Goal: Task Accomplishment & Management: Use online tool/utility

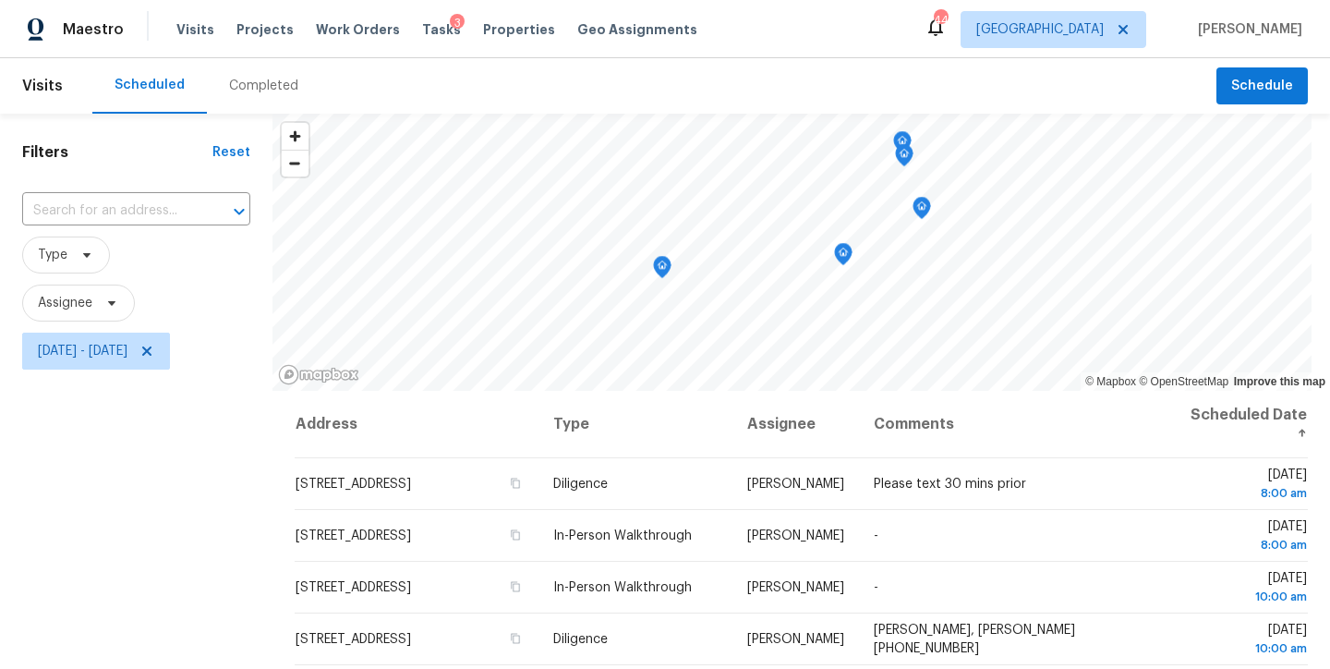
scroll to position [65, 0]
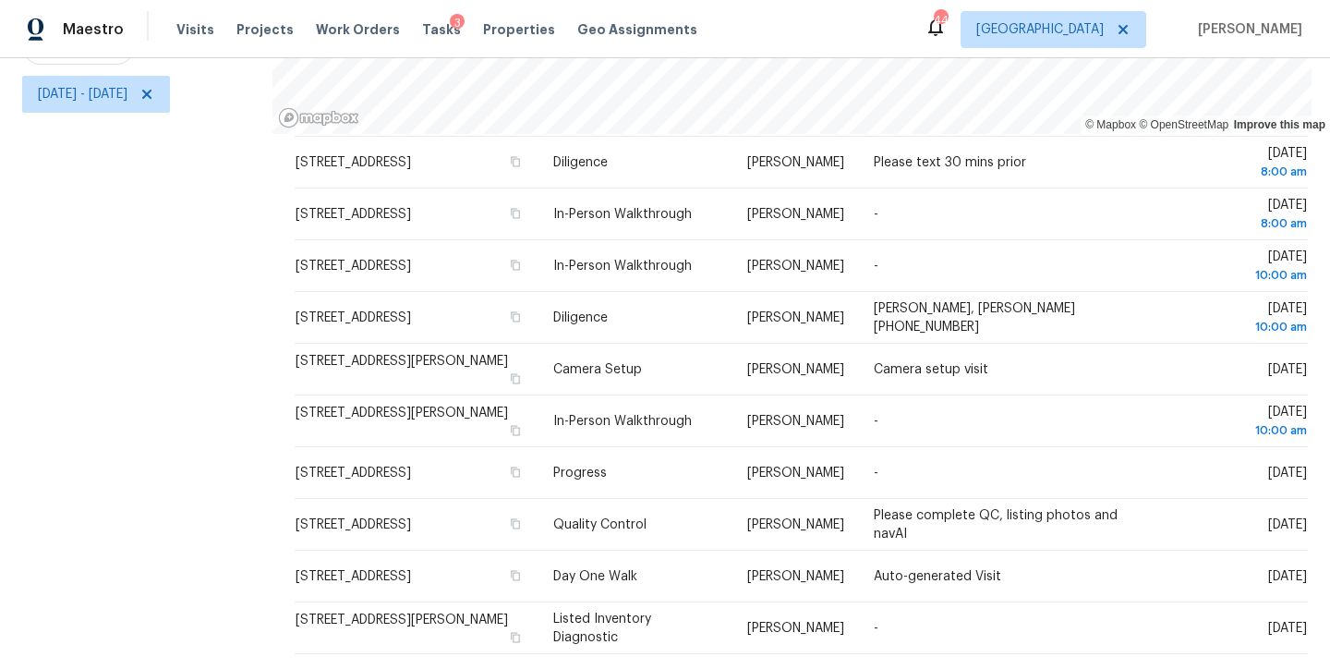
click at [176, 201] on div "Filters Reset ​ Type Assignee Fri, Sep 26 - Fri, Sep 26" at bounding box center [136, 263] width 272 height 812
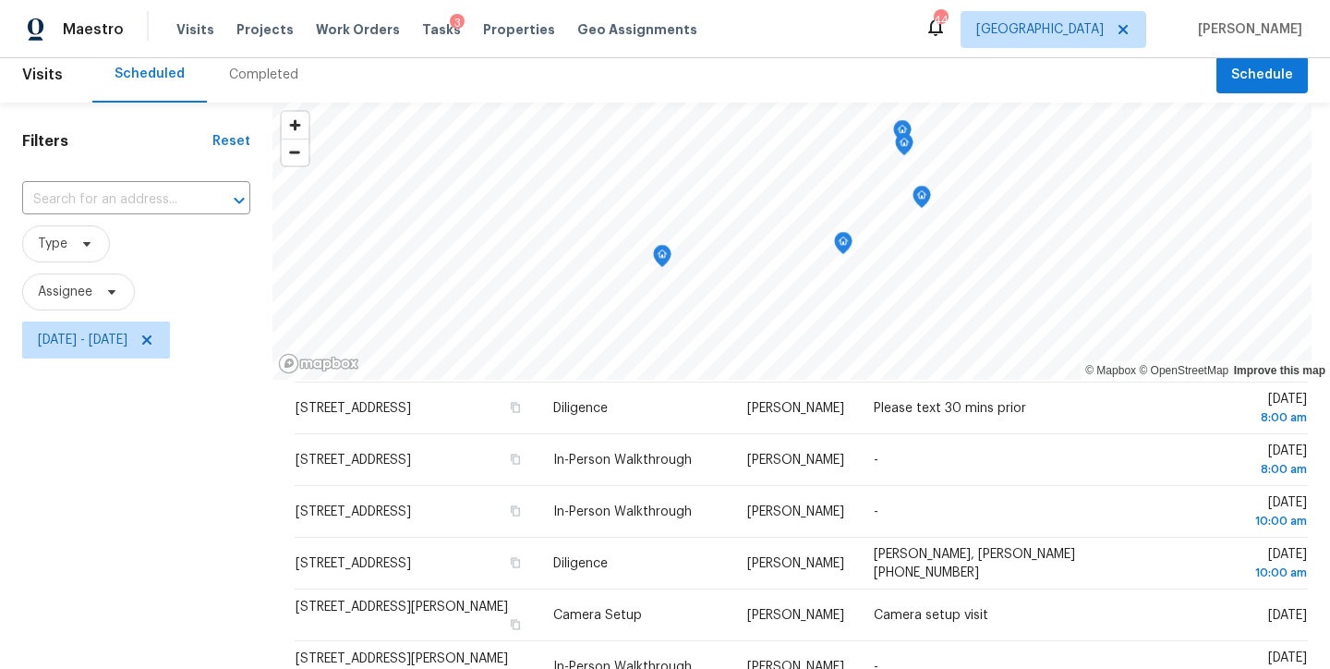
scroll to position [0, 0]
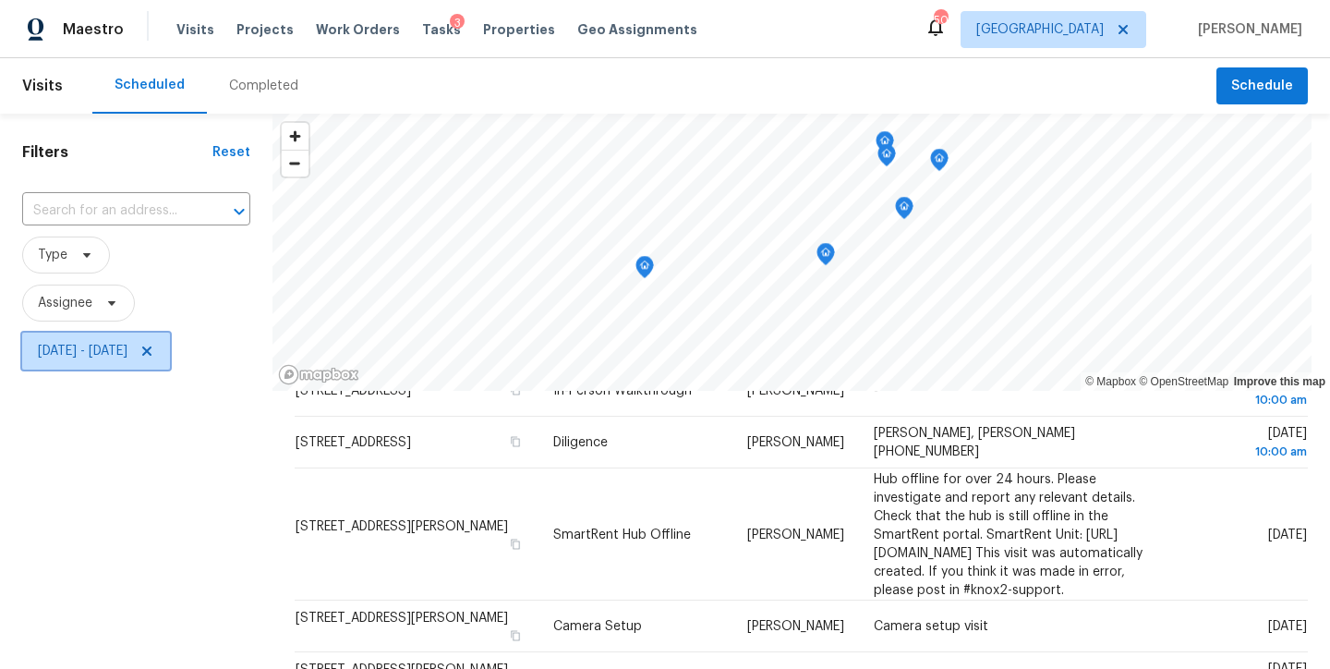
click at [151, 348] on icon at bounding box center [146, 350] width 9 height 9
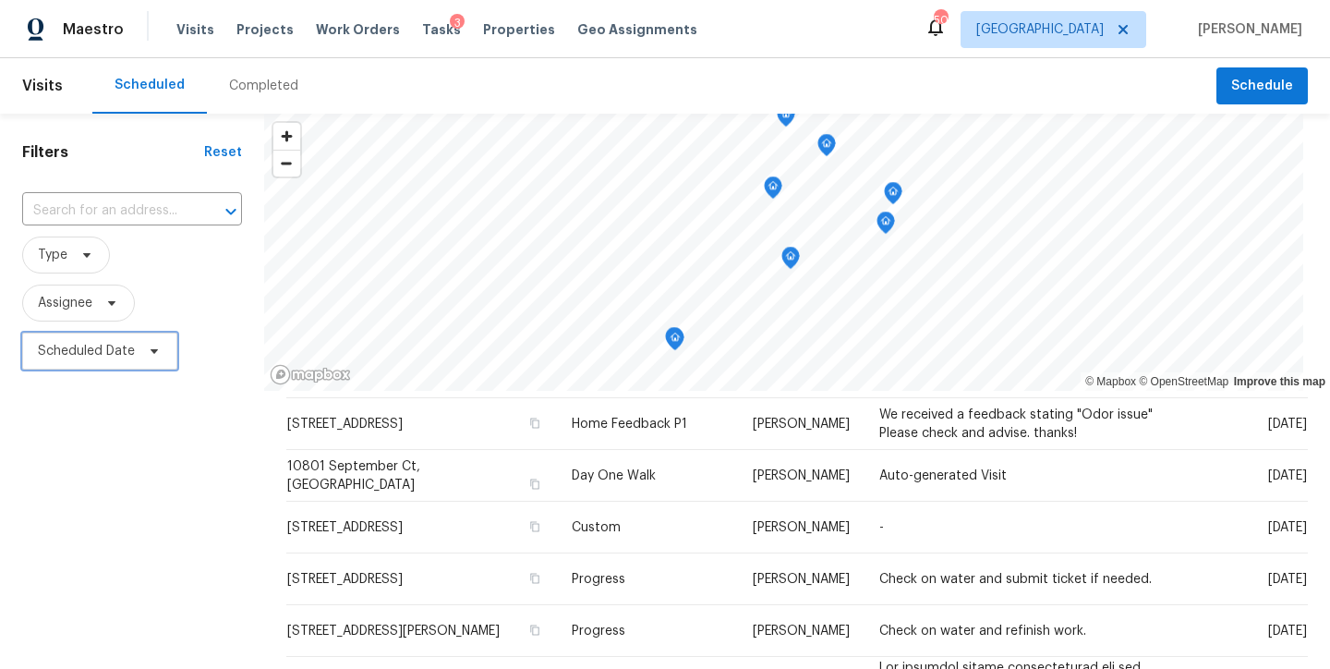
click at [91, 349] on span "Scheduled Date" at bounding box center [86, 351] width 97 height 18
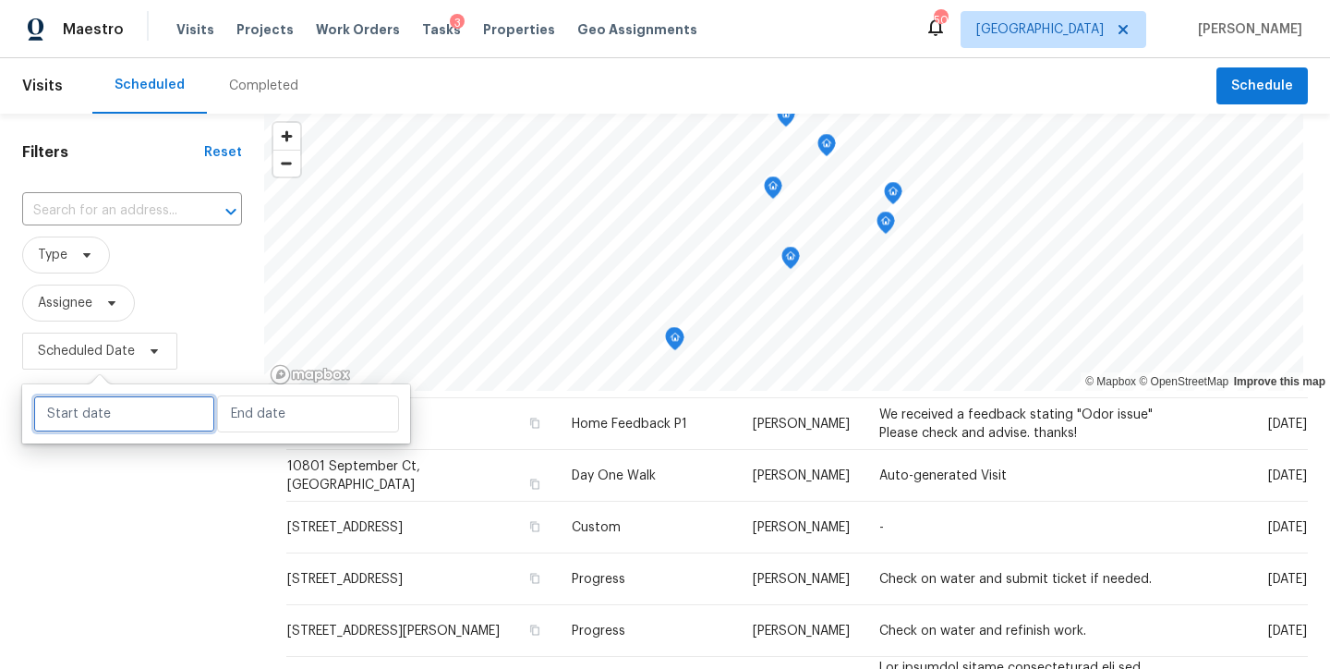
click at [149, 417] on input "text" at bounding box center [124, 413] width 182 height 37
select select "8"
select select "2025"
select select "9"
select select "2025"
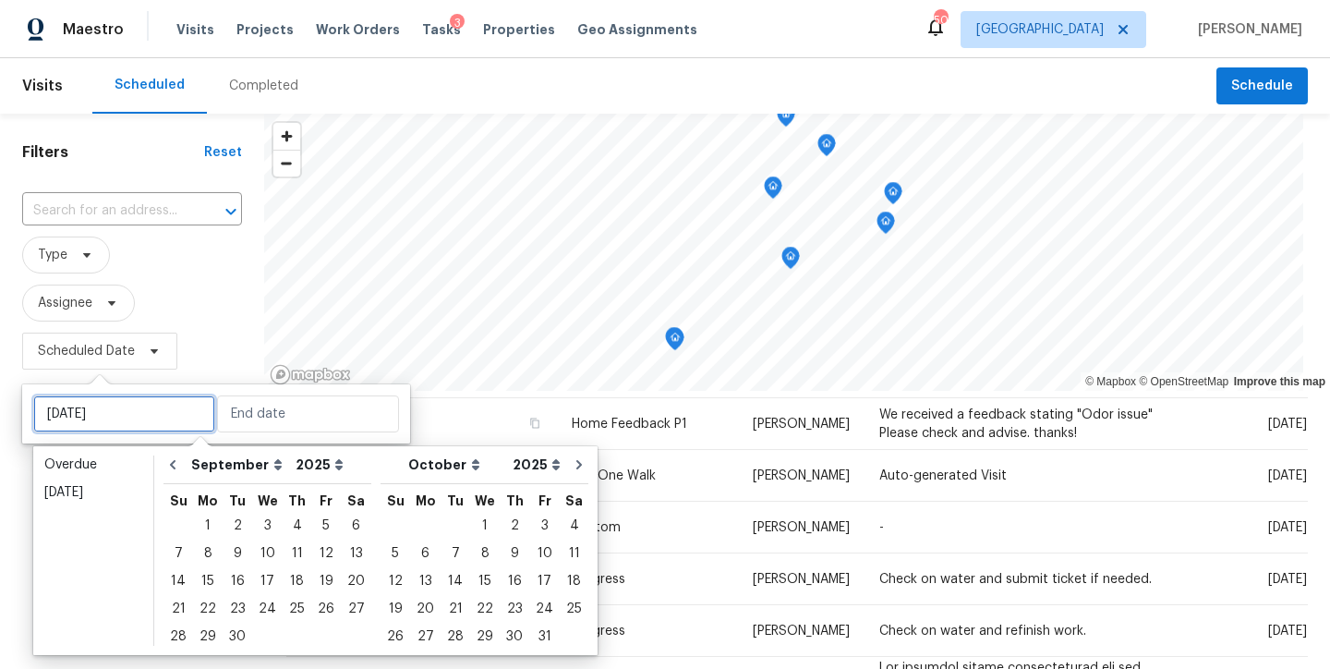
type input "Wed, Sep 03"
type input "Sat, Sep 06"
click at [474, 519] on div "1" at bounding box center [485, 526] width 30 height 26
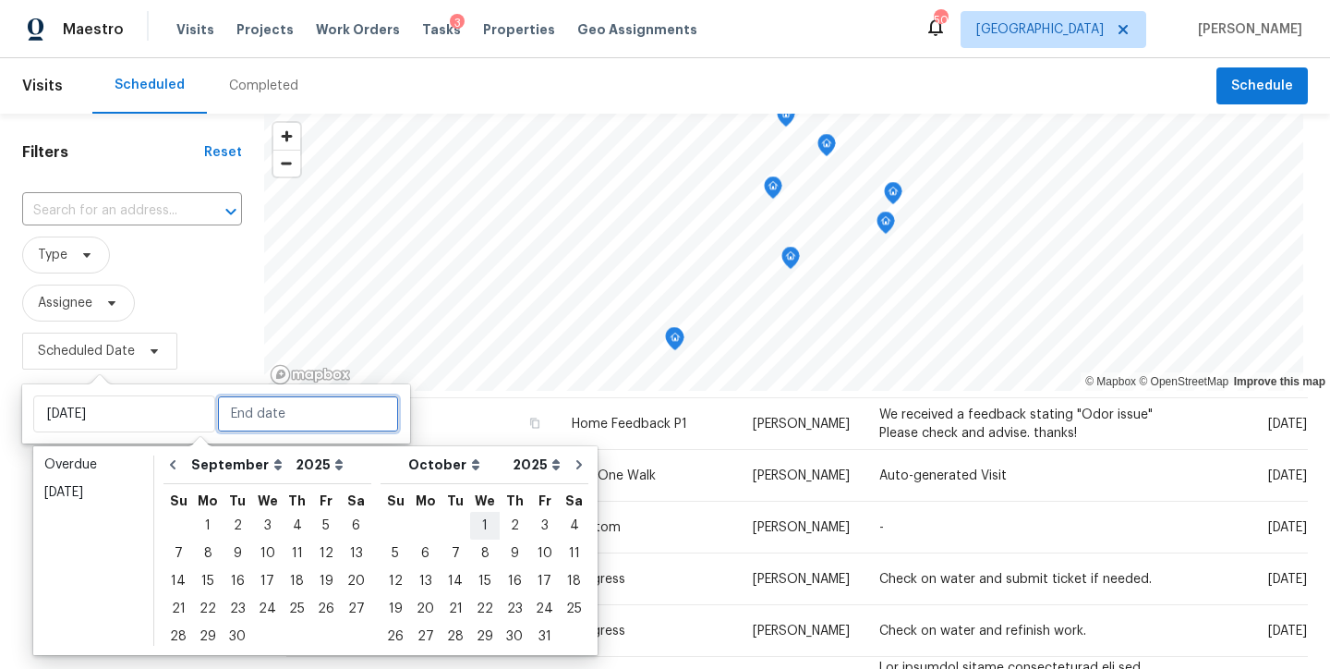
type input "Wed, Oct 01"
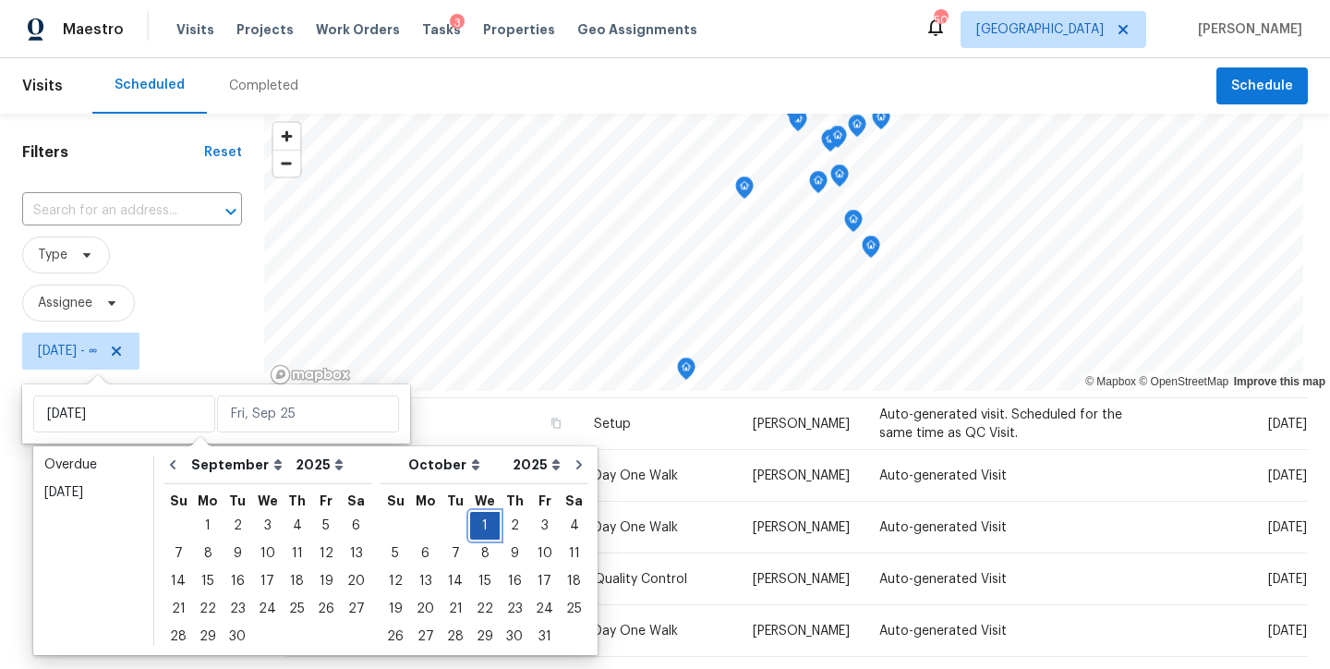
click at [472, 522] on div "1" at bounding box center [485, 526] width 30 height 26
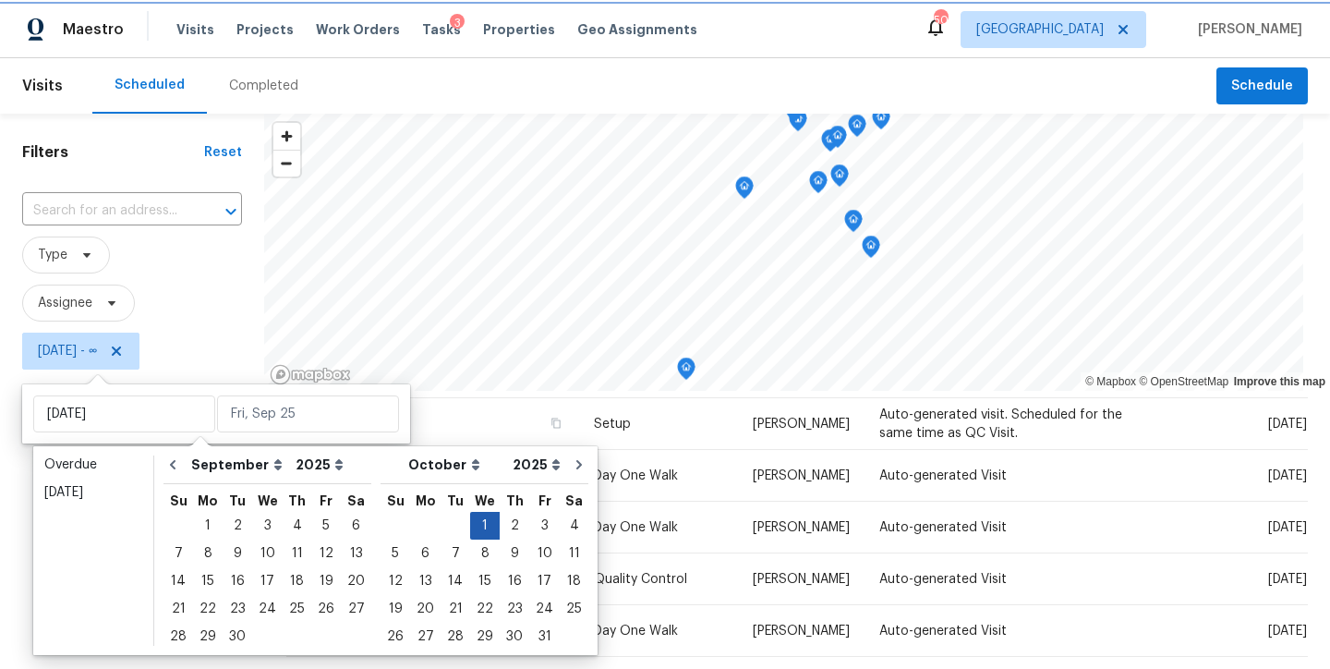
type input "Wed, Oct 01"
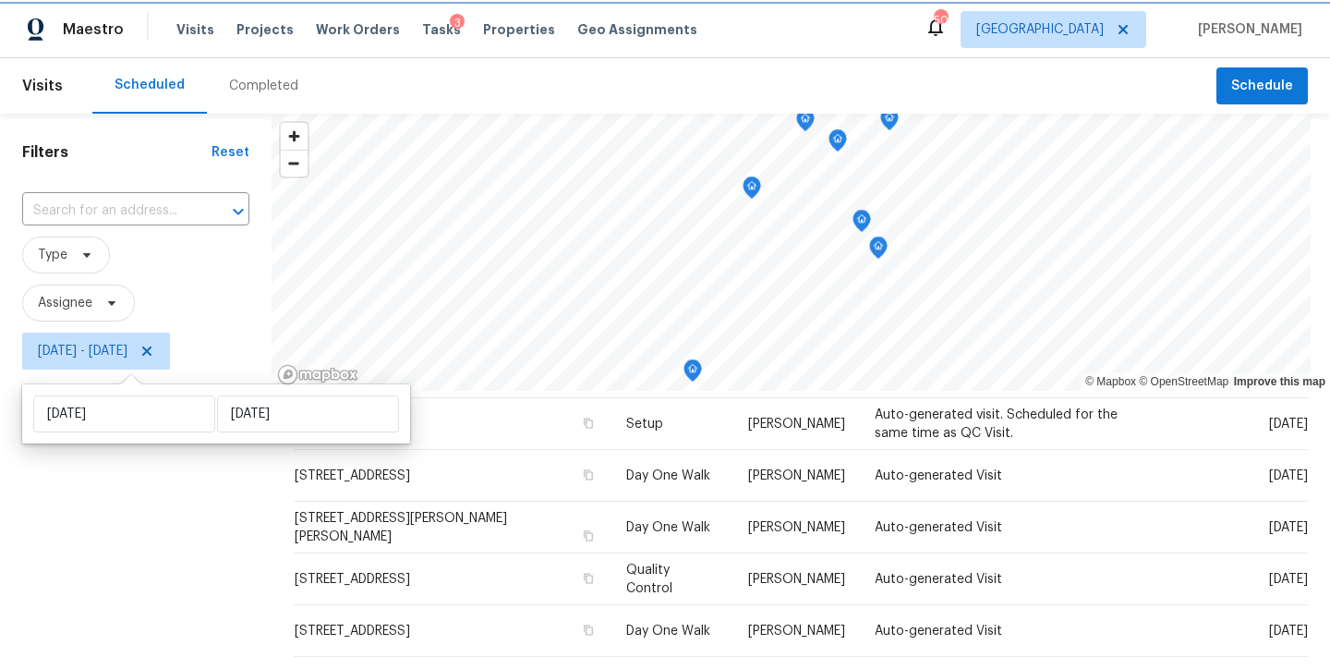
scroll to position [204, 0]
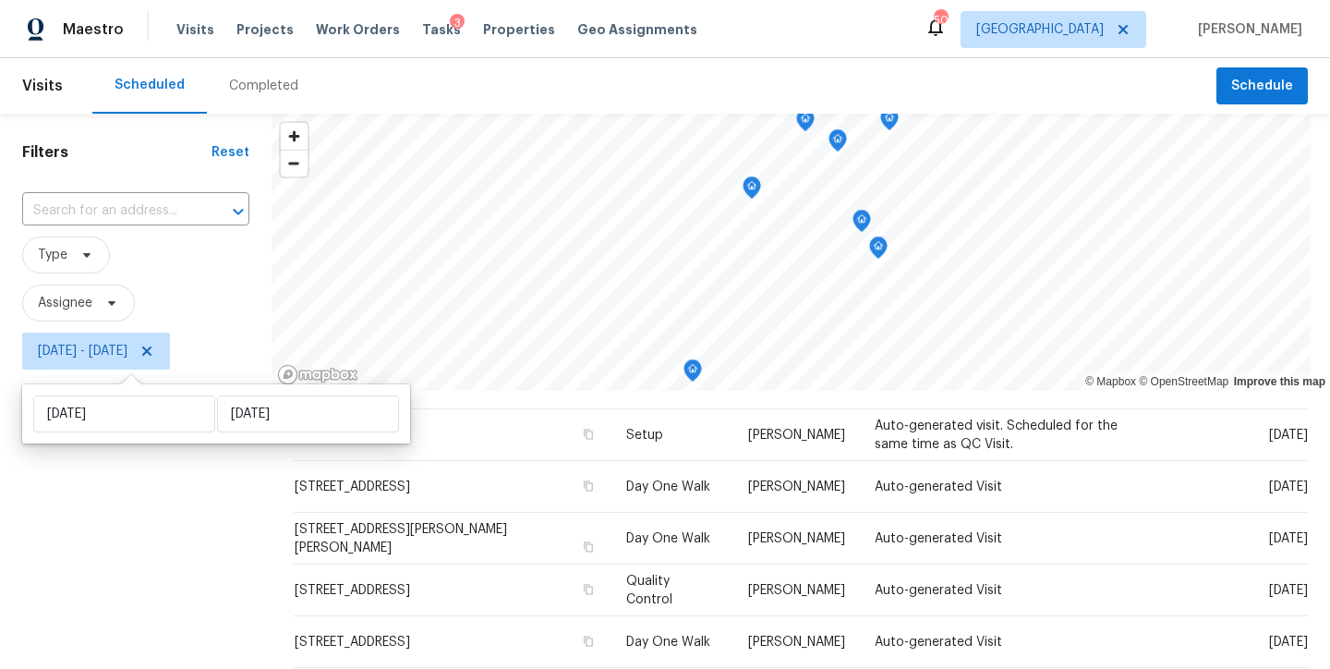
click at [52, 533] on div "Filters Reset ​ Type Assignee Wed, Oct 01 - Wed, Oct 01" at bounding box center [136, 520] width 272 height 812
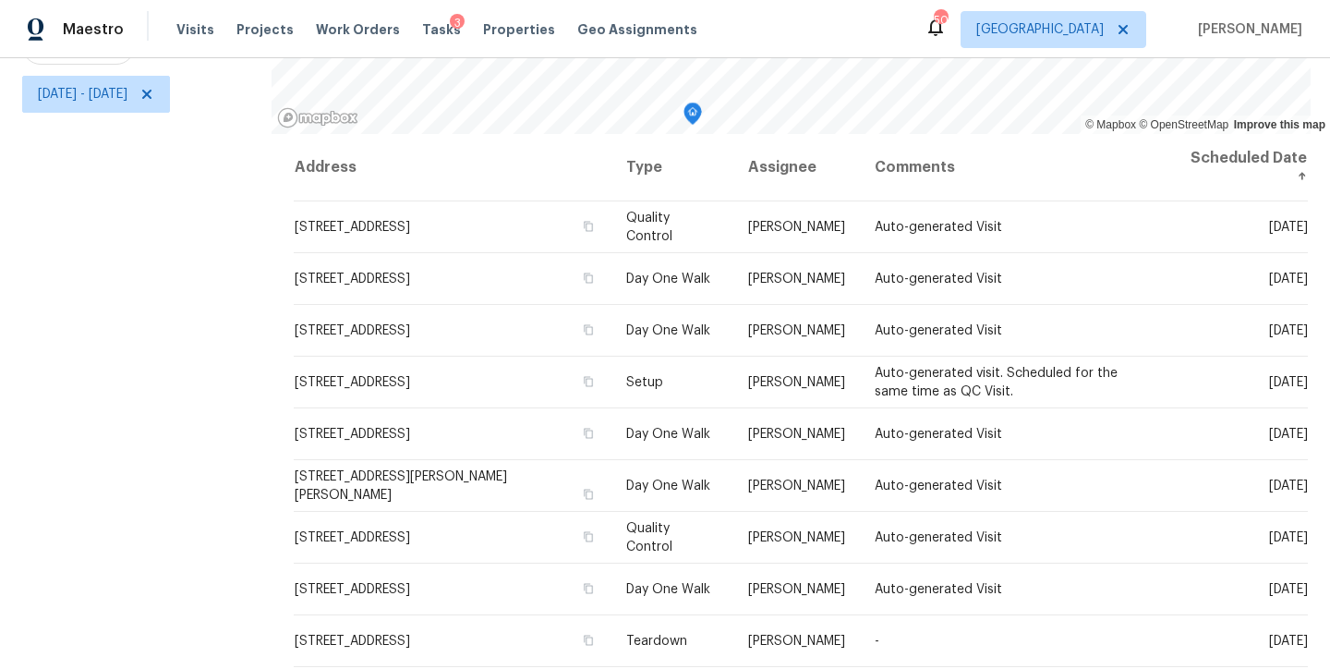
scroll to position [0, 0]
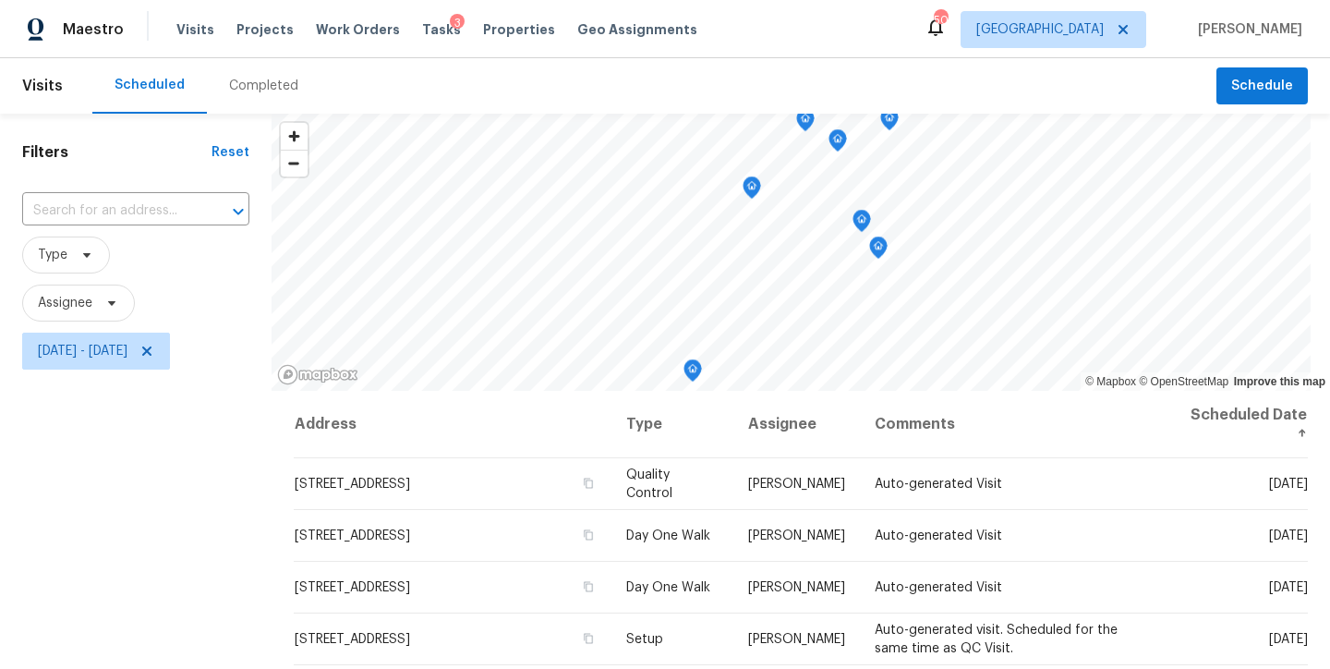
click at [892, 20] on div "Maestro Visits Projects Work Orders Tasks 3 Properties Geo Assignments 50 Ralei…" at bounding box center [665, 29] width 1330 height 58
click at [151, 351] on icon at bounding box center [146, 350] width 9 height 9
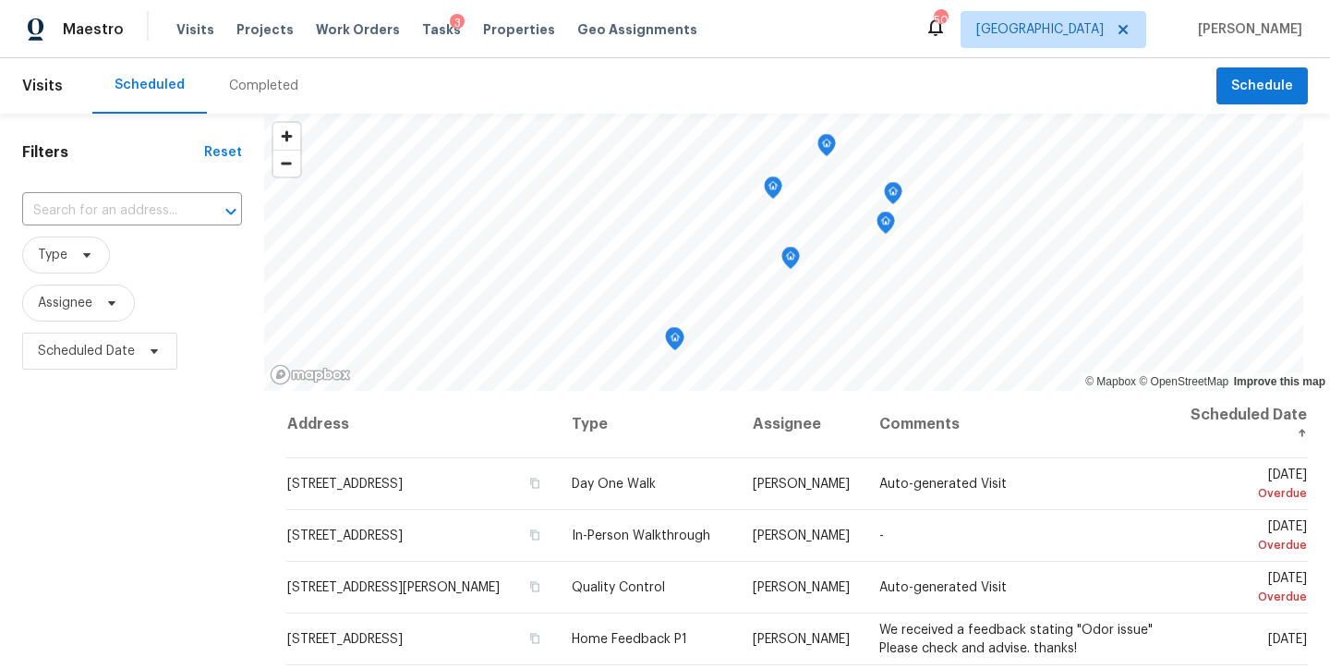
click at [780, 32] on div "Maestro Visits Projects Work Orders Tasks 3 Properties Geo Assignments 50 Ralei…" at bounding box center [665, 29] width 1330 height 58
click at [94, 315] on span "Assignee" at bounding box center [78, 302] width 113 height 37
click at [122, 378] on input "search" at bounding box center [129, 362] width 197 height 37
click at [197, 294] on span "Assignee" at bounding box center [132, 302] width 220 height 37
click at [87, 208] on input "text" at bounding box center [106, 211] width 168 height 29
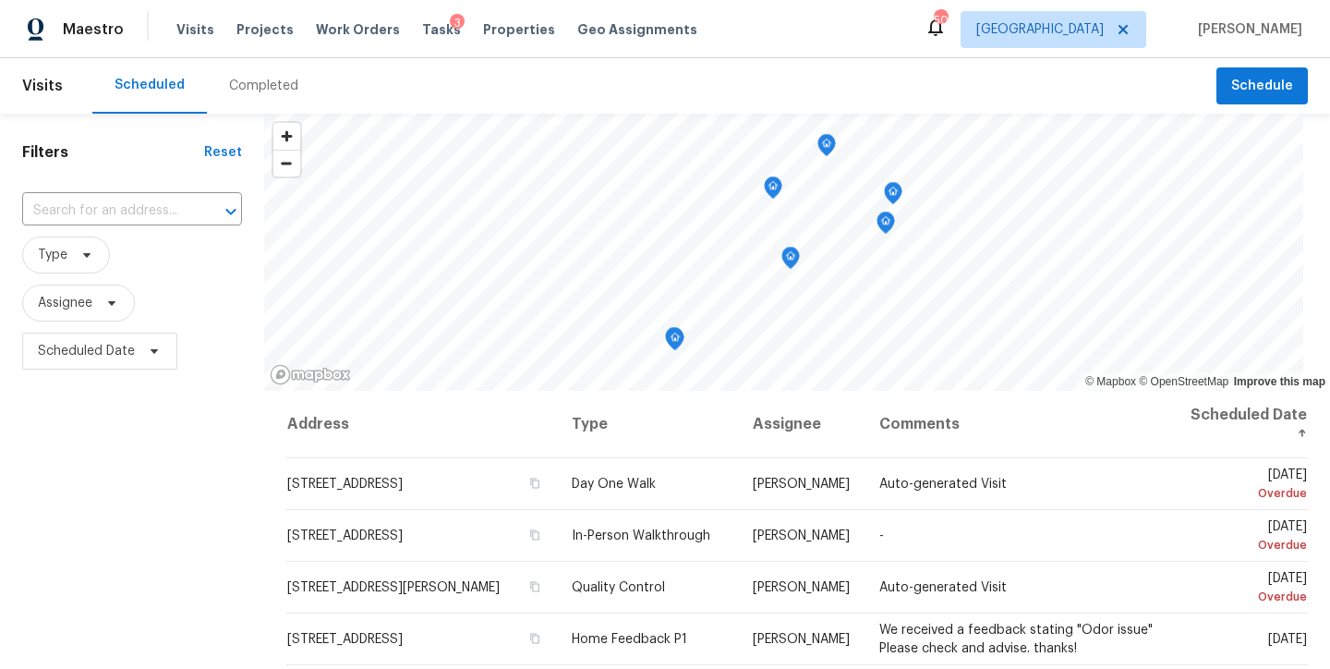
click at [441, 64] on div "Scheduled Completed" at bounding box center [654, 85] width 1124 height 55
click at [170, 196] on div "​" at bounding box center [132, 211] width 220 height 40
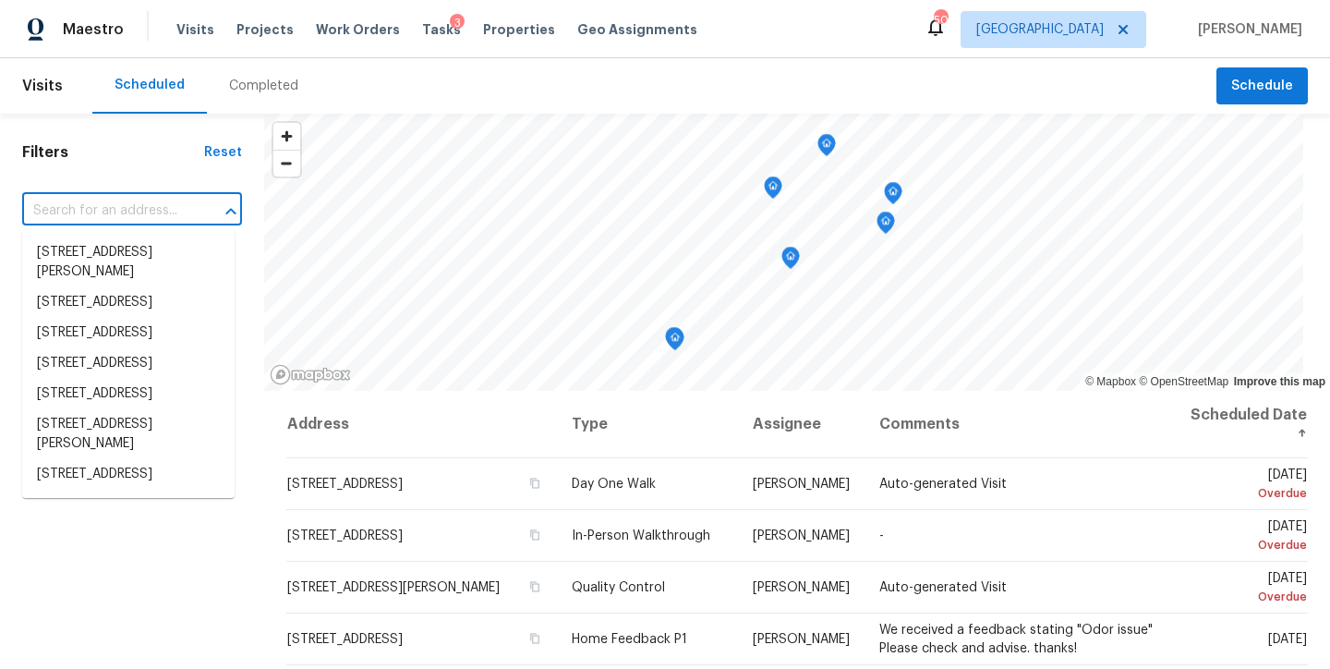
click at [159, 201] on input "text" at bounding box center [106, 211] width 168 height 29
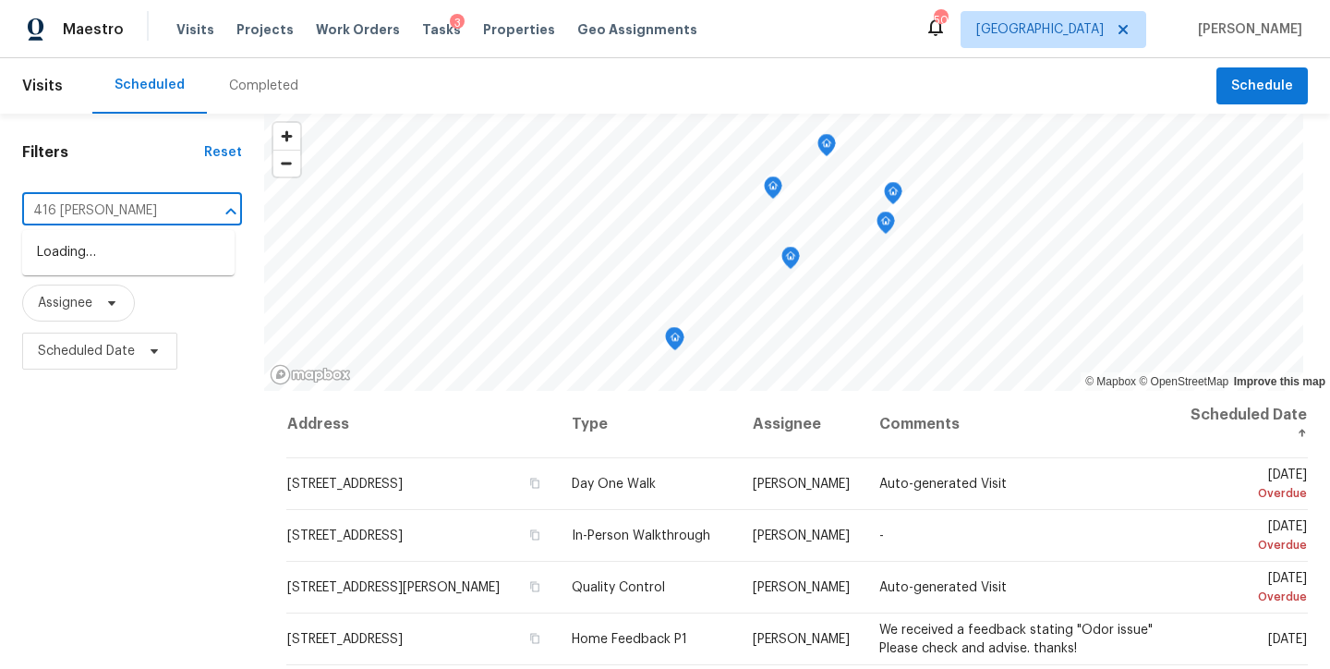
type input "416 hunter"
click at [150, 248] on li "416 Hunter Way, Clayton, NC 27520" at bounding box center [128, 252] width 212 height 30
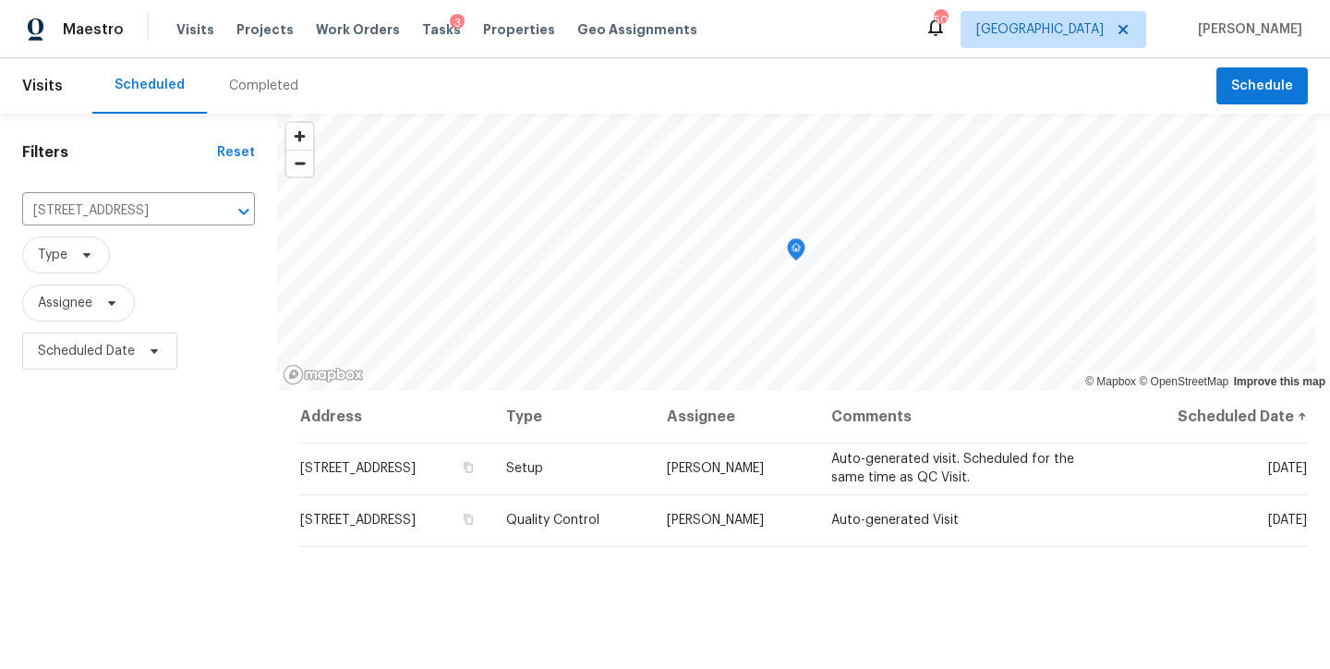
scroll to position [32, 0]
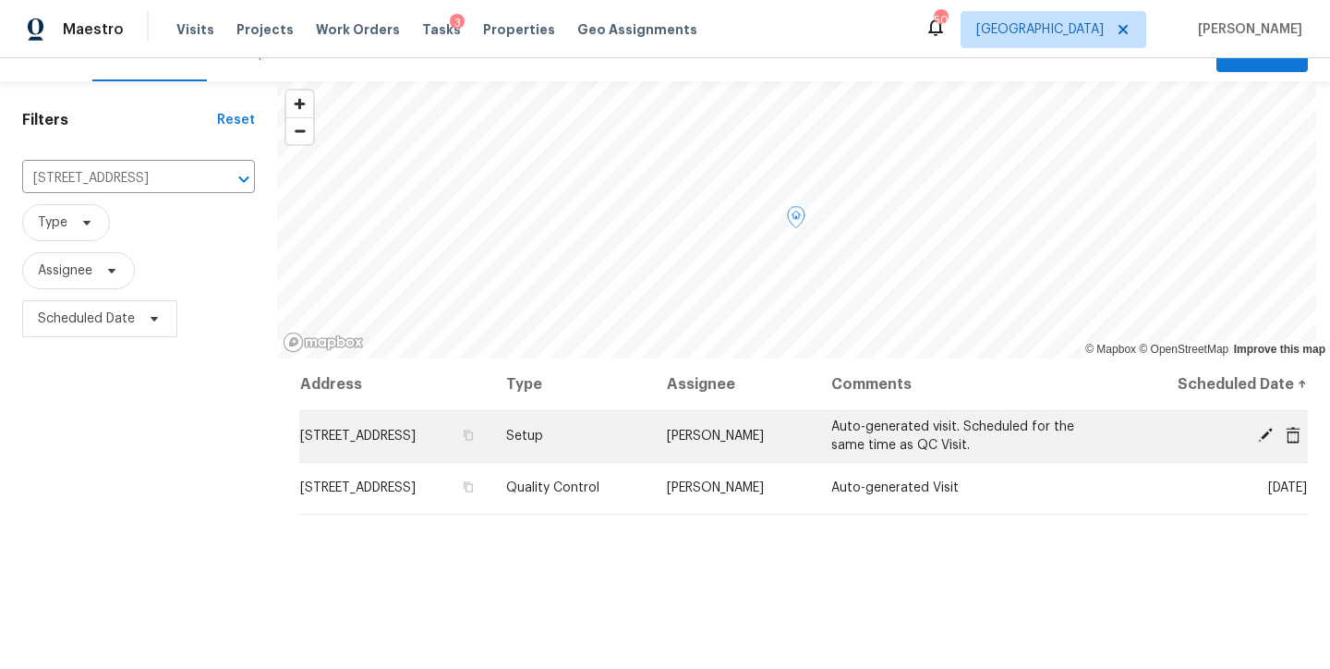
click at [1258, 433] on icon at bounding box center [1265, 435] width 15 height 15
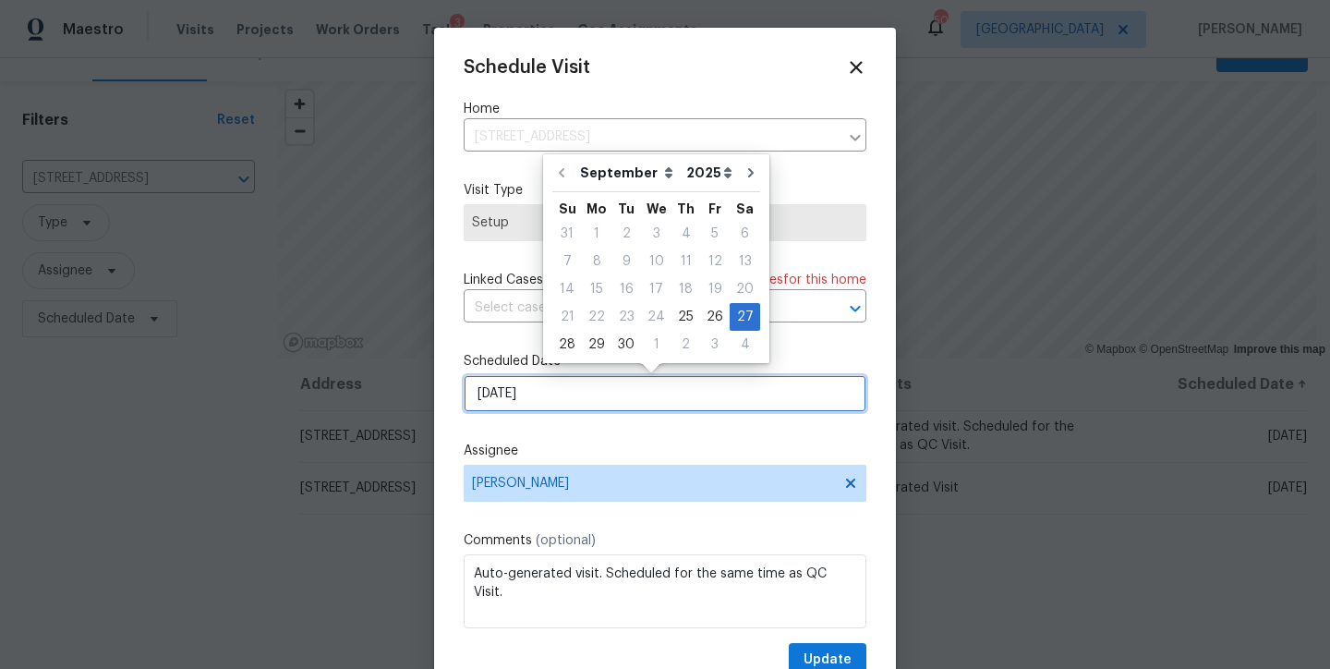
click at [548, 391] on input "9/27/2025" at bounding box center [665, 393] width 403 height 37
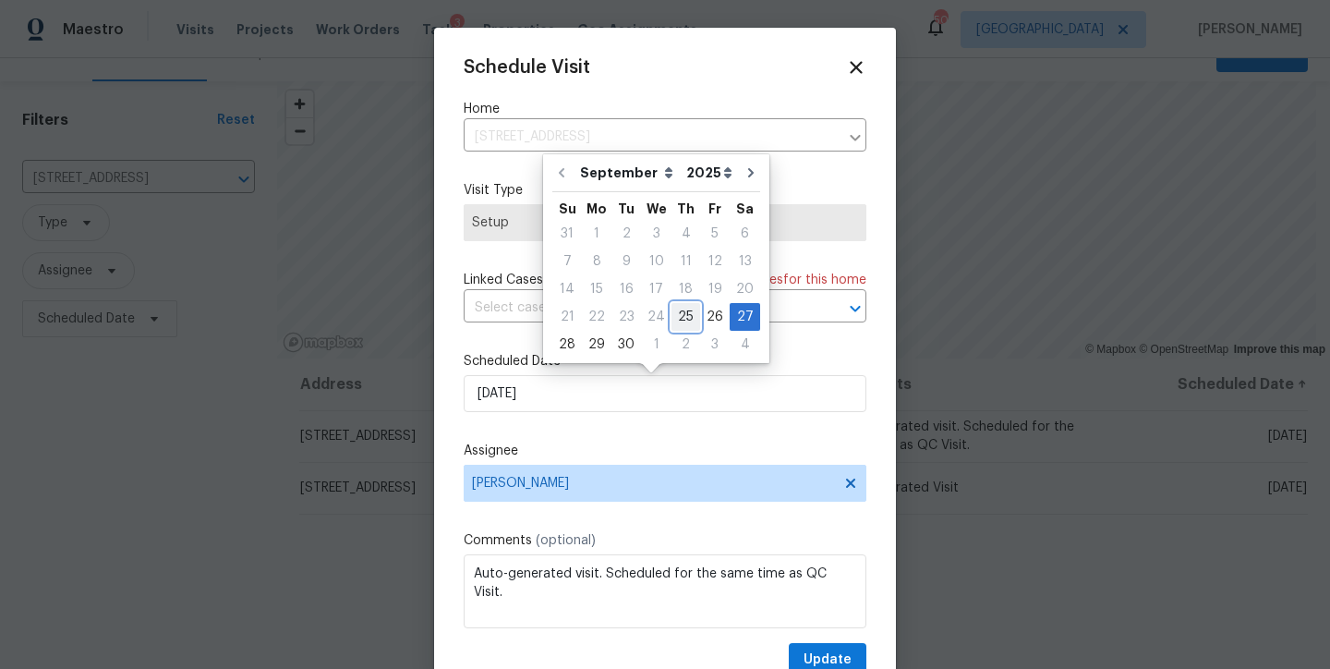
click at [687, 316] on div "25" at bounding box center [685, 317] width 29 height 26
type input "9/25/2025"
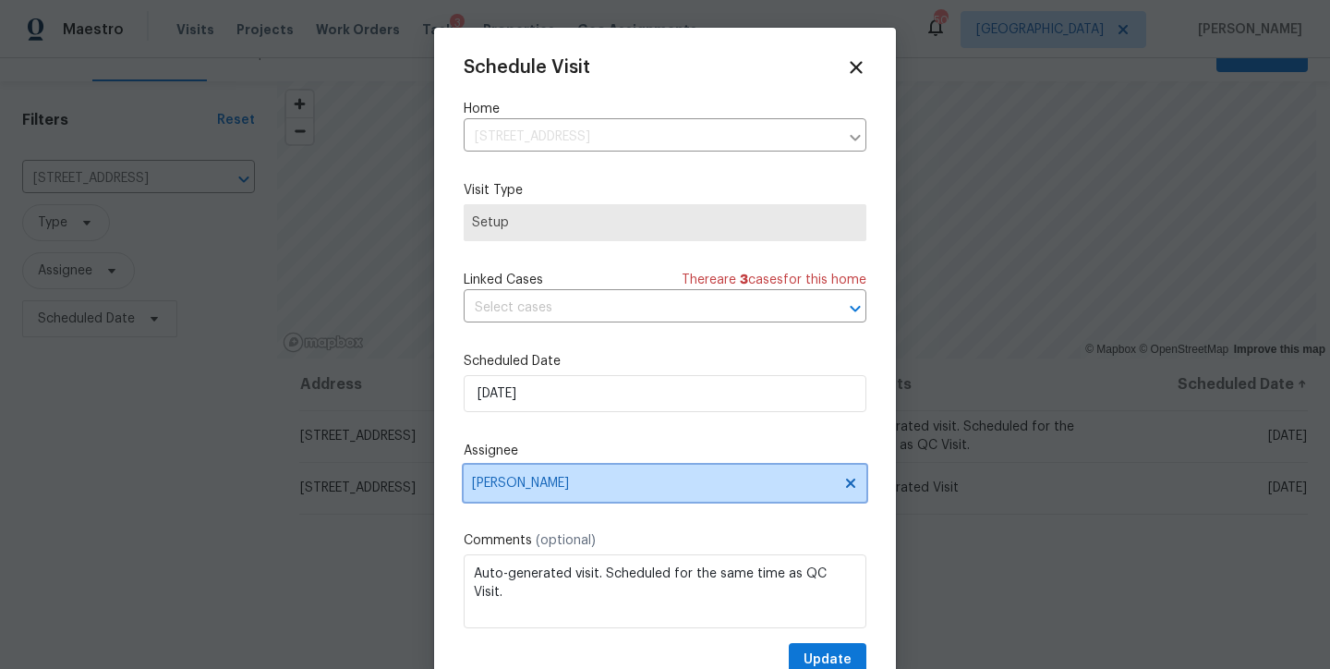
click at [552, 482] on span "Amanda Horton" at bounding box center [653, 483] width 362 height 15
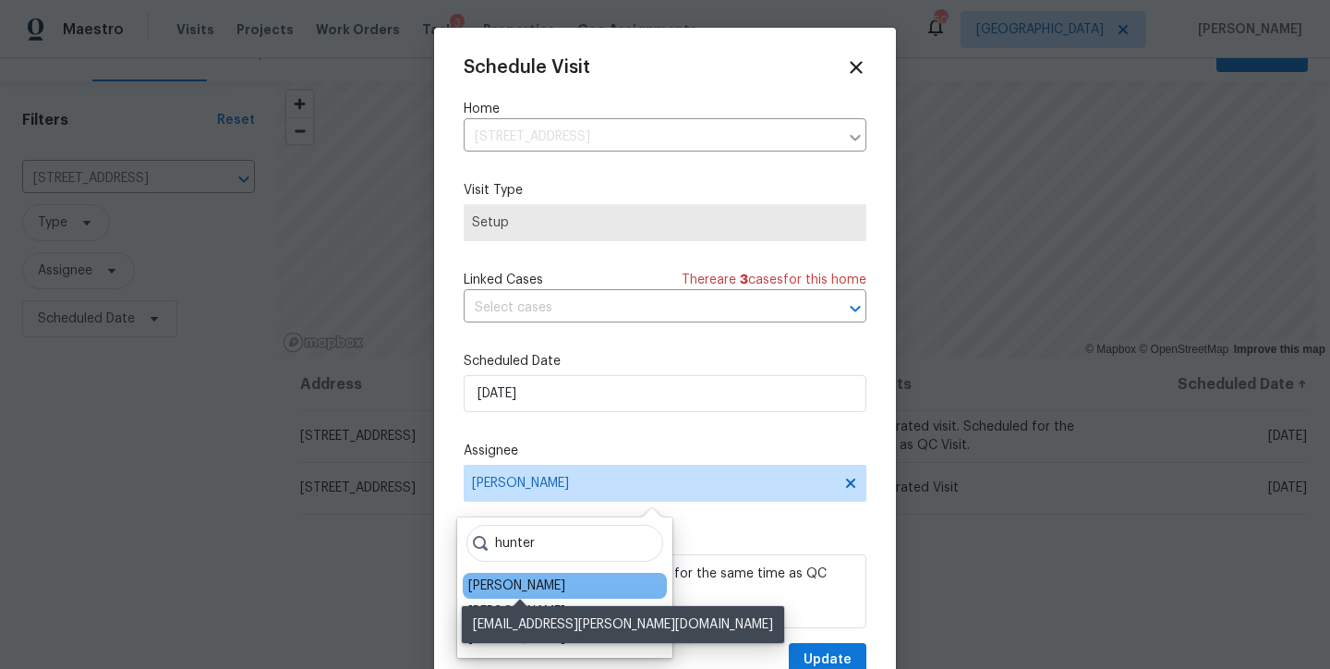
type input "hunter"
click at [522, 581] on div "Hunter Anderson" at bounding box center [516, 585] width 97 height 18
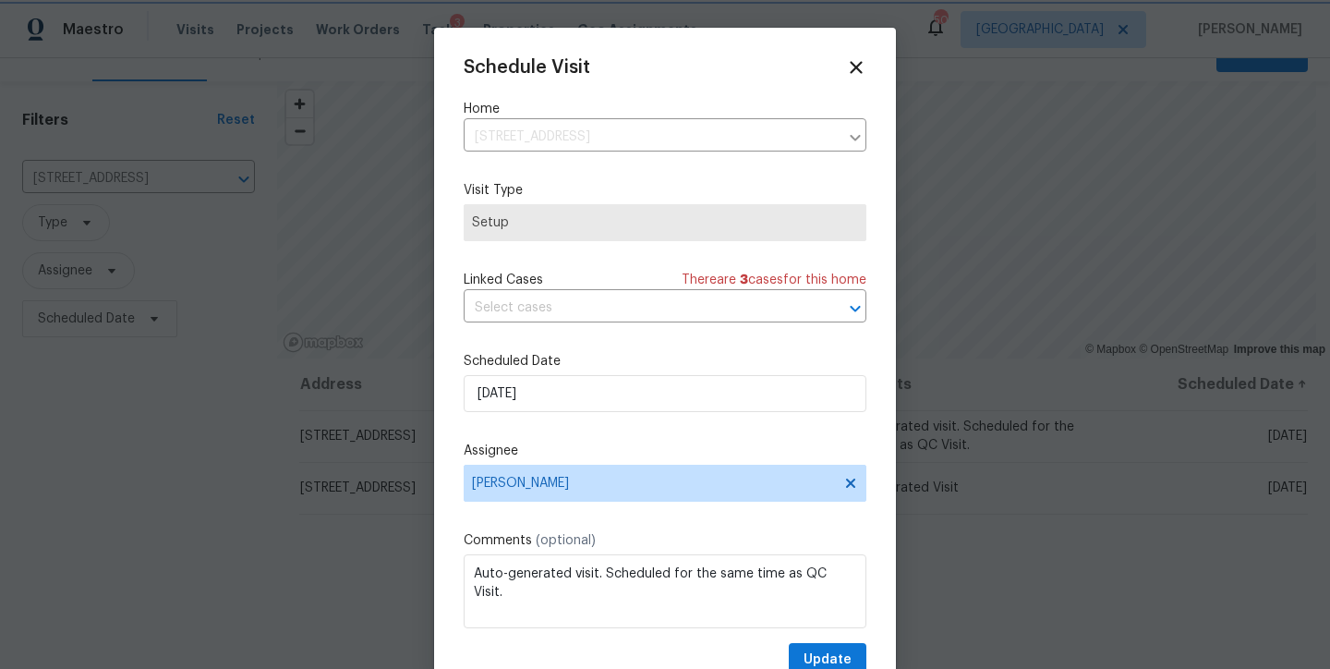
scroll to position [33, 0]
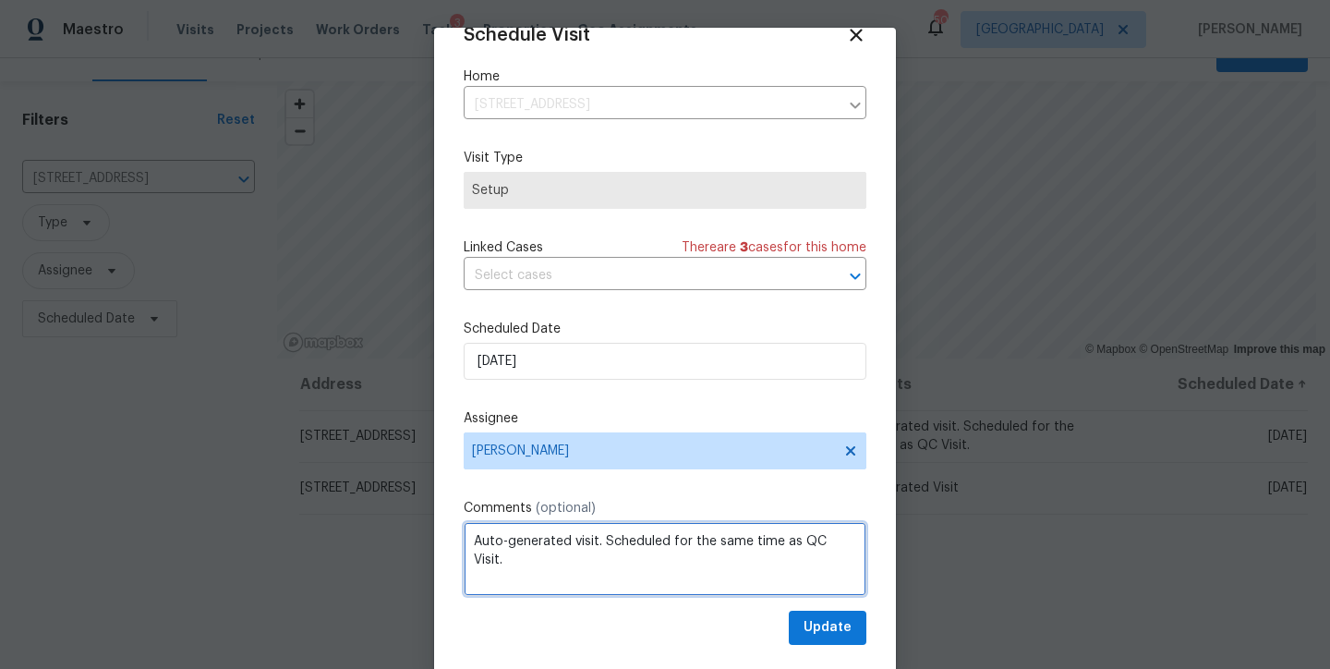
click at [514, 559] on textarea "Auto-generated visit. Scheduled for the same time as QC Visit." at bounding box center [665, 559] width 403 height 74
type textarea "Auto-generated visit. Scheduled for the same time as QC Visit. Paired unit left…"
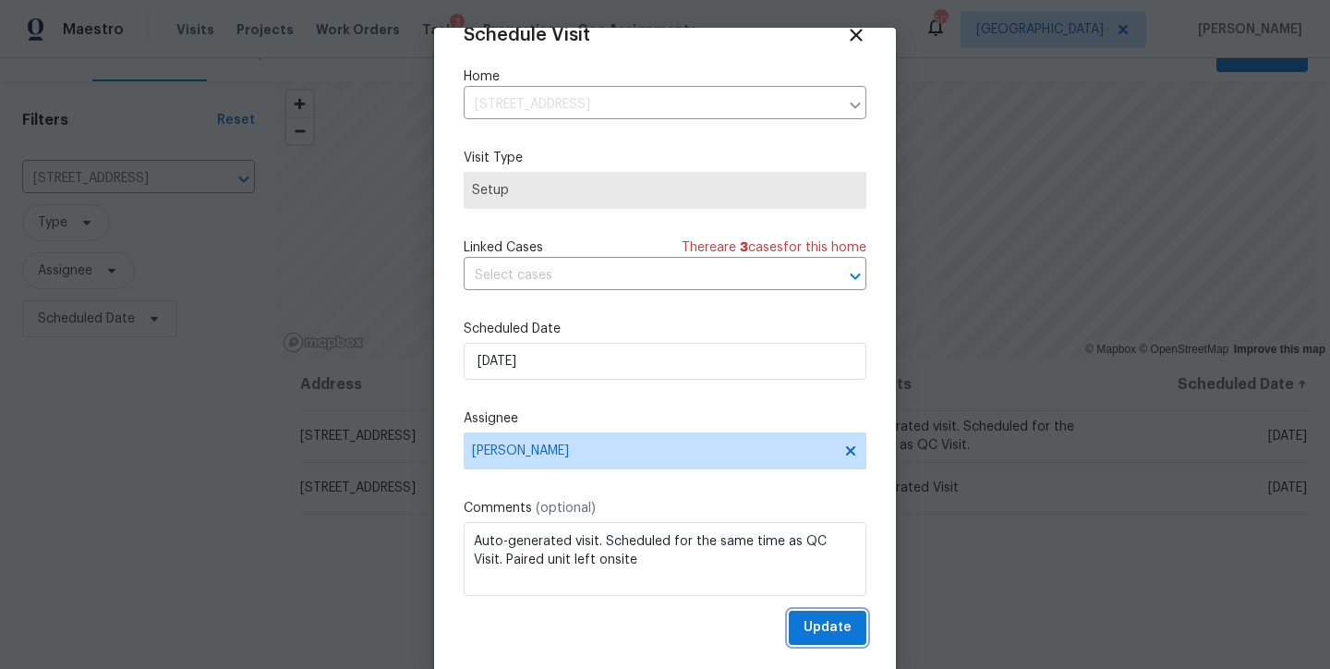
click at [809, 630] on span "Update" at bounding box center [828, 627] width 48 height 23
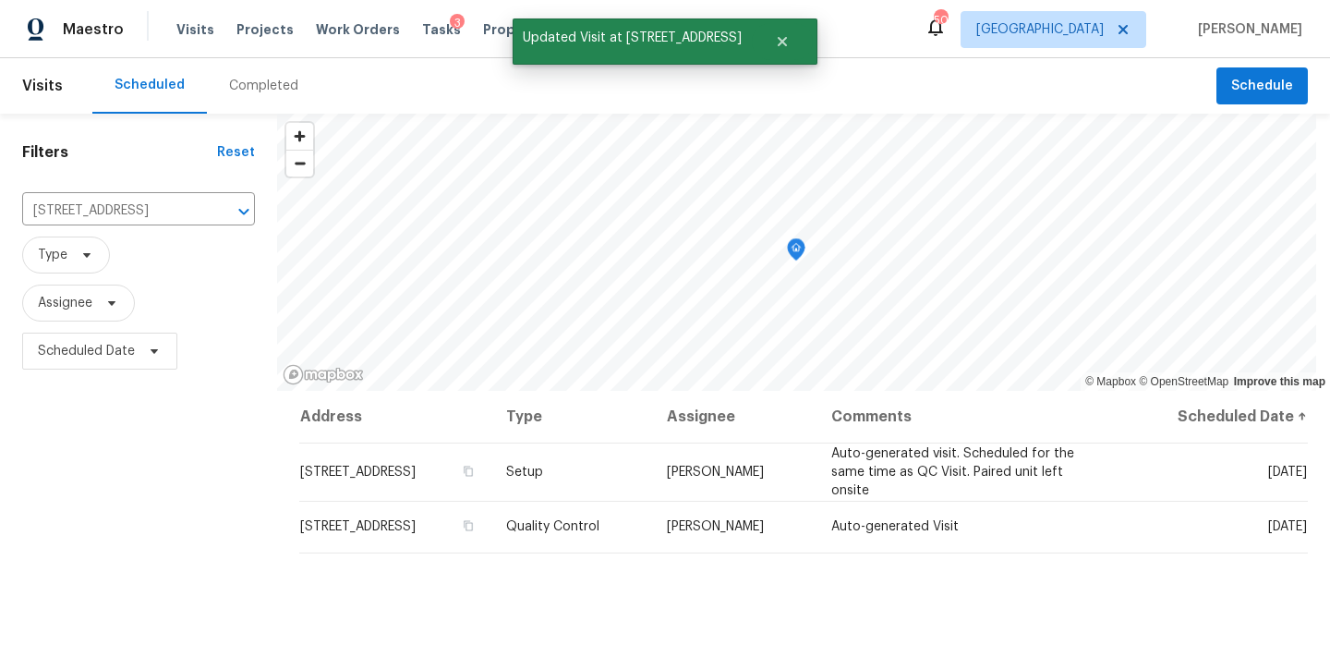
click at [193, 487] on div "Filters Reset 416 Hunter Way, Clayton, NC 27520 ​ Type Assignee Scheduled Date" at bounding box center [138, 520] width 277 height 812
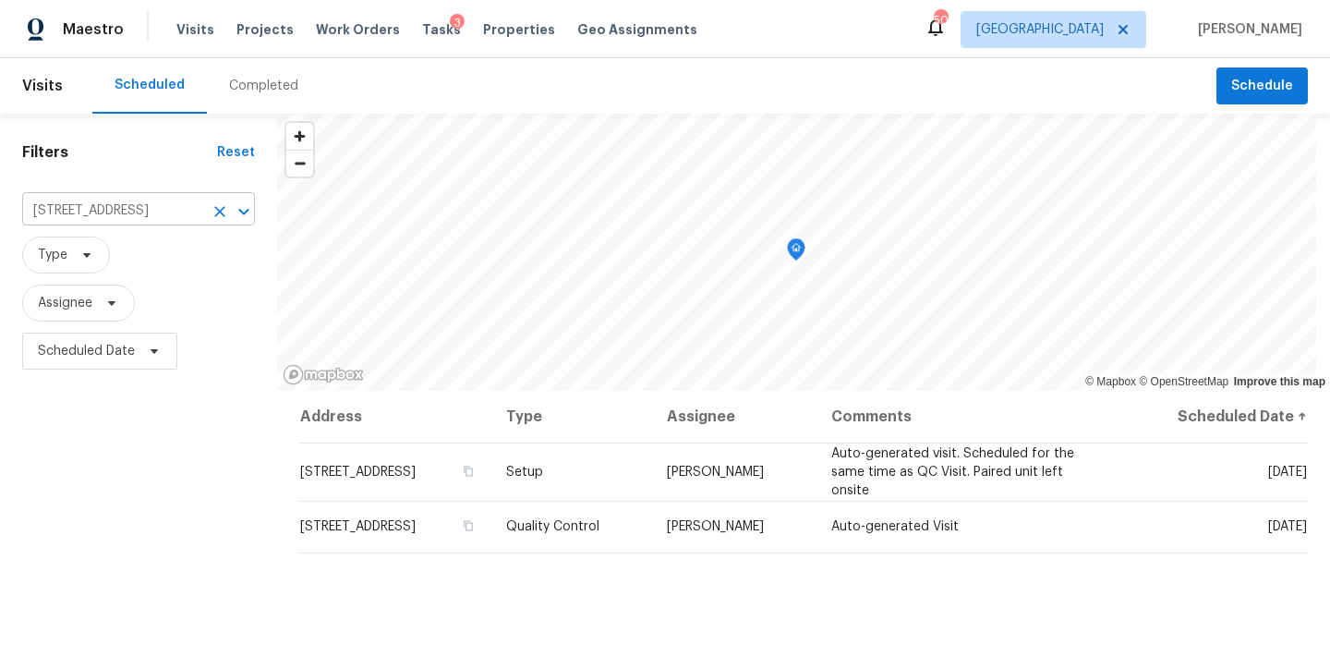
click at [218, 214] on icon "Clear" at bounding box center [220, 211] width 18 height 18
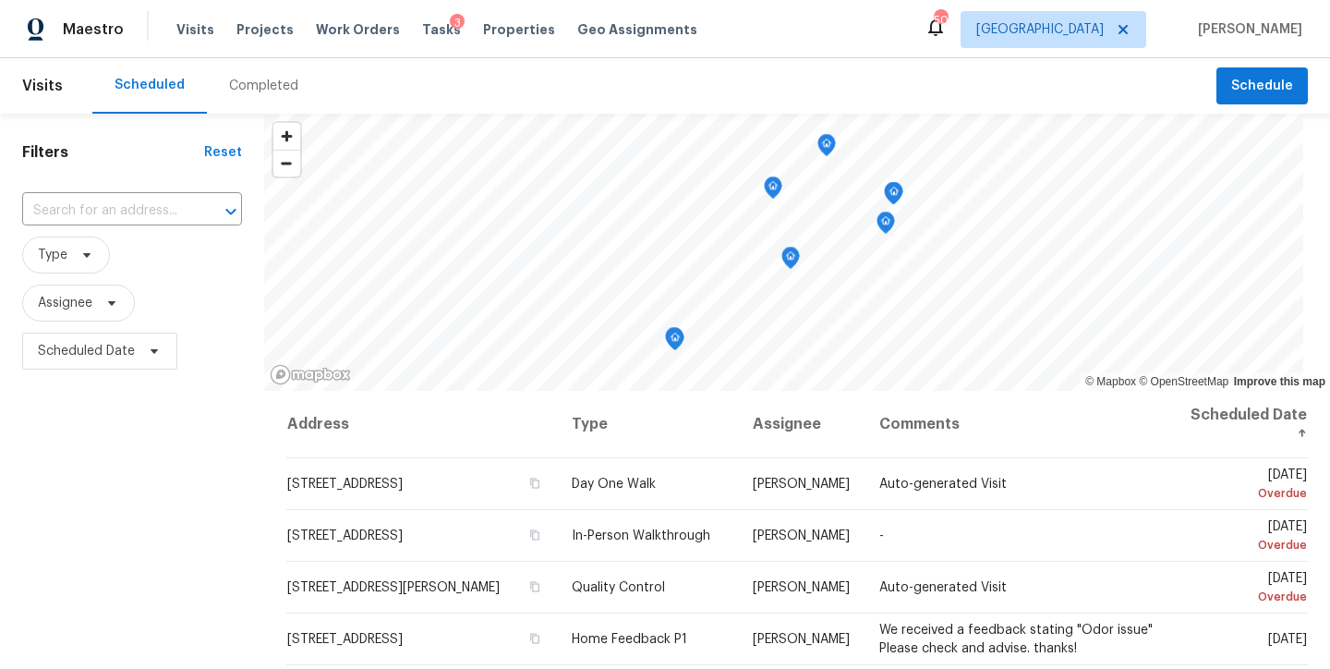
click at [841, 48] on div "Maestro Visits Projects Work Orders Tasks 3 Properties Geo Assignments 50 Ralei…" at bounding box center [665, 29] width 1330 height 58
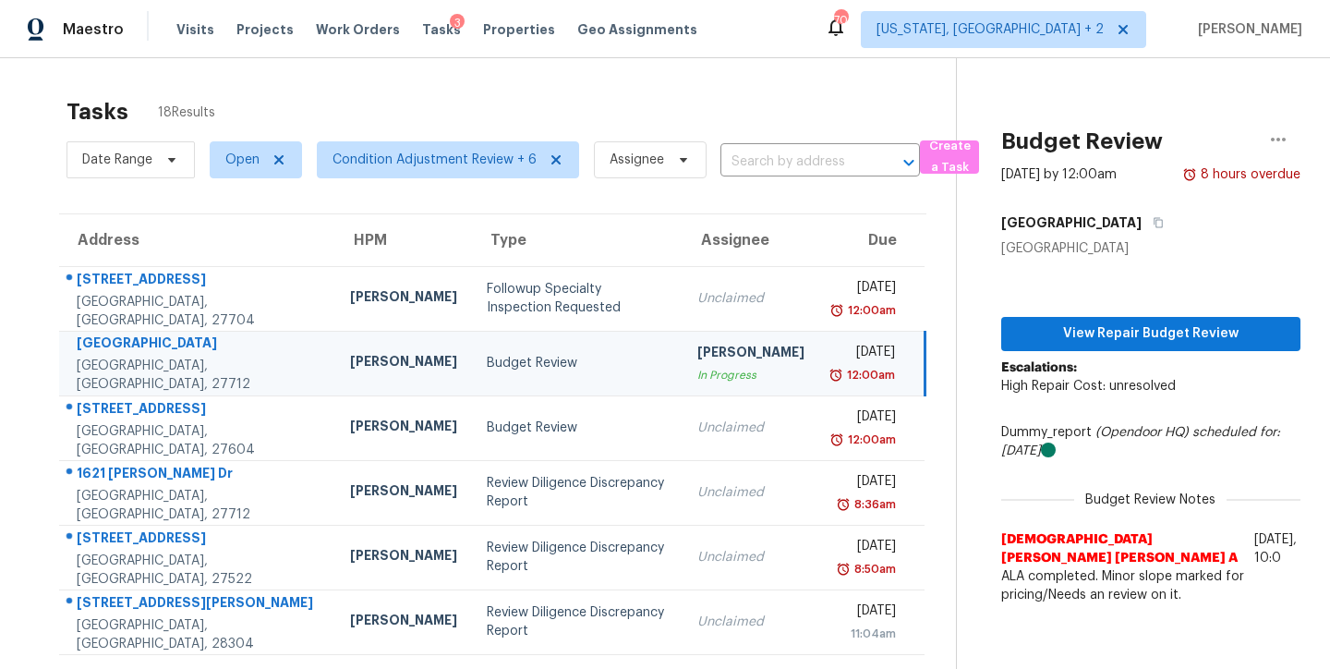
click at [770, 21] on div "Maestro Visits Projects Work Orders Tasks 3 Properties Geo Assignments 70 Washi…" at bounding box center [665, 29] width 1330 height 58
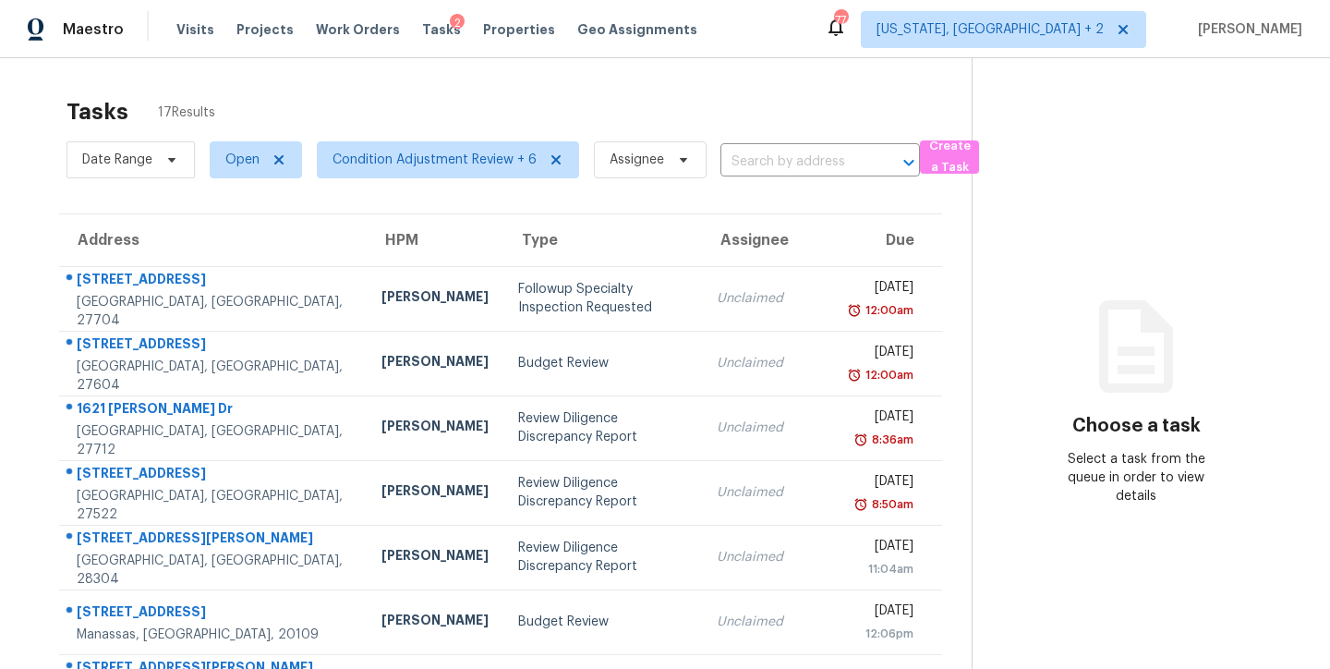
click at [45, 175] on section "Tasks 17 Results Date Range Open Condition Adjustment Review + 6 Assignee ​ Cre…" at bounding box center [501, 534] width 942 height 893
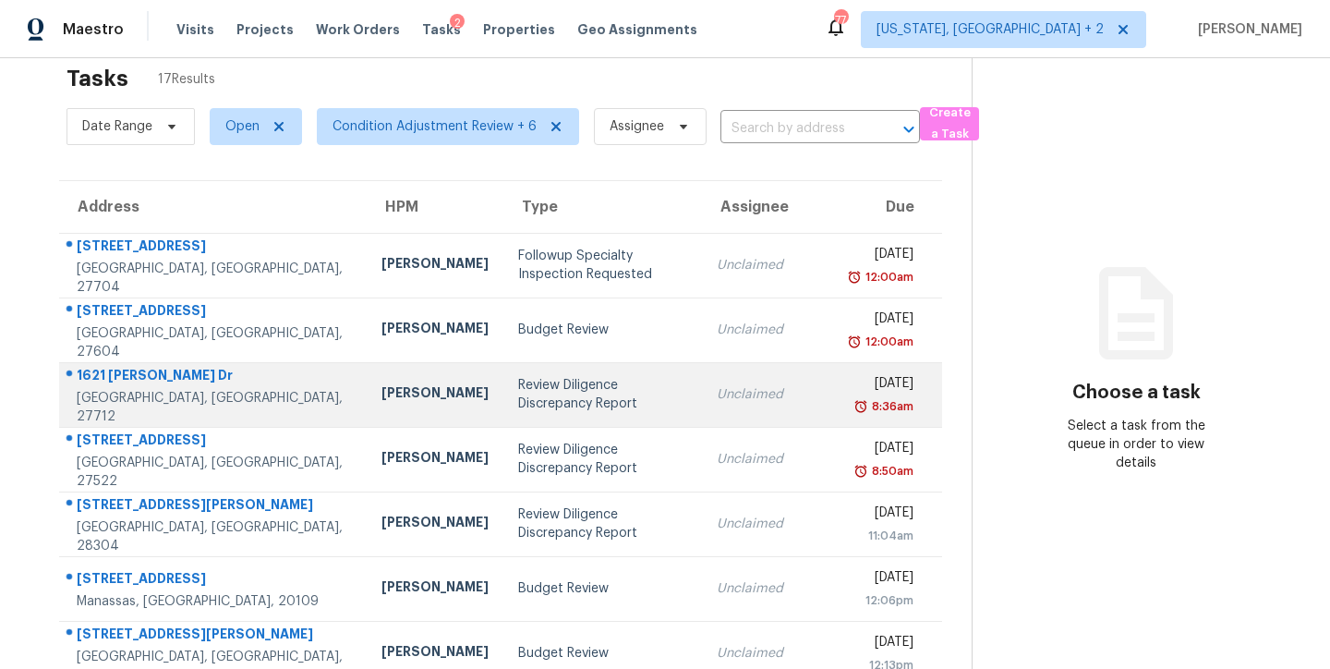
scroll to position [134, 0]
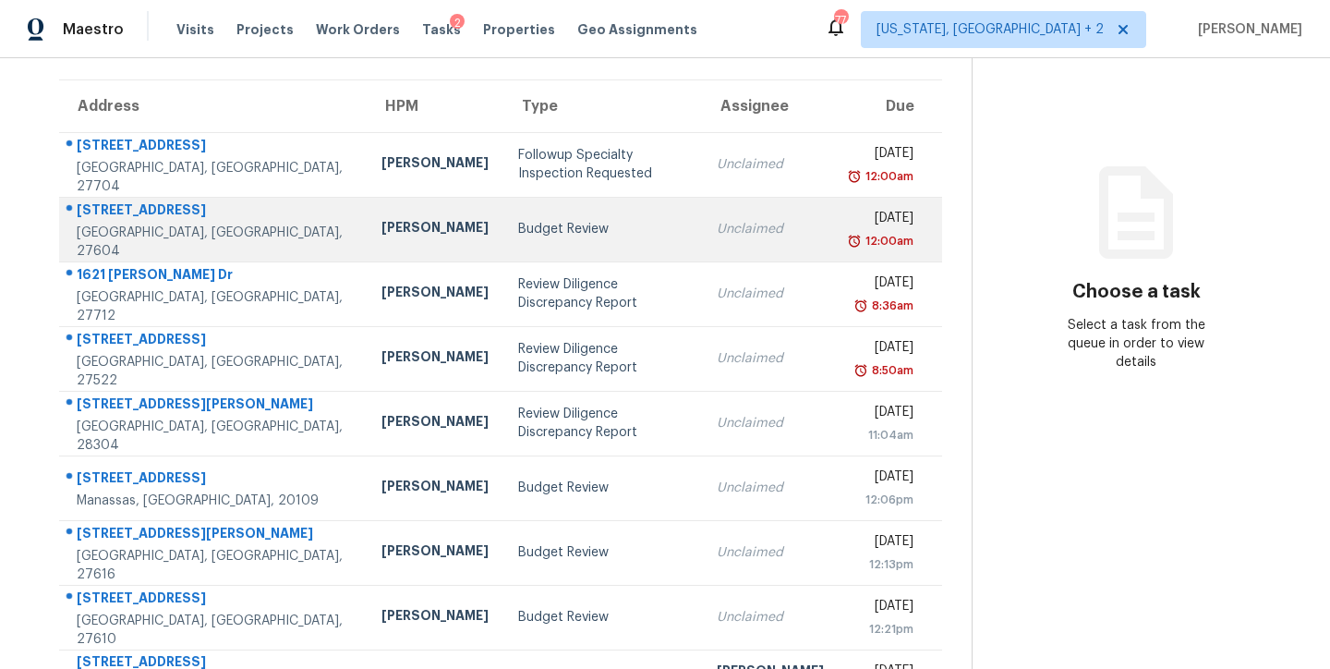
click at [367, 216] on td "[PERSON_NAME]" at bounding box center [435, 229] width 137 height 65
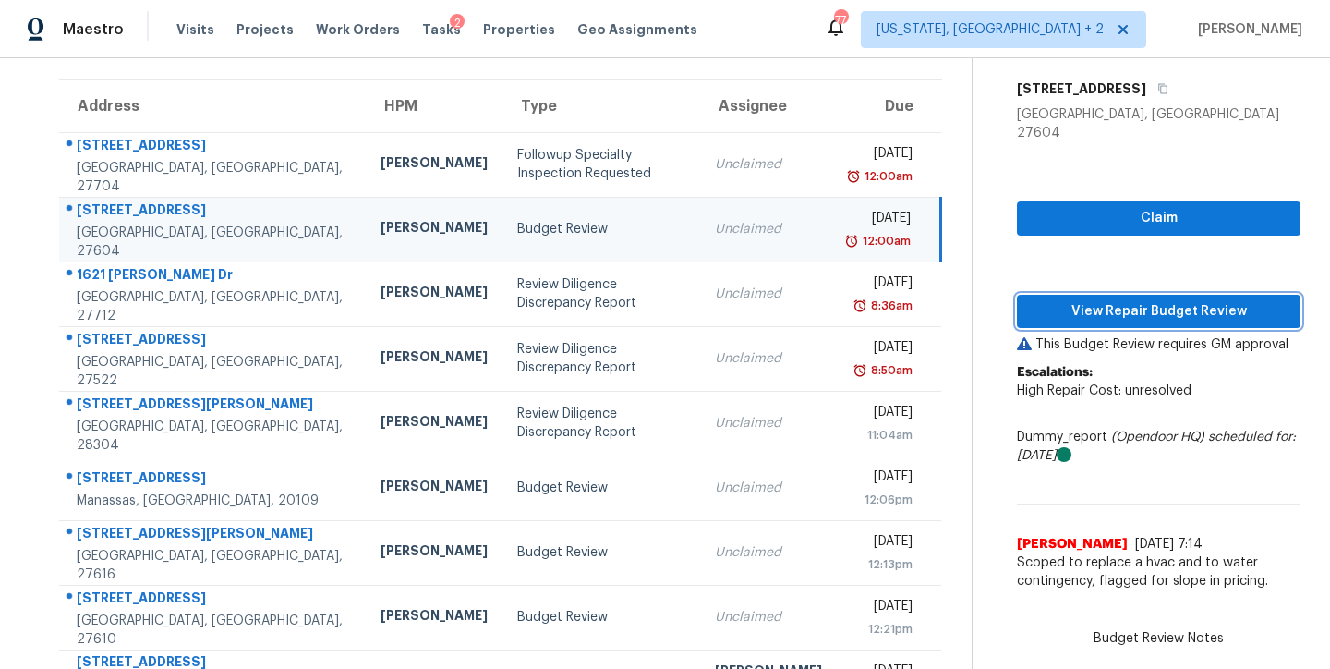
click at [1145, 300] on span "View Repair Budget Review" at bounding box center [1159, 311] width 254 height 23
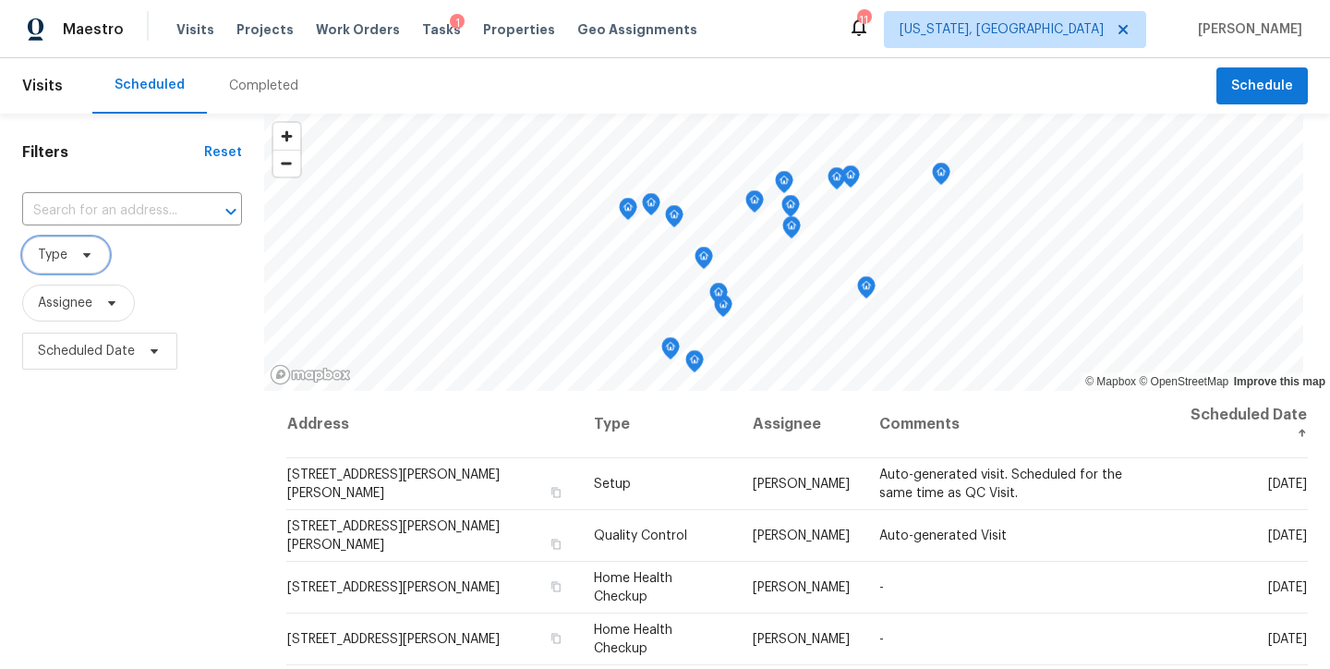
click at [54, 250] on span "Type" at bounding box center [53, 255] width 30 height 18
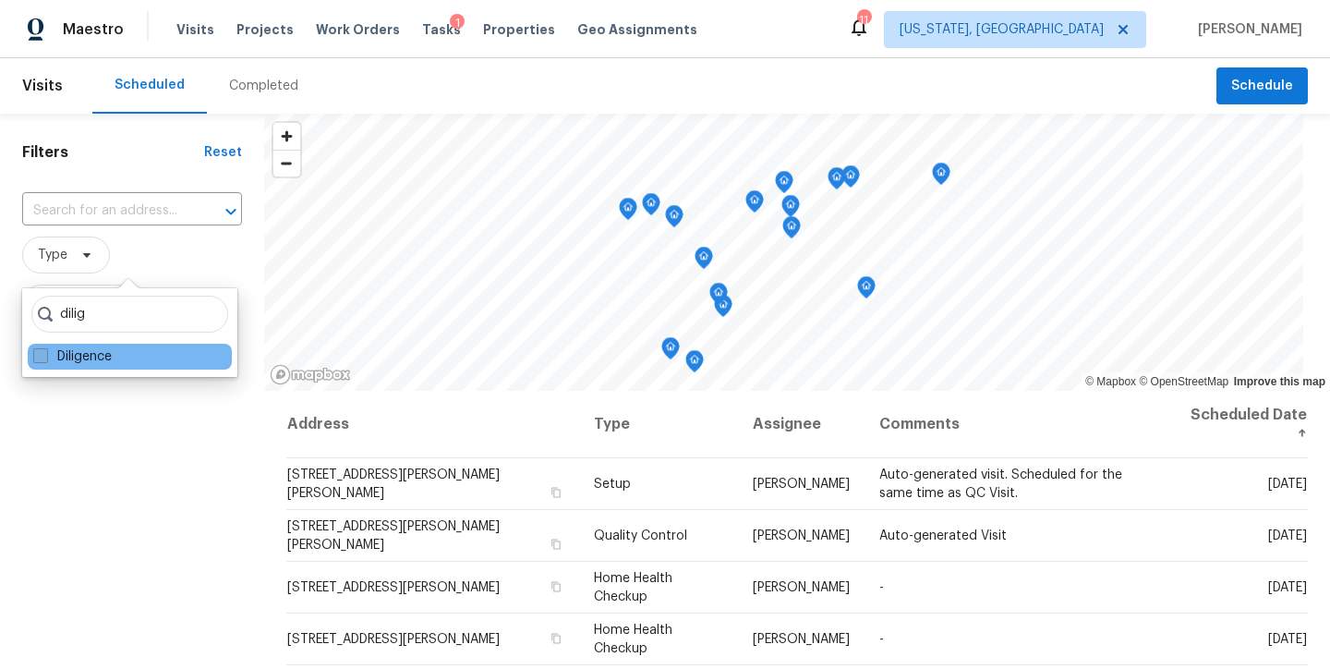
type input "dilig"
click at [68, 359] on label "Diligence" at bounding box center [72, 356] width 79 height 18
click at [45, 359] on input "Diligence" at bounding box center [39, 353] width 12 height 12
checkbox input "true"
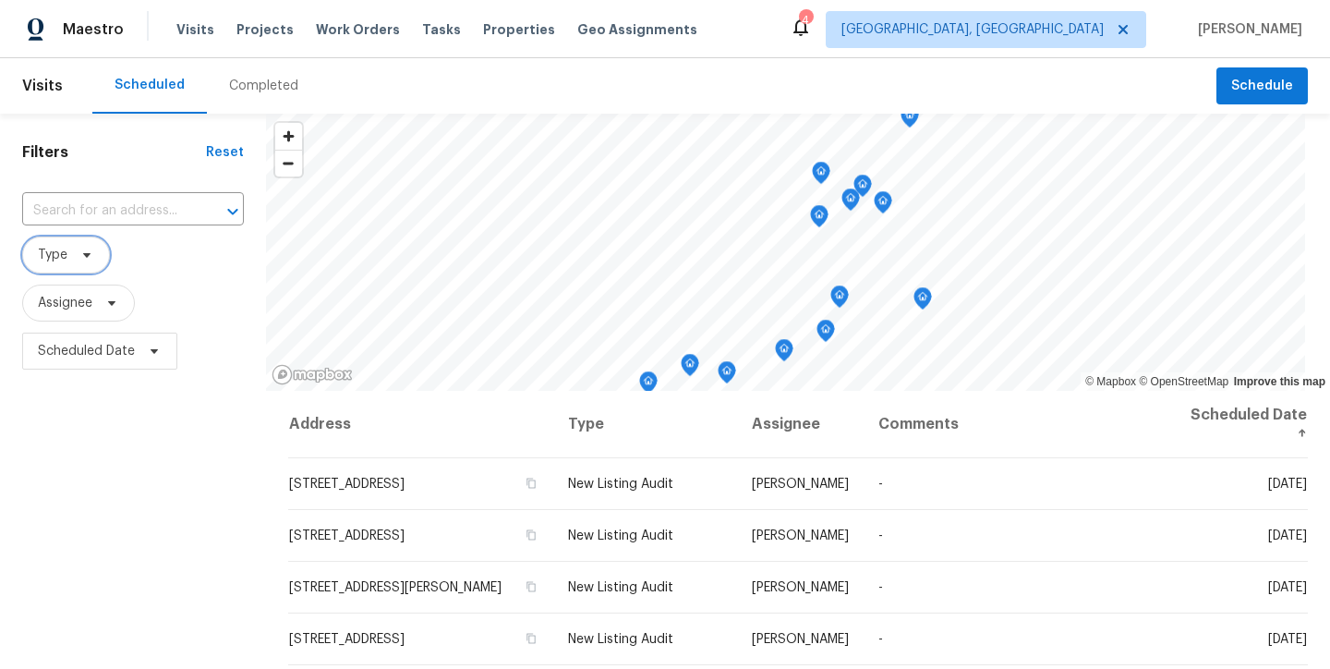
click at [53, 247] on span "Type" at bounding box center [53, 255] width 30 height 18
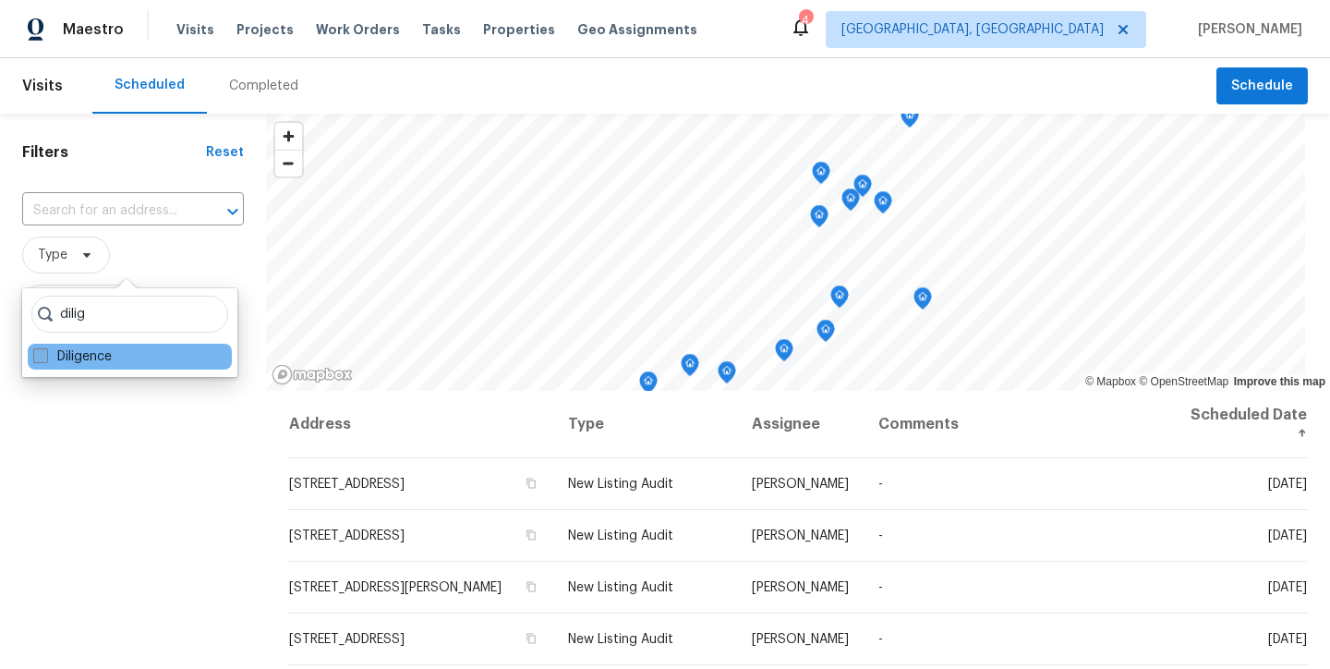
type input "dilig"
click at [76, 359] on label "Diligence" at bounding box center [72, 356] width 79 height 18
click at [45, 359] on input "Diligence" at bounding box center [39, 353] width 12 height 12
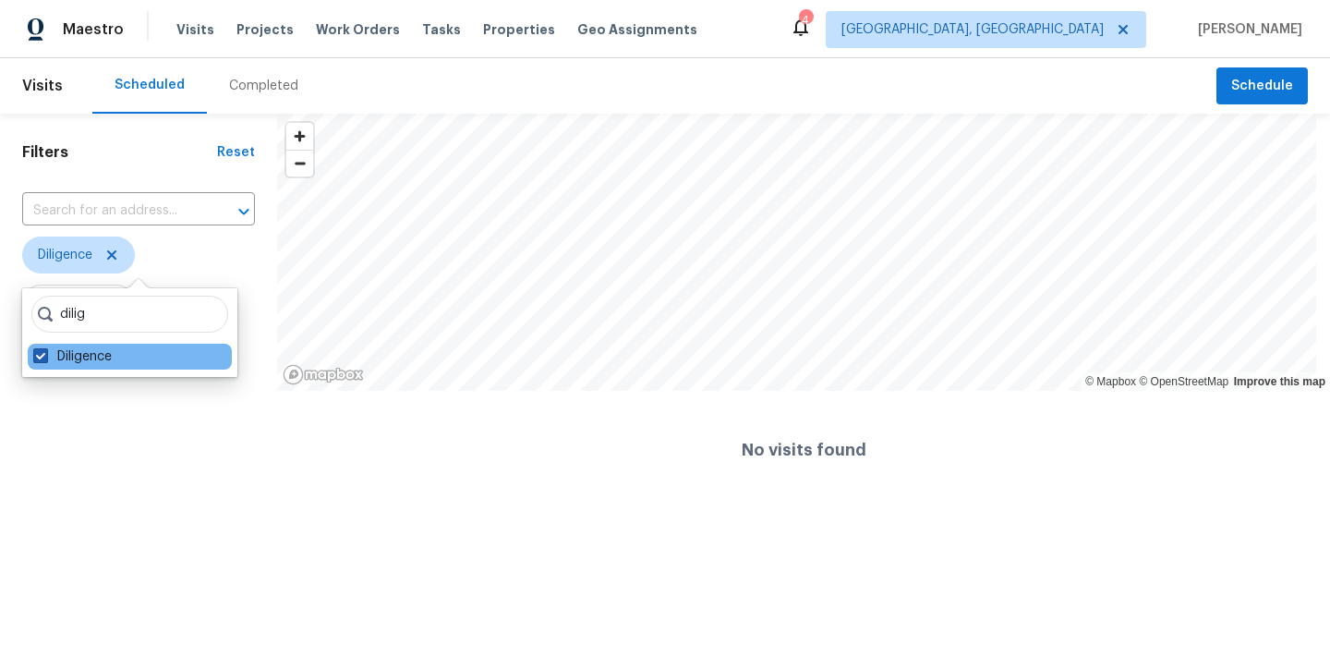
click at [36, 351] on span at bounding box center [40, 355] width 15 height 15
click at [36, 351] on input "Diligence" at bounding box center [39, 353] width 12 height 12
checkbox input "false"
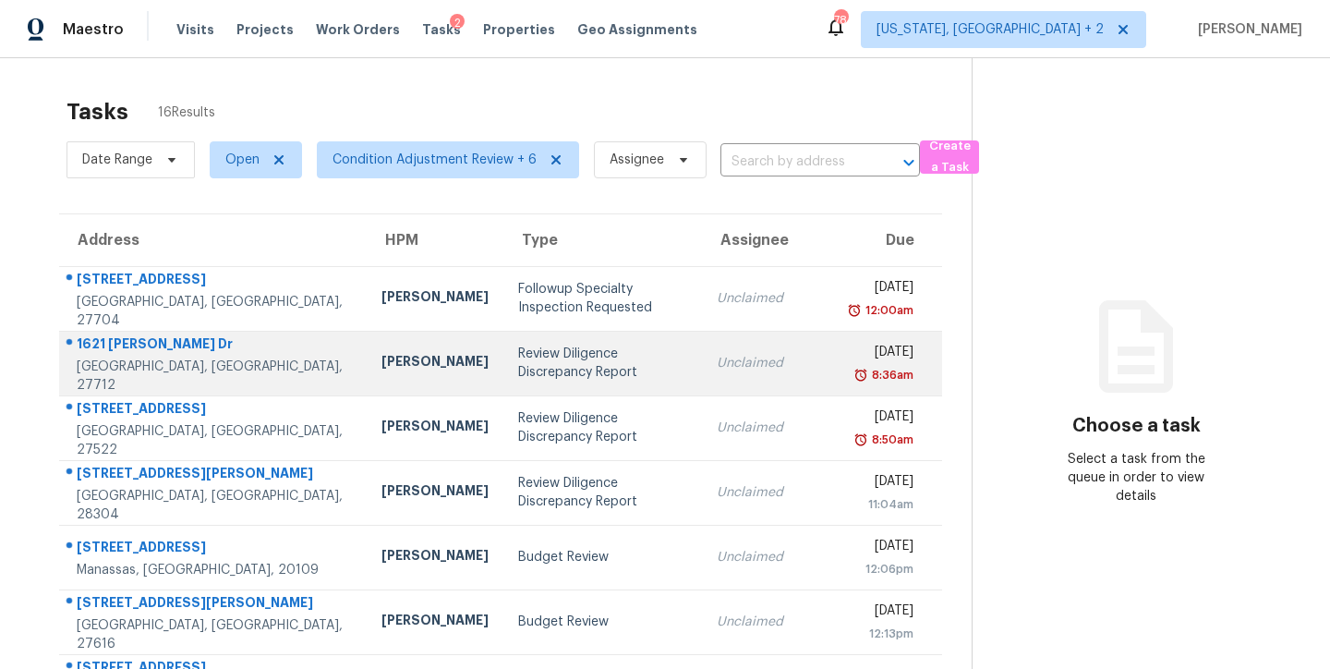
click at [381, 367] on div "Lee Privette" at bounding box center [434, 363] width 107 height 23
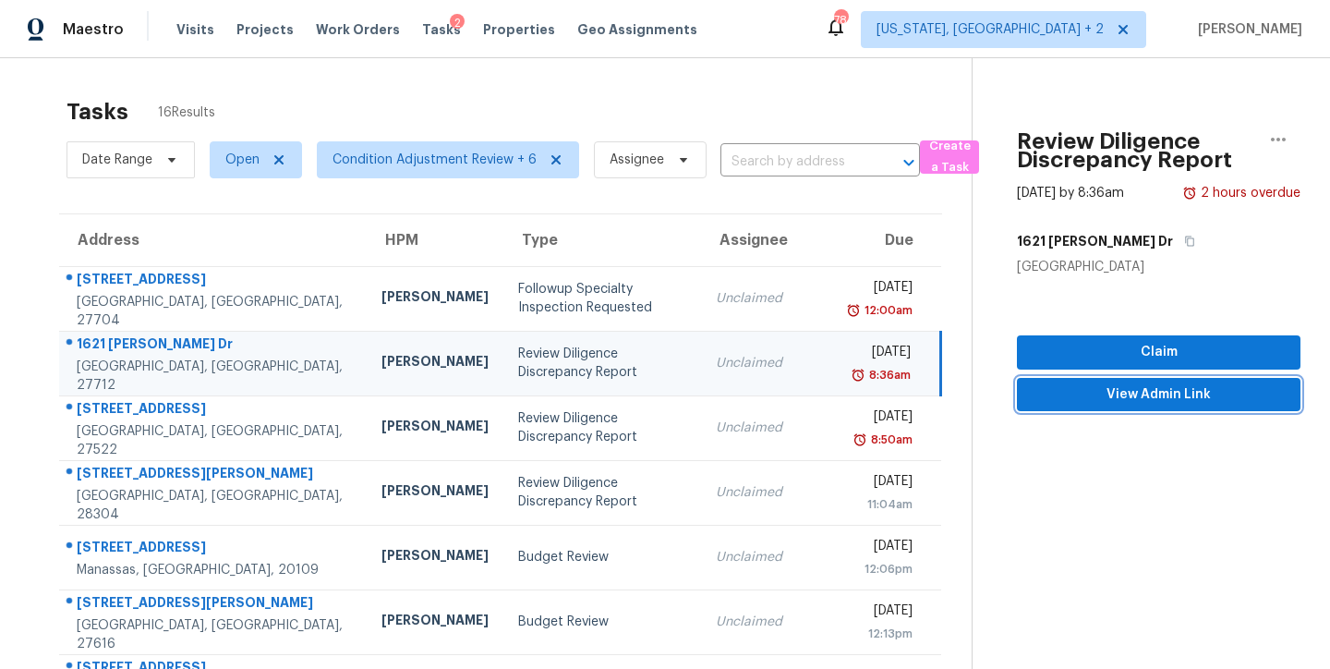
click at [1170, 396] on span "View Admin Link" at bounding box center [1159, 394] width 254 height 23
click at [615, 367] on td "Review Diligence Discrepancy Report" at bounding box center [602, 363] width 198 height 65
click at [1267, 143] on icon "button" at bounding box center [1278, 139] width 22 height 22
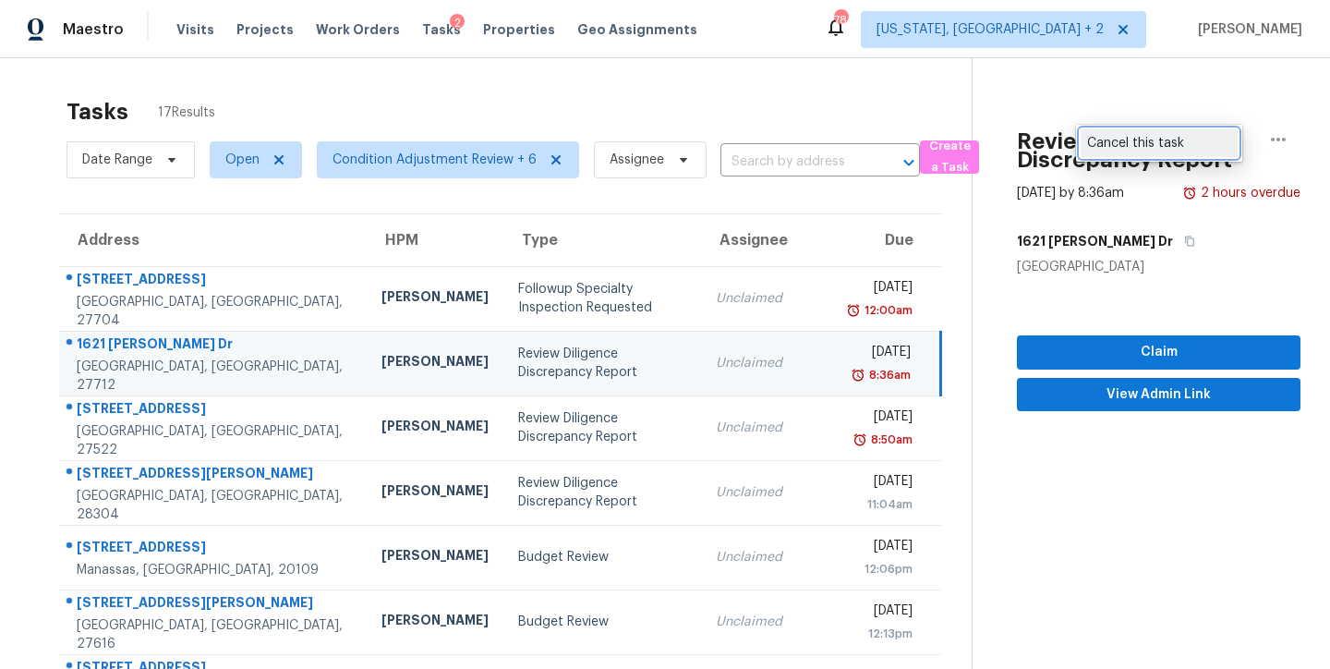
click at [1140, 148] on div "Cancel this task" at bounding box center [1159, 143] width 144 height 18
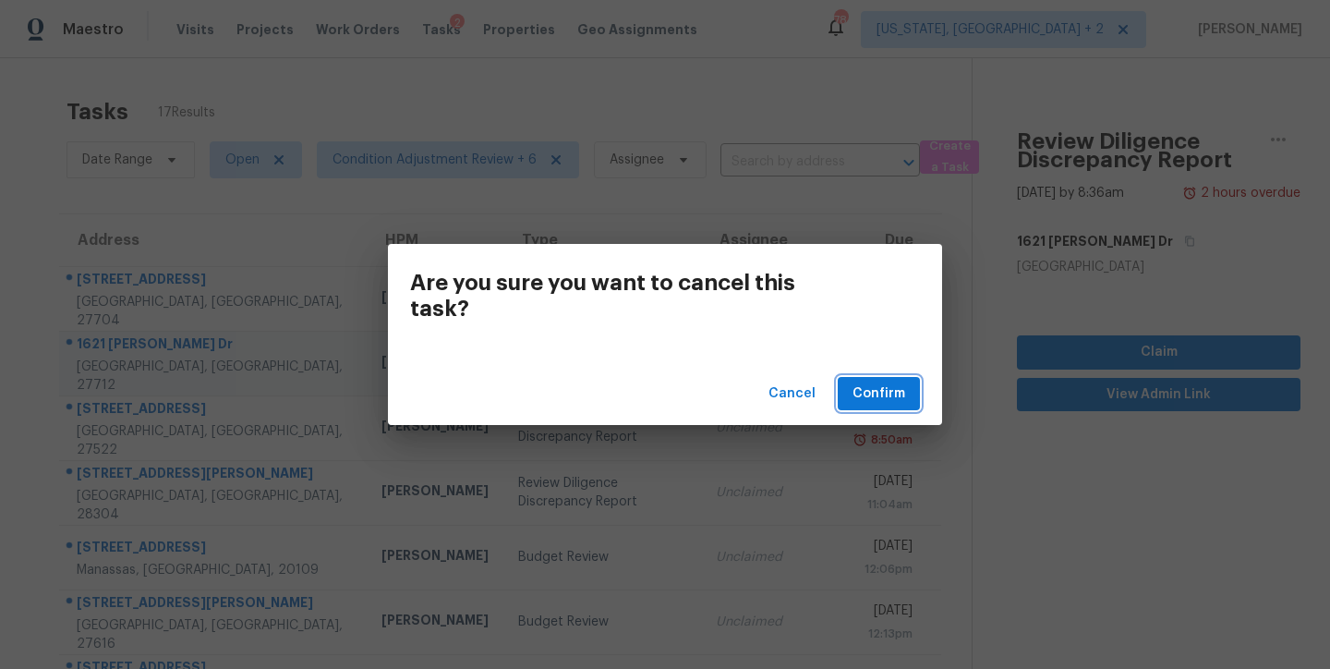
click at [877, 390] on span "Confirm" at bounding box center [879, 393] width 53 height 23
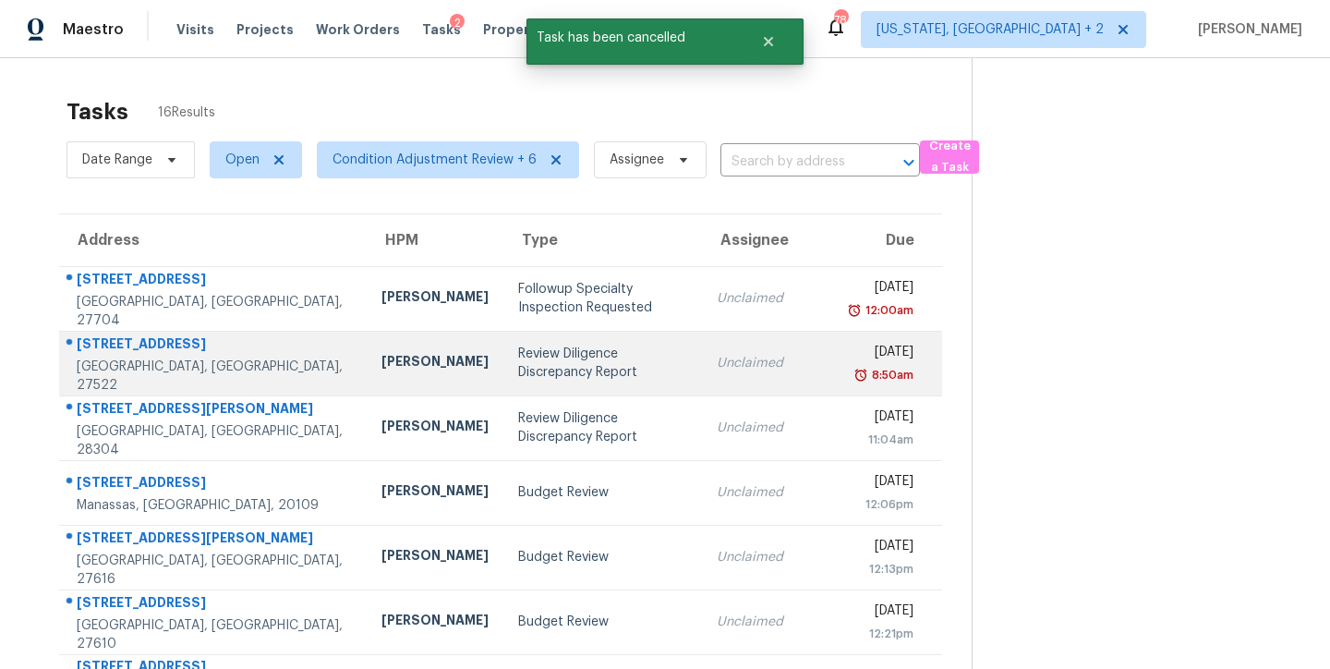
click at [367, 380] on td "Joseph White" at bounding box center [435, 363] width 137 height 65
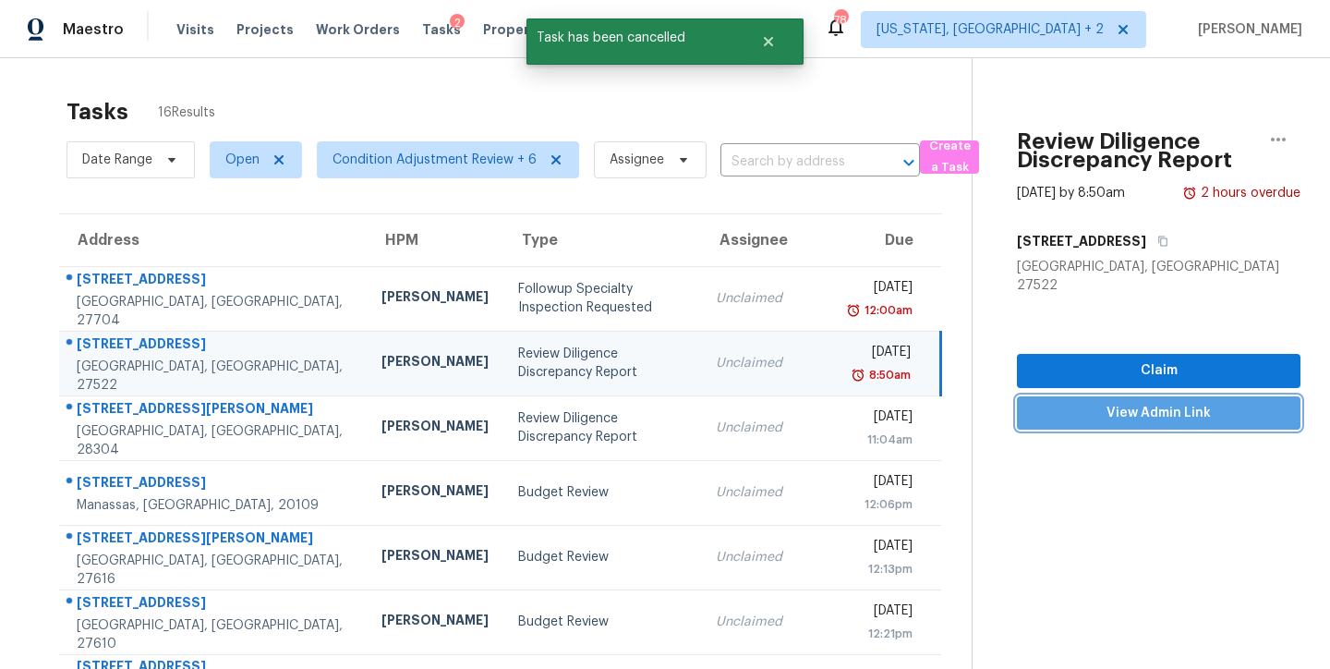
click at [1134, 402] on span "View Admin Link" at bounding box center [1159, 413] width 254 height 23
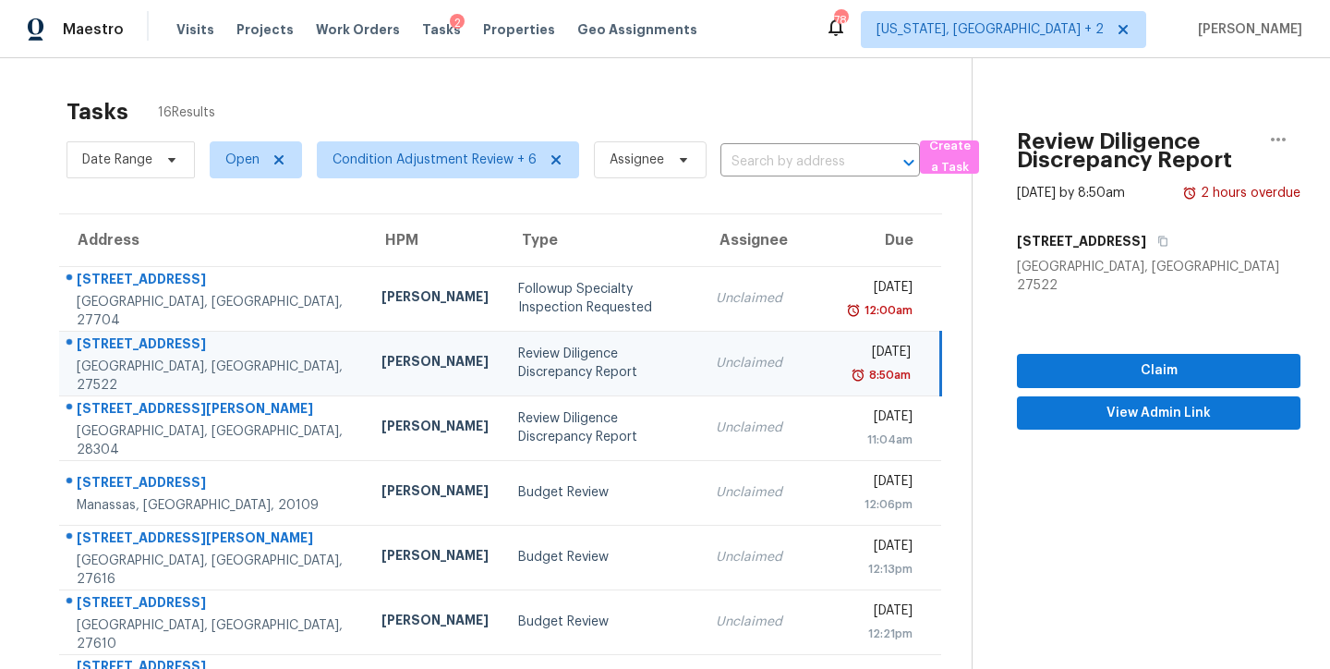
click at [518, 371] on div "Review Diligence Discrepancy Report" at bounding box center [602, 363] width 168 height 37
click at [1273, 136] on icon "button" at bounding box center [1278, 139] width 22 height 22
click at [1158, 141] on div "Cancel this task" at bounding box center [1159, 143] width 144 height 18
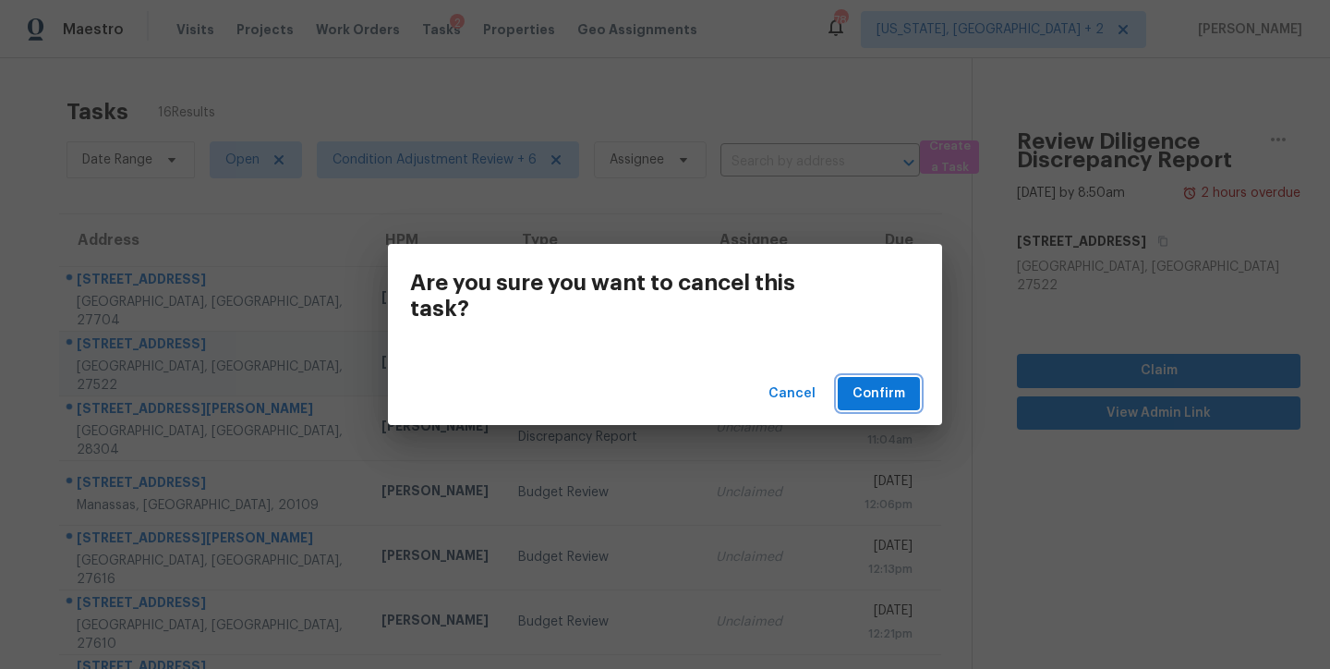
click at [895, 398] on span "Confirm" at bounding box center [879, 393] width 53 height 23
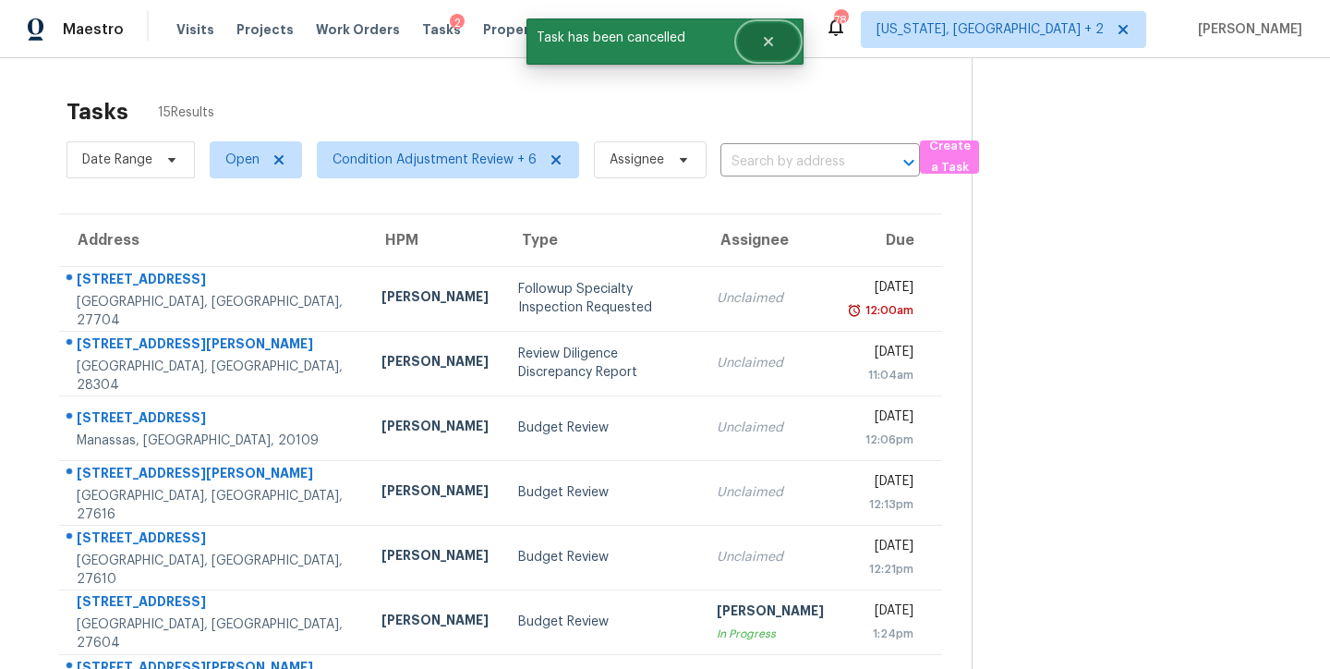
click at [787, 40] on button "Close" at bounding box center [768, 41] width 61 height 37
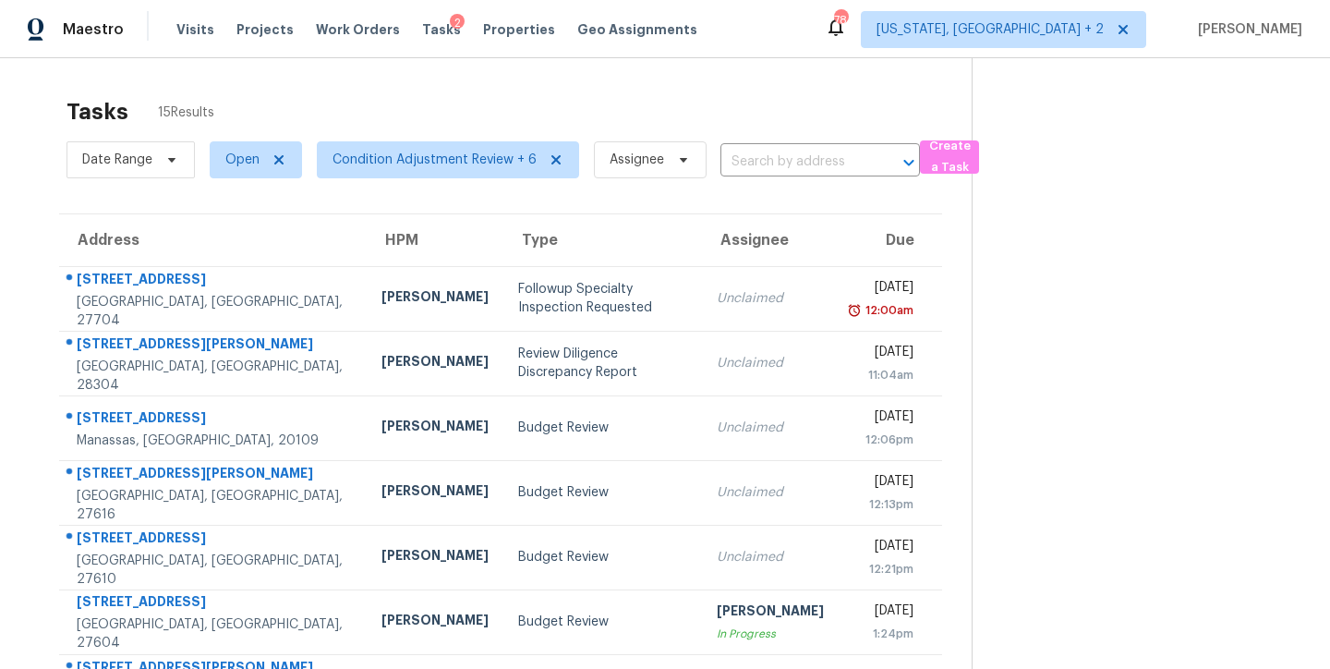
click at [732, 95] on div "Tasks 15 Results" at bounding box center [519, 112] width 905 height 48
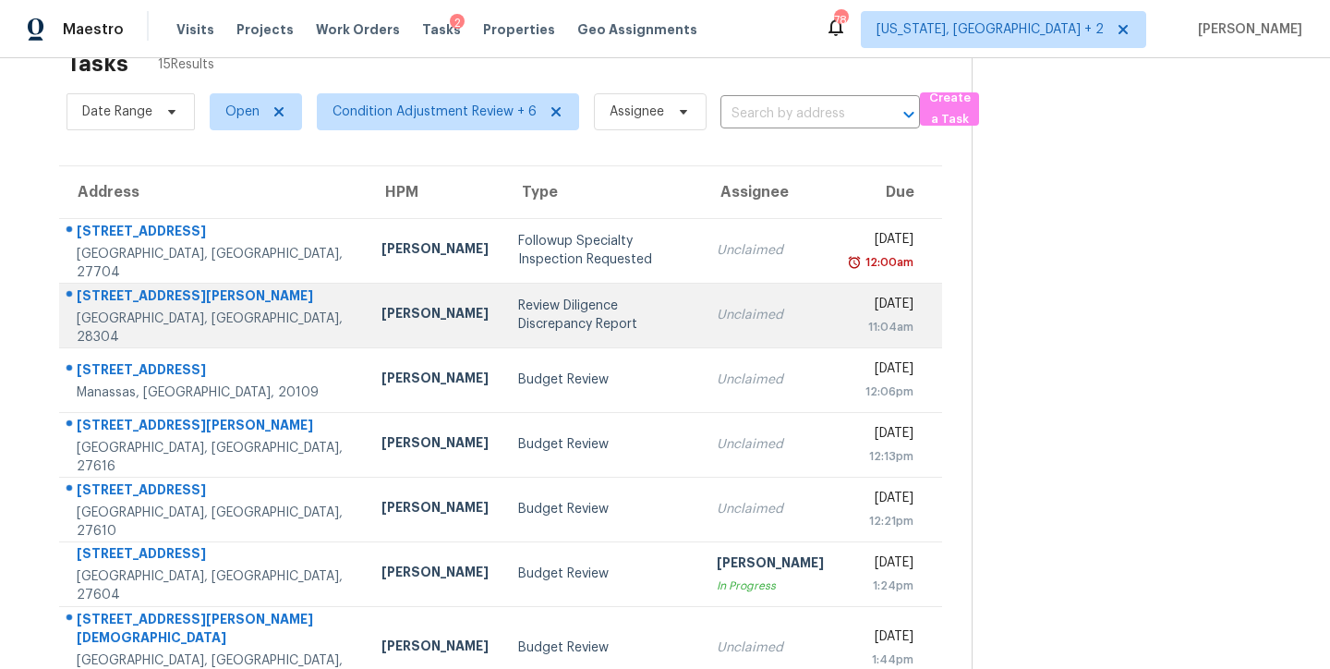
scroll to position [69, 0]
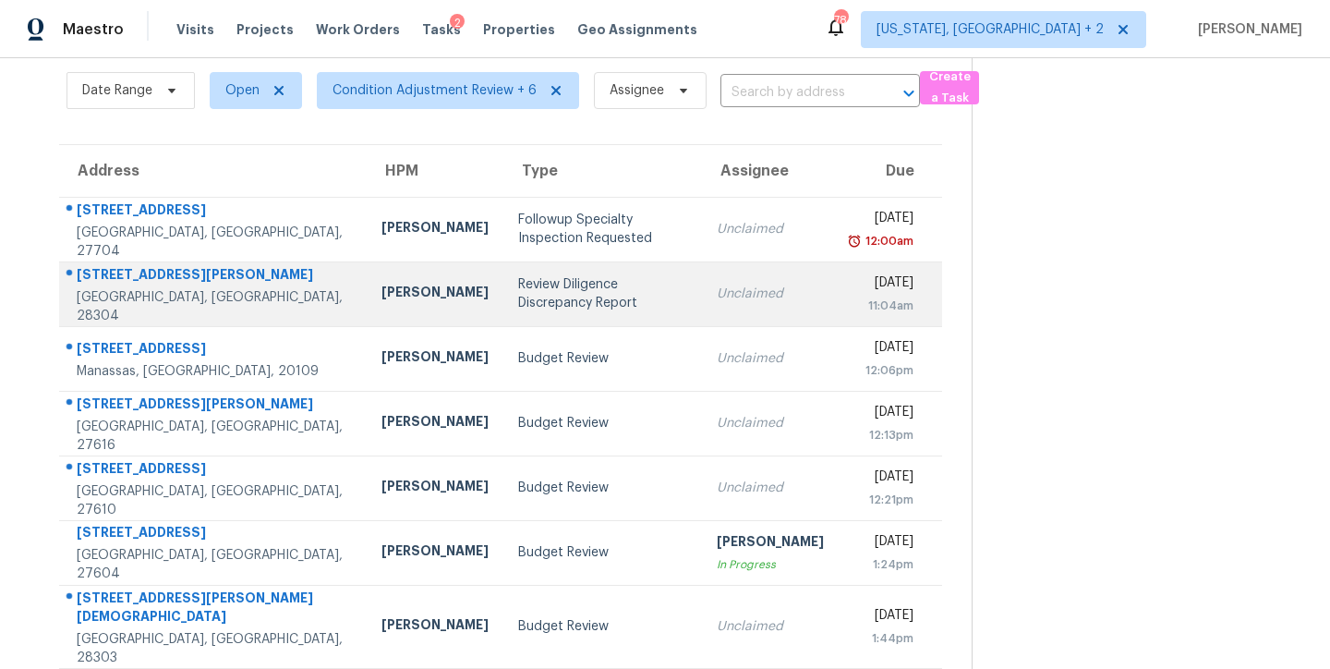
click at [518, 299] on div "Review Diligence Discrepancy Report" at bounding box center [602, 293] width 169 height 37
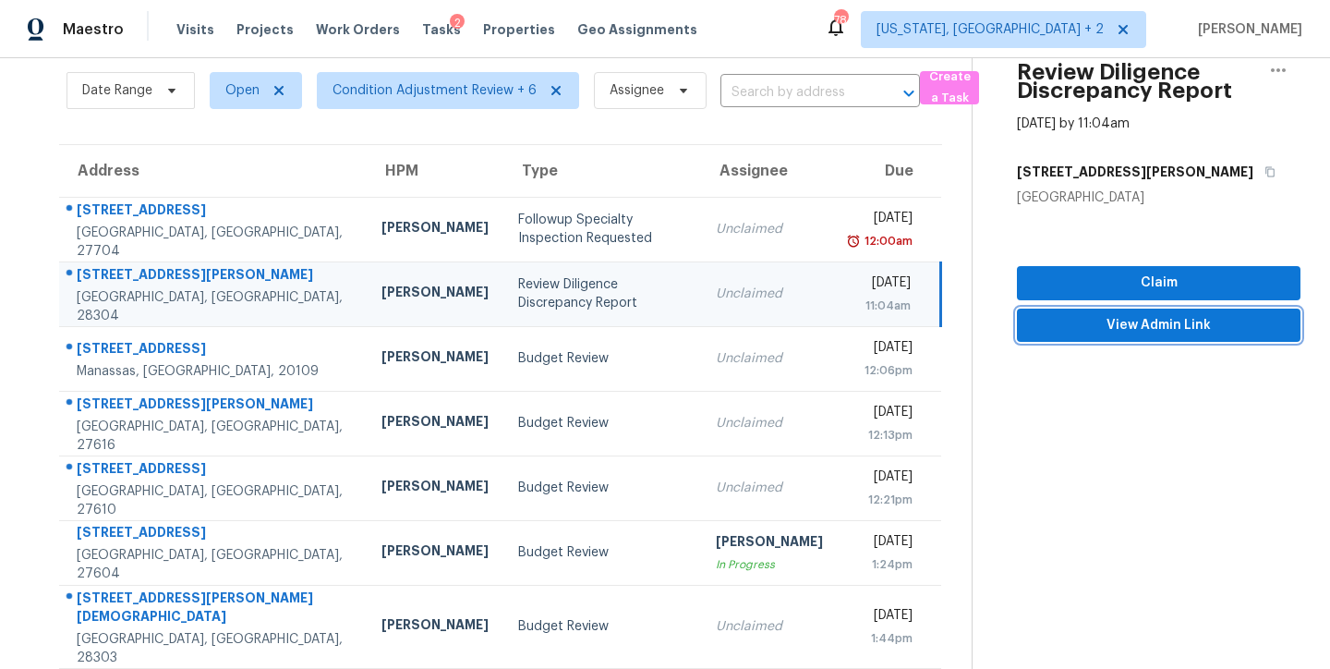
click at [1114, 332] on span "View Admin Link" at bounding box center [1159, 325] width 254 height 23
click at [525, 290] on div "Review Diligence Discrepancy Report" at bounding box center [602, 293] width 168 height 37
click at [1269, 80] on icon "button" at bounding box center [1278, 70] width 22 height 22
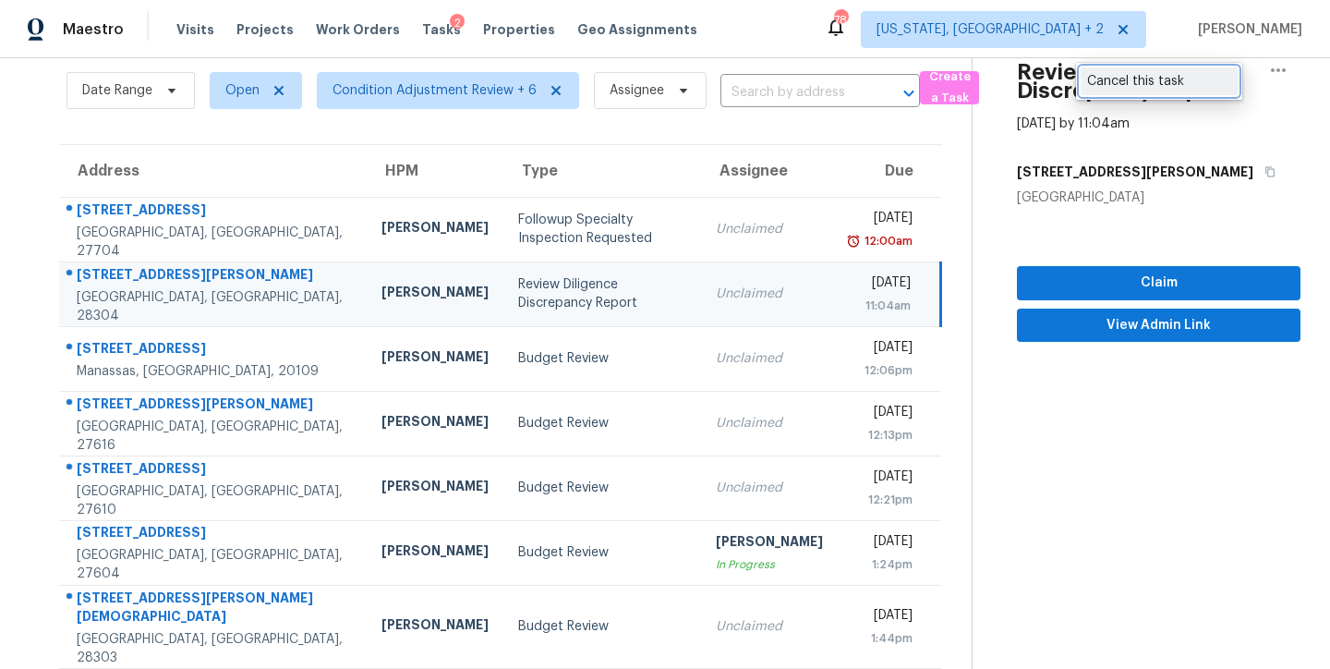
click at [1152, 88] on div "Cancel this task" at bounding box center [1159, 81] width 144 height 18
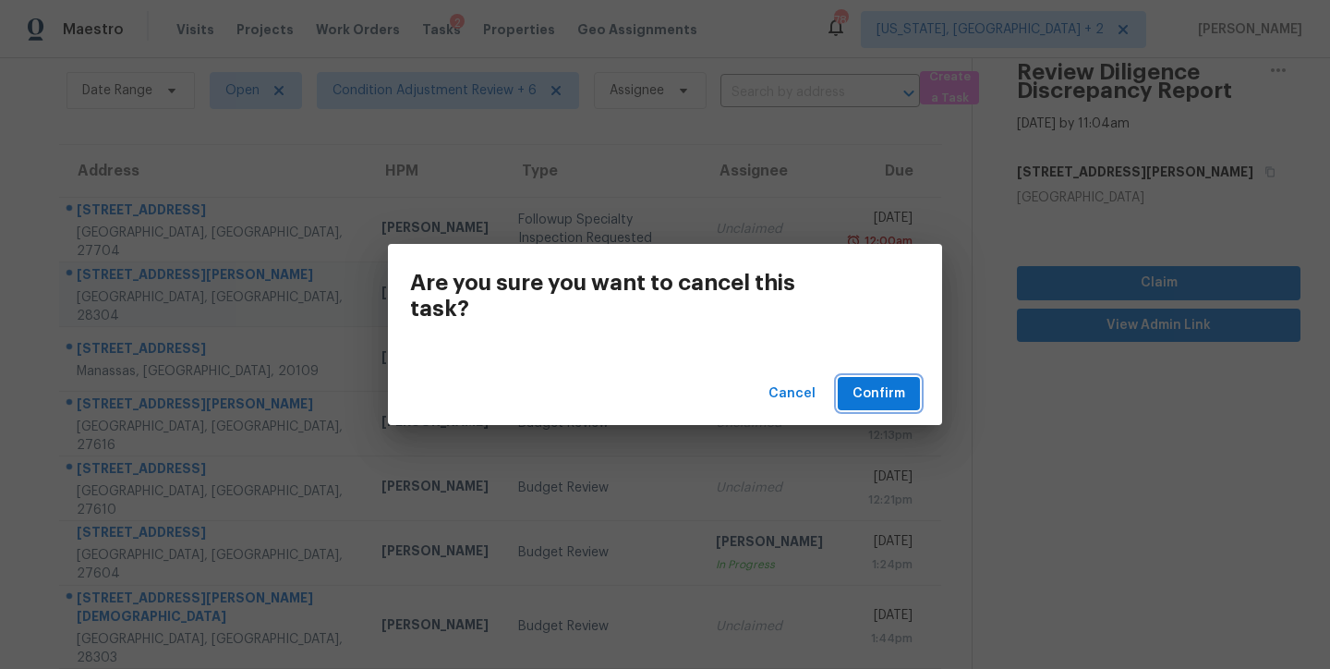
click at [877, 389] on span "Confirm" at bounding box center [879, 393] width 53 height 23
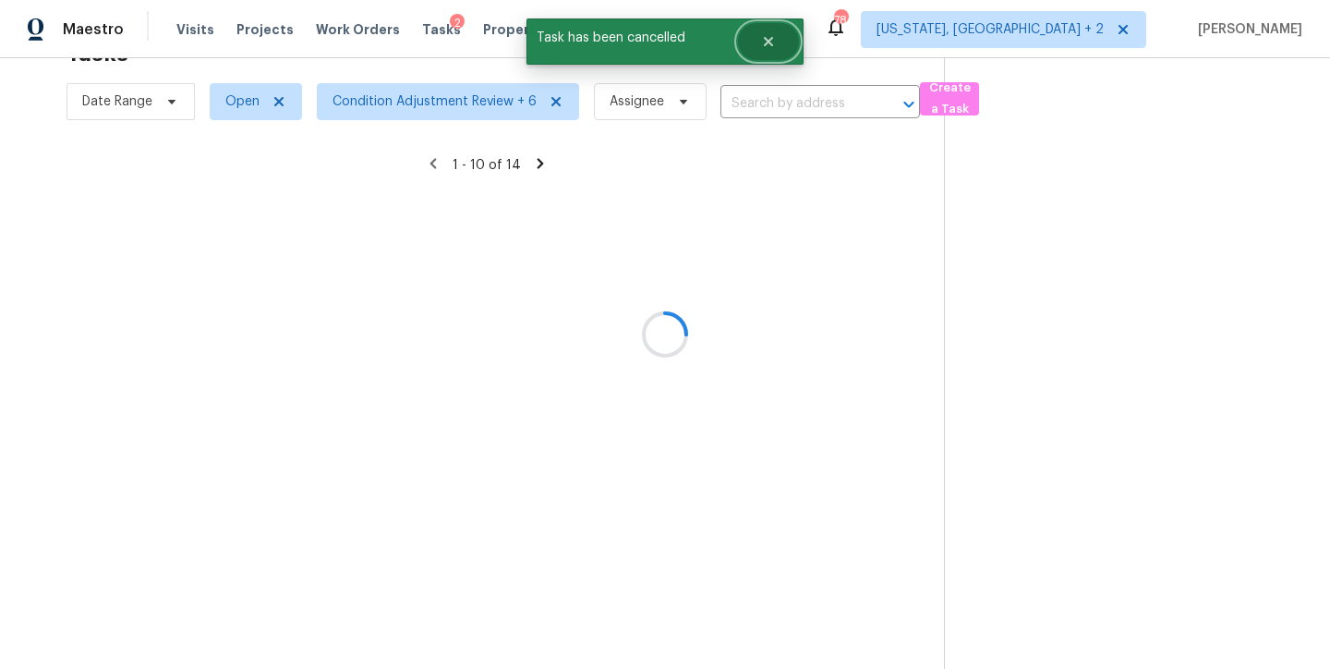
click at [759, 44] on button "Close" at bounding box center [768, 41] width 61 height 37
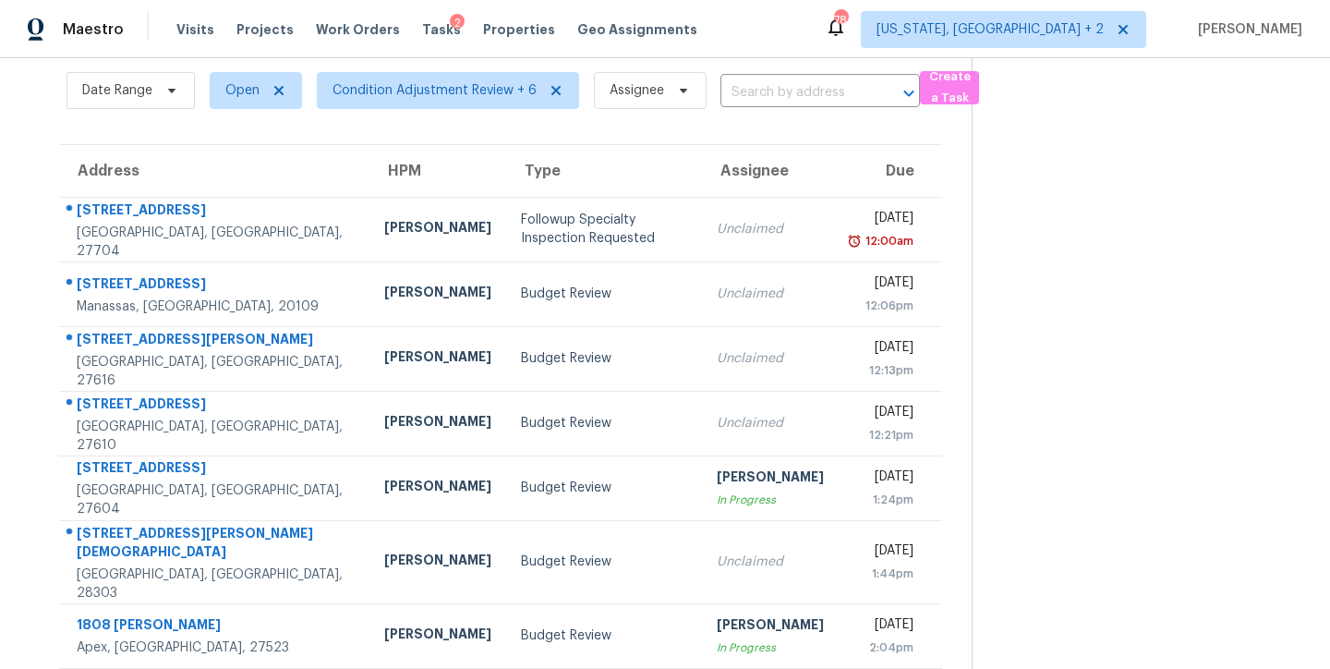
click at [861, 35] on div "Maestro Visits Projects Work Orders Tasks 2 Properties Geo Assignments 78 Washi…" at bounding box center [665, 29] width 1330 height 58
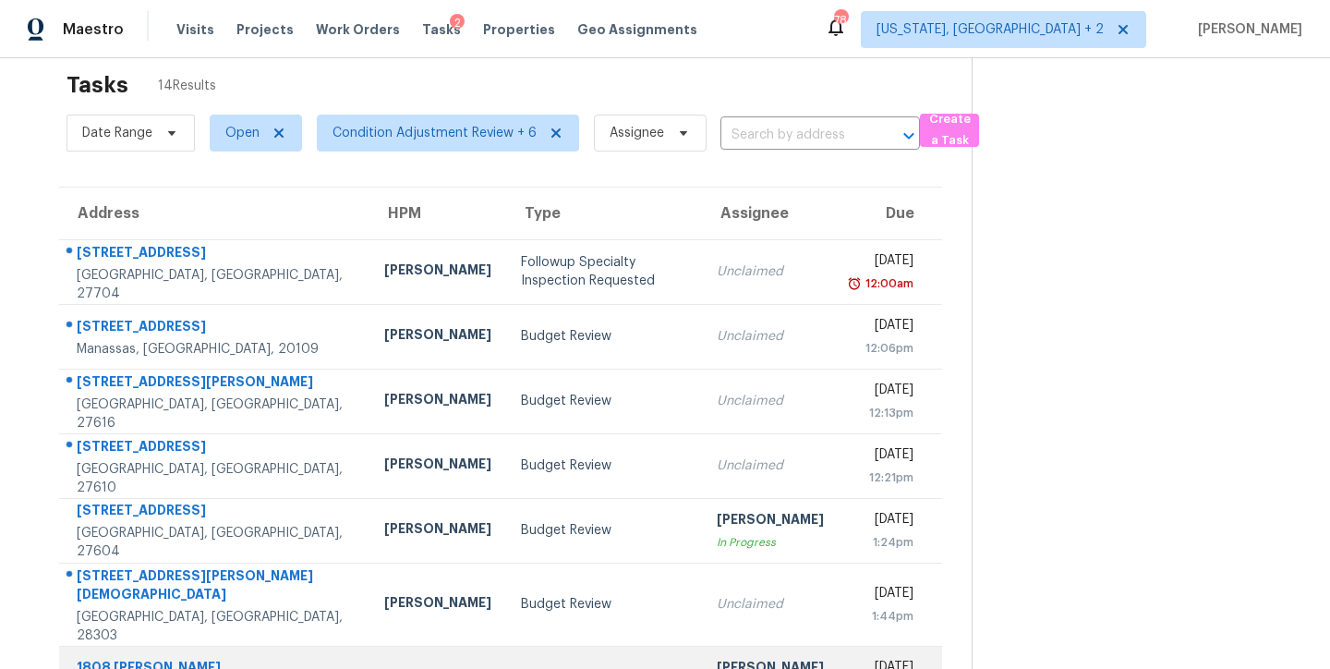
scroll to position [0, 0]
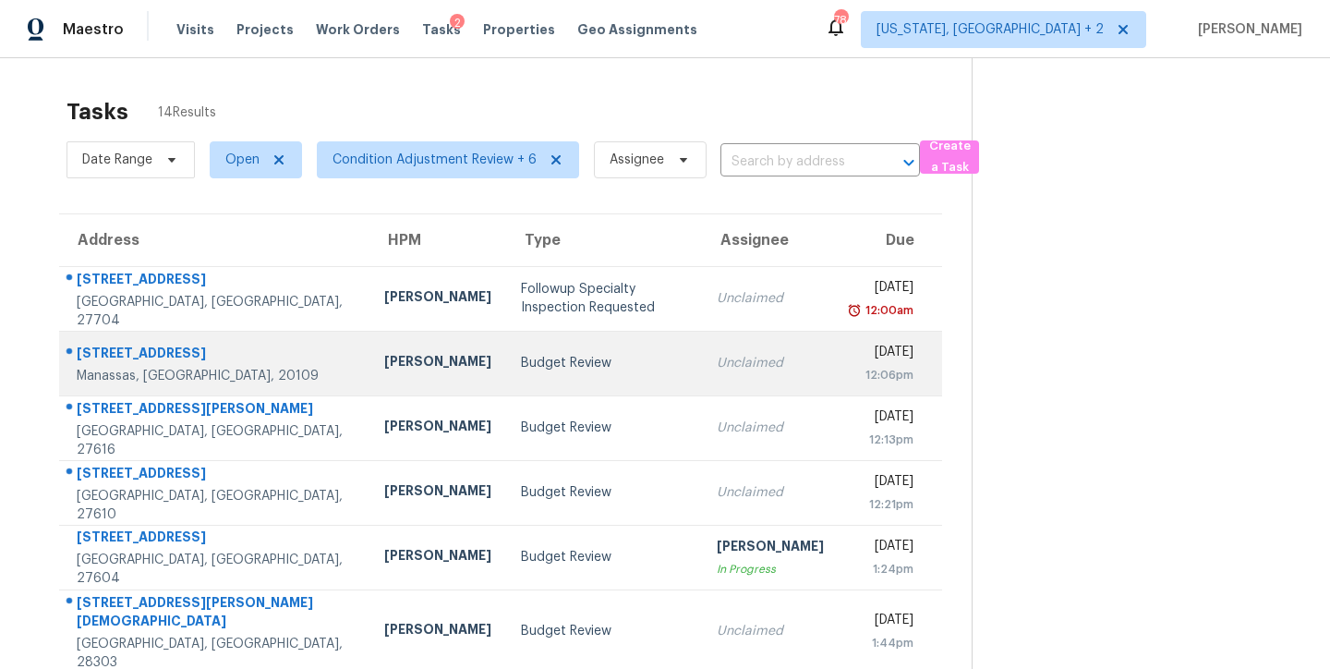
click at [506, 380] on td "Budget Review" at bounding box center [604, 363] width 196 height 65
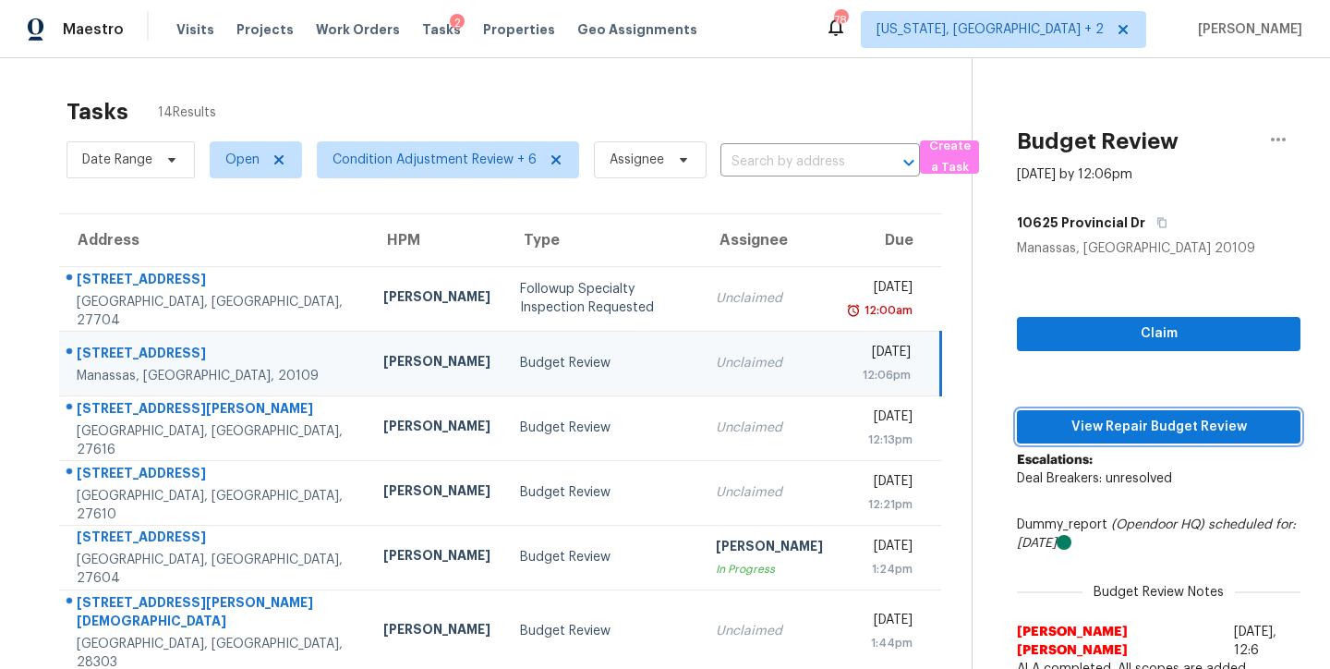
click at [1215, 425] on span "View Repair Budget Review" at bounding box center [1159, 427] width 254 height 23
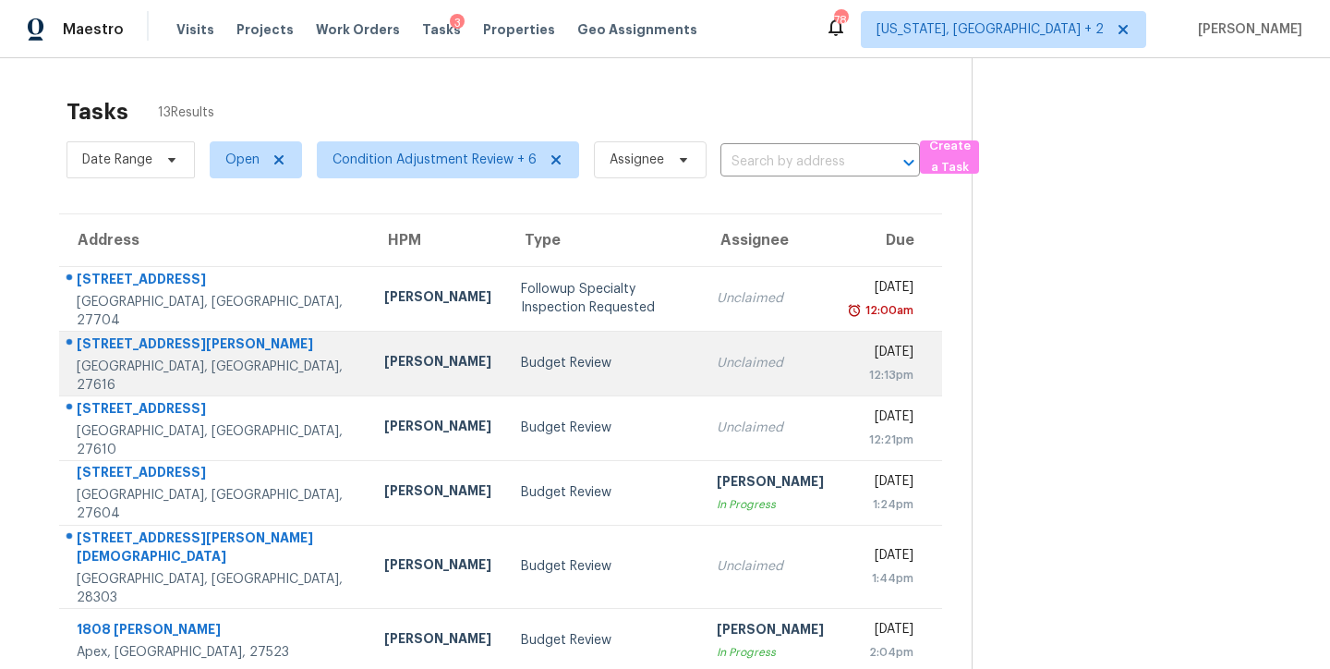
scroll to position [163, 0]
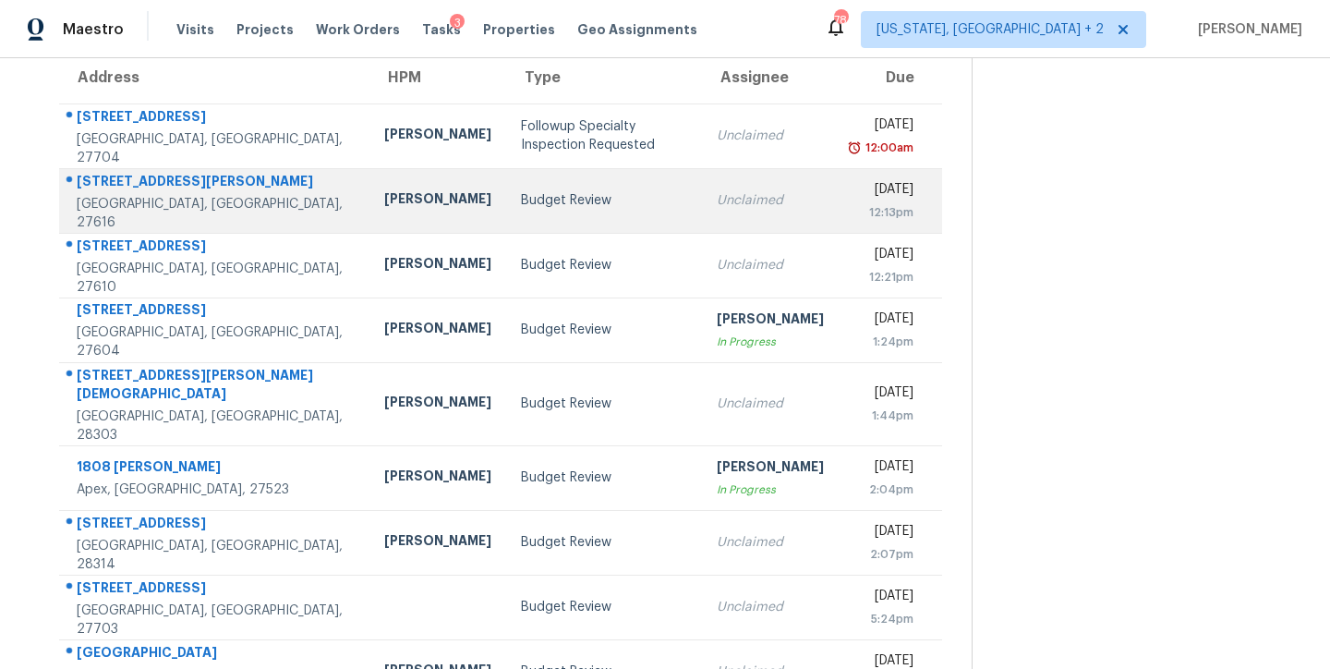
click at [506, 226] on td "Budget Review" at bounding box center [604, 200] width 196 height 65
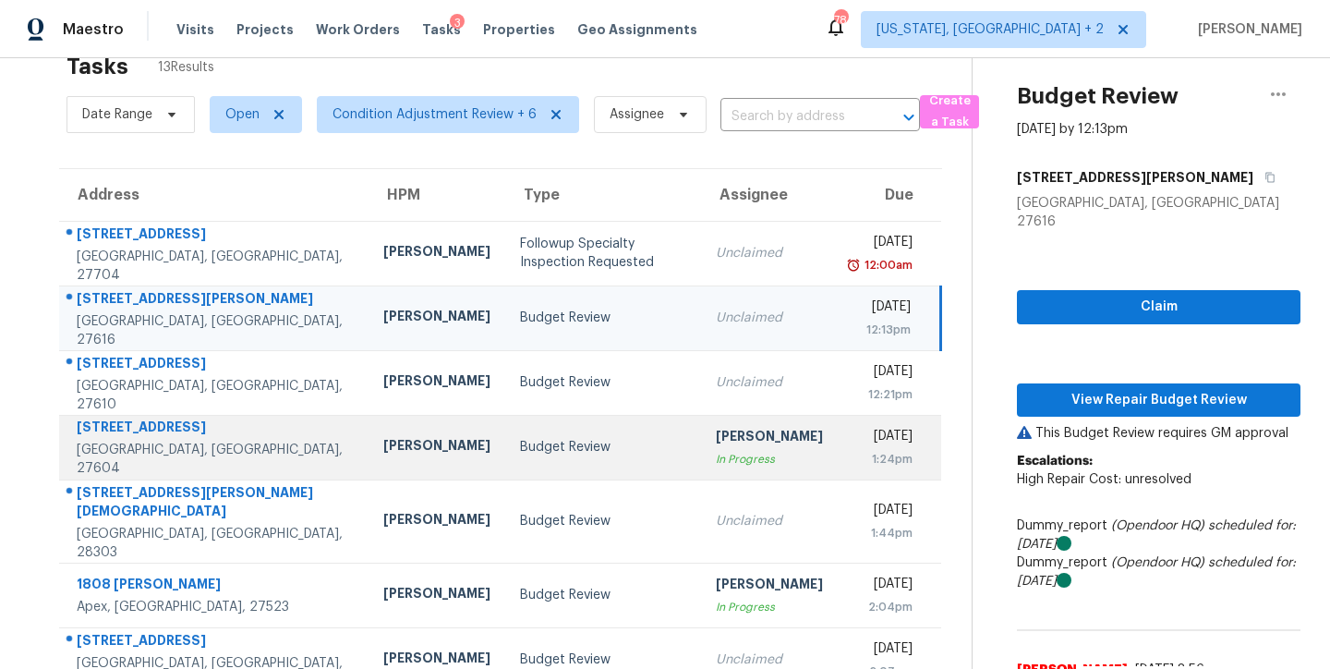
scroll to position [0, 0]
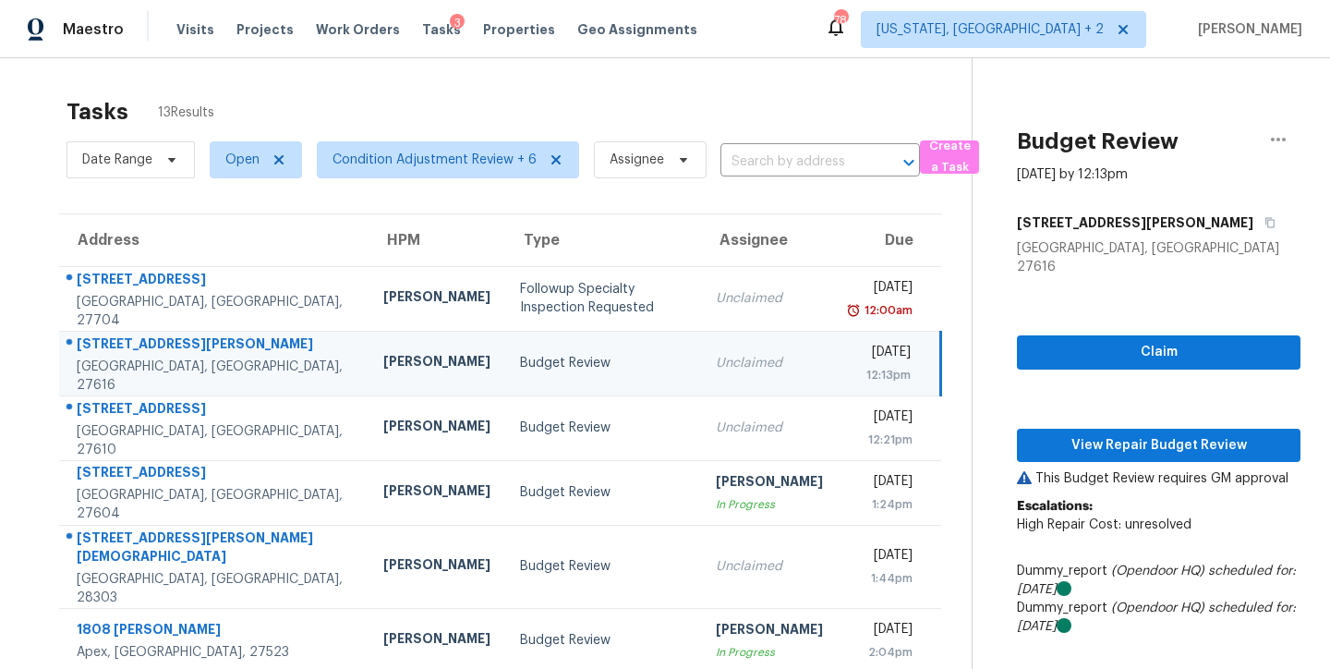
click at [487, 82] on div "Tasks 13 Results Date Range Open Condition Adjustment Review + 6 Assignee ​ Cre…" at bounding box center [665, 519] width 1330 height 923
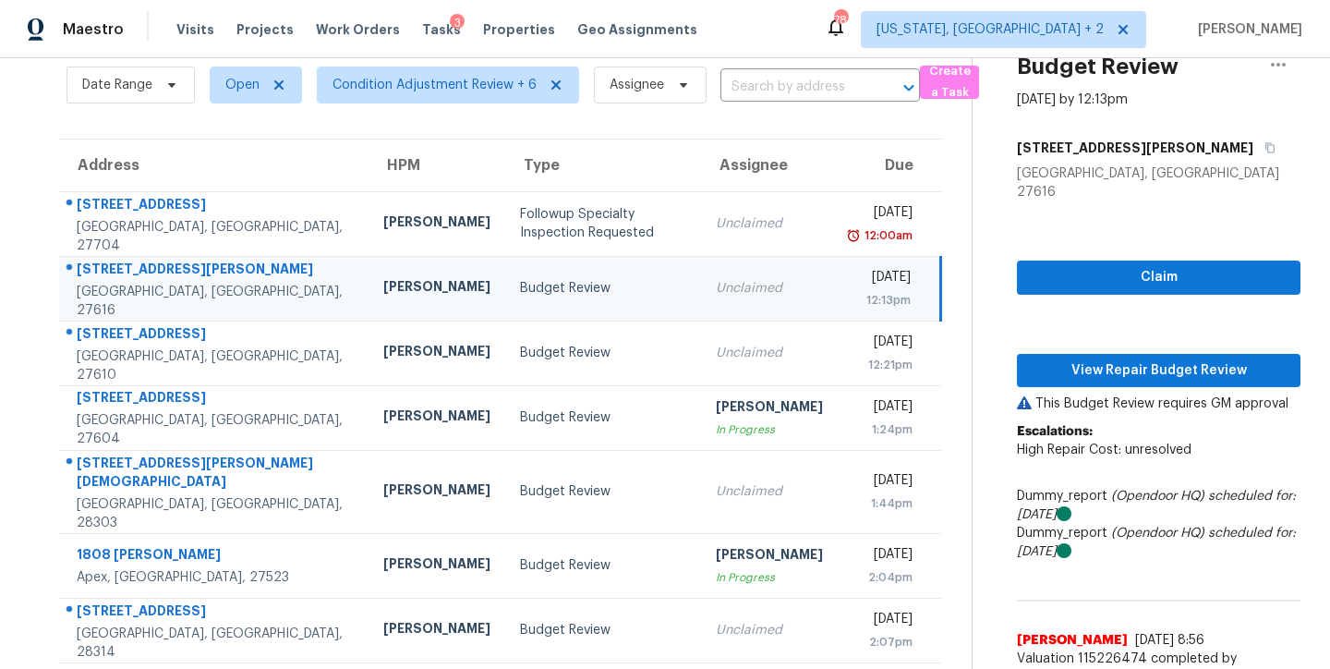
scroll to position [150, 0]
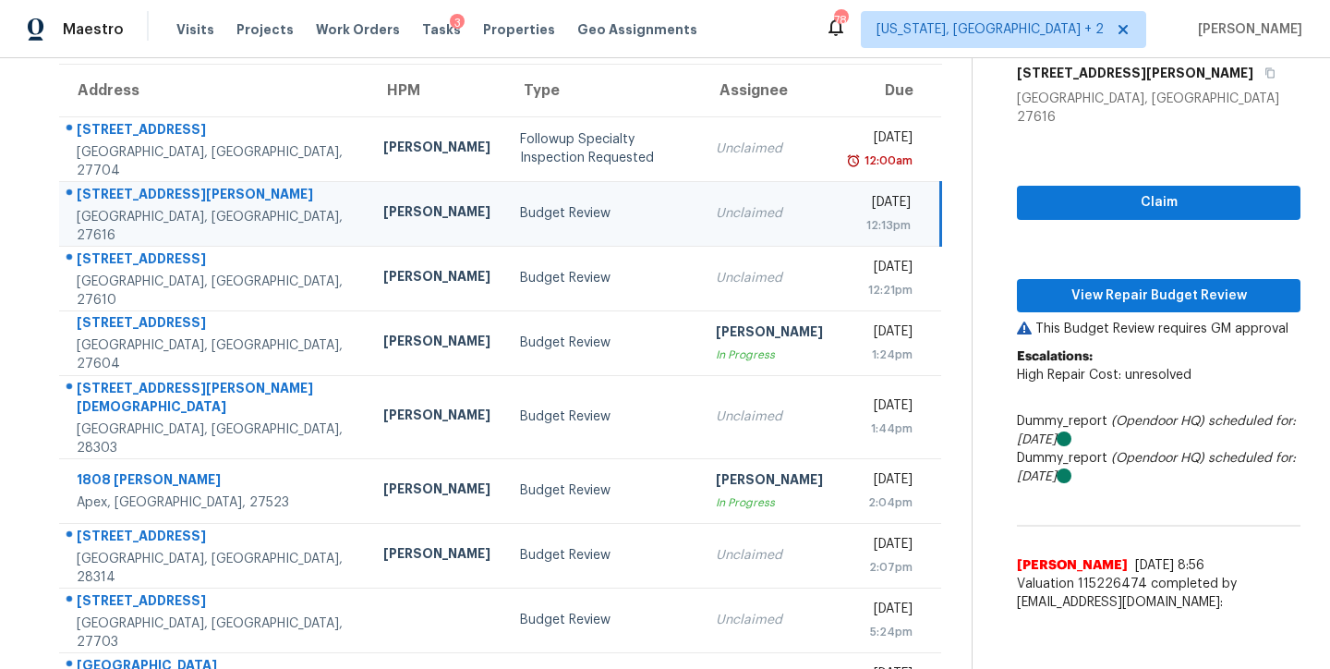
click at [505, 223] on td "Budget Review" at bounding box center [603, 213] width 196 height 65
click at [1210, 284] on span "View Repair Budget Review" at bounding box center [1159, 295] width 254 height 23
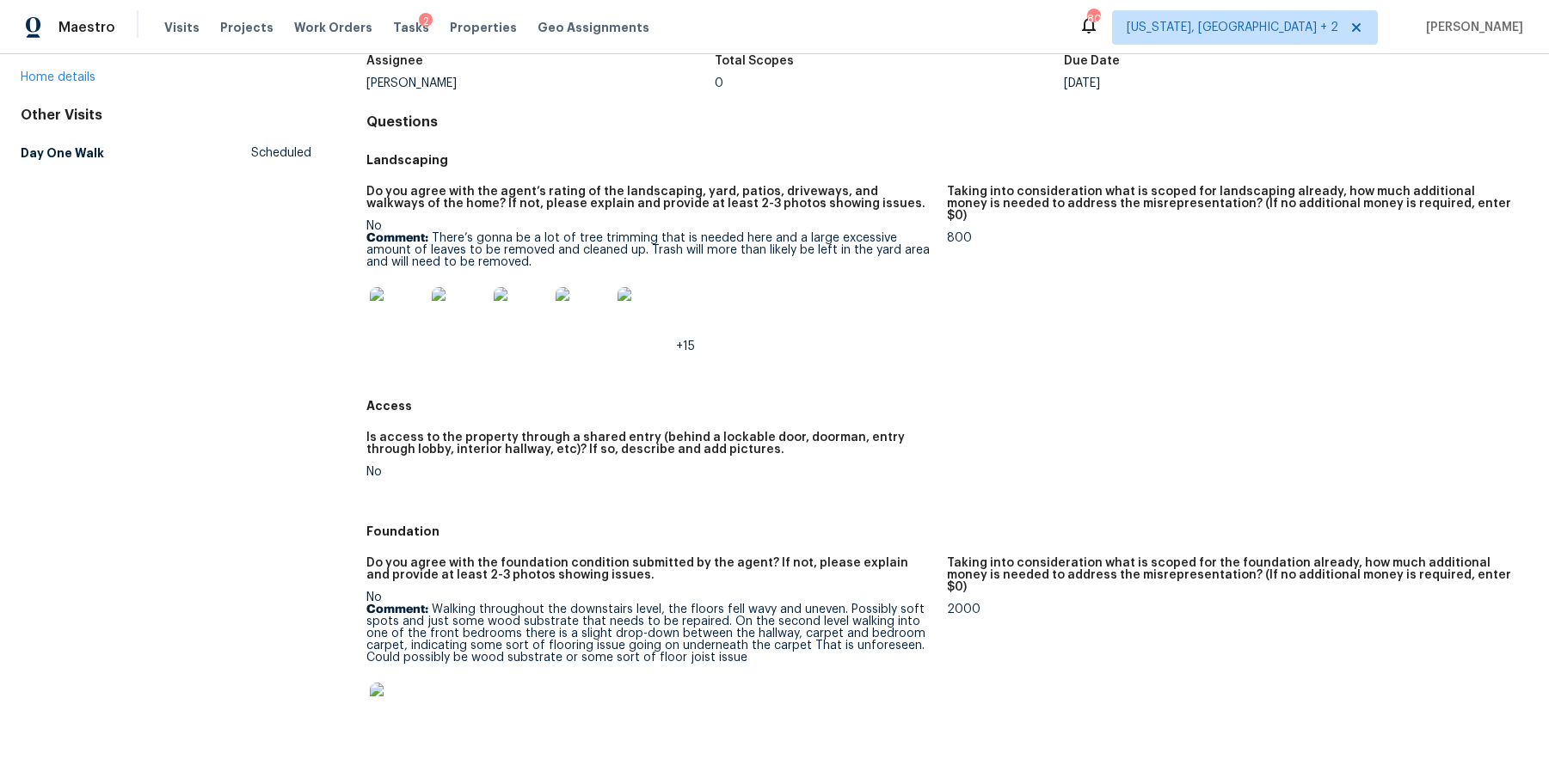
scroll to position [123, 0]
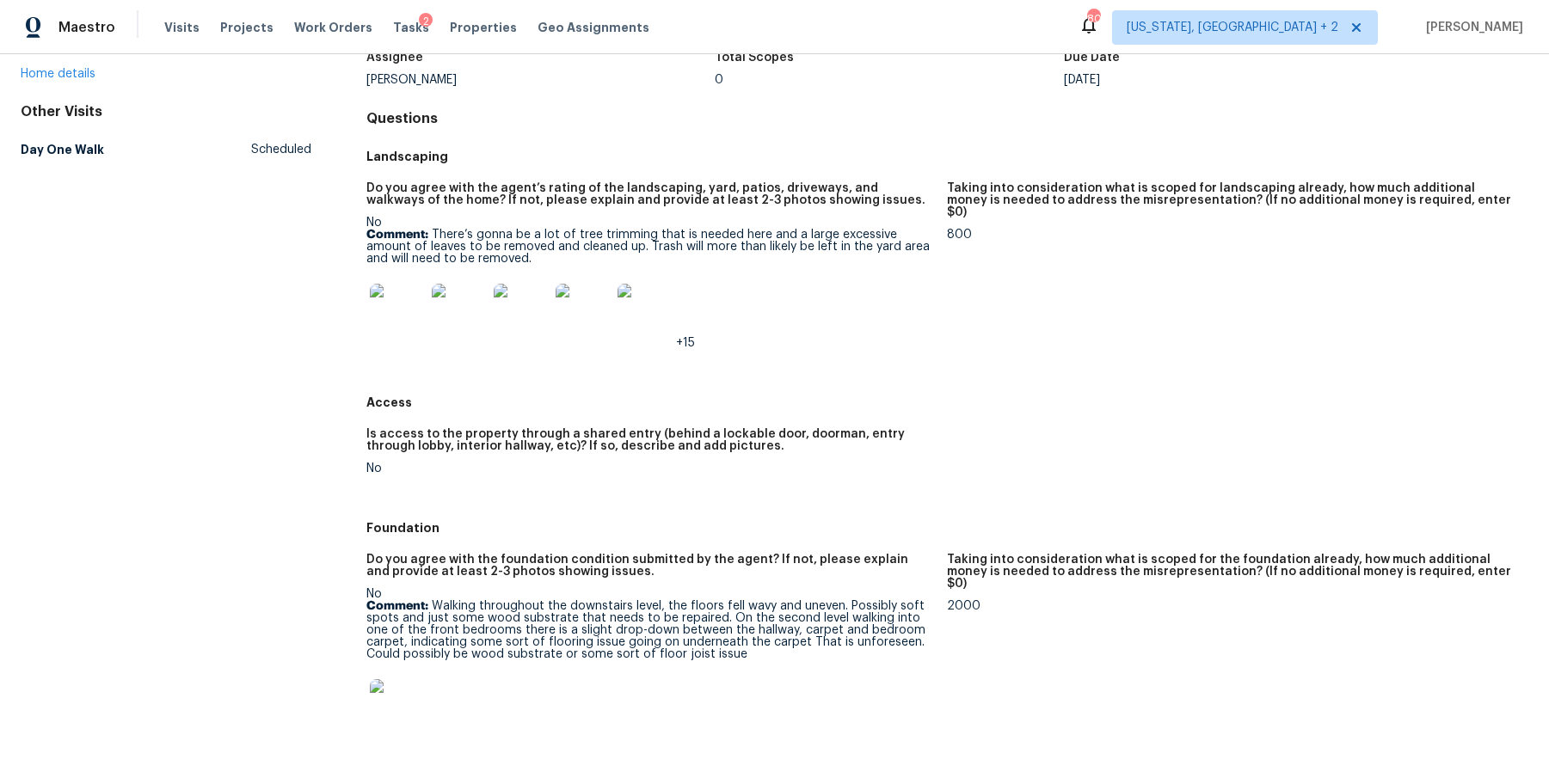
click at [456, 163] on h5 "Landscaping" at bounding box center [947, 156] width 1162 height 17
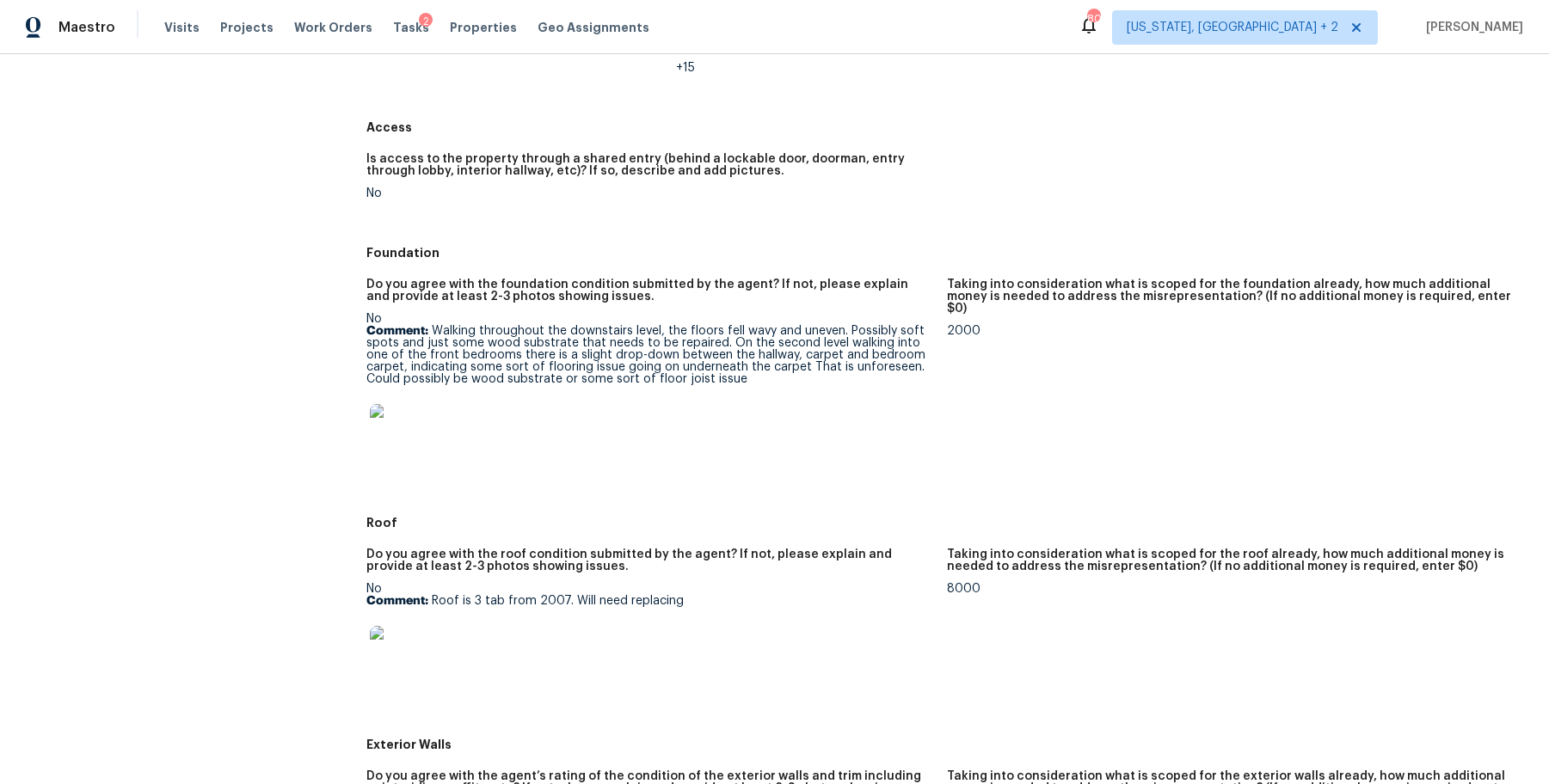
scroll to position [487, 0]
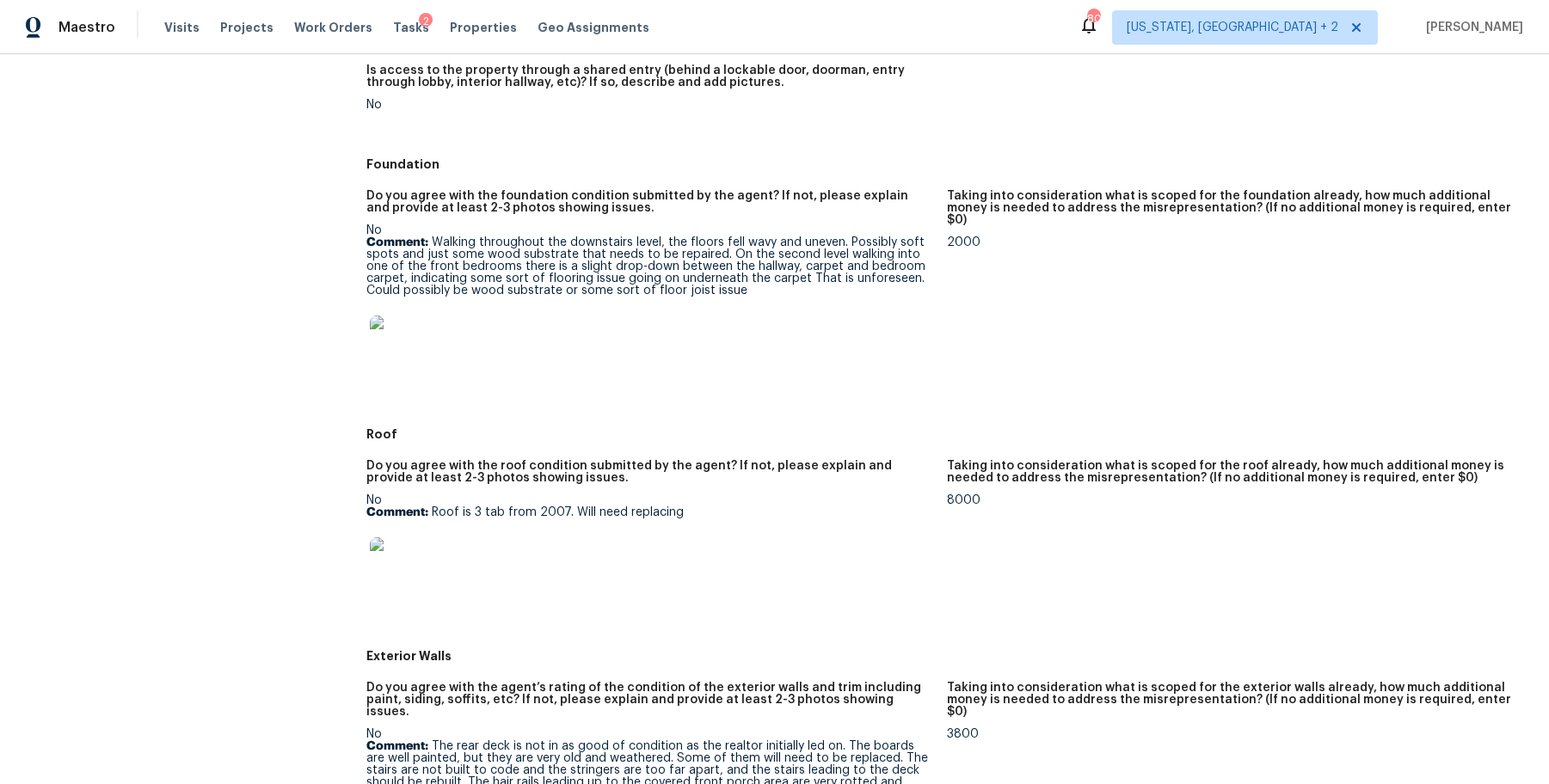
click at [408, 573] on img at bounding box center [397, 564] width 55 height 55
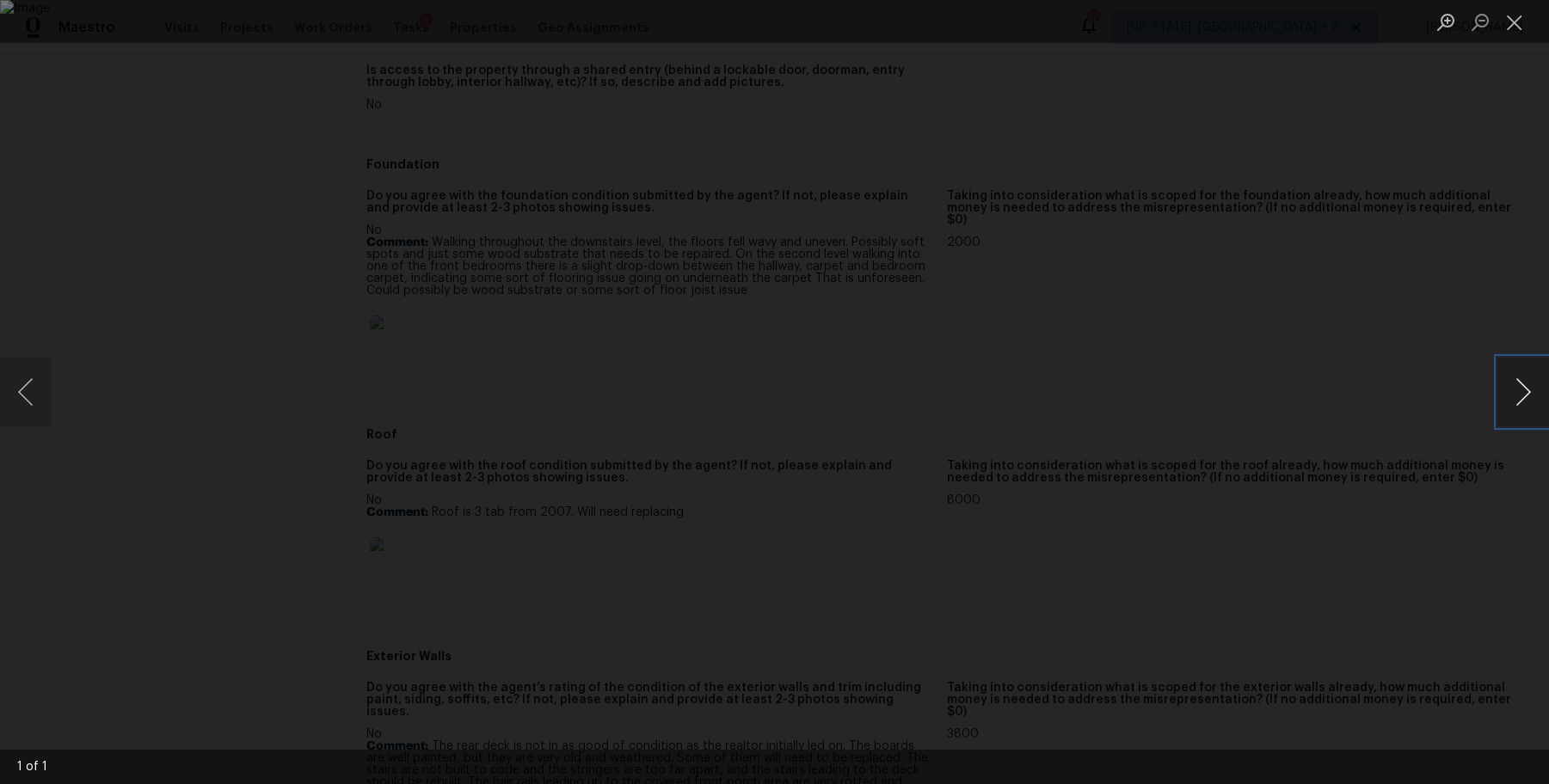
click at [1519, 393] on button "Next image" at bounding box center [1523, 392] width 51 height 69
click at [1525, 398] on button "Next image" at bounding box center [1523, 392] width 51 height 69
click at [1515, 24] on button "Close lightbox" at bounding box center [1515, 21] width 34 height 30
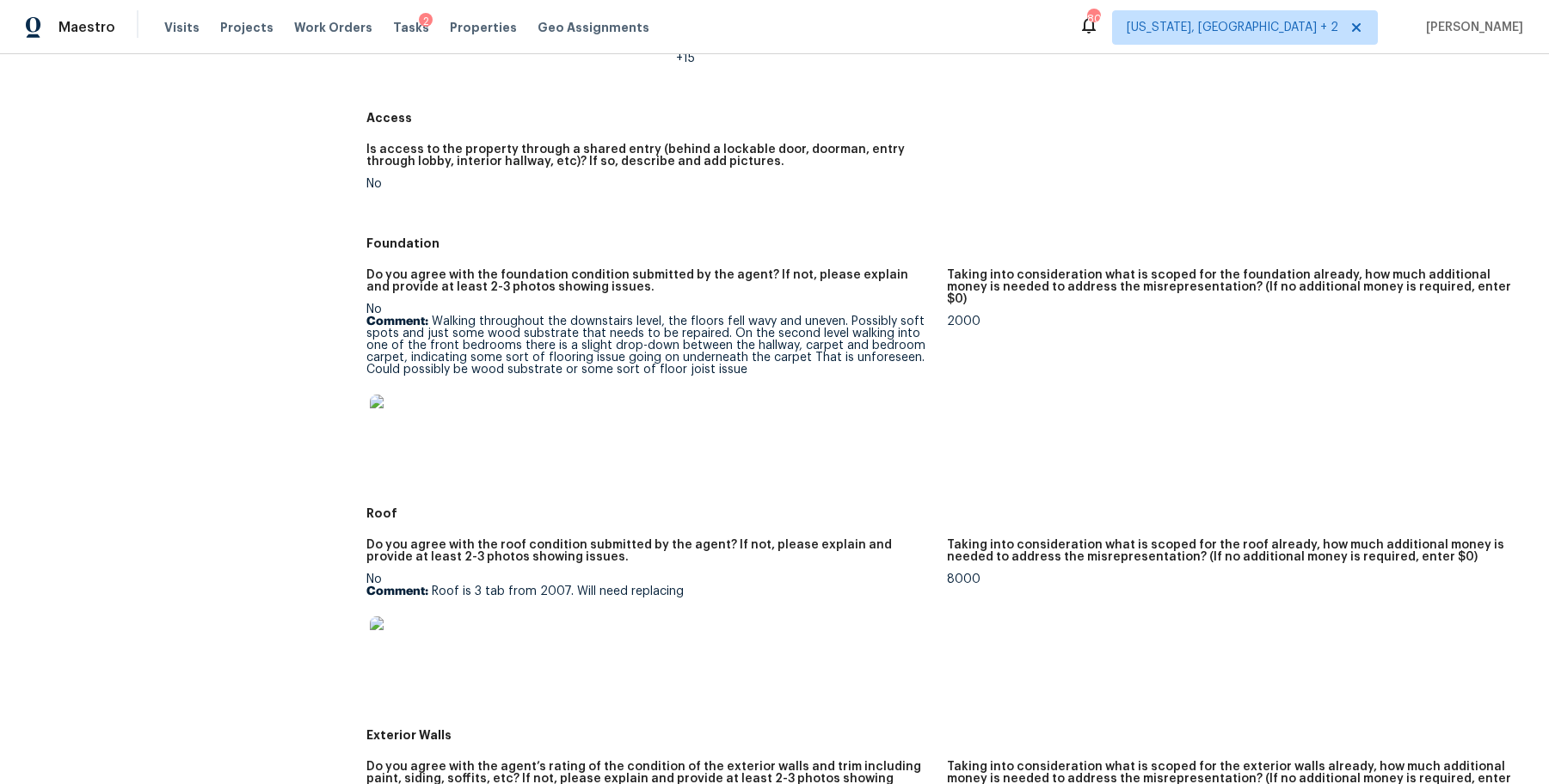
scroll to position [358, 0]
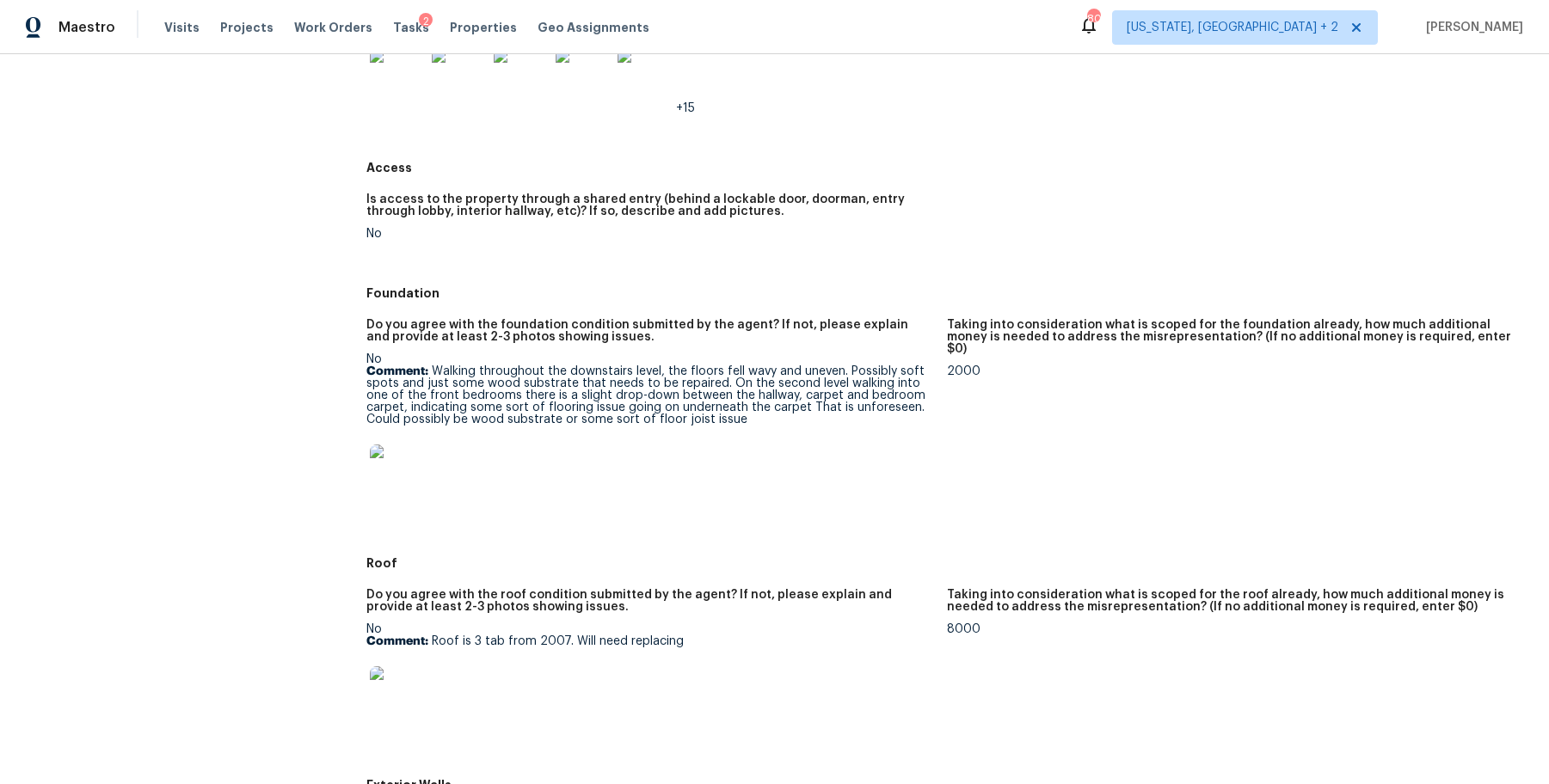
click at [406, 464] on img at bounding box center [397, 472] width 55 height 55
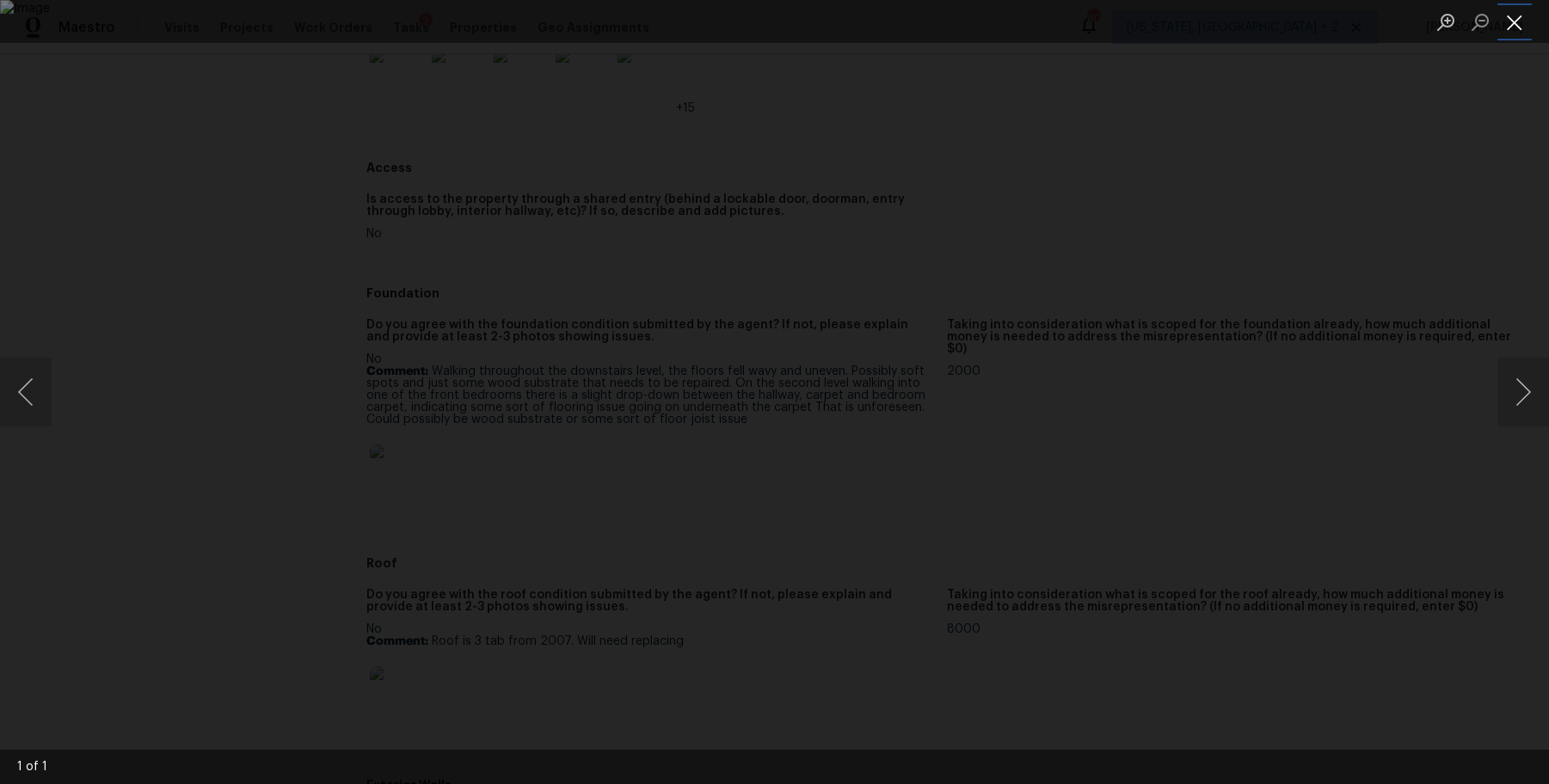
click at [1514, 34] on button "Close lightbox" at bounding box center [1515, 21] width 34 height 30
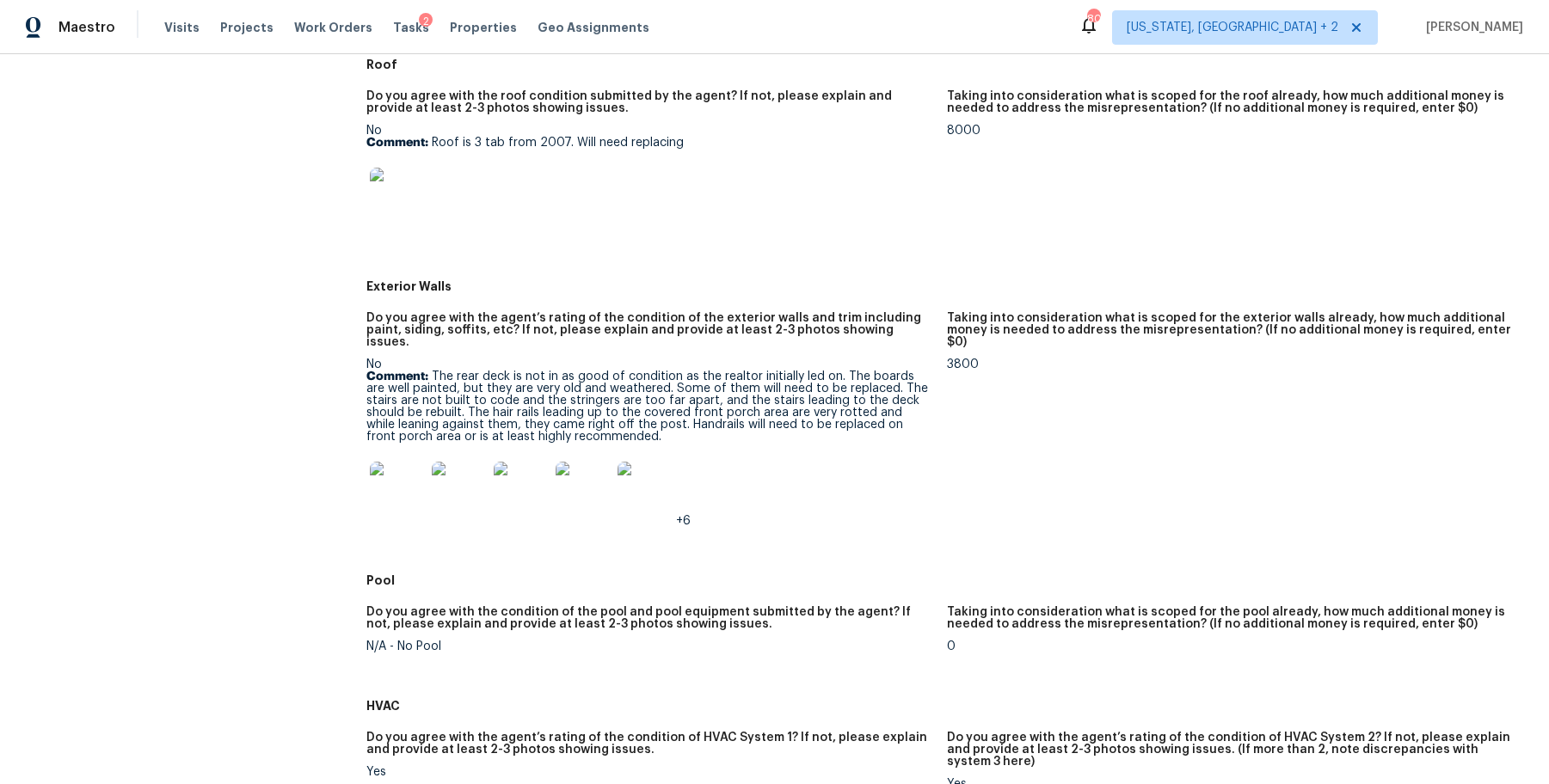
scroll to position [871, 0]
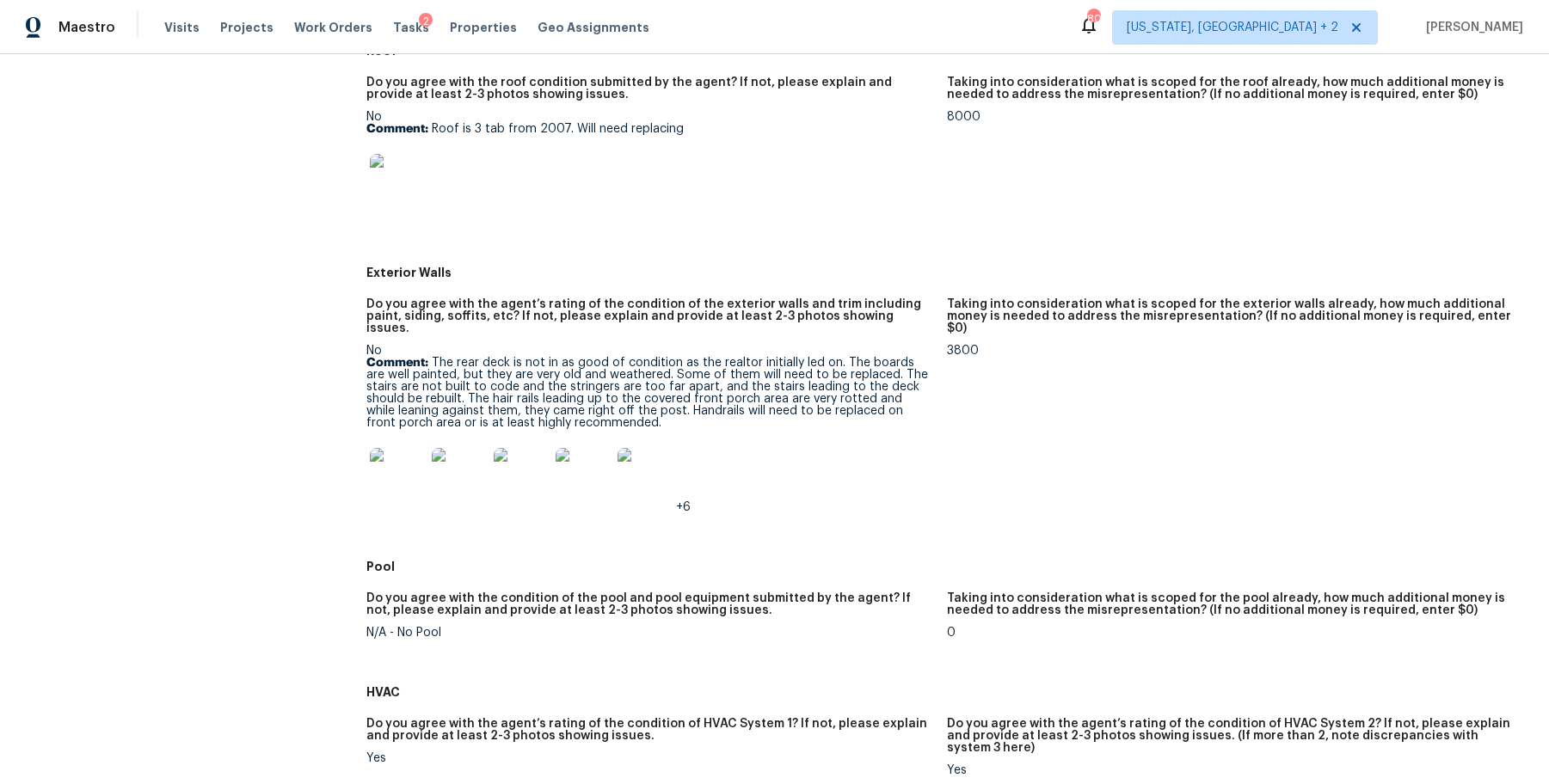
click at [397, 473] on img at bounding box center [397, 475] width 55 height 55
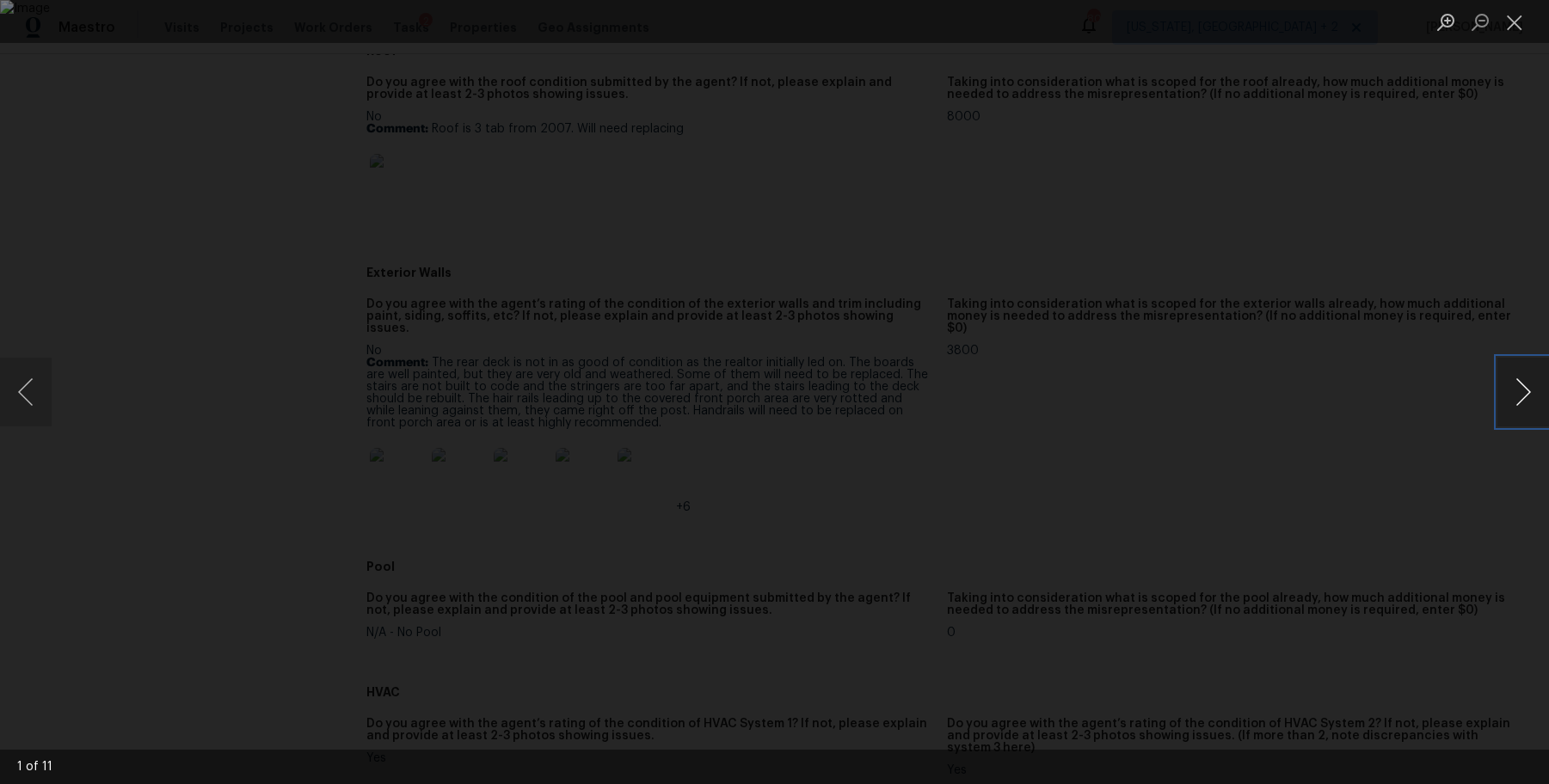
click at [1524, 388] on button "Next image" at bounding box center [1523, 392] width 51 height 69
click at [1521, 16] on button "Close lightbox" at bounding box center [1515, 21] width 34 height 30
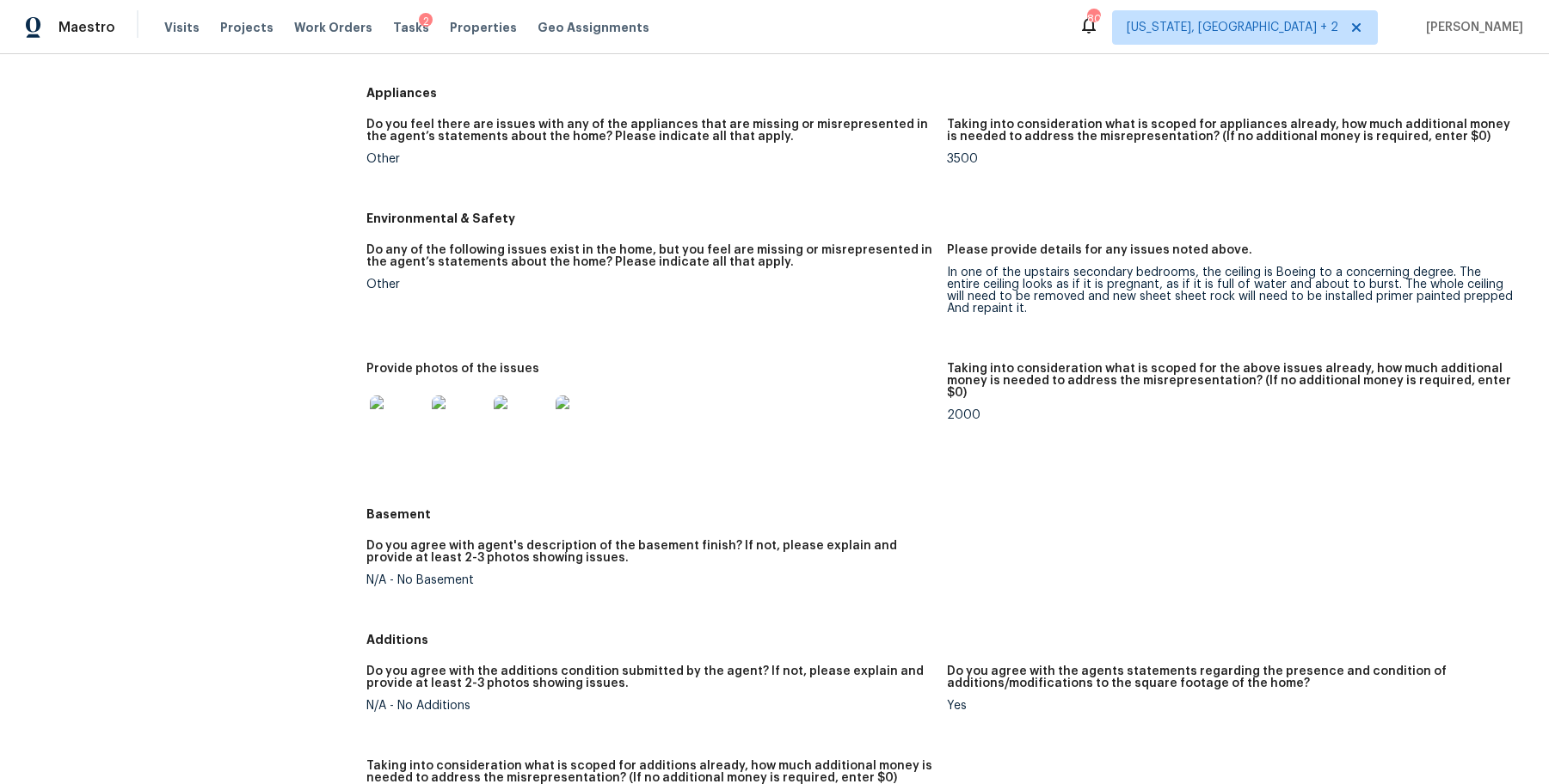
scroll to position [2022, 0]
click at [391, 414] on img at bounding box center [397, 422] width 55 height 55
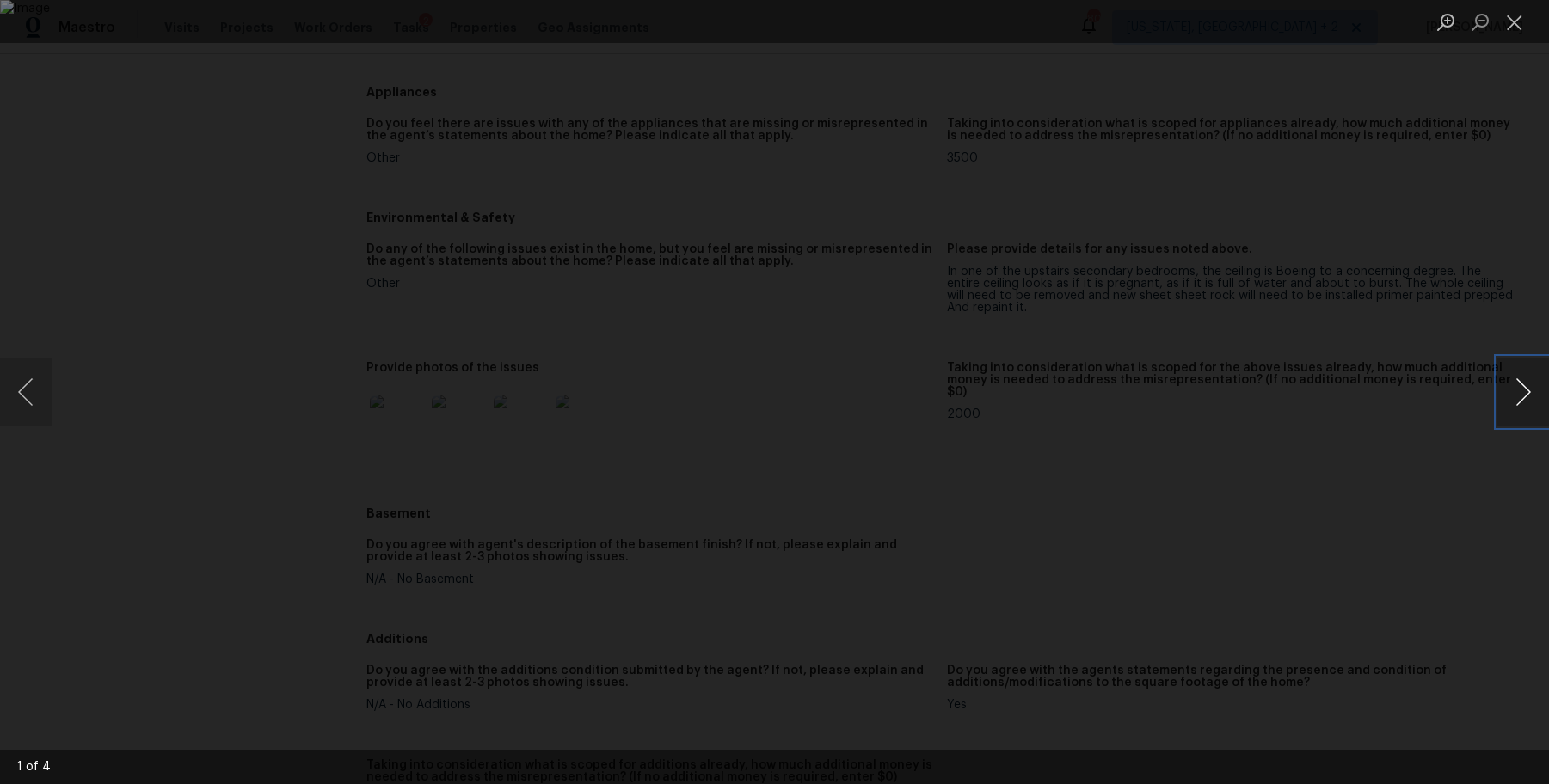
click at [1525, 385] on button "Next image" at bounding box center [1523, 392] width 51 height 69
click at [1507, 29] on button "Close lightbox" at bounding box center [1515, 21] width 34 height 30
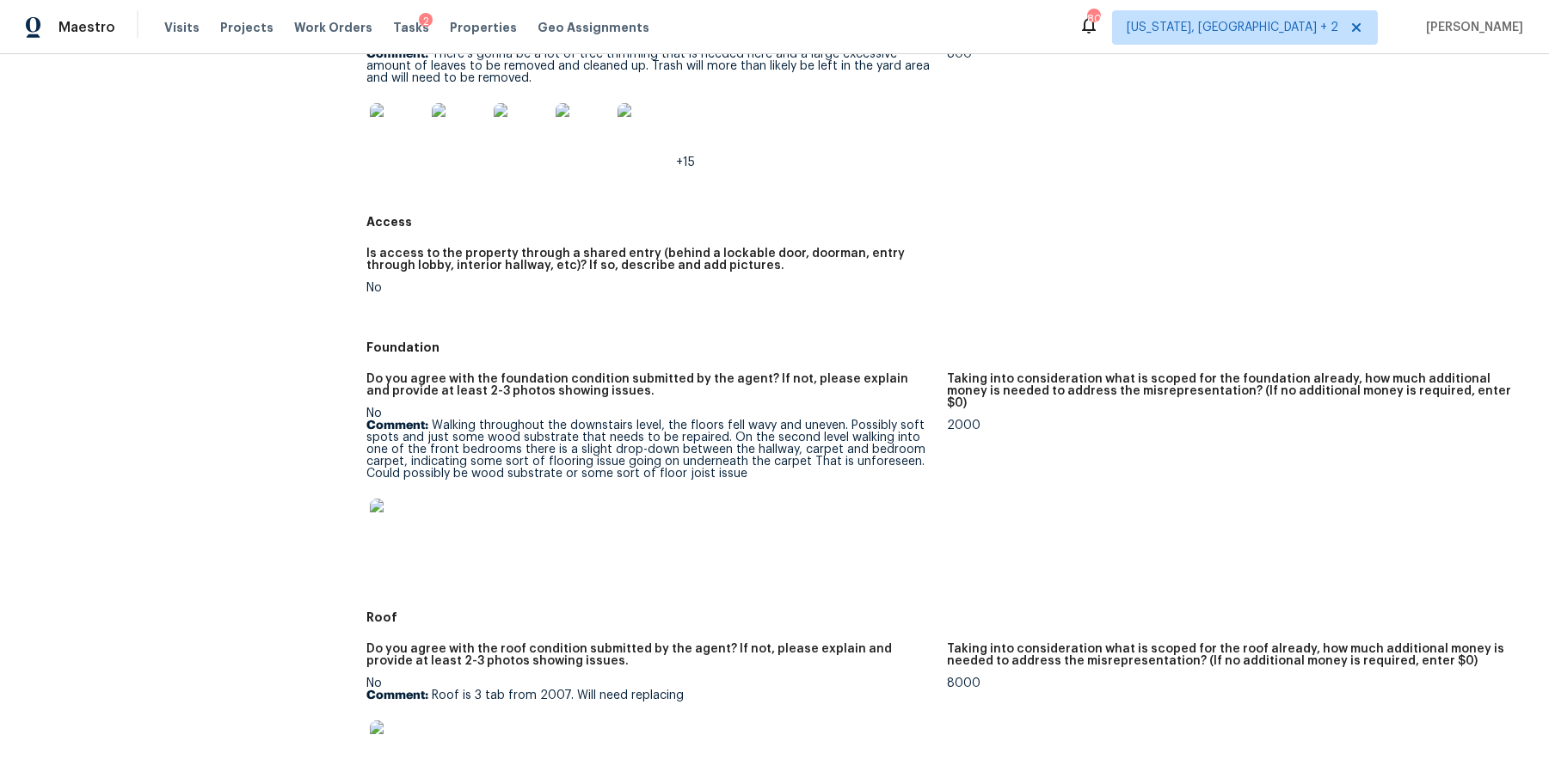
scroll to position [314, 0]
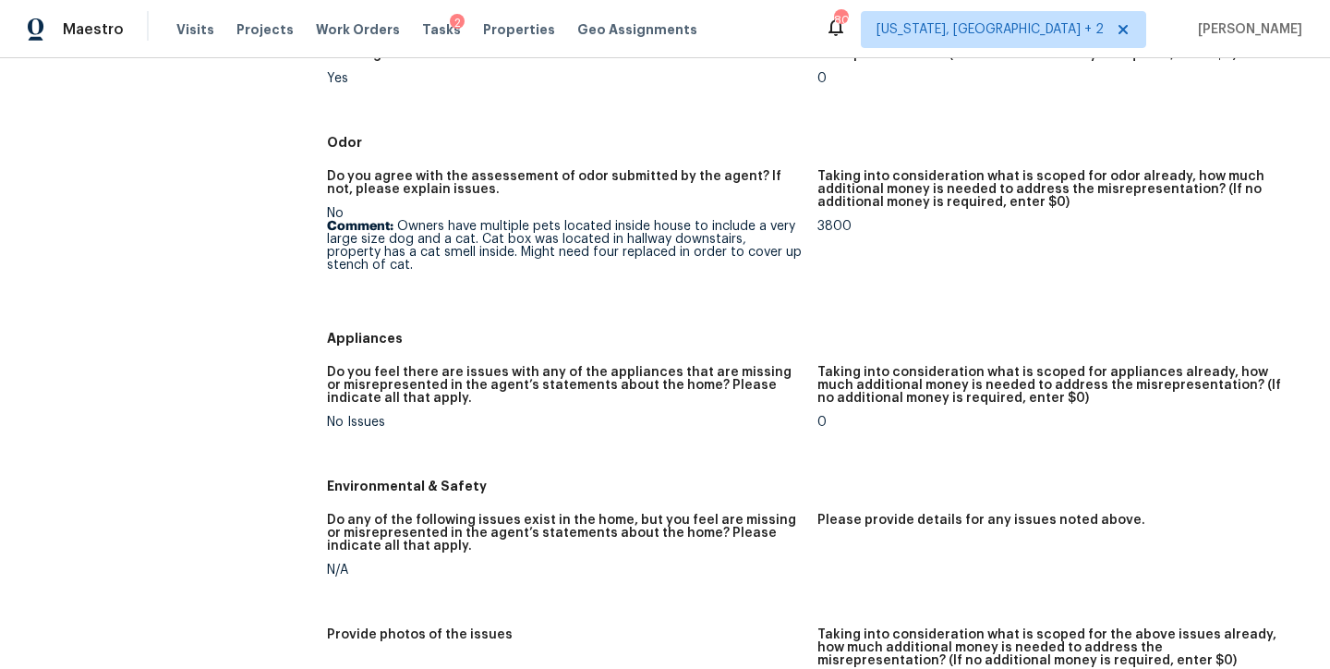
scroll to position [1192, 0]
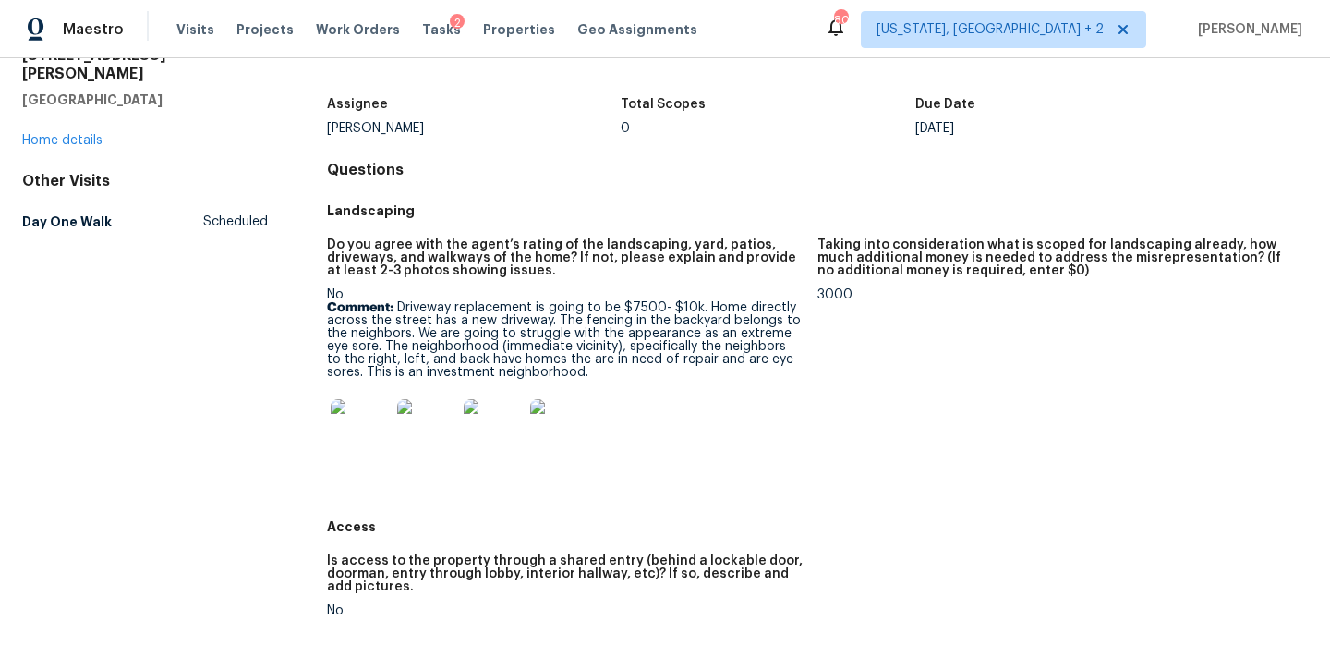
scroll to position [106, 0]
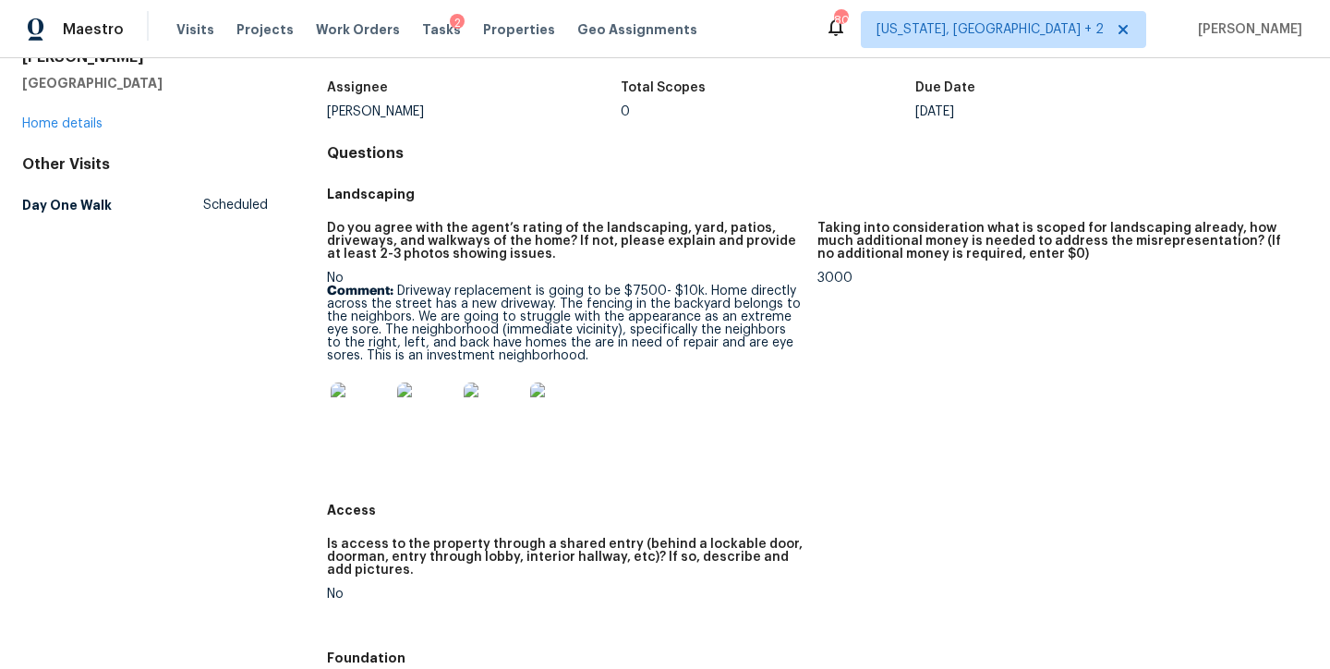
click at [350, 393] on img at bounding box center [360, 411] width 59 height 59
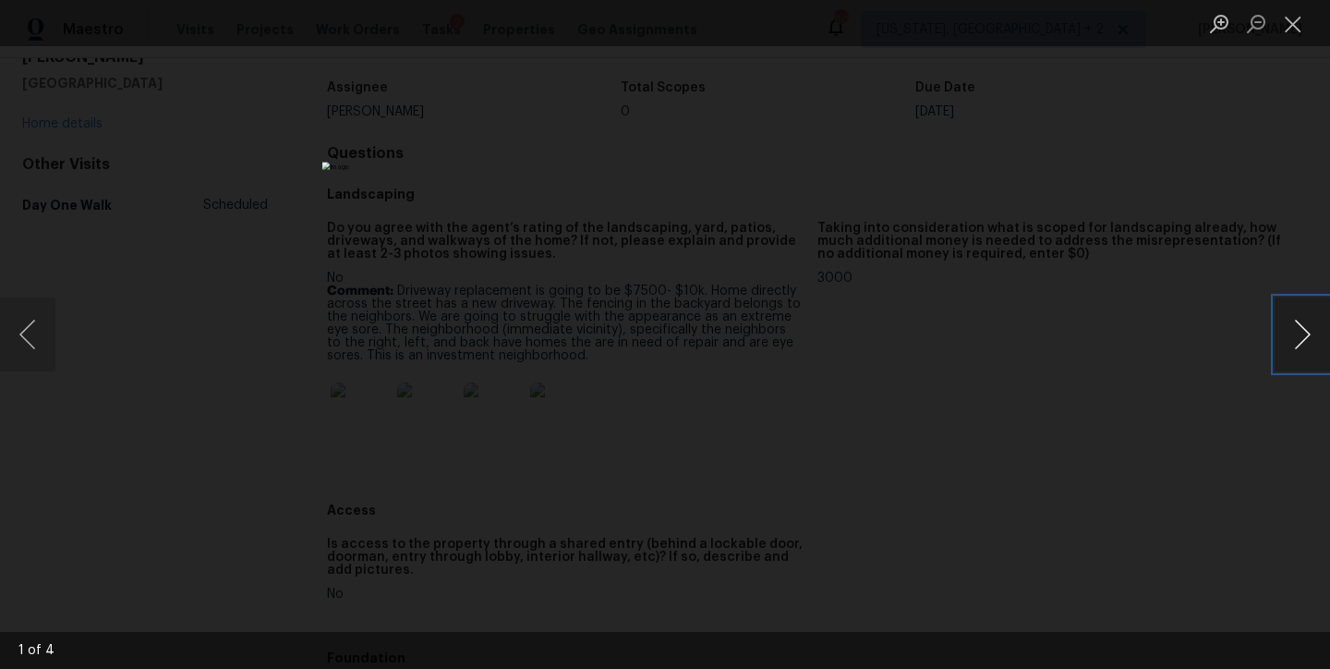
click at [1299, 335] on button "Next image" at bounding box center [1302, 334] width 55 height 74
click at [49, 342] on button "Previous image" at bounding box center [27, 334] width 55 height 74
click at [1317, 350] on button "Next image" at bounding box center [1302, 334] width 55 height 74
click at [1312, 350] on button "Next image" at bounding box center [1302, 334] width 55 height 74
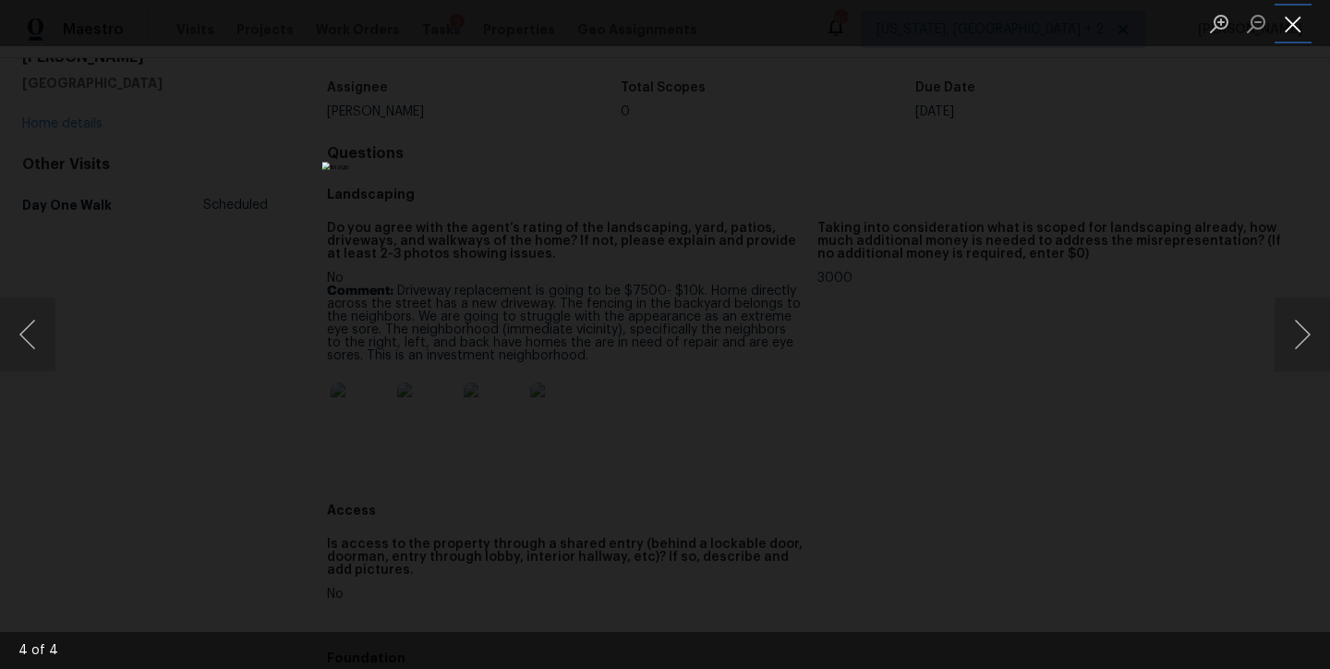
click at [1300, 20] on button "Close lightbox" at bounding box center [1293, 23] width 37 height 32
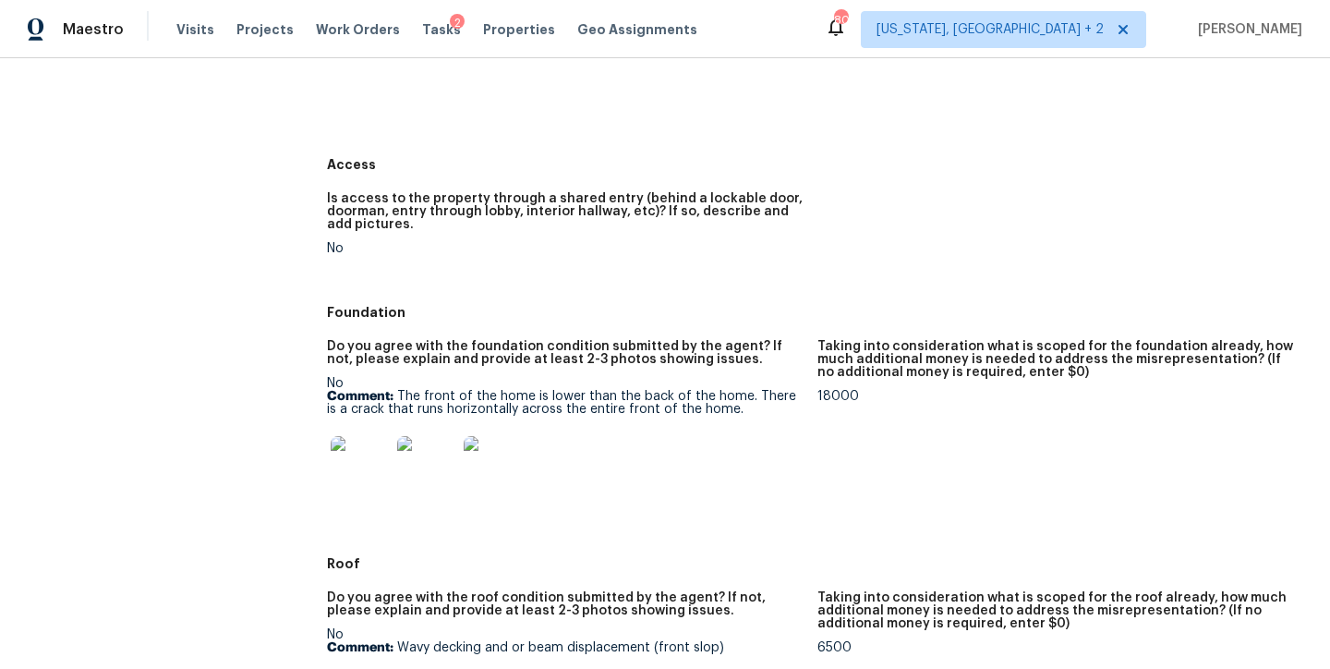
scroll to position [550, 0]
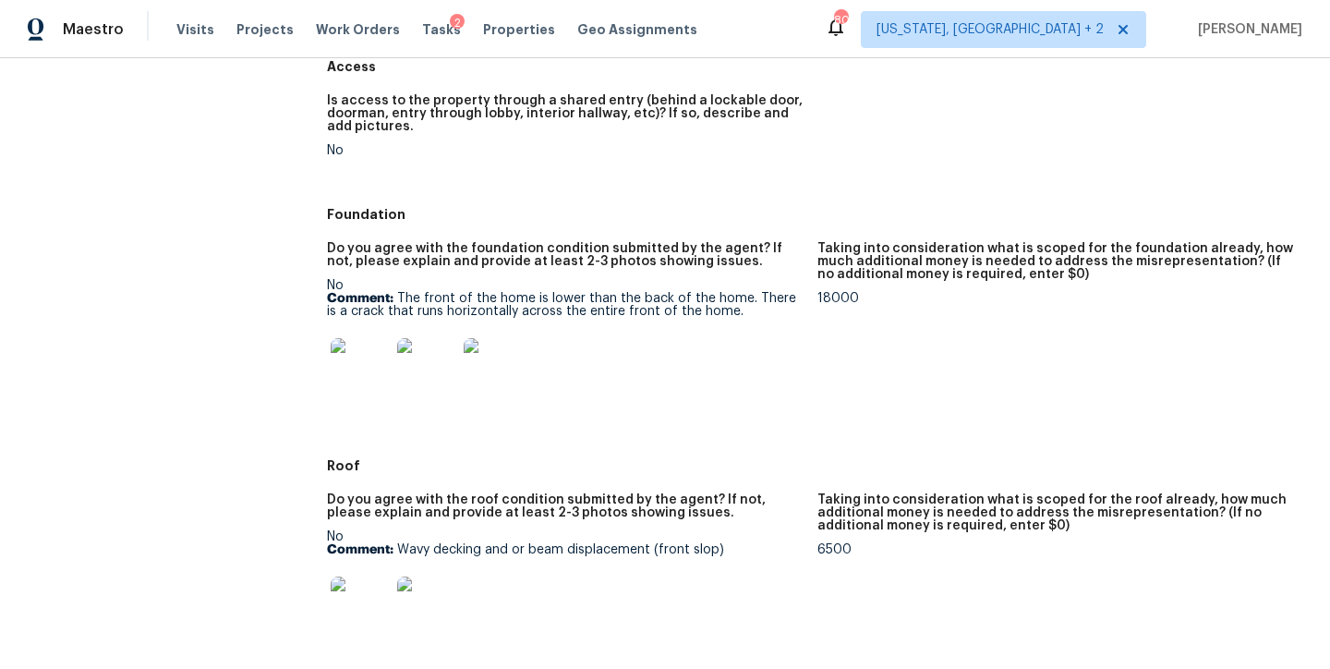
click at [358, 365] on img at bounding box center [360, 367] width 59 height 59
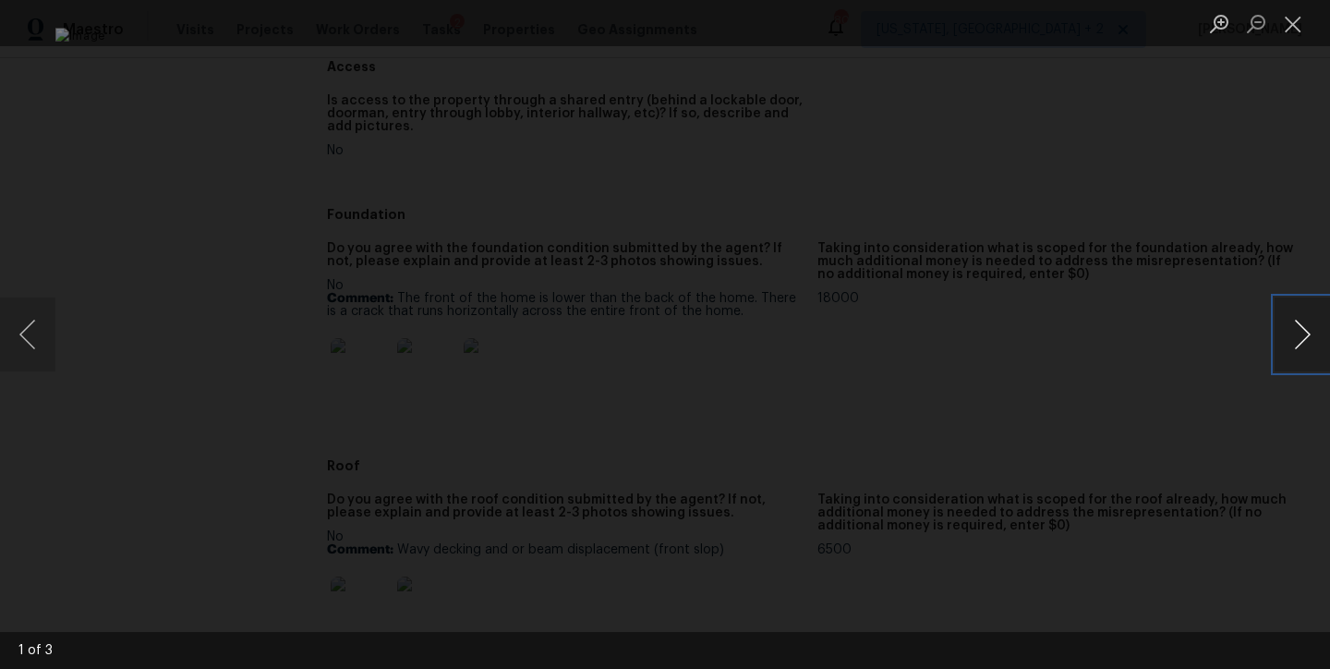
click at [1304, 340] on button "Next image" at bounding box center [1302, 334] width 55 height 74
click at [1304, 31] on button "Close lightbox" at bounding box center [1293, 23] width 37 height 32
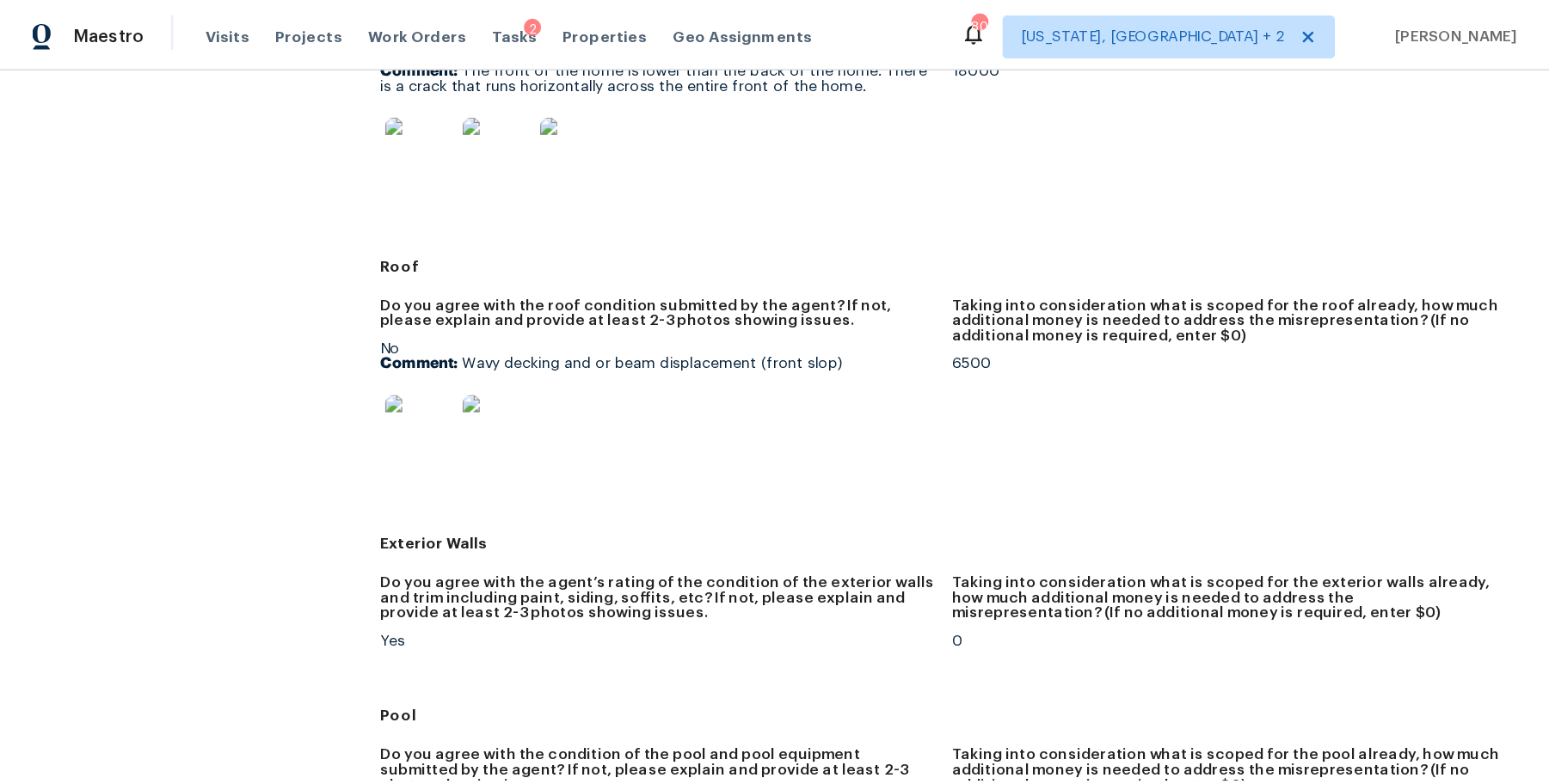
scroll to position [737, 0]
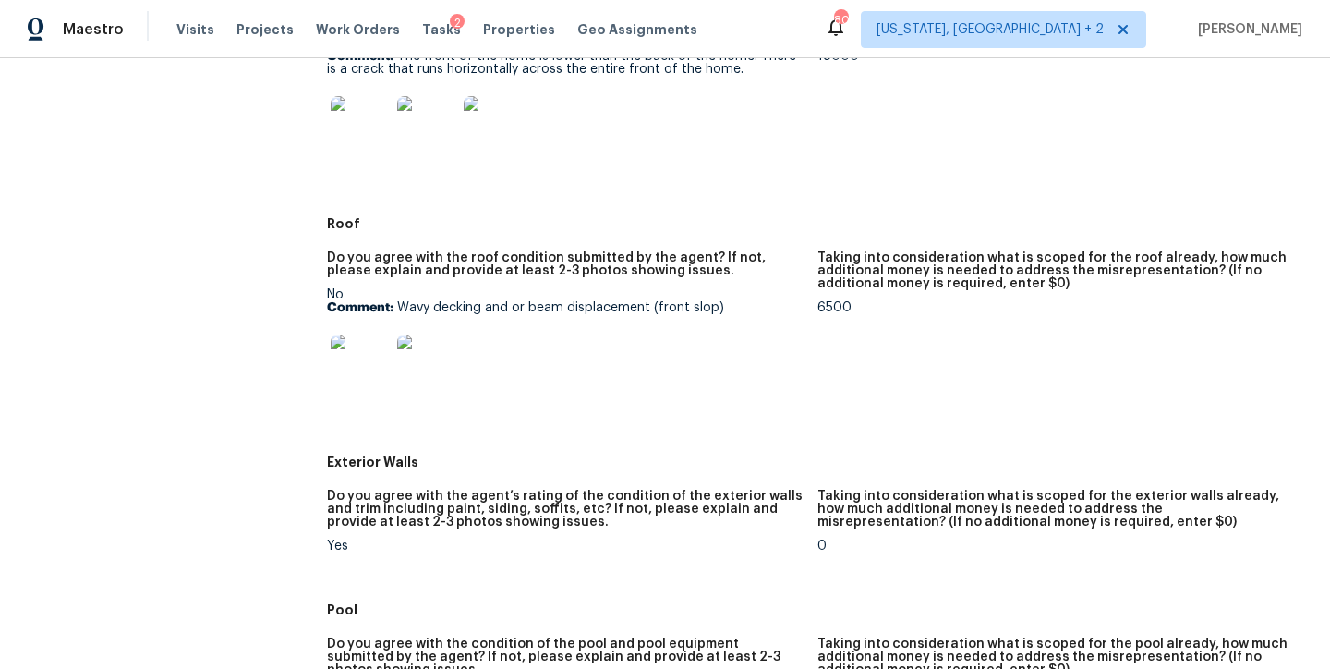
click at [357, 363] on img at bounding box center [360, 363] width 59 height 59
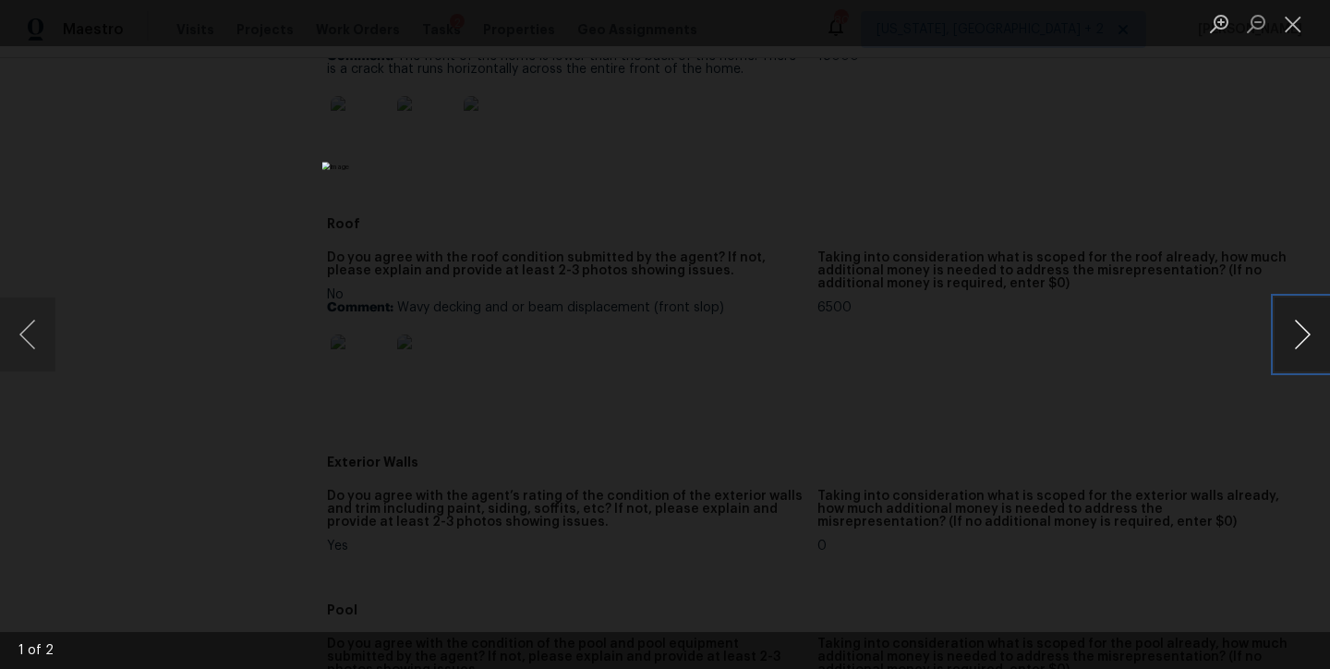
click at [1310, 322] on button "Next image" at bounding box center [1302, 334] width 55 height 74
click at [1292, 37] on button "Close lightbox" at bounding box center [1293, 23] width 37 height 32
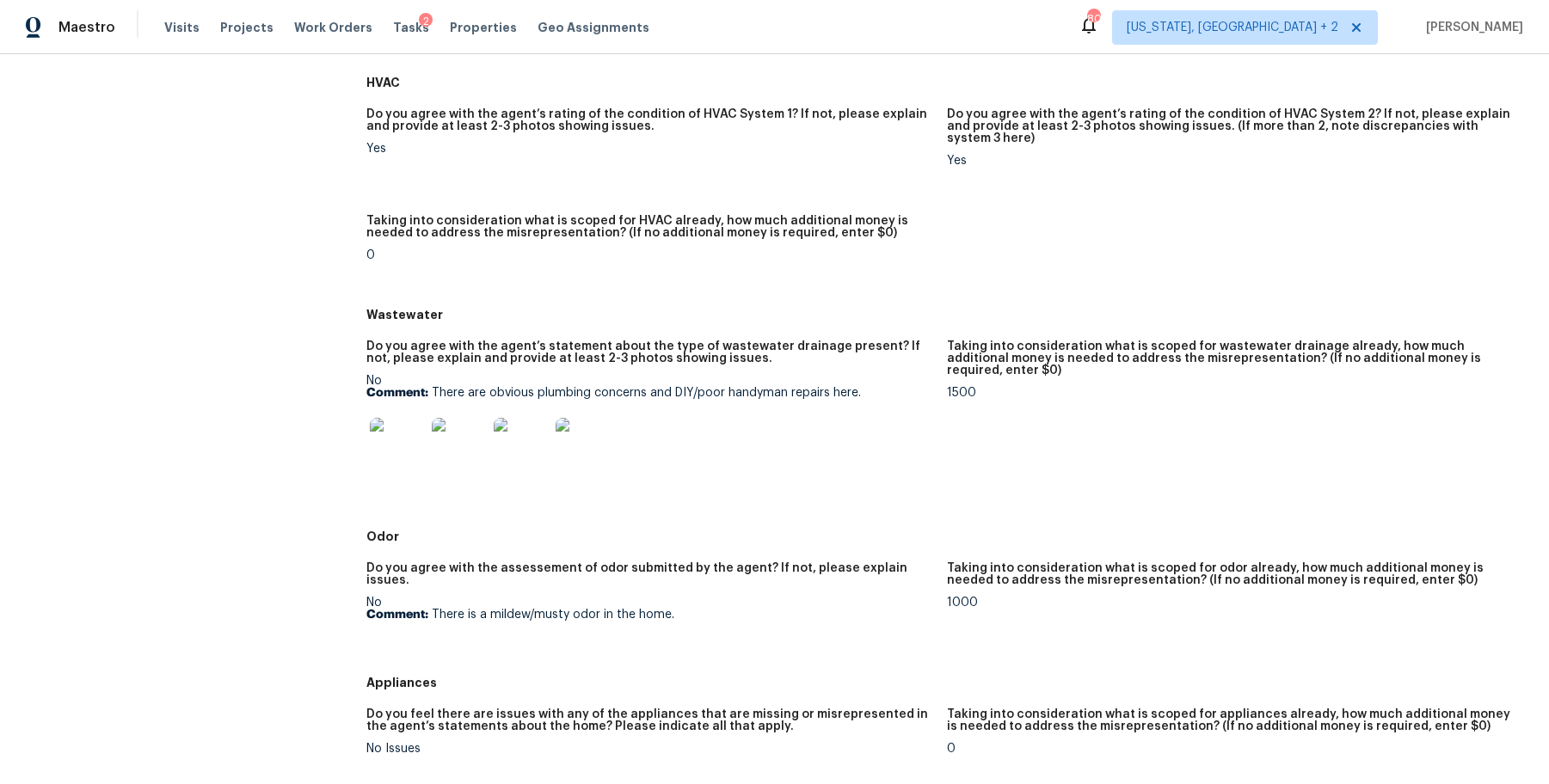
scroll to position [1446, 0]
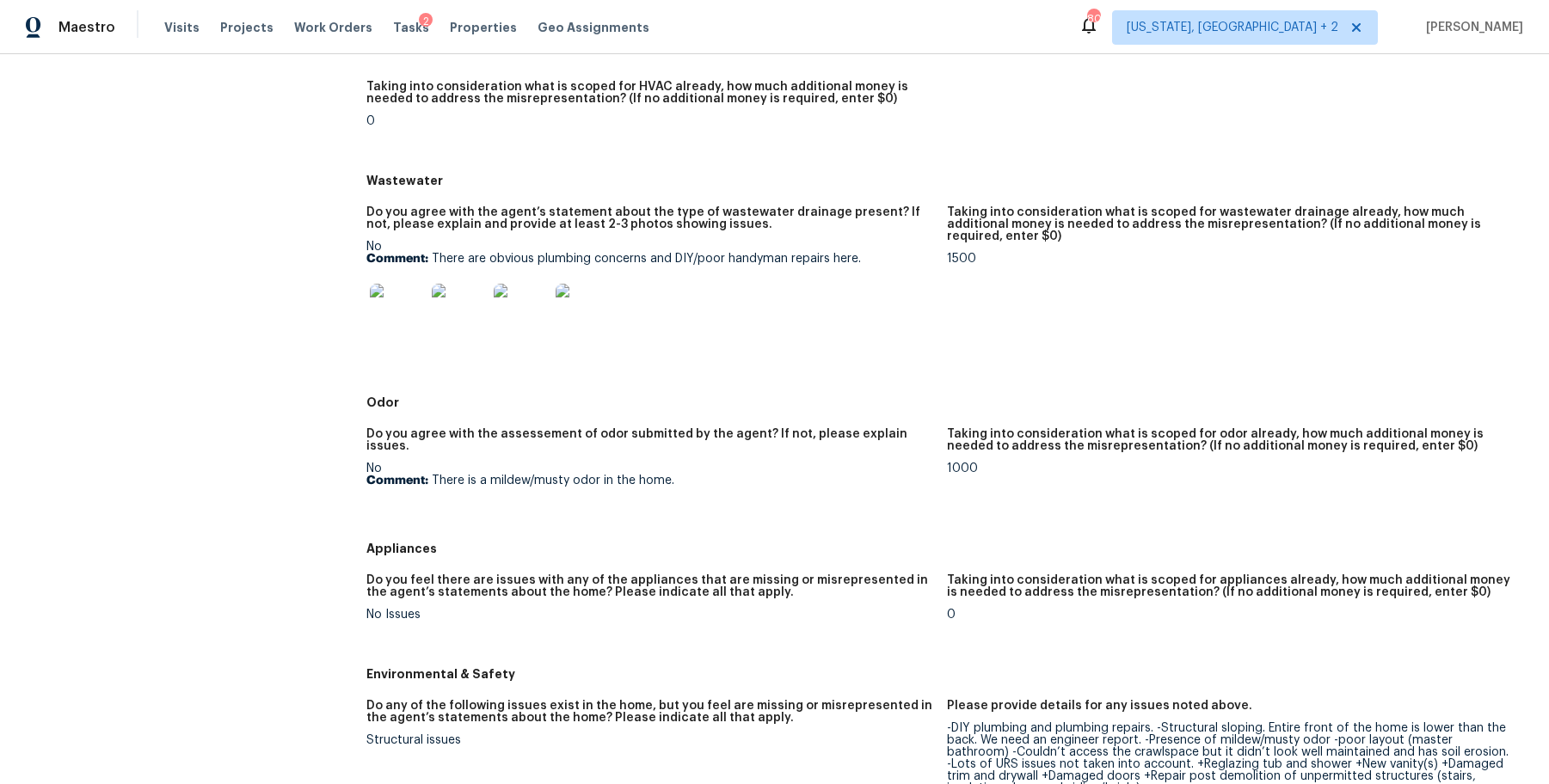
click at [403, 304] on img at bounding box center [397, 311] width 55 height 55
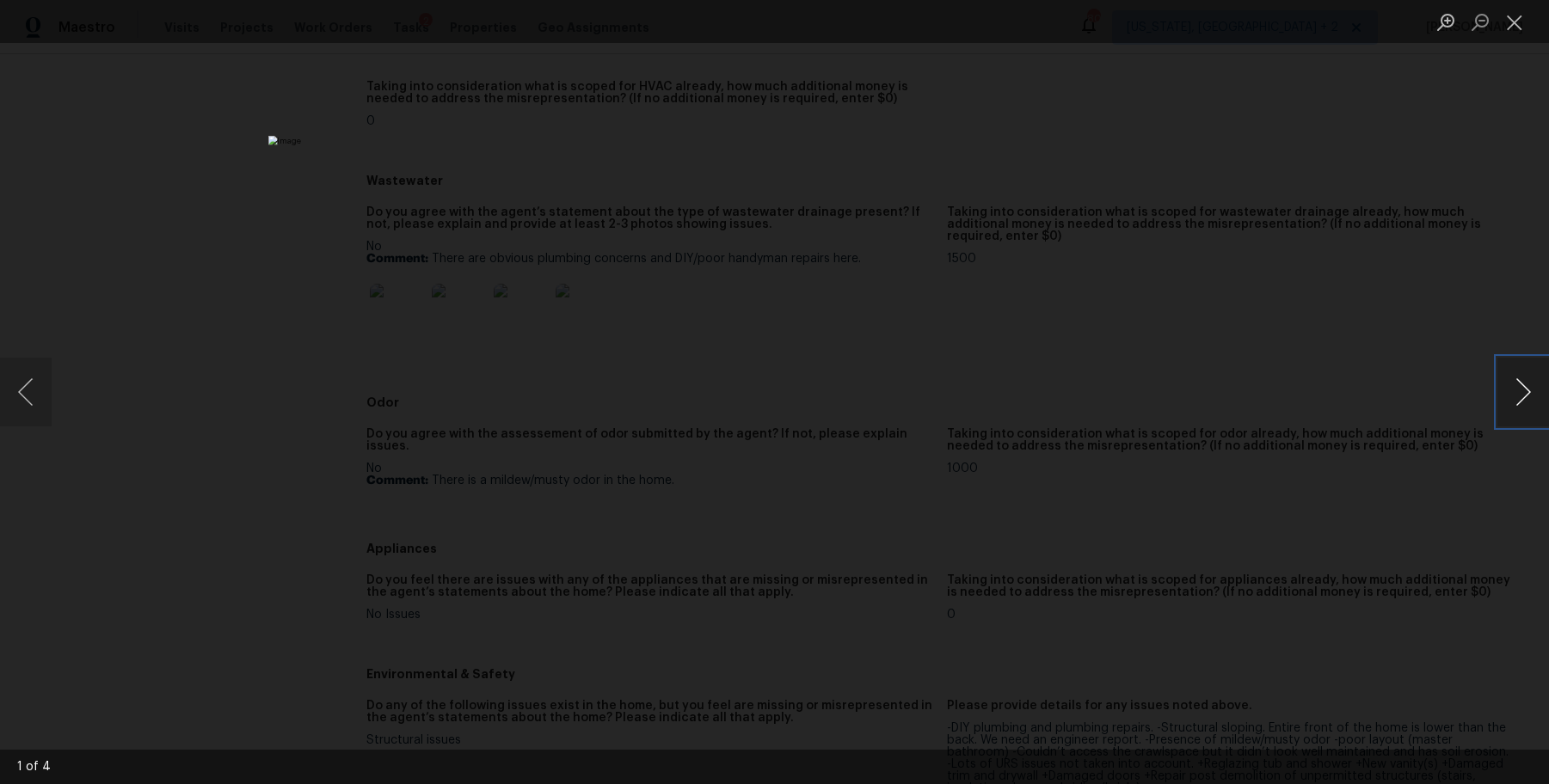
click at [1238, 392] on button "Next image" at bounding box center [1523, 392] width 51 height 69
click at [1238, 391] on button "Next image" at bounding box center [1523, 392] width 51 height 69
click at [1238, 34] on button "Close lightbox" at bounding box center [1515, 21] width 34 height 30
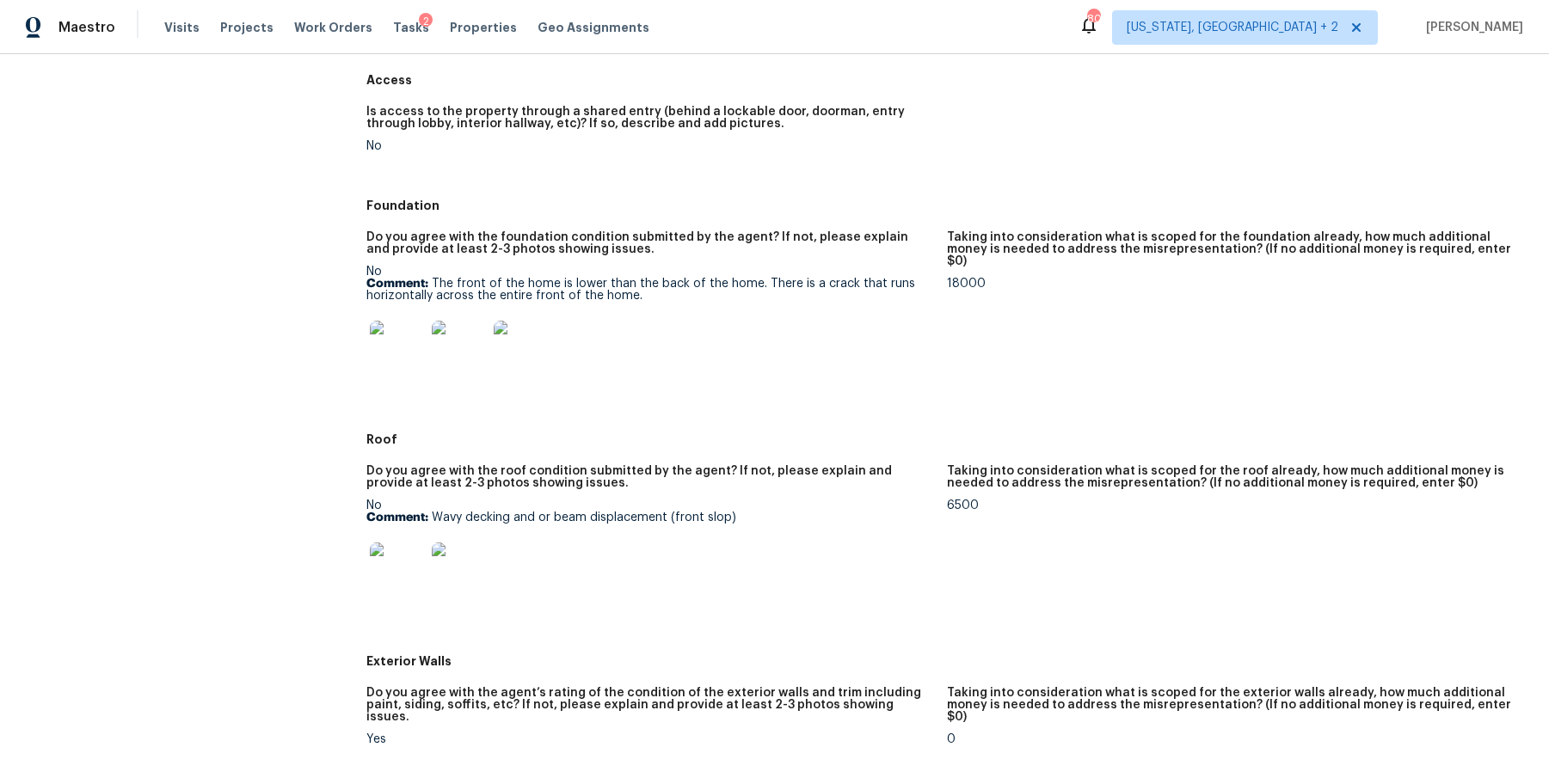
scroll to position [475, 0]
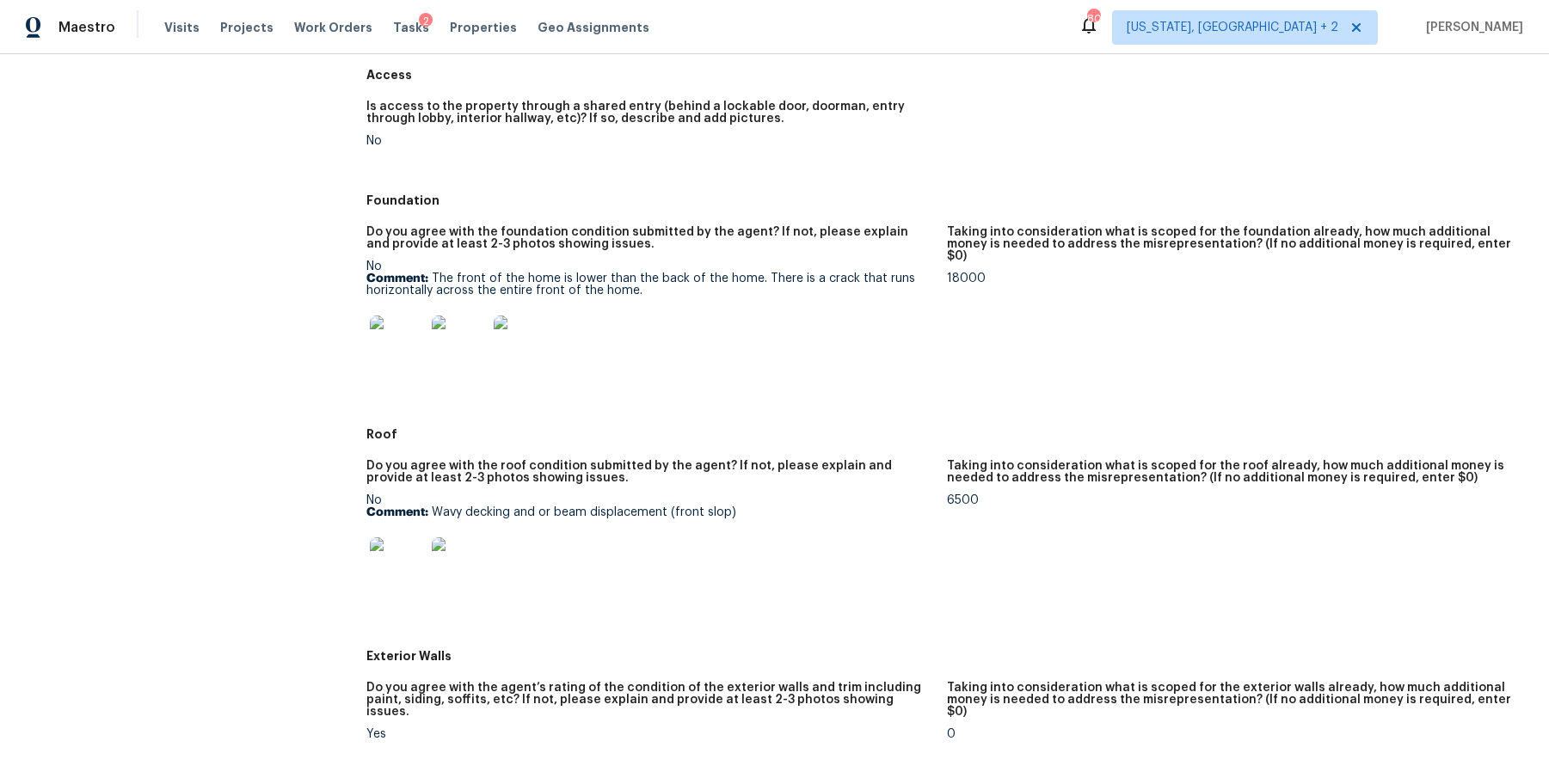
click at [470, 325] on img at bounding box center [459, 343] width 55 height 55
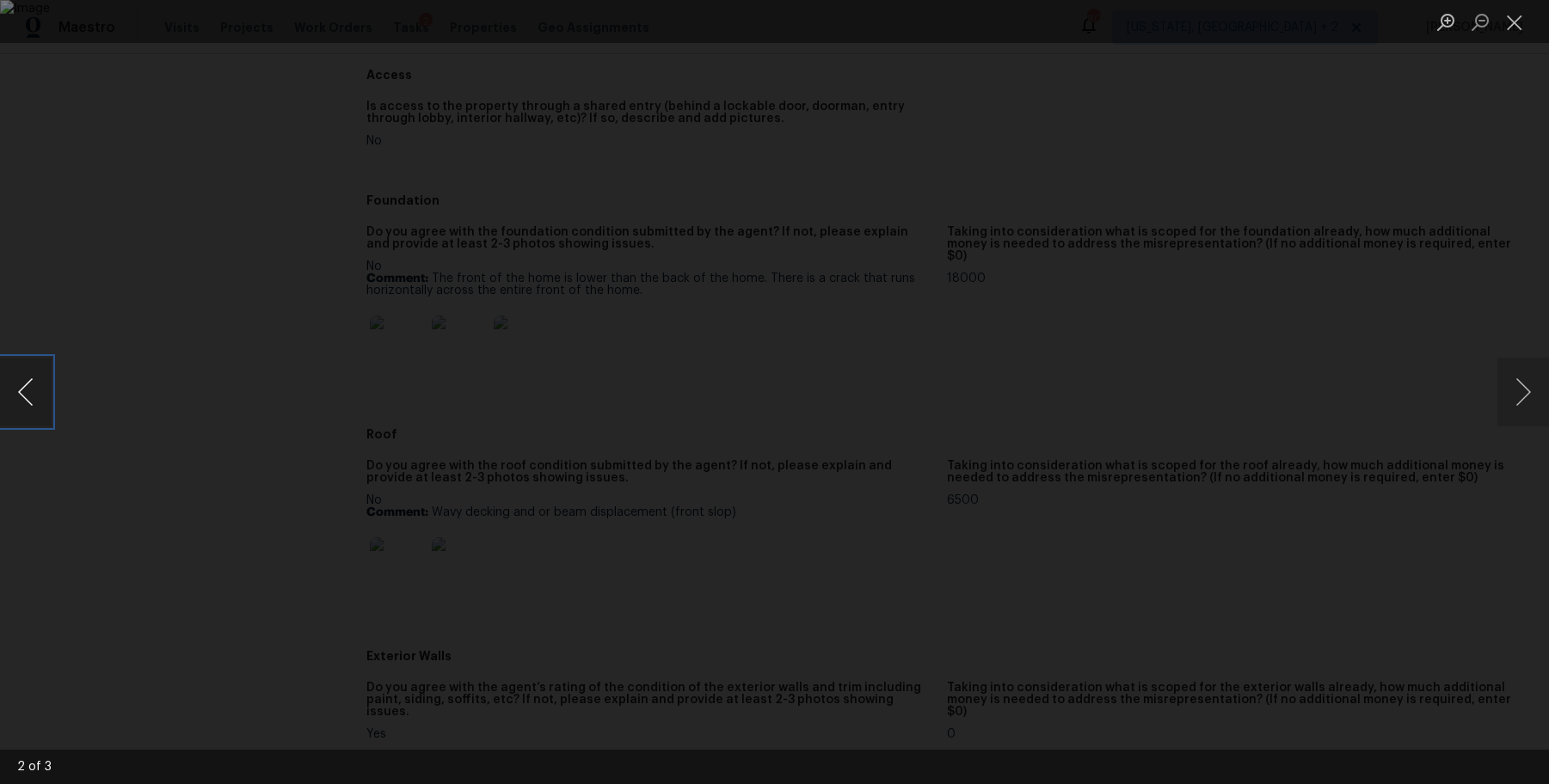
click at [24, 400] on button "Previous image" at bounding box center [25, 392] width 51 height 69
click at [1238, 17] on button "Close lightbox" at bounding box center [1515, 21] width 34 height 30
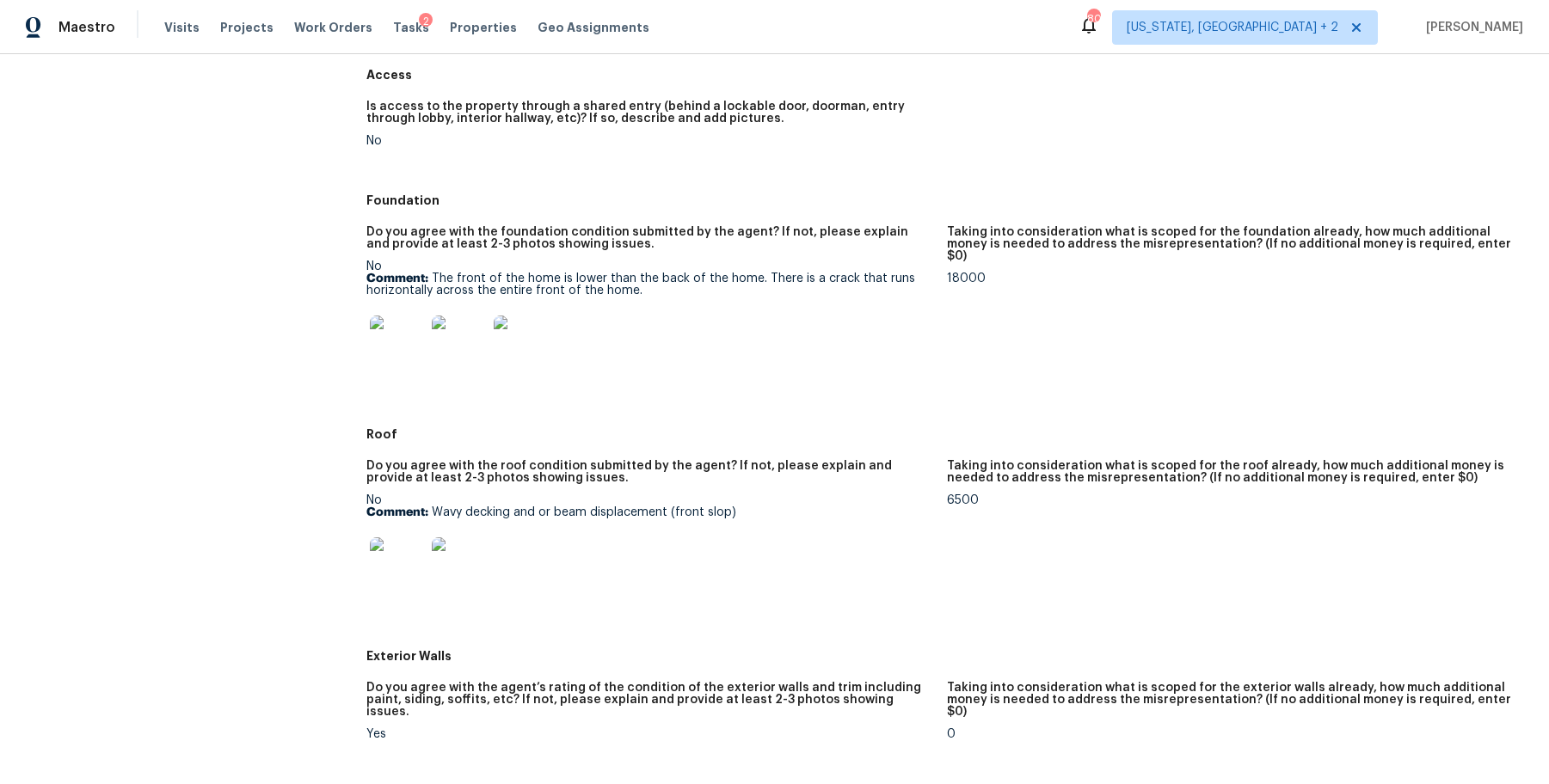
scroll to position [0, 0]
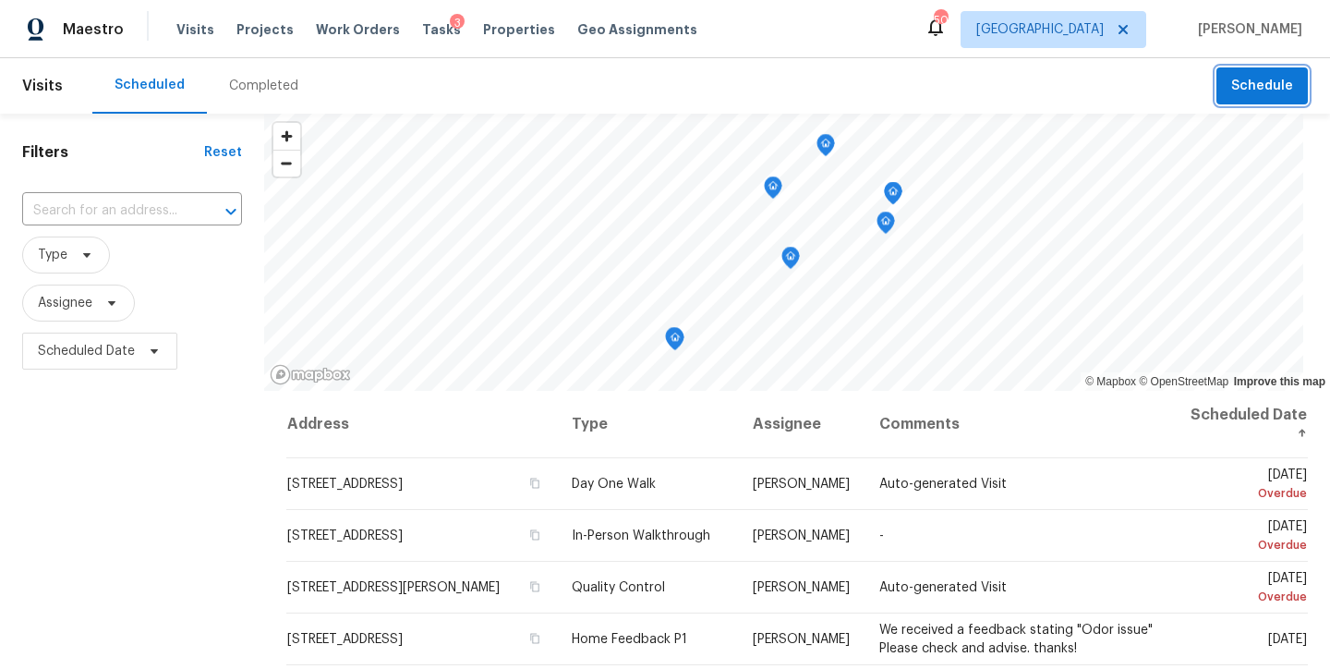
click at [1231, 87] on span "Schedule" at bounding box center [1262, 86] width 62 height 23
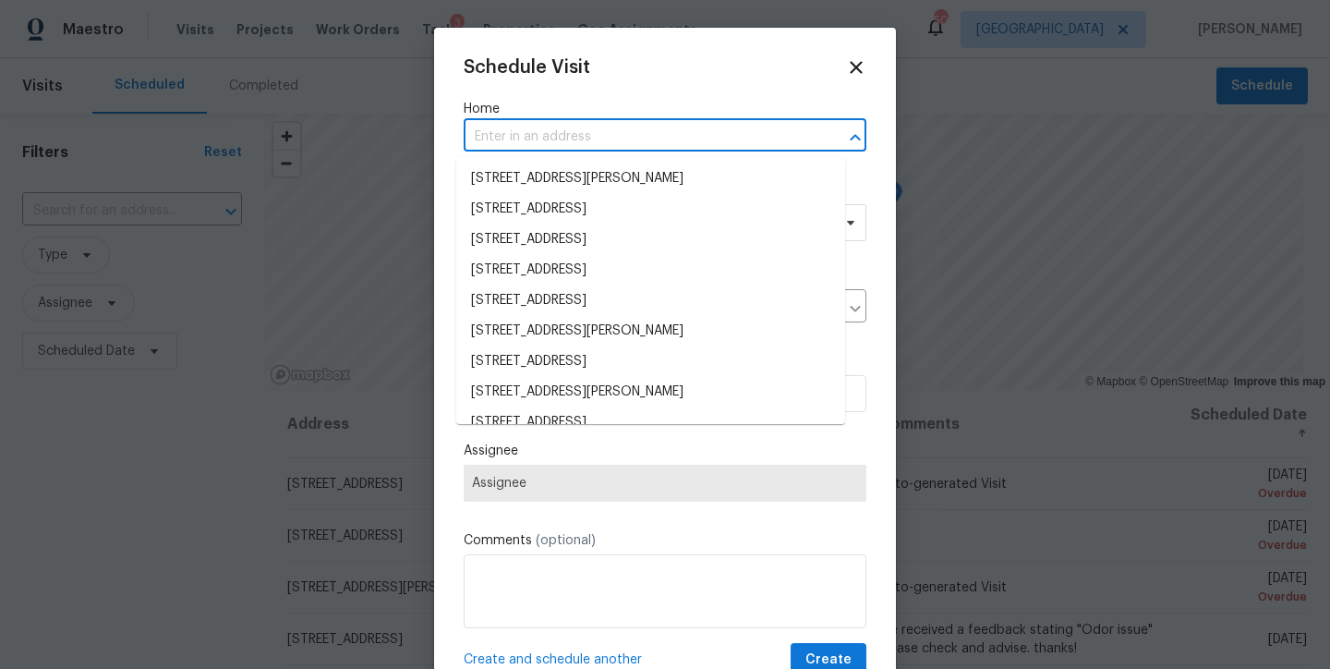
click at [522, 135] on input "text" at bounding box center [639, 137] width 351 height 29
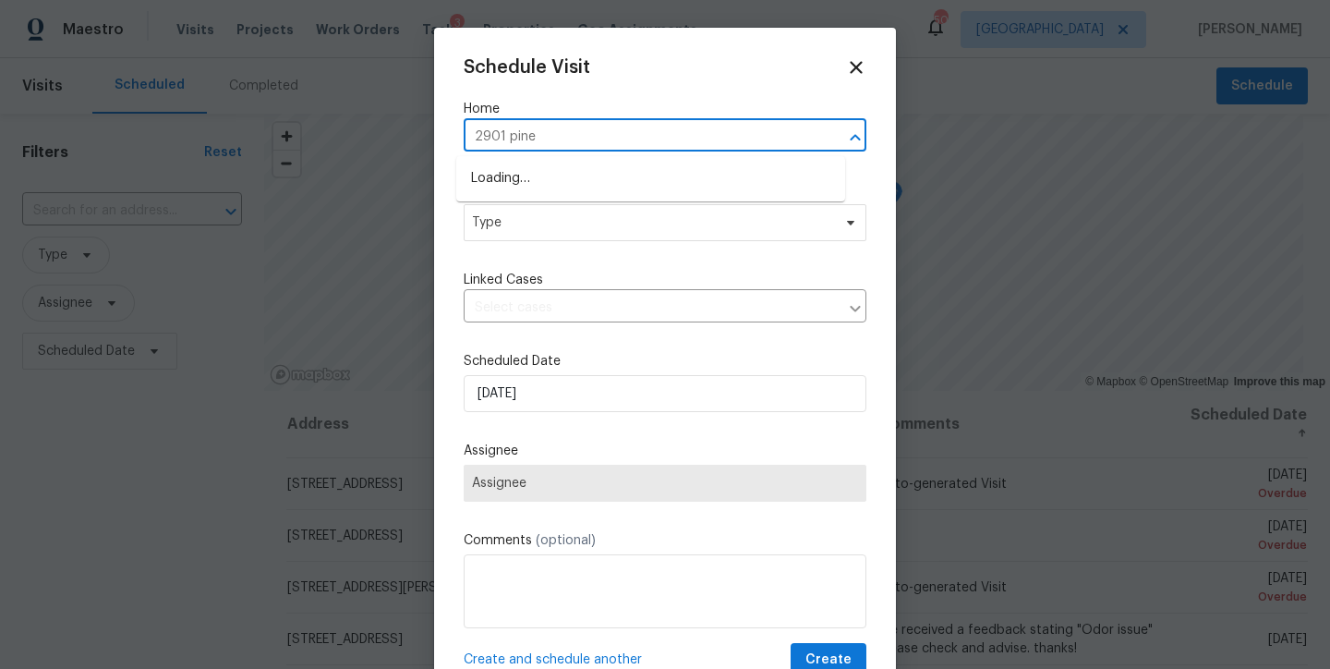
type input "2901 piney"
click at [536, 182] on li "2901 Piney Ct, Raleigh, NC 27603" at bounding box center [650, 178] width 389 height 30
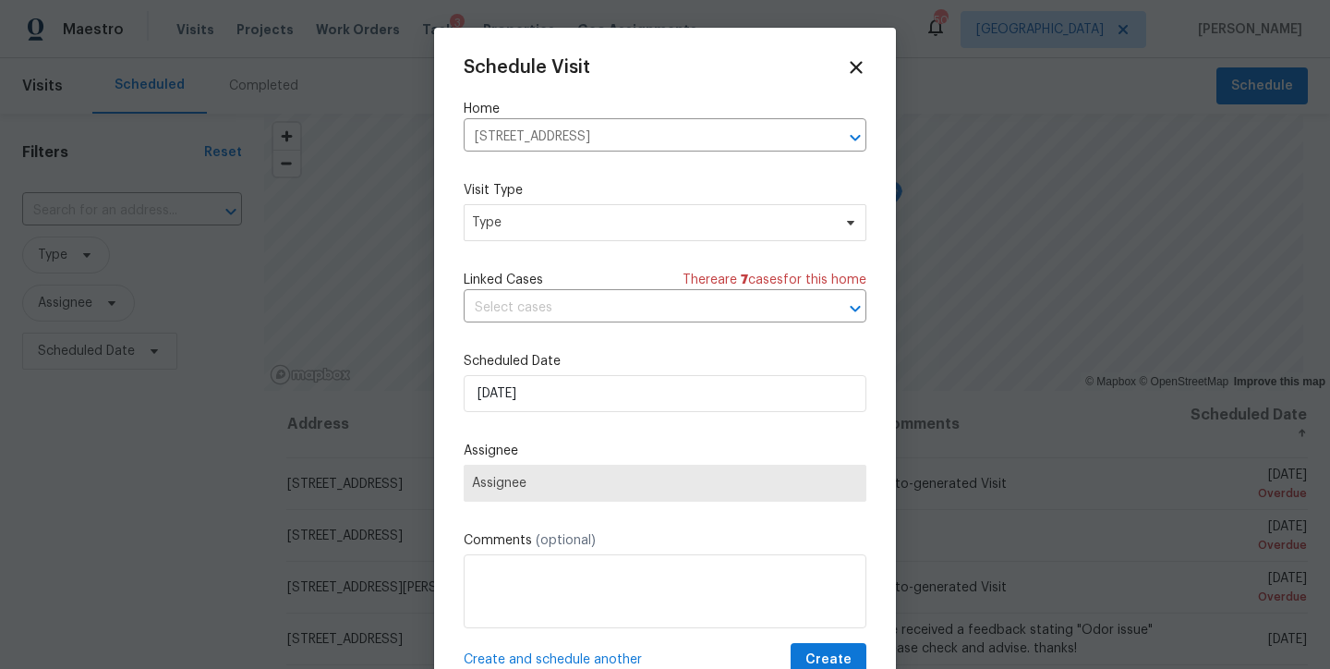
click at [847, 65] on div "Schedule Visit Home 2901 Piney Ct, Raleigh, NC 27603 ​ Visit Type Type Linked C…" at bounding box center [665, 351] width 462 height 647
drag, startPoint x: 843, startPoint y: 74, endPoint x: 838, endPoint y: 65, distance: 10.8
click at [843, 73] on div "Schedule Visit Home 2901 Piney Ct, Raleigh, NC 27603 ​ Visit Type Type Linked C…" at bounding box center [665, 351] width 462 height 647
click at [850, 65] on icon at bounding box center [856, 67] width 13 height 13
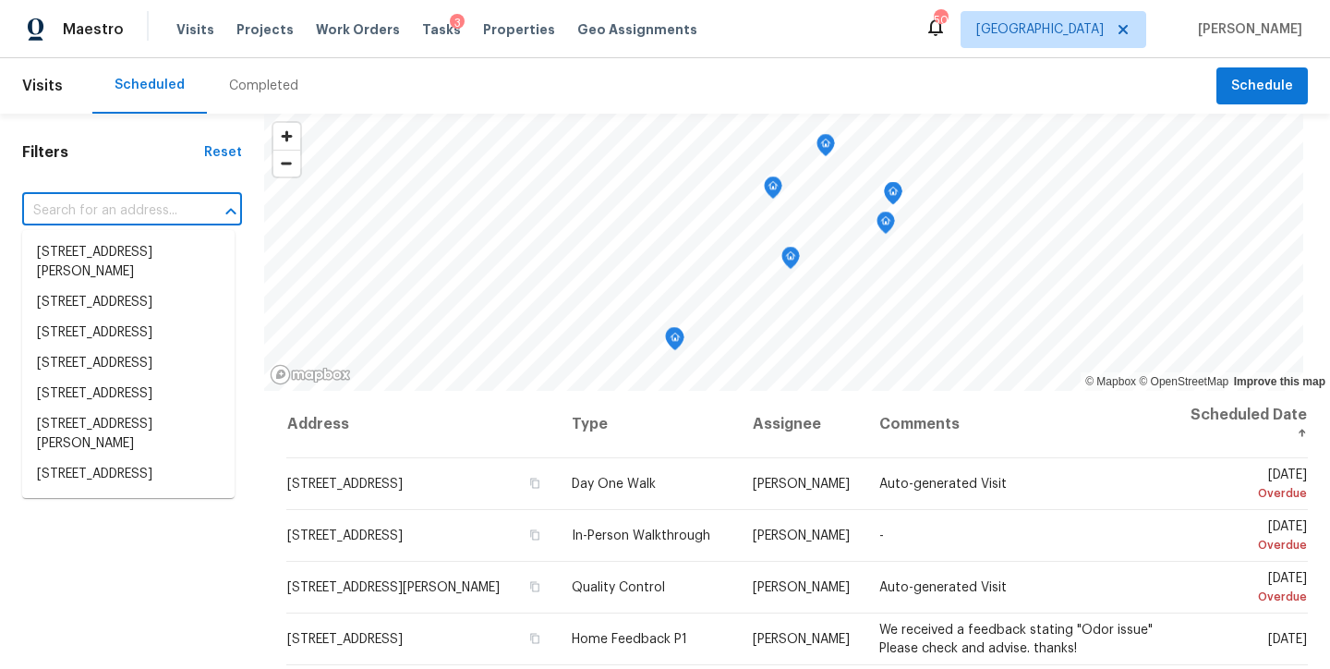
click at [72, 217] on input "text" at bounding box center [106, 211] width 168 height 29
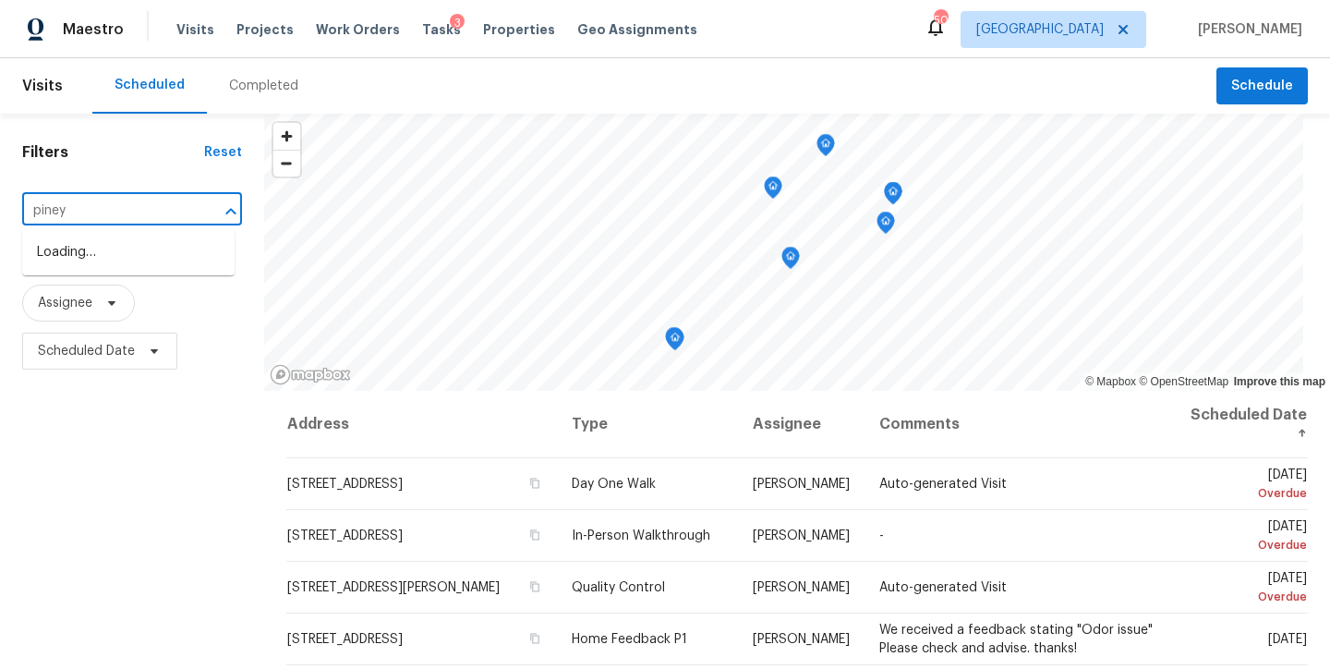
type input "piney c"
click at [85, 253] on li "2901 Piney Ct, Raleigh, NC 27603" at bounding box center [128, 252] width 212 height 30
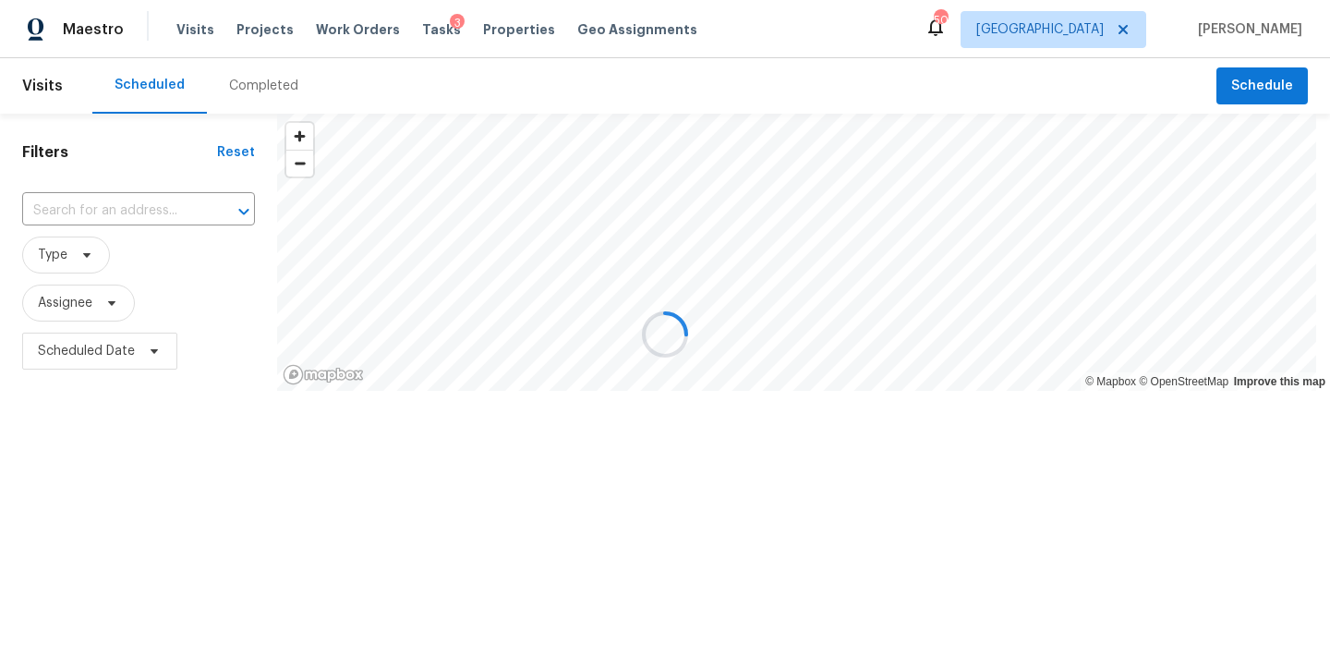
type input "2901 Piney Ct, Raleigh, NC 27603"
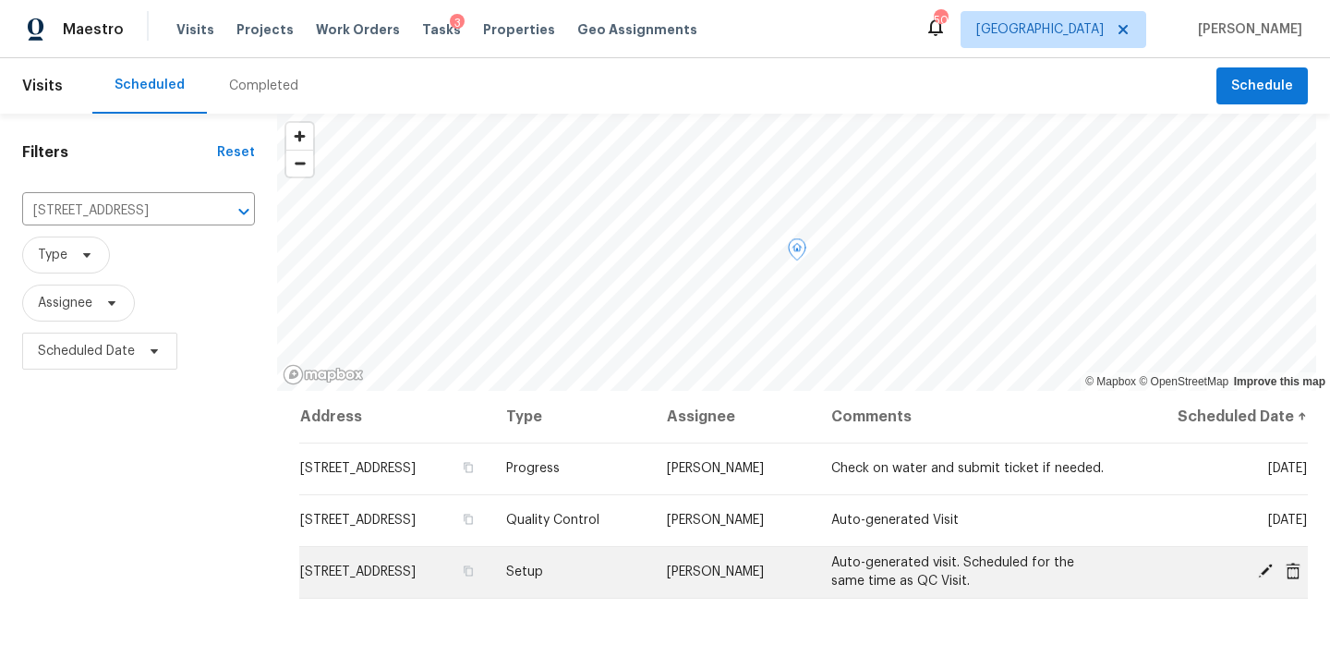
click at [1258, 571] on icon at bounding box center [1265, 570] width 15 height 15
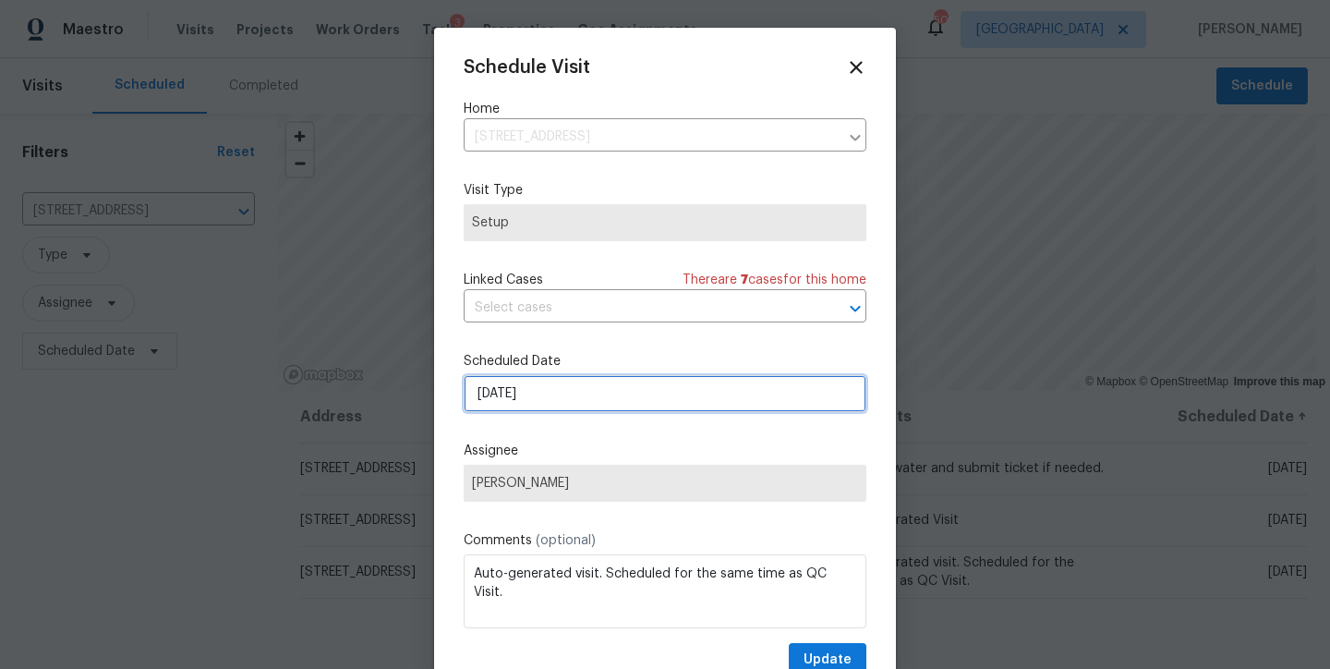
click at [484, 395] on input "10/2/2025" at bounding box center [665, 393] width 403 height 37
select select "9"
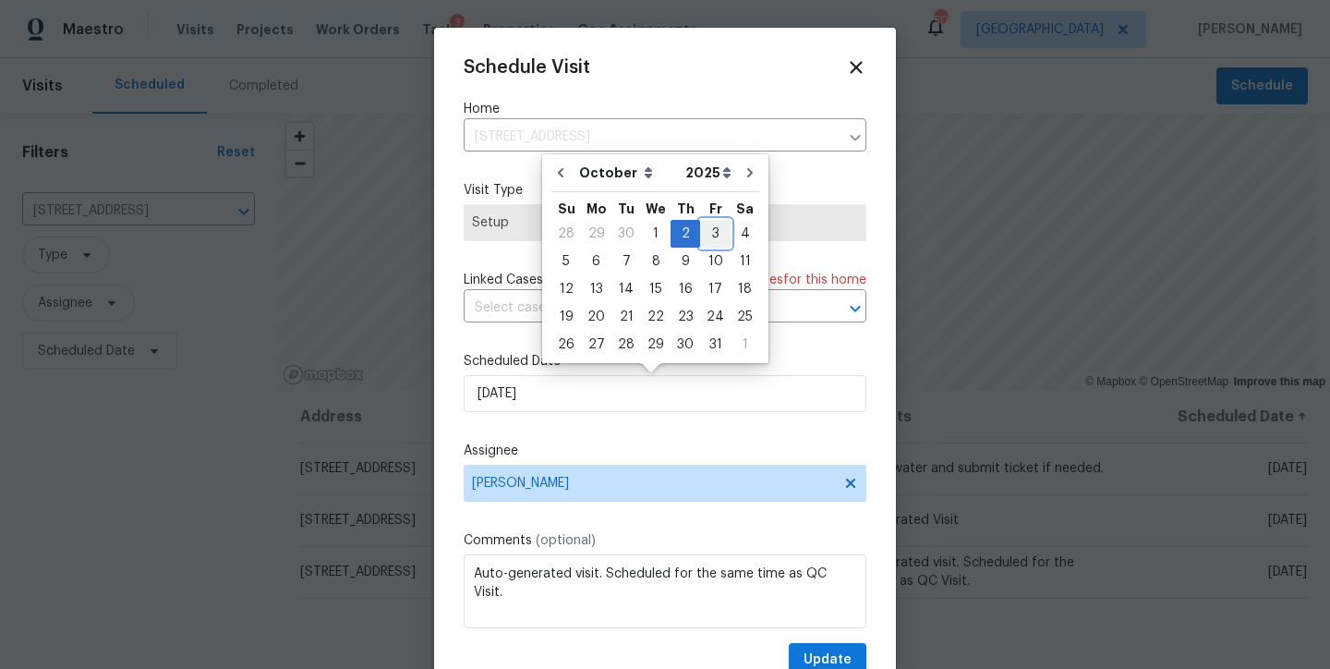
click at [711, 235] on div "3" at bounding box center [715, 234] width 30 height 26
type input "10/3/2025"
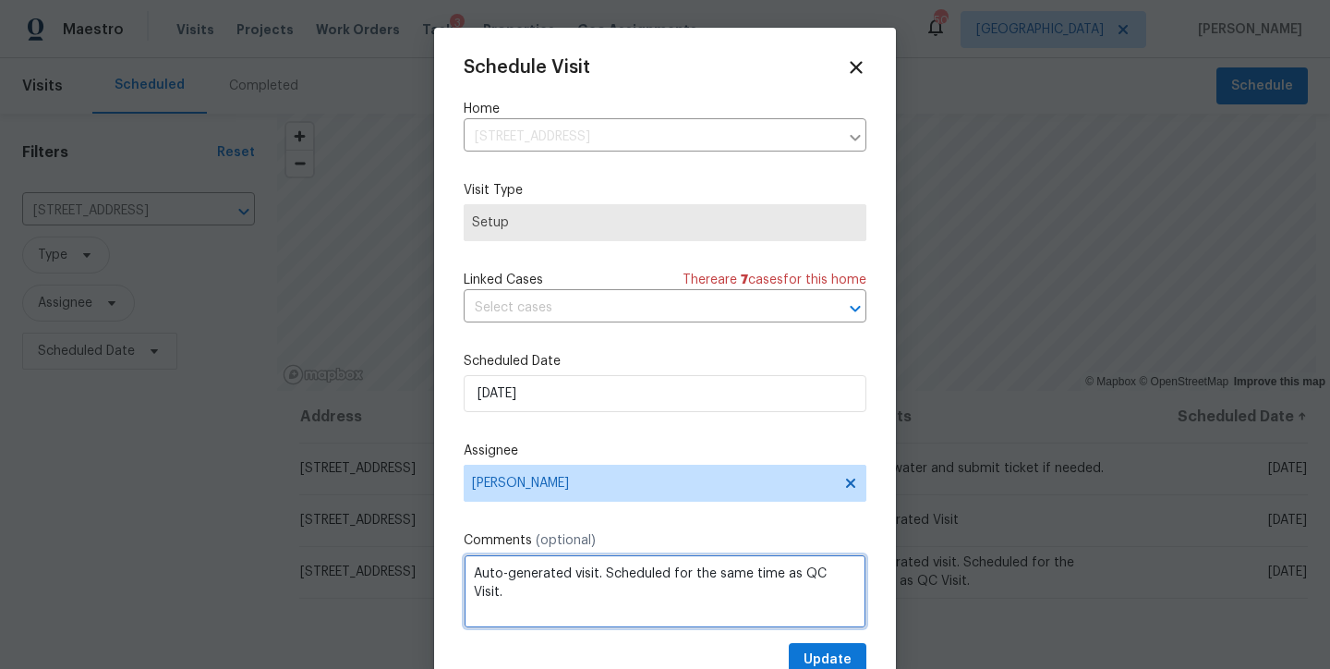
click at [525, 601] on textarea "Auto-generated visit. Scheduled for the same time as QC Visit." at bounding box center [665, 591] width 403 height 74
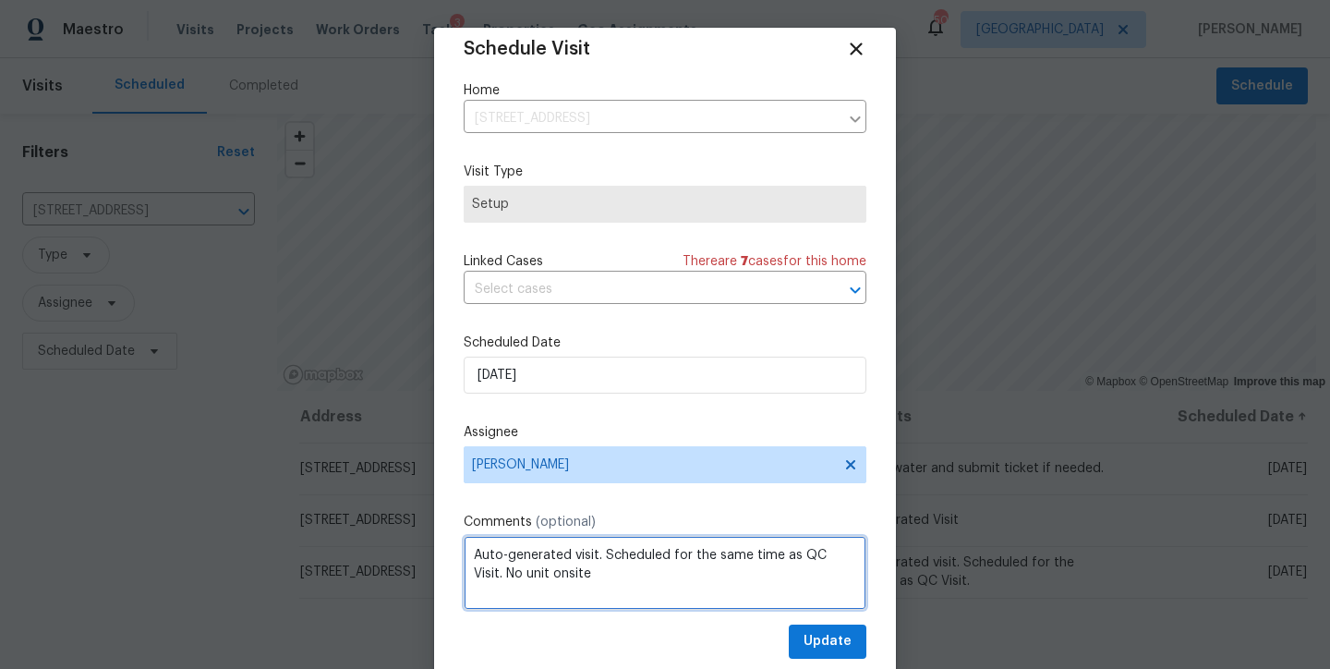
scroll to position [33, 0]
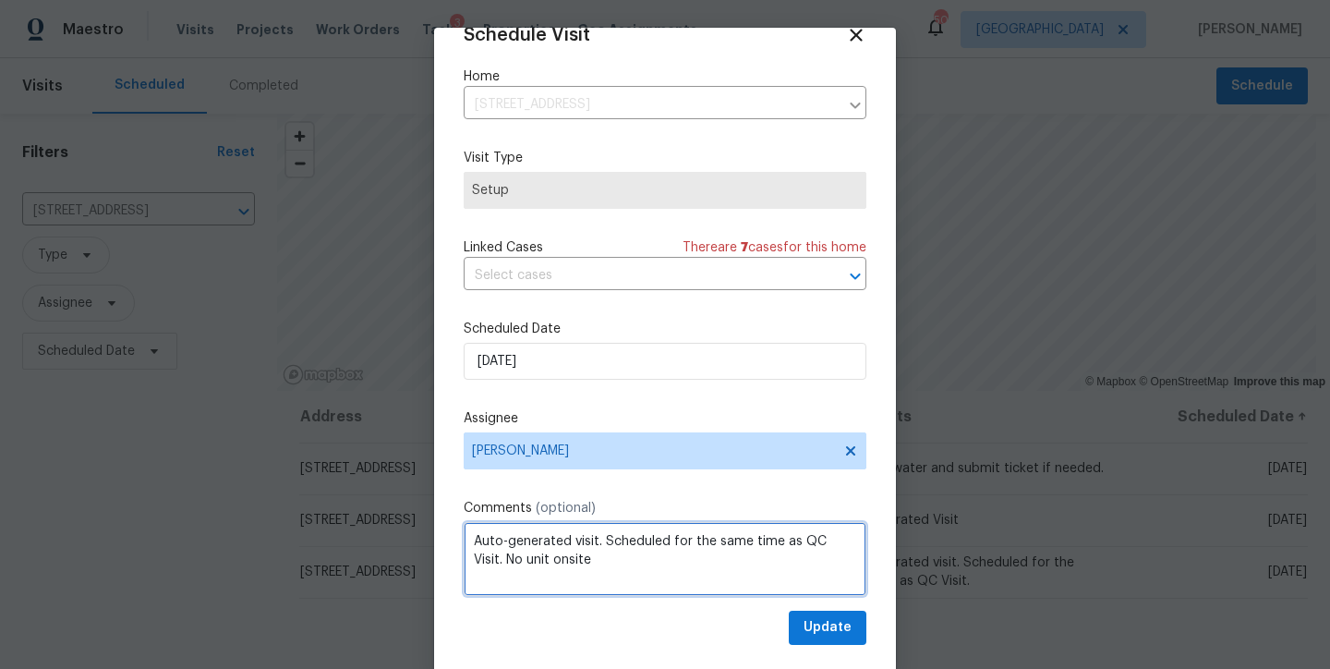
type textarea "Auto-generated visit. Scheduled for the same time as QC Visit. No unit onsite"
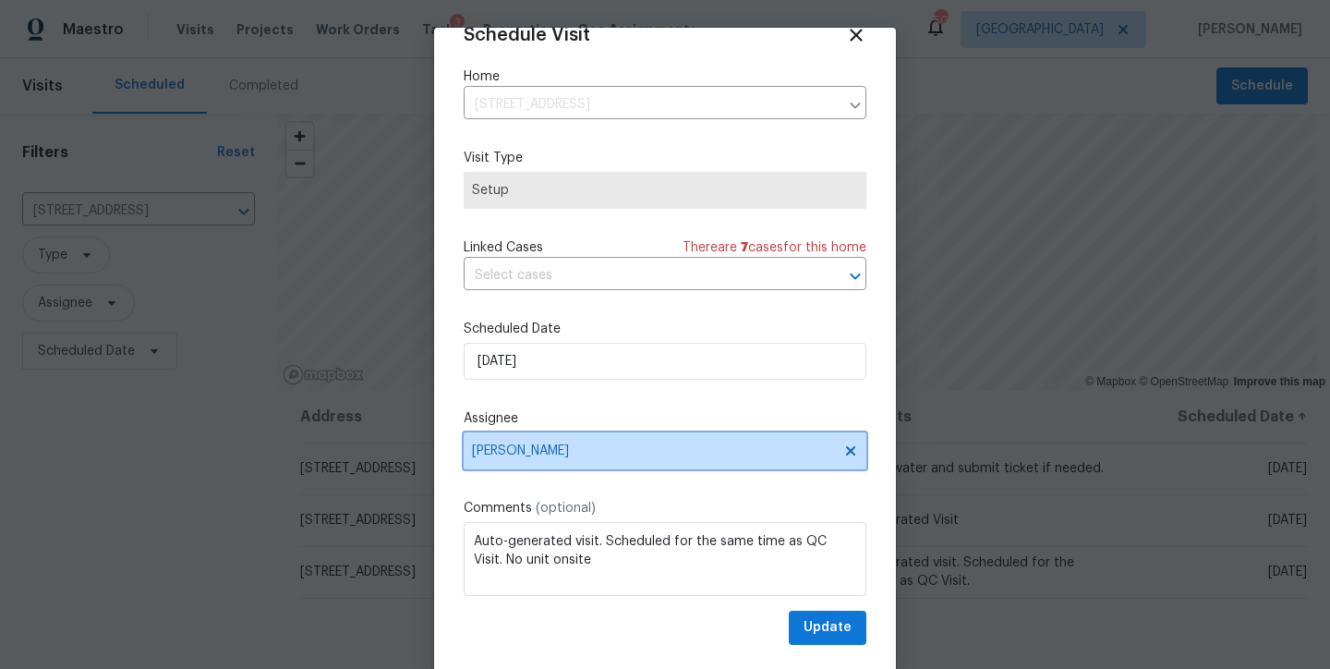
click at [540, 454] on span "Wayne Putnam" at bounding box center [653, 450] width 362 height 15
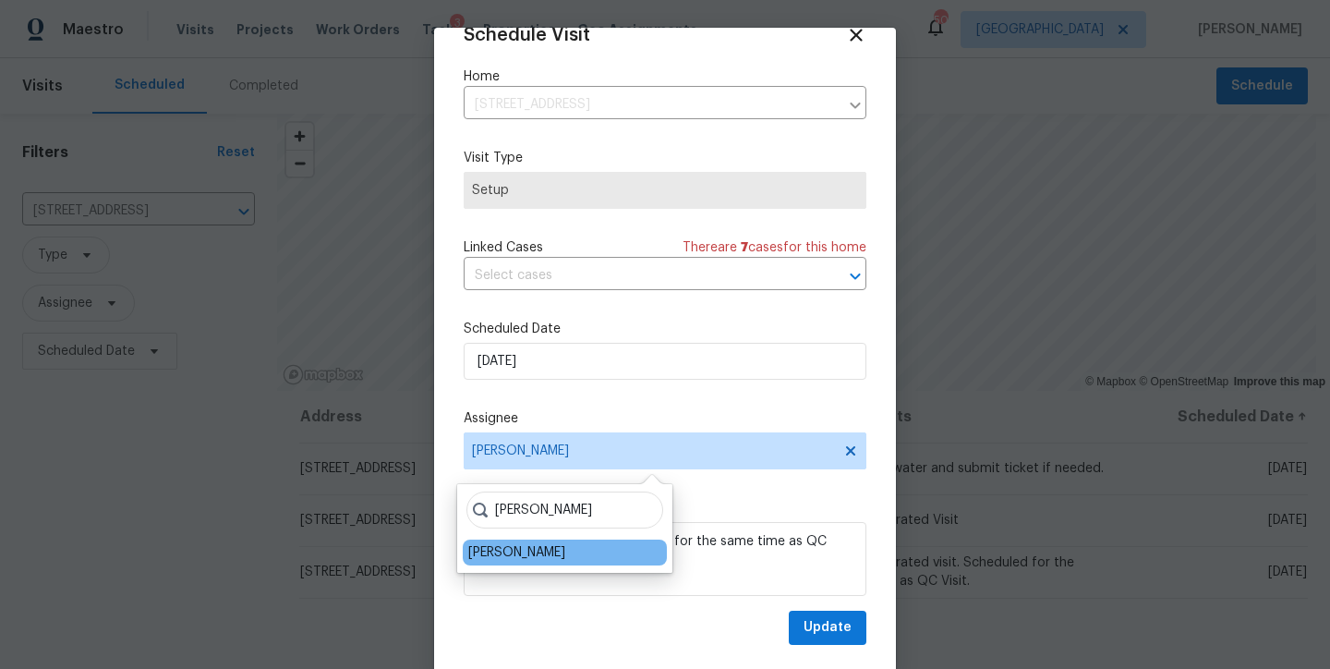
type input "shawn"
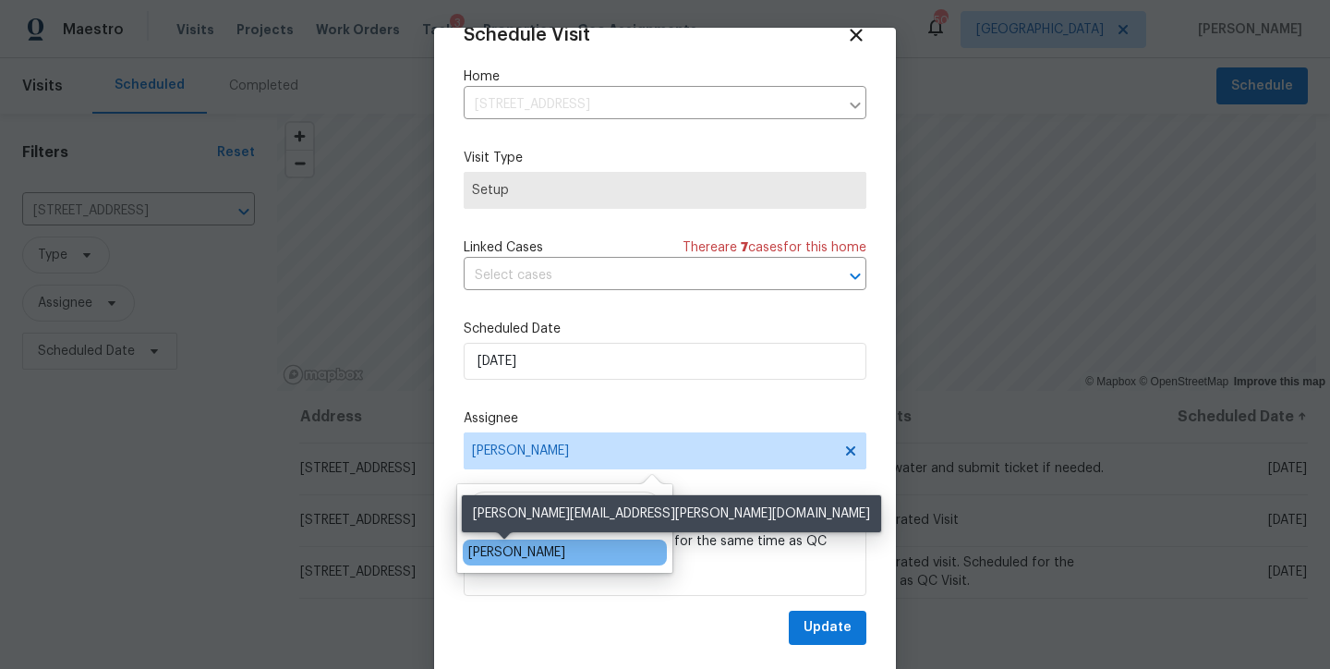
click at [506, 554] on div "Shawn Wise" at bounding box center [516, 552] width 97 height 18
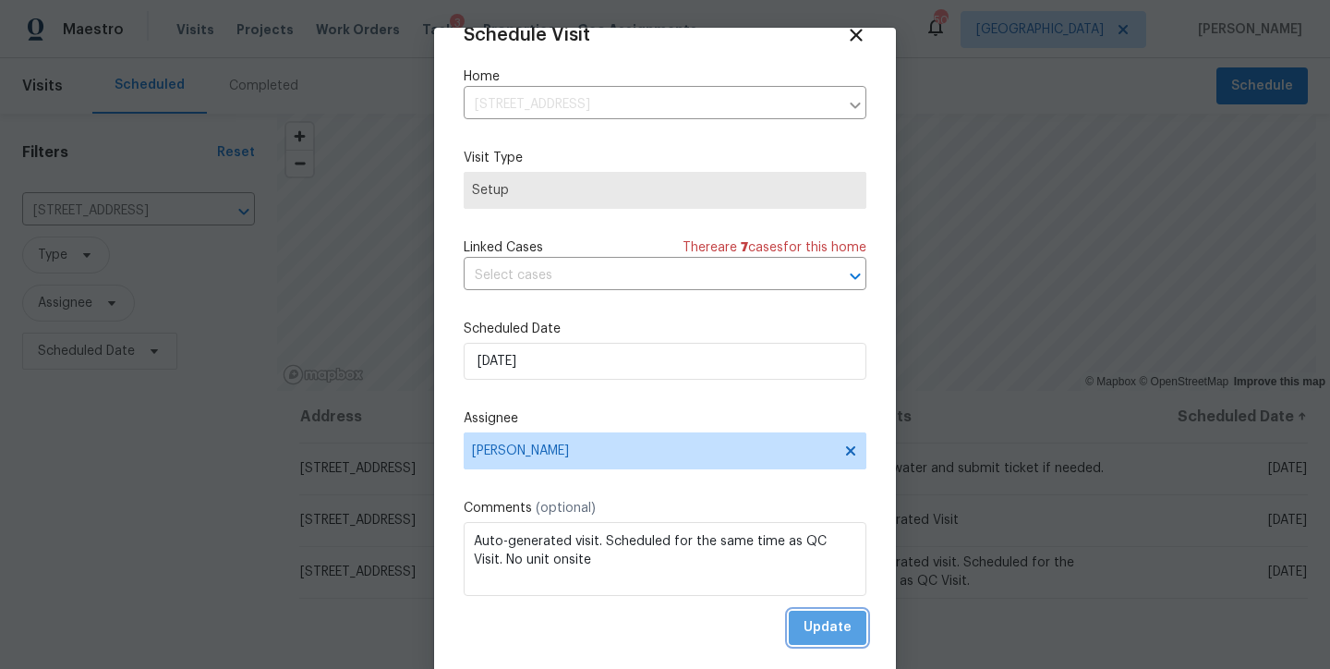
click at [804, 638] on span "Update" at bounding box center [828, 627] width 48 height 23
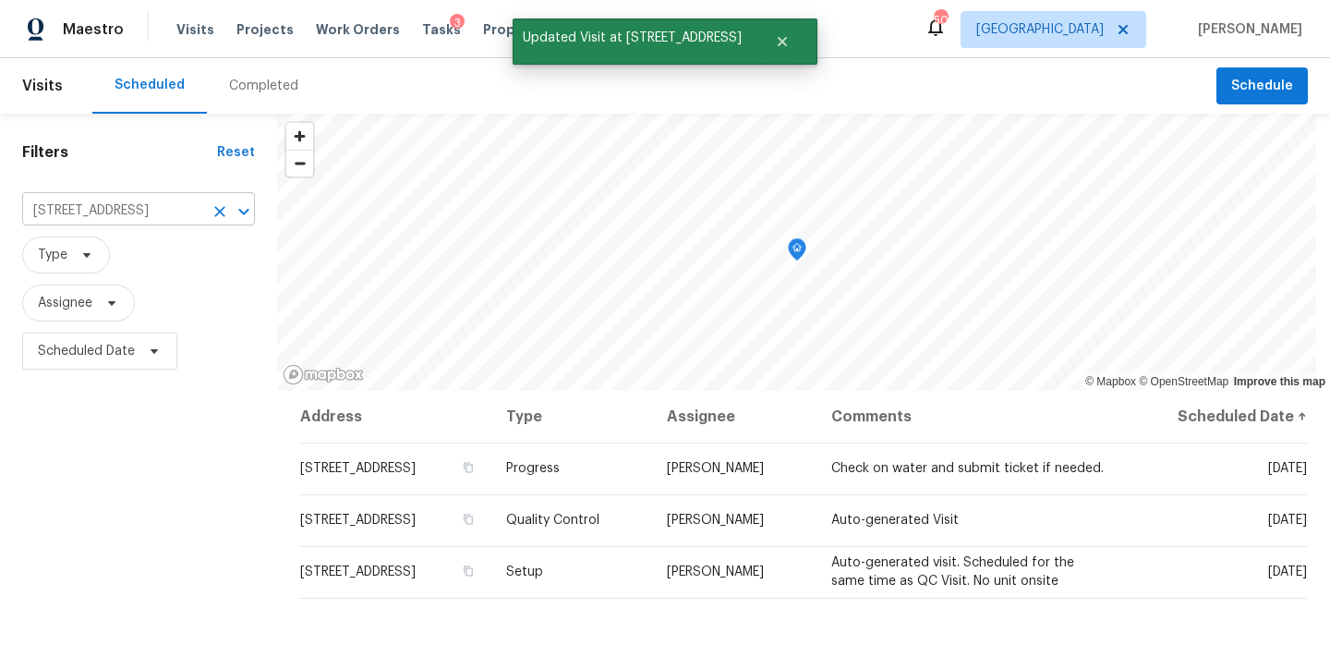
click at [217, 213] on icon "Clear" at bounding box center [219, 211] width 11 height 11
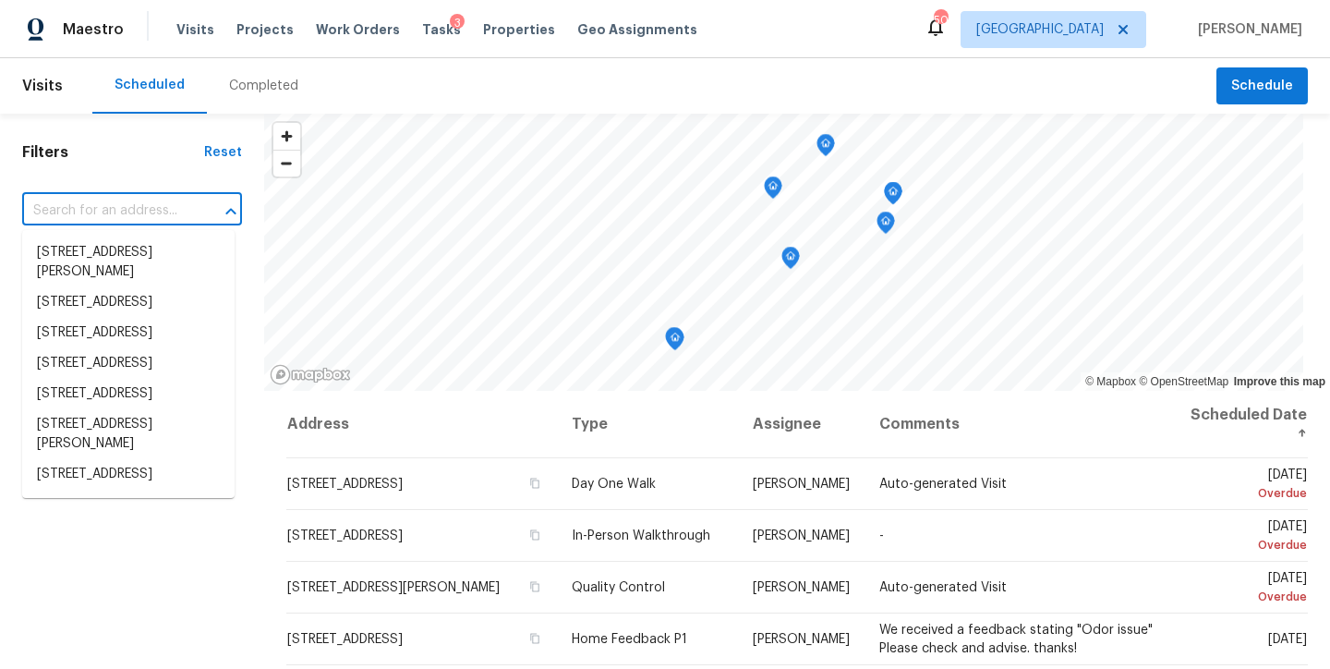
click at [102, 212] on input "text" at bounding box center [106, 211] width 168 height 29
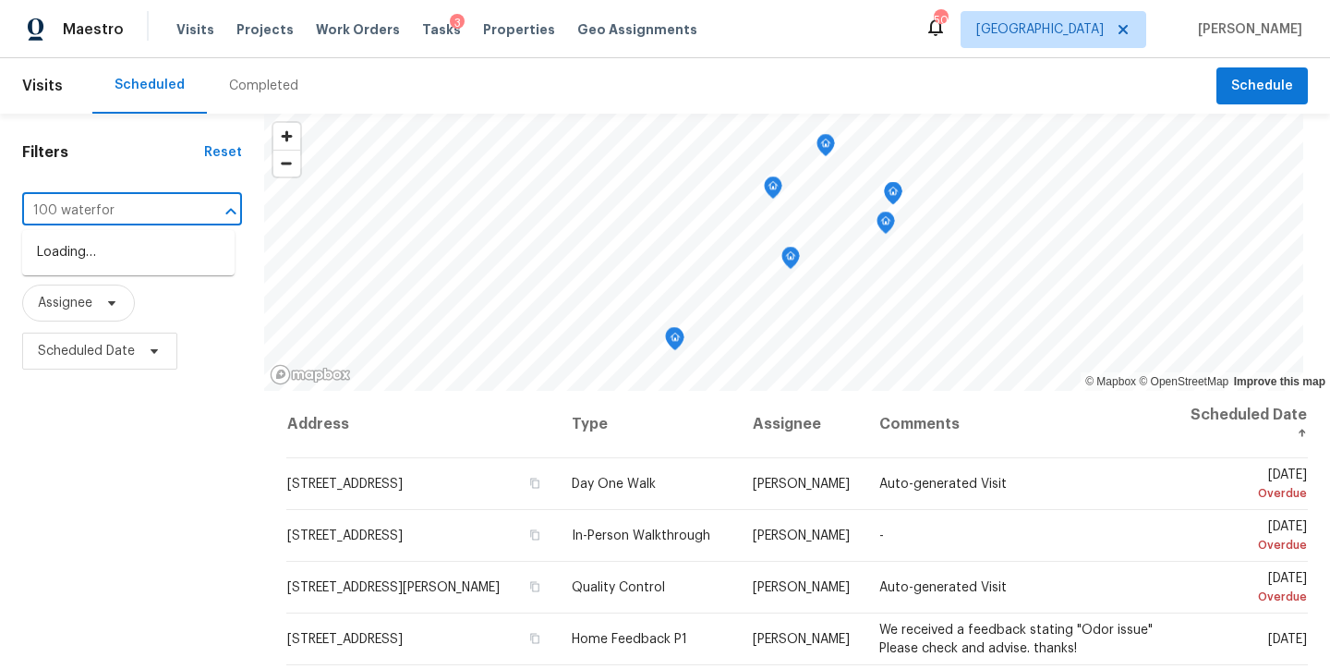
type input "100 waterford"
click at [102, 251] on li "100 Waterford Dr, Angier, NC 27501" at bounding box center [128, 252] width 212 height 30
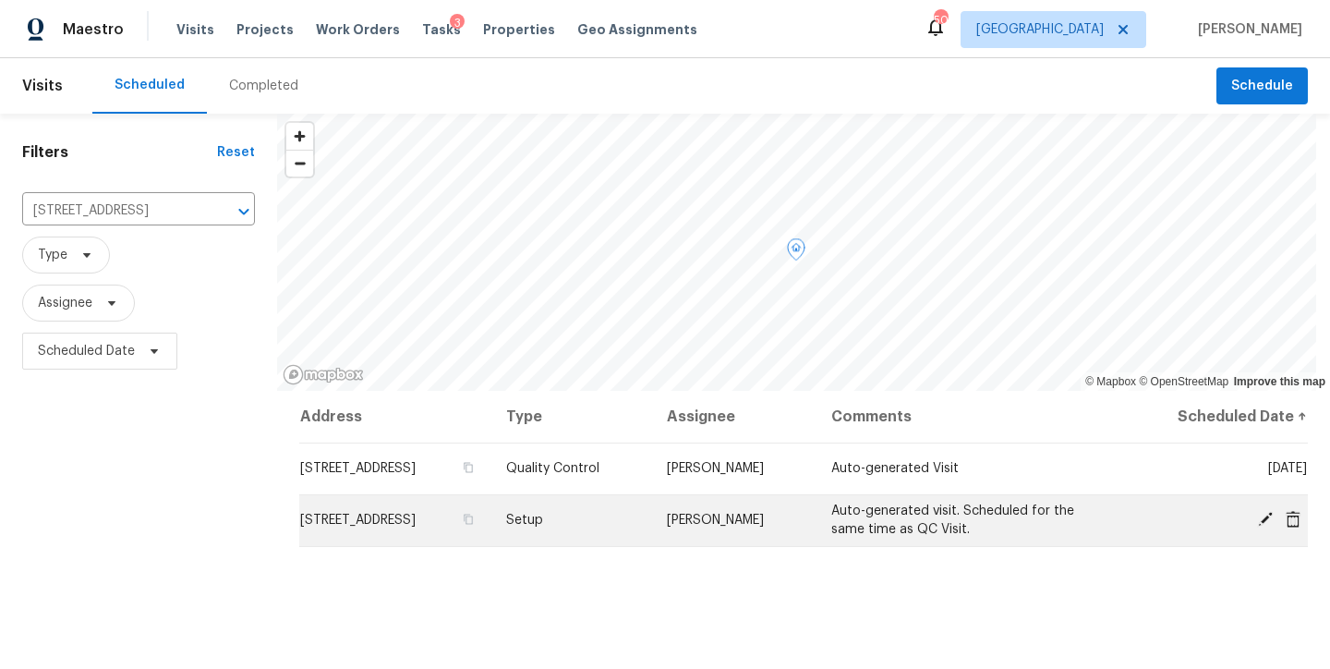
click at [1257, 517] on icon at bounding box center [1265, 519] width 17 height 17
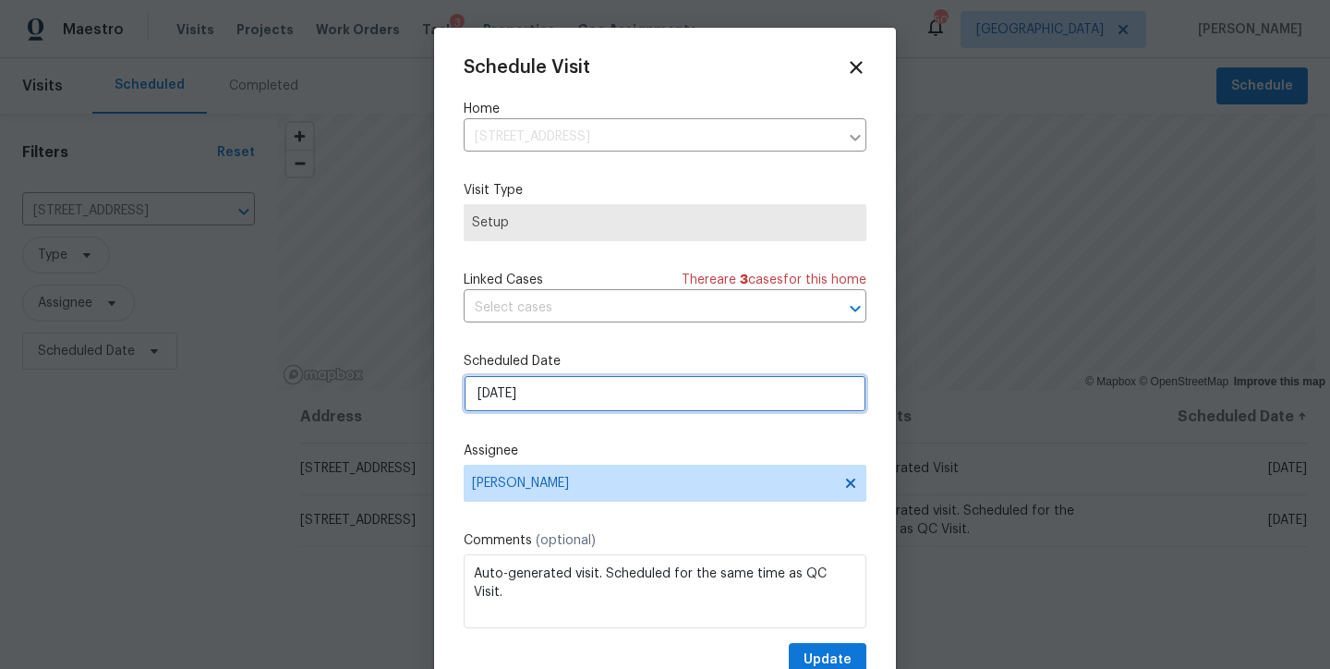
click at [535, 391] on input "9/25/2025" at bounding box center [665, 393] width 403 height 37
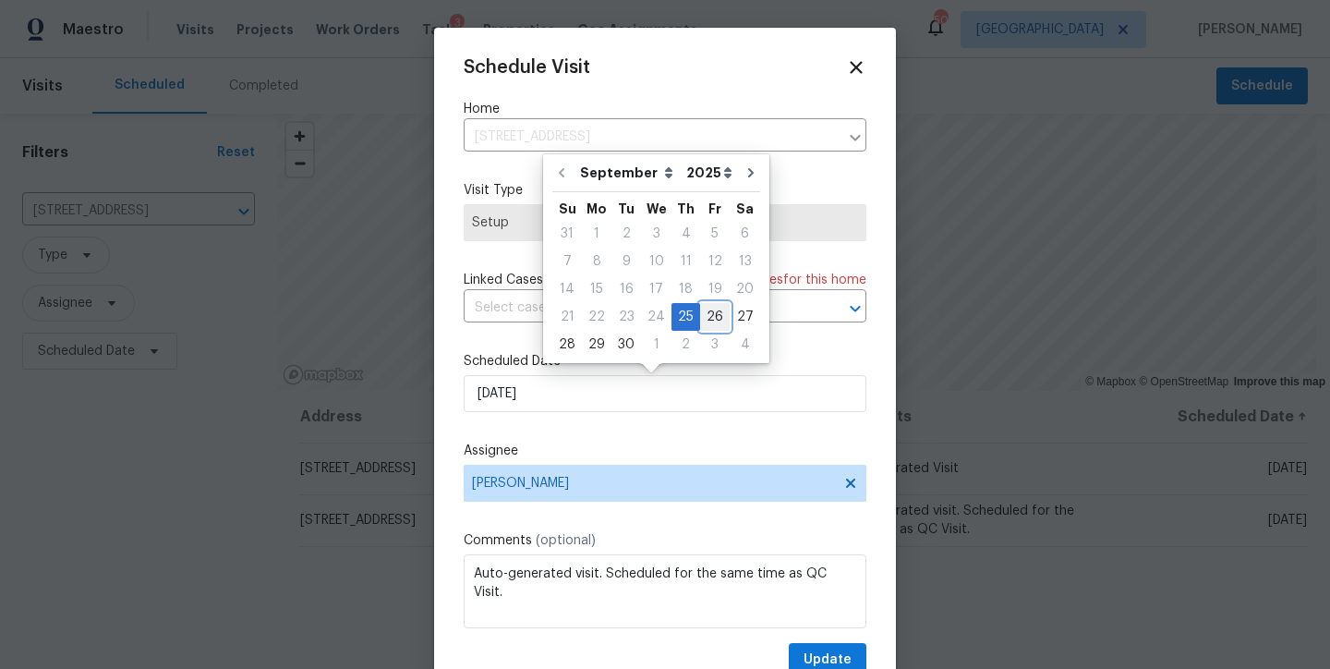
click at [700, 316] on div "26" at bounding box center [715, 317] width 30 height 26
type input "9/26/2025"
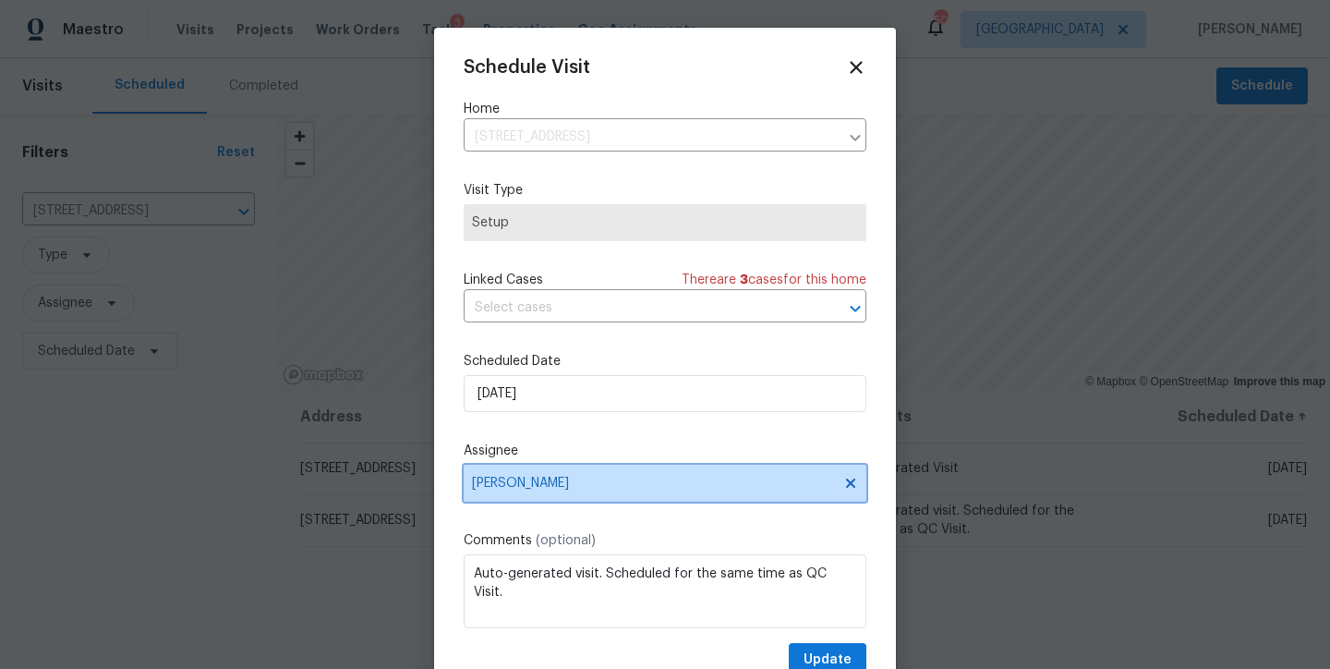
click at [574, 476] on span "Wayne Putnam" at bounding box center [665, 483] width 403 height 37
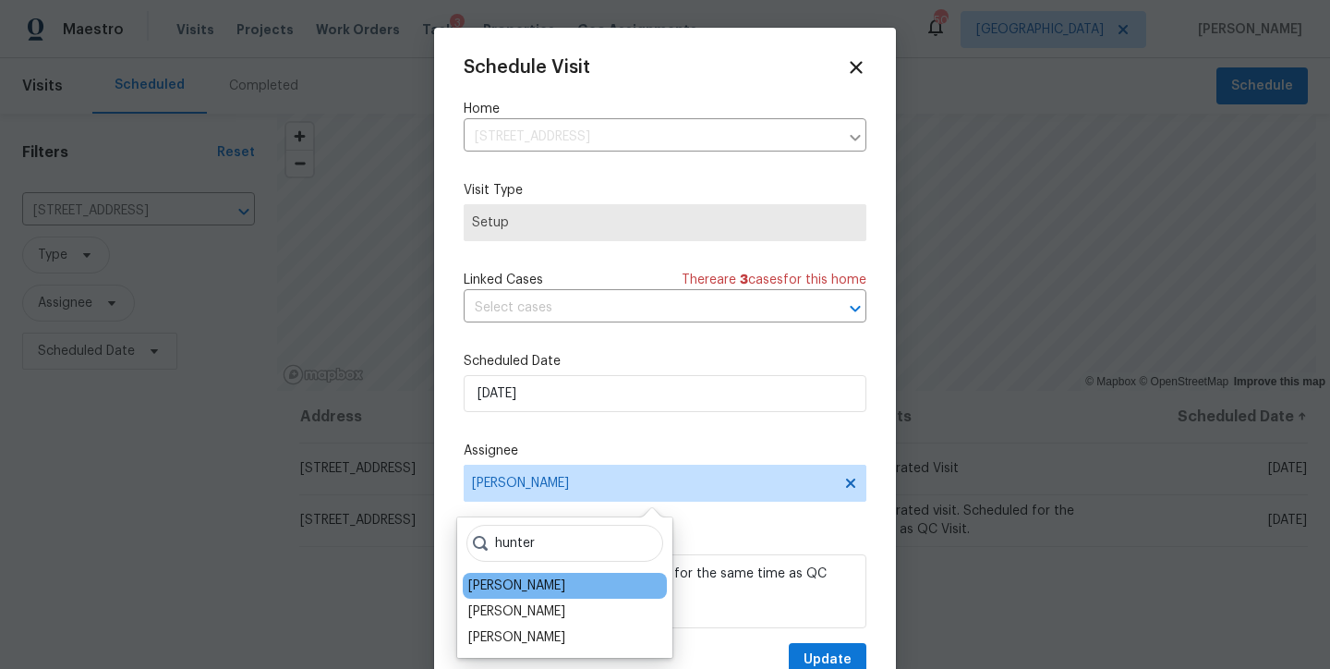
type input "hunter"
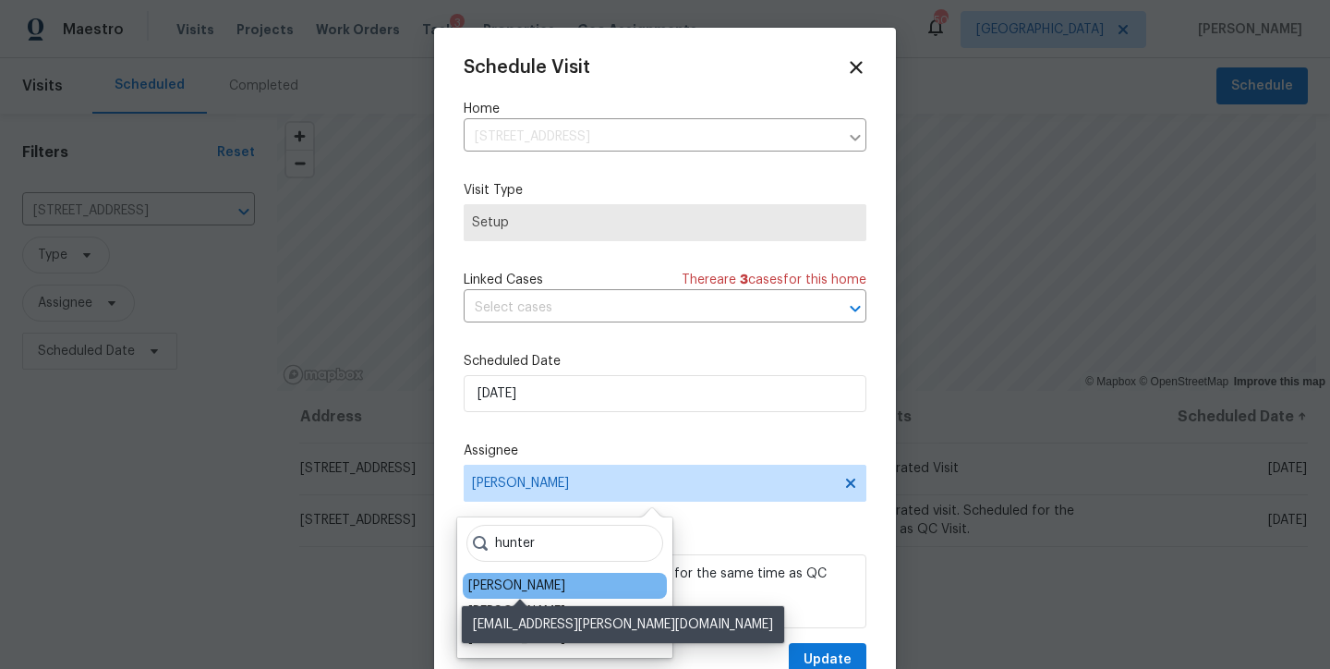
click at [537, 583] on div "Hunter Anderson" at bounding box center [516, 585] width 97 height 18
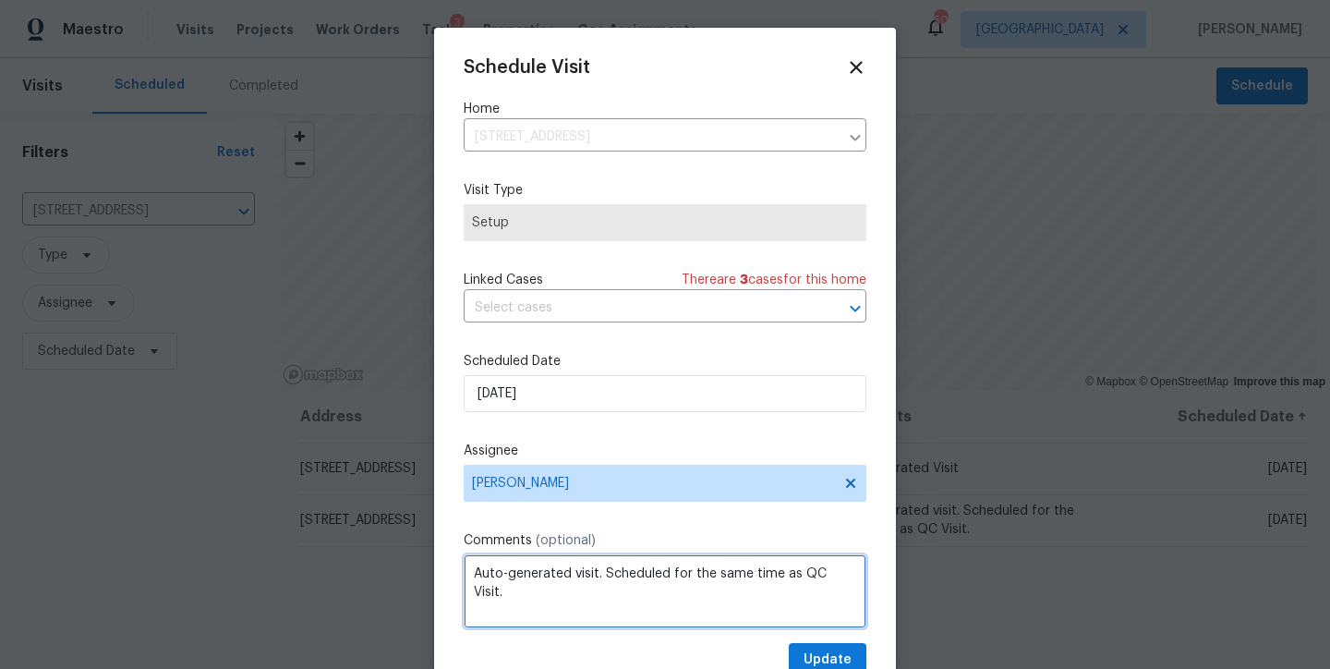
click at [527, 594] on textarea "Auto-generated visit. Scheduled for the same time as QC Visit." at bounding box center [665, 591] width 403 height 74
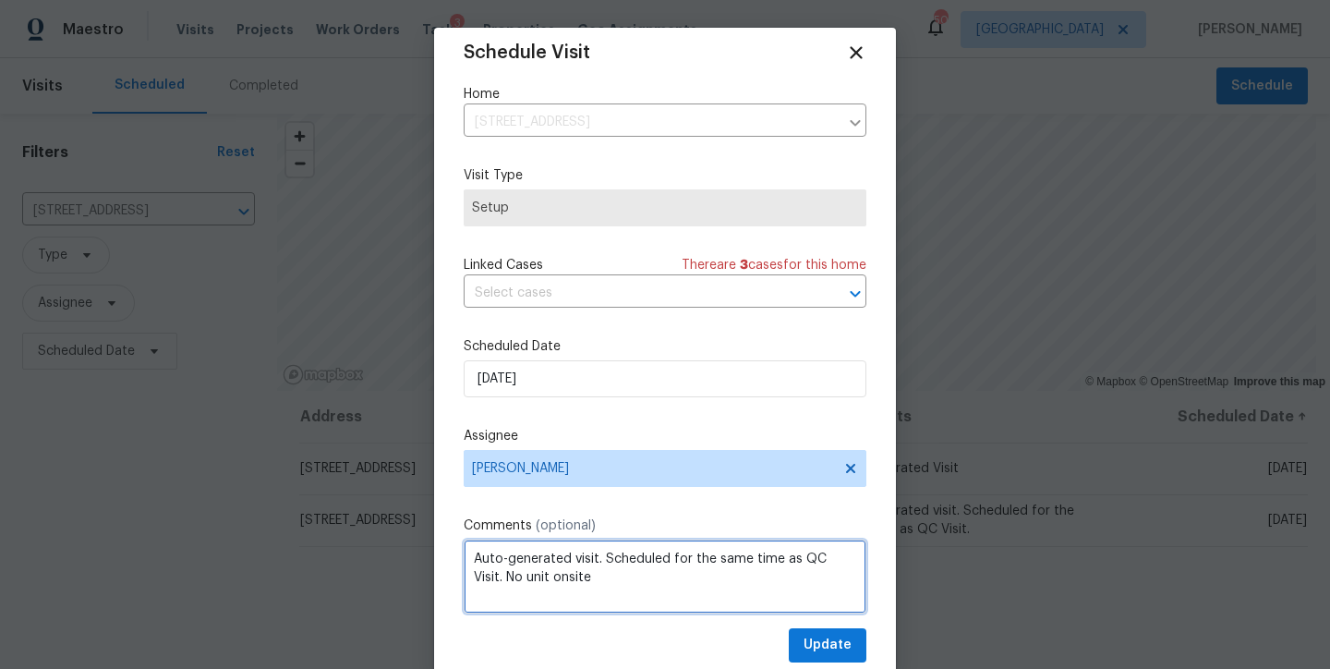
scroll to position [33, 0]
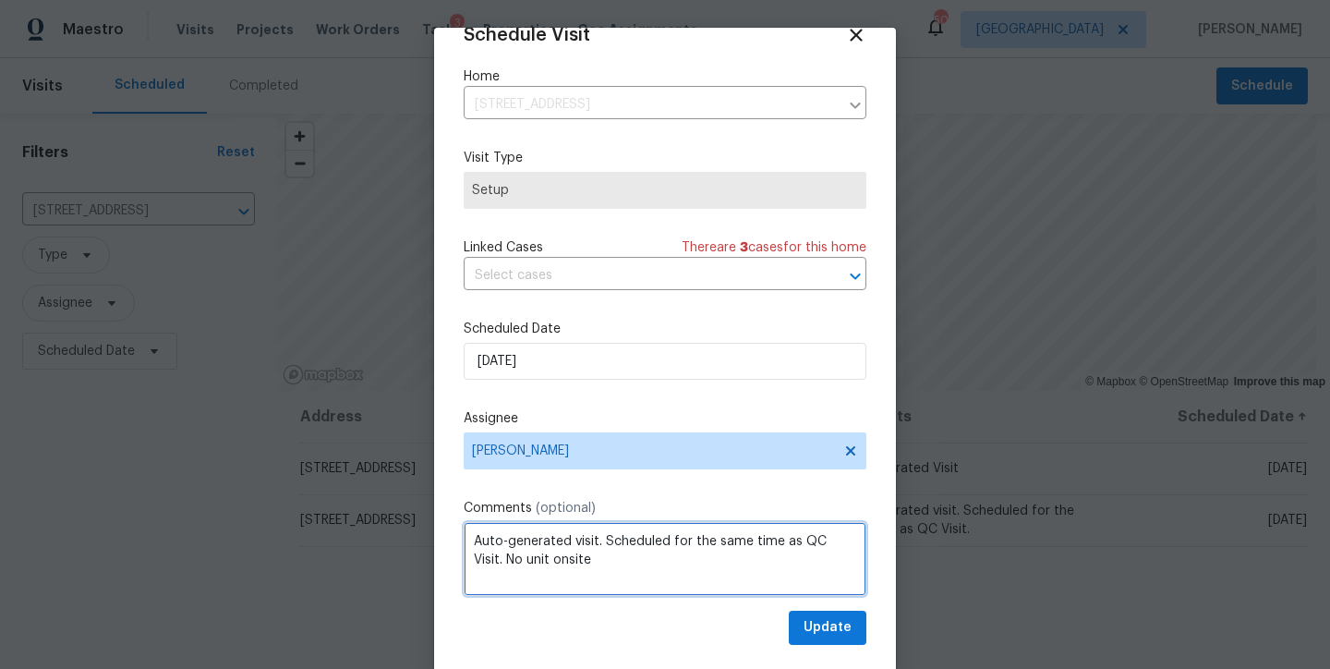
type textarea "Auto-generated visit. Scheduled for the same time as QC Visit. No unit onsite"
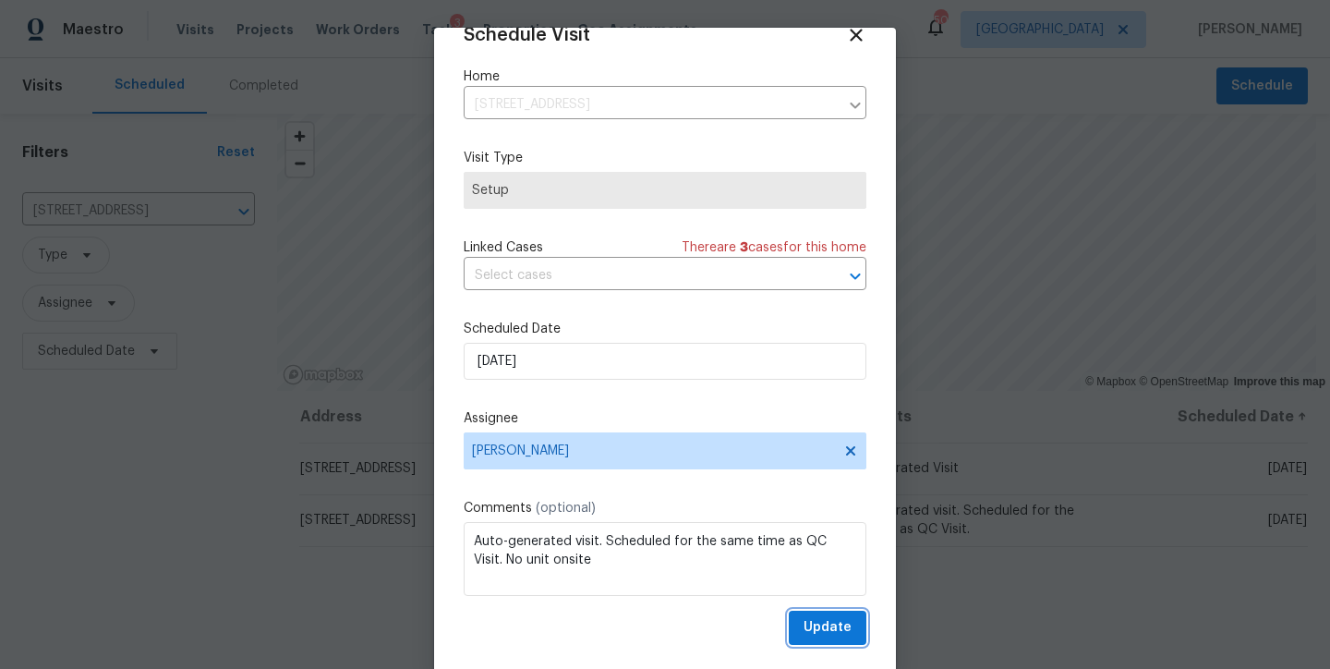
click at [809, 634] on span "Update" at bounding box center [828, 627] width 48 height 23
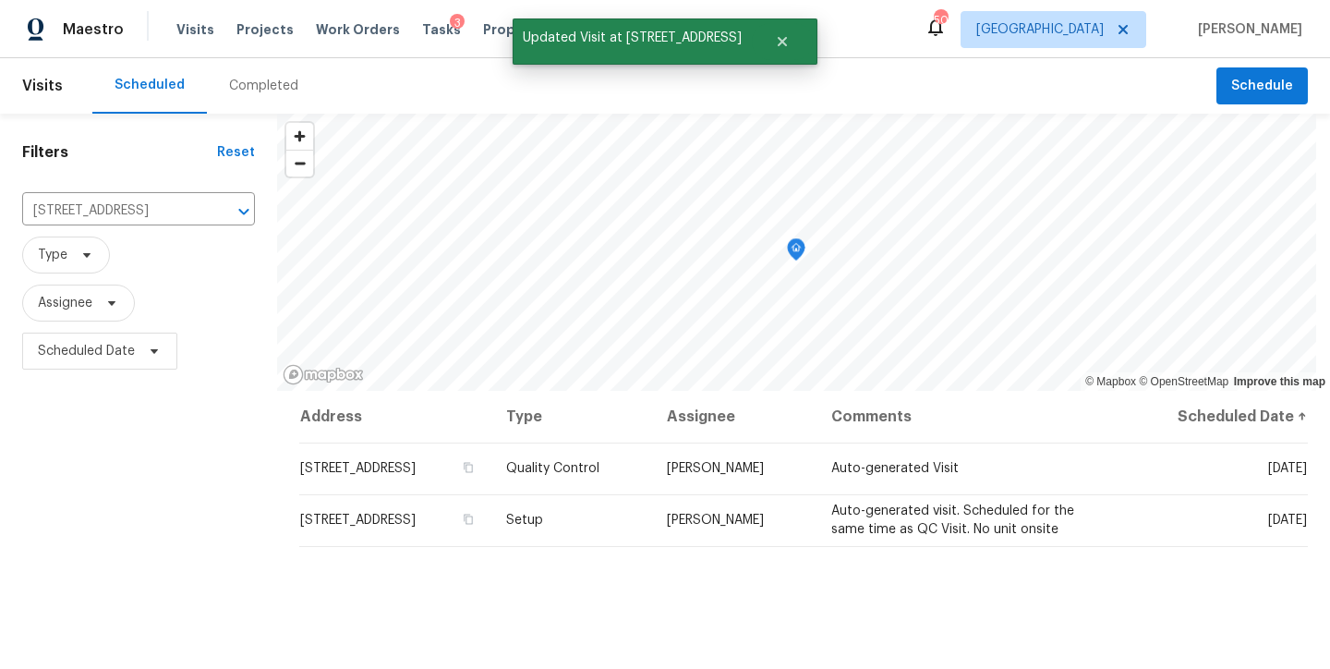
click at [141, 495] on div "Filters Reset 100 Waterford Dr, Angier, NC 27501 ​ Type Assignee Scheduled Date" at bounding box center [138, 520] width 277 height 812
click at [219, 206] on icon "Clear" at bounding box center [220, 211] width 18 height 18
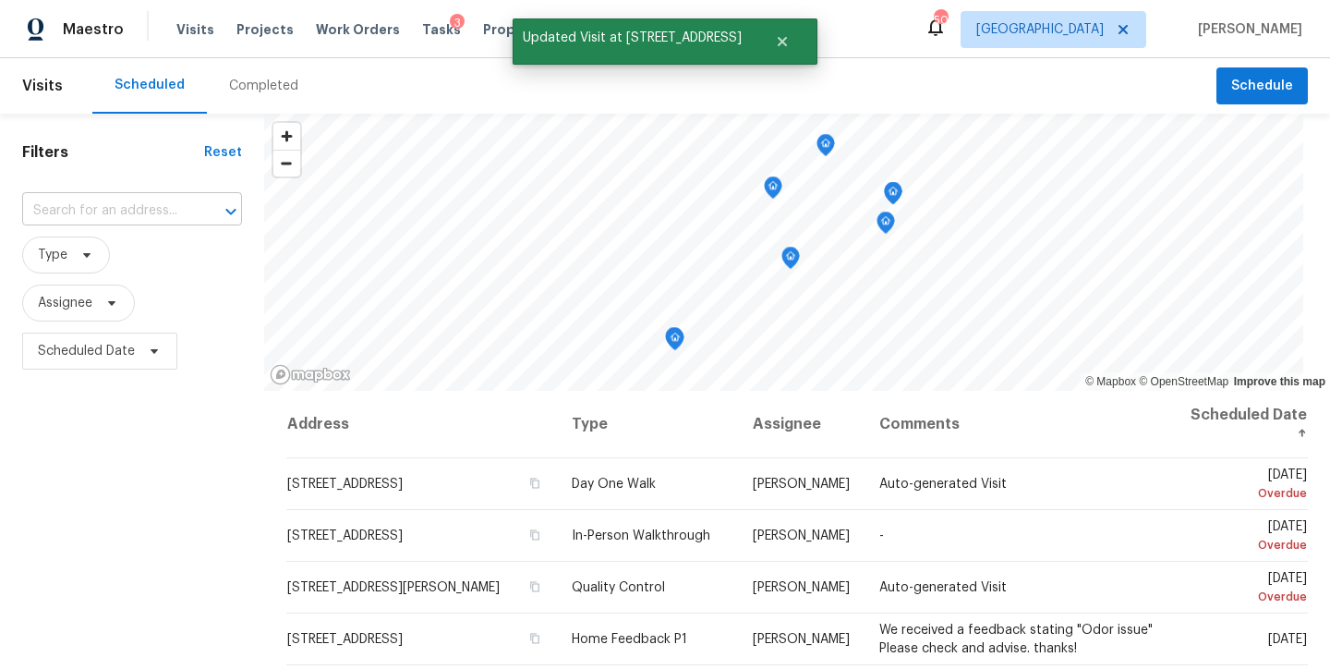
click at [74, 214] on input "text" at bounding box center [106, 211] width 168 height 29
type input "gatewood"
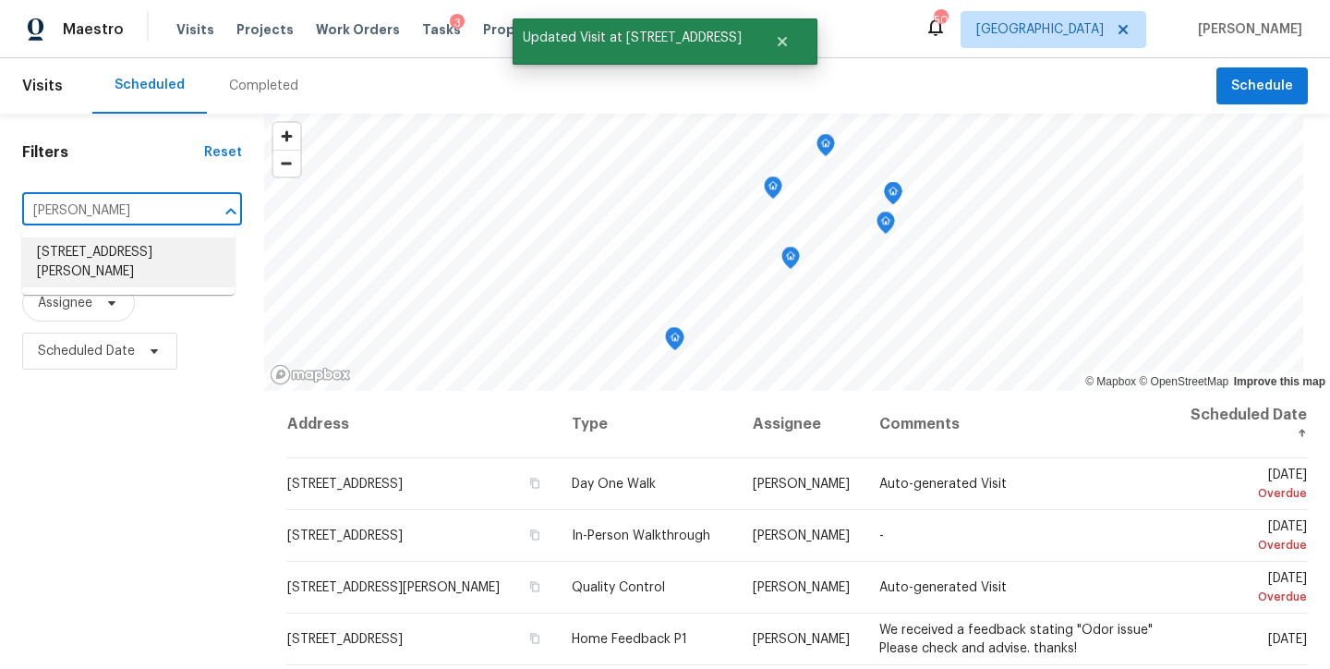
click at [54, 266] on li "213 Gatewood Dr, Garner, NC 27529" at bounding box center [128, 262] width 212 height 50
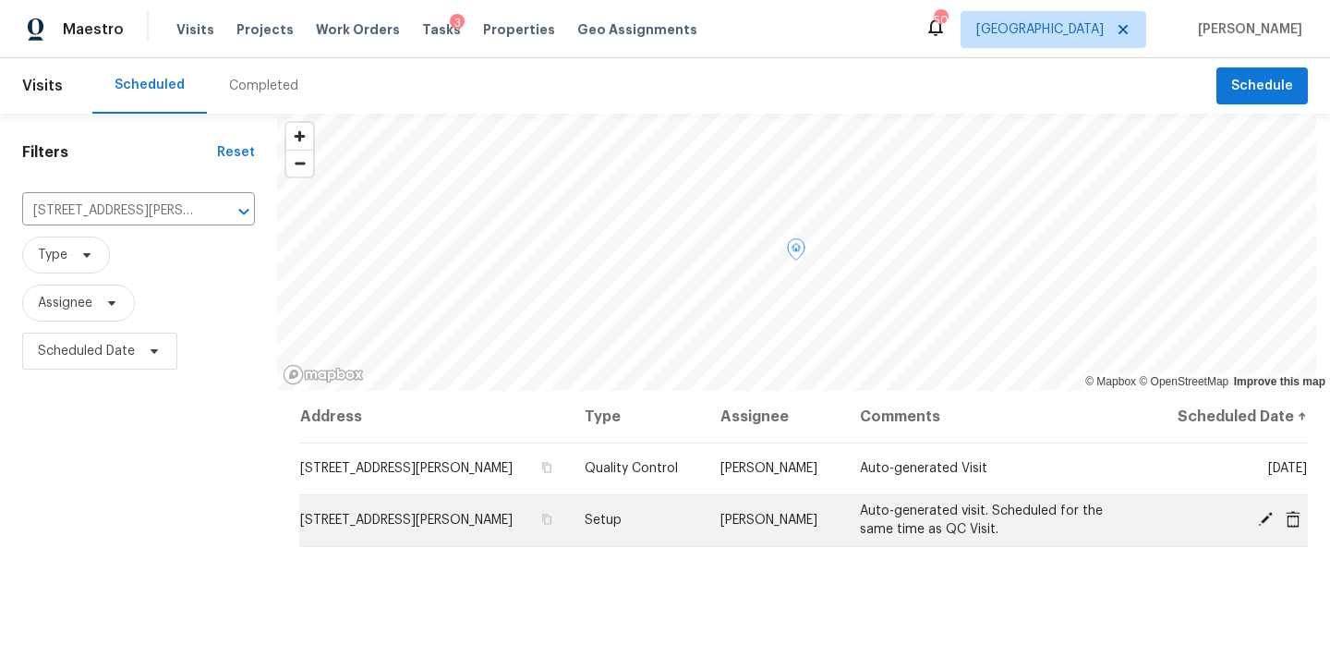
click at [1258, 519] on icon at bounding box center [1265, 519] width 15 height 15
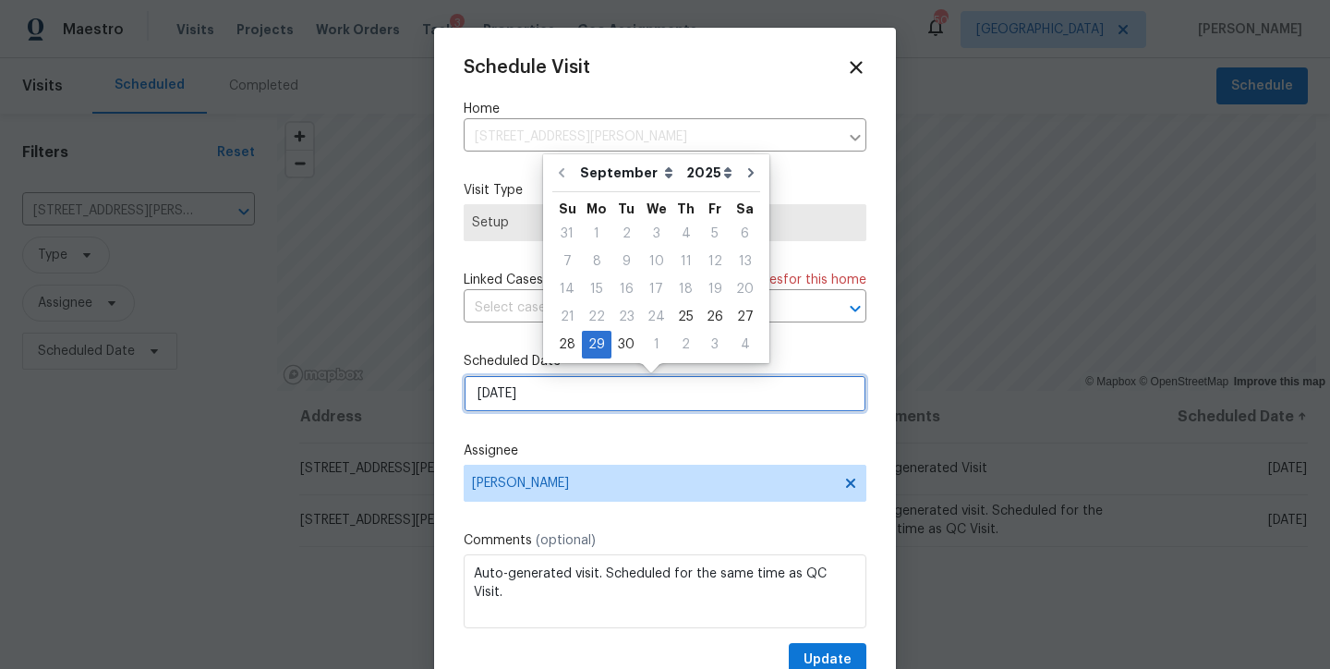
click at [529, 397] on input "9/29/2025" at bounding box center [665, 393] width 403 height 37
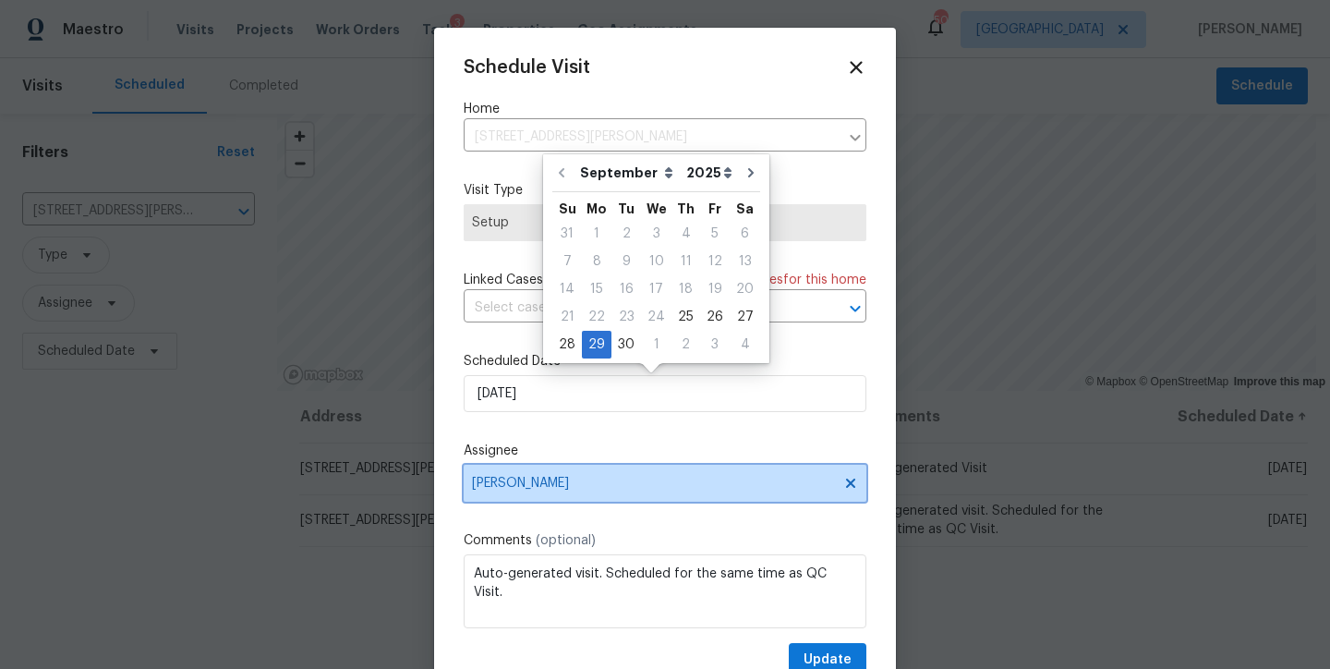
click at [534, 478] on span "Wayne Putnam" at bounding box center [653, 483] width 362 height 15
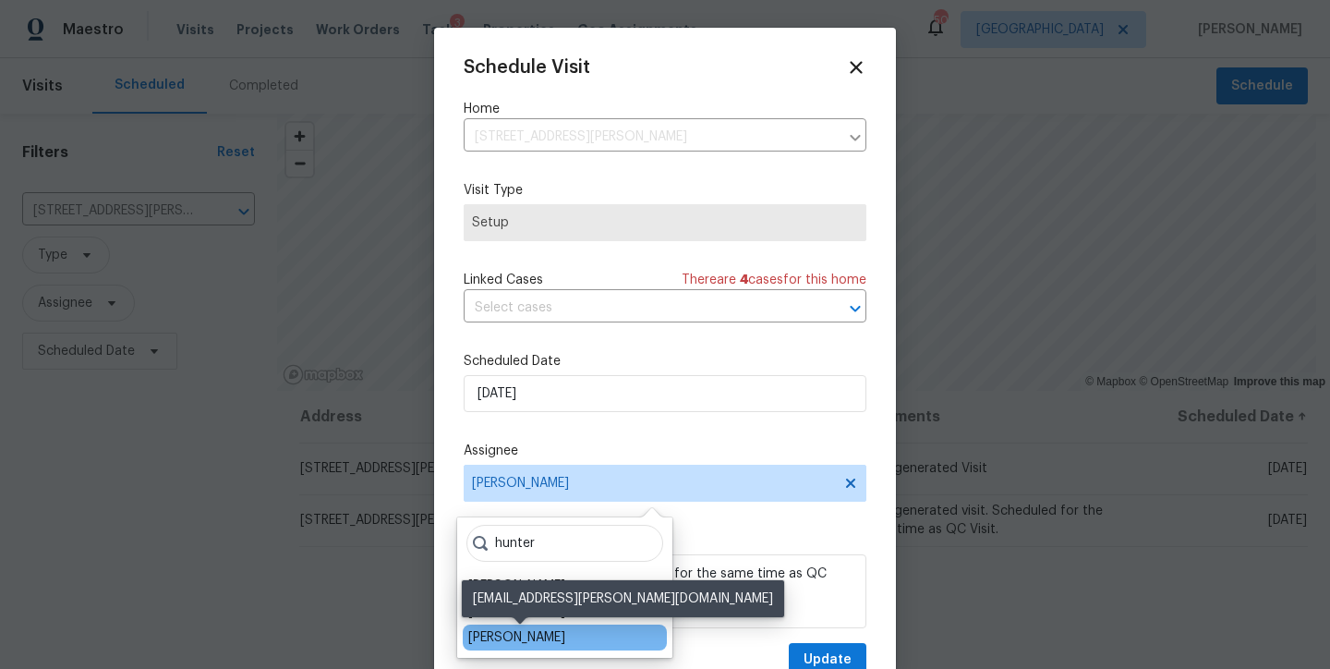
type input "hunter"
click at [507, 631] on div "Hunter Anderson" at bounding box center [516, 637] width 97 height 18
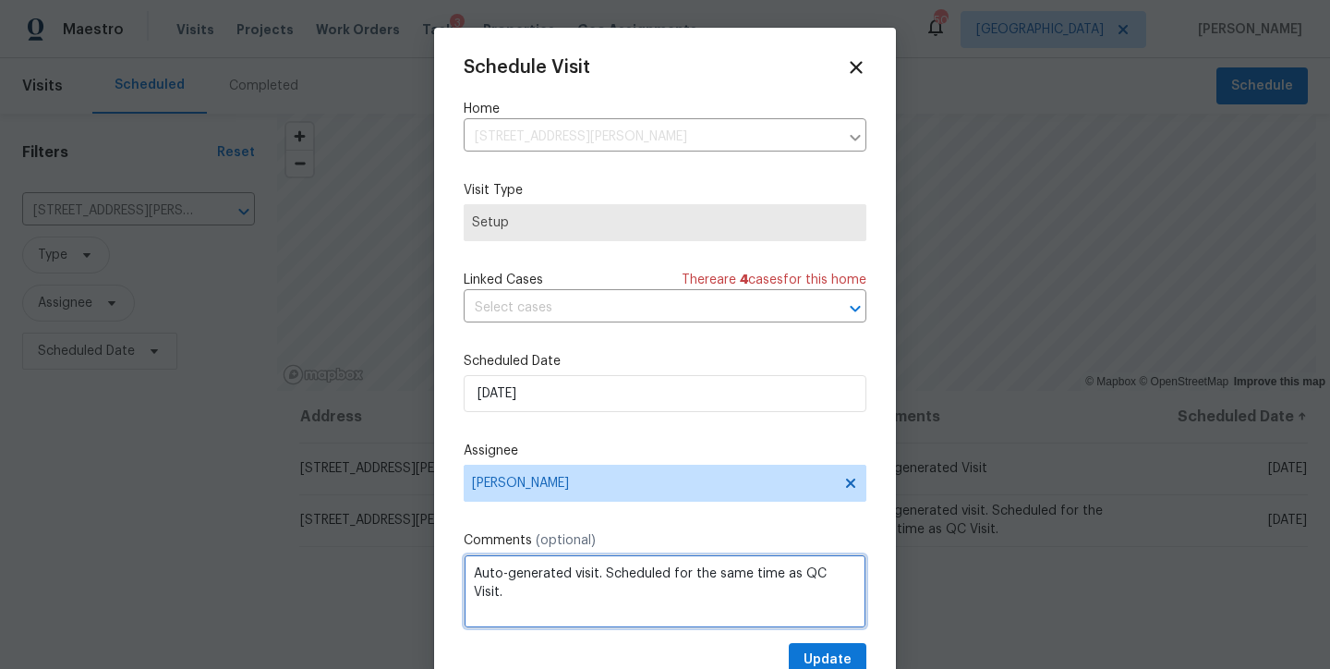
click at [537, 606] on textarea "Auto-generated visit. Scheduled for the same time as QC Visit." at bounding box center [665, 591] width 403 height 74
type textarea "Auto-generated visit. Scheduled for the same time as QC Visit. No unit onsite."
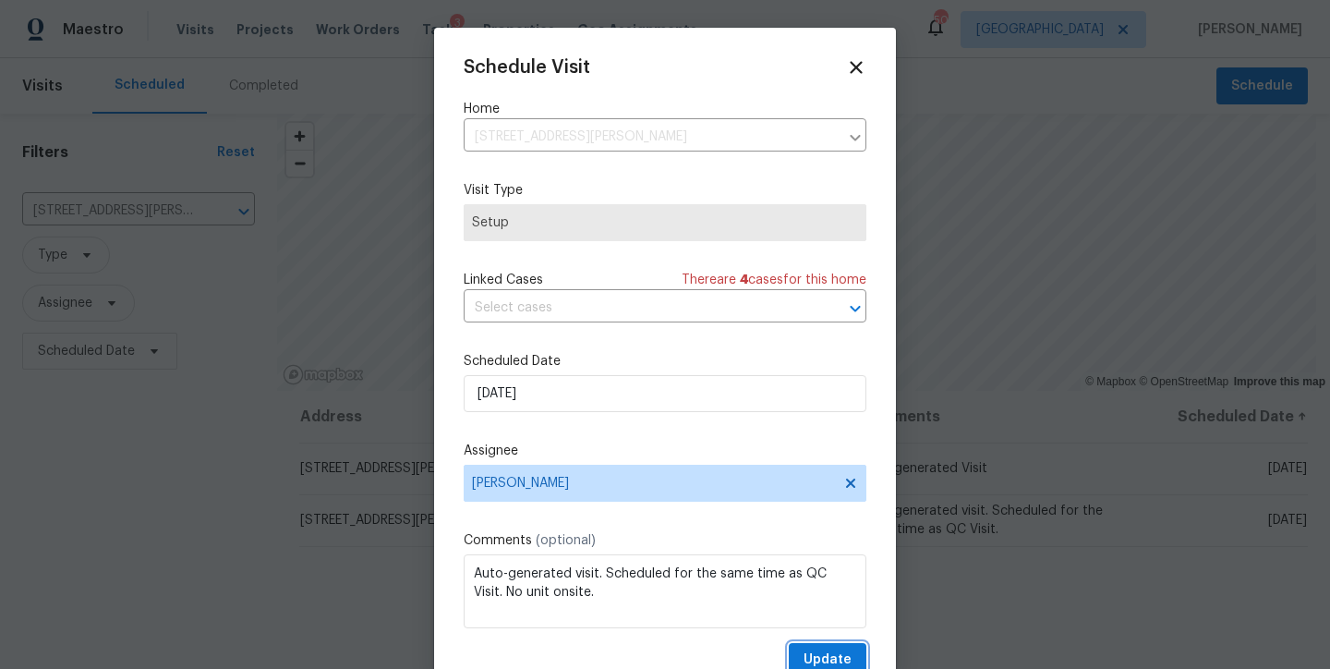
click at [806, 647] on button "Update" at bounding box center [828, 660] width 78 height 34
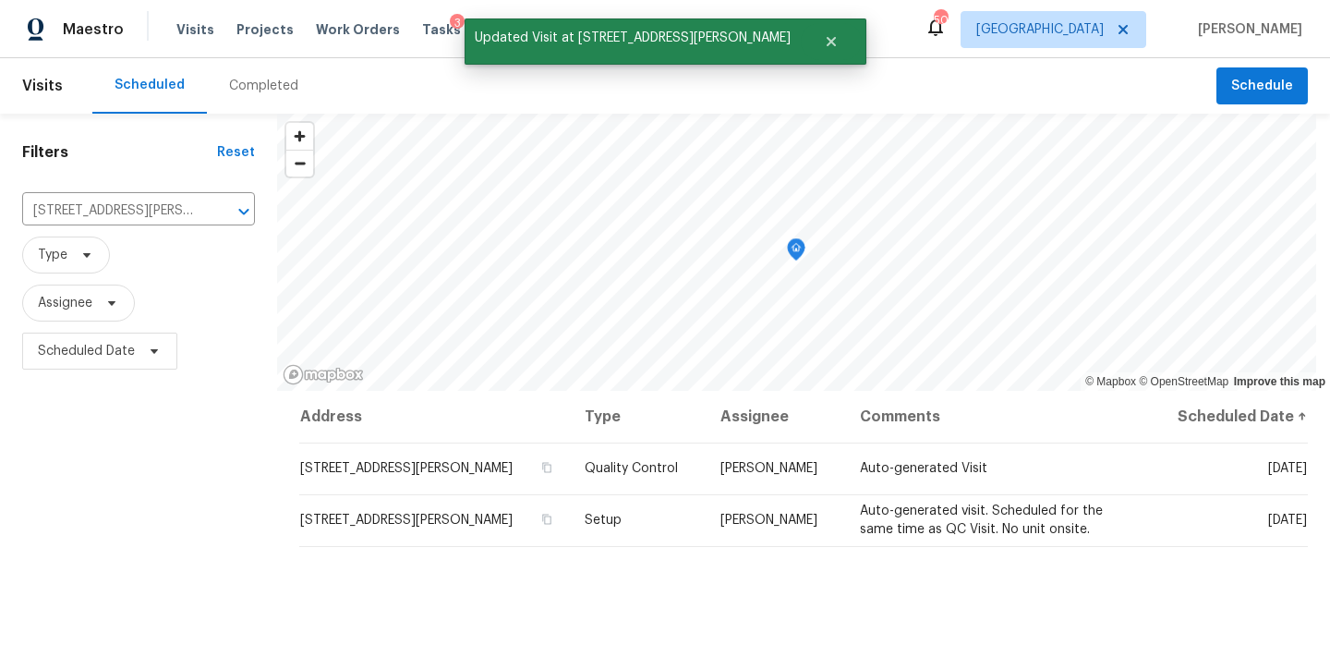
click at [225, 527] on div "Filters Reset 213 Gatewood Dr, Garner, NC 27529 ​ Type Assignee Scheduled Date" at bounding box center [138, 520] width 277 height 812
click at [801, 47] on button "Close" at bounding box center [831, 41] width 61 height 37
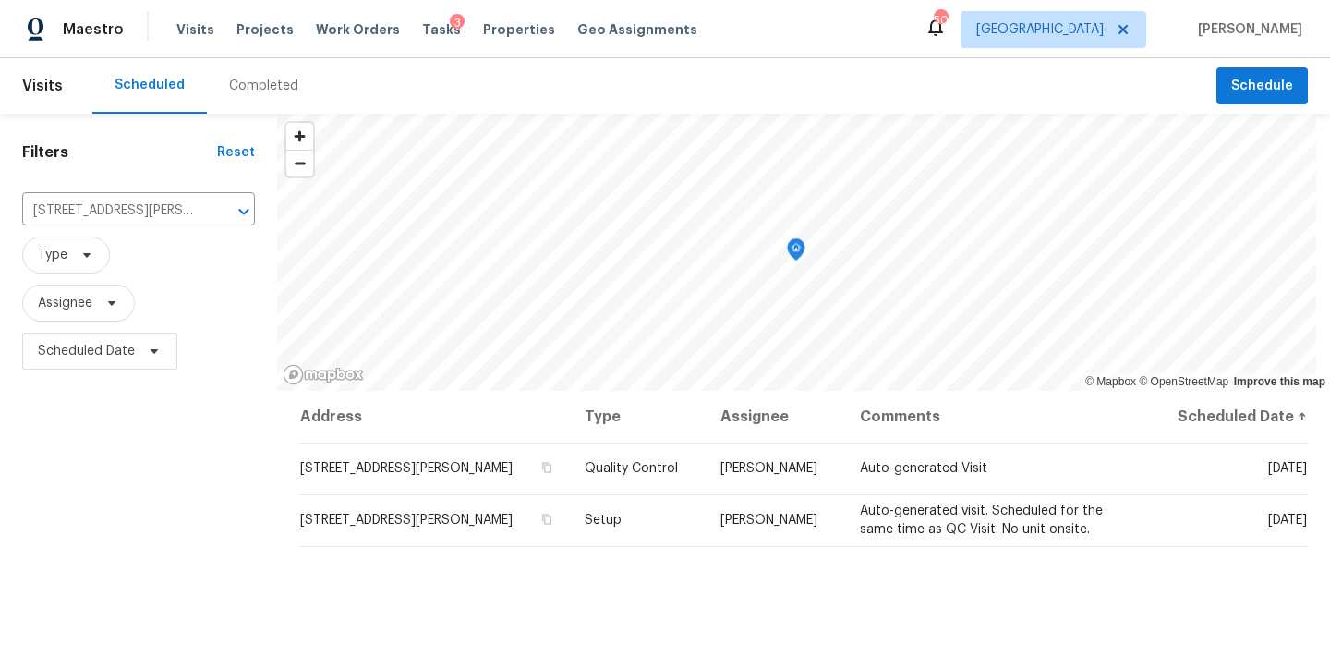
click at [900, 40] on div "Maestro Visits Projects Work Orders Tasks 3 Properties Geo Assignments 50 Ralei…" at bounding box center [665, 29] width 1330 height 58
click at [215, 210] on icon "Clear" at bounding box center [220, 211] width 18 height 18
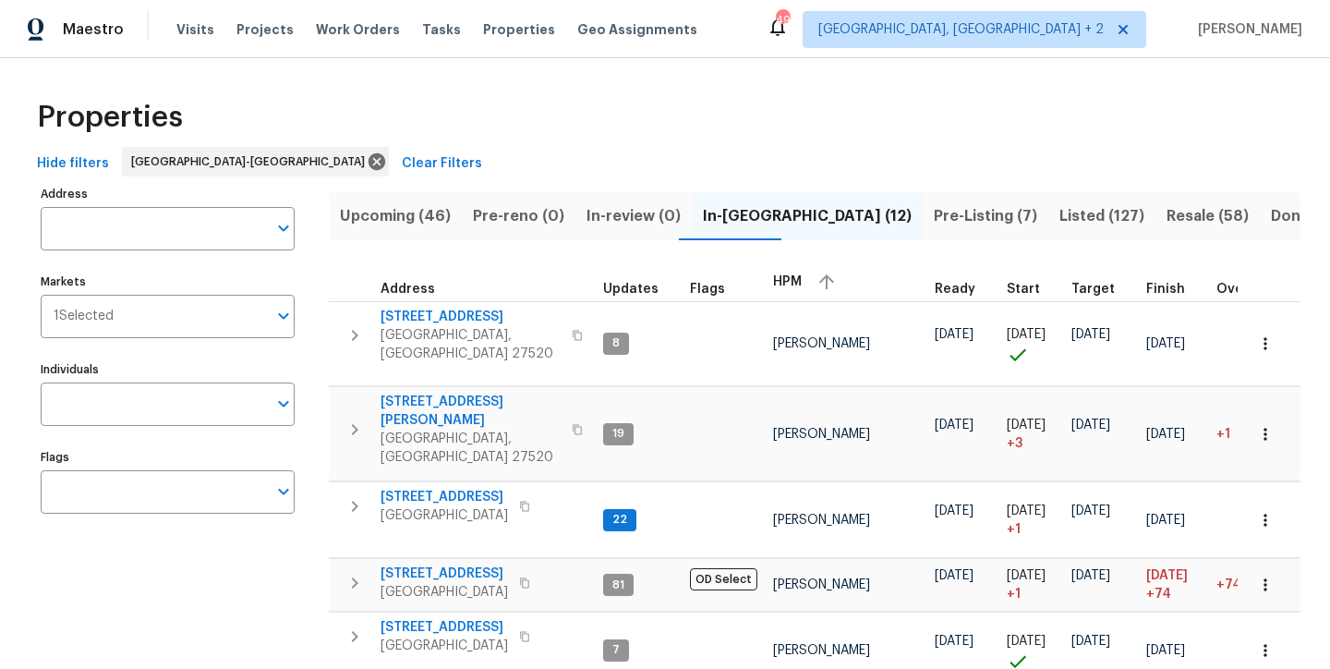
click at [424, 112] on div "Properties" at bounding box center [665, 117] width 1271 height 59
click at [157, 219] on input "Address" at bounding box center [154, 228] width 226 height 43
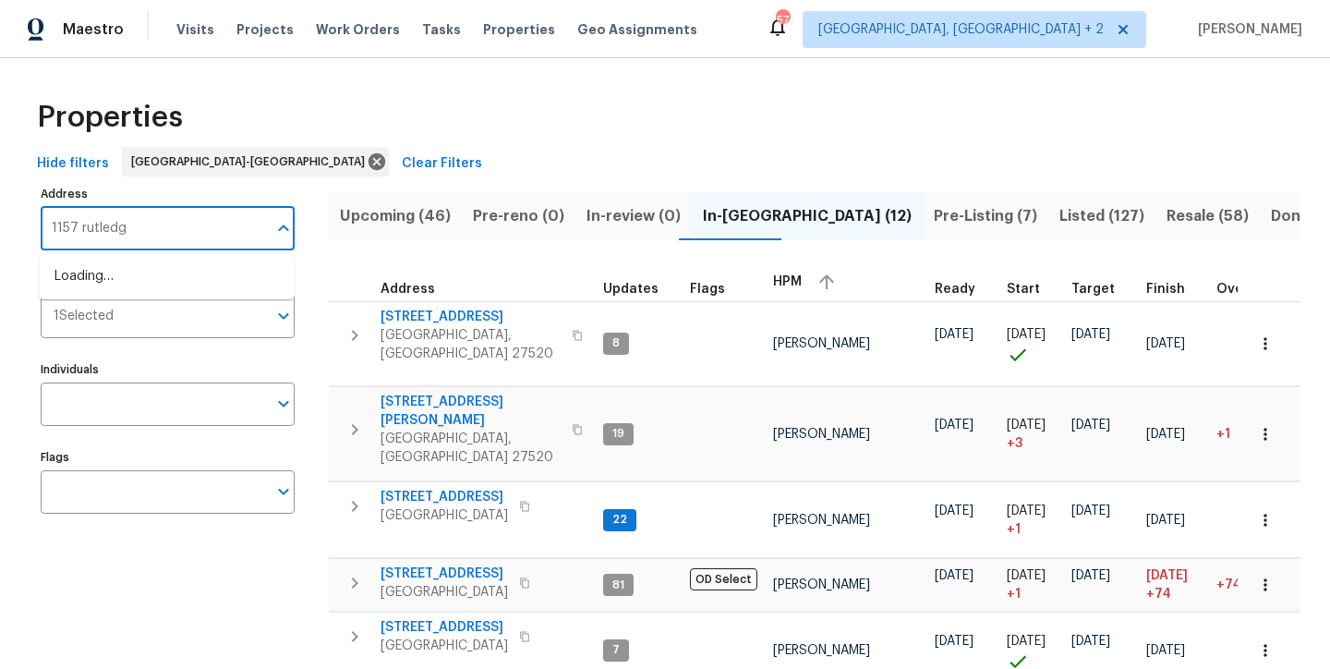
type input "1157 [PERSON_NAME]"
click at [166, 283] on li "[STREET_ADDRESS][PERSON_NAME][PERSON_NAME]" at bounding box center [167, 286] width 254 height 50
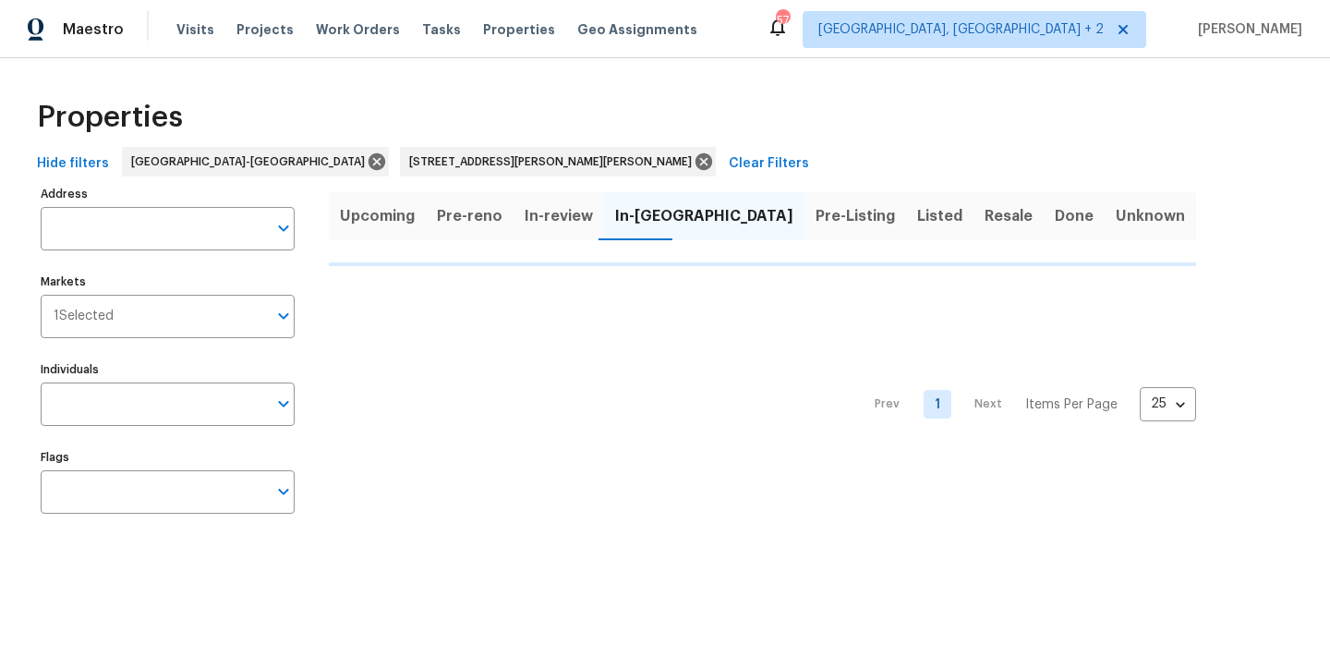
type input "[STREET_ADDRESS][PERSON_NAME][PERSON_NAME]"
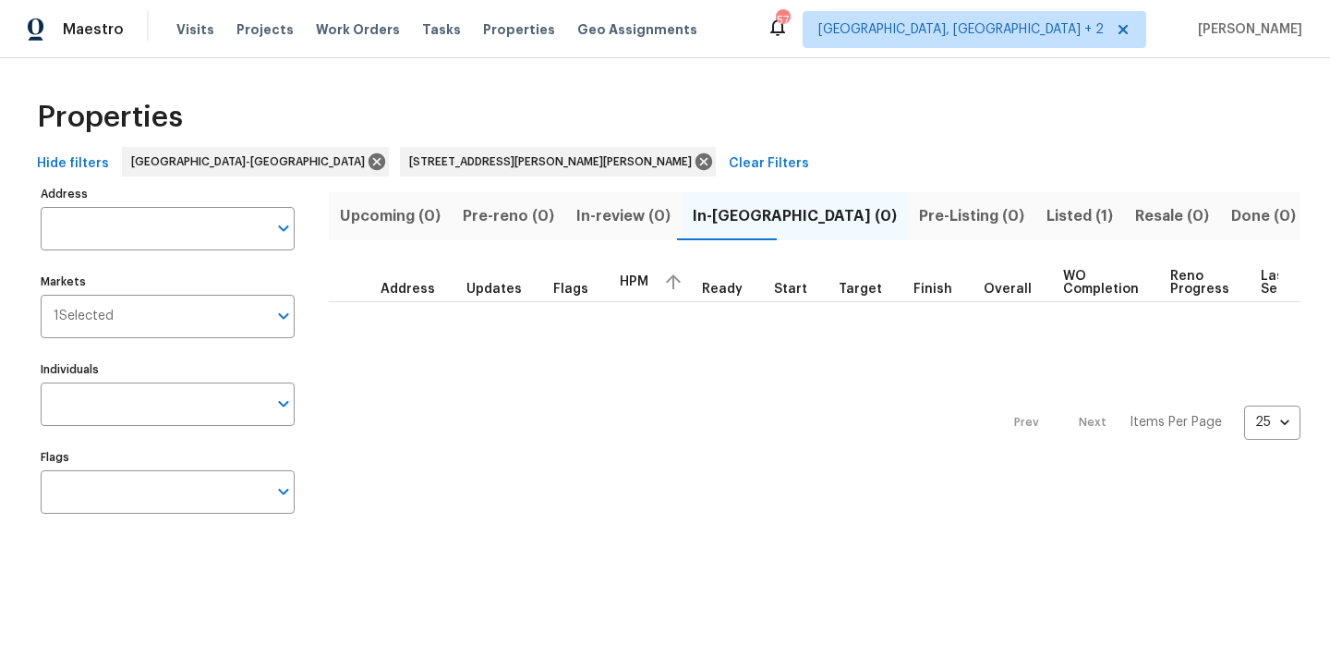
type input "[STREET_ADDRESS][PERSON_NAME][PERSON_NAME]"
click at [1046, 221] on span "Listed (1)" at bounding box center [1079, 216] width 67 height 26
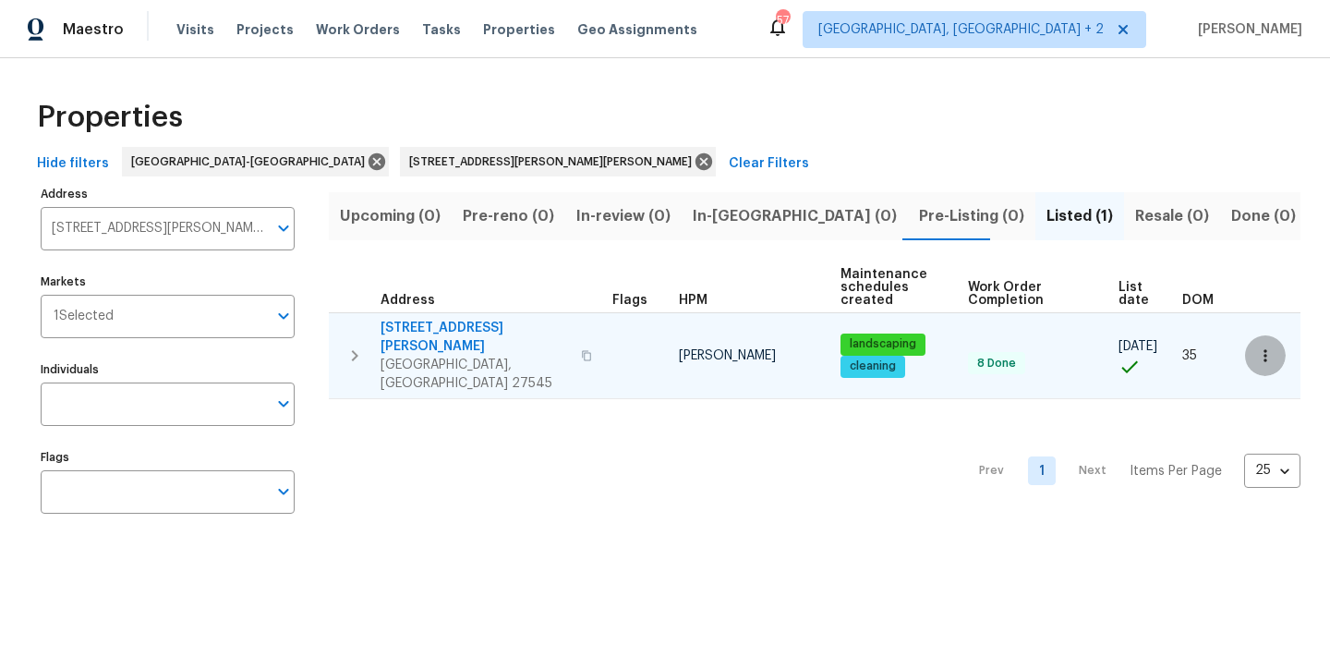
click at [1245, 342] on button "button" at bounding box center [1265, 355] width 41 height 41
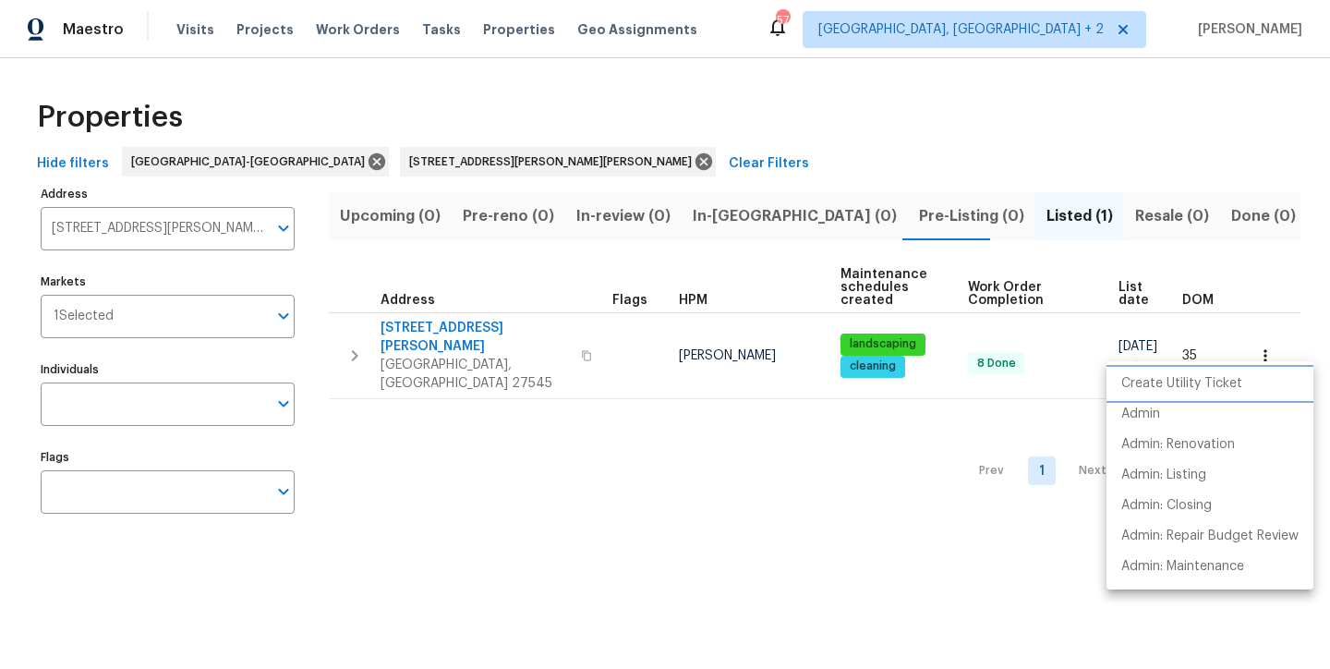
click at [1167, 379] on p "Create Utility Ticket" at bounding box center [1181, 383] width 121 height 19
click at [435, 329] on div at bounding box center [665, 334] width 1330 height 669
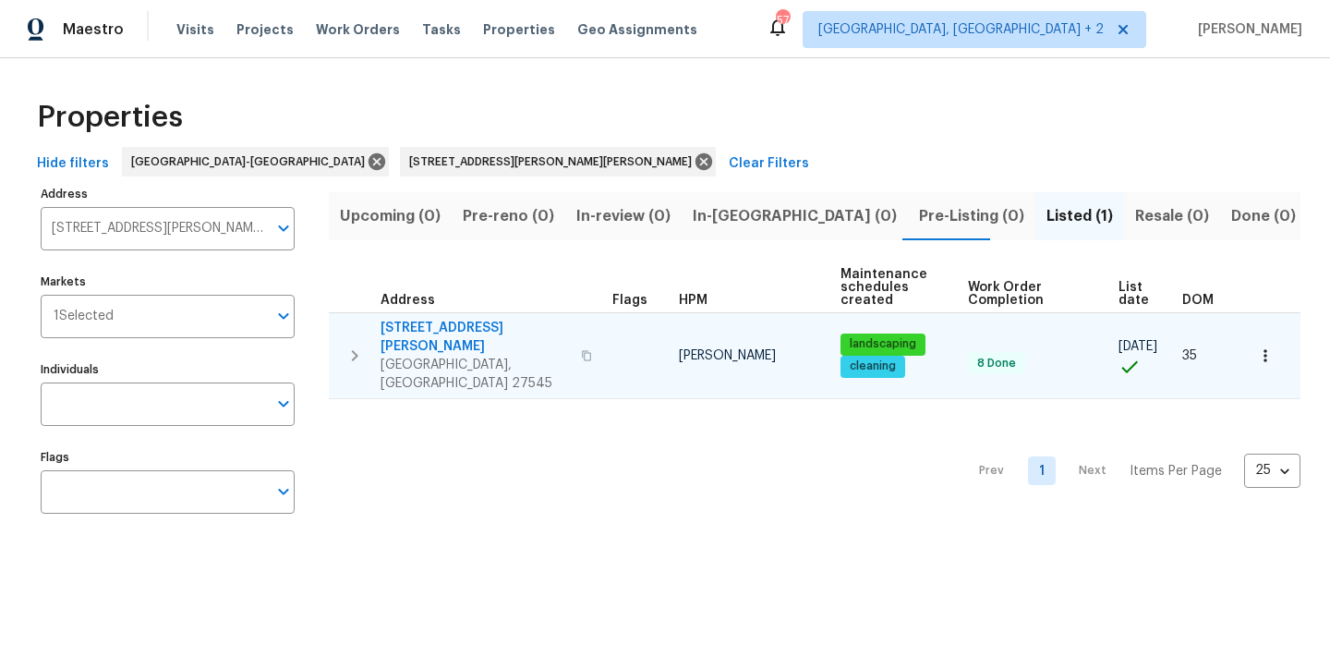
click at [1256, 346] on icon "button" at bounding box center [1265, 355] width 18 height 18
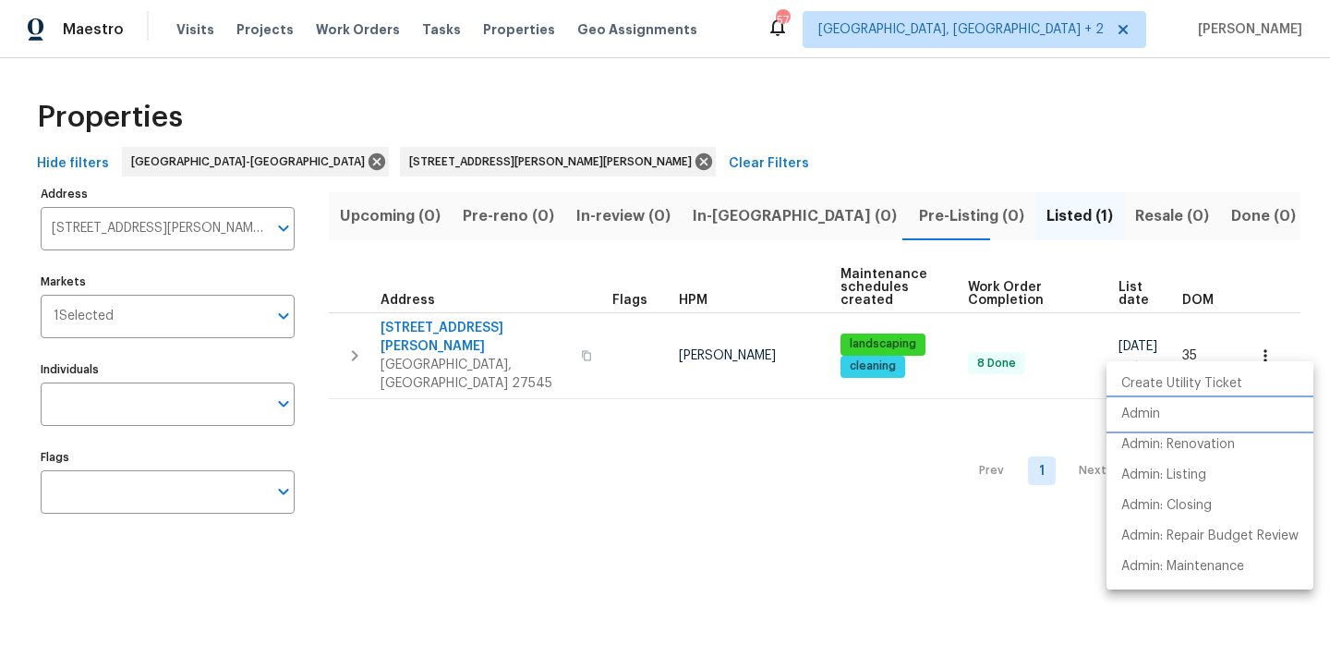
click at [1153, 414] on p "Admin" at bounding box center [1140, 414] width 39 height 19
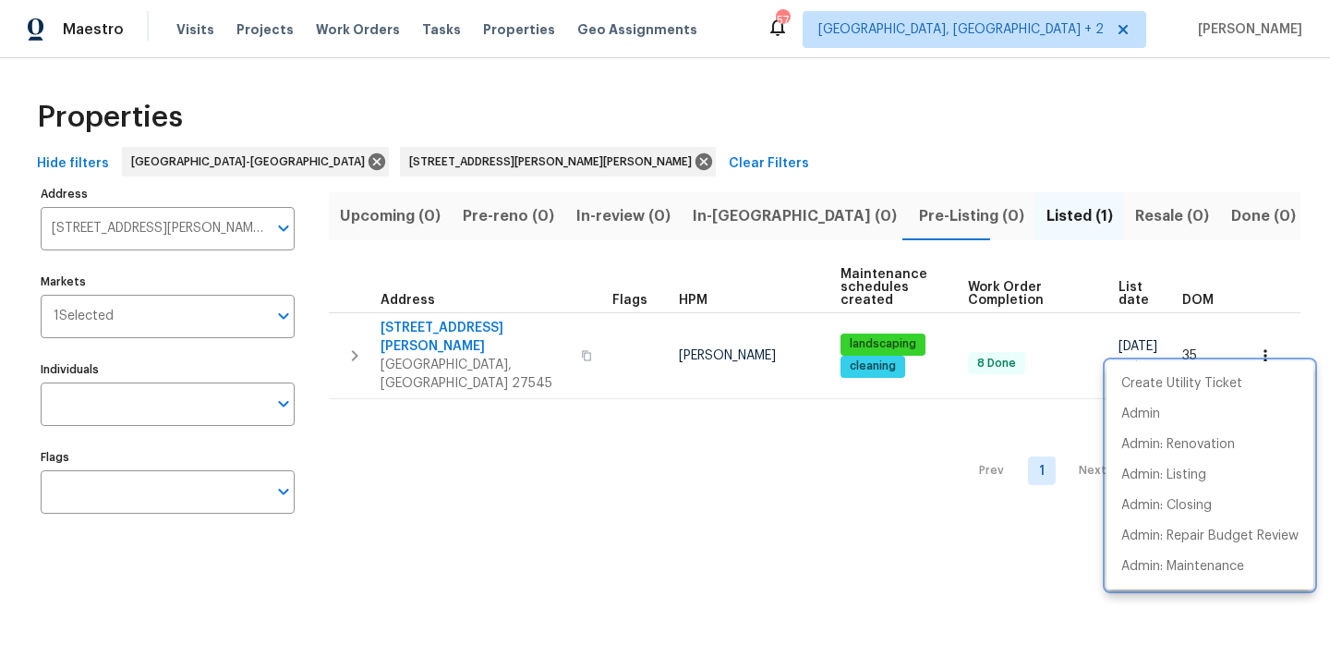
click at [342, 321] on div at bounding box center [665, 334] width 1330 height 669
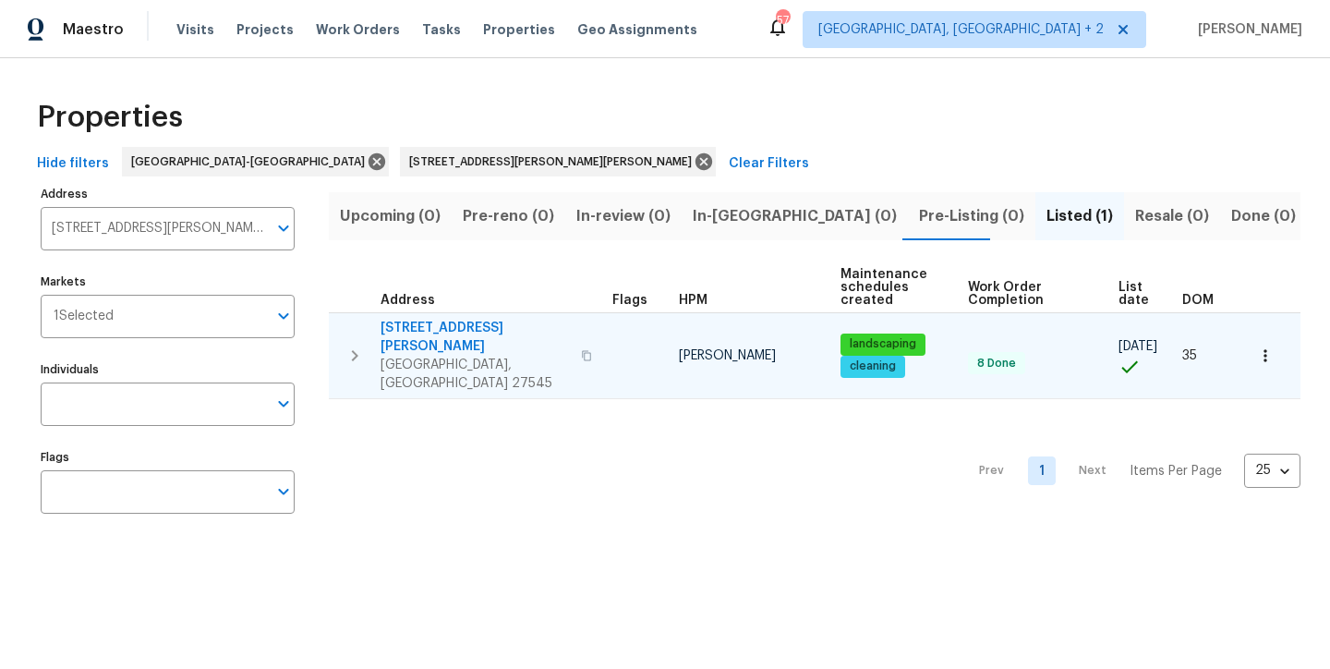
click at [351, 345] on icon "button" at bounding box center [355, 356] width 22 height 22
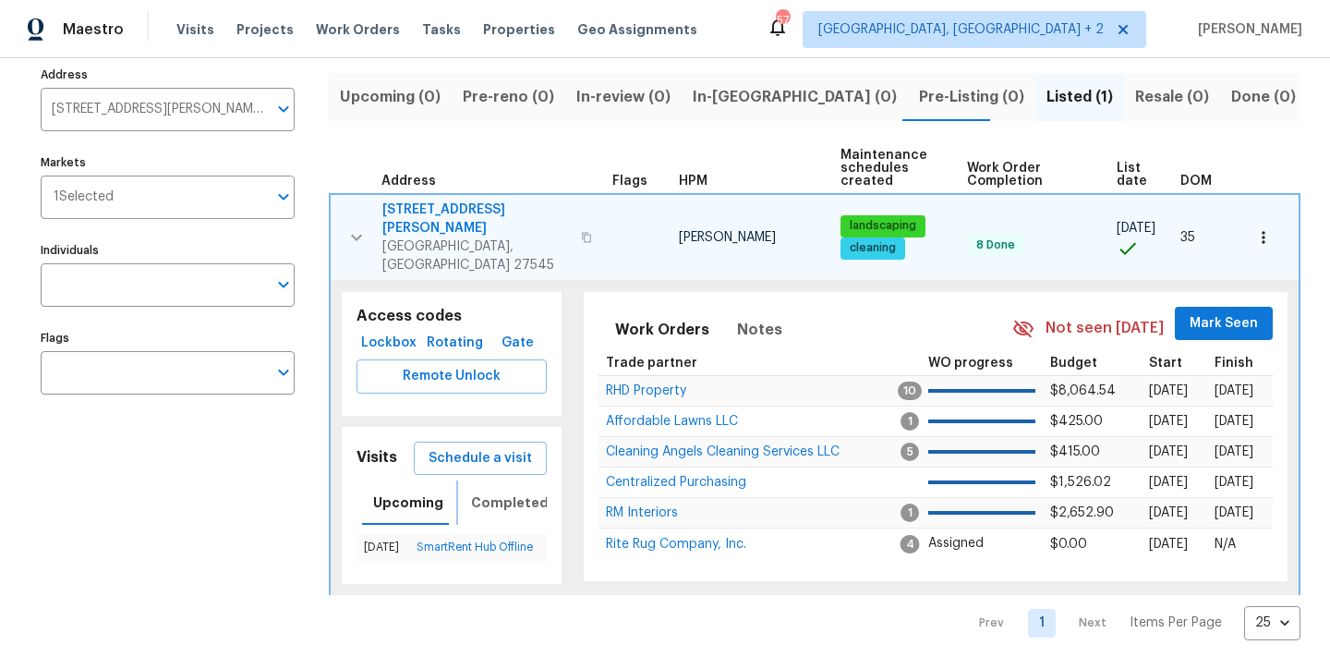
click at [489, 491] on span "Completed" at bounding box center [510, 502] width 78 height 23
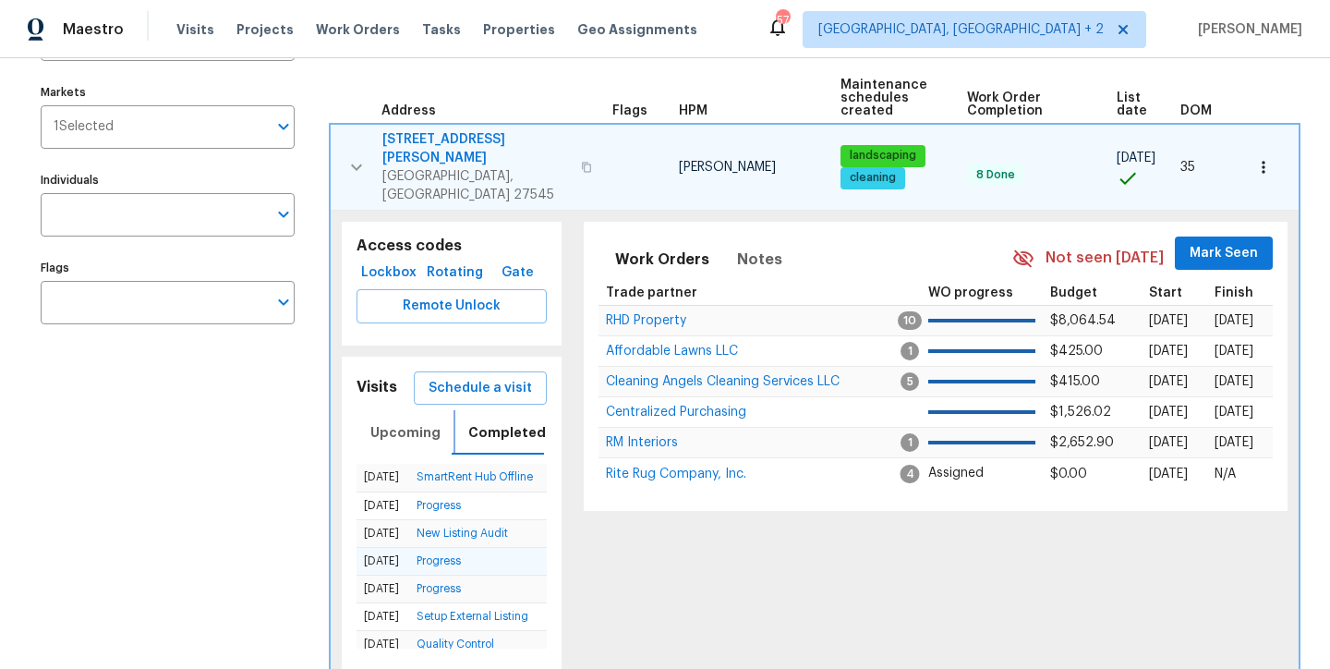
scroll to position [173, 0]
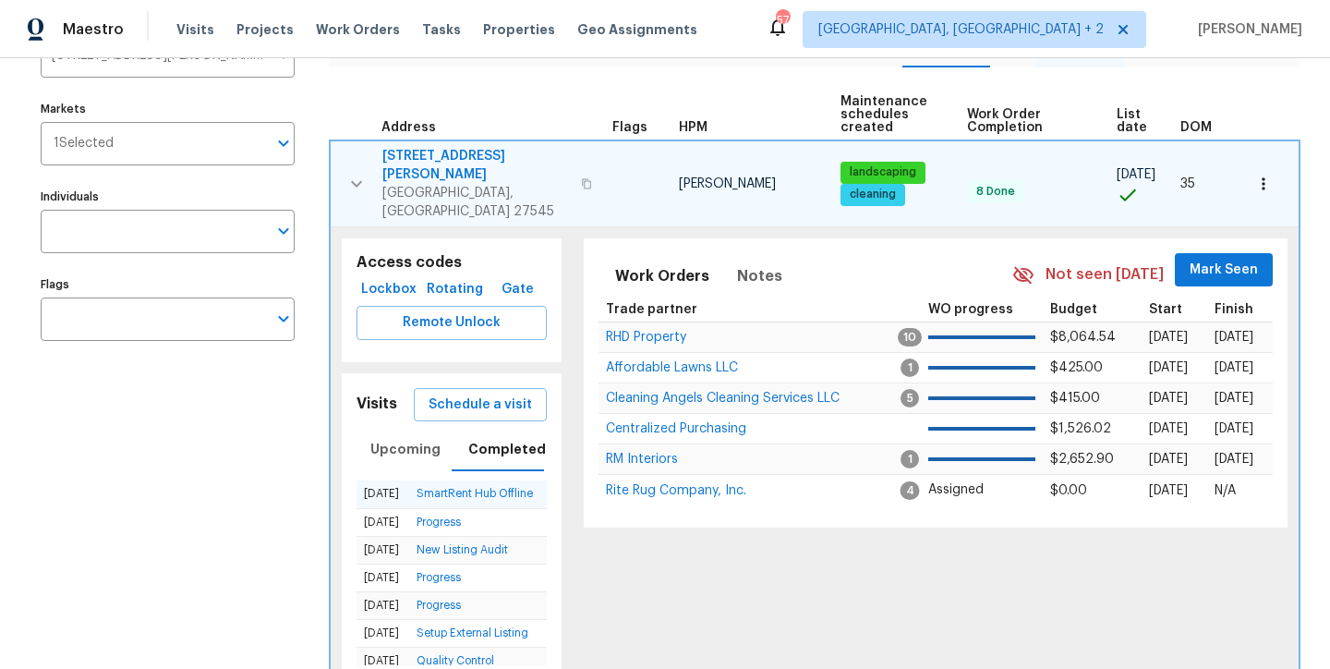
click at [462, 480] on td "SmartRent Hub Offline" at bounding box center [478, 494] width 138 height 28
click at [451, 488] on link "SmartRent Hub Offline" at bounding box center [475, 493] width 116 height 11
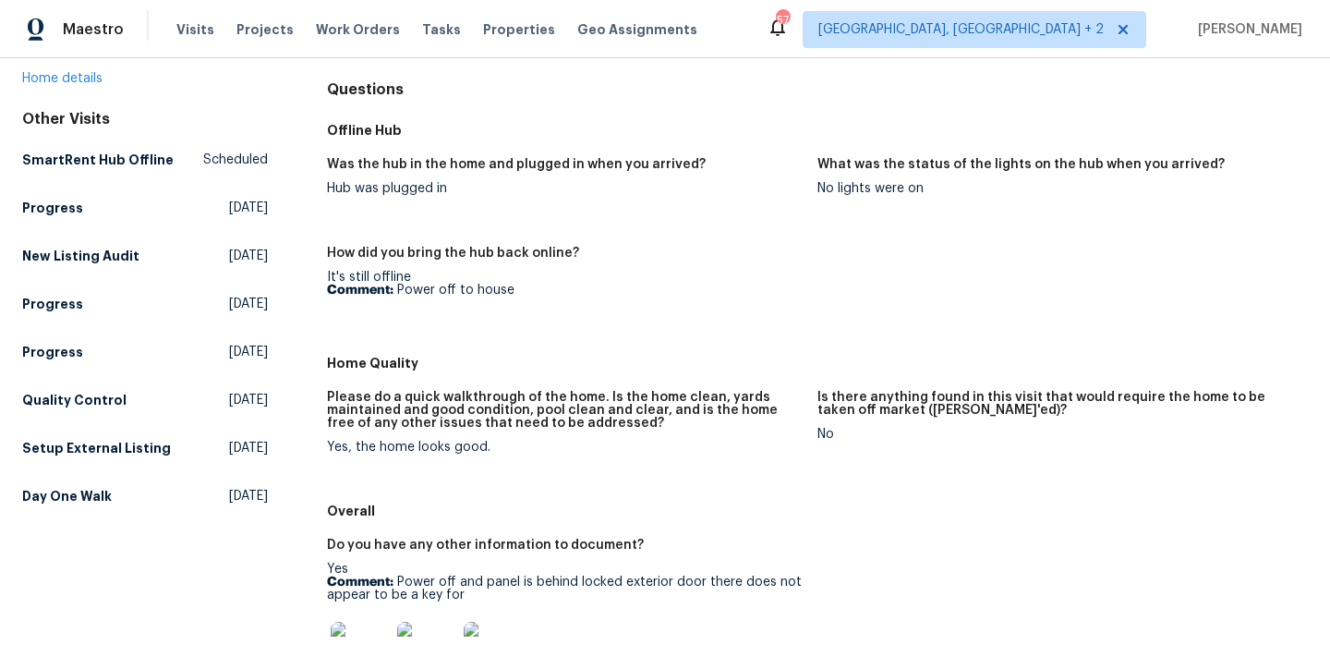
scroll to position [523, 0]
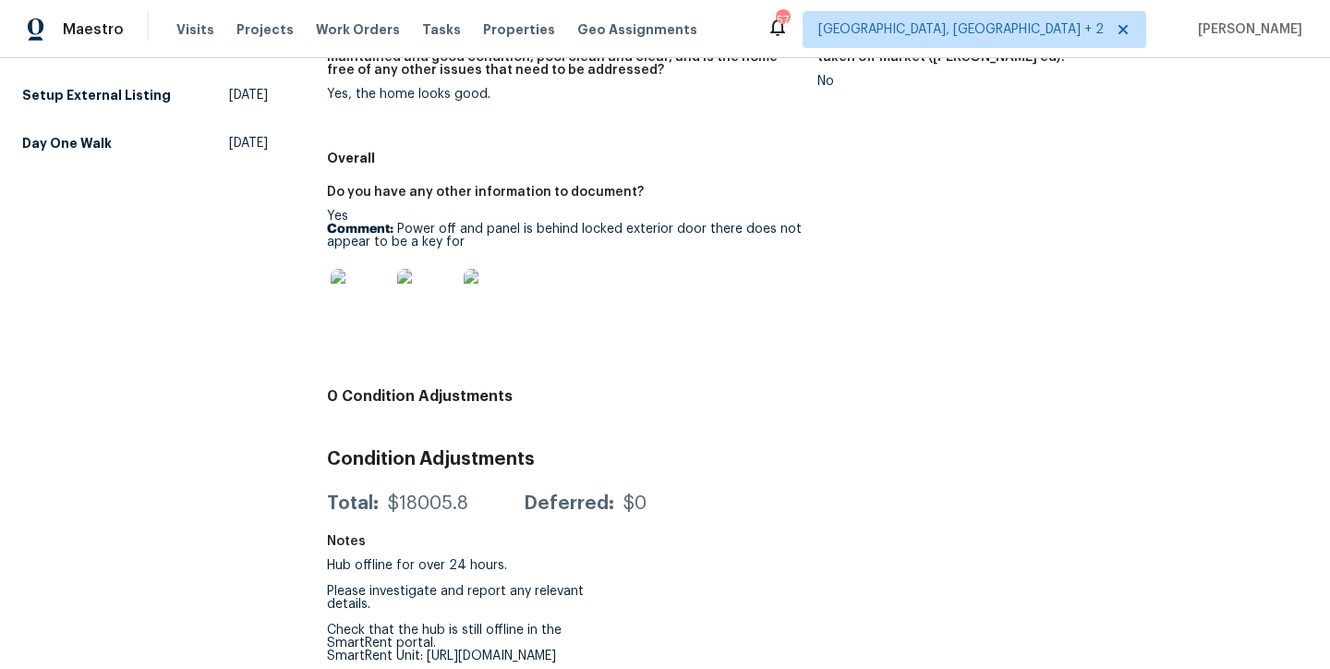
click at [357, 298] on img at bounding box center [360, 298] width 59 height 59
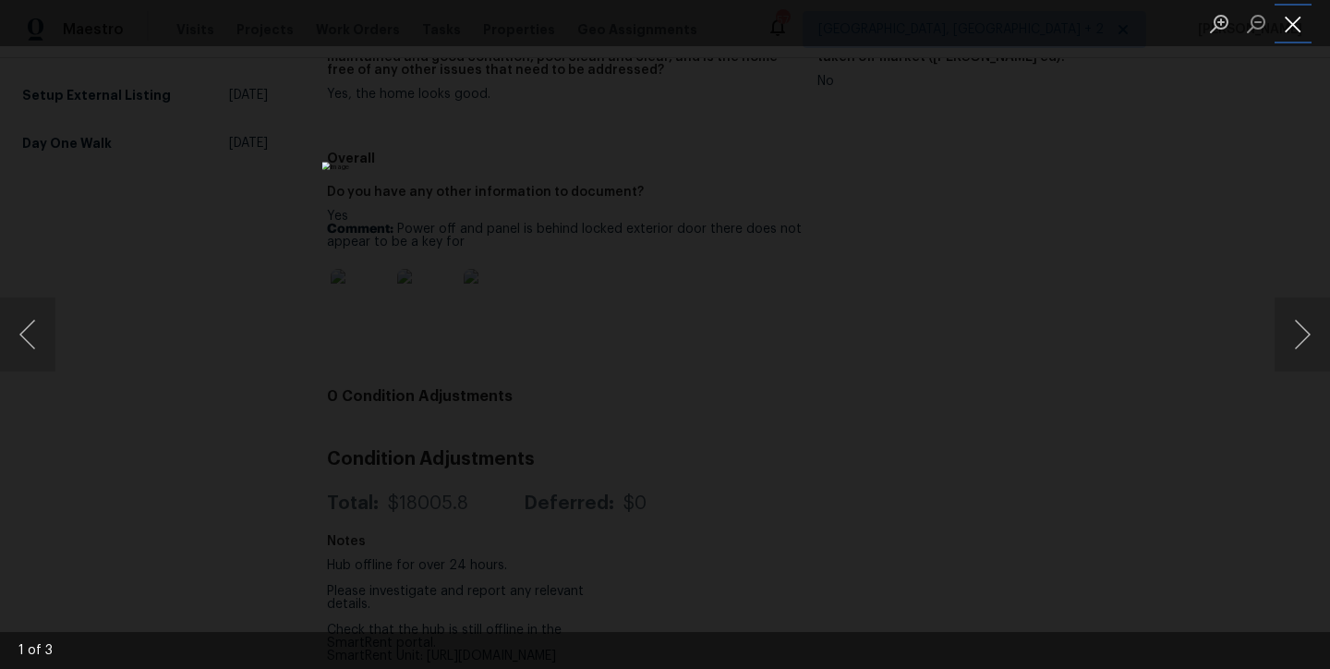
click at [1296, 34] on button "Close lightbox" at bounding box center [1293, 23] width 37 height 32
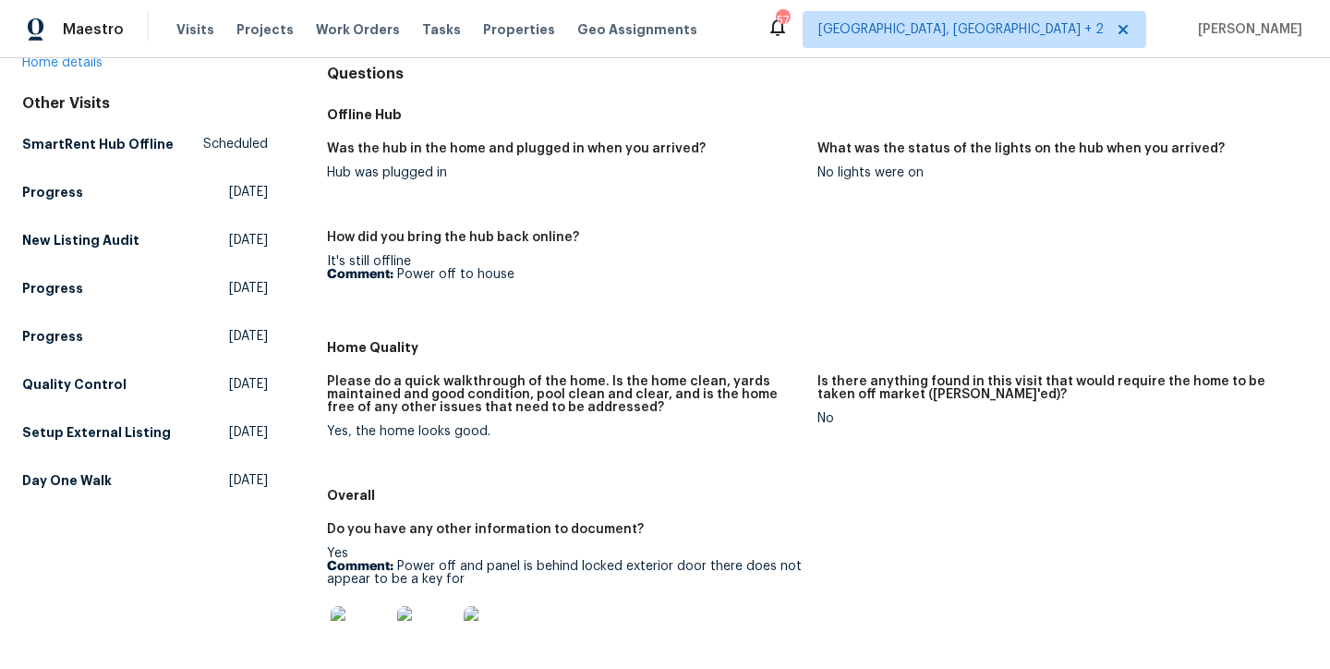
scroll to position [333, 0]
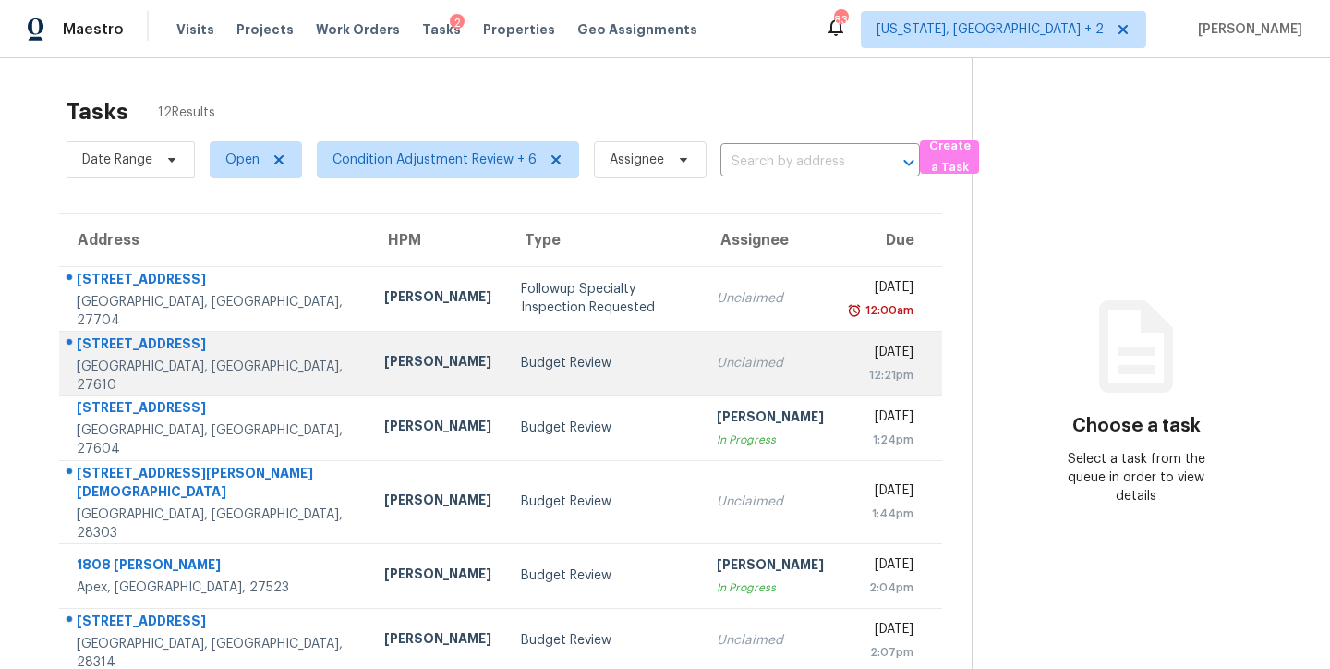
click at [521, 370] on div "Budget Review" at bounding box center [604, 363] width 166 height 18
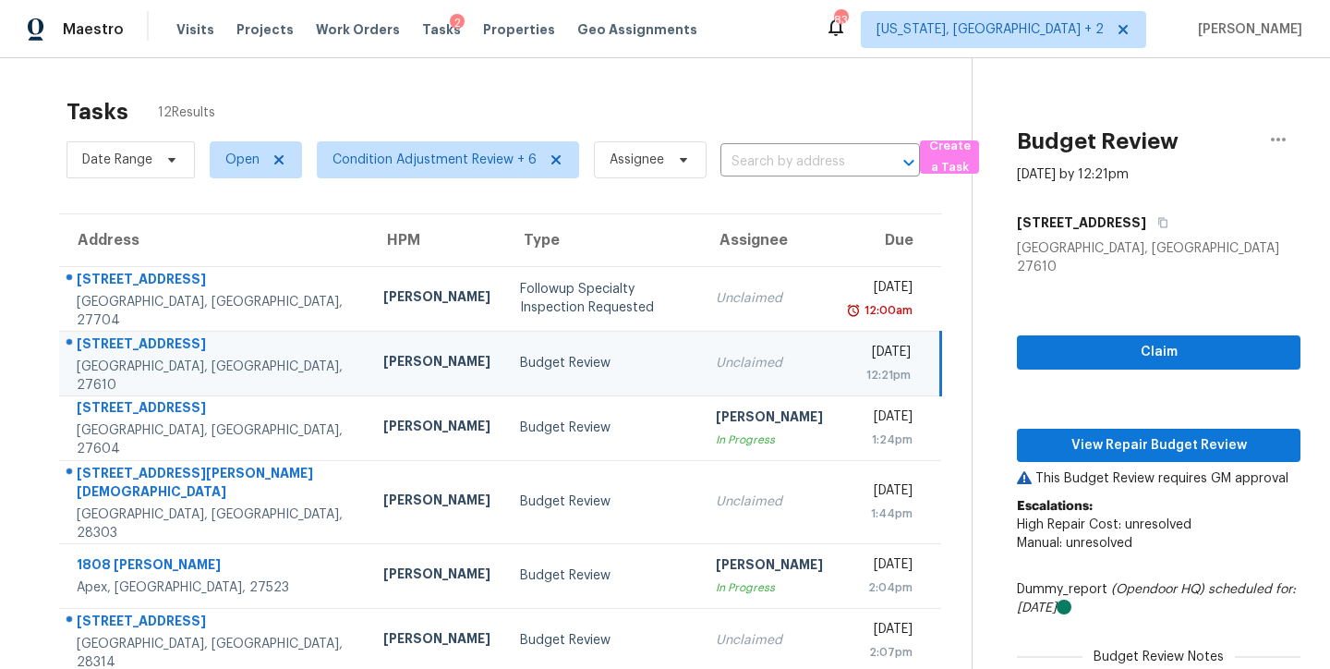
scroll to position [307, 0]
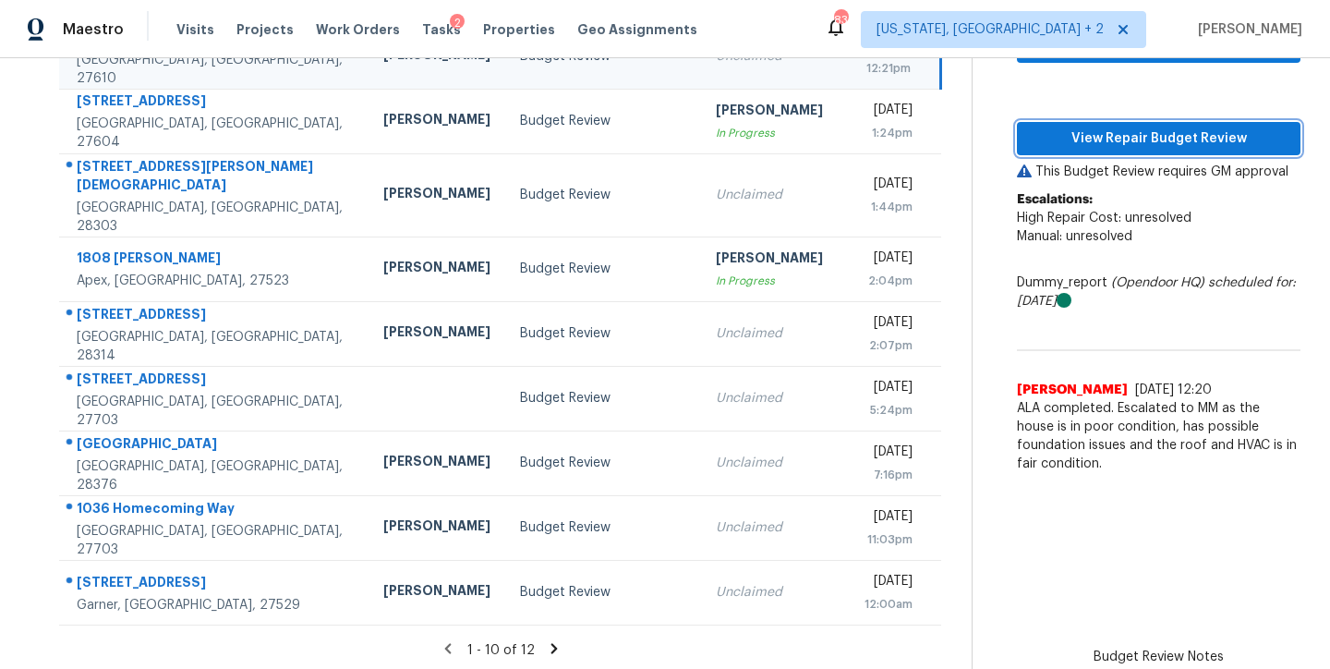
click at [1139, 127] on span "View Repair Budget Review" at bounding box center [1159, 138] width 254 height 23
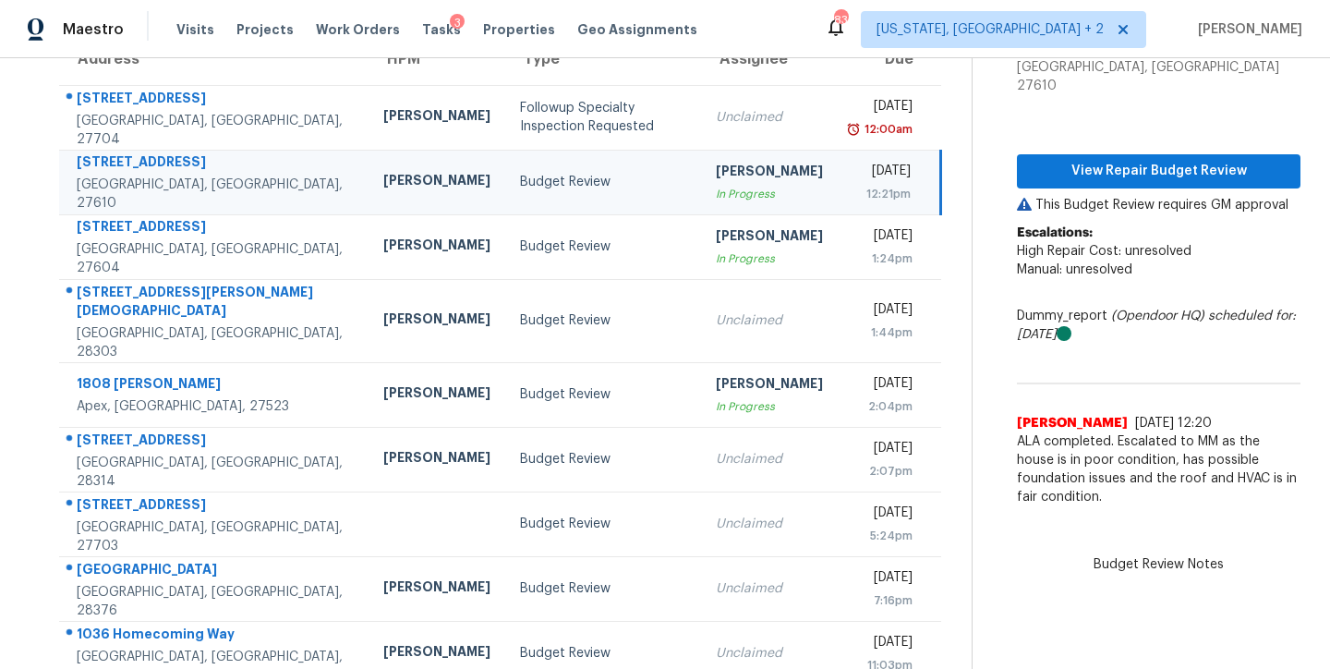
scroll to position [140, 0]
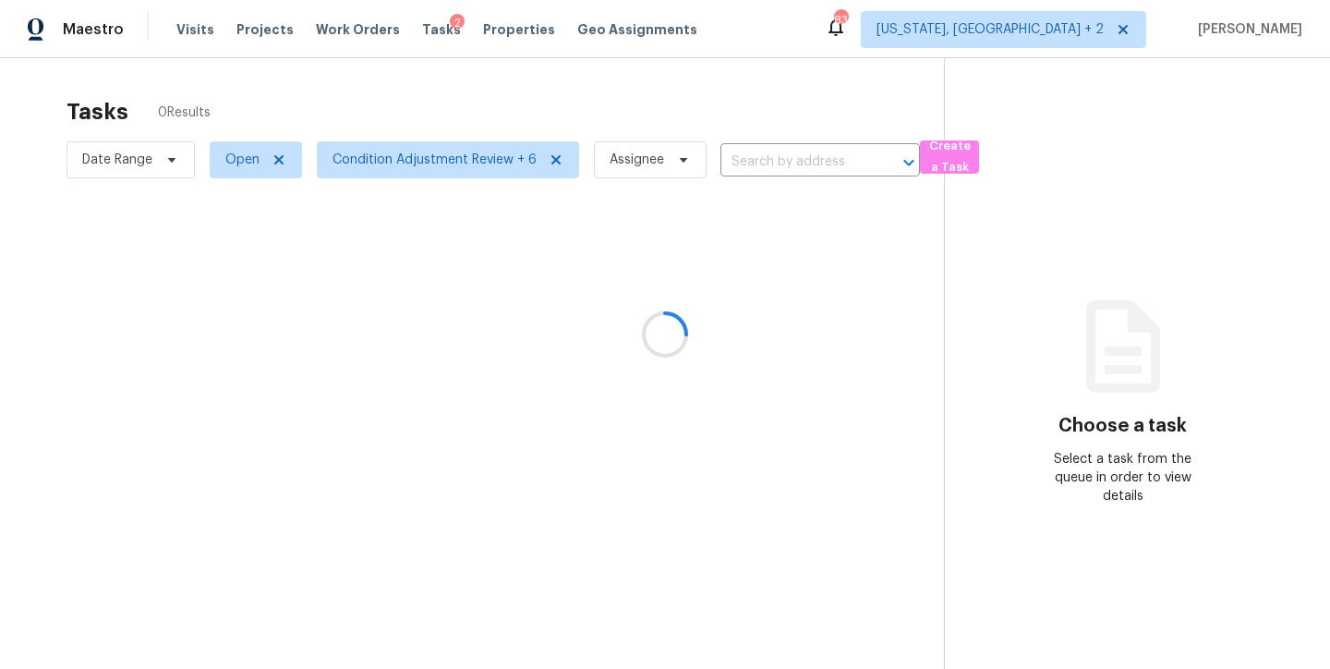
click at [763, 28] on div at bounding box center [665, 334] width 1330 height 669
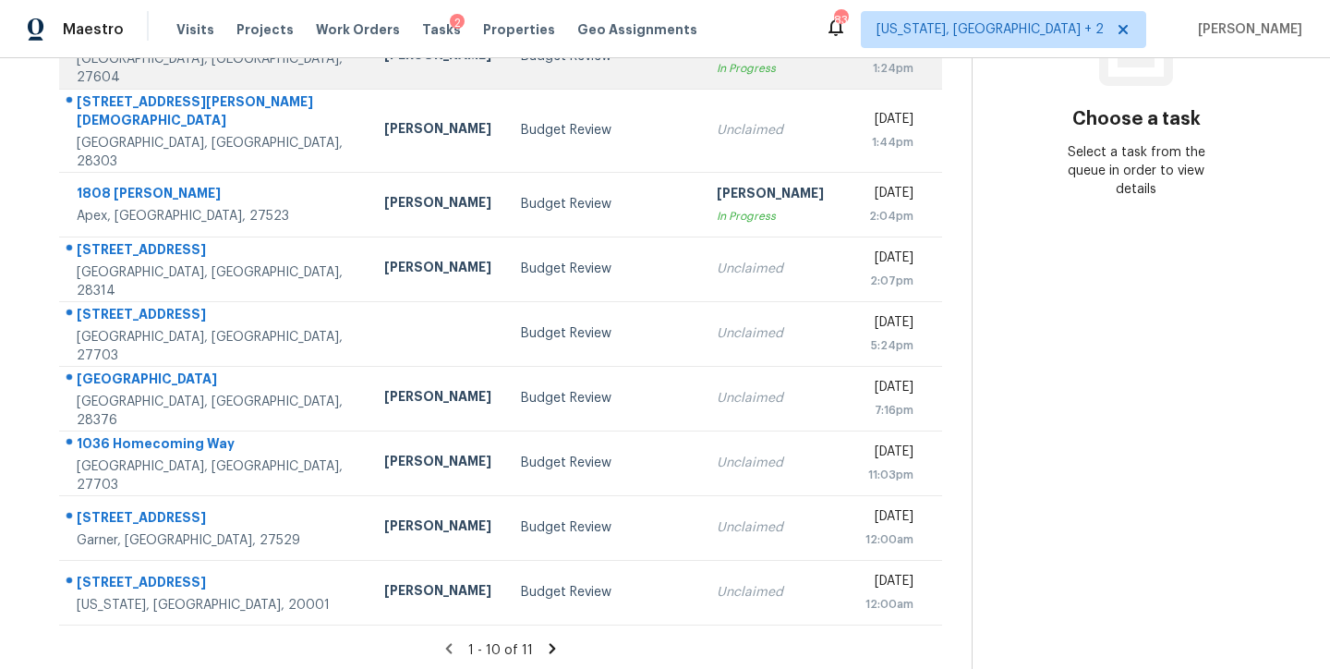
scroll to position [151, 0]
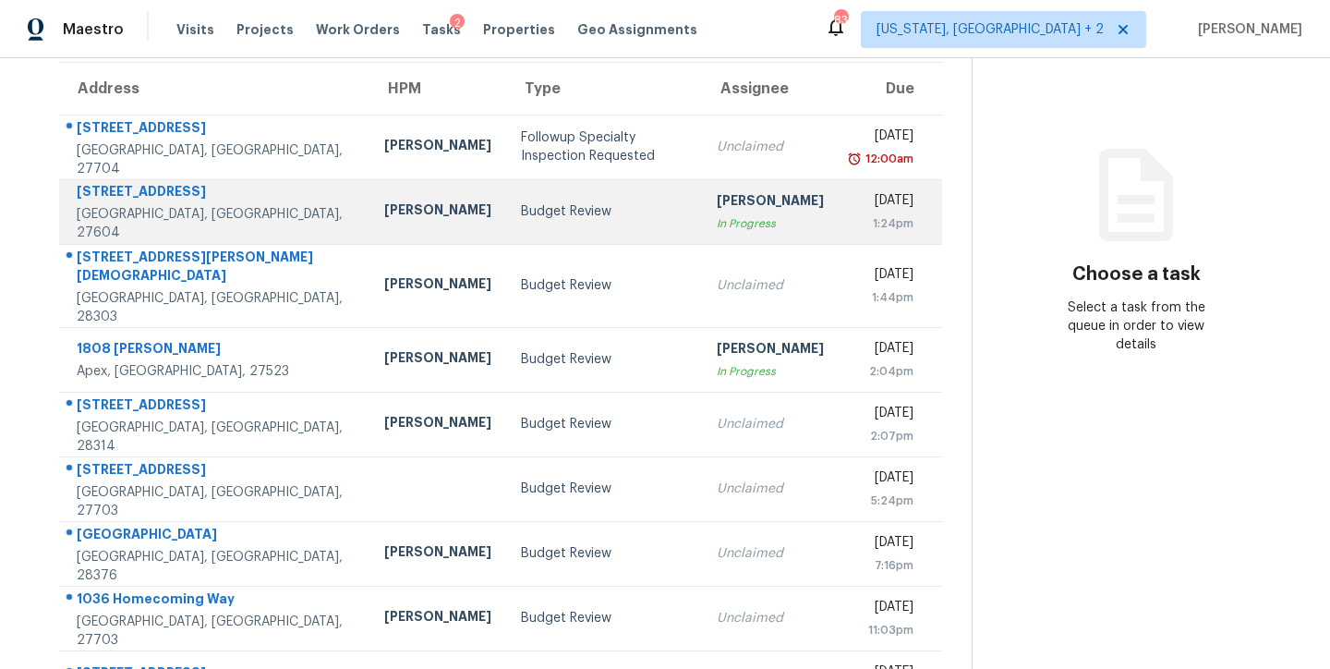
click at [521, 206] on div "Budget Review" at bounding box center [604, 211] width 166 height 18
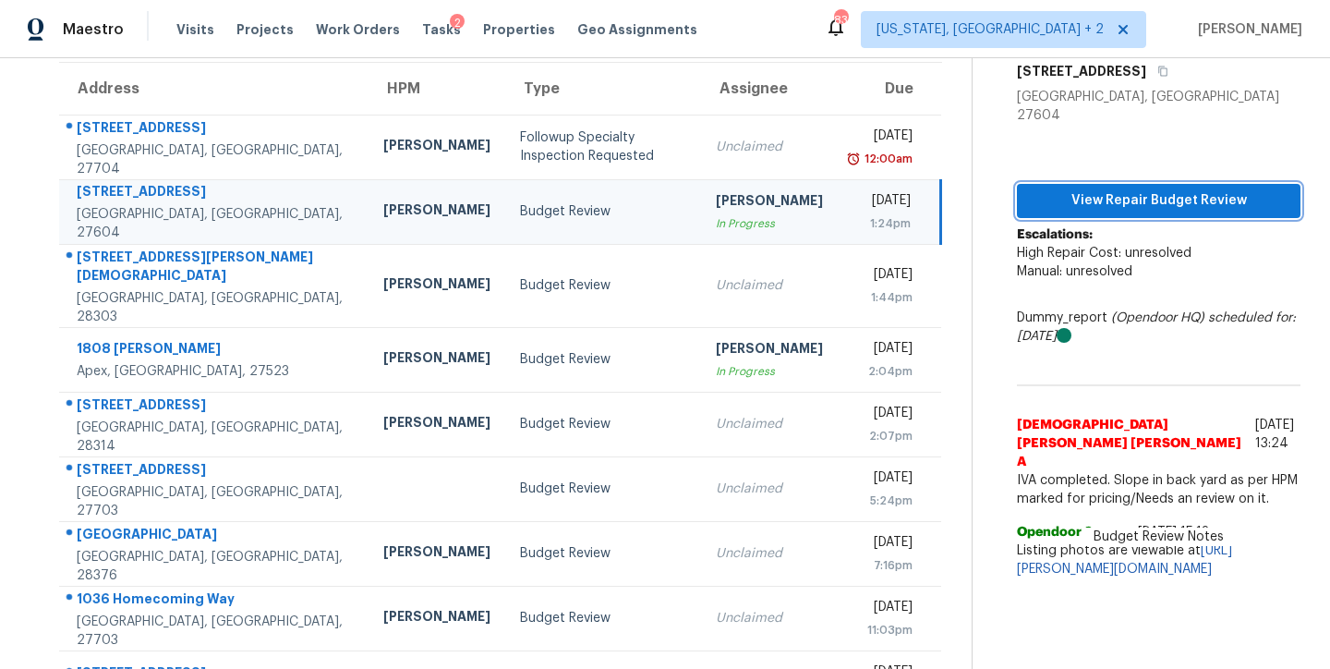
click at [1144, 189] on span "View Repair Budget Review" at bounding box center [1159, 200] width 254 height 23
click at [793, 39] on div "Maestro Visits Projects Work Orders Tasks 2 Properties Geo Assignments 83 [US_S…" at bounding box center [665, 29] width 1330 height 58
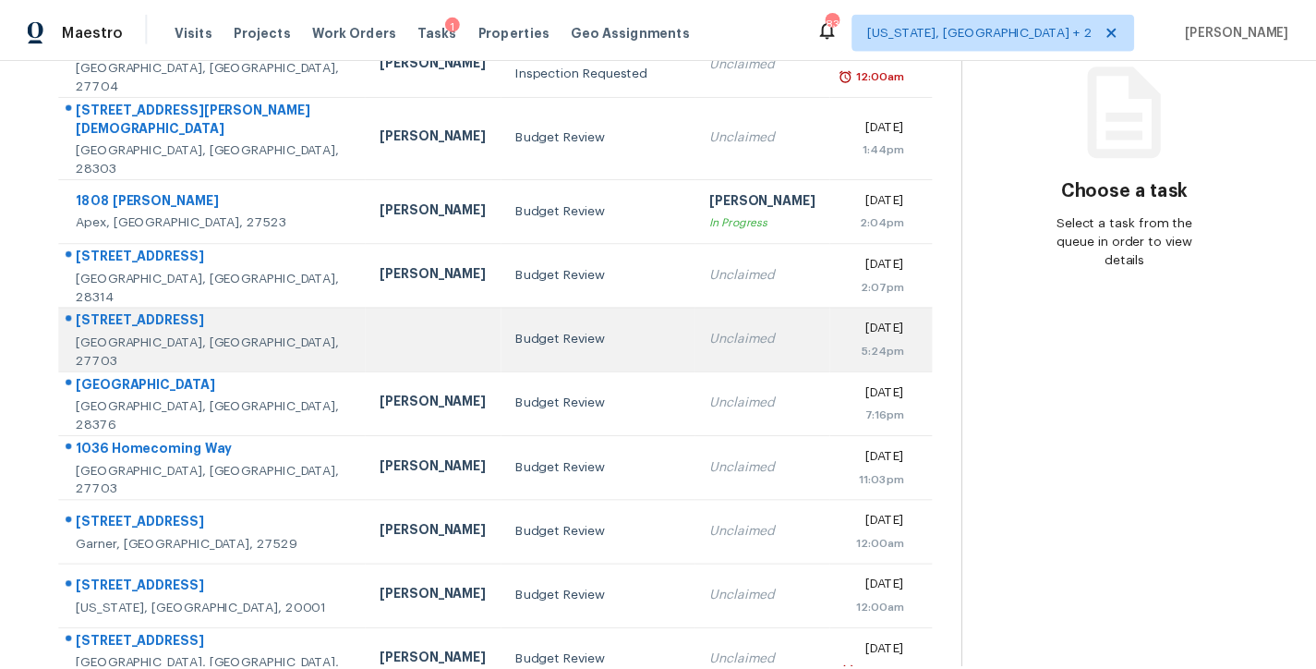
scroll to position [272, 0]
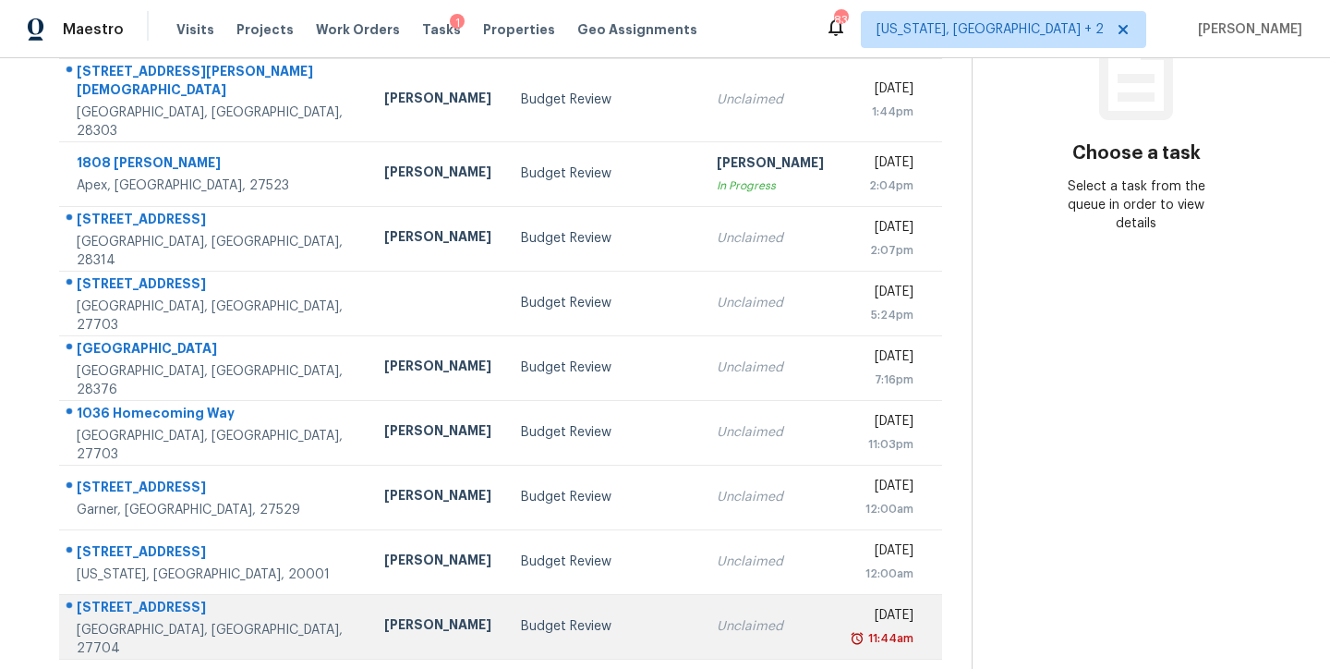
click at [508, 594] on td "Budget Review" at bounding box center [604, 626] width 196 height 65
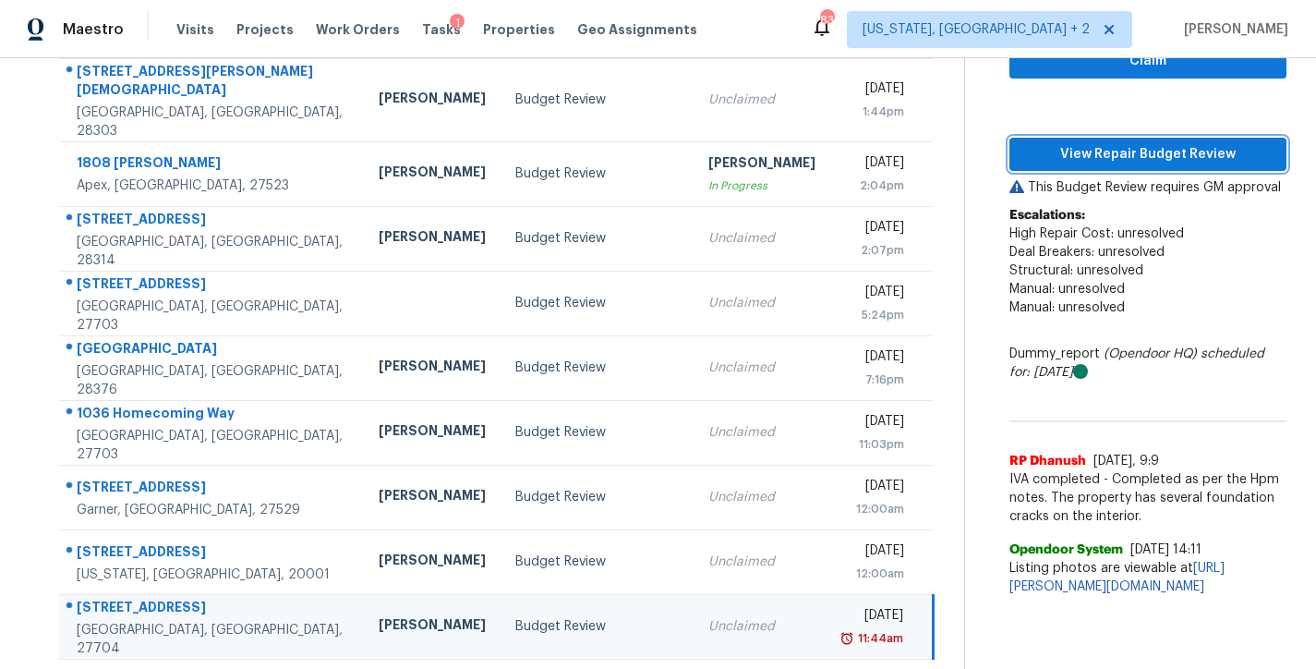
click at [1175, 156] on span "View Repair Budget Review" at bounding box center [1148, 154] width 248 height 23
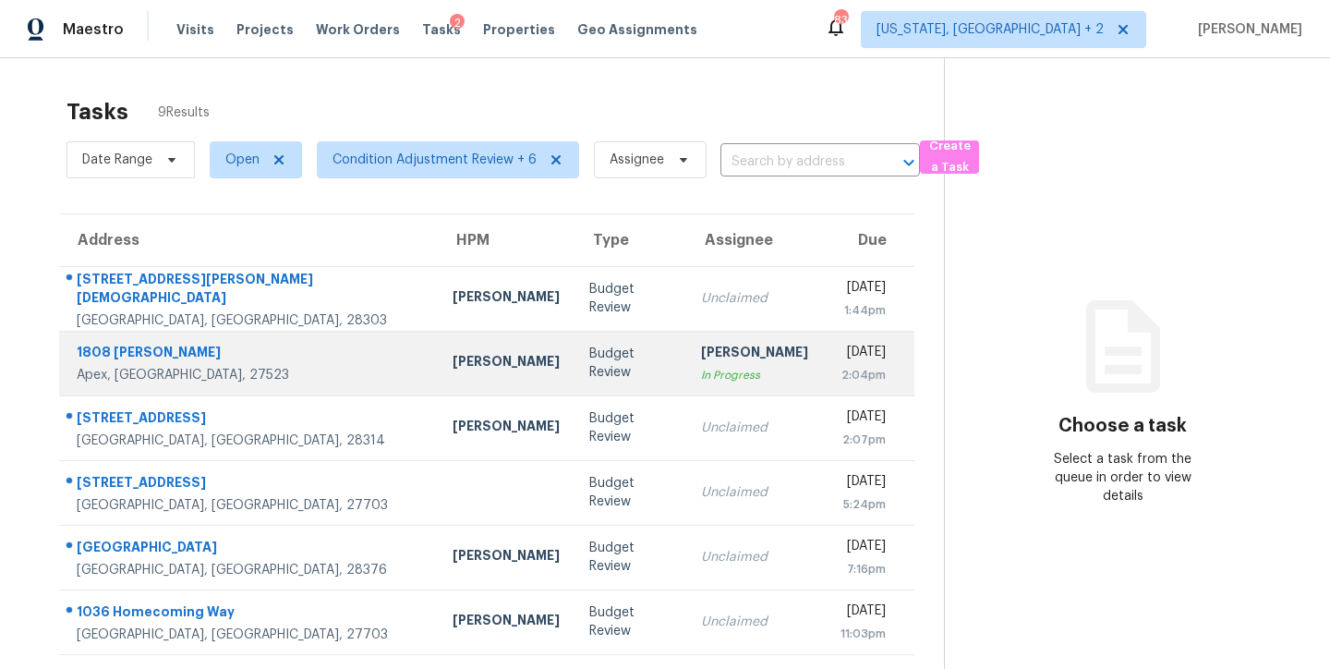
click at [589, 369] on div "Budget Review" at bounding box center [630, 363] width 83 height 37
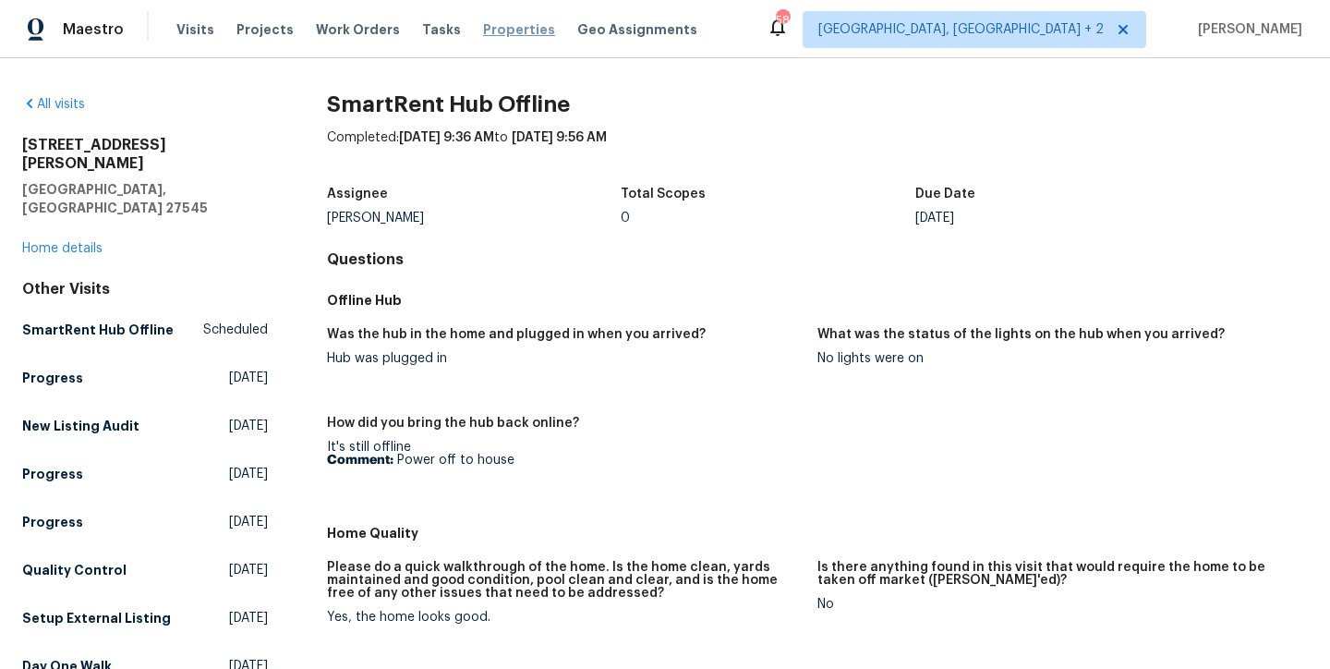
click at [483, 34] on span "Properties" at bounding box center [519, 29] width 72 height 18
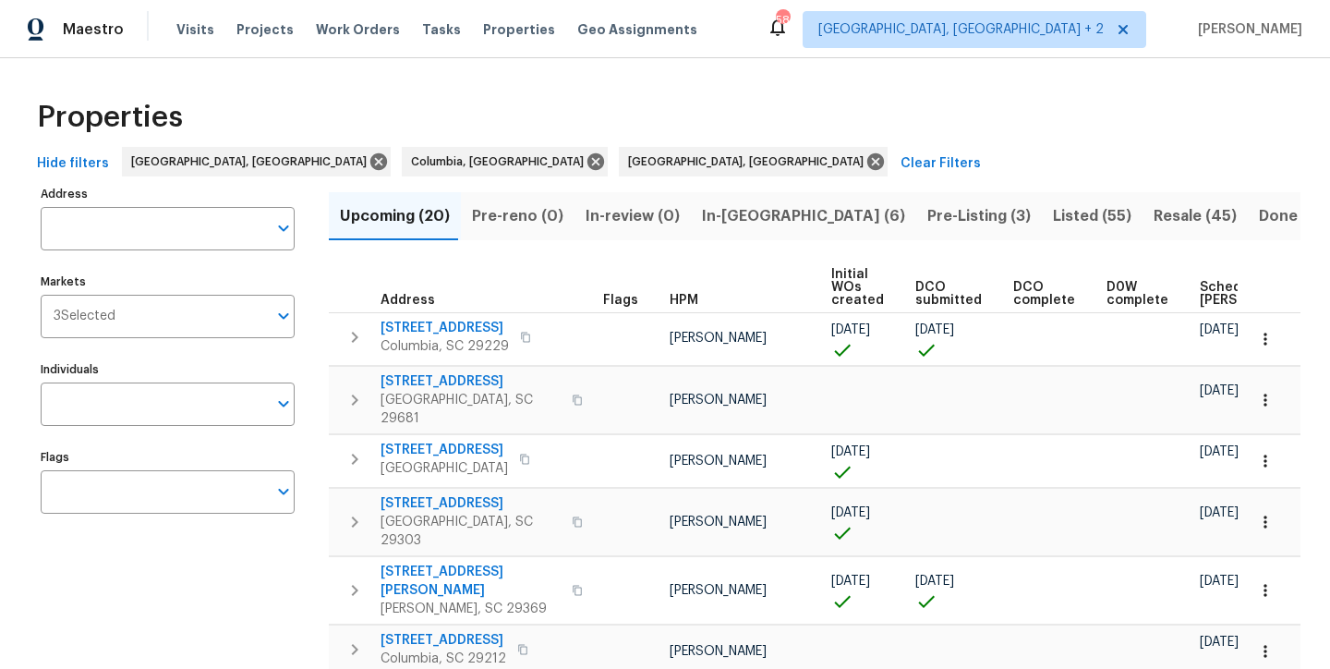
click at [780, 107] on div "Properties" at bounding box center [665, 117] width 1271 height 59
click at [683, 300] on span "HPM" at bounding box center [684, 300] width 29 height 13
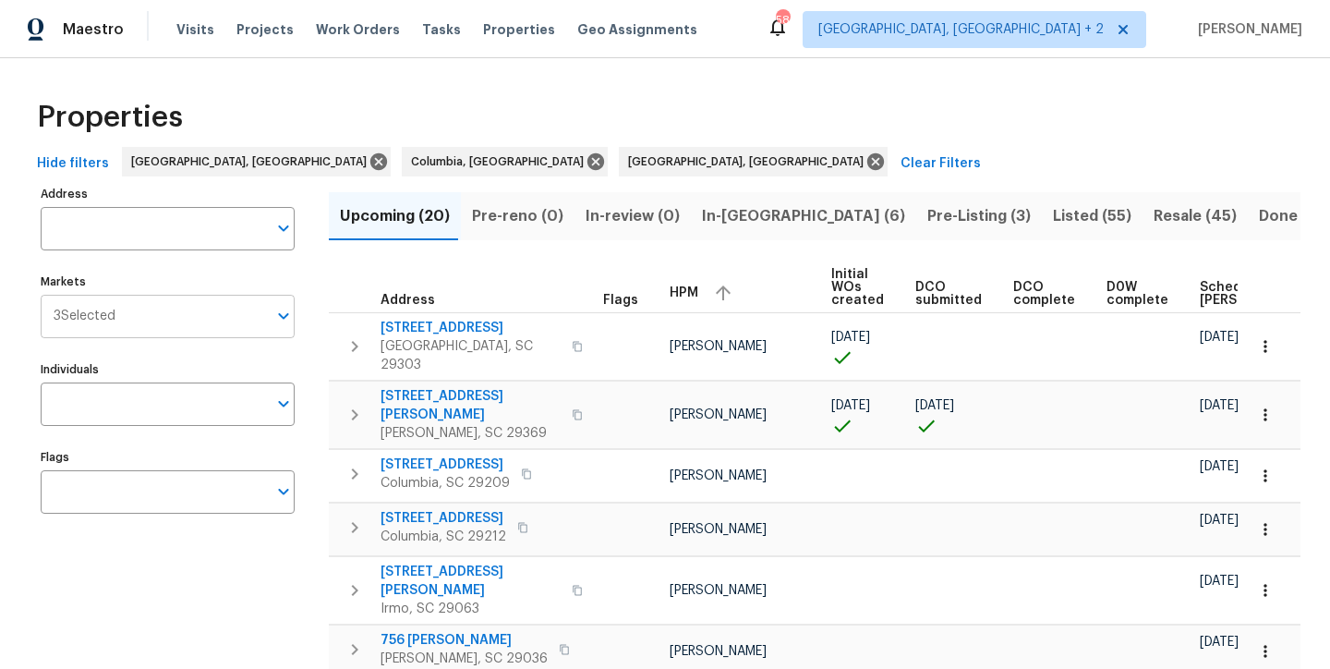
click at [186, 320] on input "Markets" at bounding box center [190, 316] width 151 height 43
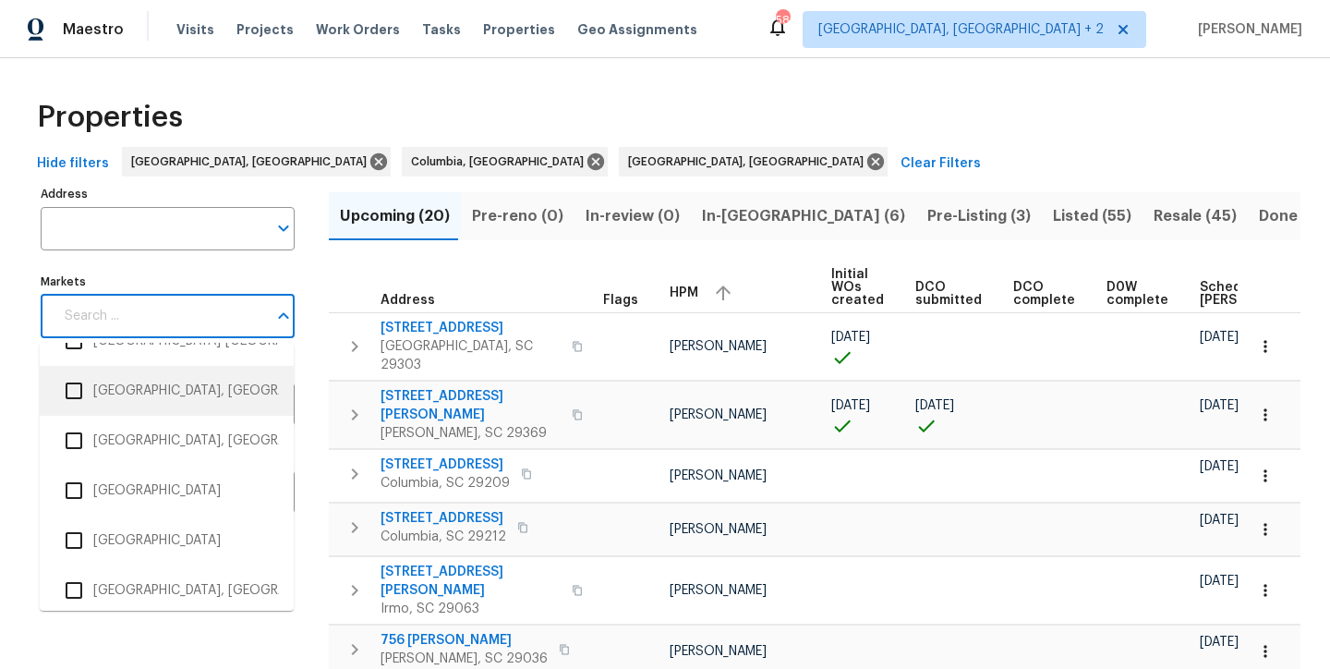
scroll to position [5095, 0]
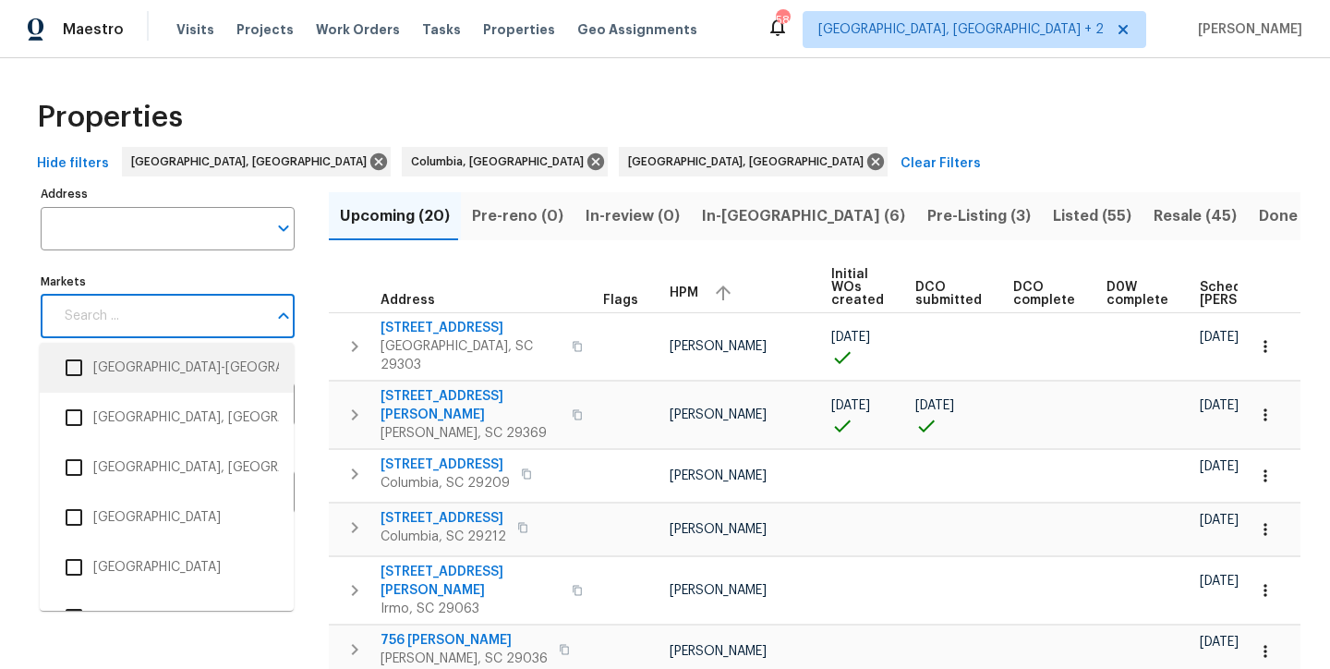
click at [73, 362] on input "checkbox" at bounding box center [73, 367] width 39 height 39
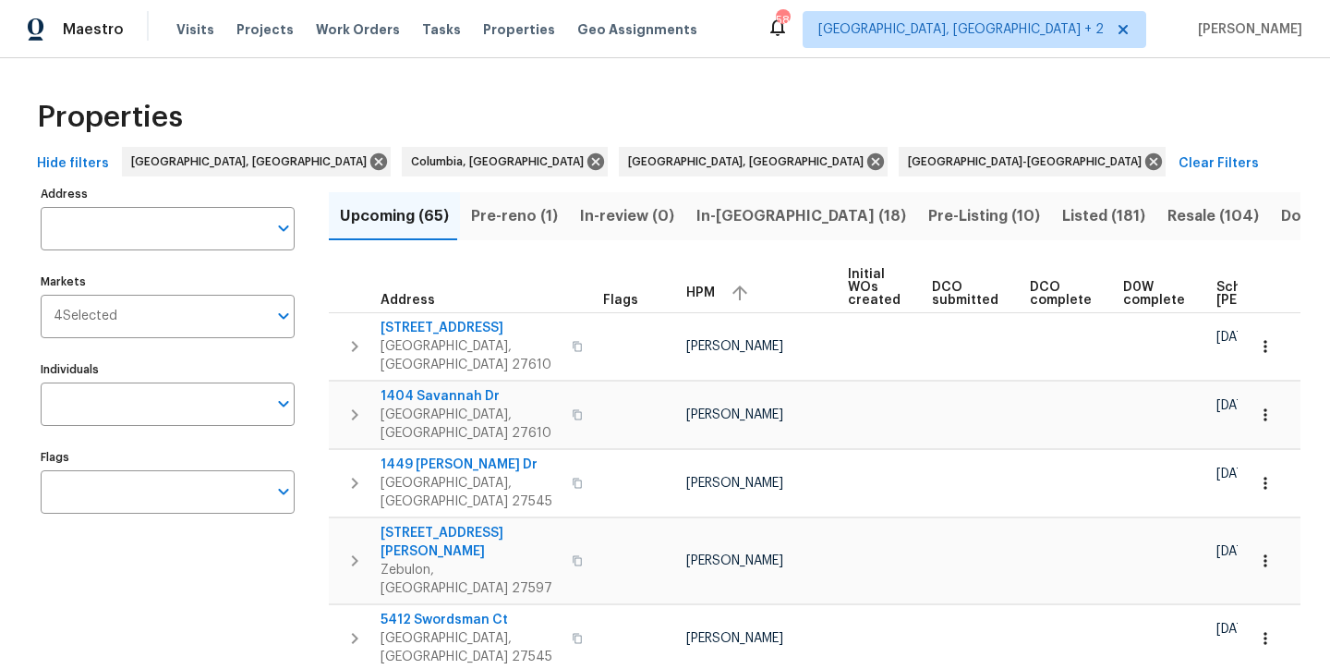
click at [865, 163] on icon at bounding box center [875, 161] width 20 height 20
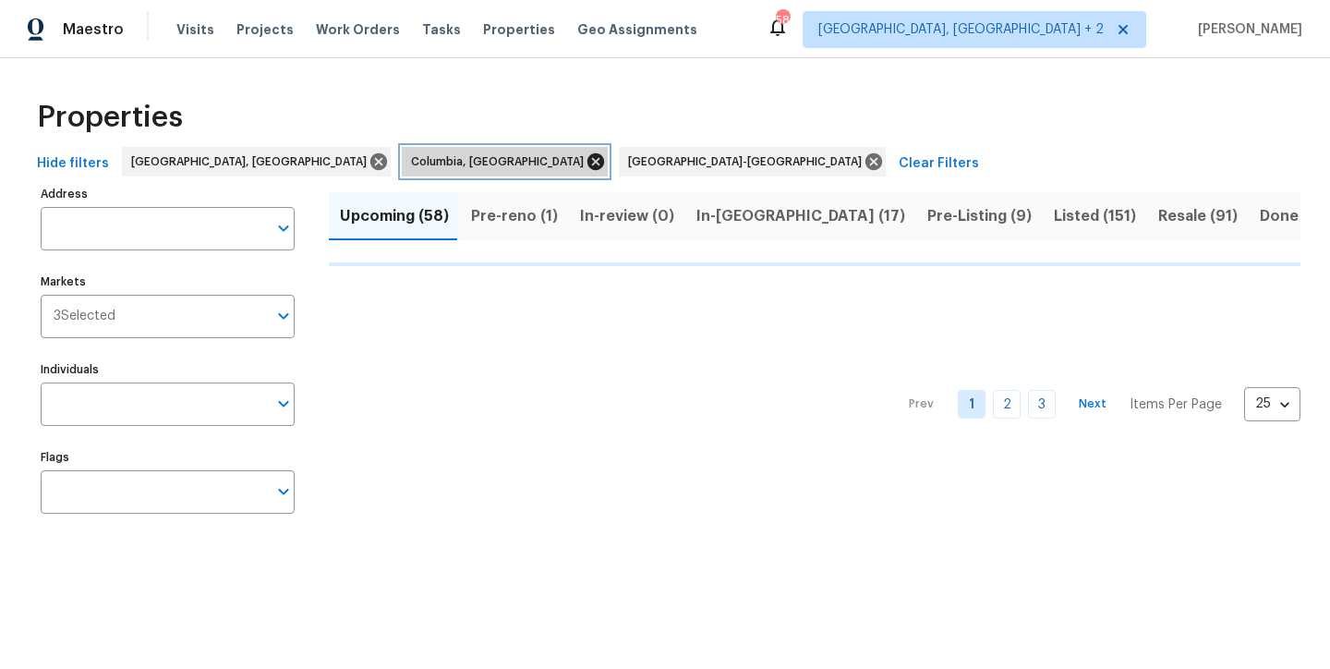
click at [587, 163] on icon at bounding box center [595, 161] width 17 height 17
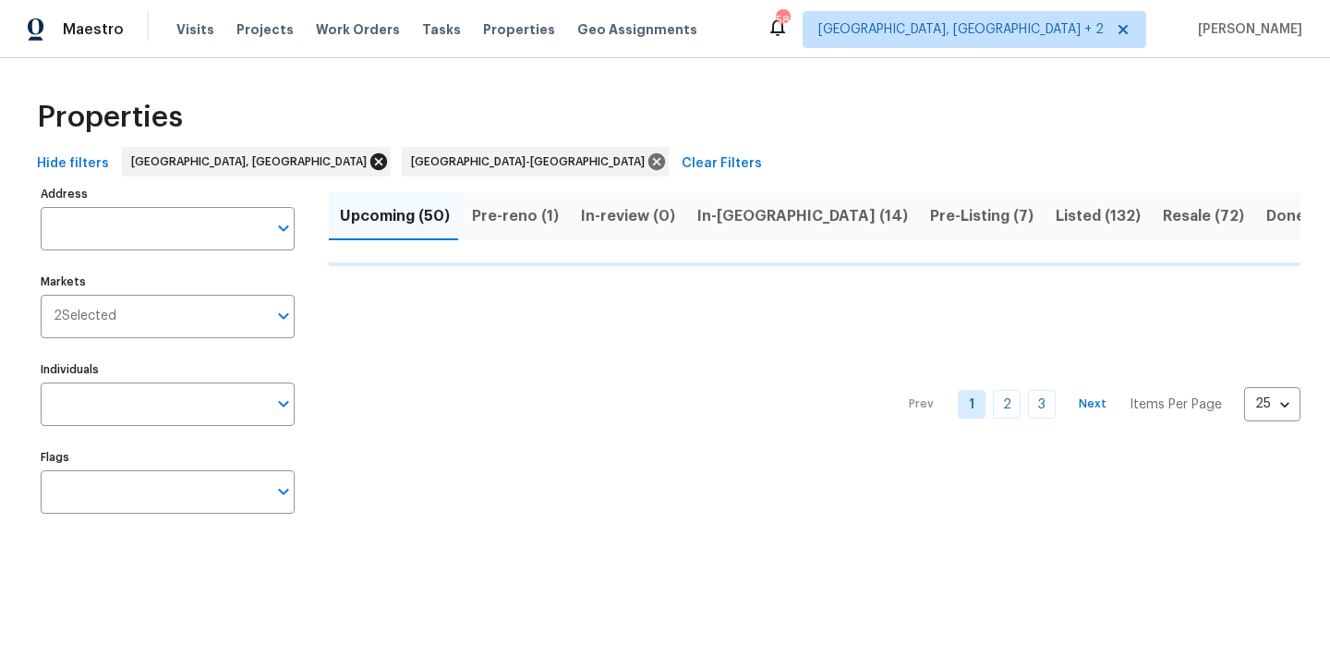
click at [369, 164] on icon at bounding box center [379, 161] width 20 height 20
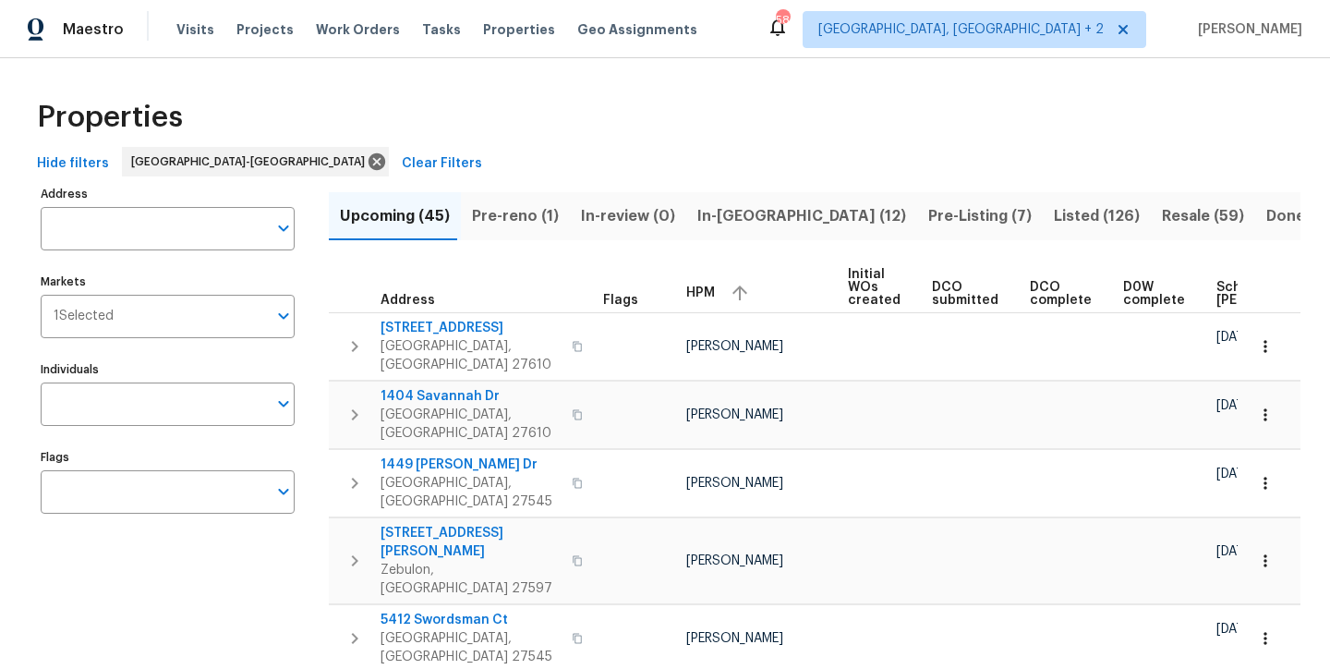
click at [697, 117] on div "Properties" at bounding box center [665, 117] width 1271 height 59
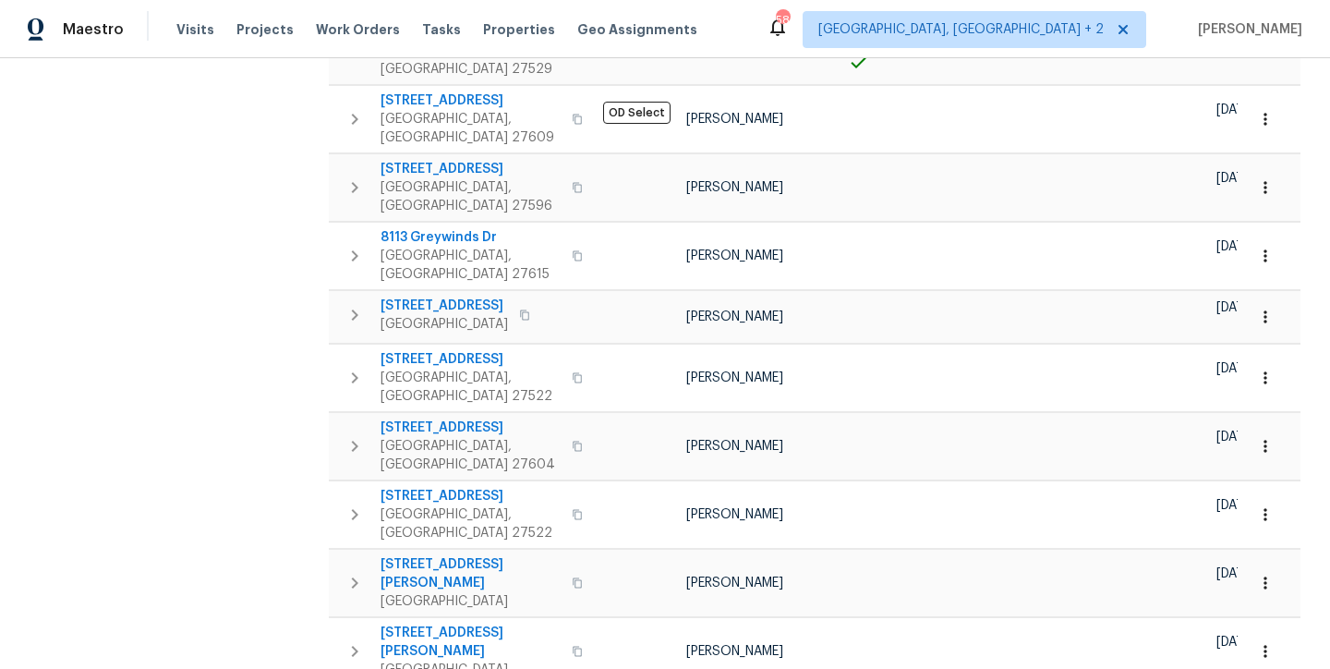
scroll to position [1084, 0]
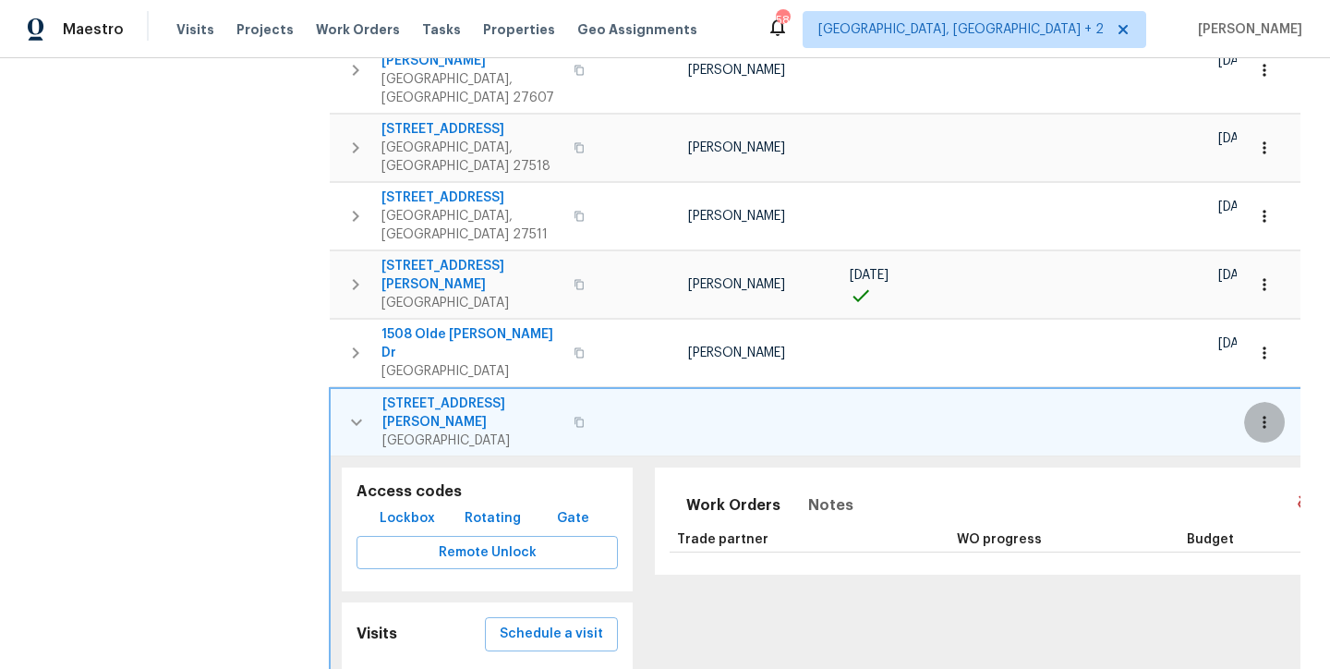
click at [1256, 413] on icon "button" at bounding box center [1264, 422] width 18 height 18
click at [1113, 224] on div at bounding box center [665, 334] width 1330 height 669
click at [361, 411] on icon "button" at bounding box center [356, 422] width 22 height 22
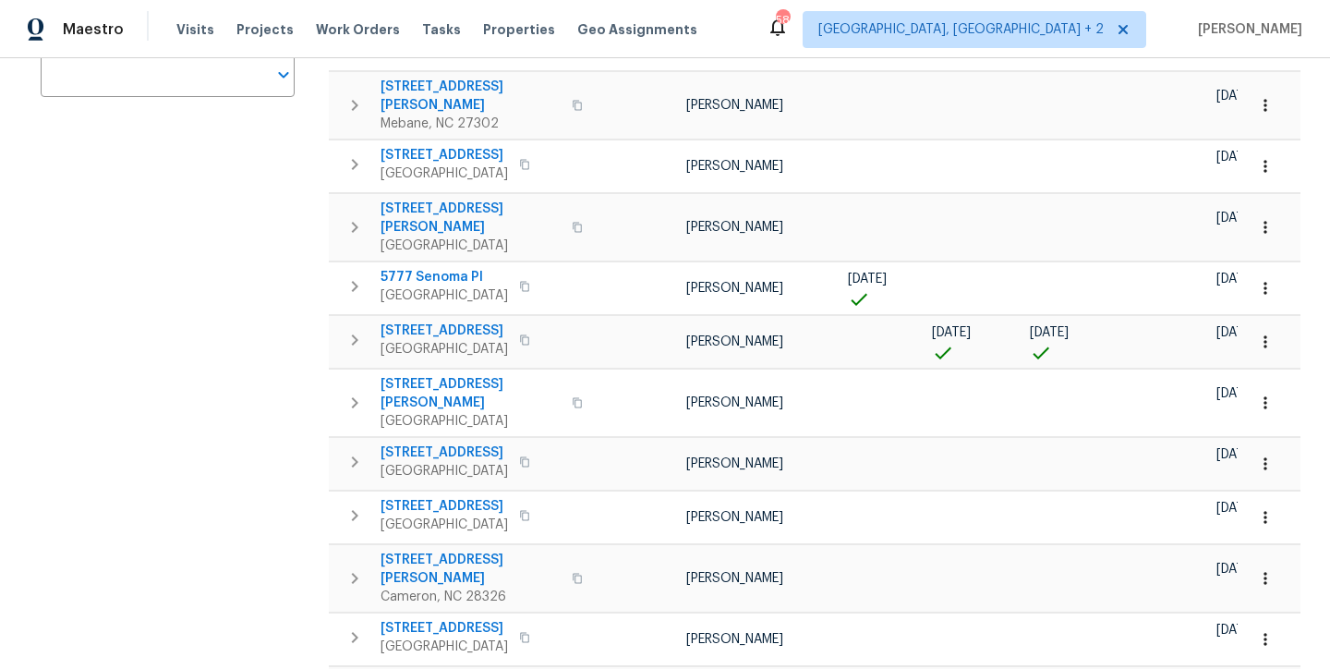
scroll to position [0, 0]
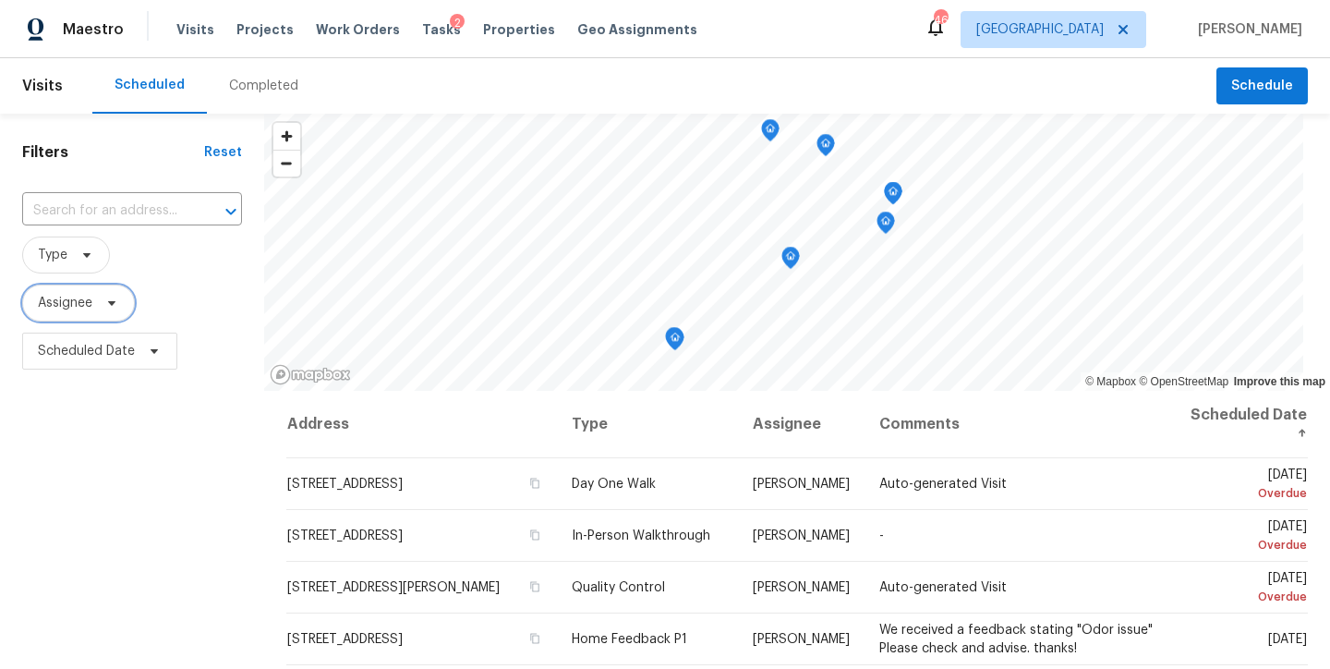
click at [69, 297] on span "Assignee" at bounding box center [65, 303] width 54 height 18
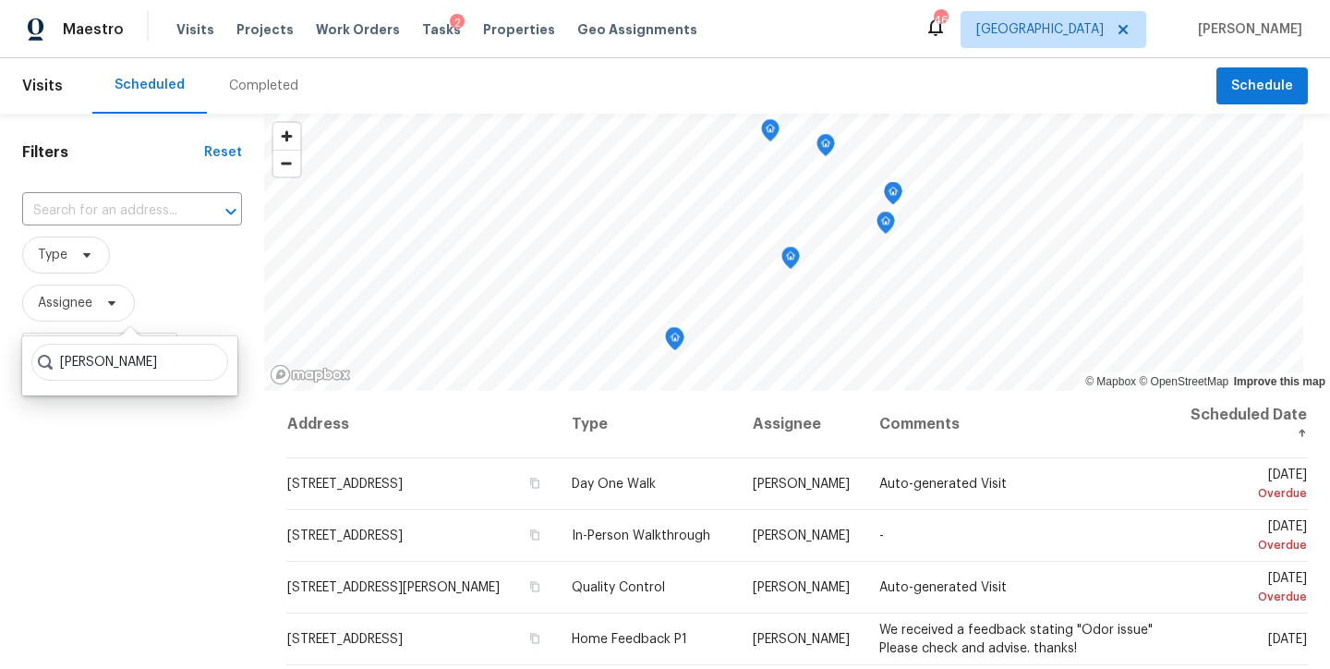
type input "[PERSON_NAME]"
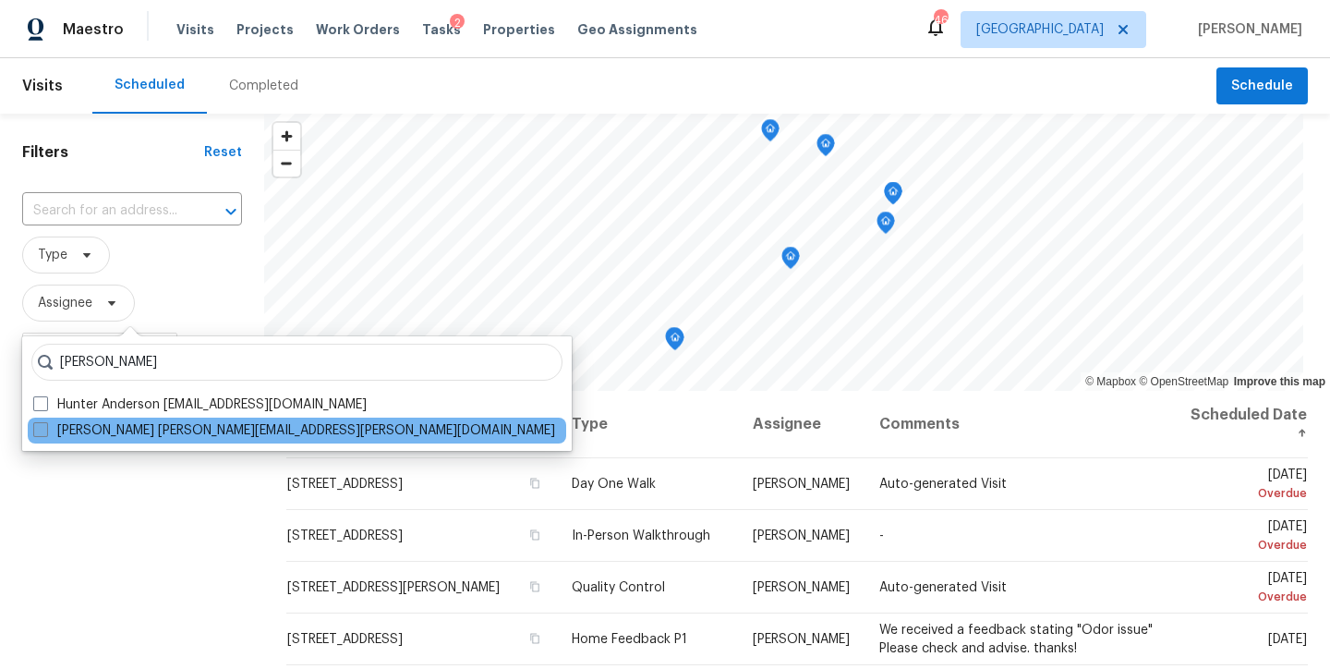
click at [41, 429] on span at bounding box center [40, 429] width 15 height 15
click at [41, 429] on input "[PERSON_NAME] [PERSON_NAME][EMAIL_ADDRESS][PERSON_NAME][DOMAIN_NAME]" at bounding box center [39, 427] width 12 height 12
checkbox input "true"
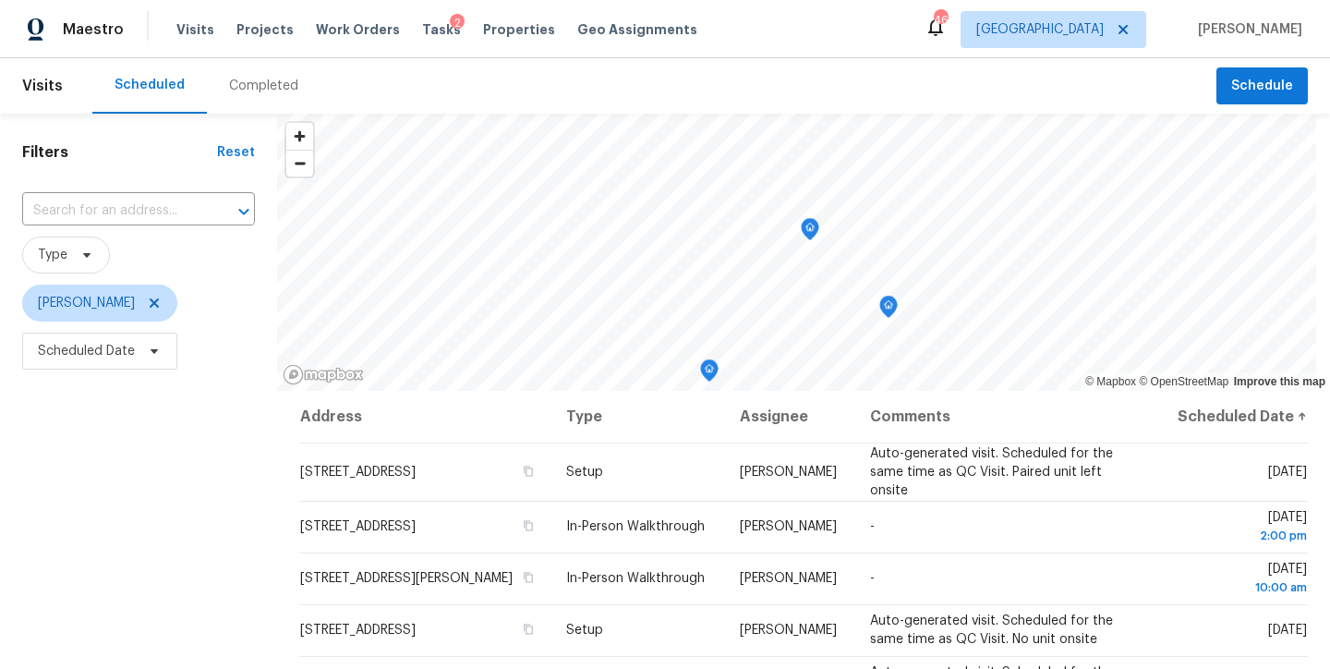
click at [103, 508] on div "Filters Reset ​ Type [PERSON_NAME] Scheduled Date" at bounding box center [138, 520] width 277 height 812
click at [90, 307] on span "[PERSON_NAME]" at bounding box center [86, 303] width 97 height 18
type input "[PERSON_NAME]"
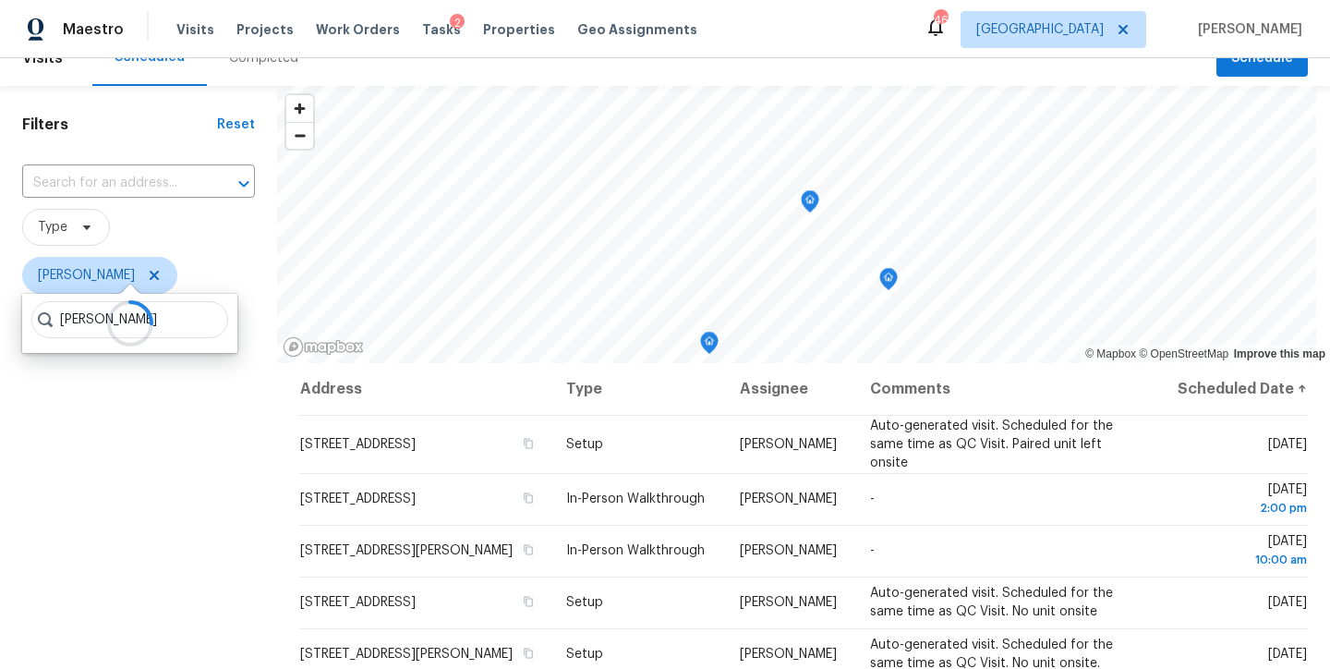
scroll to position [49, 0]
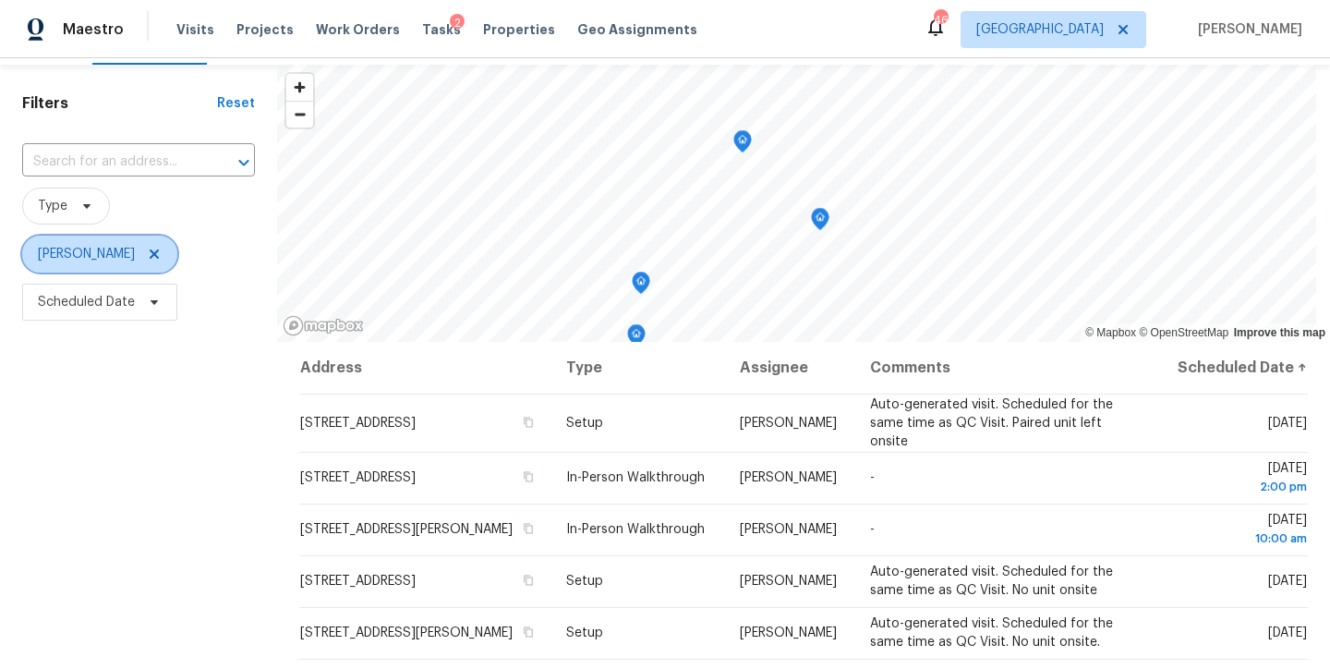
click at [99, 259] on span "[PERSON_NAME]" at bounding box center [86, 254] width 97 height 18
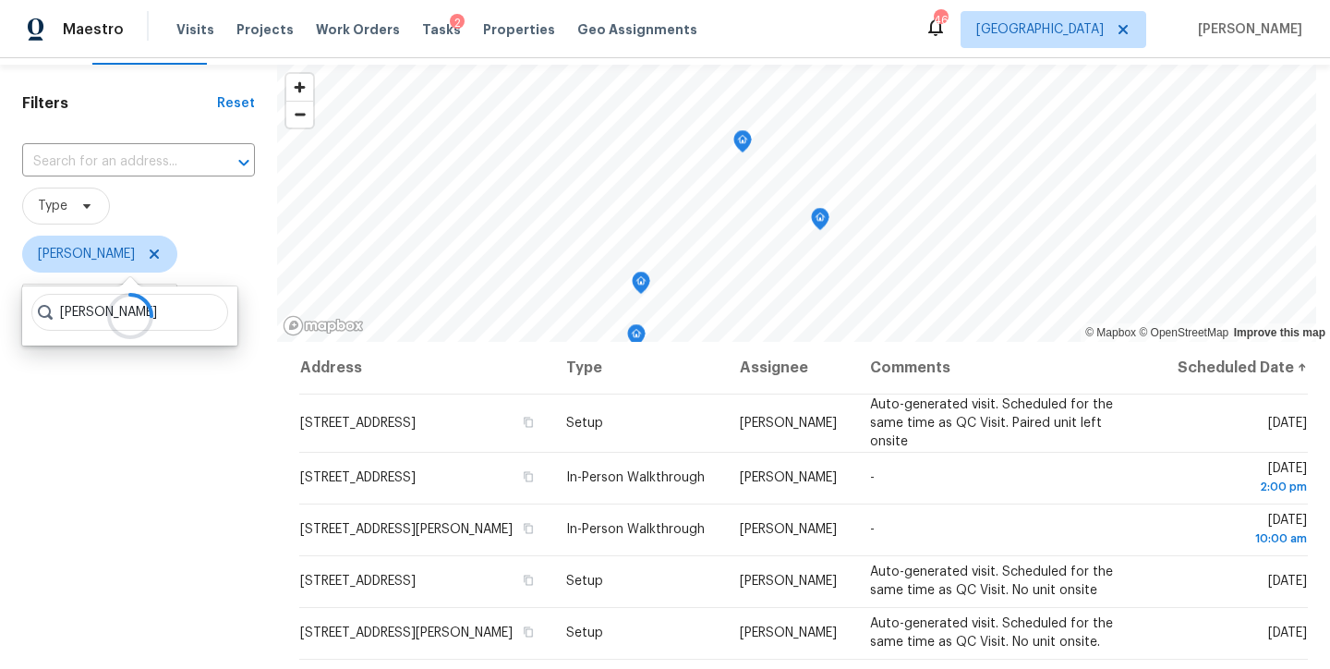
type input "[PERSON_NAME]"
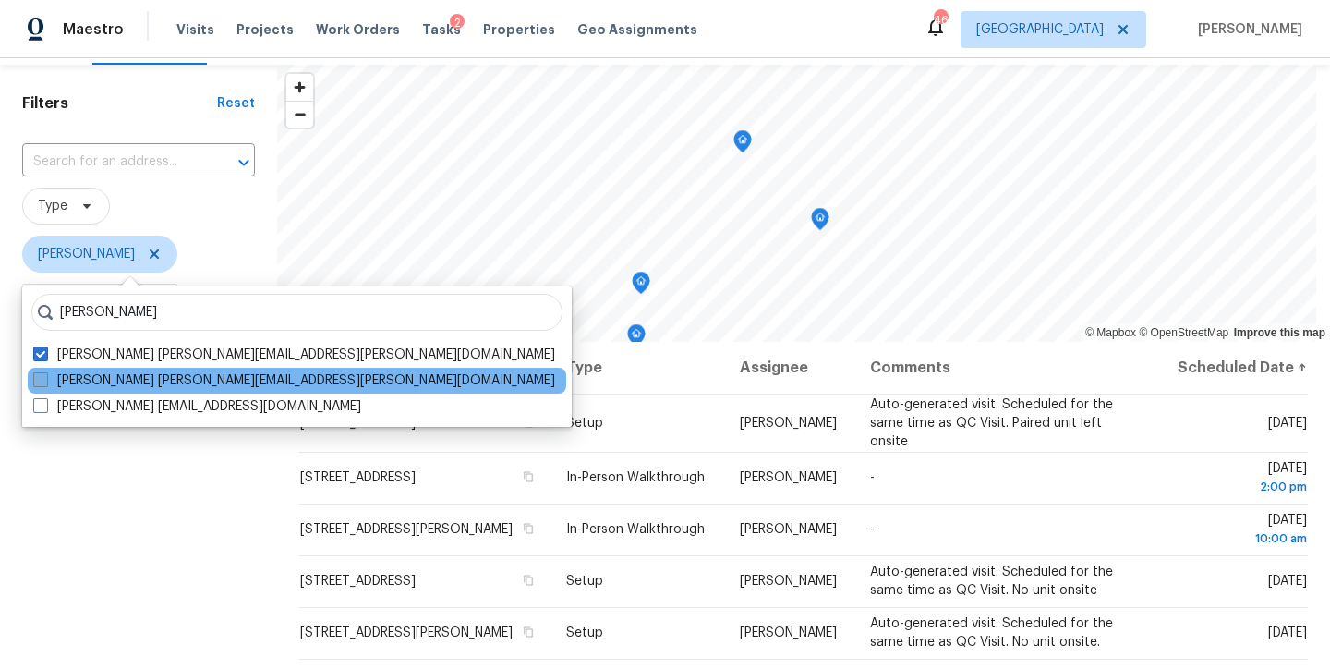
click at [41, 374] on span at bounding box center [40, 379] width 15 height 15
click at [41, 374] on input "[PERSON_NAME] [PERSON_NAME][EMAIL_ADDRESS][PERSON_NAME][DOMAIN_NAME]" at bounding box center [39, 377] width 12 height 12
checkbox input "true"
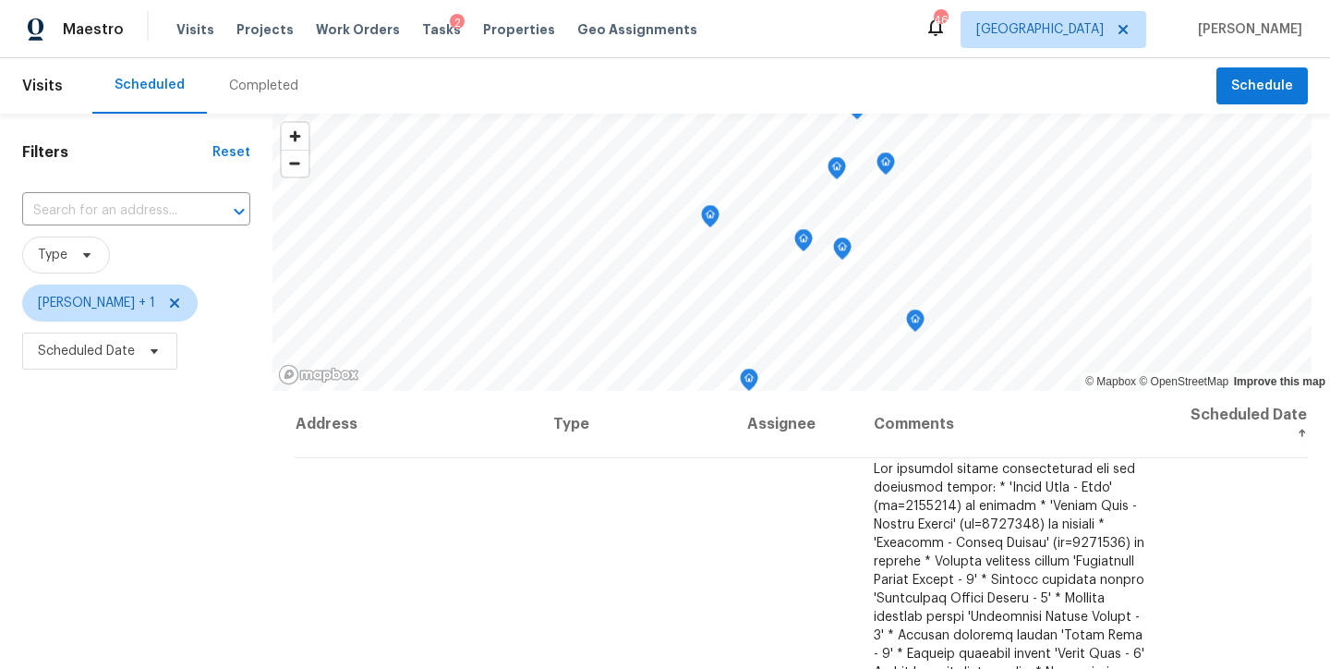
click at [48, 543] on div "Filters Reset ​ Type Hunter Anderson + 1 Scheduled Date" at bounding box center [136, 520] width 272 height 812
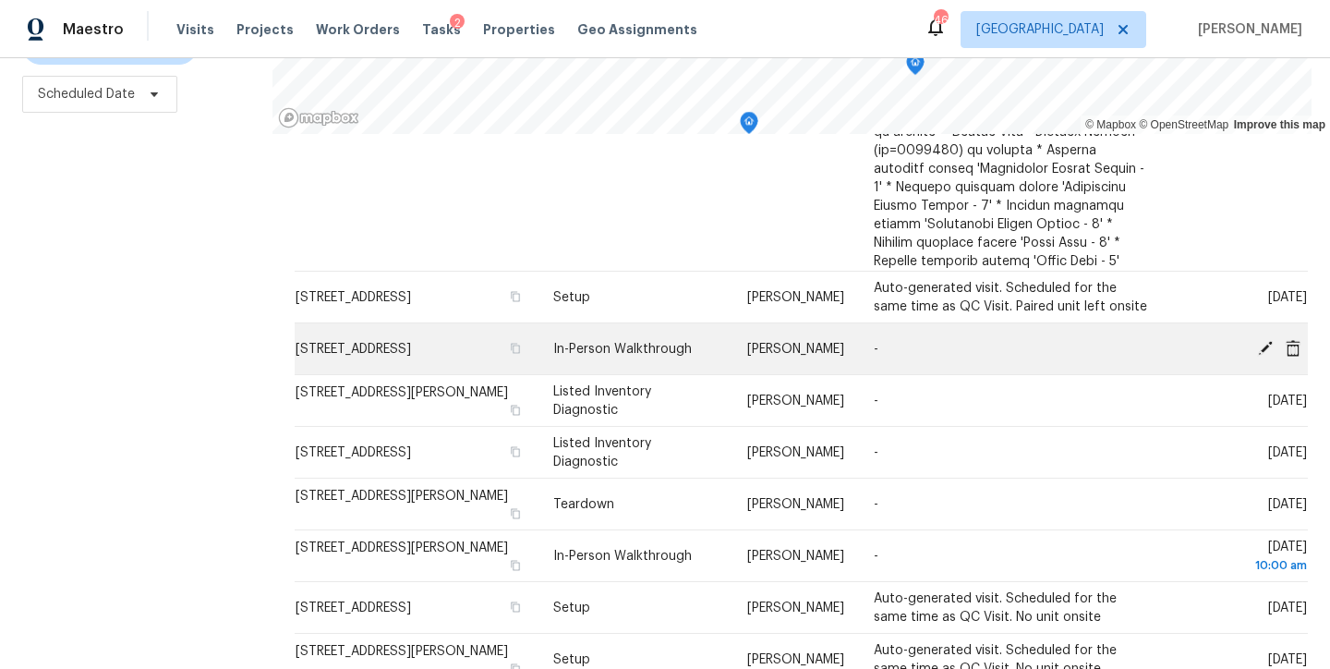
scroll to position [847, 0]
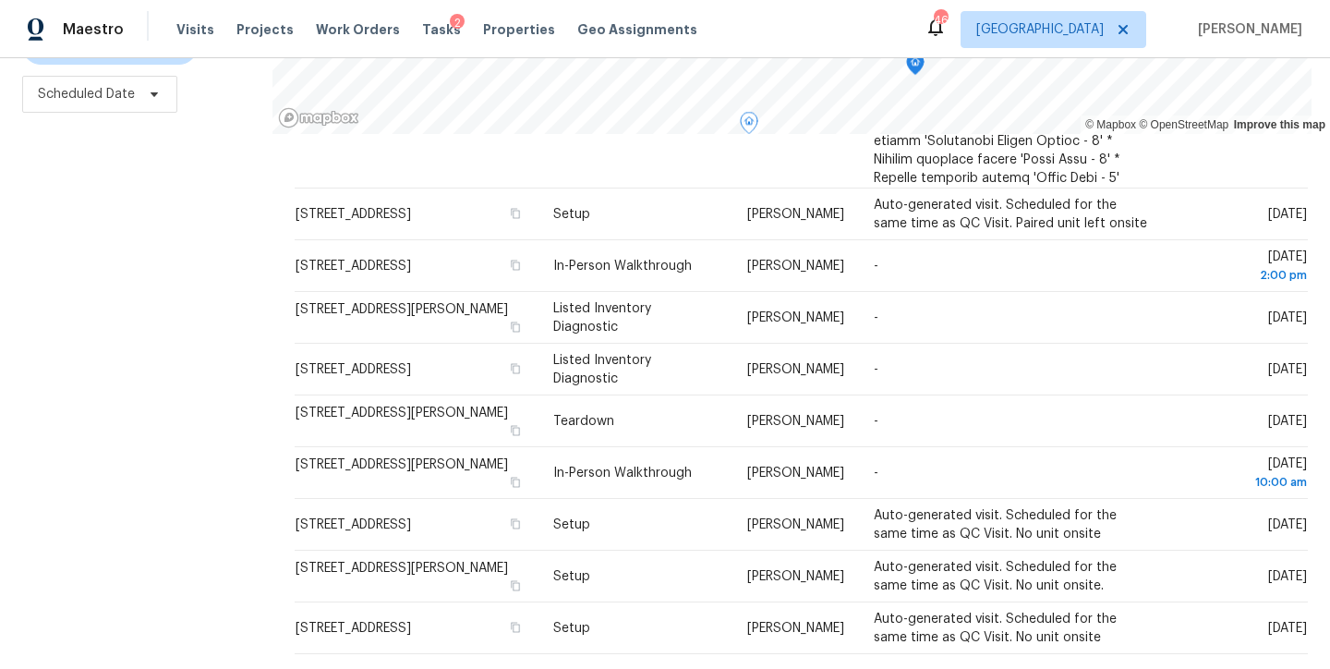
click at [113, 418] on div "Filters Reset ​ Type Hunter Anderson + 1 Scheduled Date" at bounding box center [136, 263] width 272 height 812
click at [93, 521] on div "Filters Reset ​ Type Hunter Anderson + 1 Scheduled Date" at bounding box center [136, 263] width 272 height 812
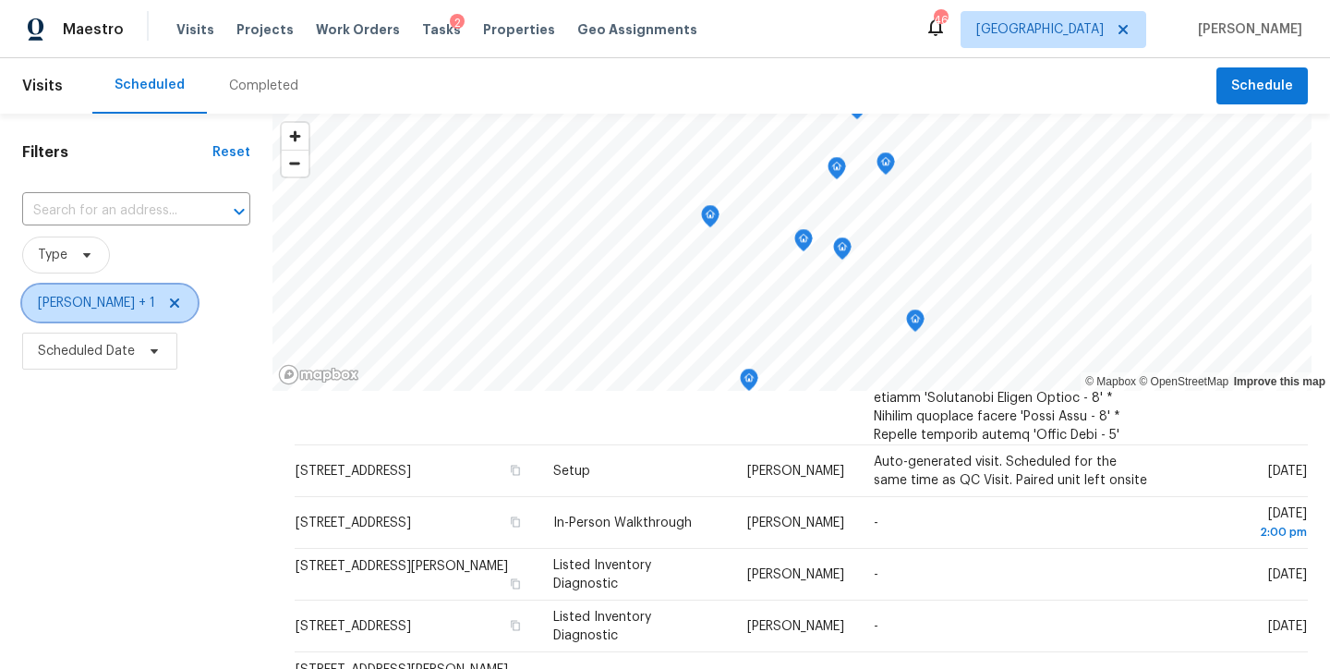
click at [179, 301] on icon at bounding box center [174, 302] width 9 height 9
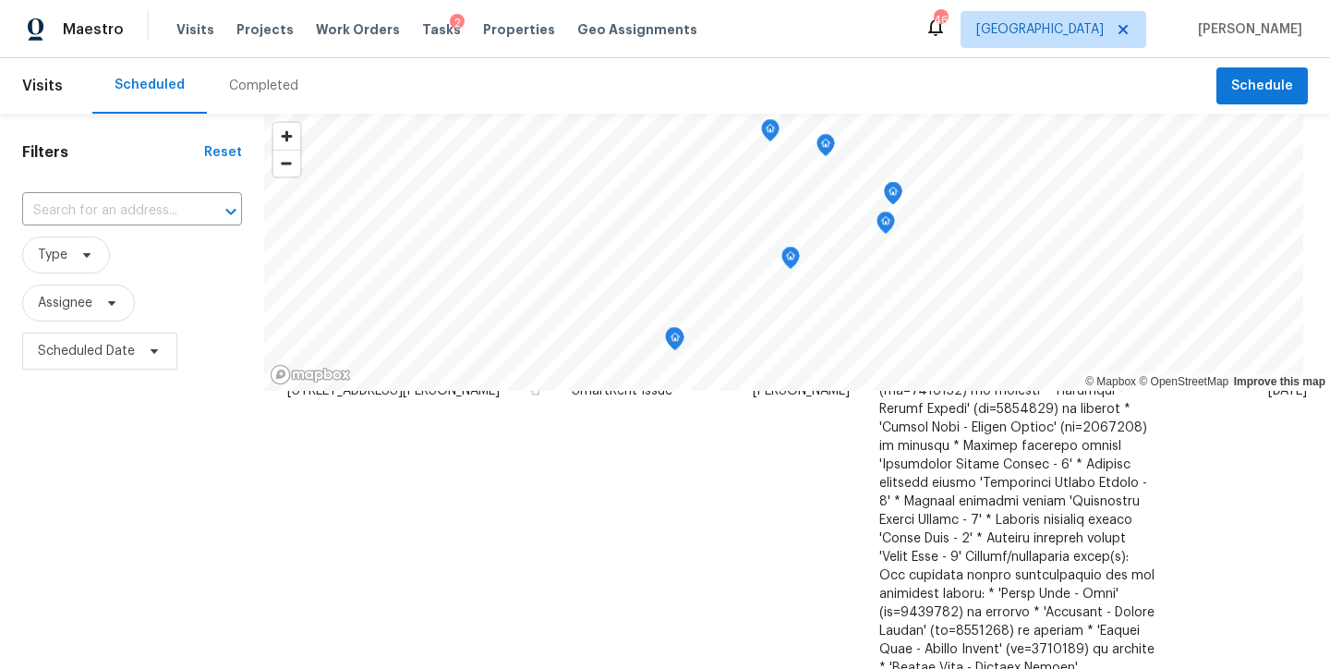
click at [160, 475] on div "Filters Reset ​ Type Assignee Scheduled Date" at bounding box center [132, 520] width 264 height 812
click at [101, 218] on input "text" at bounding box center [106, 211] width 168 height 29
type input "705 morton"
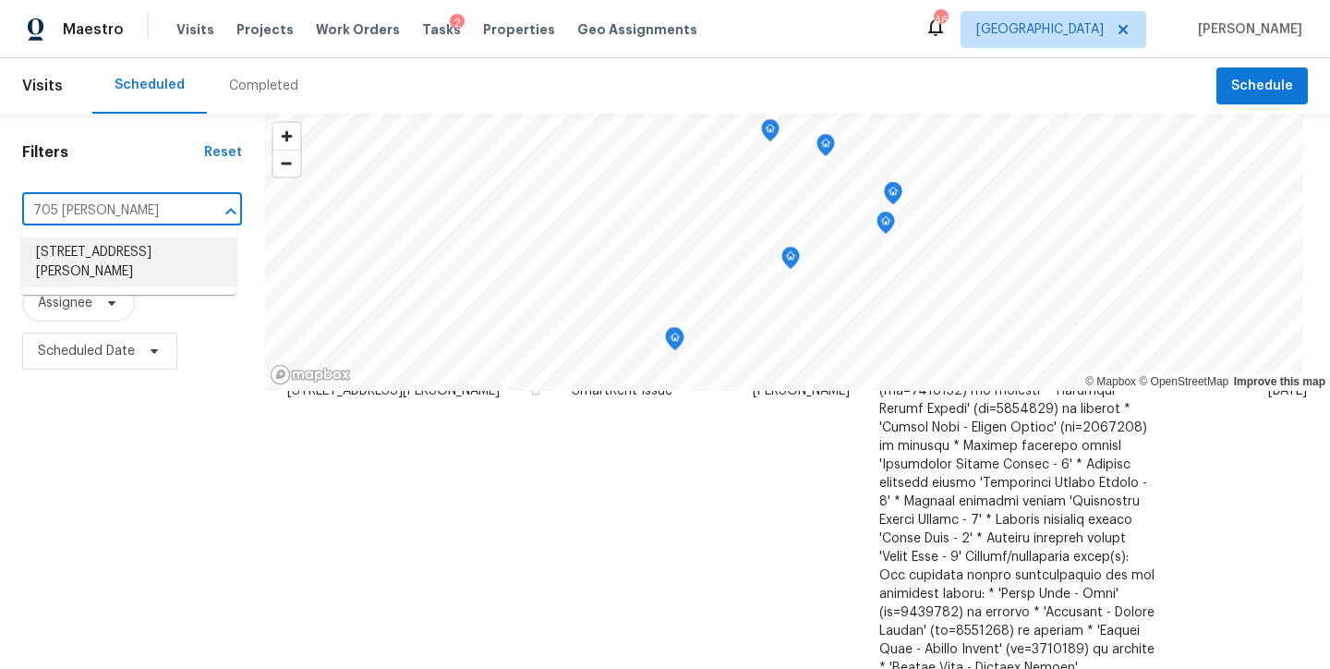
click at [95, 248] on li "705 Morton Farm Rd, Holly Springs, NC 27540" at bounding box center [128, 262] width 215 height 50
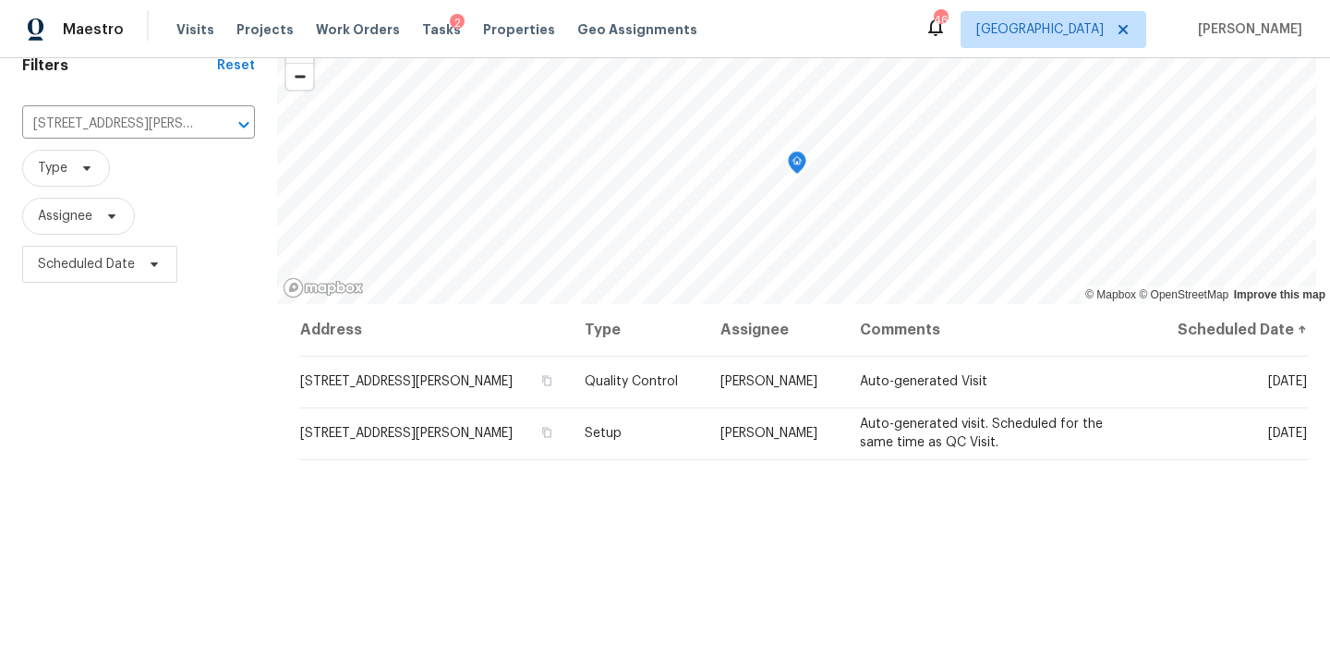
scroll to position [158, 0]
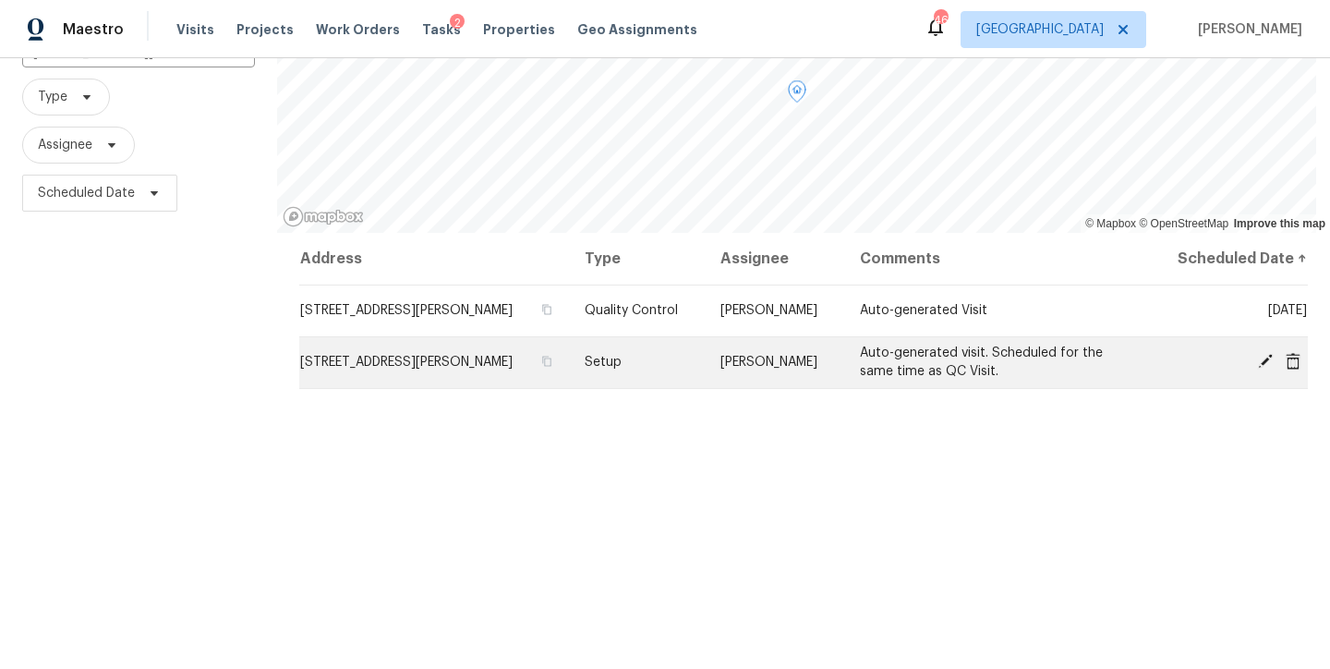
click at [1258, 357] on icon at bounding box center [1265, 361] width 15 height 15
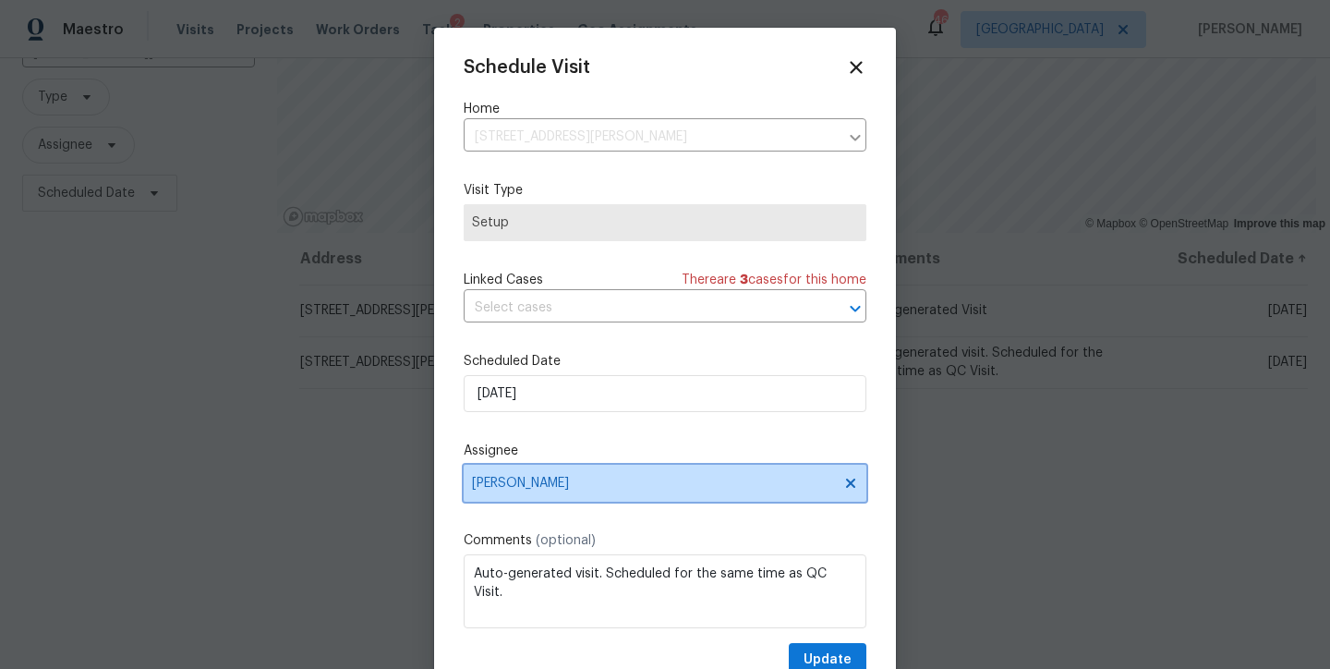
click at [532, 483] on span "[PERSON_NAME]" at bounding box center [653, 483] width 362 height 15
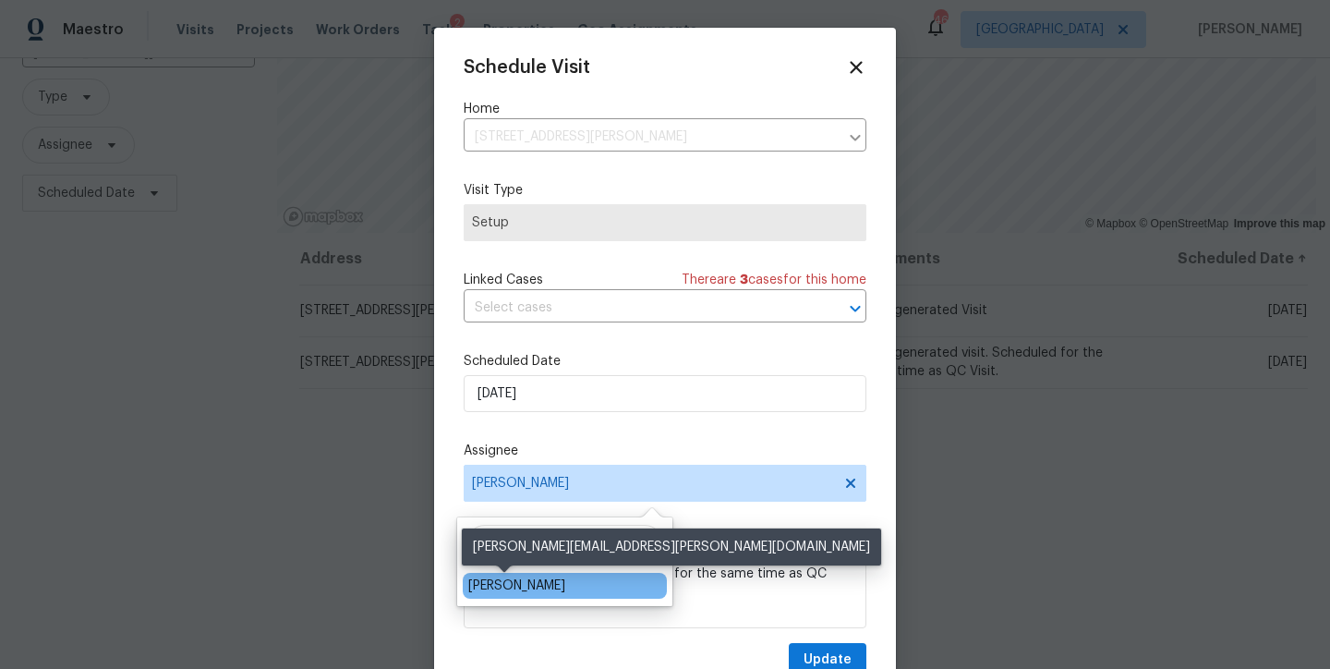
type input "shawn"
click at [514, 589] on div "Shawn Wise" at bounding box center [516, 585] width 97 height 18
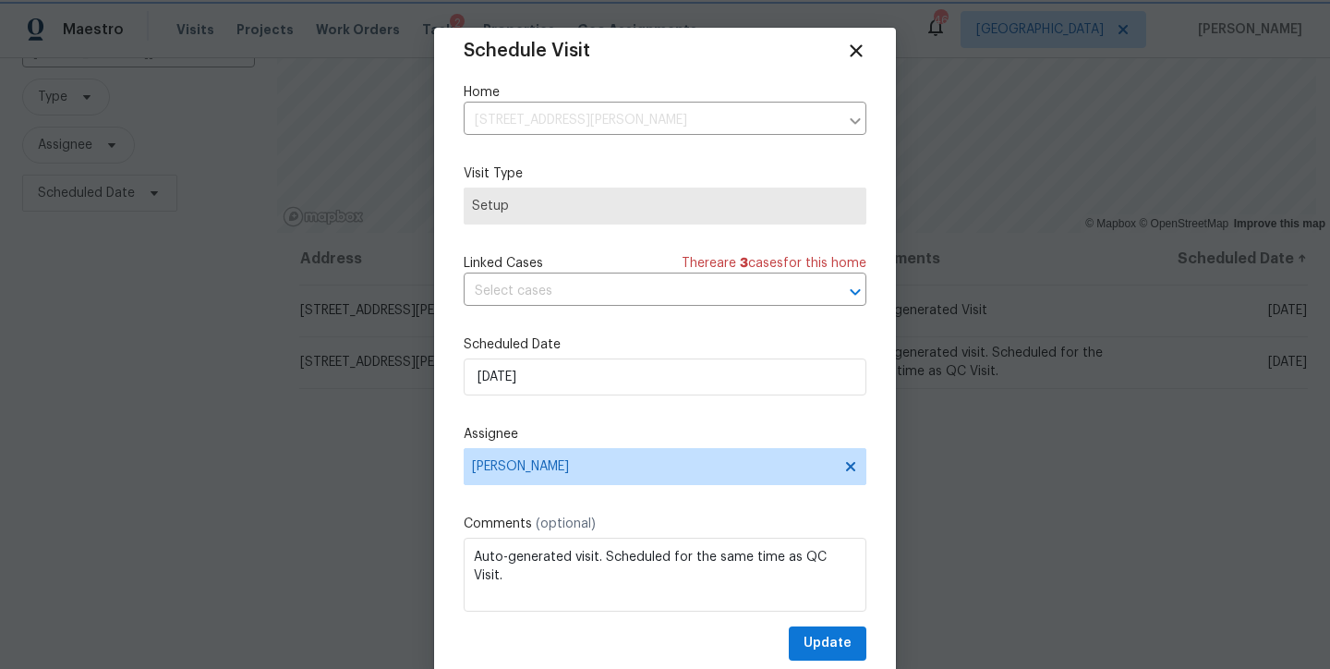
scroll to position [33, 0]
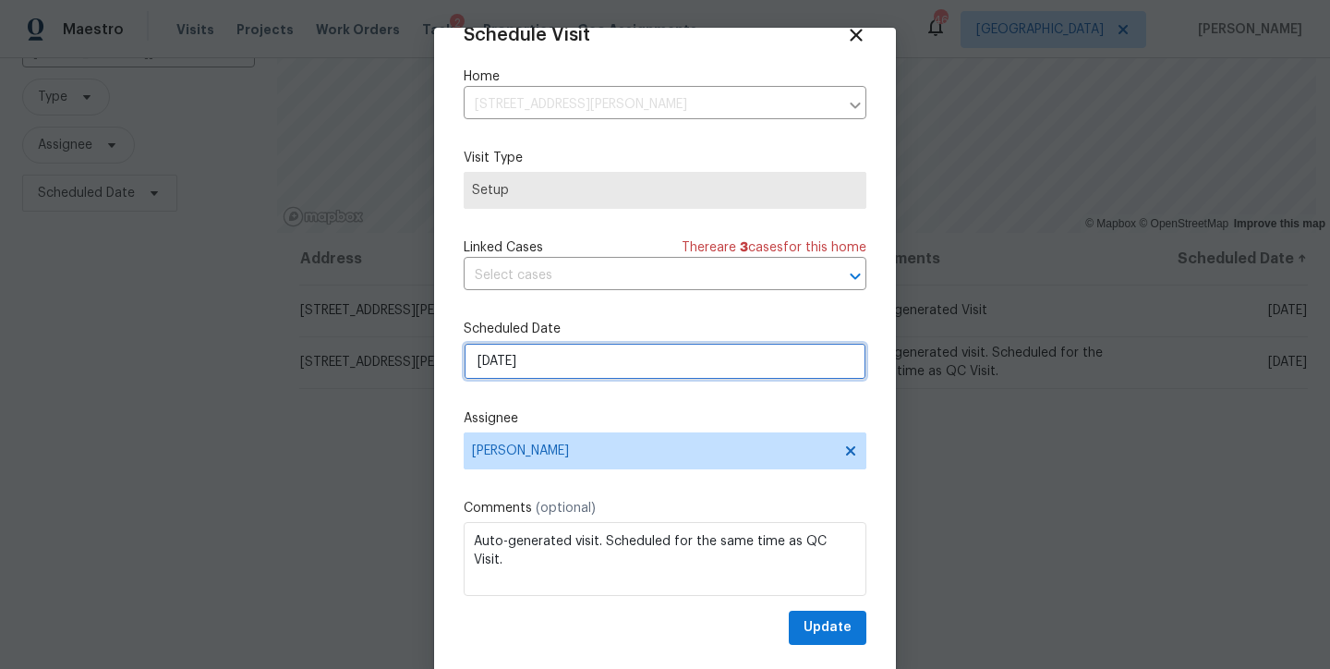
click at [523, 369] on input "9/27/2025" at bounding box center [665, 361] width 403 height 37
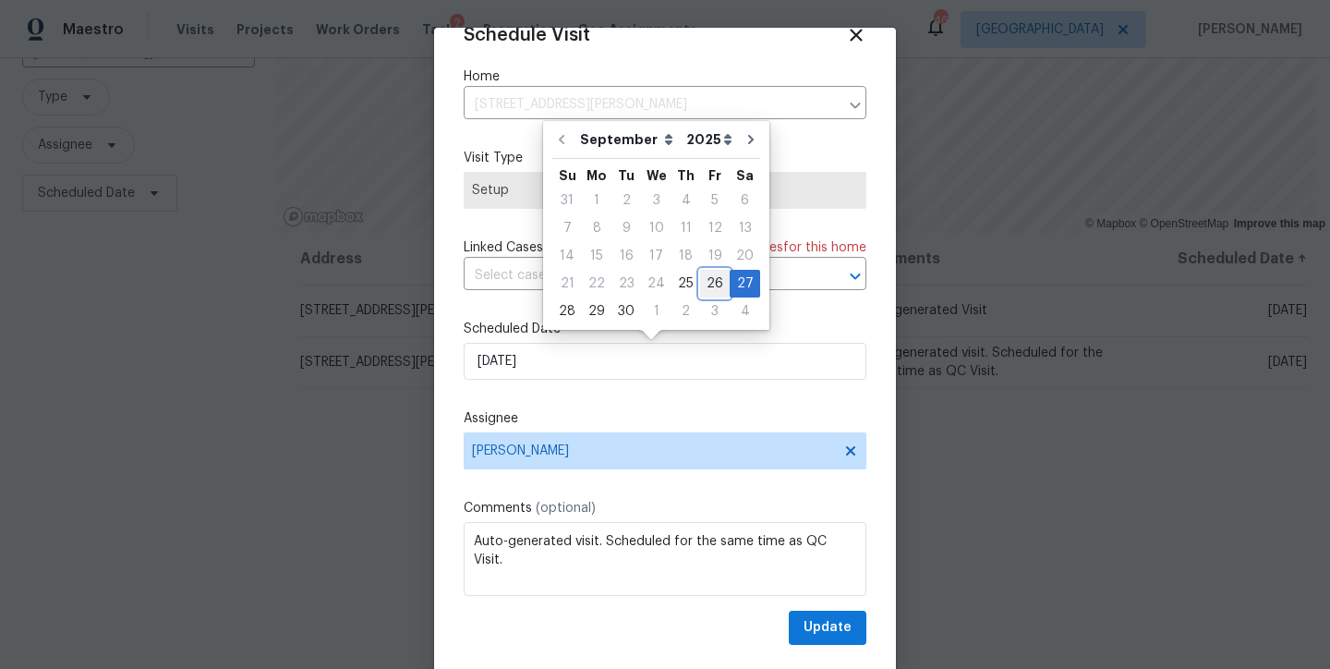
click at [713, 276] on div "26" at bounding box center [715, 284] width 30 height 26
type input "9/26/2025"
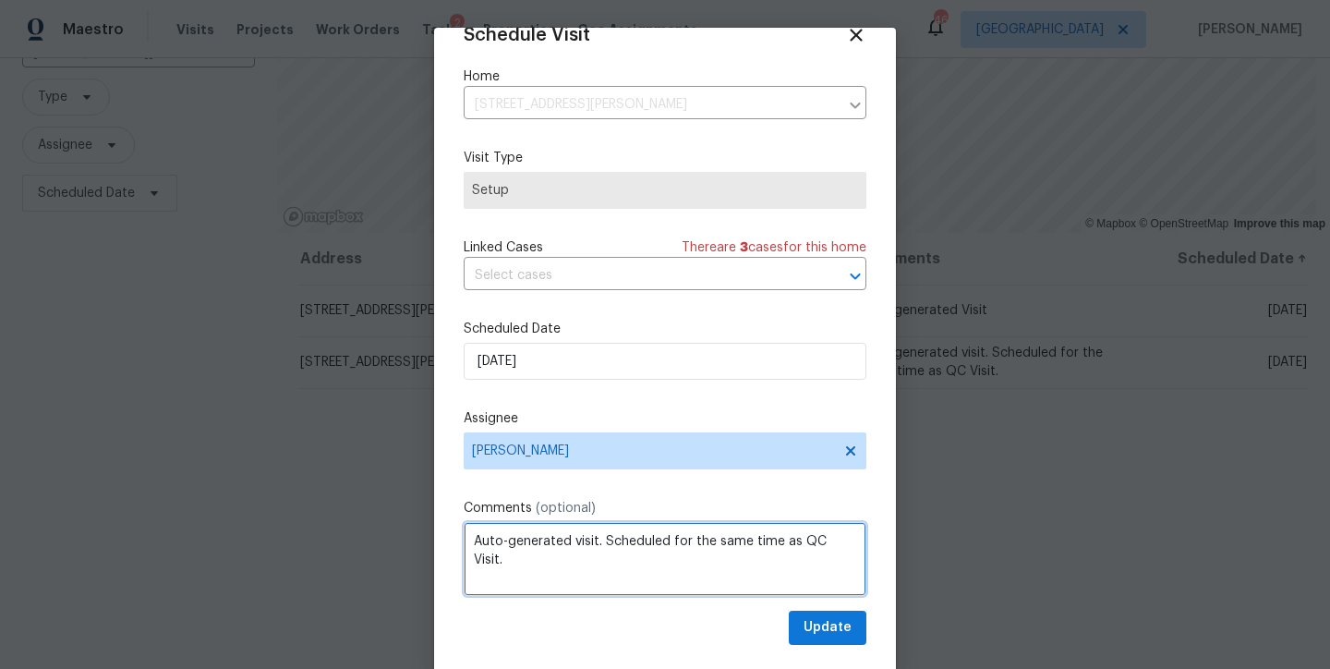
click at [656, 556] on textarea "Auto-generated visit. Scheduled for the same time as QC Visit." at bounding box center [665, 559] width 403 height 74
type textarea "Auto-generated visit. Scheduled for the same time as QC Visit. No unit onsite"
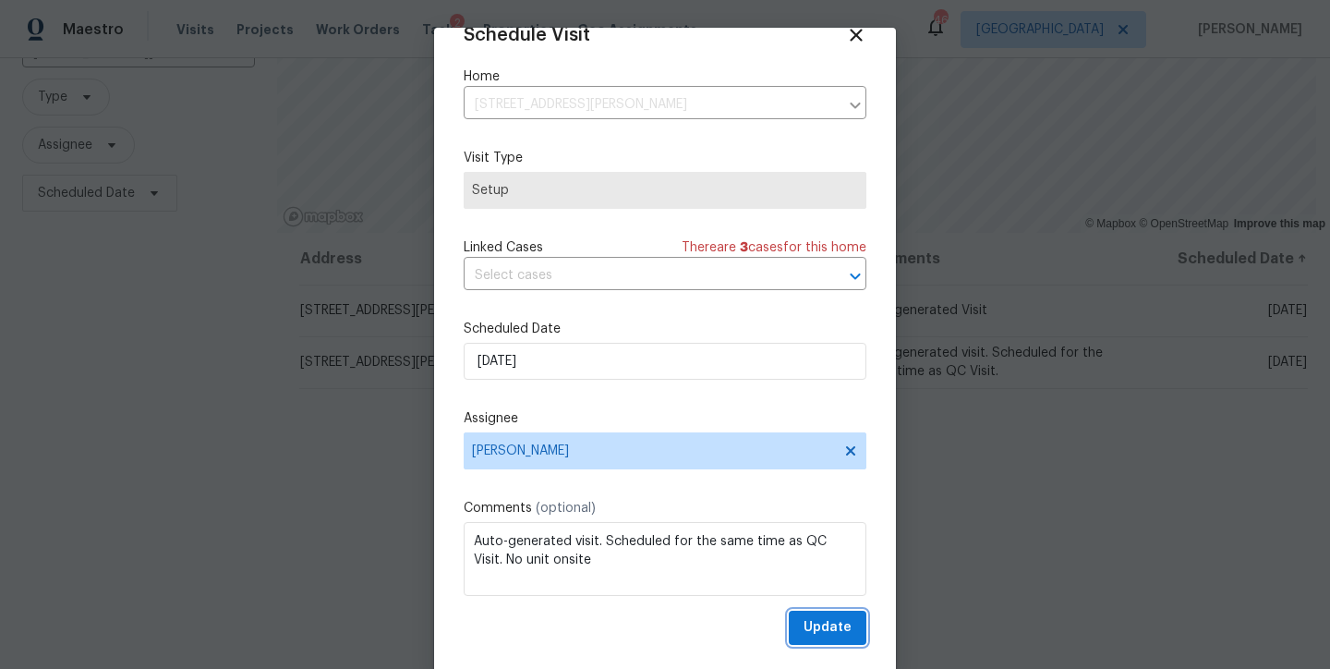
click at [809, 636] on span "Update" at bounding box center [828, 627] width 48 height 23
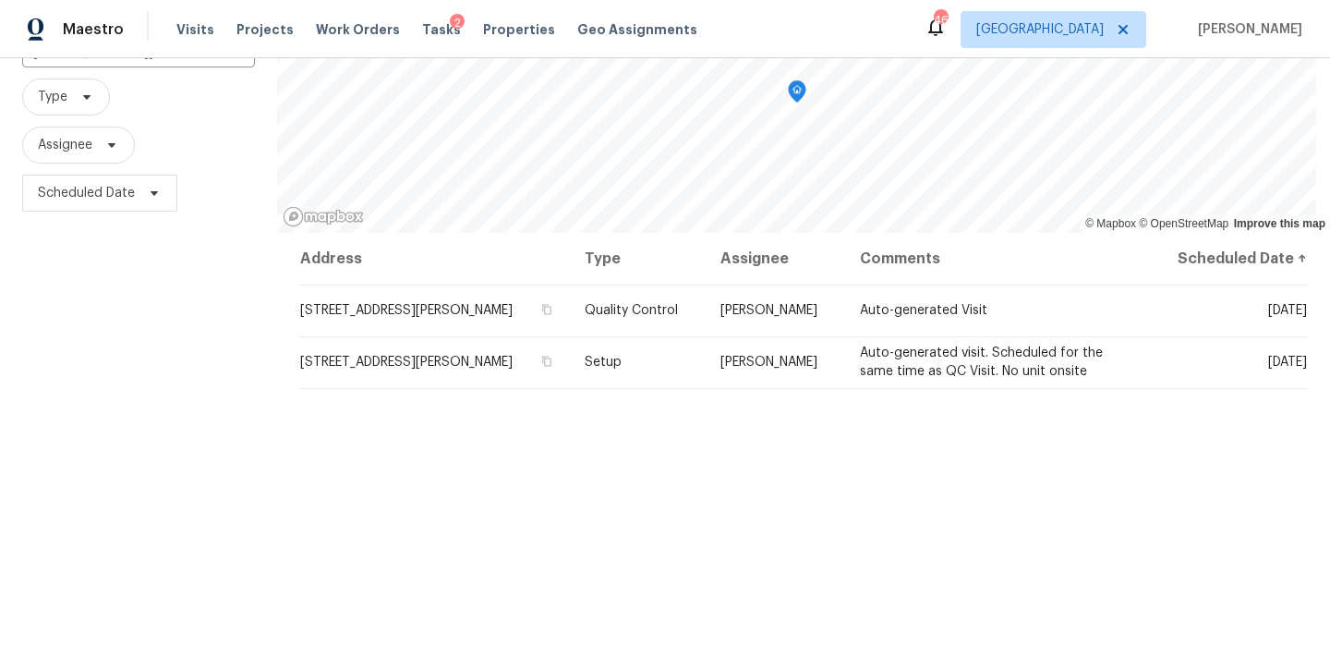
scroll to position [0, 0]
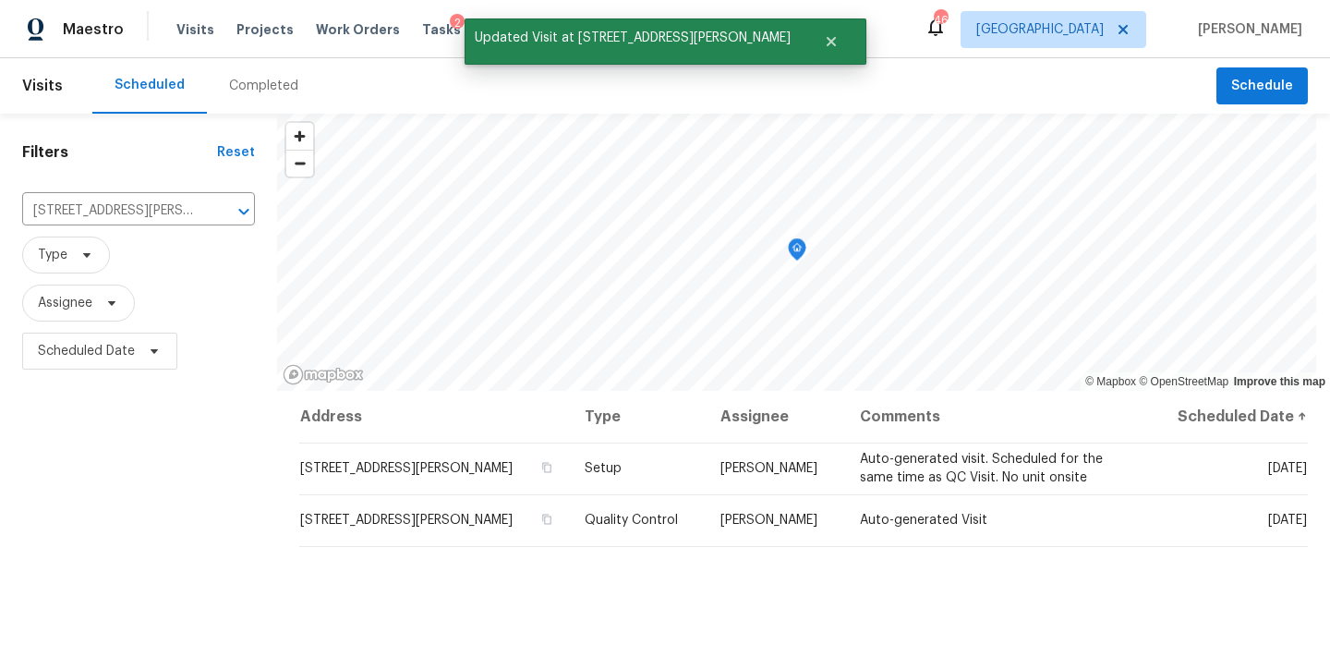
click at [74, 419] on div "Filters Reset 705 Morton Farm Rd, Holly Springs, NC 27540 ​ Type Assignee Sched…" at bounding box center [138, 520] width 277 height 812
click at [107, 465] on div "Filters Reset 705 Morton Farm Rd, Holly Springs, NC 27540 ​ Type Assignee Sched…" at bounding box center [138, 520] width 277 height 812
click at [203, 195] on div "705 Morton Farm Rd, Holly Springs, NC 27540 ​" at bounding box center [138, 211] width 233 height 40
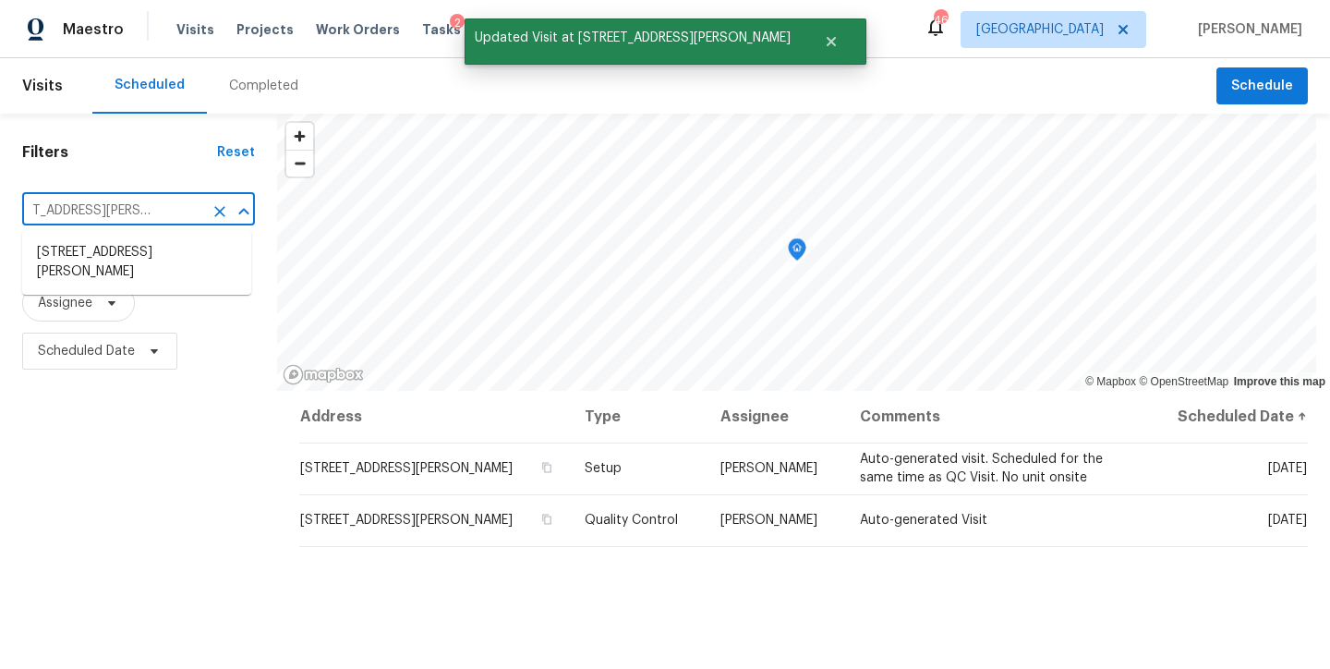
click at [215, 212] on icon "Clear" at bounding box center [219, 211] width 11 height 11
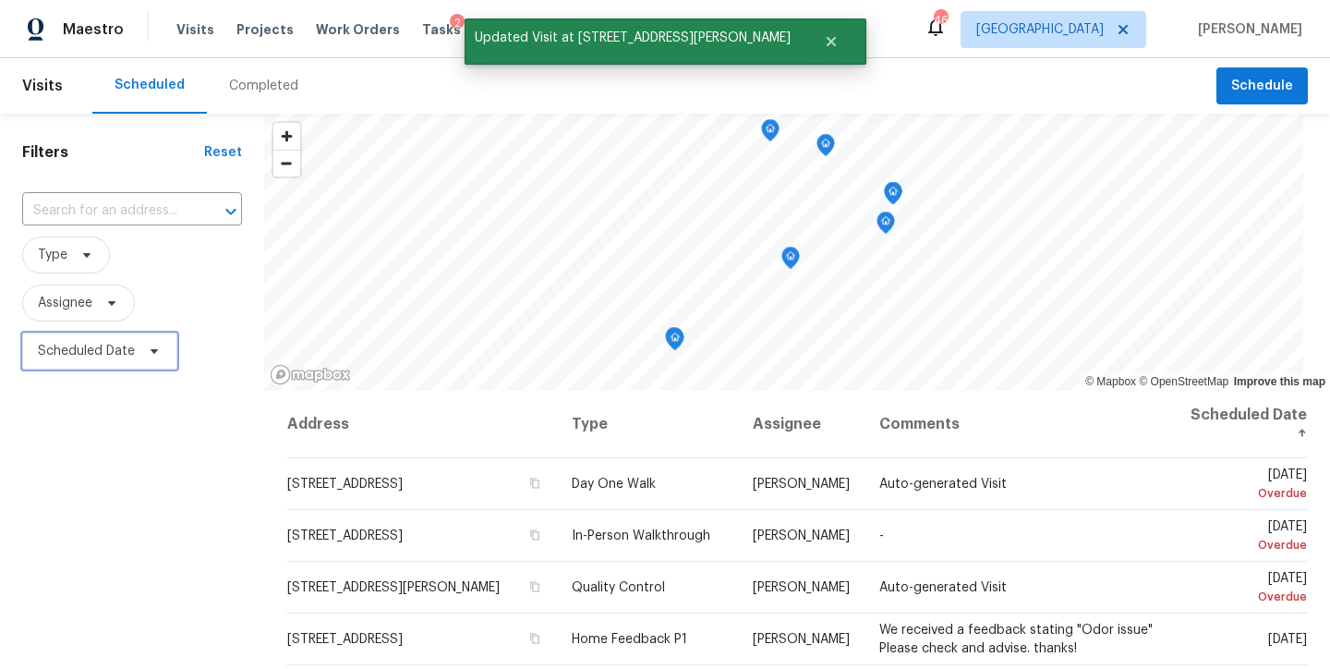
click at [119, 347] on span "Scheduled Date" at bounding box center [86, 351] width 97 height 18
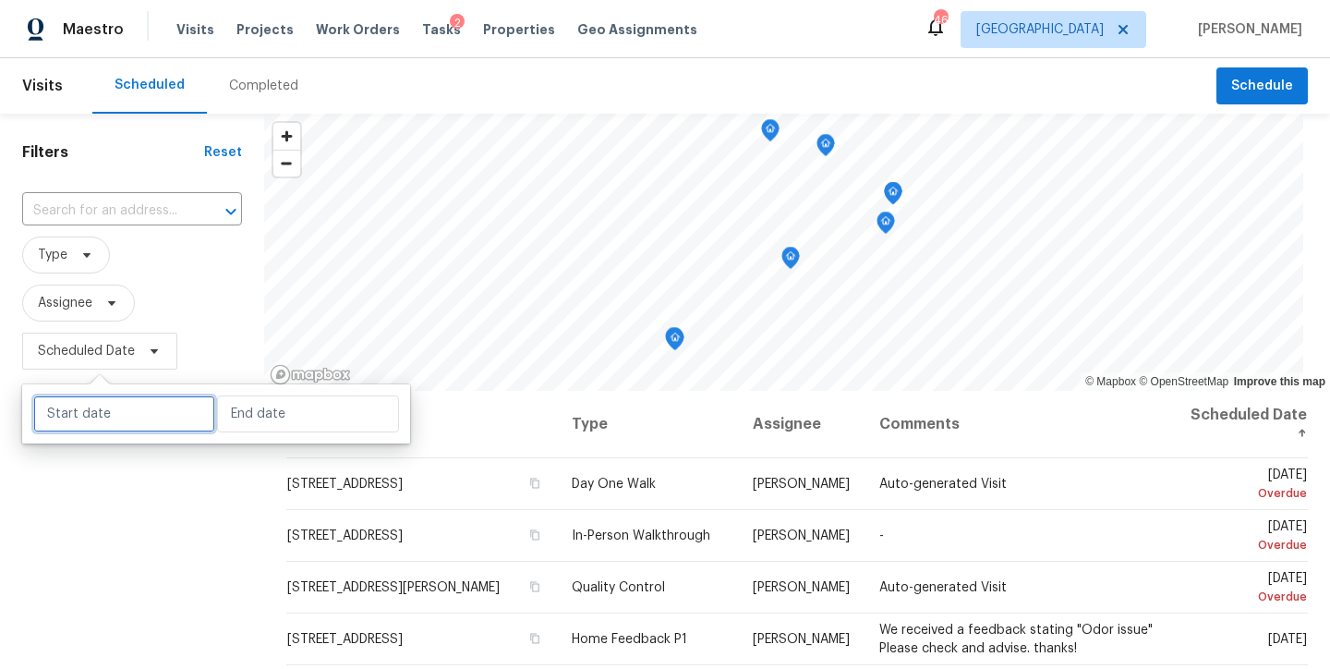
select select "8"
select select "2025"
select select "9"
select select "2025"
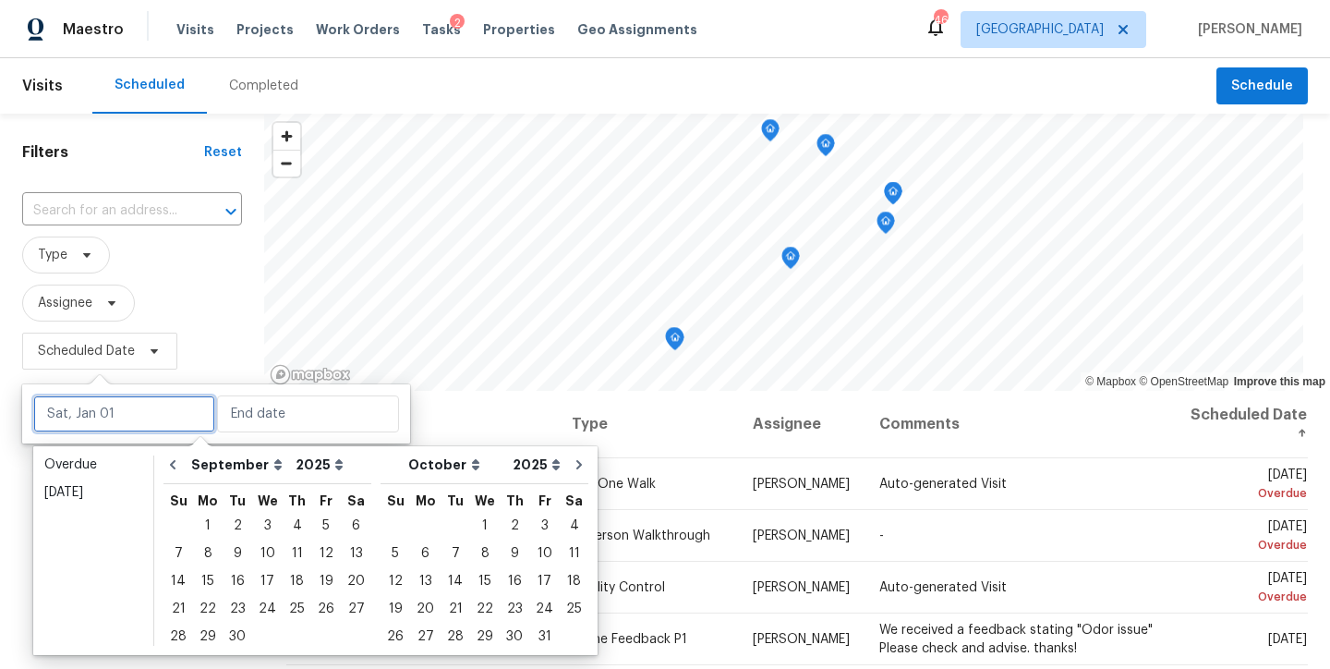
click at [103, 409] on input "text" at bounding box center [124, 413] width 182 height 37
type input "Wed, Sep 24"
click at [311, 606] on div "26" at bounding box center [326, 609] width 30 height 26
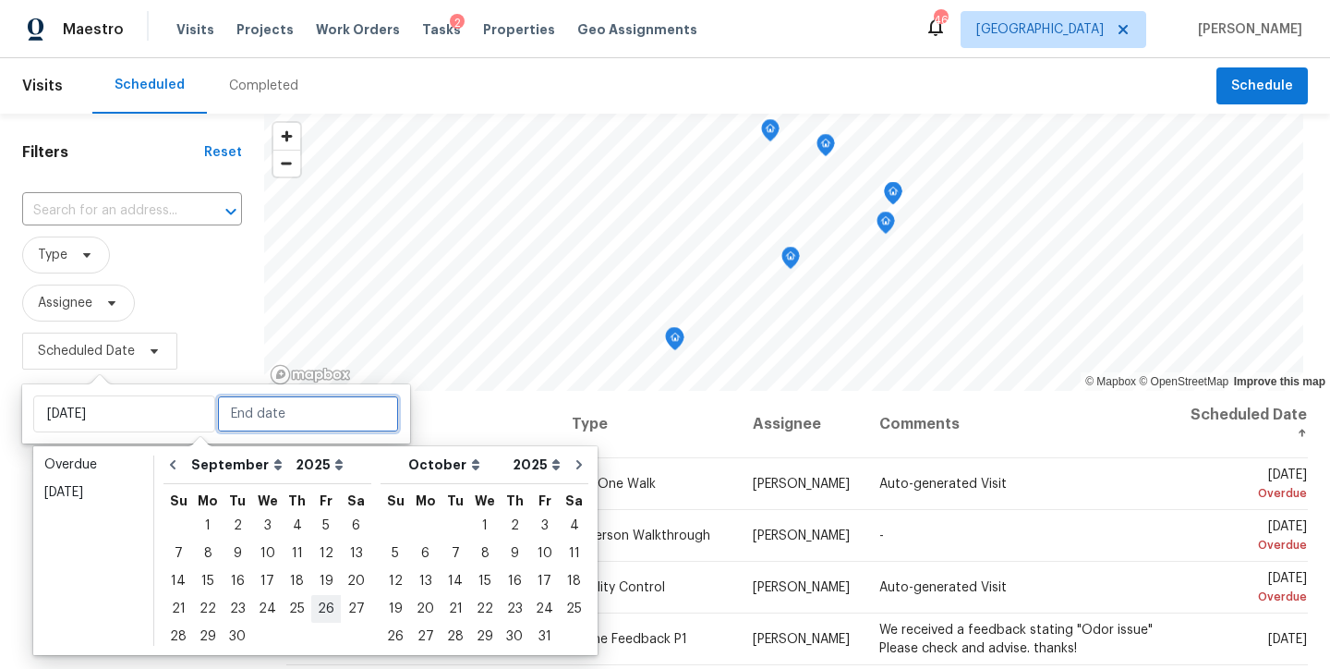
type input "Fri, Sep 26"
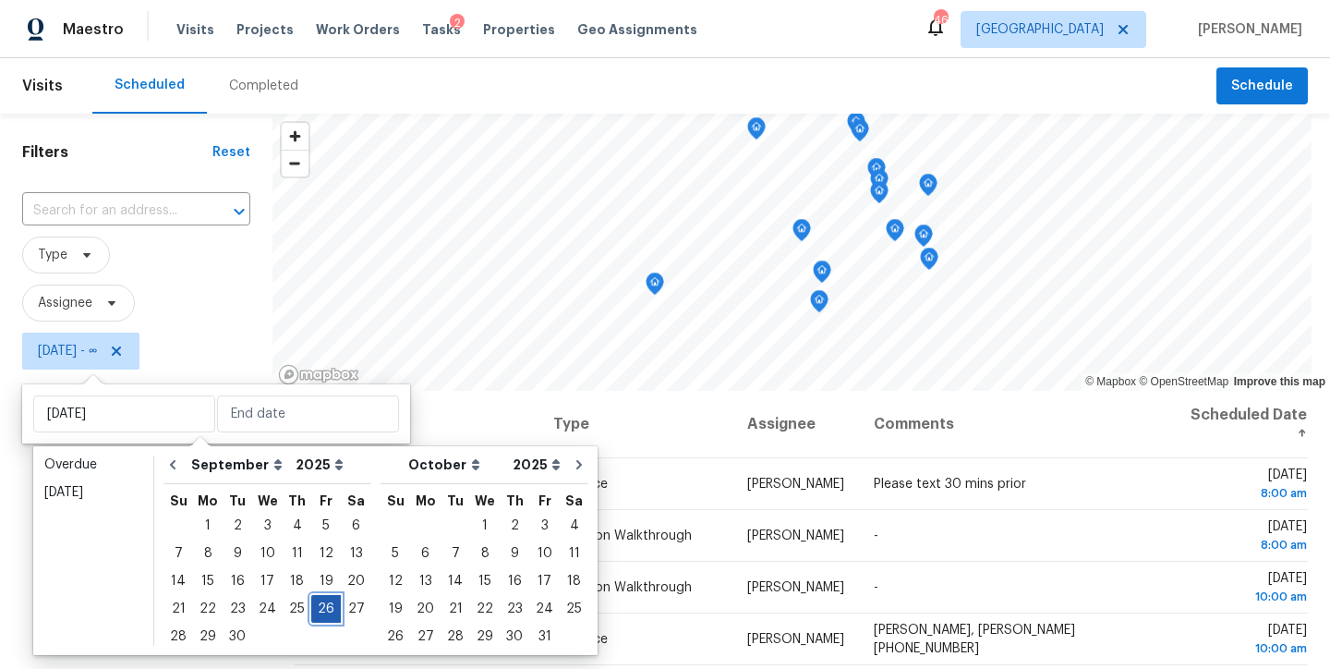
click at [313, 606] on div "26" at bounding box center [326, 609] width 30 height 26
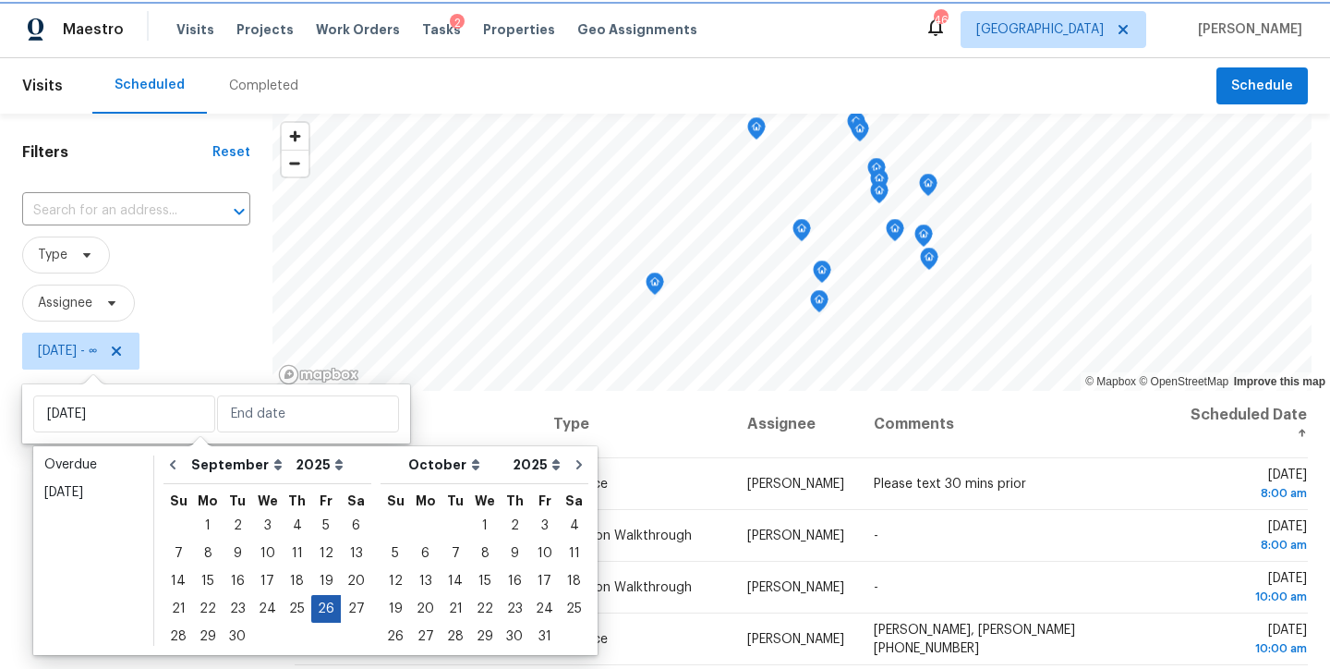
type input "Fri, Sep 26"
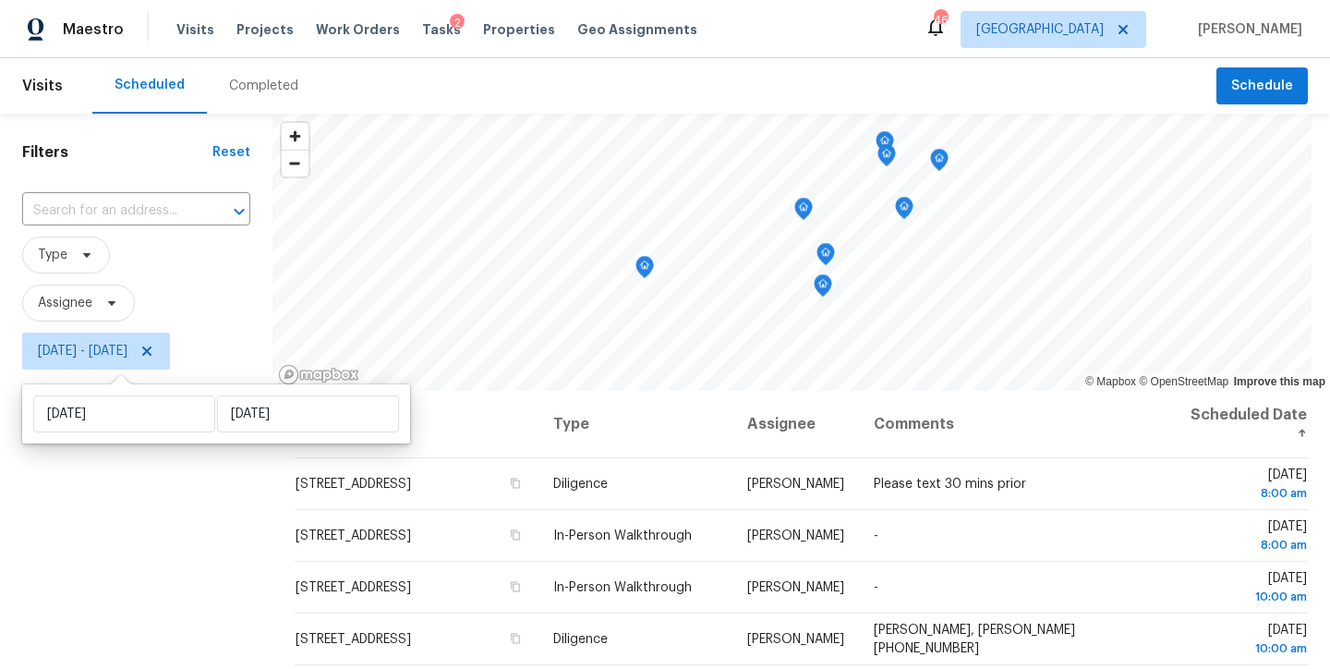
click at [100, 560] on div "Filters Reset ​ Type Assignee Fri, Sep 26 - Fri, Sep 26" at bounding box center [136, 520] width 272 height 812
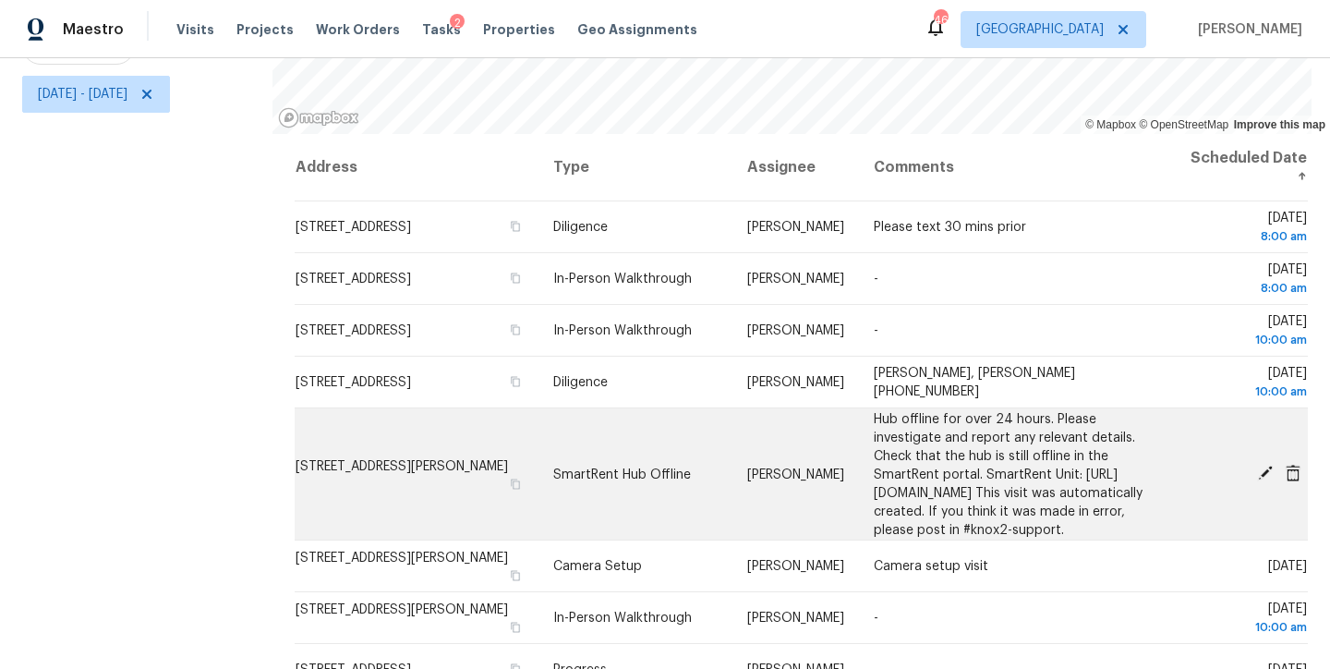
scroll to position [319, 0]
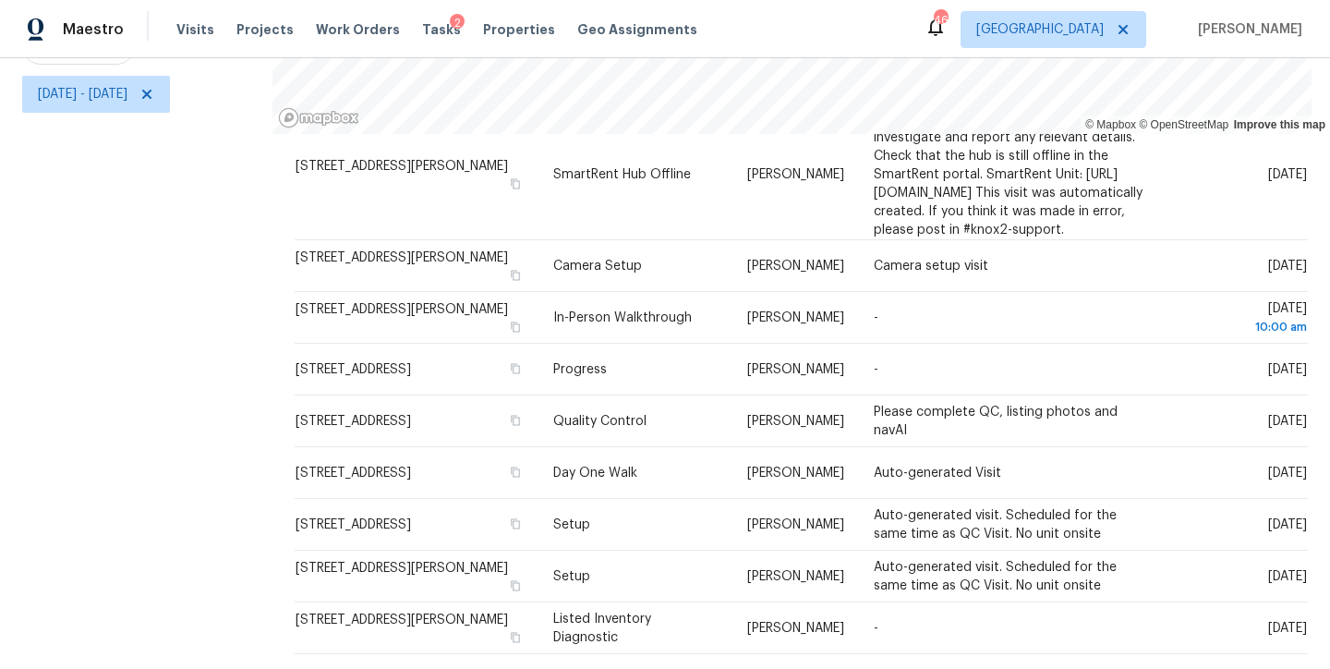
click at [69, 432] on div "Filters Reset ​ Type Assignee Fri, Sep 26 - Fri, Sep 26" at bounding box center [136, 263] width 272 height 812
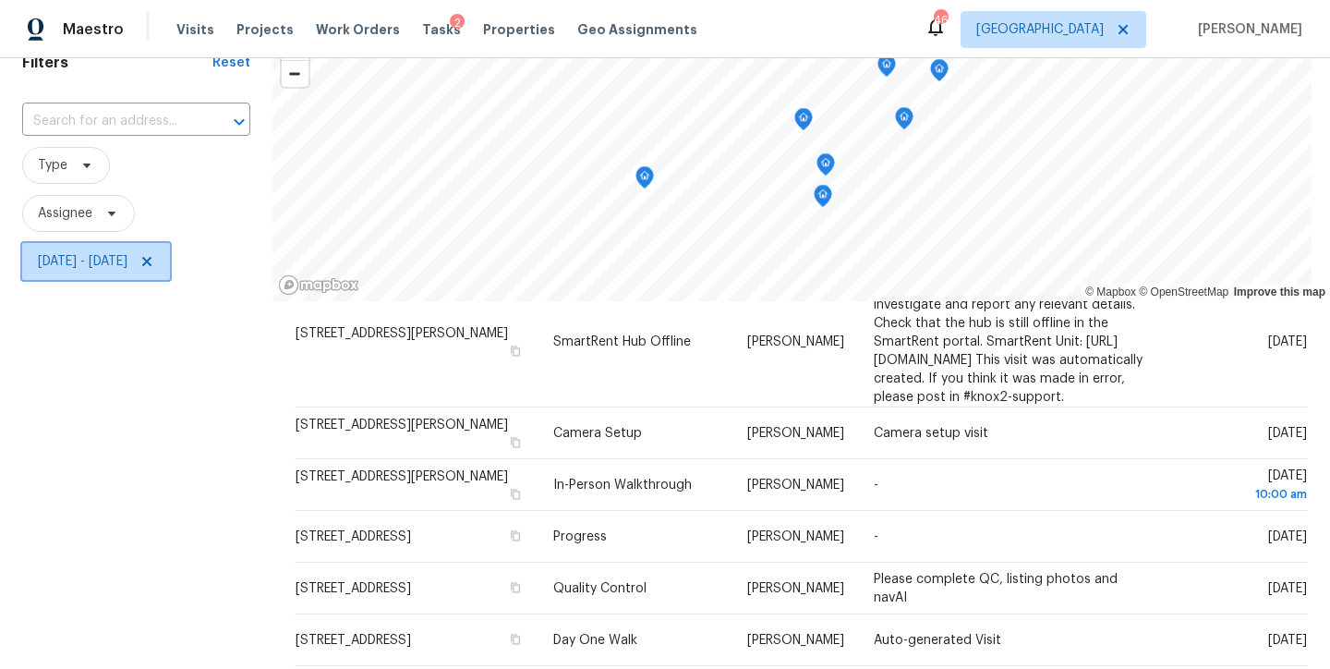
click at [154, 261] on icon at bounding box center [146, 261] width 15 height 15
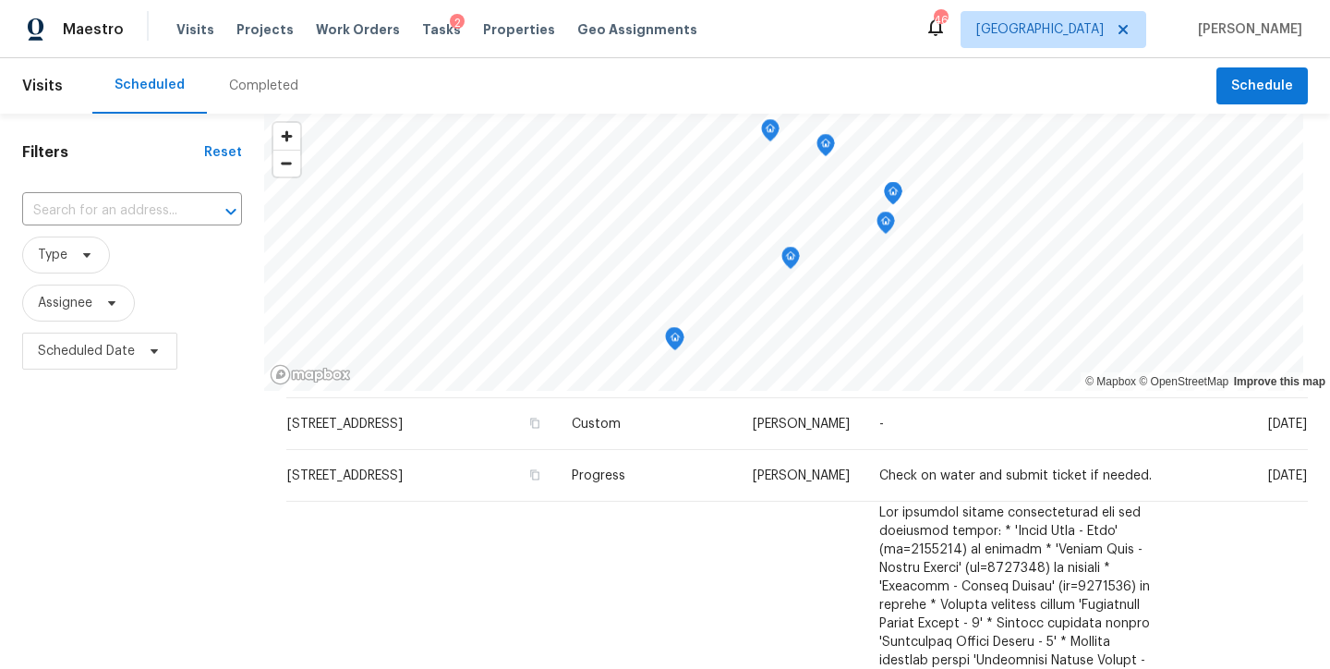
click at [890, 6] on div "Maestro Visits Projects Work Orders Tasks 2 Properties Geo Assignments 46 Ralei…" at bounding box center [665, 29] width 1330 height 58
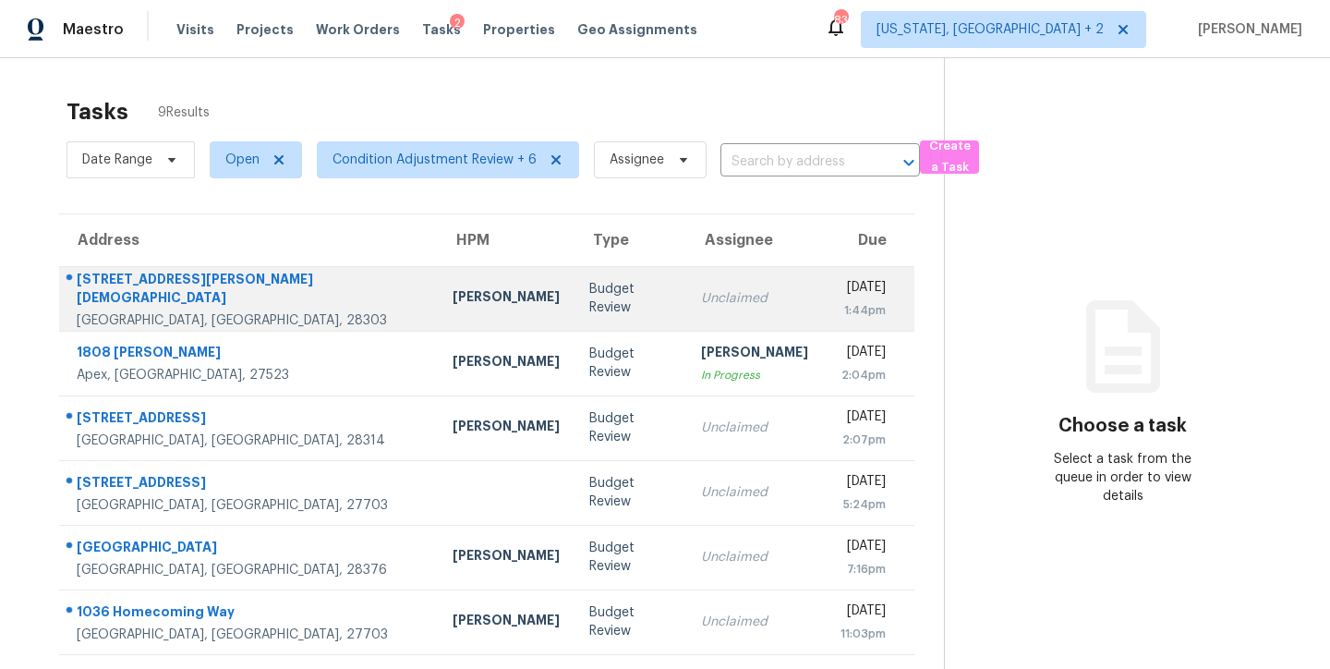
scroll to position [208, 0]
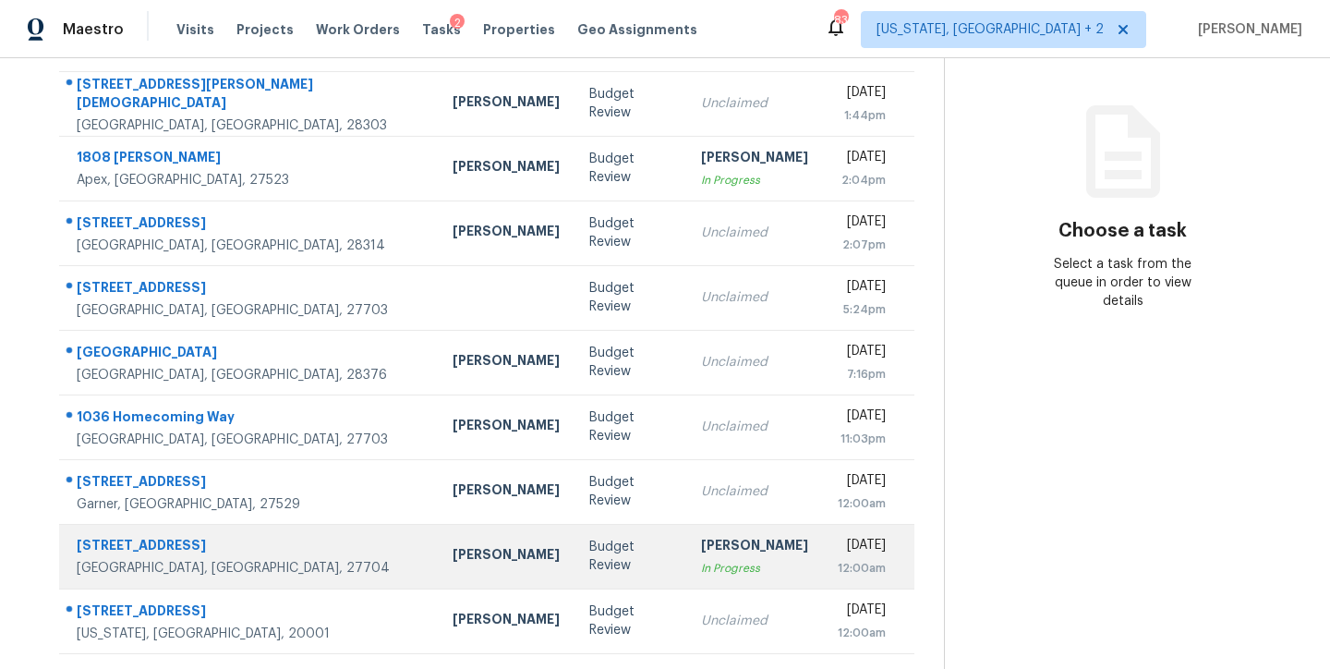
click at [574, 524] on td "Budget Review" at bounding box center [630, 556] width 113 height 65
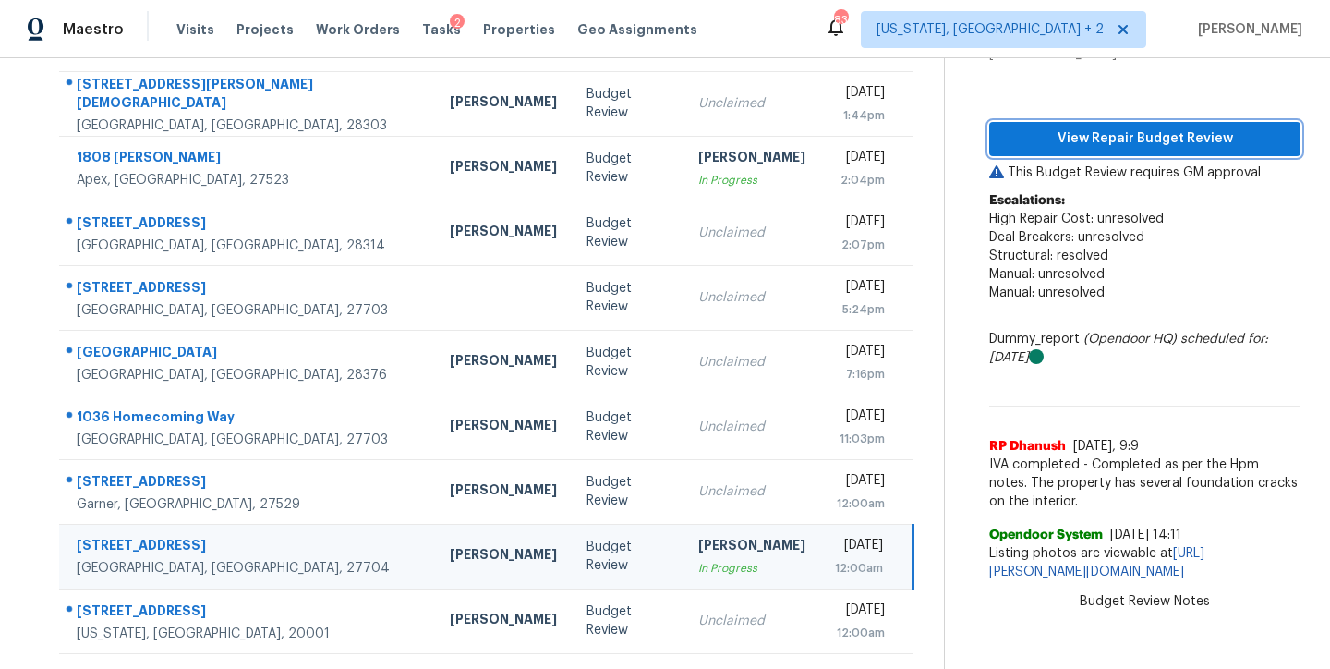
click at [1197, 127] on span "View Repair Budget Review" at bounding box center [1145, 138] width 282 height 23
click at [832, 27] on div "Maestro Visits Projects Work Orders Tasks 2 Properties Geo Assignments 79 [US_S…" at bounding box center [665, 29] width 1330 height 58
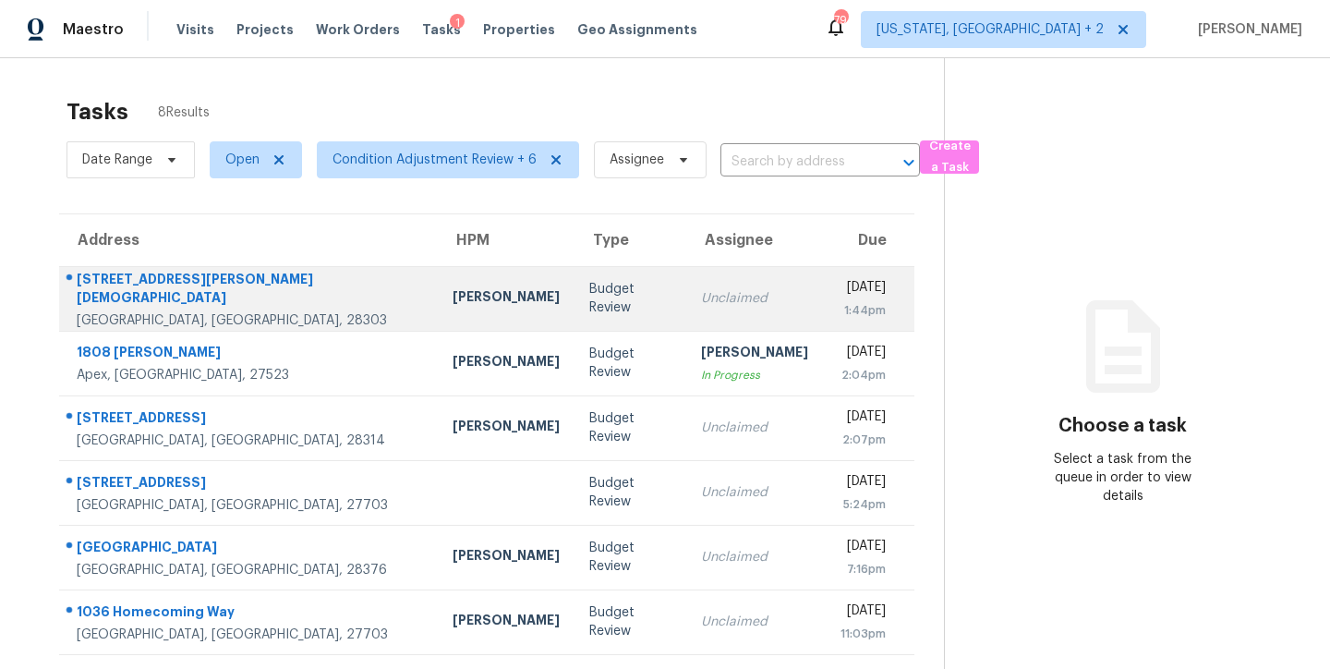
click at [453, 308] on div "[PERSON_NAME]" at bounding box center [506, 298] width 107 height 23
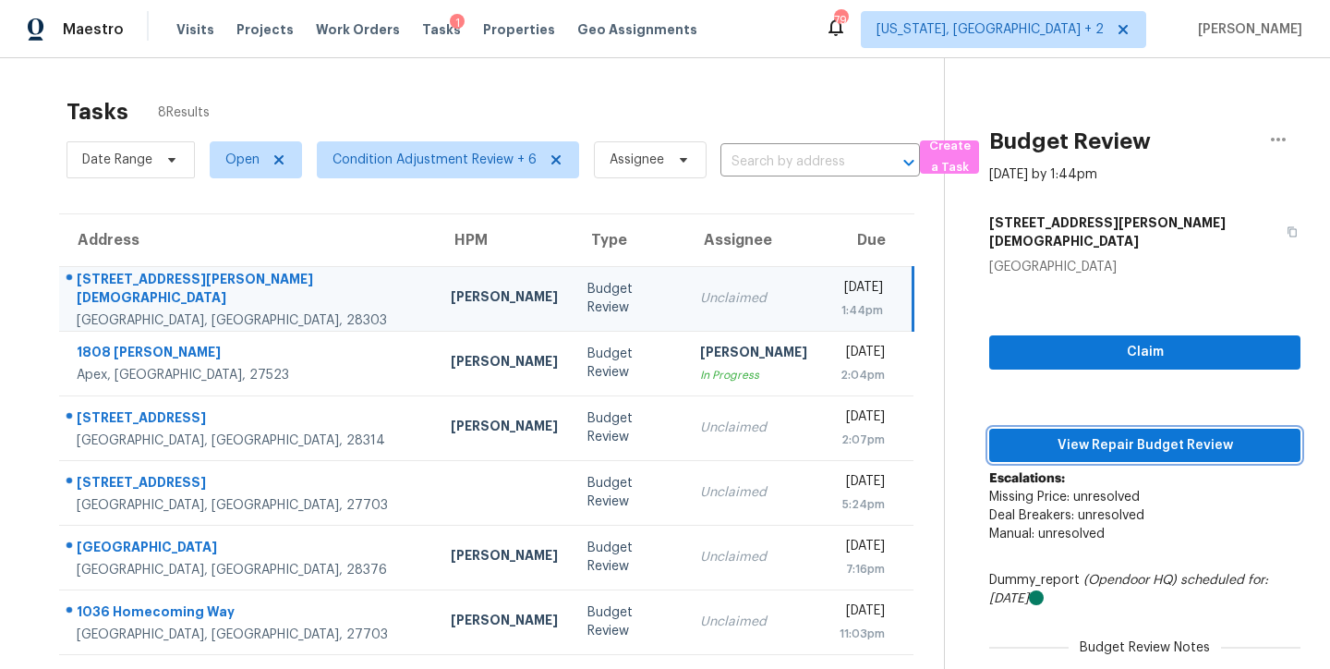
click at [1162, 434] on span "View Repair Budget Review" at bounding box center [1145, 445] width 282 height 23
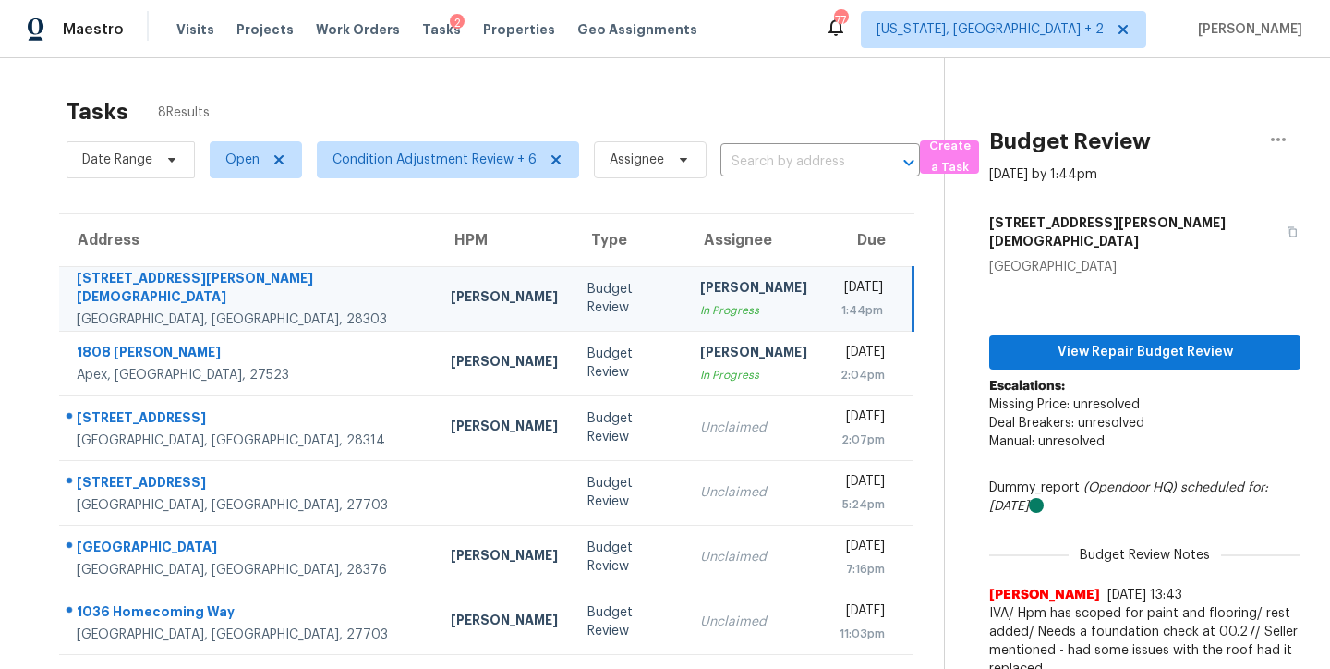
click at [414, 90] on div "Tasks 8 Results" at bounding box center [505, 112] width 877 height 48
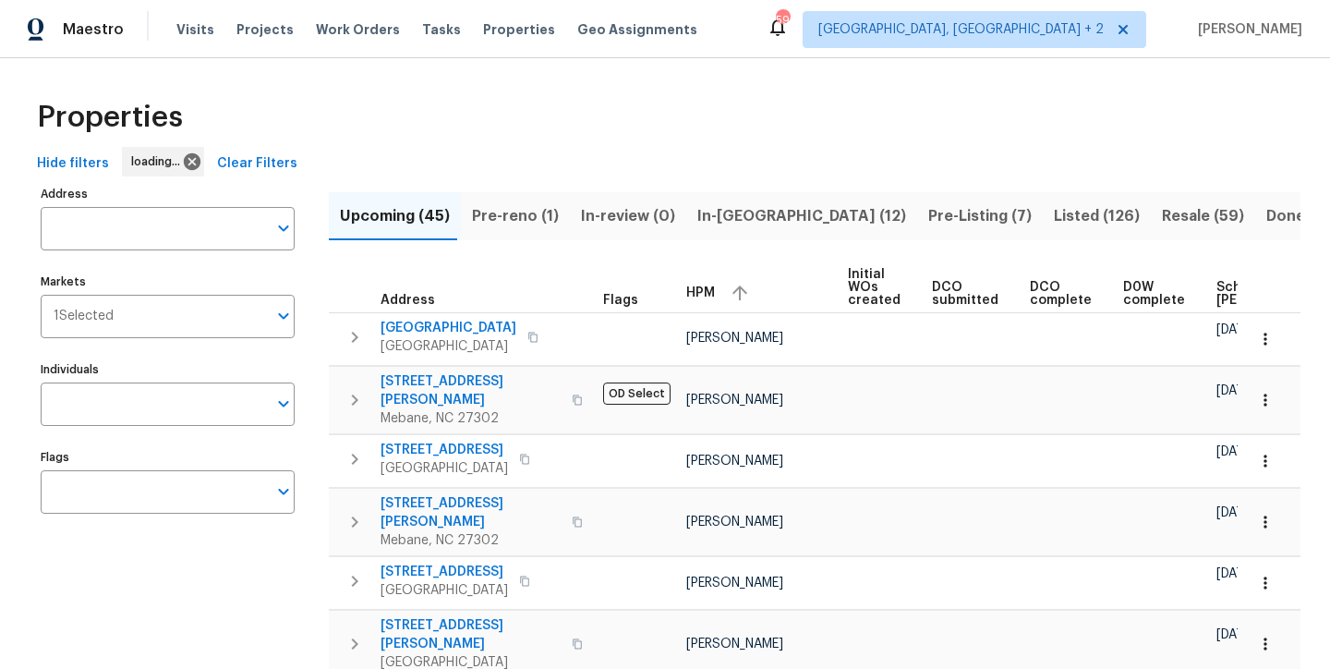
click at [708, 296] on span "HPM" at bounding box center [700, 292] width 29 height 13
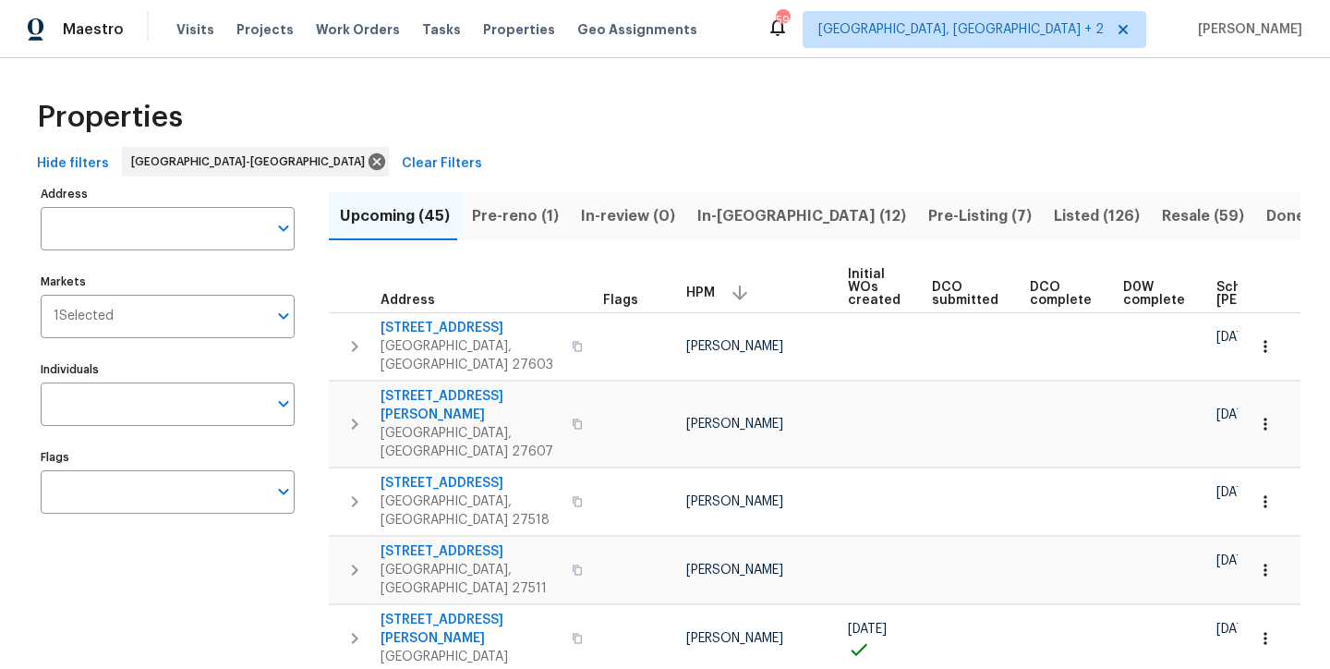
click at [696, 284] on div "HPM" at bounding box center [759, 293] width 147 height 28
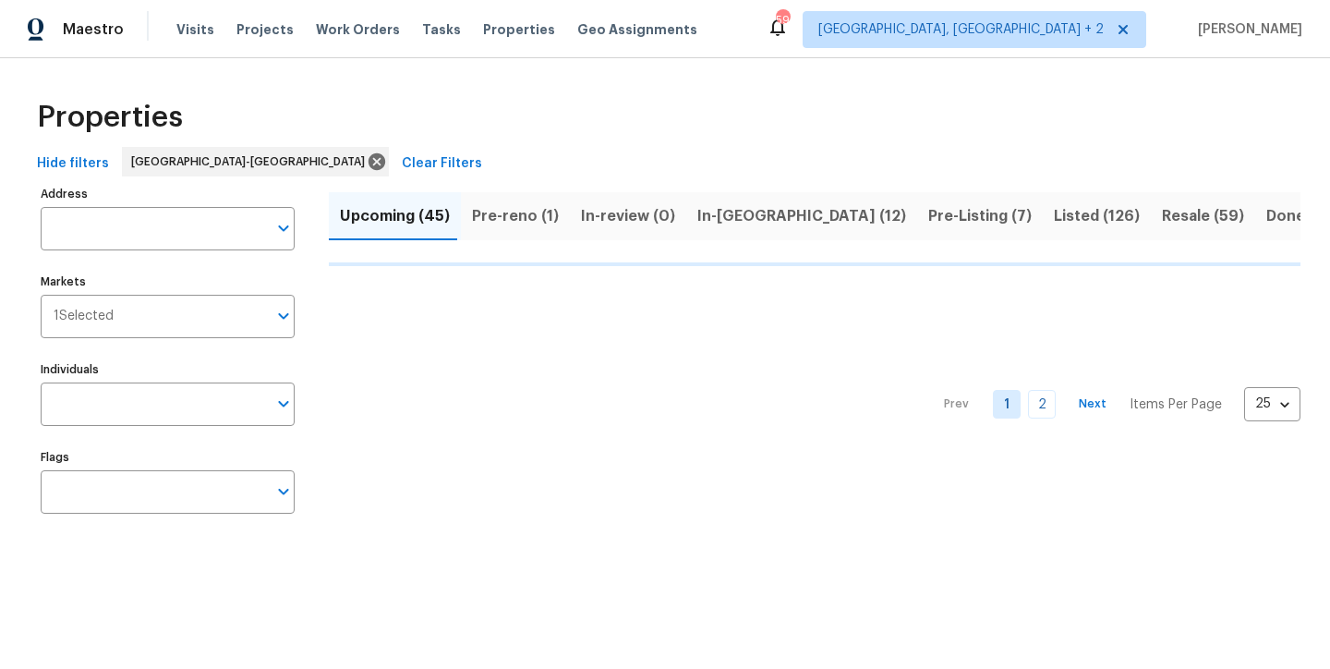
click at [710, 100] on div "Properties" at bounding box center [665, 117] width 1271 height 59
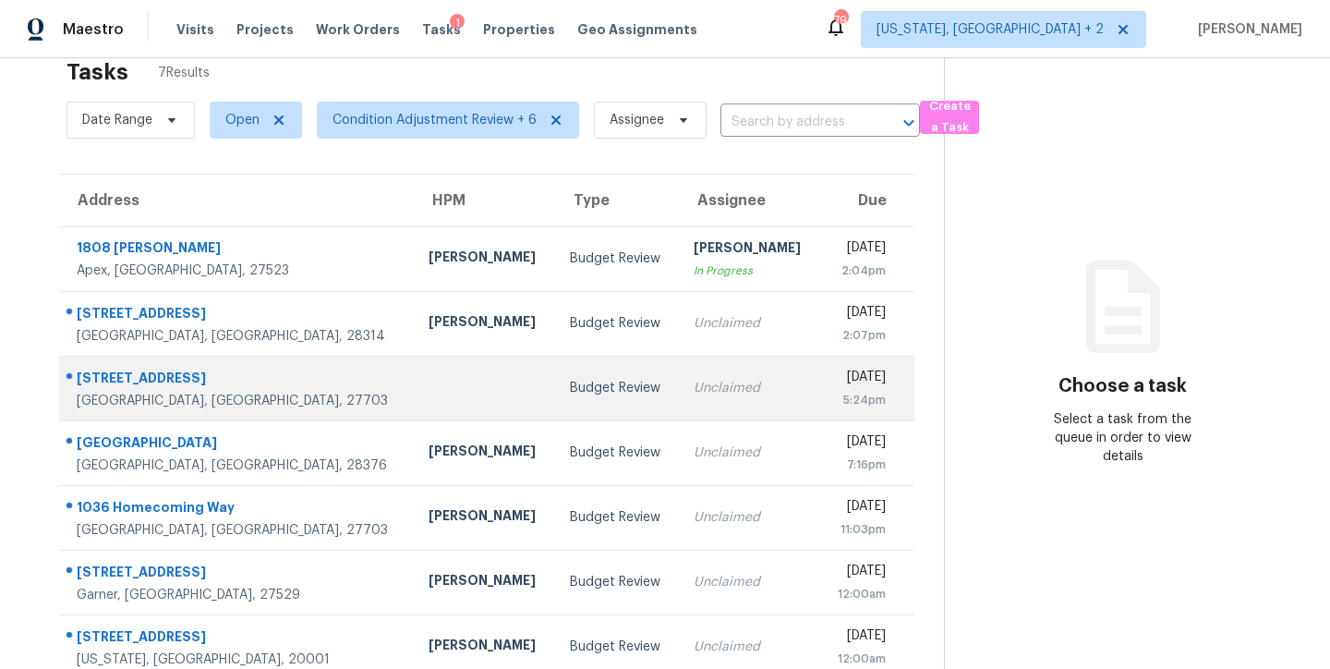
scroll to position [79, 0]
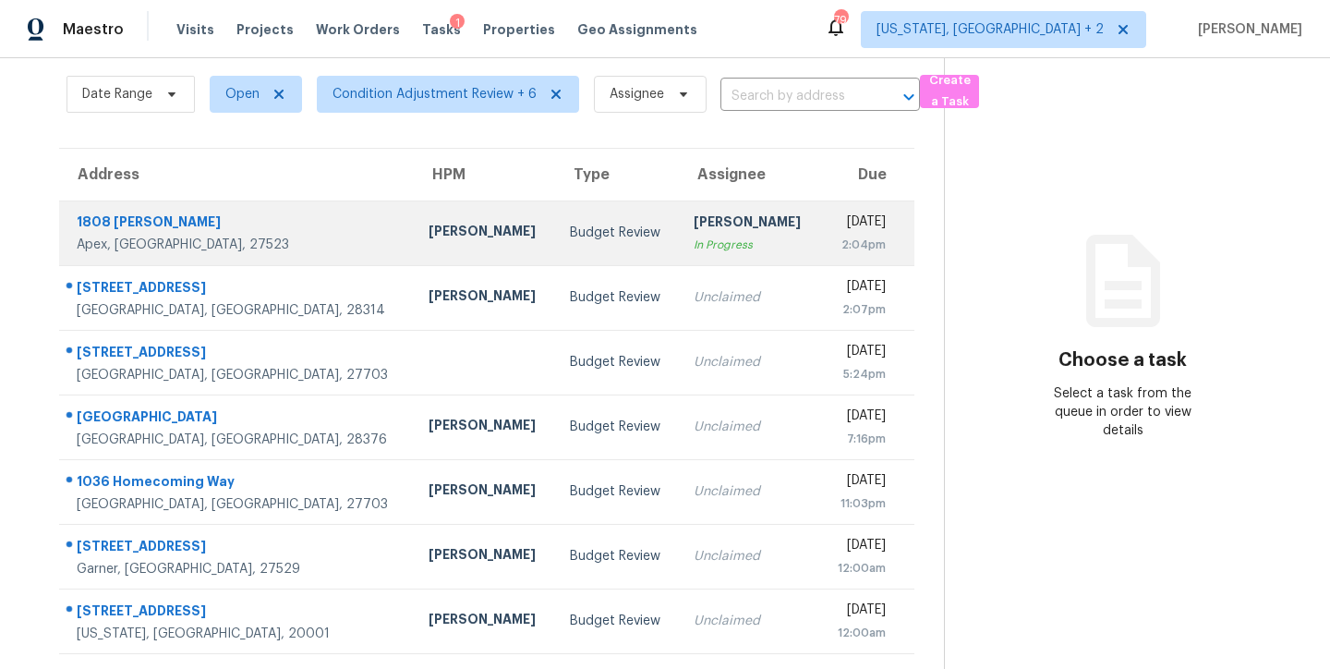
click at [555, 231] on td "Budget Review" at bounding box center [617, 232] width 124 height 65
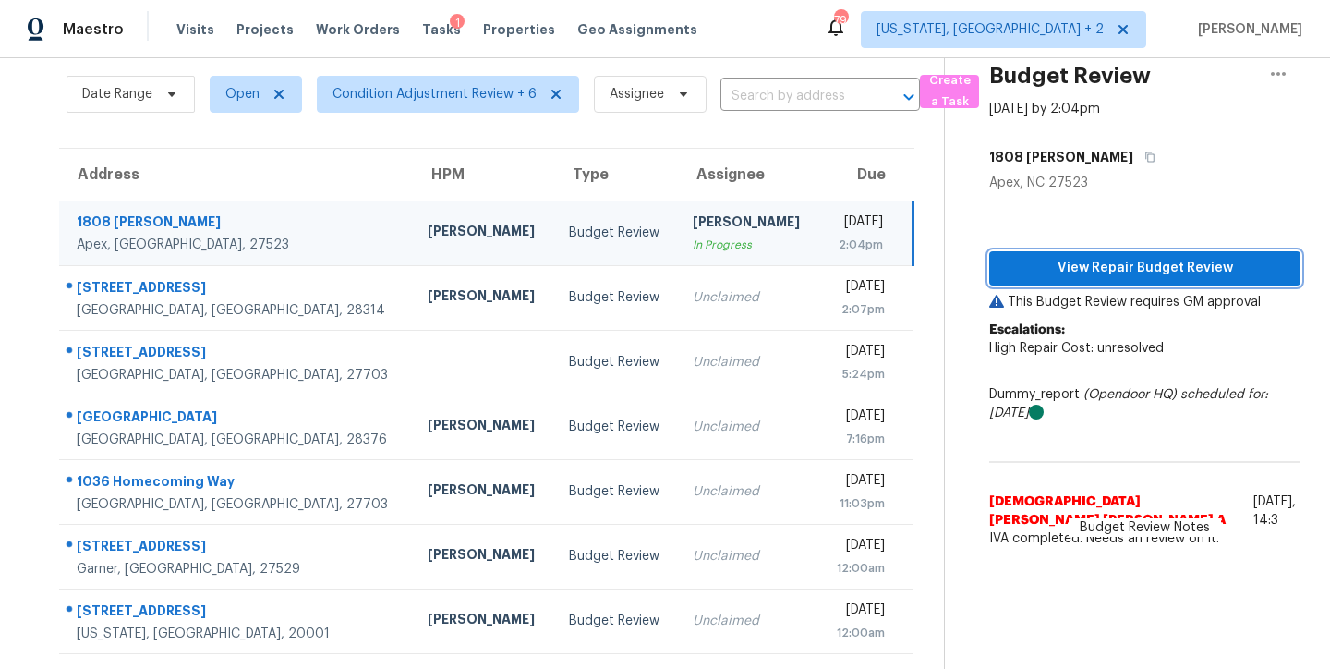
click at [1126, 257] on span "View Repair Budget Review" at bounding box center [1145, 268] width 282 height 23
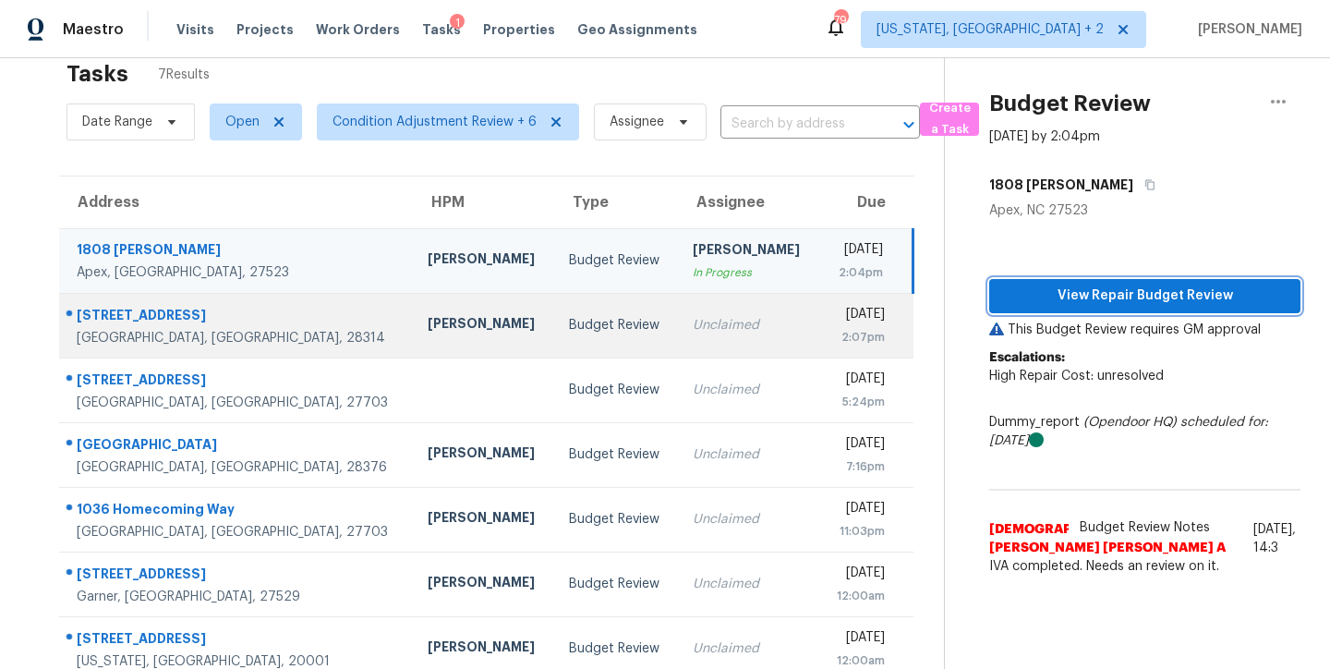
scroll to position [0, 0]
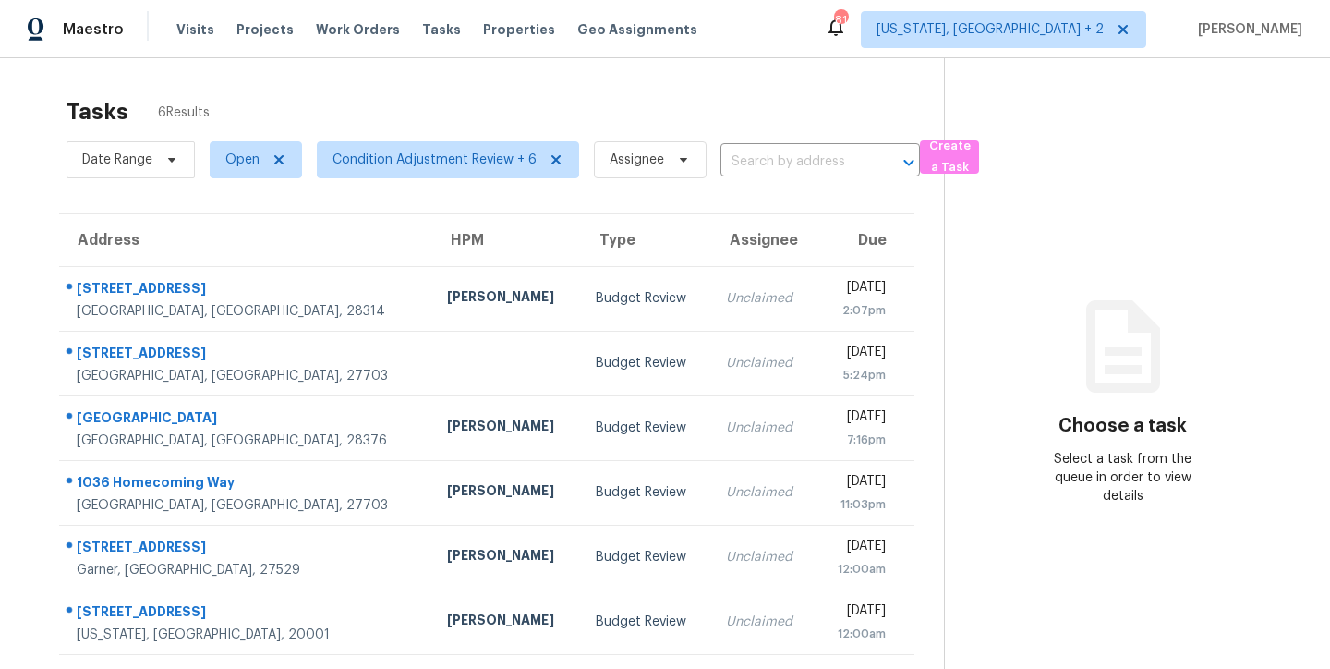
click at [421, 78] on div "Tasks 6 Results Date Range Open Condition Adjustment Review + 6 Assignee ​ Crea…" at bounding box center [665, 392] width 1330 height 669
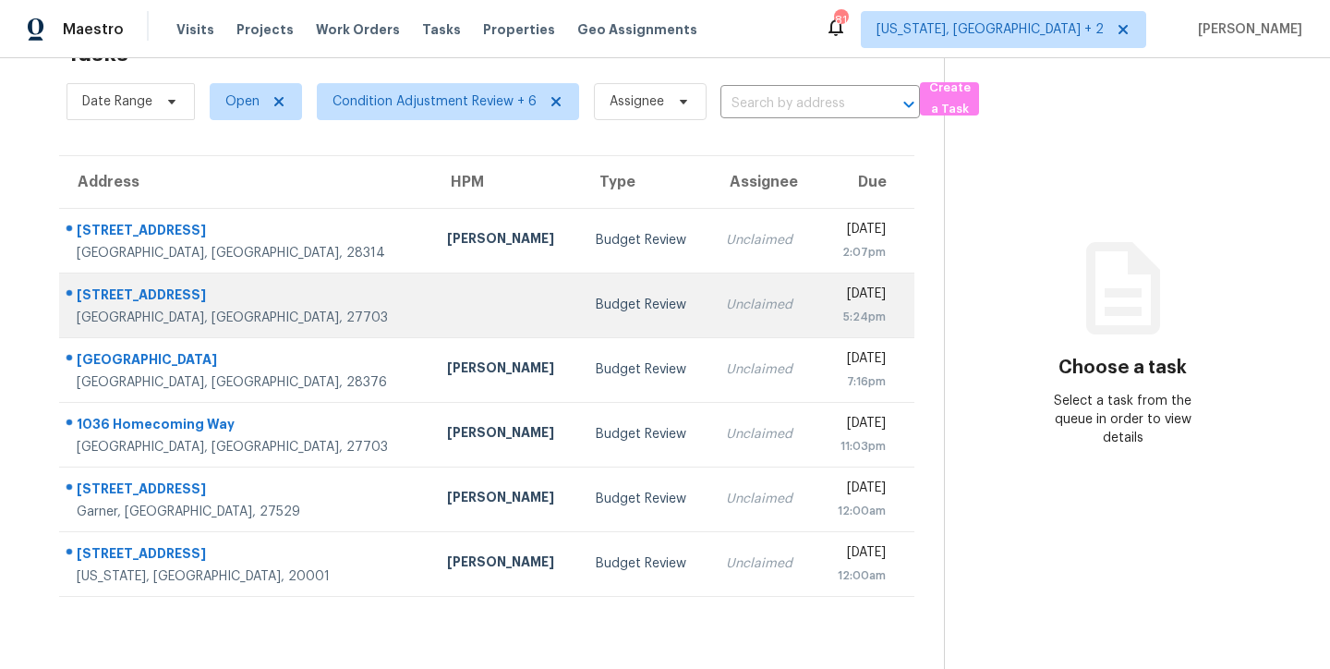
scroll to position [72, 0]
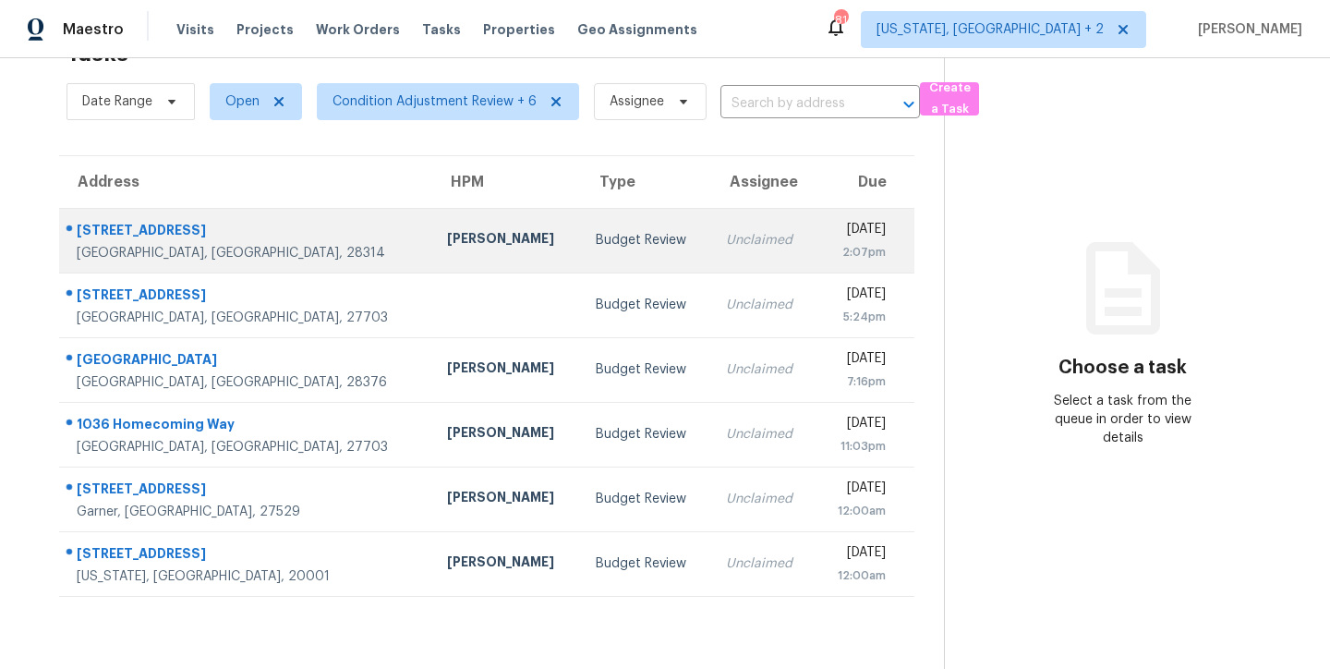
click at [447, 229] on div "Preston Sexton" at bounding box center [506, 240] width 119 height 23
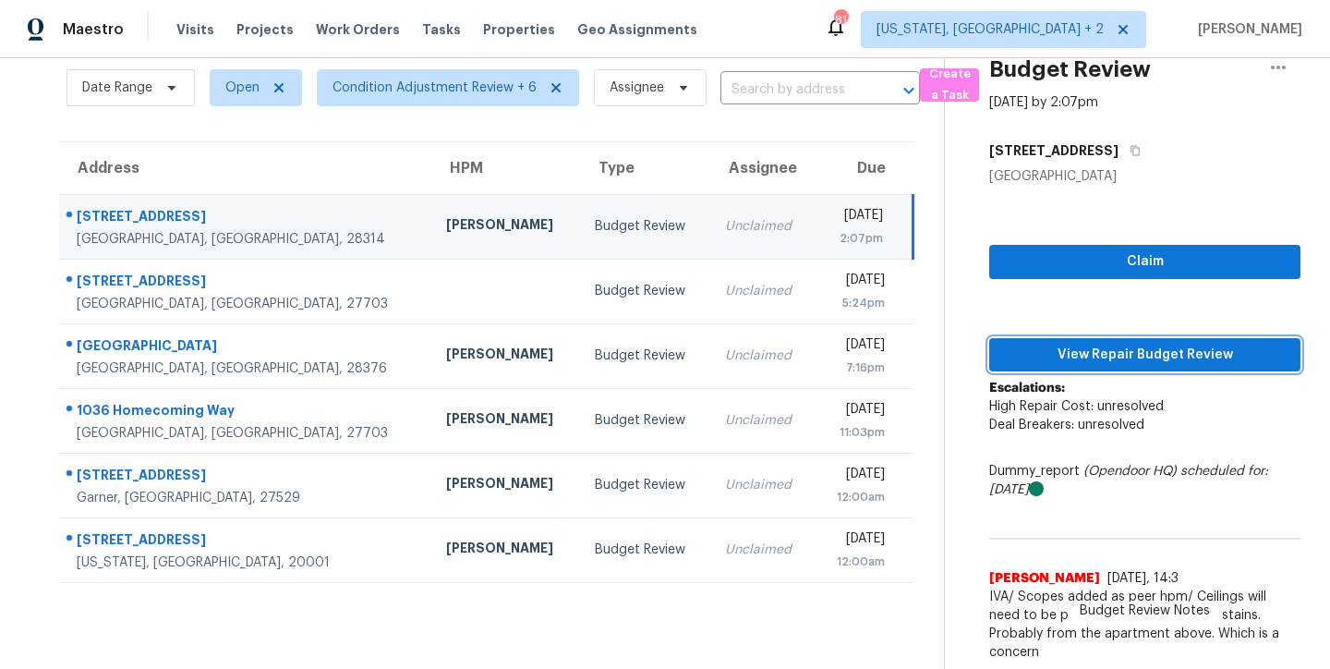
click at [1173, 358] on span "View Repair Budget Review" at bounding box center [1145, 355] width 282 height 23
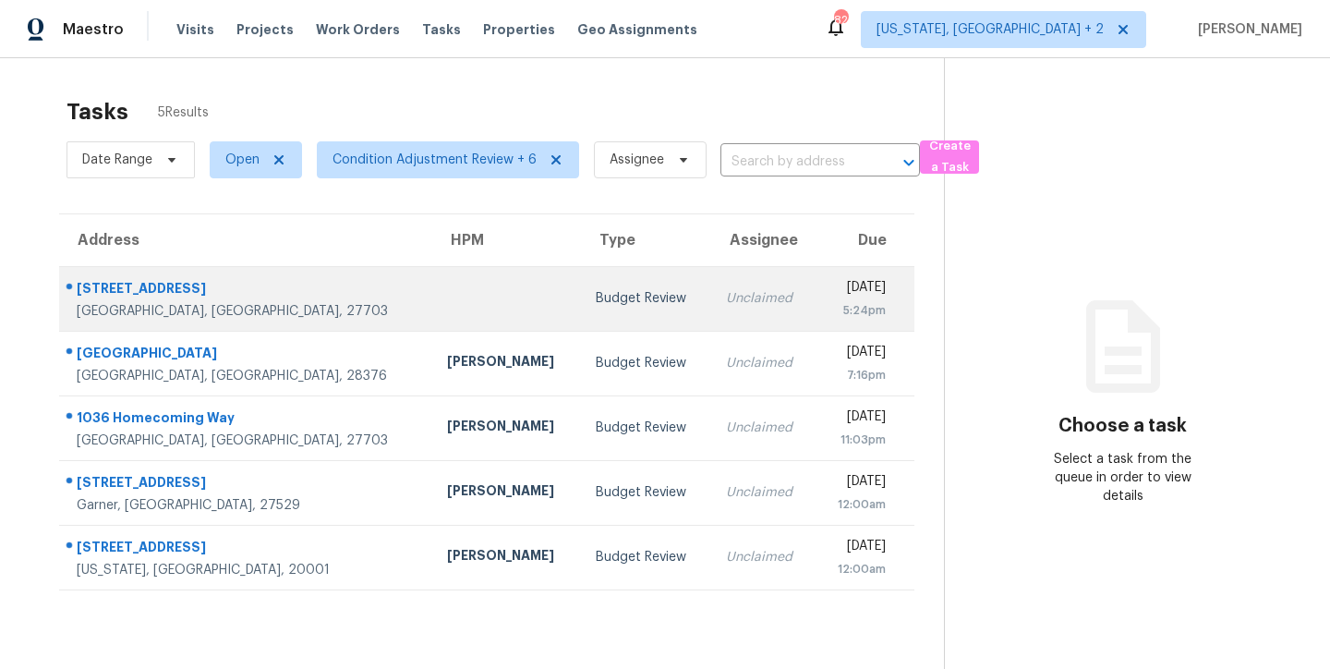
click at [432, 288] on td at bounding box center [506, 298] width 149 height 65
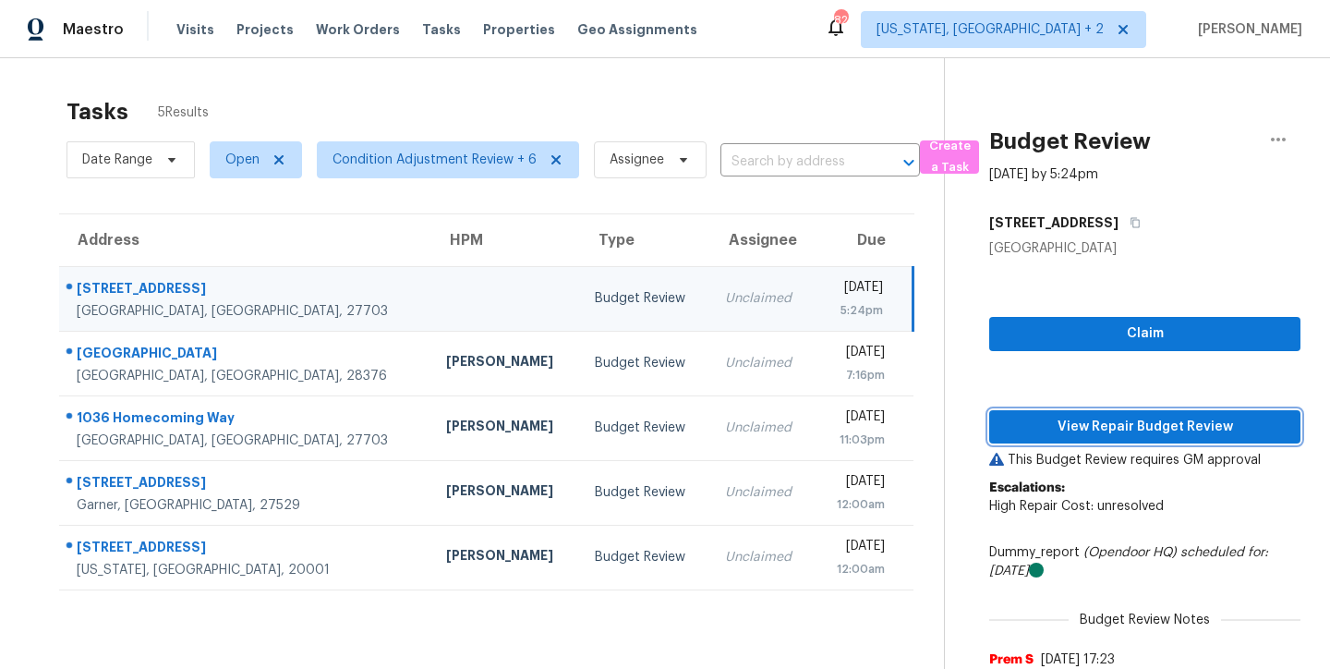
click at [1080, 417] on span "View Repair Budget Review" at bounding box center [1145, 427] width 282 height 23
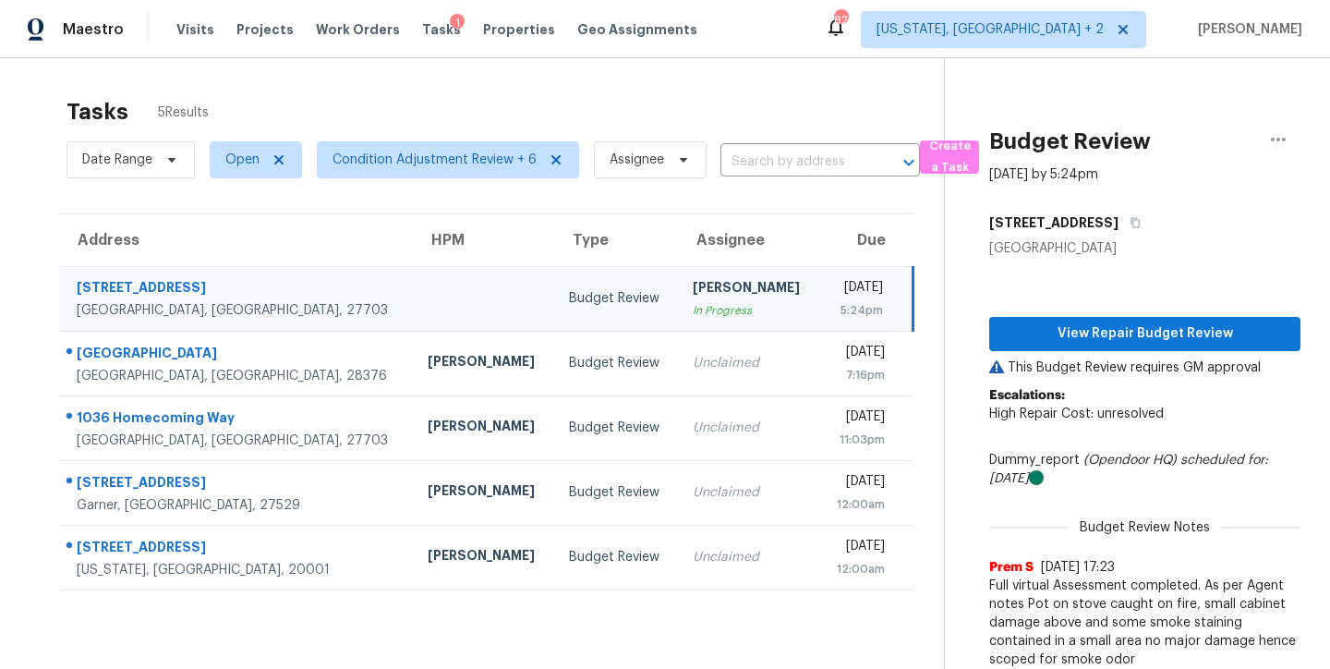
click at [744, 41] on div "Maestro Visits Projects Work Orders Tasks 1 Properties Geo Assignments 82 [US_S…" at bounding box center [665, 29] width 1330 height 58
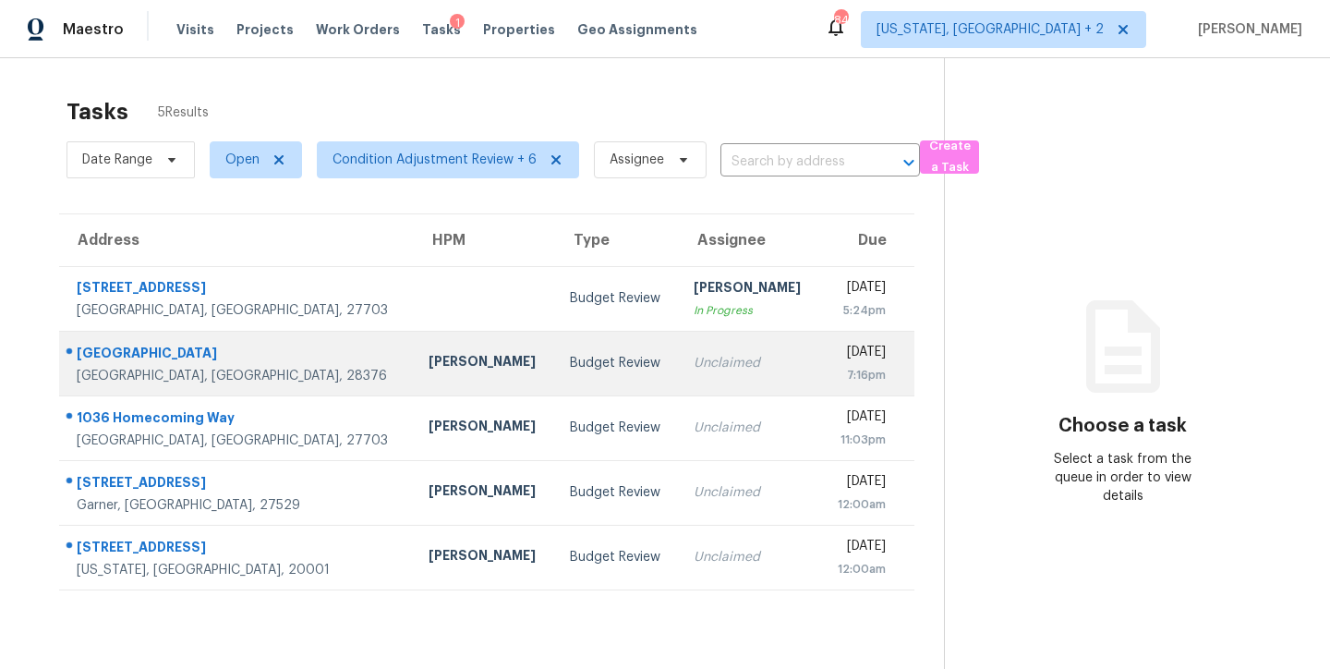
click at [429, 362] on div "[PERSON_NAME]" at bounding box center [485, 363] width 112 height 23
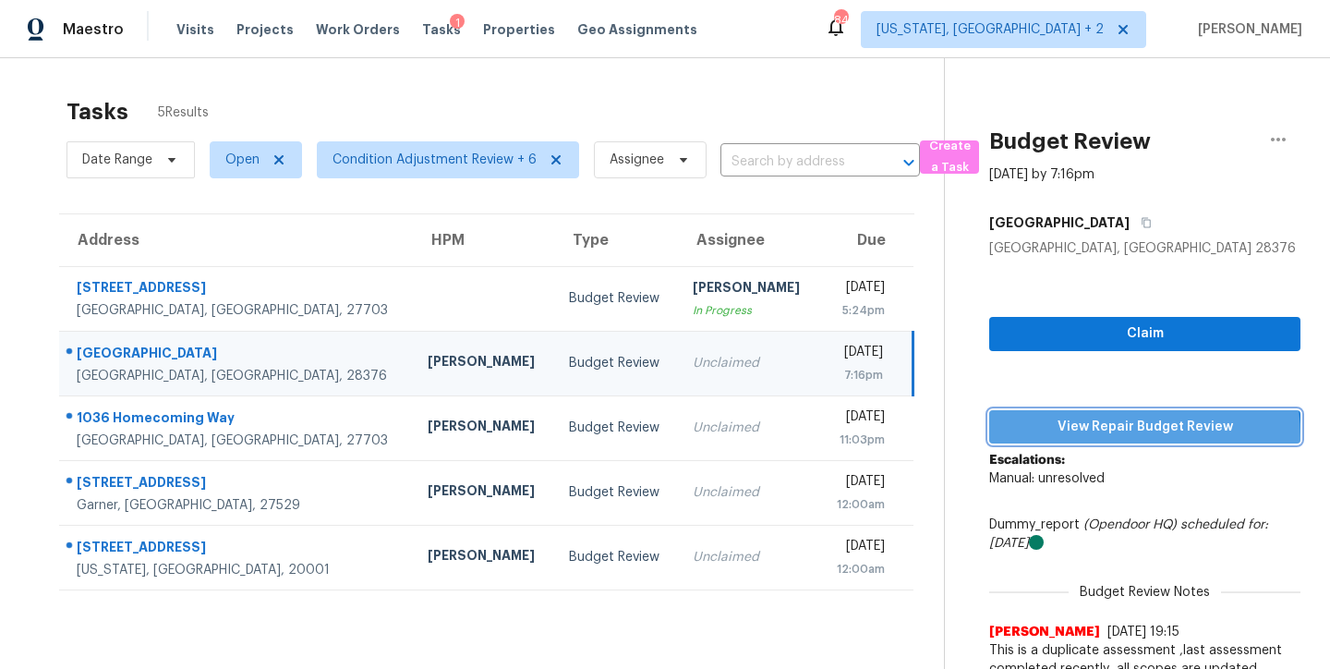
click at [1073, 437] on span "View Repair Budget Review" at bounding box center [1145, 427] width 282 height 23
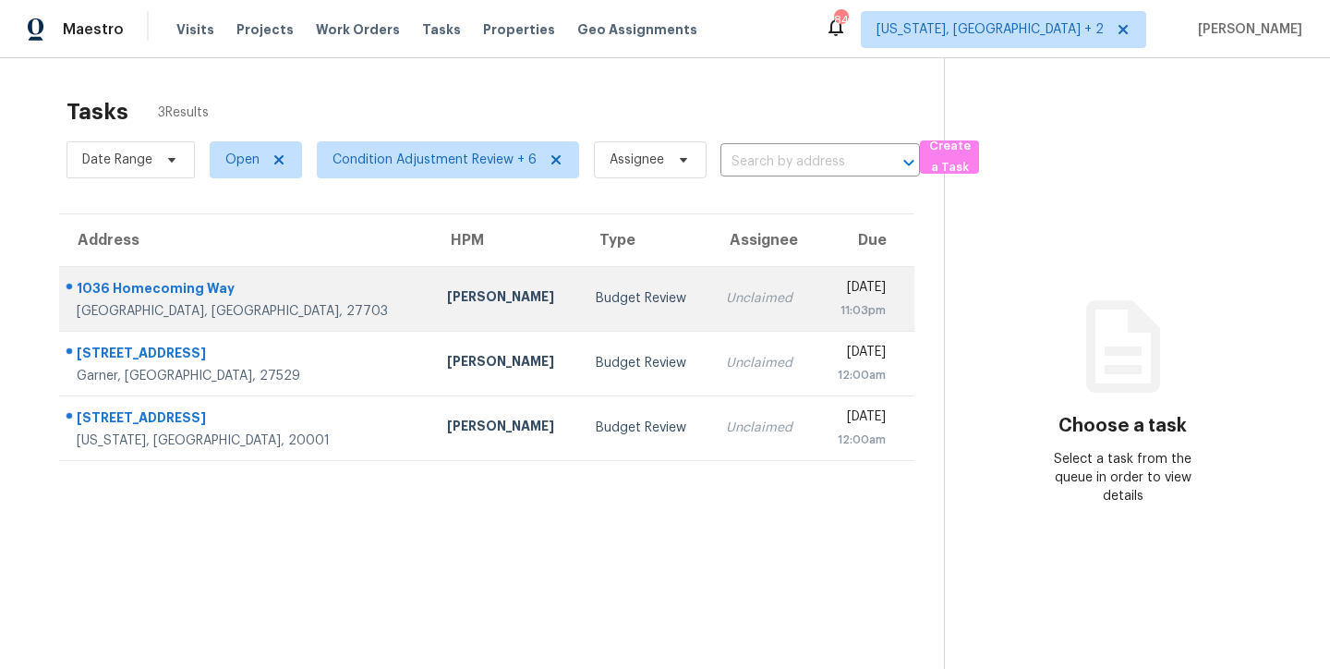
click at [581, 295] on td "Budget Review" at bounding box center [646, 298] width 130 height 65
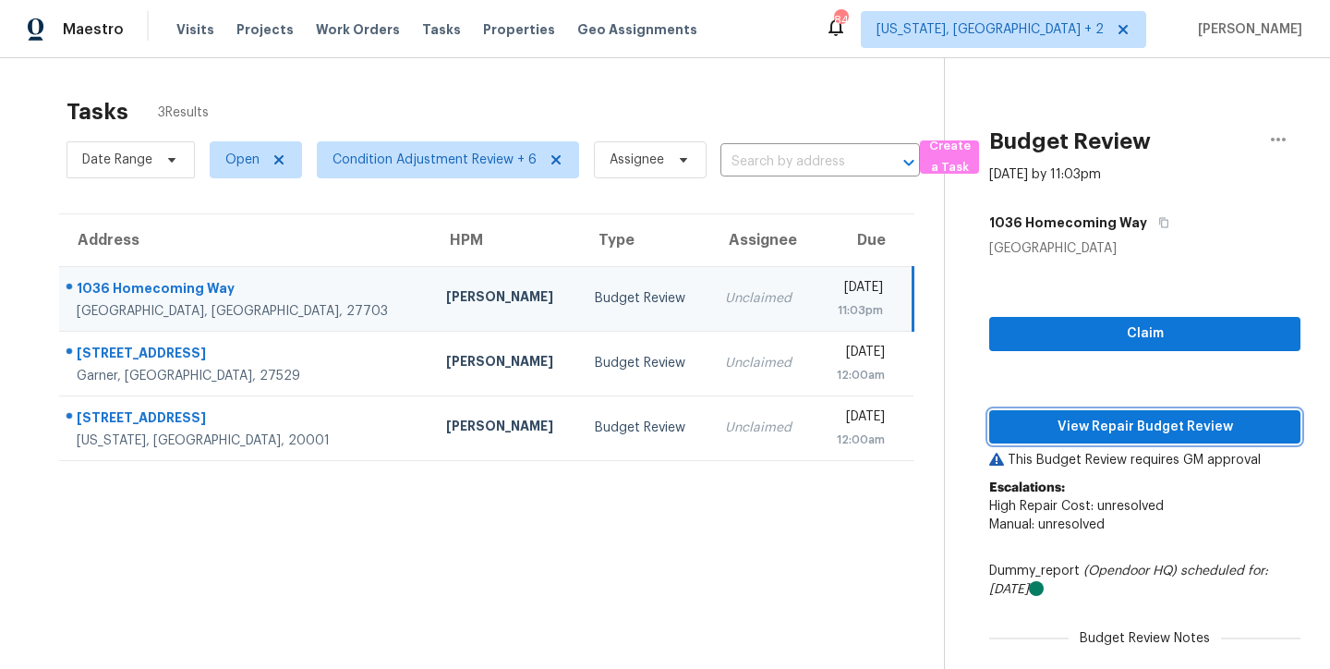
click at [1142, 421] on span "View Repair Budget Review" at bounding box center [1145, 427] width 282 height 23
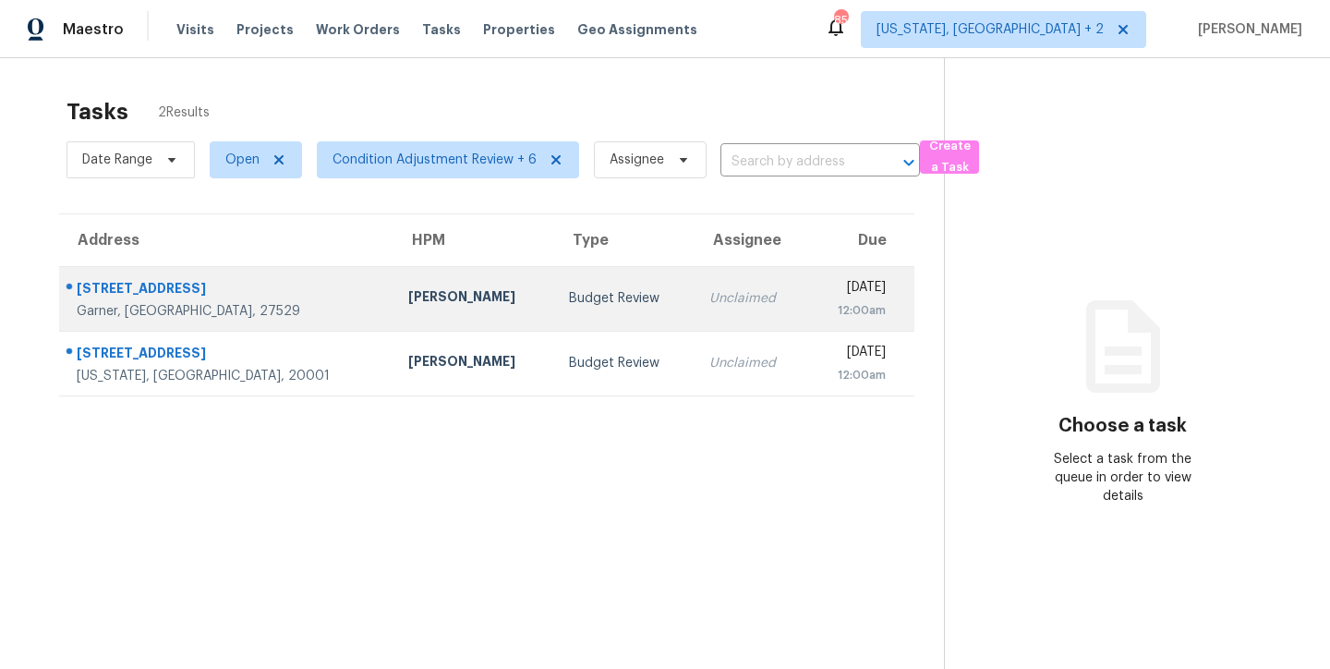
click at [569, 295] on div "Budget Review" at bounding box center [624, 298] width 111 height 18
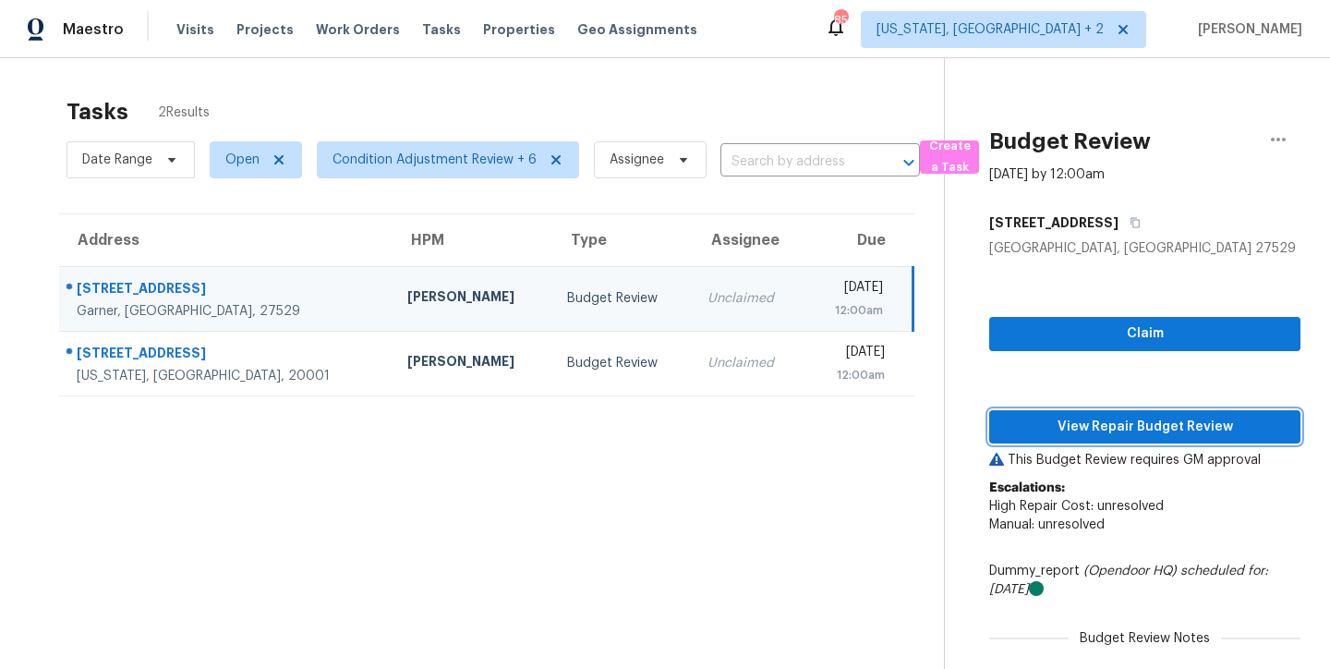
click at [1080, 421] on span "View Repair Budget Review" at bounding box center [1145, 427] width 282 height 23
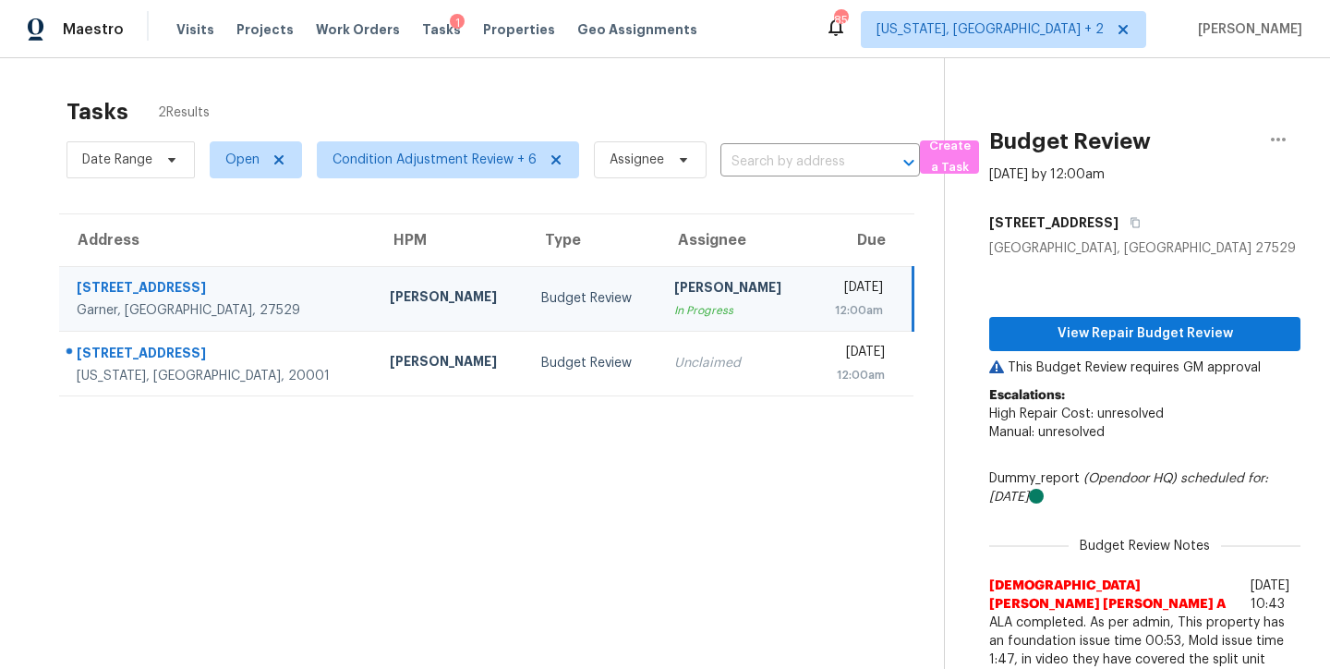
click at [794, 23] on div "Maestro Visits Projects Work Orders Tasks 1 Properties Geo Assignments 85 Washi…" at bounding box center [665, 29] width 1330 height 58
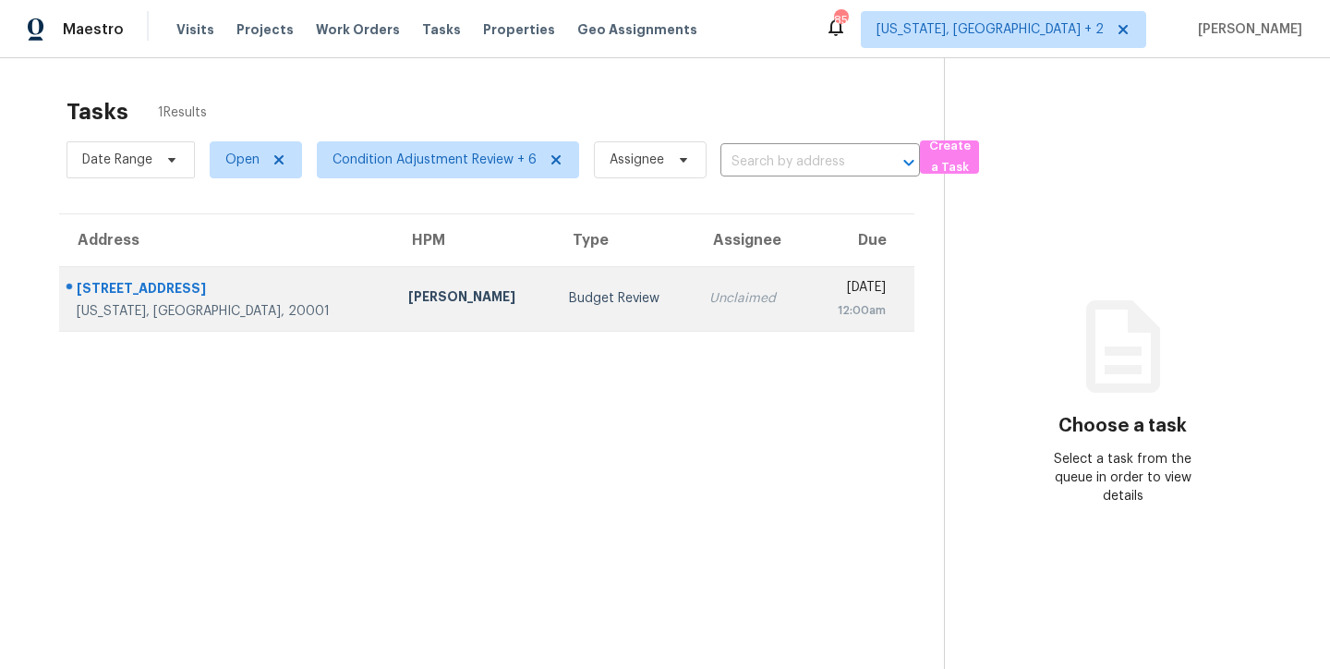
click at [408, 303] on div "[PERSON_NAME]" at bounding box center [473, 298] width 131 height 23
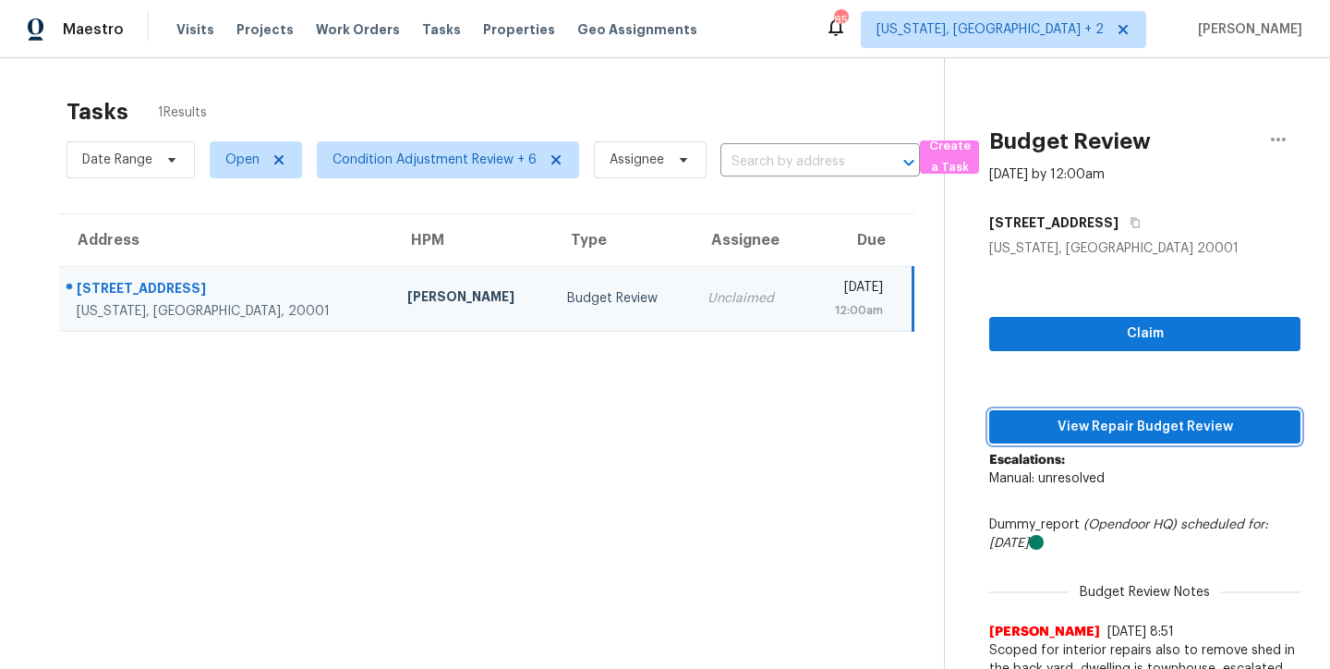
click at [1207, 427] on span "View Repair Budget Review" at bounding box center [1145, 427] width 282 height 23
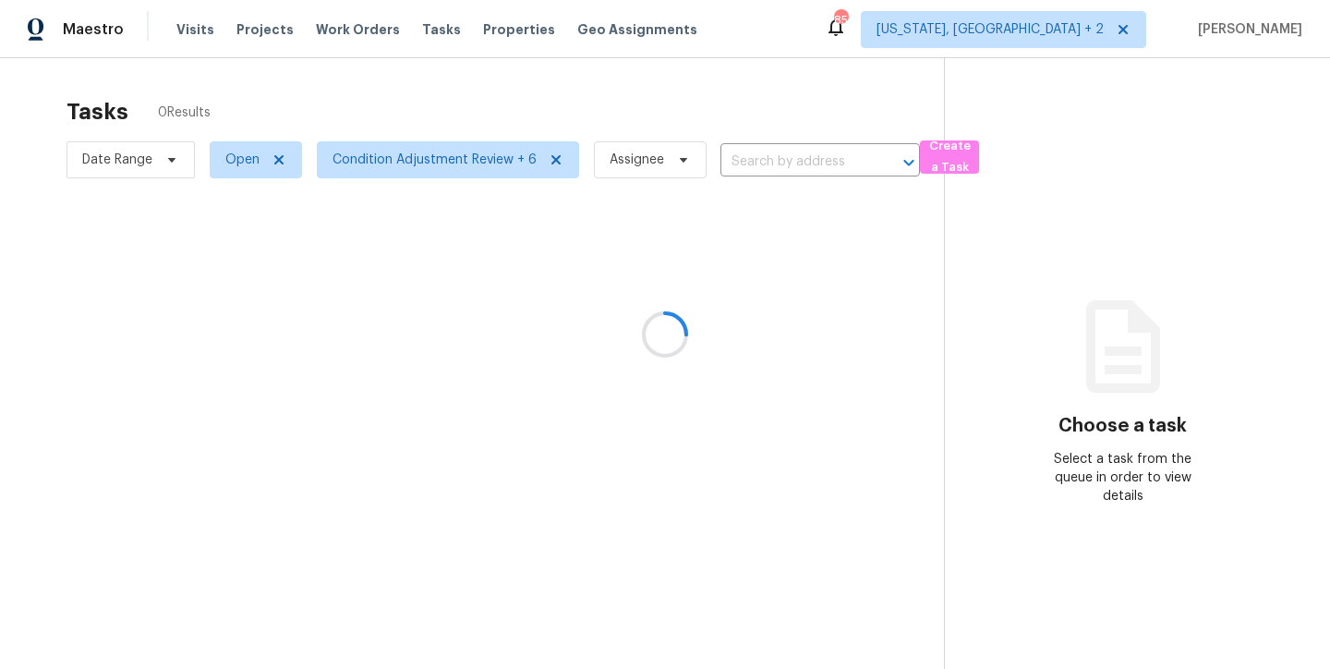
click at [730, 98] on div at bounding box center [665, 334] width 1330 height 669
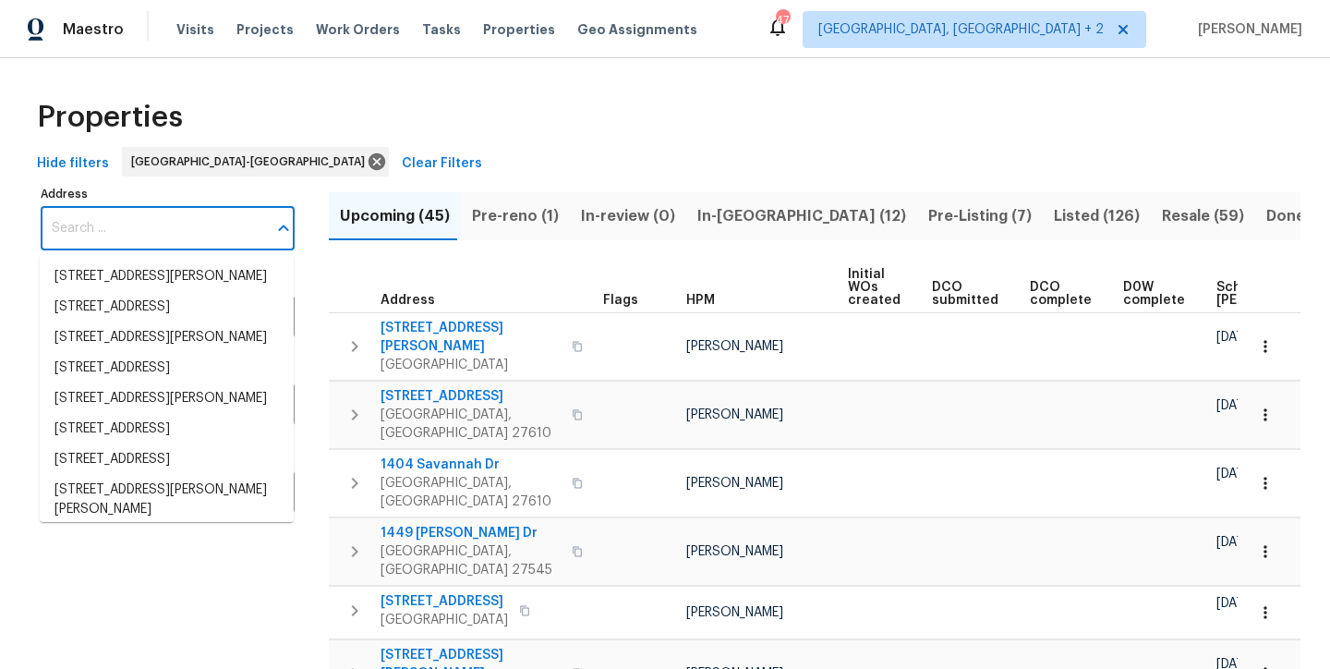
click at [167, 241] on input "Address" at bounding box center [154, 228] width 226 height 43
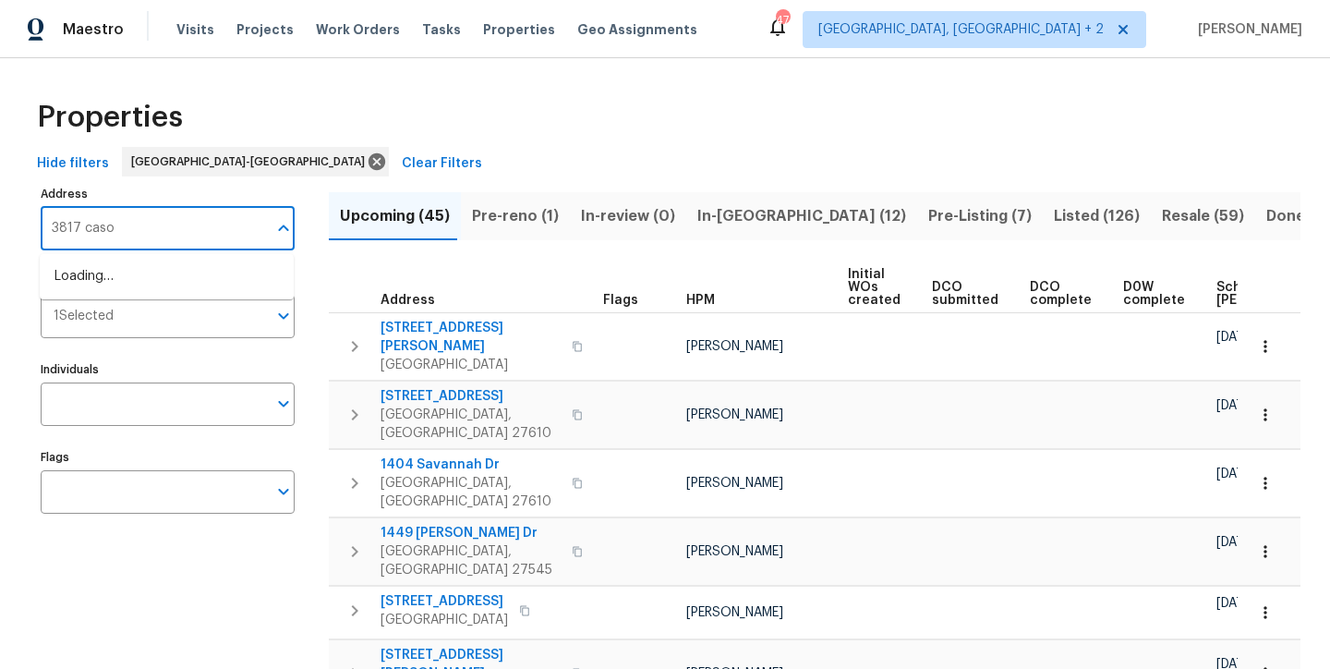
type input "3817 [PERSON_NAME]"
click at [179, 280] on li "3817 Cason St Garner NC 27529" at bounding box center [167, 276] width 254 height 30
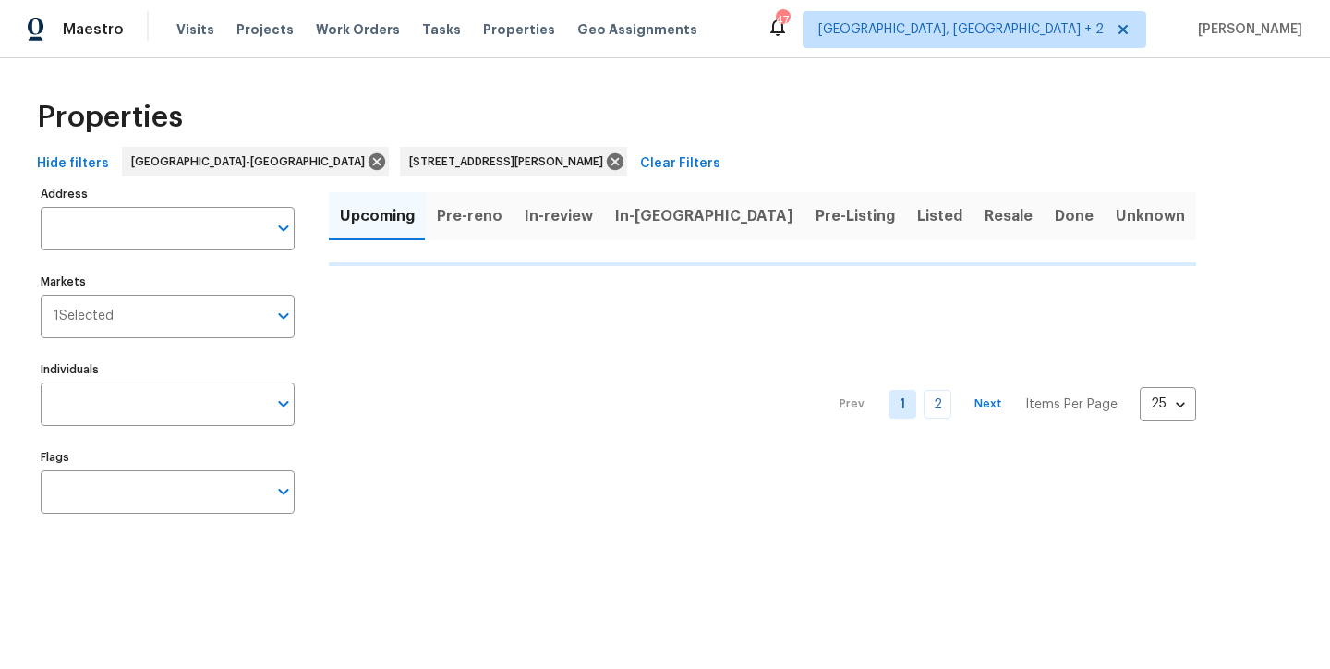
type input "3817 Cason St Garner NC 27529"
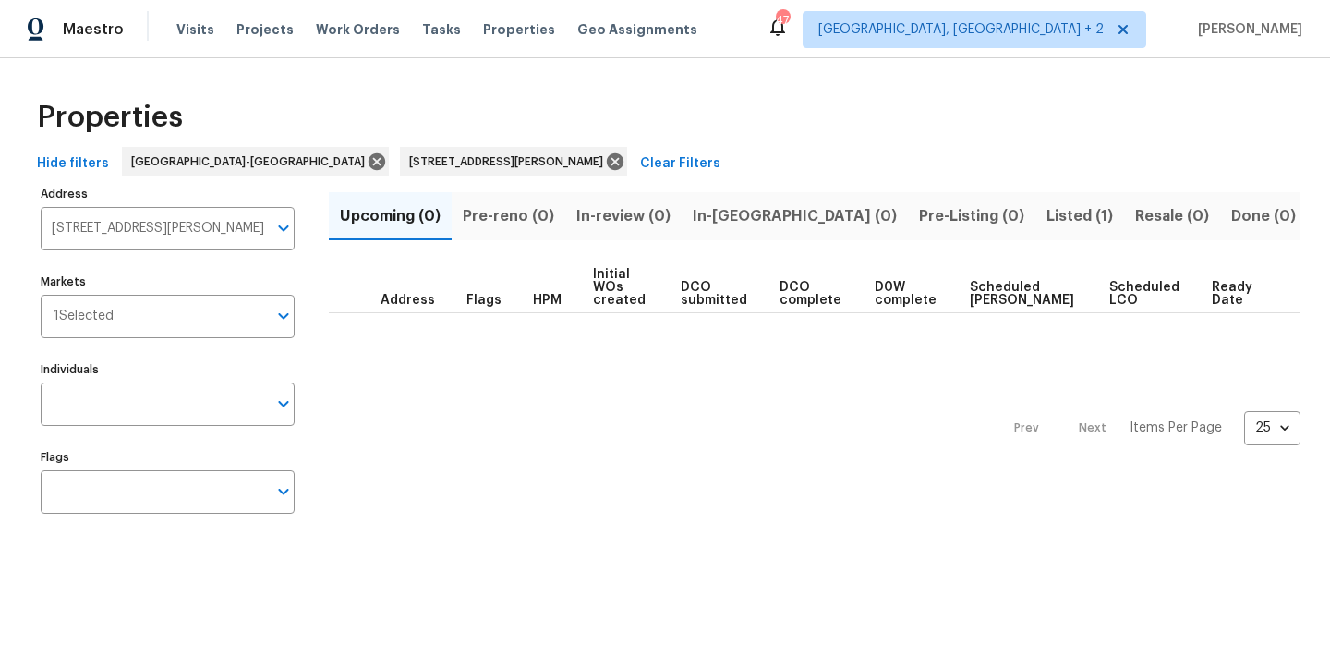
click at [1046, 211] on span "Listed (1)" at bounding box center [1079, 216] width 67 height 26
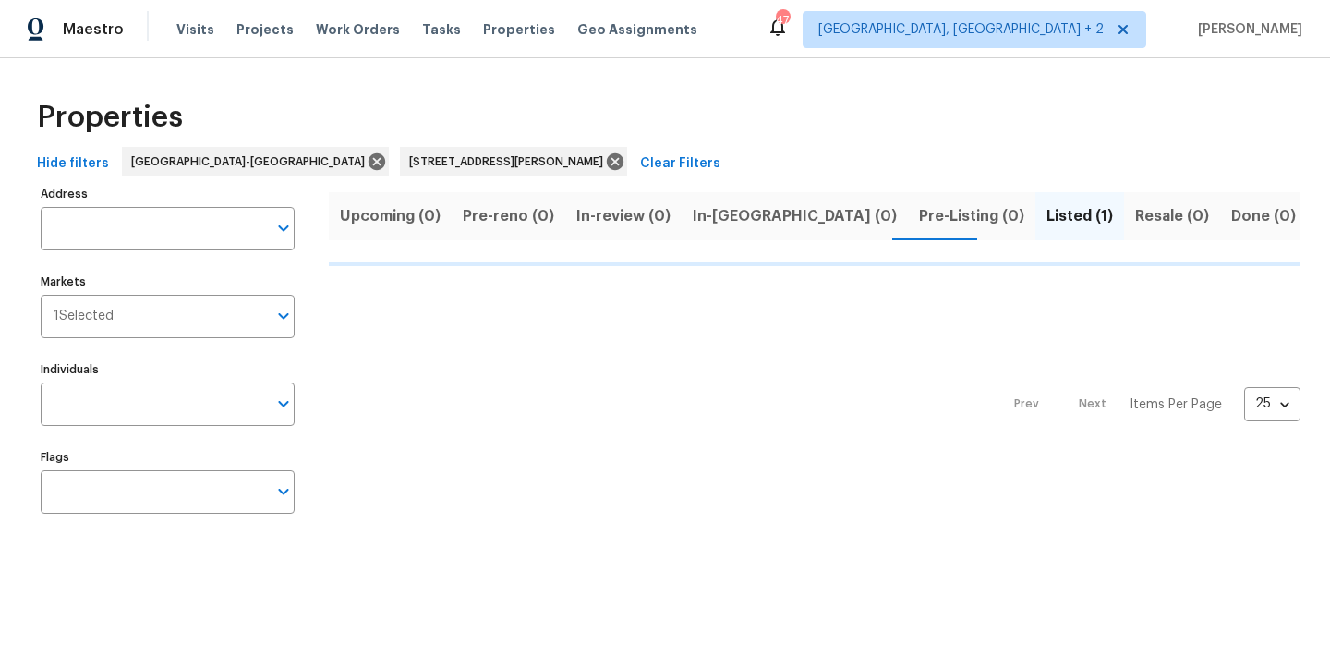
type input "3817 Cason St Garner NC 27529"
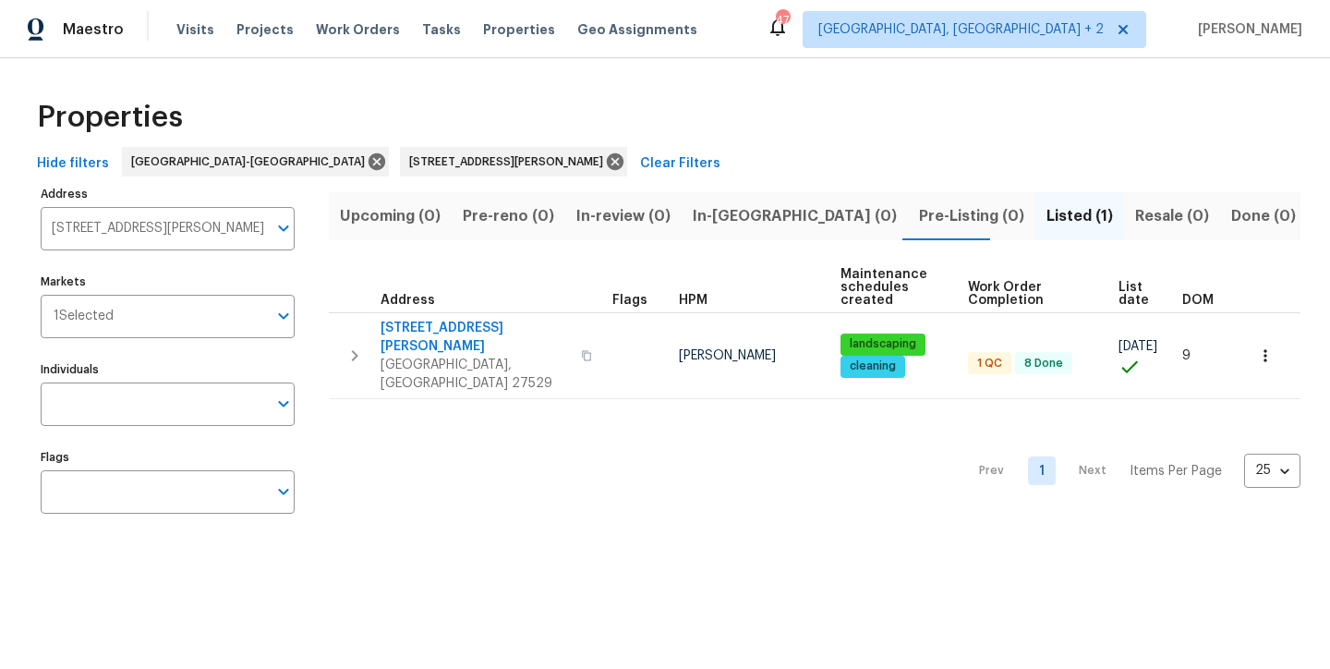
click at [893, 86] on div "Properties Hide filters Raleigh-Durham 3817 Cason St Garner NC 27529 Clear Filt…" at bounding box center [665, 309] width 1330 height 503
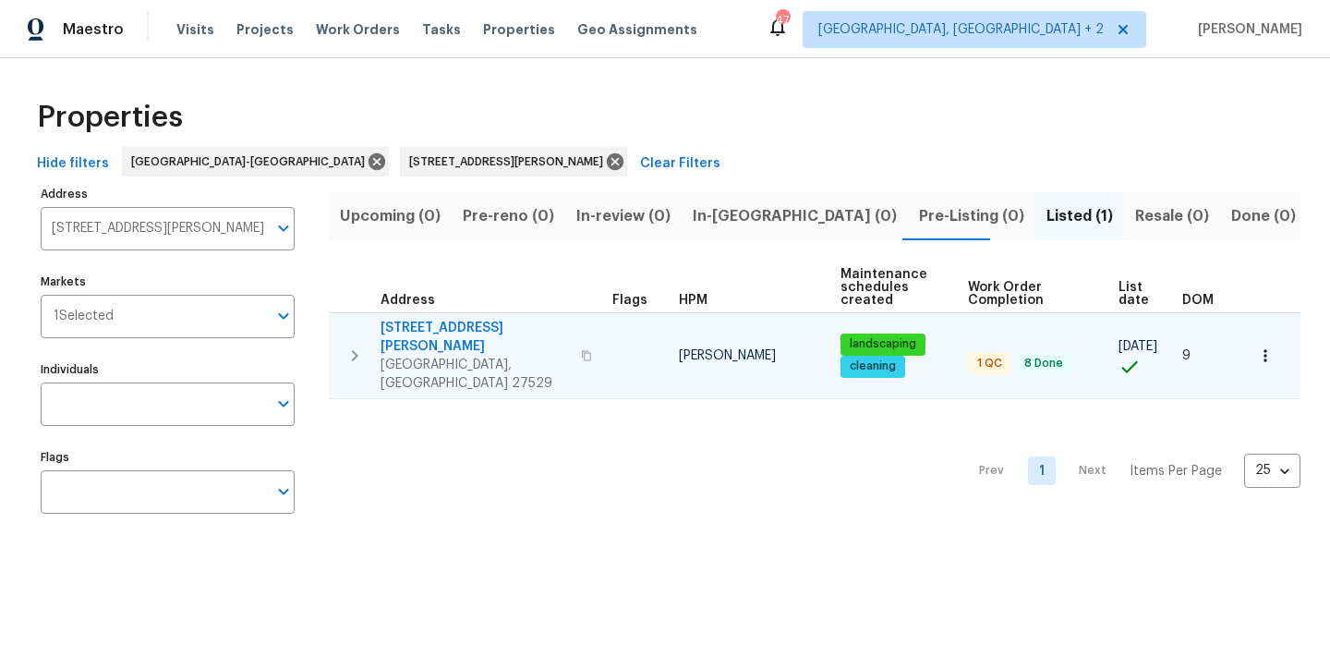
click at [1264, 342] on button "button" at bounding box center [1265, 355] width 41 height 41
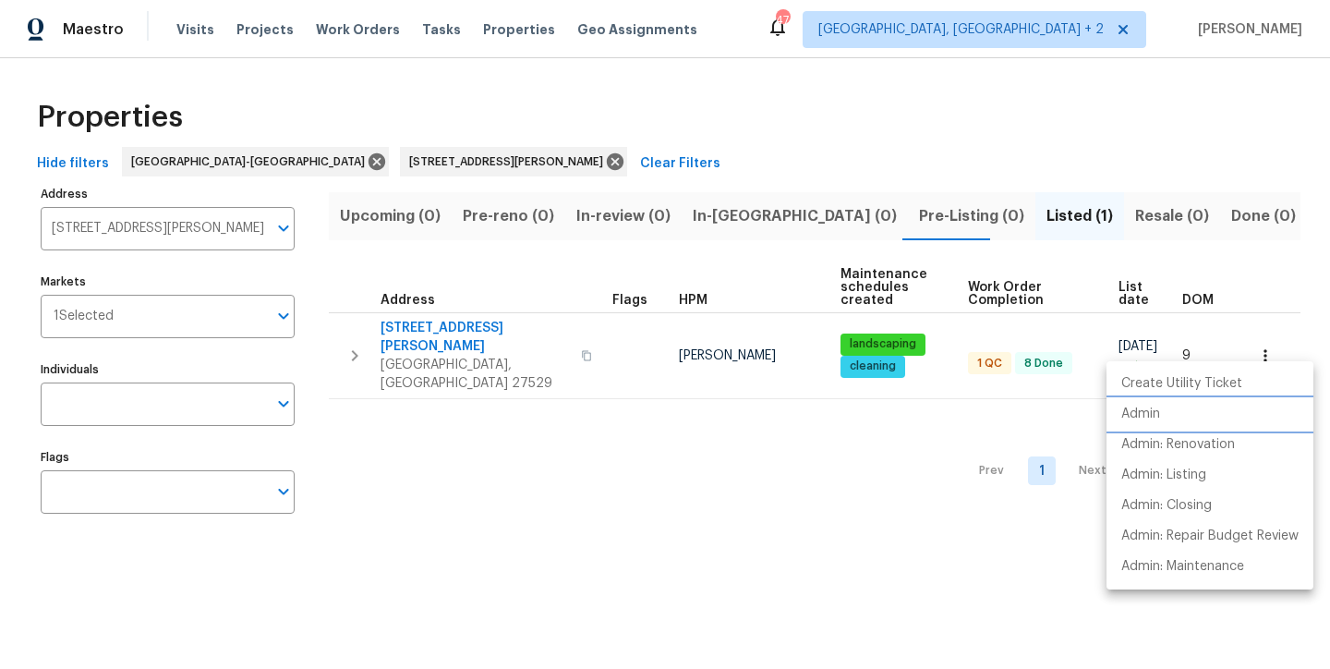
click at [1154, 413] on p "Admin" at bounding box center [1140, 414] width 39 height 19
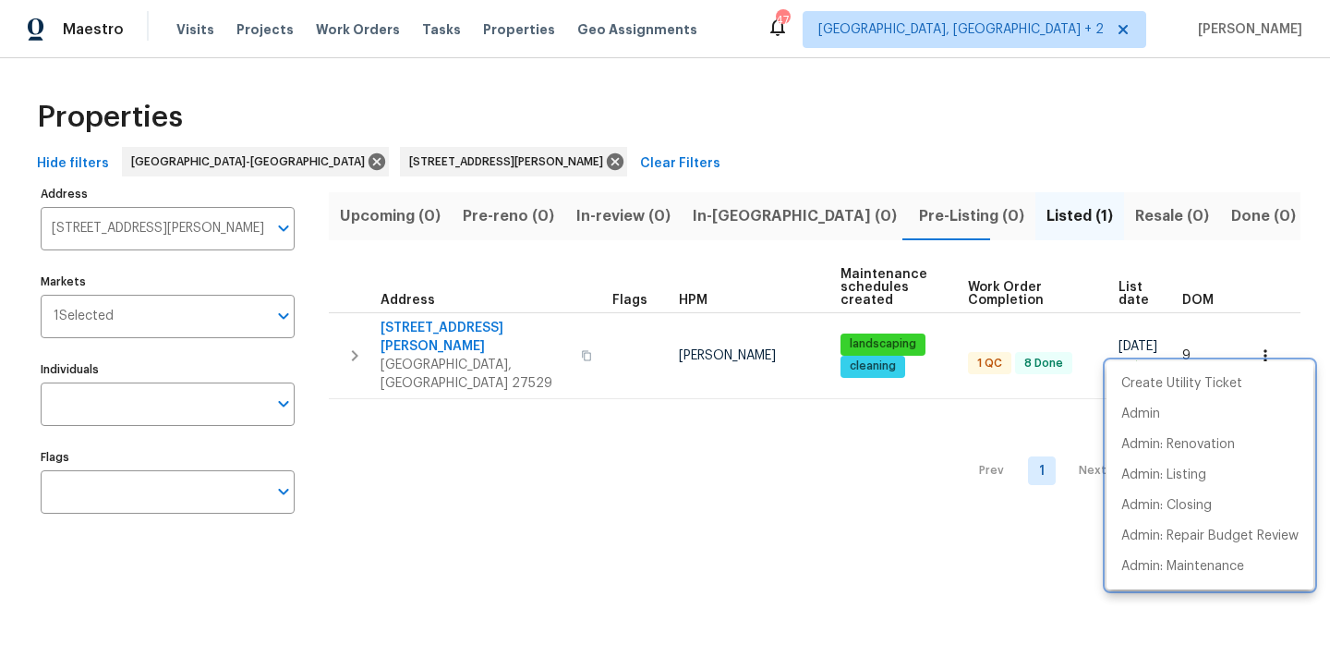
click at [433, 162] on div at bounding box center [665, 334] width 1330 height 669
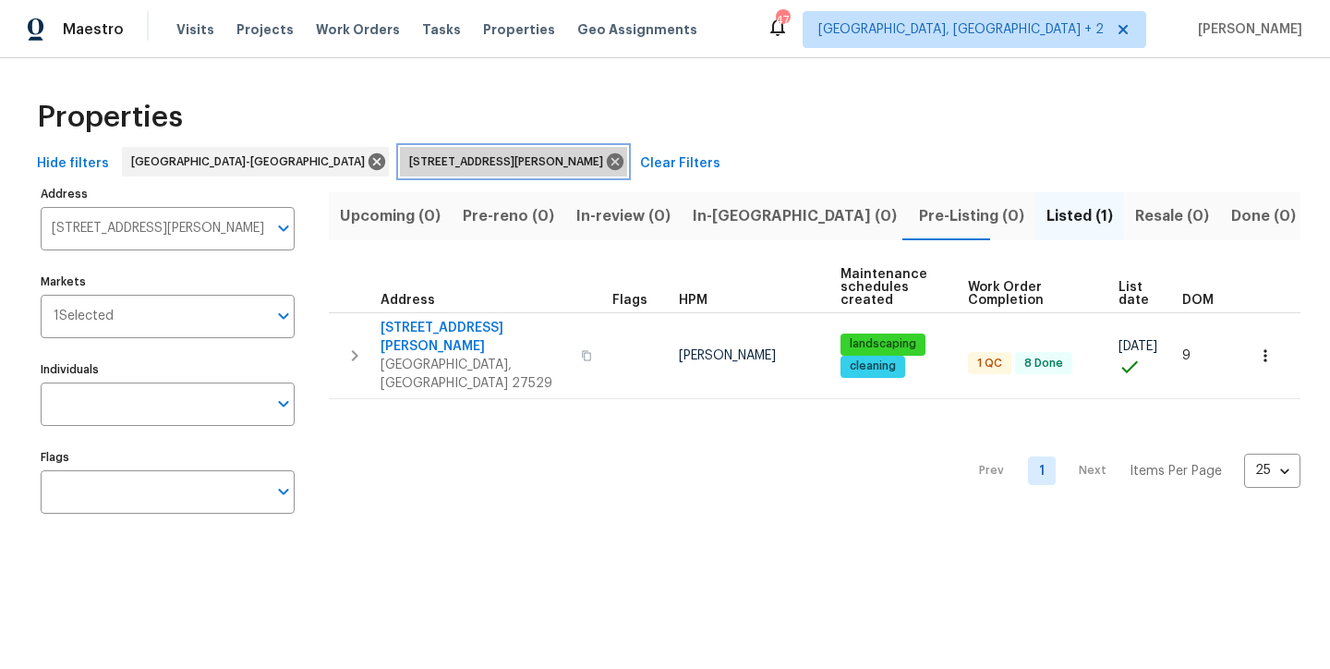
click at [605, 163] on icon at bounding box center [615, 161] width 20 height 20
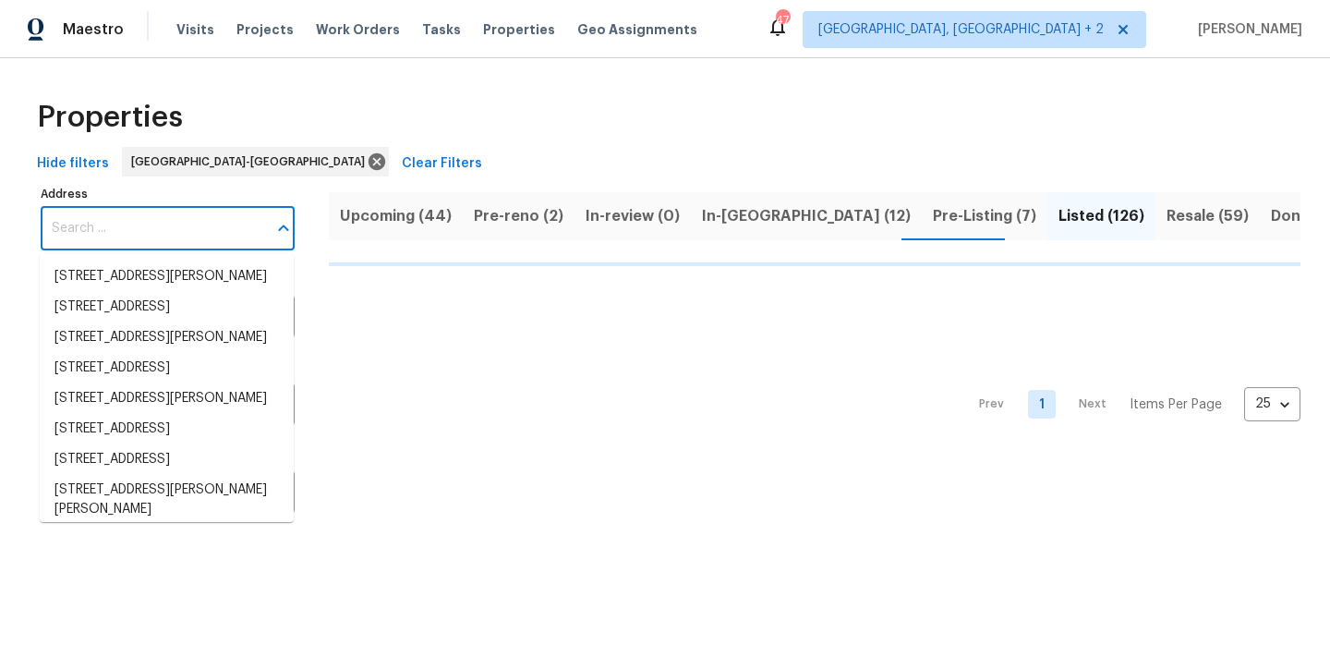
click at [181, 220] on input "Address" at bounding box center [154, 228] width 226 height 43
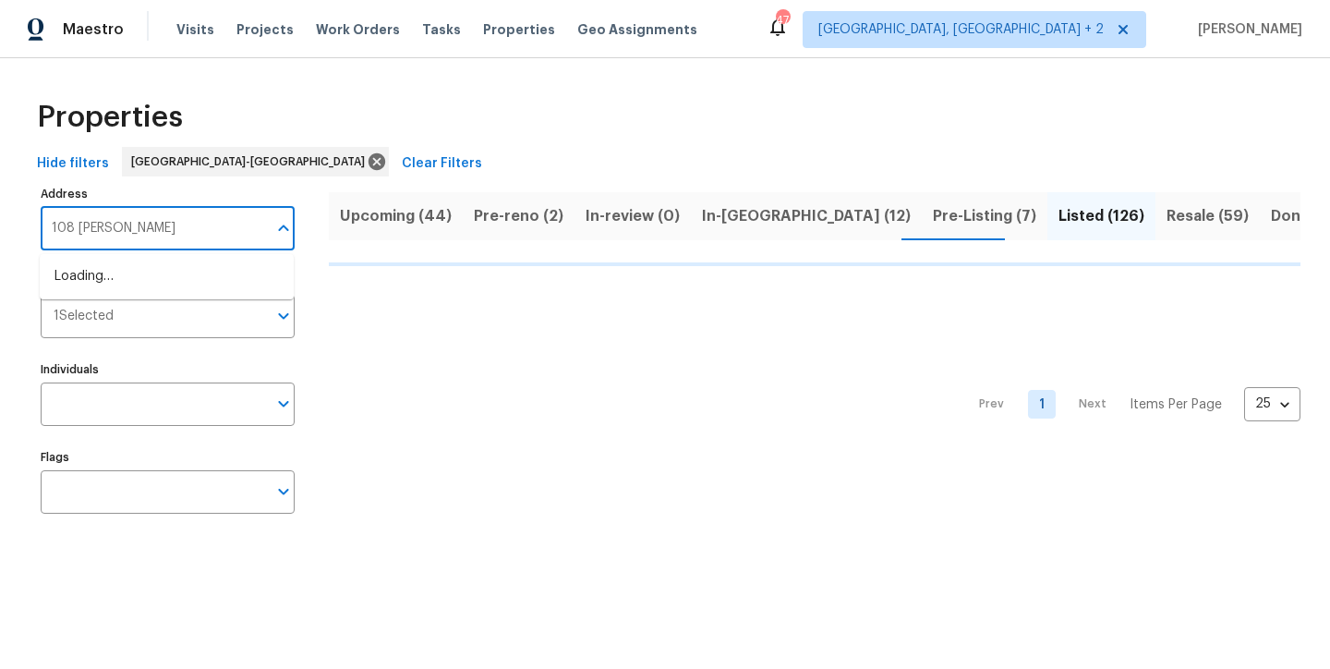
type input "108 Madeline"
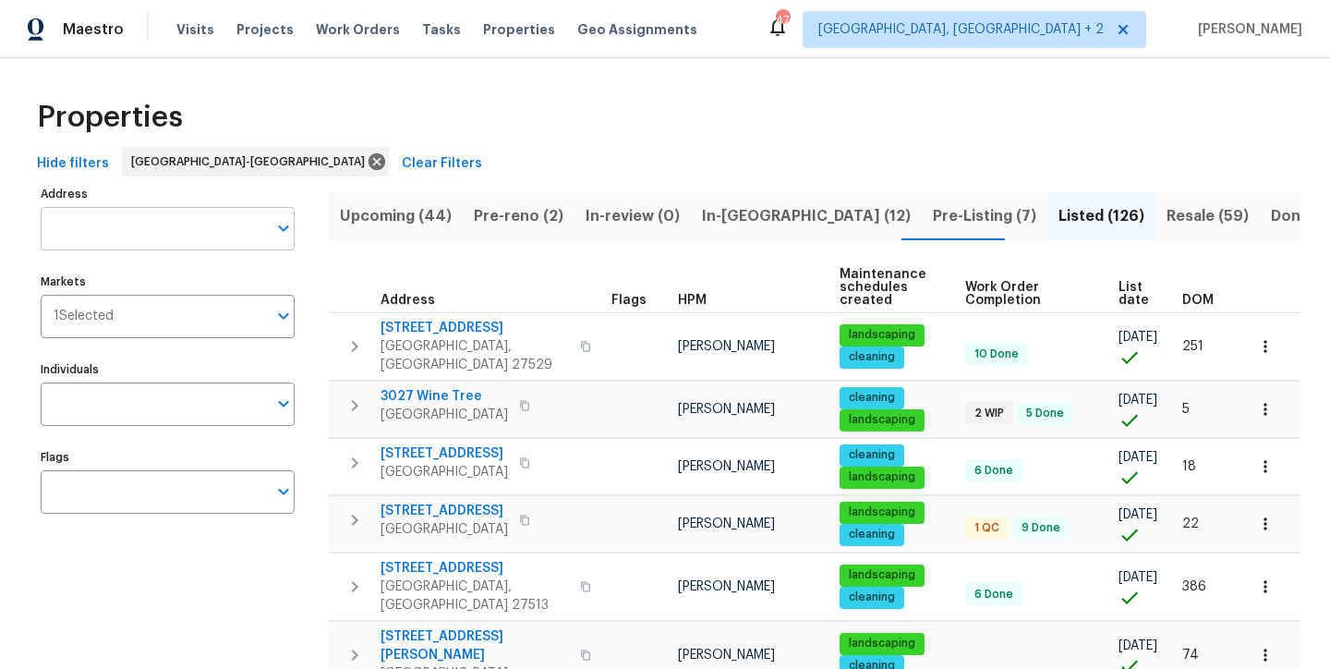
click at [144, 225] on input "Address" at bounding box center [154, 228] width 226 height 43
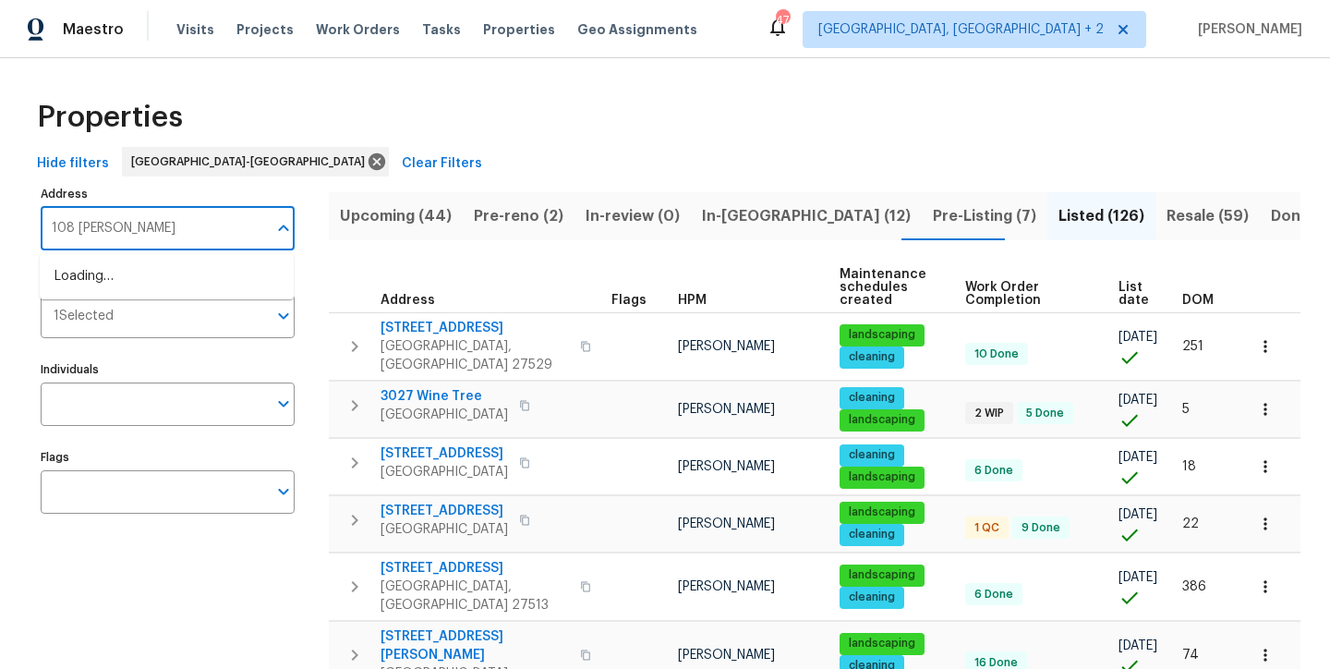
type input "108 Madeline"
click at [87, 284] on li "108 Madeline Ct Youngsville NC 27596" at bounding box center [167, 276] width 254 height 30
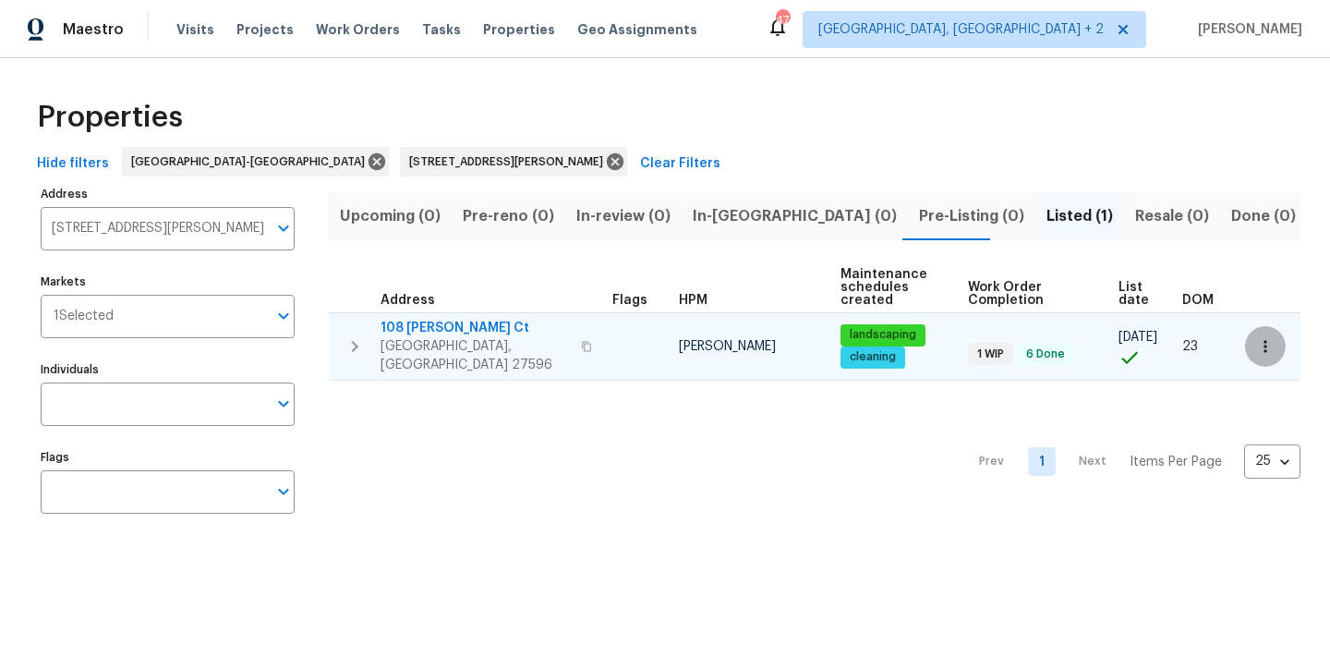
click at [1264, 338] on button "button" at bounding box center [1265, 346] width 41 height 41
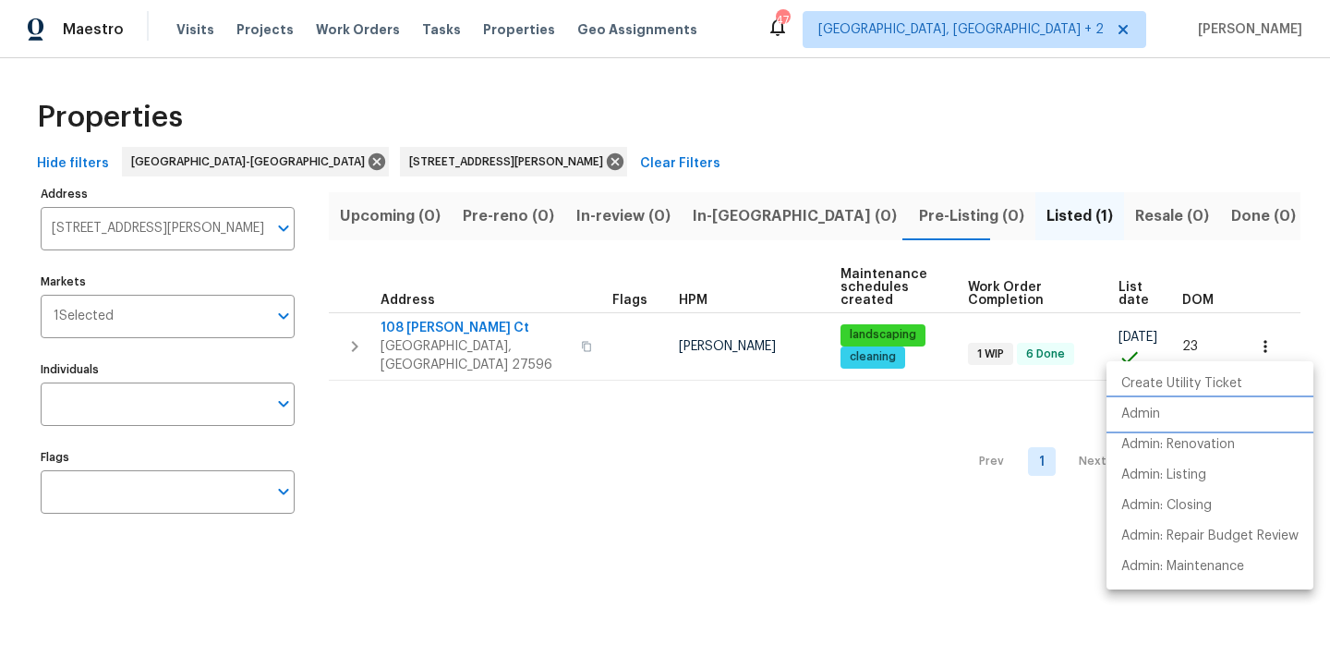
click at [1156, 410] on p "Admin" at bounding box center [1140, 414] width 39 height 19
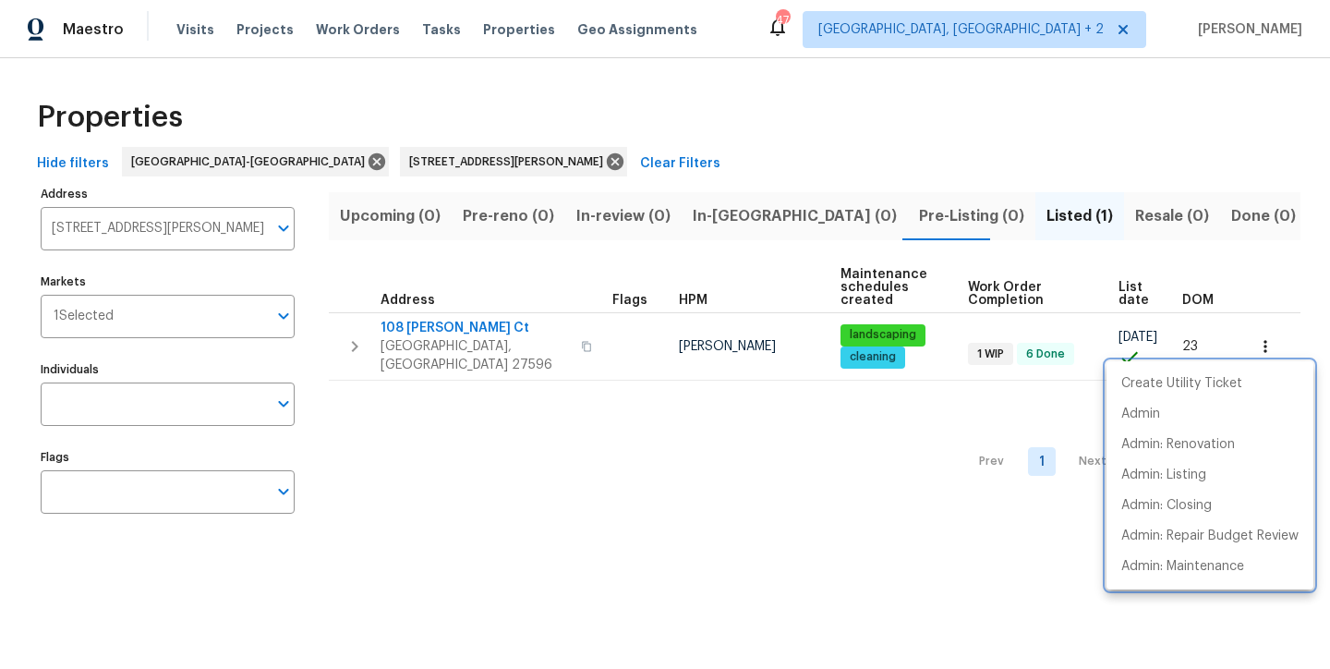
click at [472, 163] on div at bounding box center [665, 334] width 1330 height 669
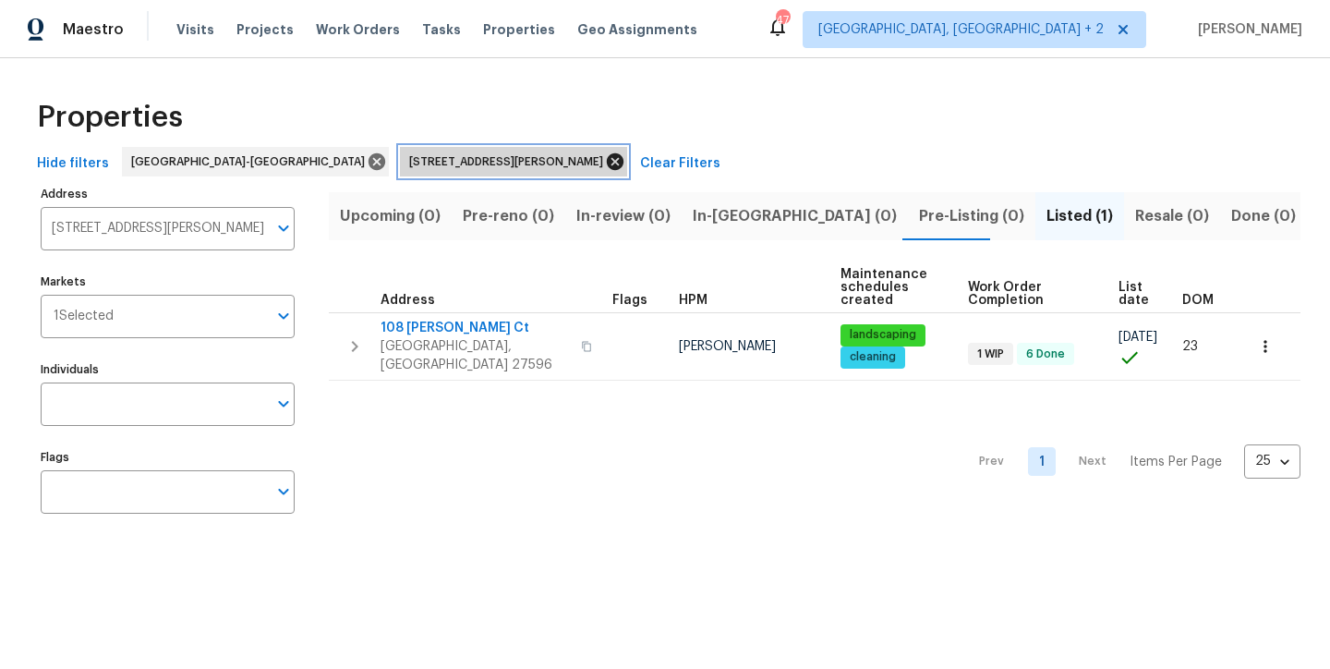
click at [607, 161] on icon at bounding box center [615, 161] width 17 height 17
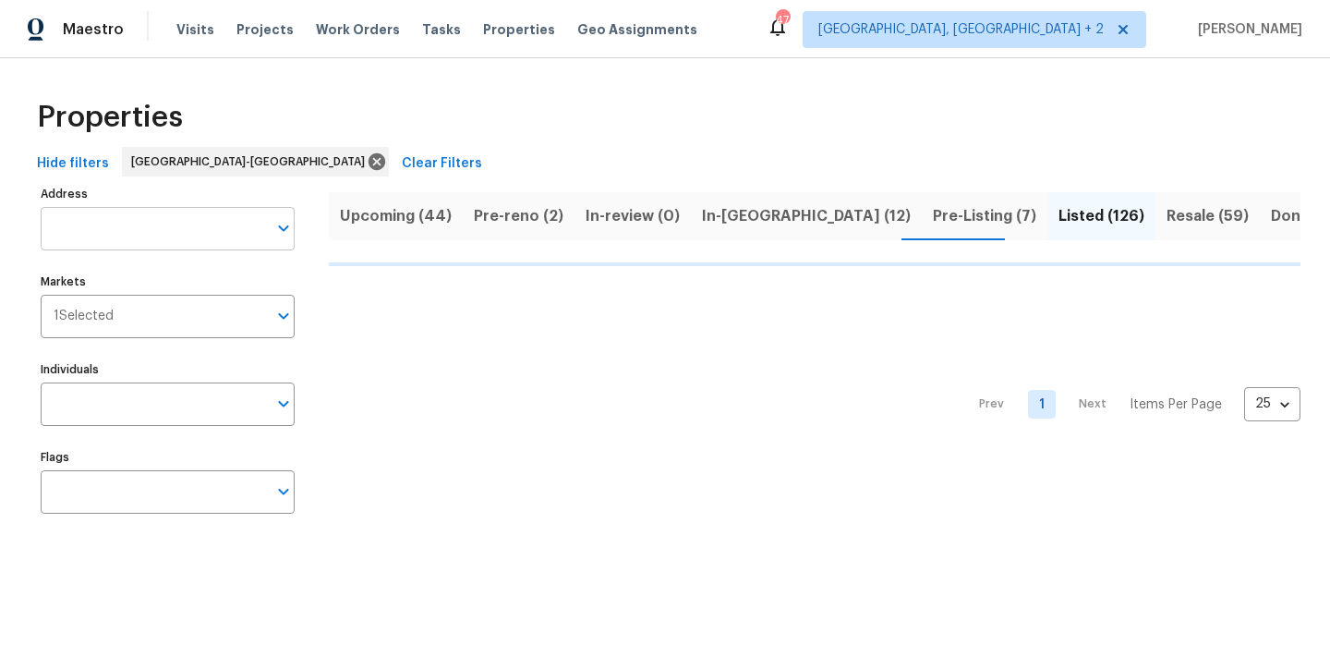
click at [148, 230] on input "Address" at bounding box center [154, 228] width 226 height 43
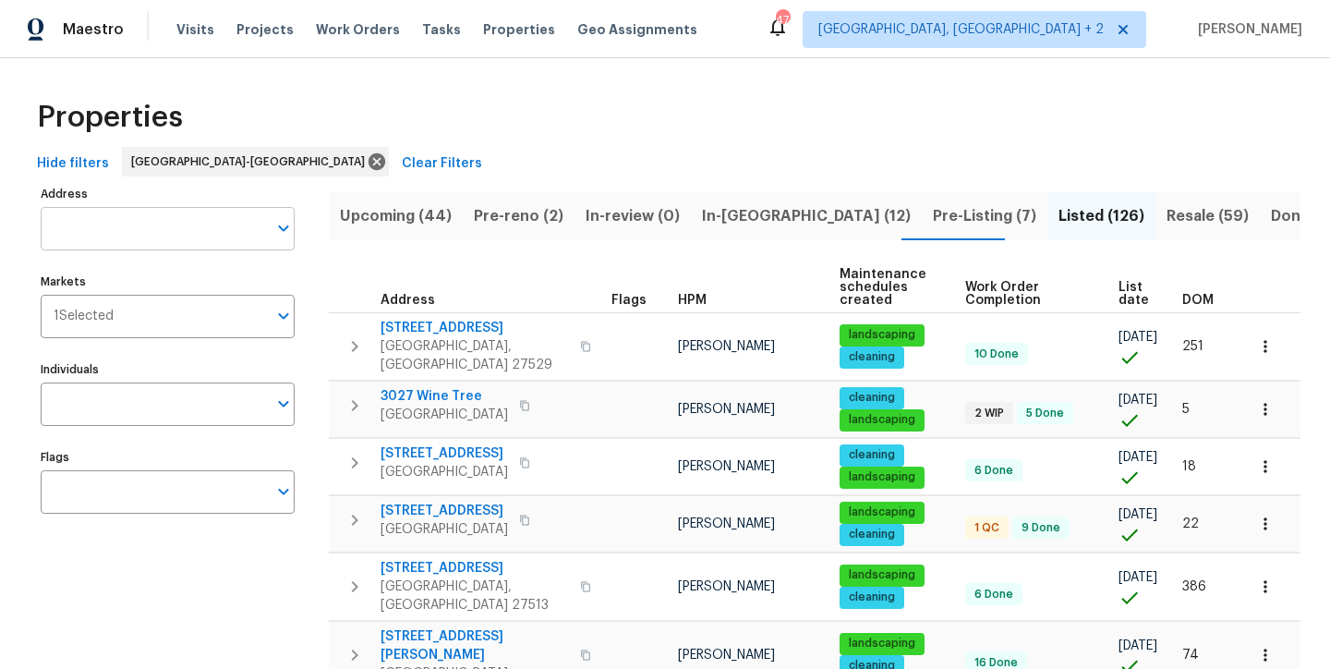
click at [117, 236] on input "Address" at bounding box center [154, 228] width 226 height 43
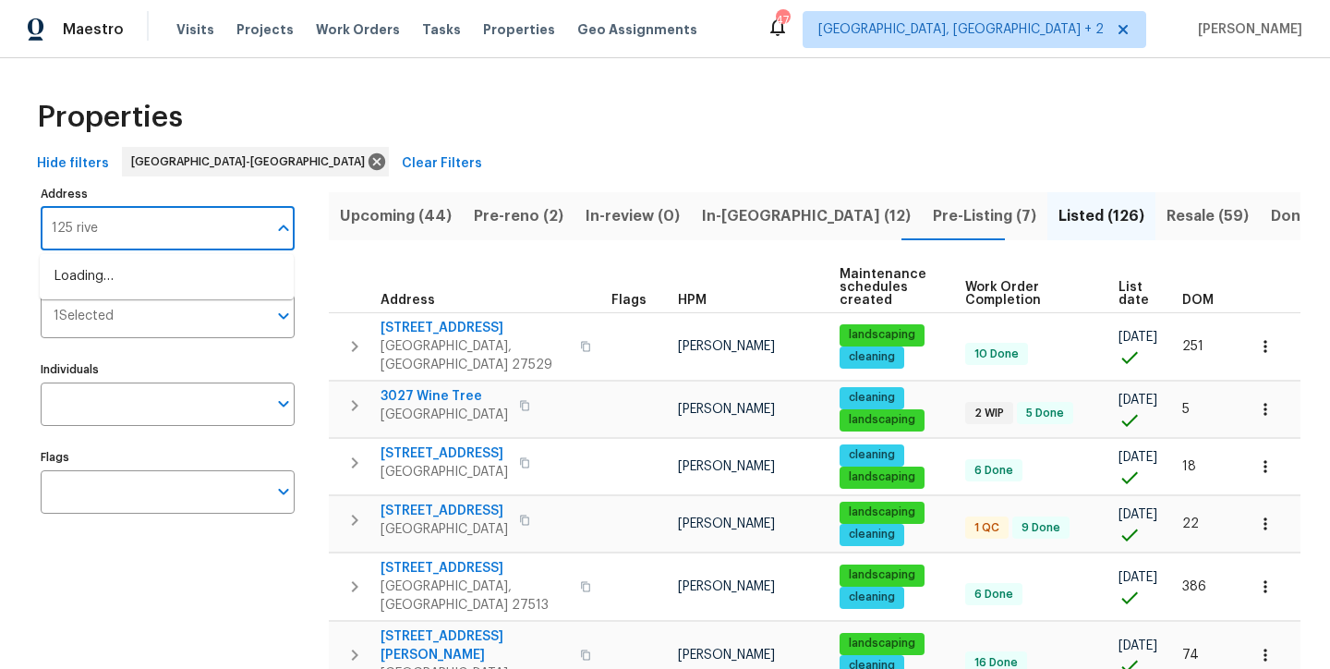
type input "125 river"
click at [107, 322] on li "125 River Hills Dr Clayton NC 27527" at bounding box center [167, 307] width 254 height 30
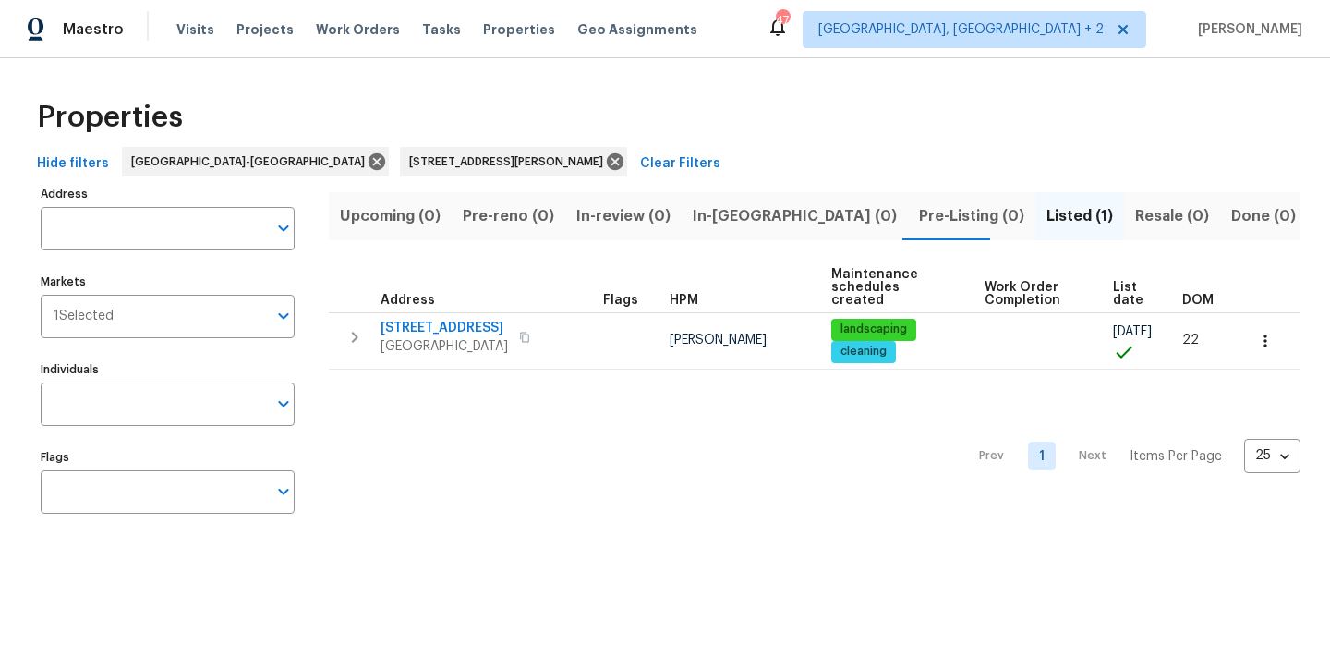
type input "125 River Hills Dr Clayton NC 27527"
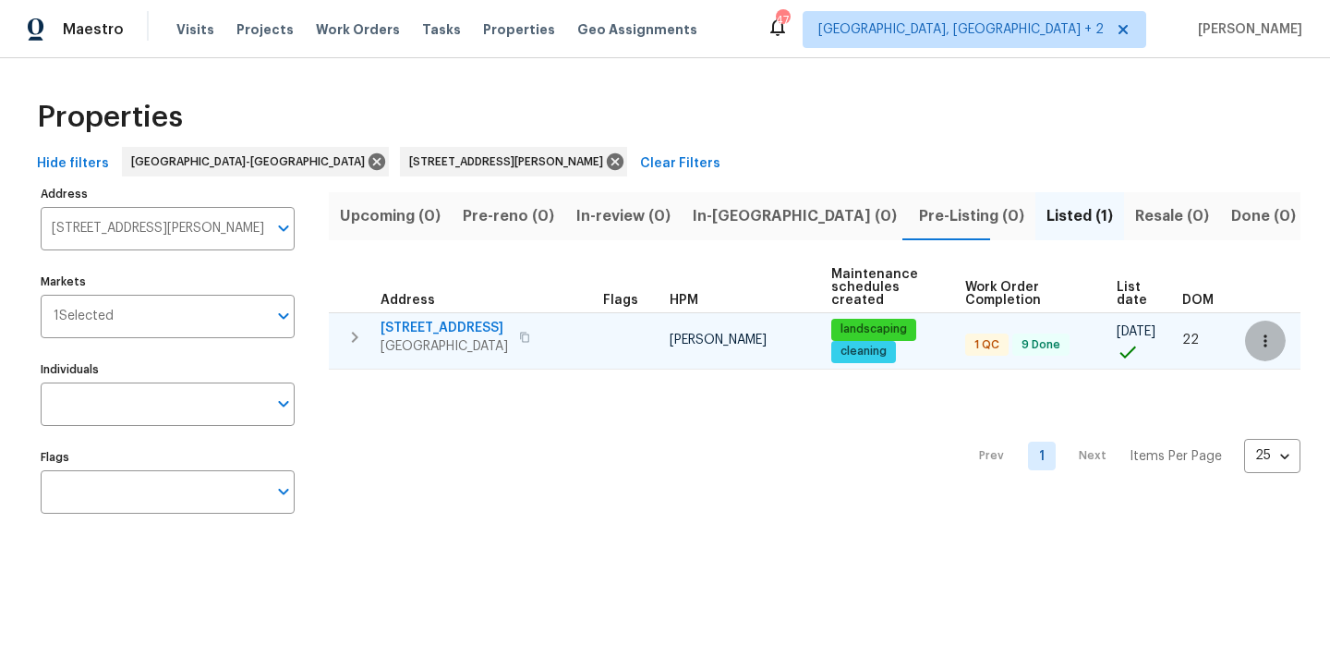
click at [1256, 341] on icon "button" at bounding box center [1265, 341] width 18 height 18
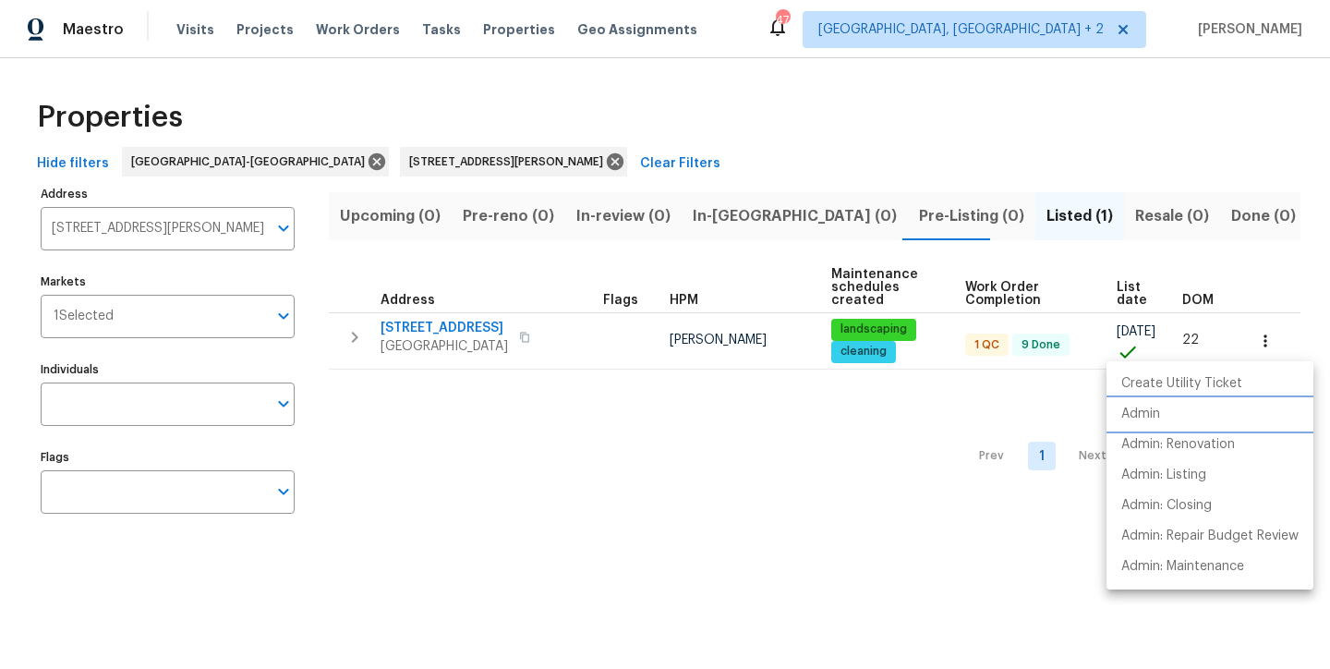
click at [1153, 419] on p "Admin" at bounding box center [1140, 414] width 39 height 19
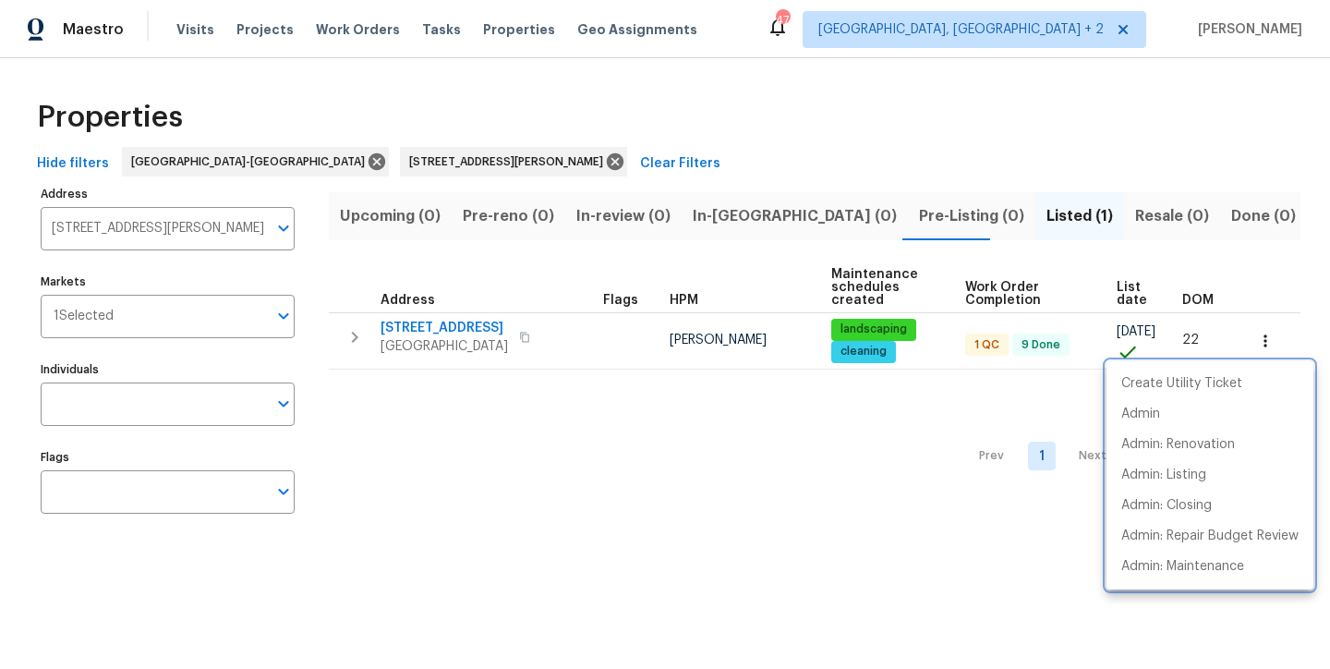
click at [450, 163] on div at bounding box center [665, 334] width 1330 height 669
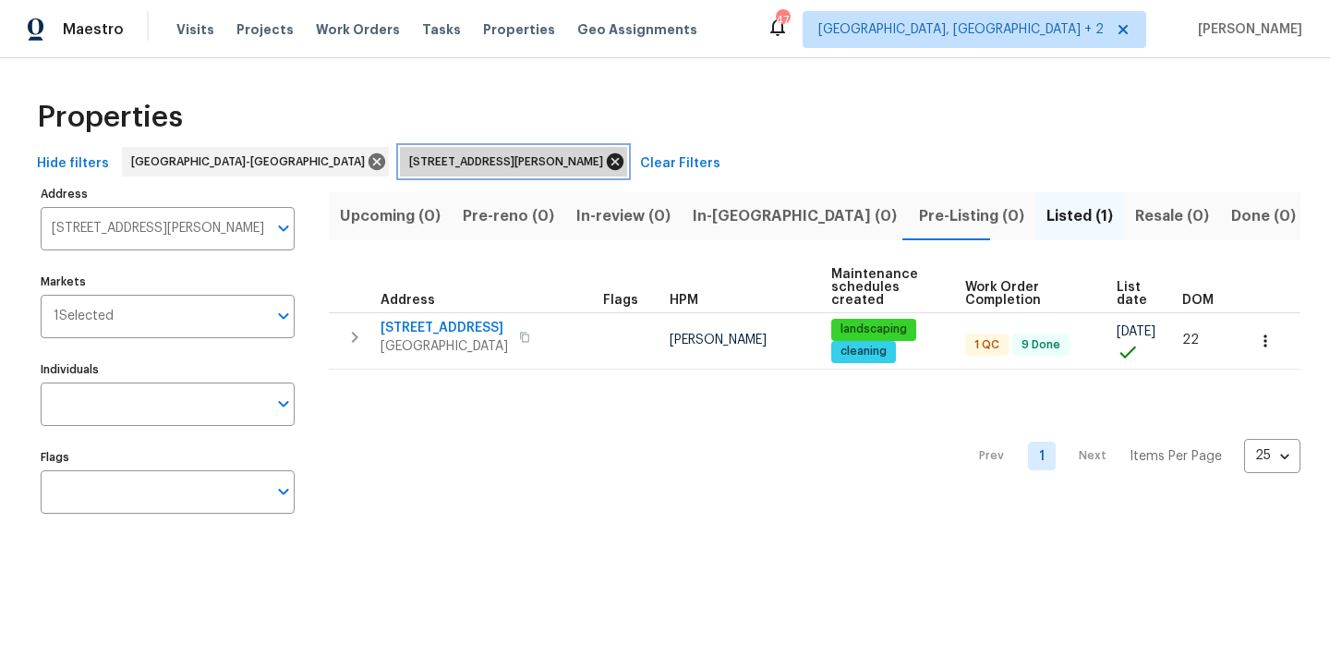
click at [607, 157] on icon at bounding box center [615, 161] width 17 height 17
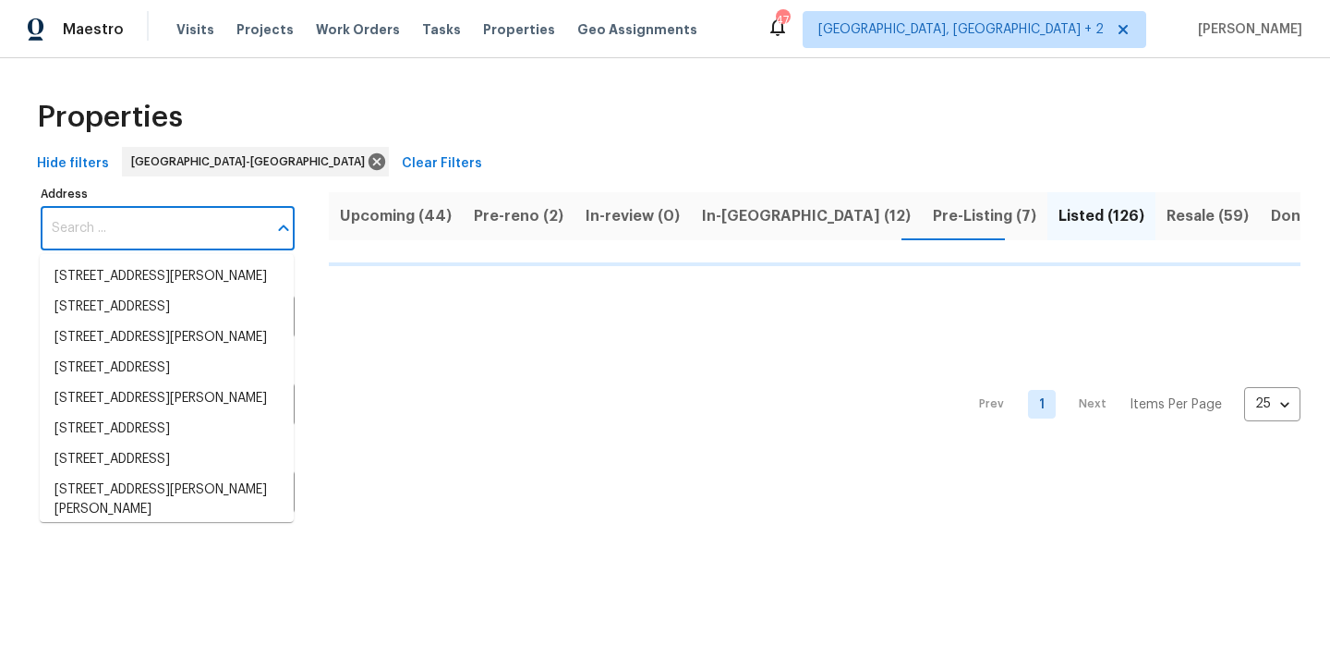
click at [156, 236] on input "Address" at bounding box center [154, 228] width 226 height 43
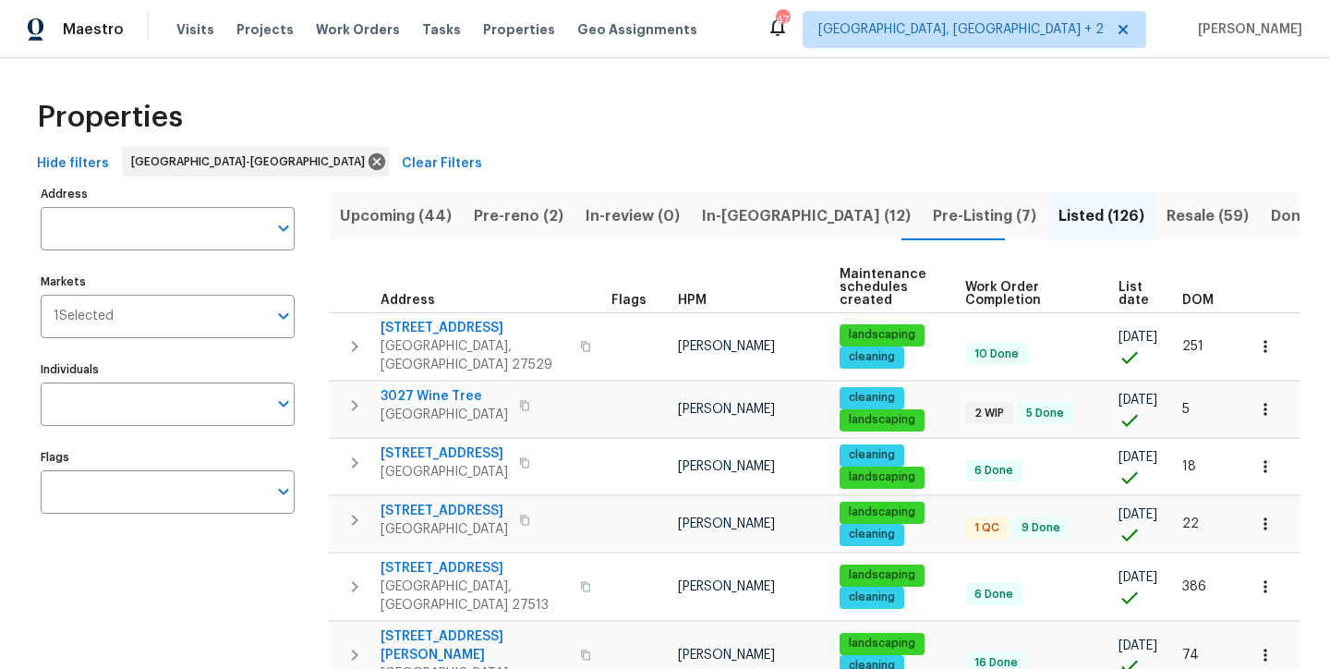
click at [156, 236] on input "Address" at bounding box center [154, 228] width 226 height 43
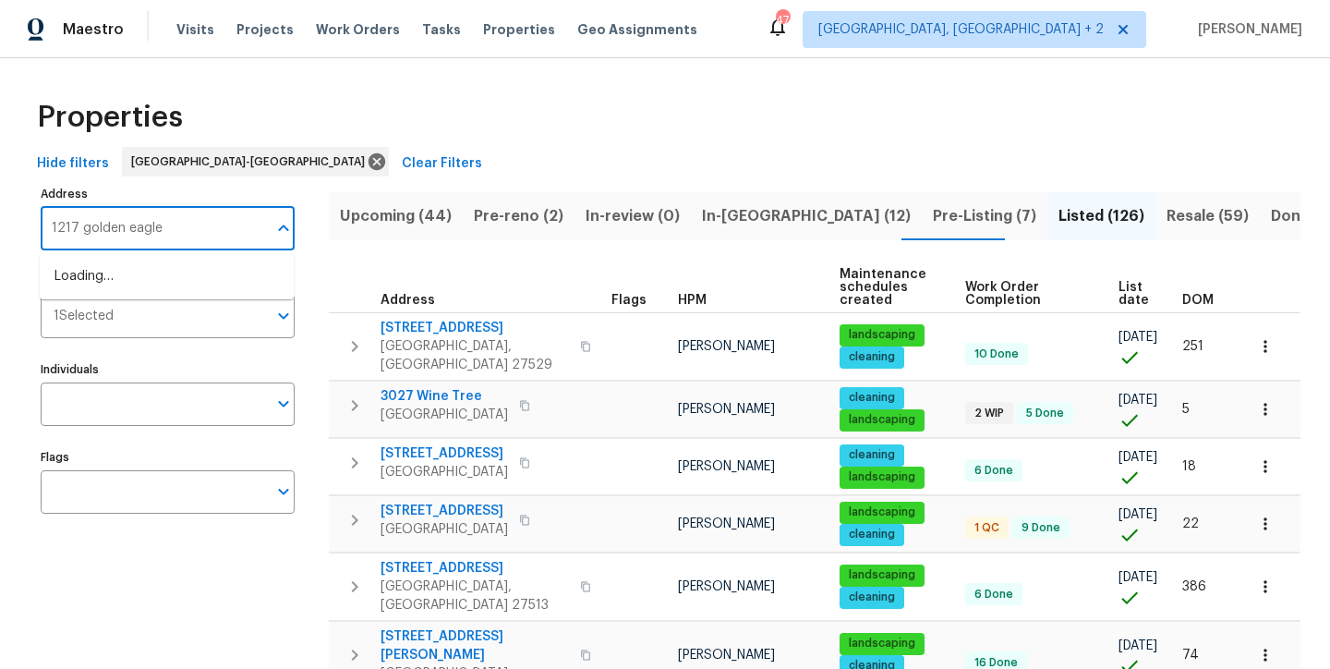
type input "1217 golden eagle"
click at [79, 283] on li "1217 Golden Eagle Dr Durham NC 27704" at bounding box center [167, 276] width 254 height 30
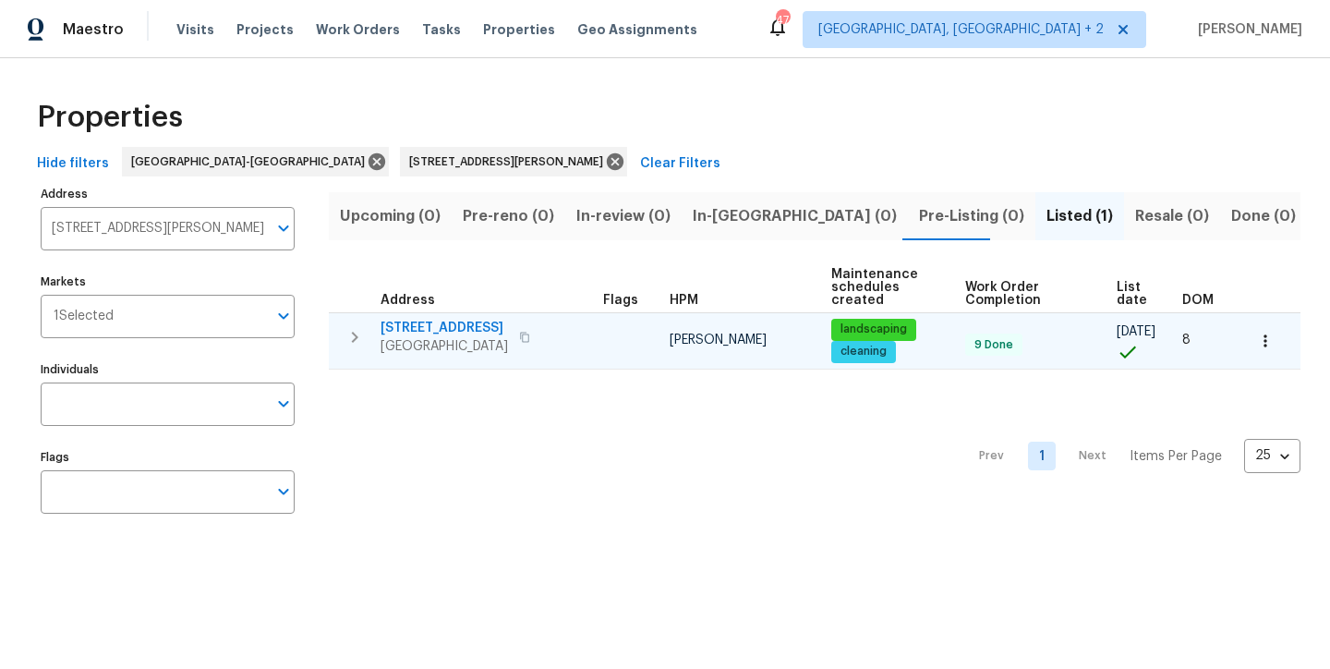
click at [454, 330] on span "[STREET_ADDRESS]" at bounding box center [444, 328] width 127 height 18
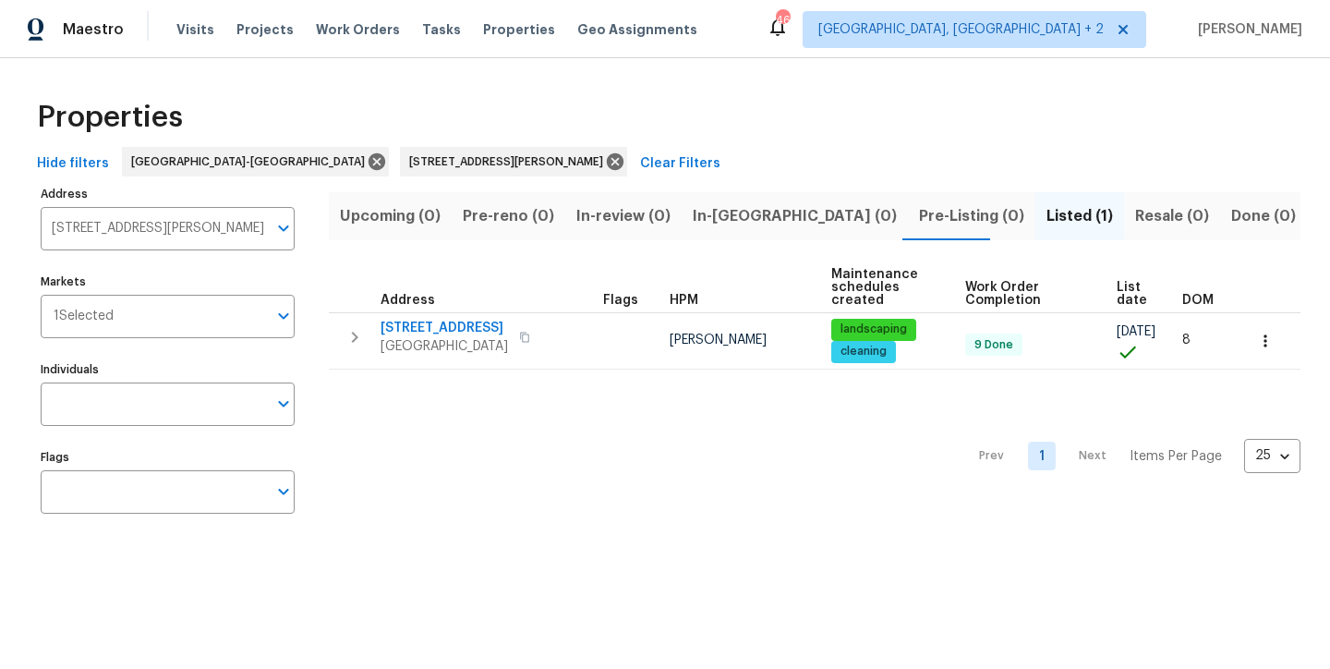
click at [750, 179] on div "Hide filters Raleigh-Durham 1217 Golden Eagle Dr Durham NC 27704 Clear Filters" at bounding box center [665, 164] width 1271 height 34
click at [605, 164] on icon at bounding box center [615, 161] width 20 height 20
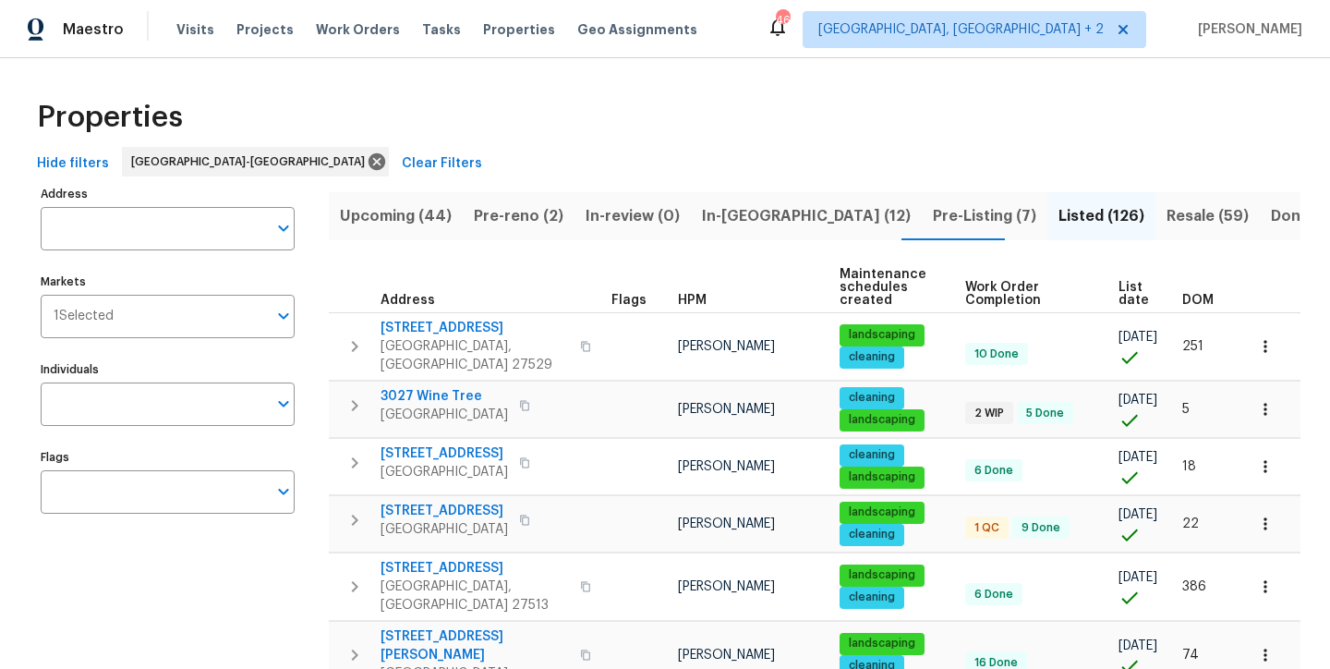
click at [413, 146] on div "Properties" at bounding box center [665, 117] width 1271 height 59
click at [454, 148] on div "Hide filters Raleigh-Durham Clear Filters" at bounding box center [665, 164] width 1271 height 34
click at [585, 151] on div "Hide filters Raleigh-Durham Clear Filters" at bounding box center [665, 164] width 1271 height 34
click at [419, 105] on div "Properties" at bounding box center [665, 117] width 1271 height 59
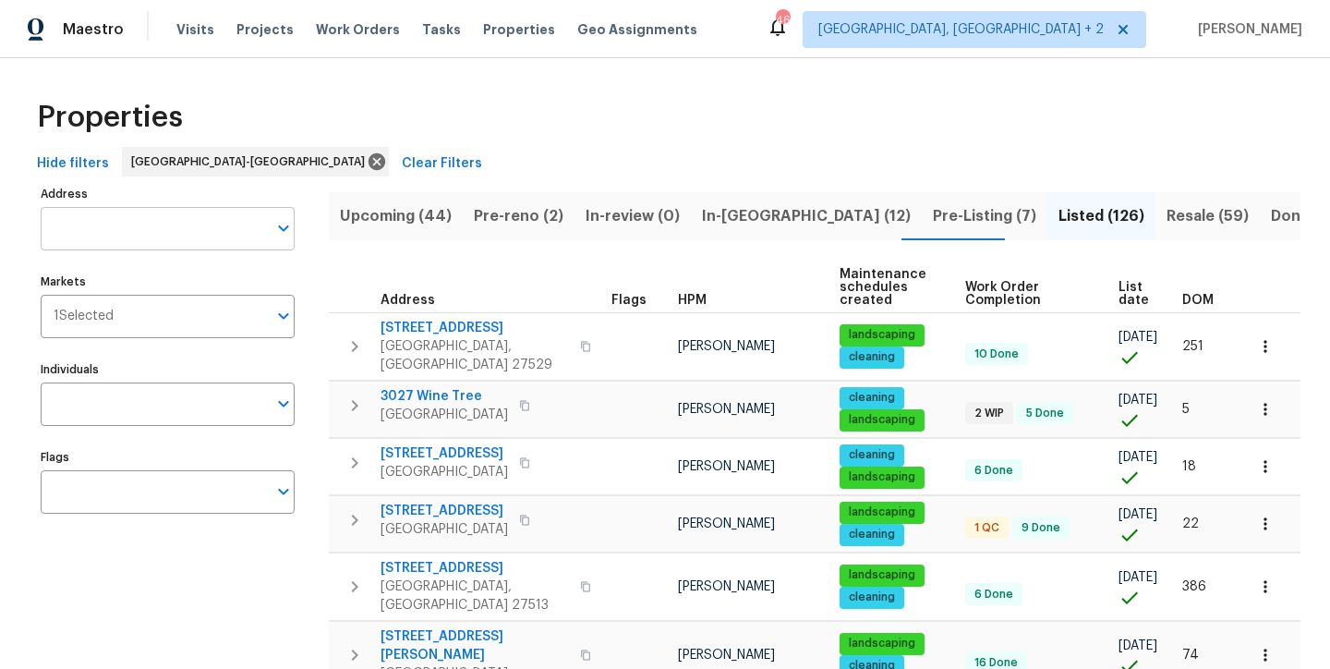
click at [120, 232] on input "Address" at bounding box center [154, 228] width 226 height 43
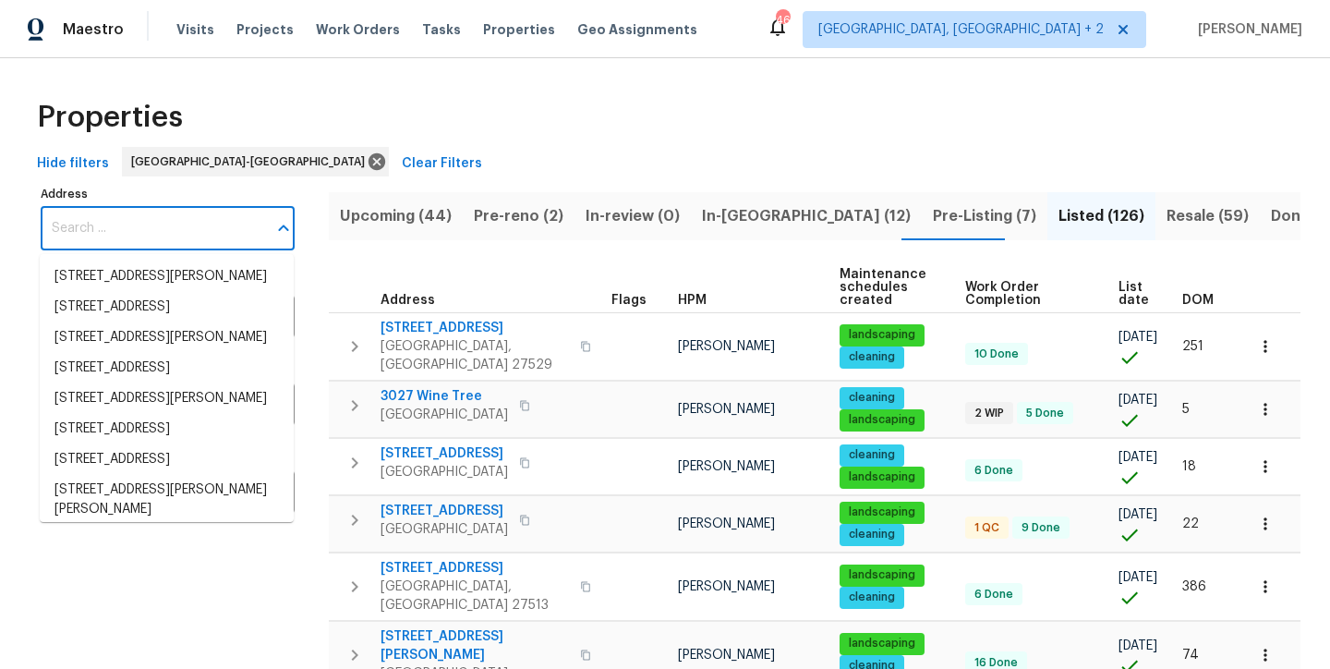
click at [503, 127] on div "Properties" at bounding box center [665, 117] width 1271 height 59
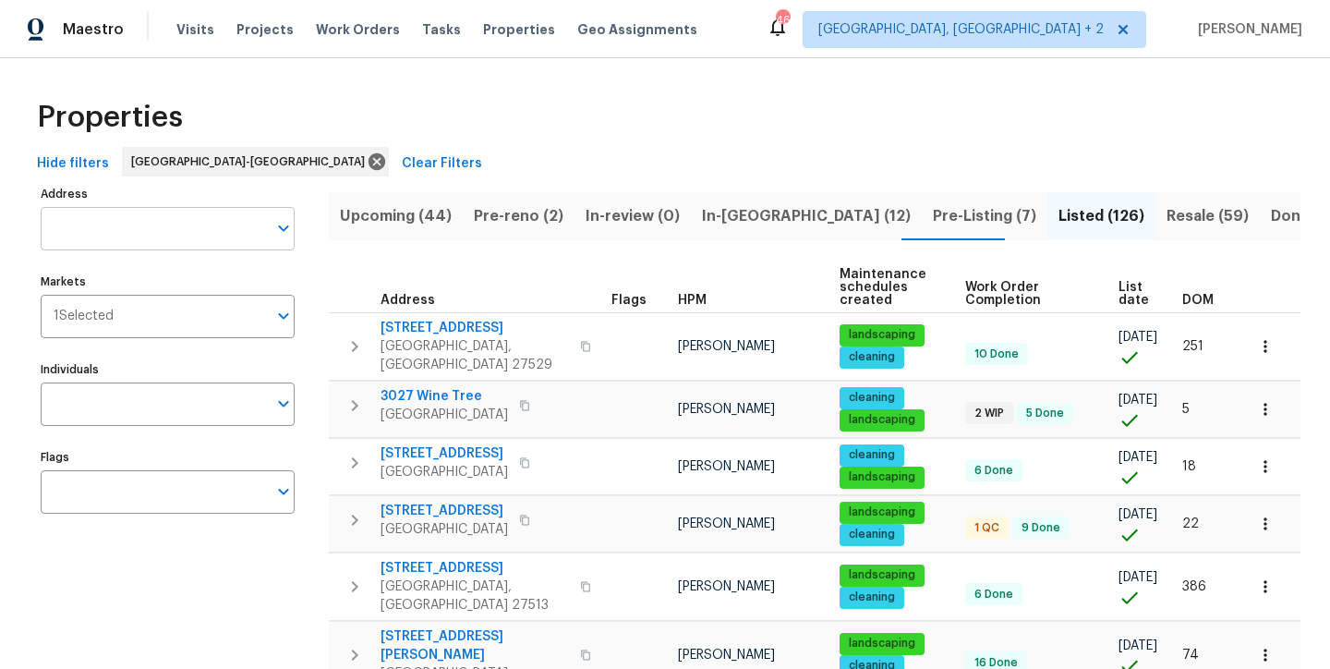
click at [167, 232] on input "Address" at bounding box center [154, 228] width 226 height 43
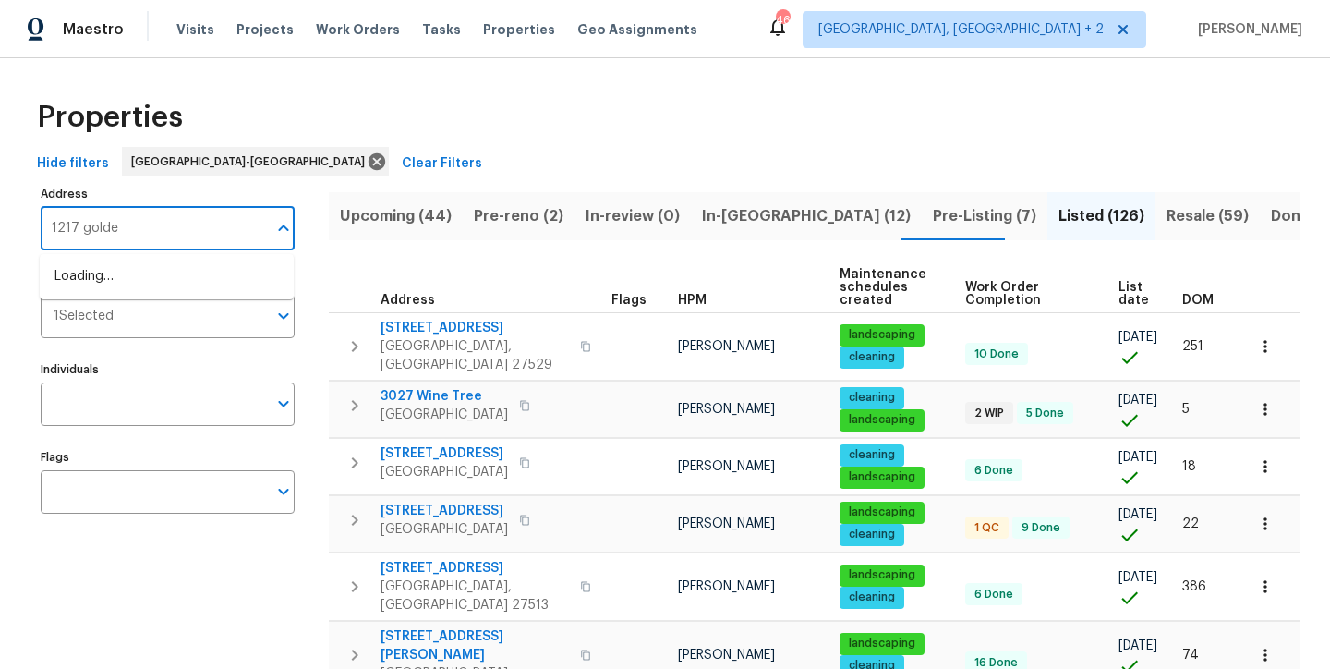
type input "1217 golden"
click at [188, 292] on li "1217 Golden Eagle Dr Durham NC 27704" at bounding box center [167, 276] width 254 height 30
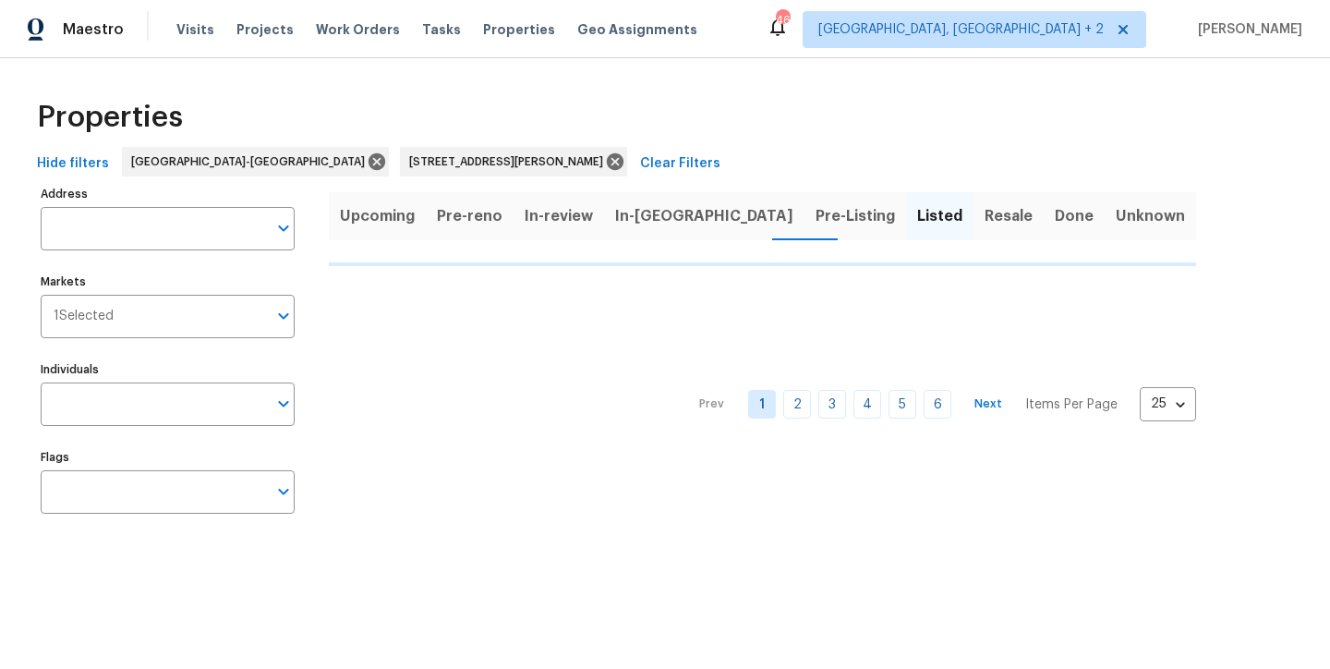
type input "1217 Golden Eagle Dr Durham NC 27704"
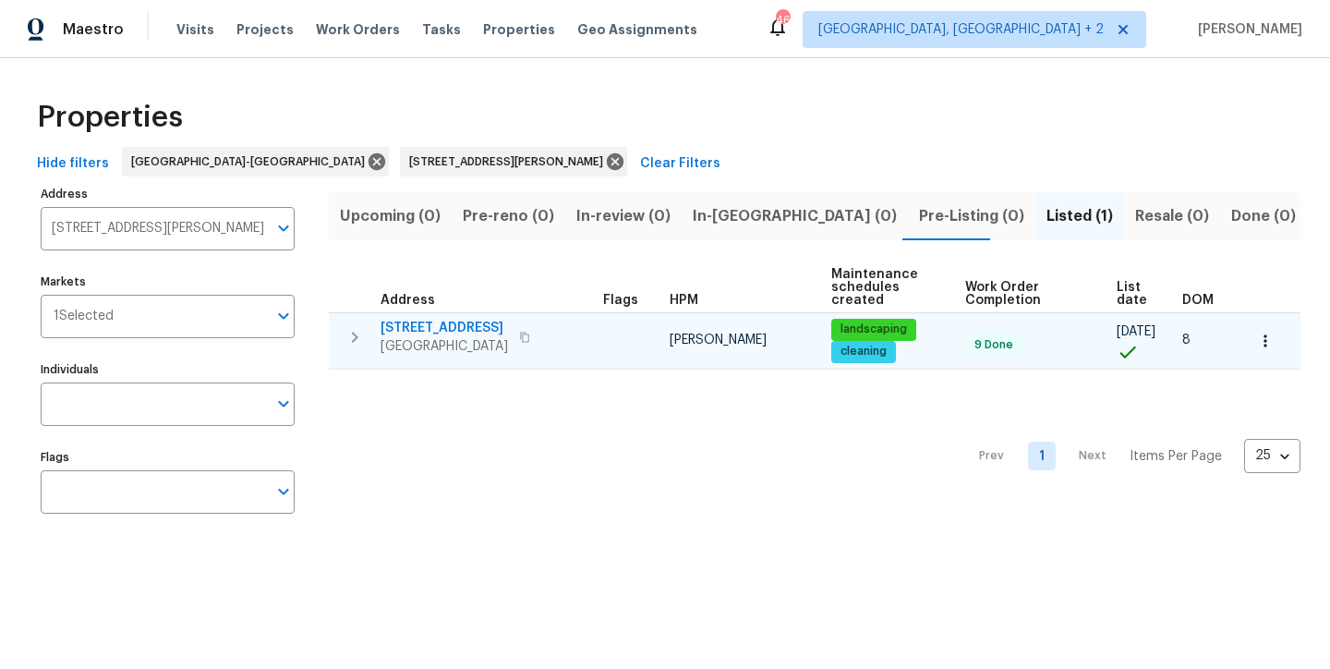
click at [416, 333] on span "1217 Golden Eagle Dr" at bounding box center [444, 328] width 127 height 18
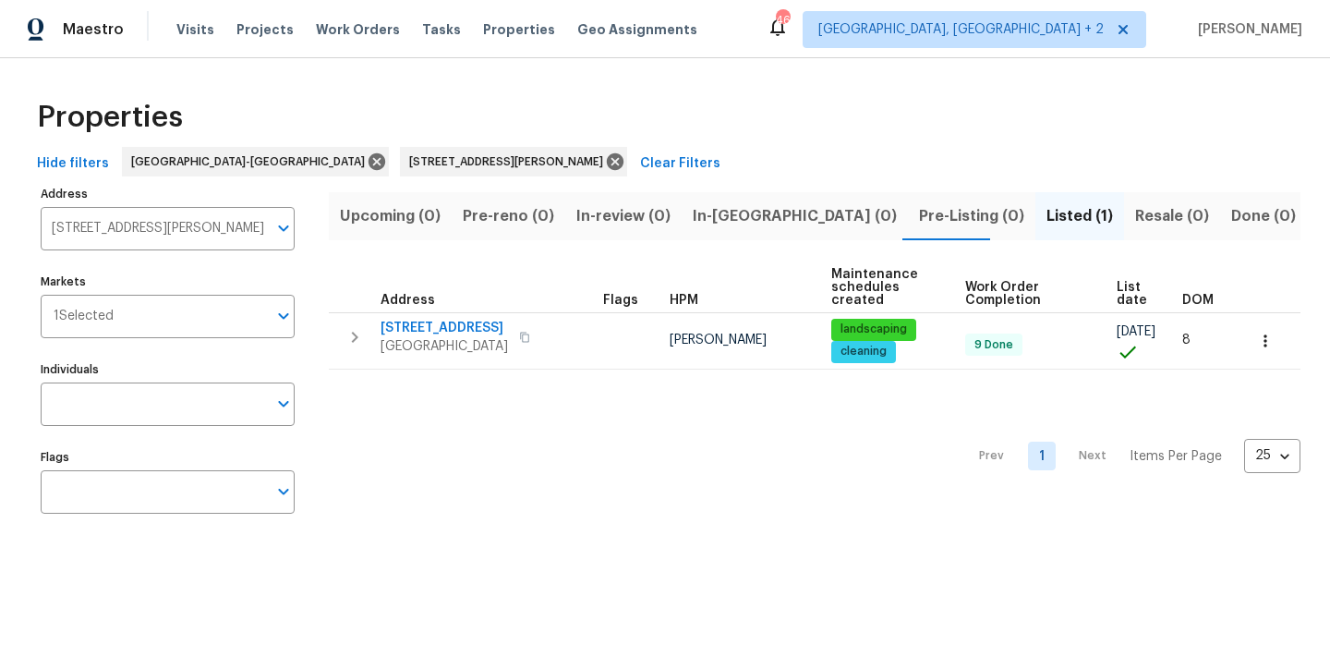
click at [783, 38] on div "Maestro Visits Projects Work Orders Tasks Properties Geo Assignments 46 Charles…" at bounding box center [665, 29] width 1330 height 58
click at [649, 119] on div "Properties" at bounding box center [665, 117] width 1271 height 59
click at [607, 161] on icon at bounding box center [615, 161] width 17 height 17
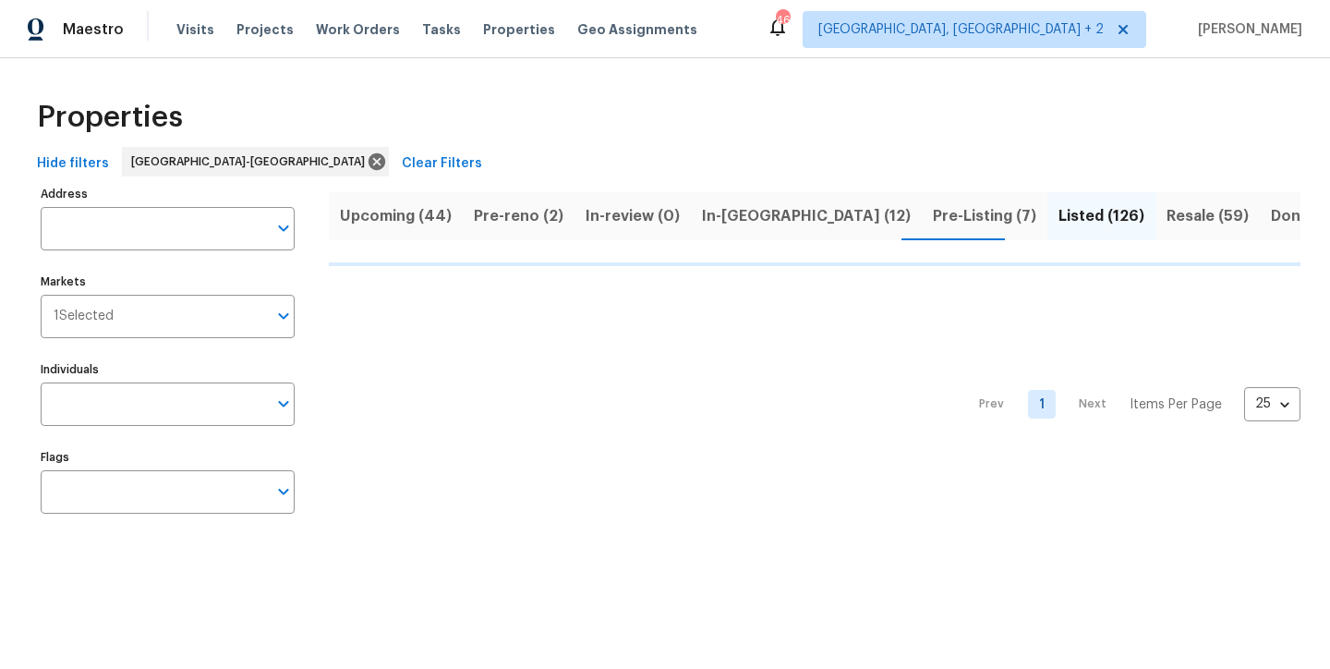
click at [853, 36] on div "Maestro Visits Projects Work Orders Tasks Properties Geo Assignments 46 Charles…" at bounding box center [665, 29] width 1330 height 58
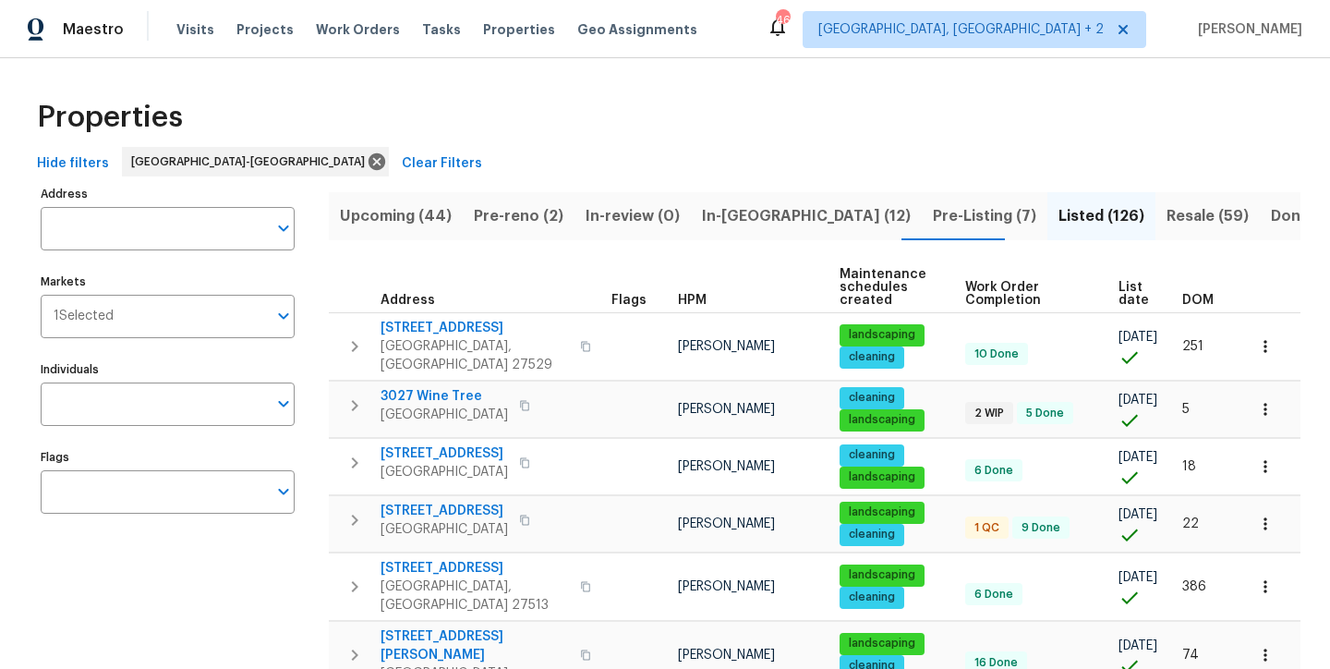
click at [846, 121] on div "Properties" at bounding box center [665, 117] width 1271 height 59
click at [727, 19] on div "Maestro Visits Projects Work Orders Tasks Properties Geo Assignments 46 Charles…" at bounding box center [665, 29] width 1330 height 58
click at [856, 18] on div "Maestro Visits Projects Work Orders Tasks Properties Geo Assignments 46 Charles…" at bounding box center [665, 29] width 1330 height 58
click at [718, 51] on div "Maestro Visits Projects Work Orders Tasks Properties Geo Assignments 46 Charles…" at bounding box center [665, 29] width 1330 height 58
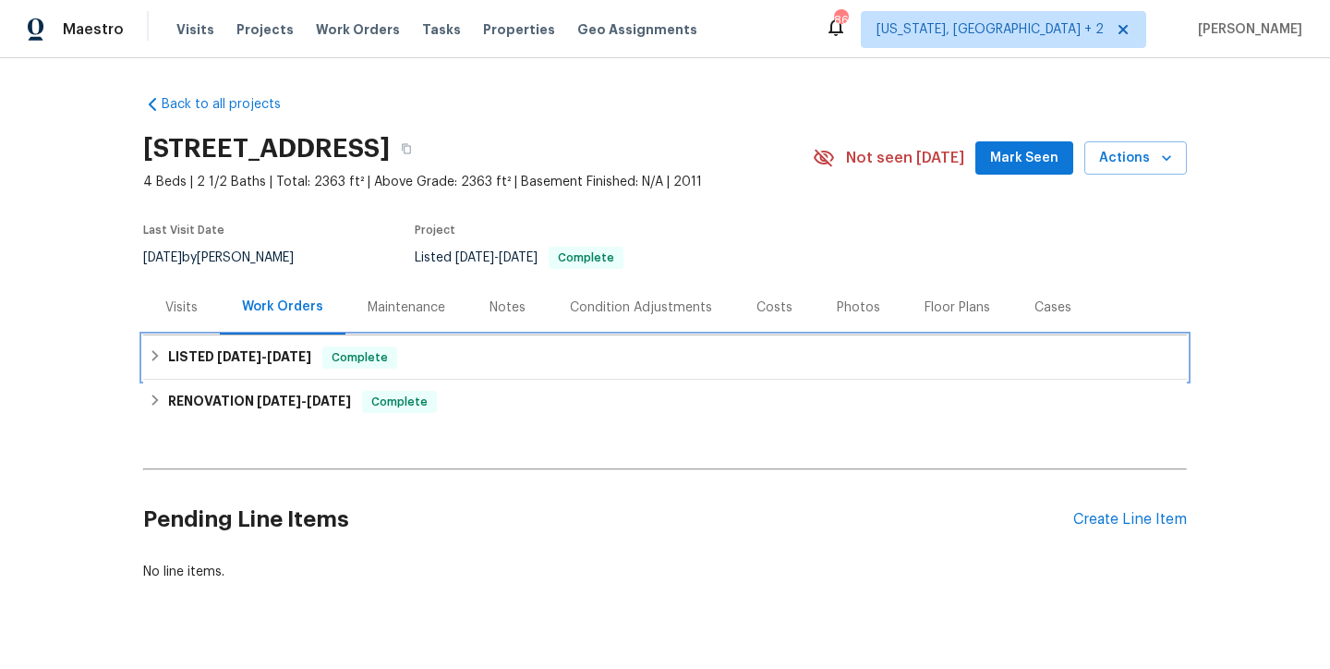
click at [151, 357] on icon at bounding box center [155, 355] width 13 height 13
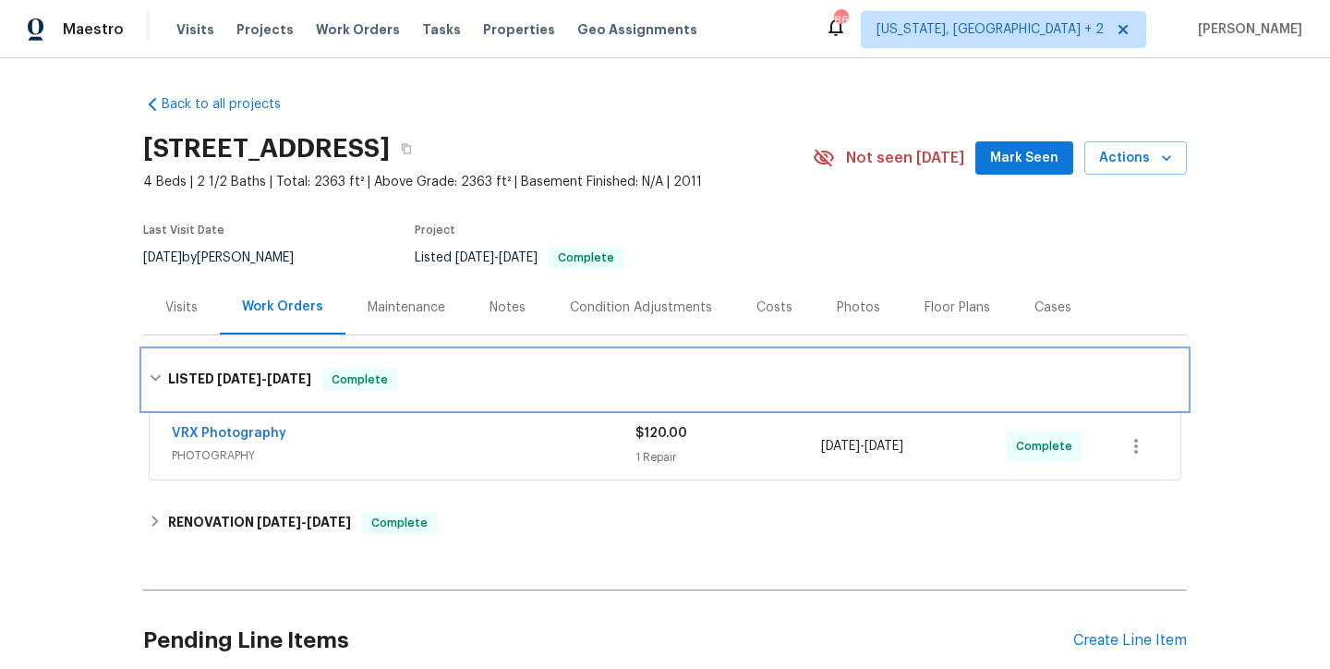
click at [149, 360] on div "LISTED [DATE] - [DATE] Complete" at bounding box center [665, 379] width 1044 height 59
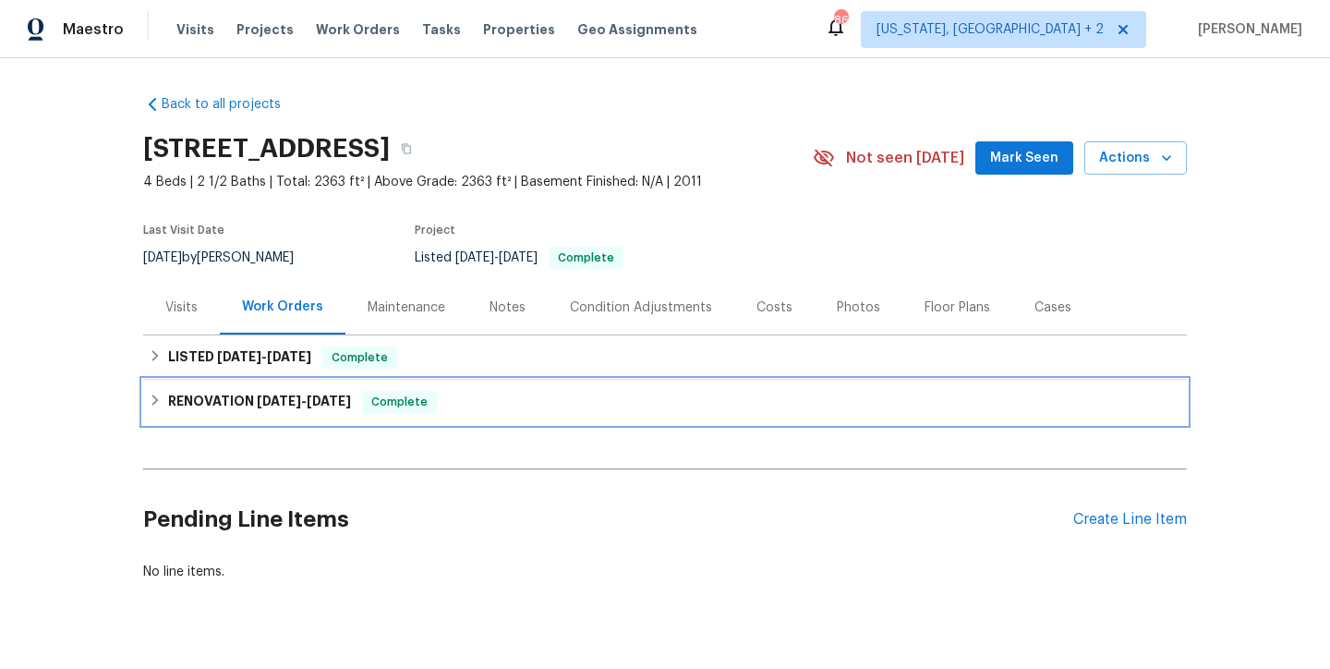
click at [152, 400] on icon at bounding box center [155, 399] width 6 height 11
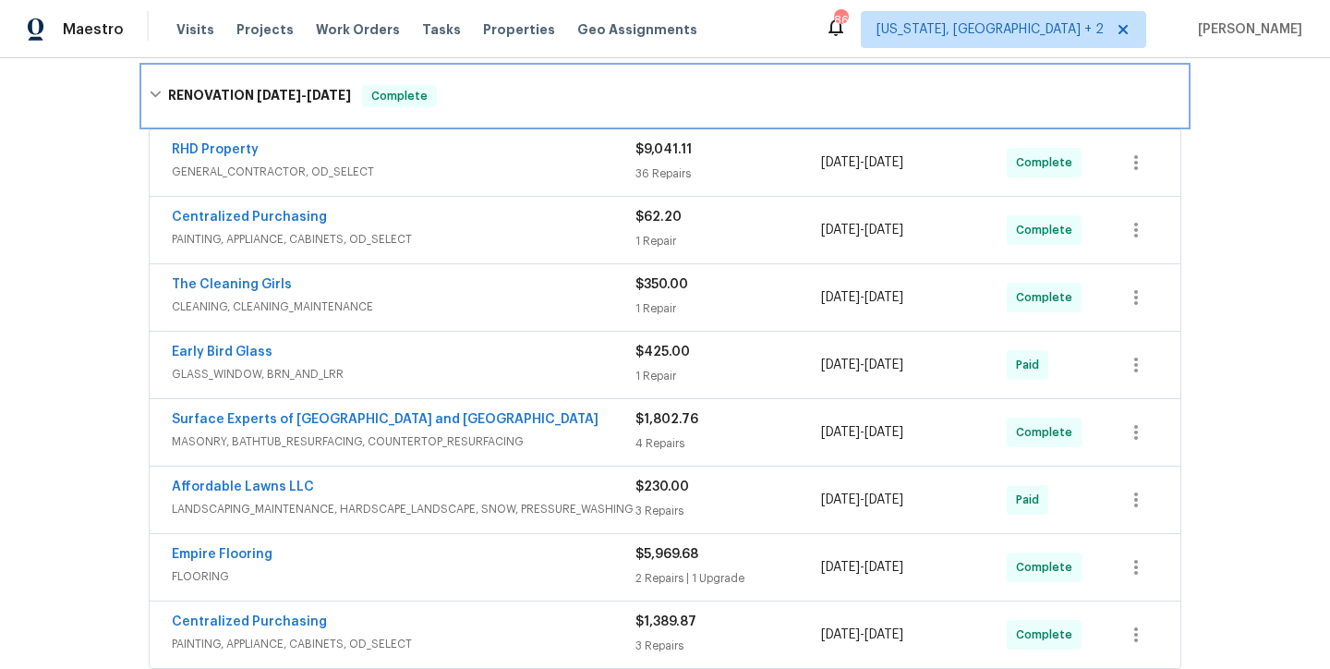
scroll to position [232, 0]
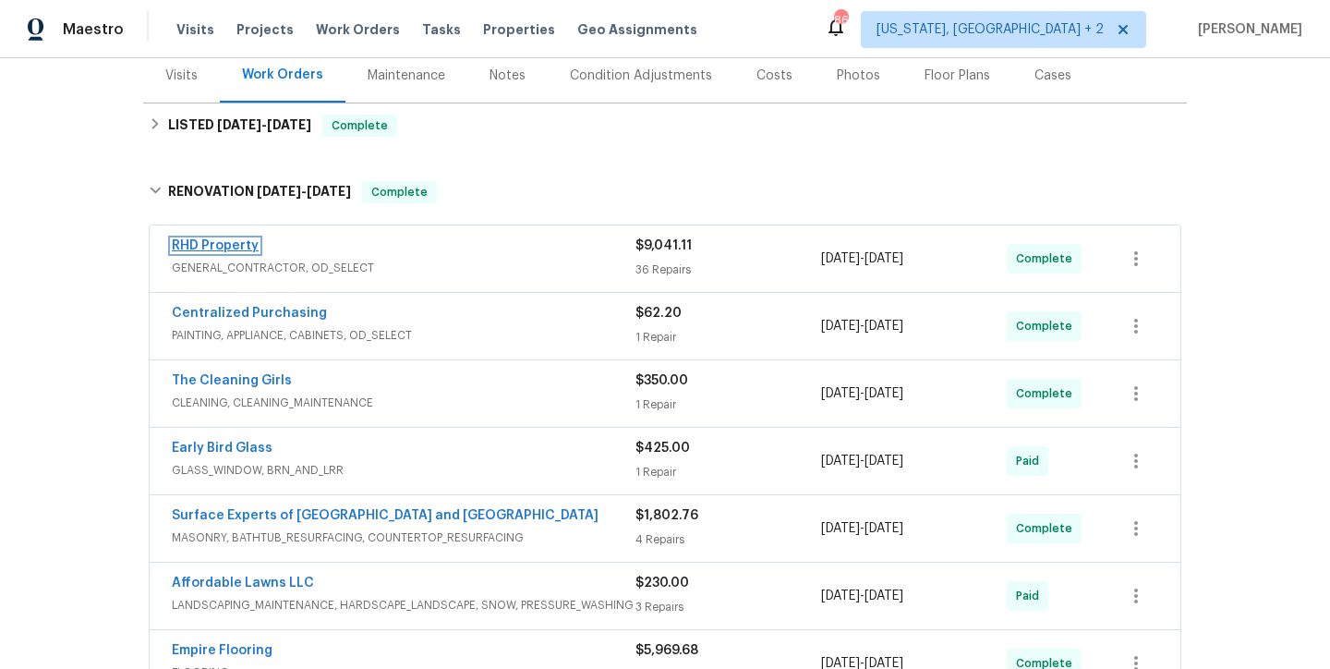
click at [218, 245] on link "RHD Property" at bounding box center [215, 245] width 87 height 13
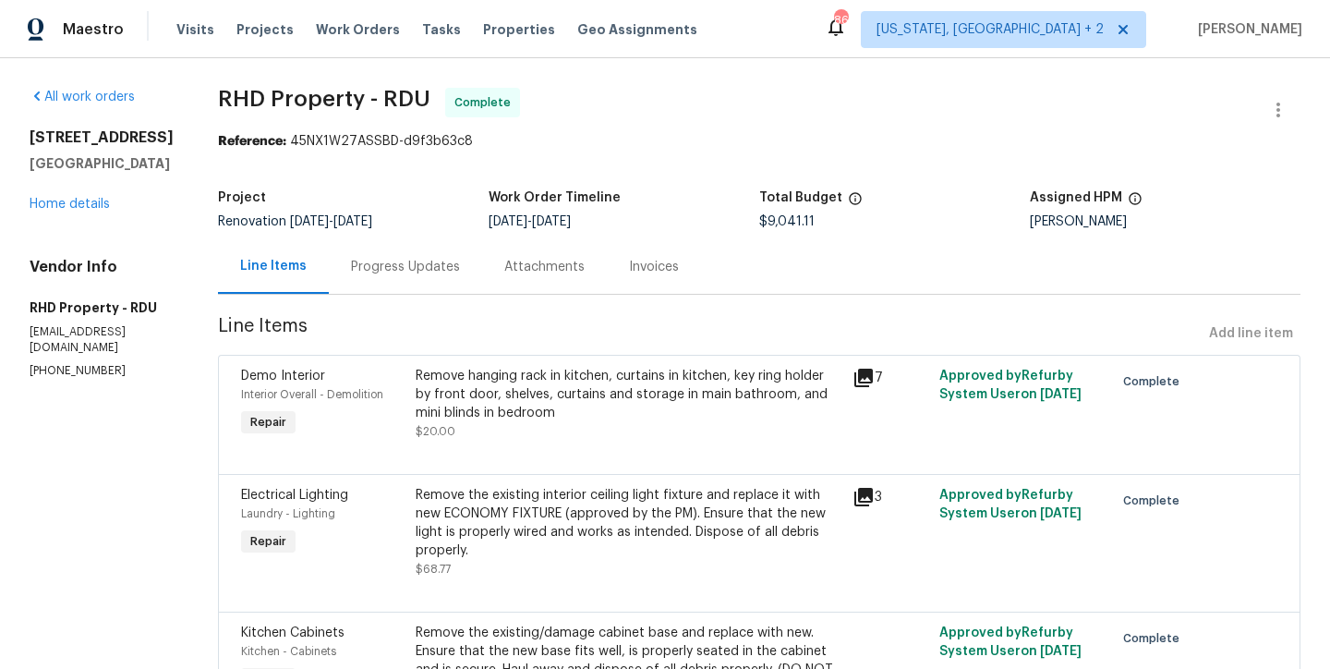
click at [410, 286] on div "Progress Updates" at bounding box center [405, 266] width 153 height 54
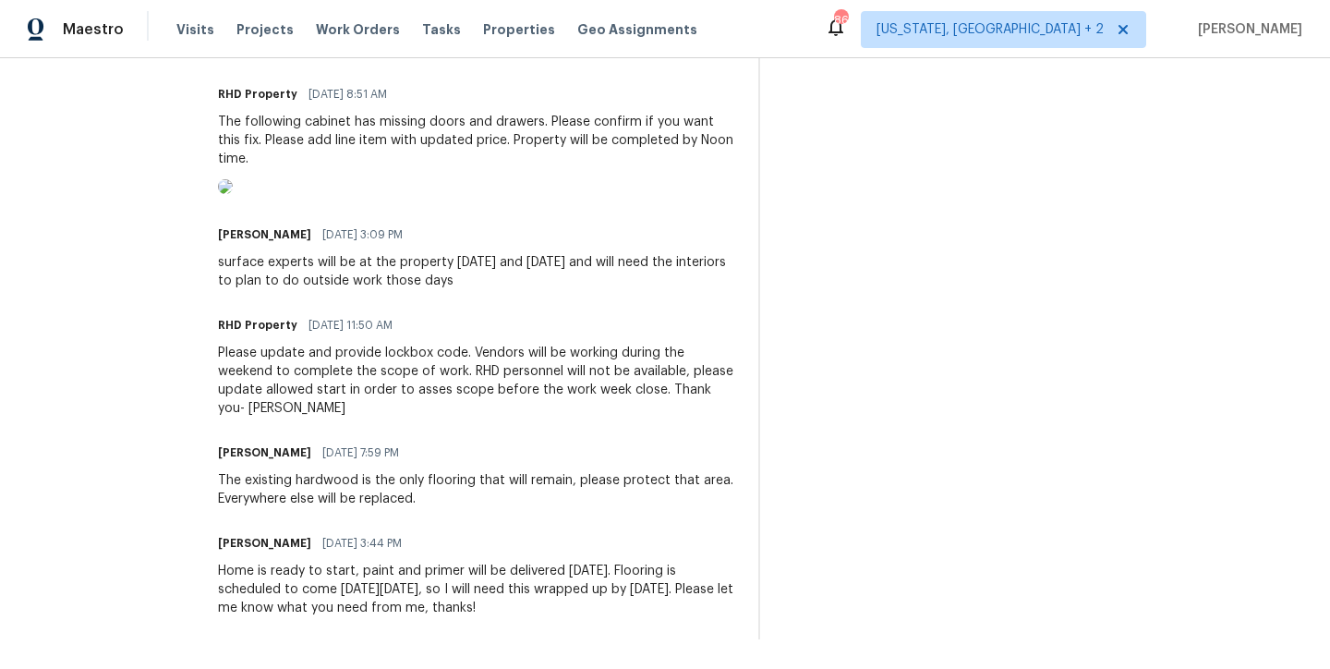
scroll to position [1526, 0]
click at [408, 562] on div "Home is ready to start, paint and primer will be delivered tomorrow. Flooring i…" at bounding box center [477, 589] width 518 height 55
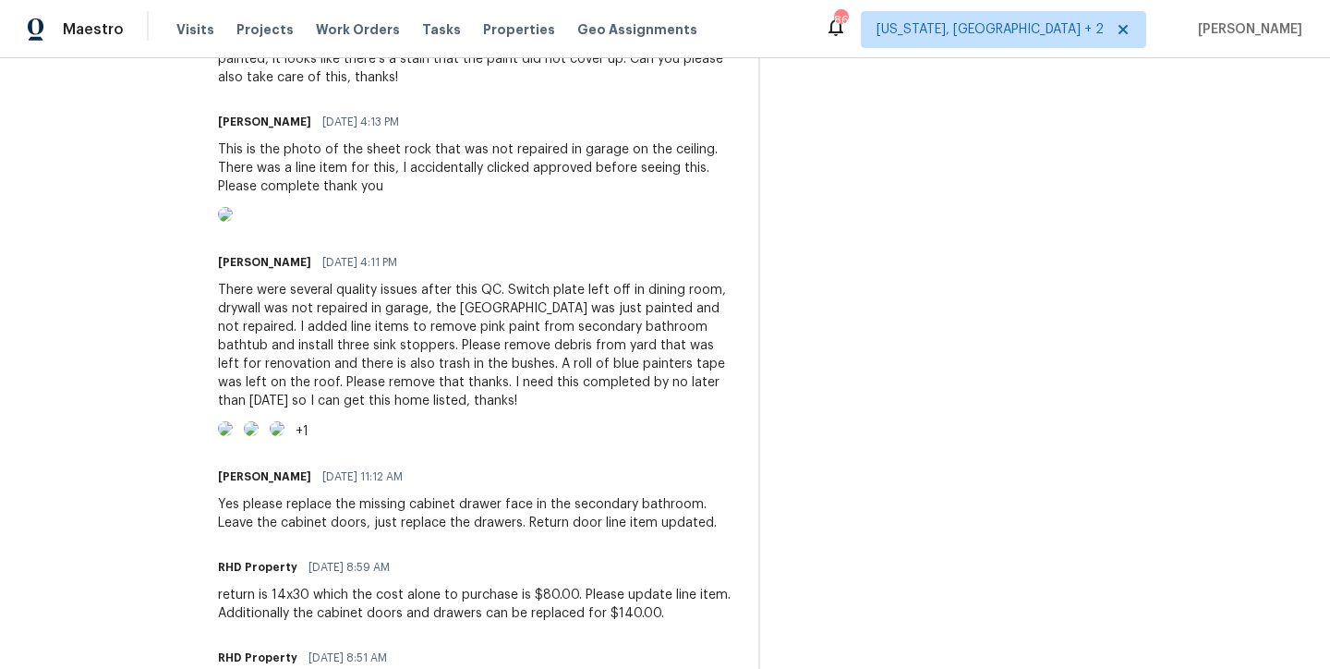
scroll to position [675, 0]
click at [532, 410] on div "There were several quality issues after this QC. Switch plate left off in dinin…" at bounding box center [477, 345] width 518 height 129
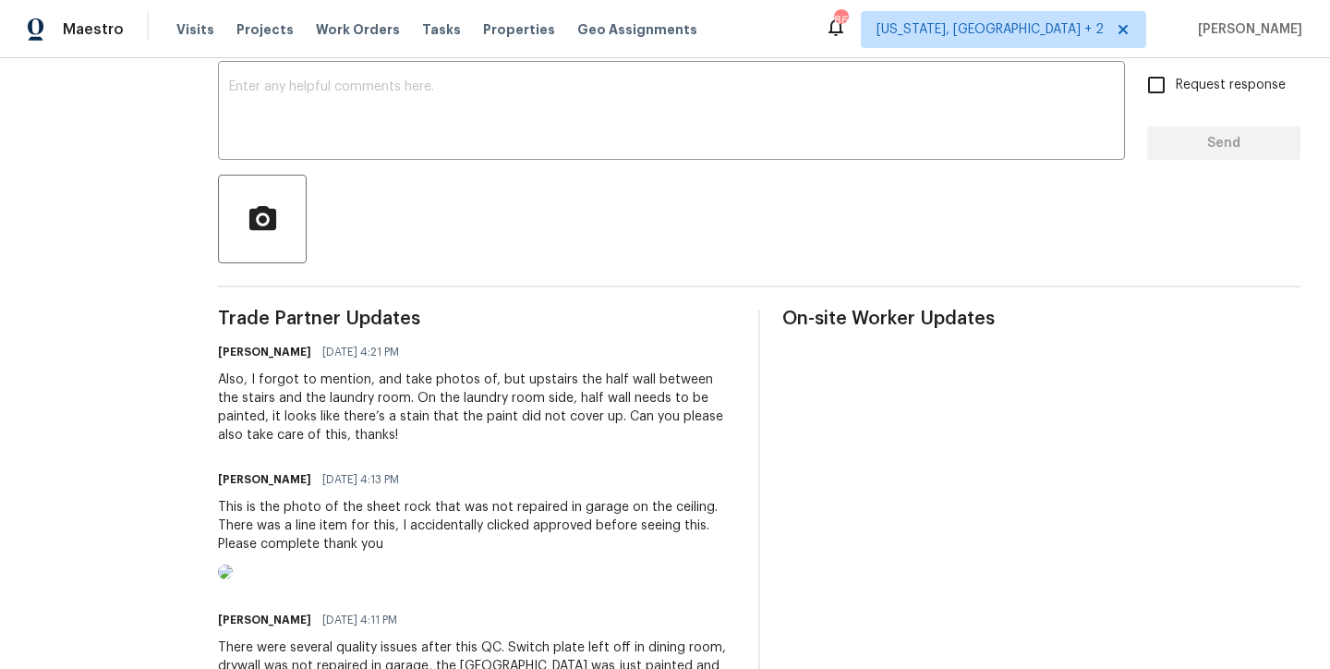
click at [512, 504] on div "This is the photo of the sheet rock that was not repaired in garage on the ceil…" at bounding box center [477, 525] width 518 height 55
click at [478, 413] on div "Also, I forgot to mention, and take photos of, but upstairs the half wall betwe…" at bounding box center [477, 407] width 518 height 74
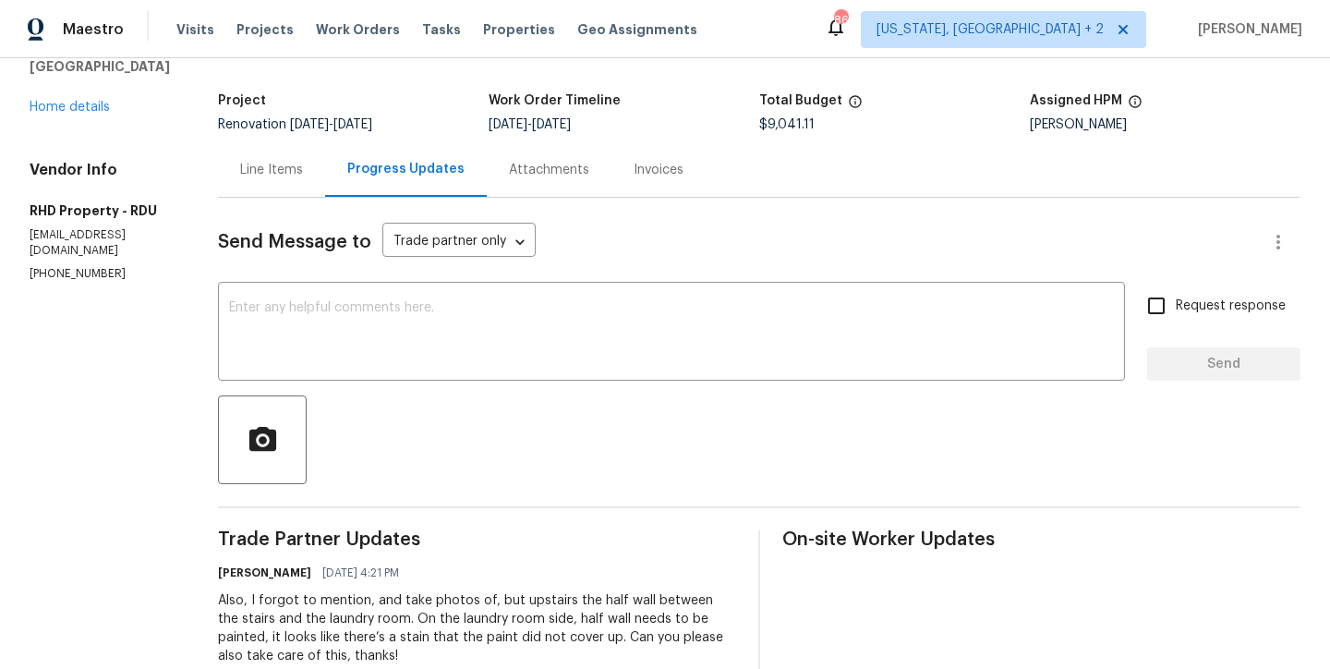
scroll to position [0, 0]
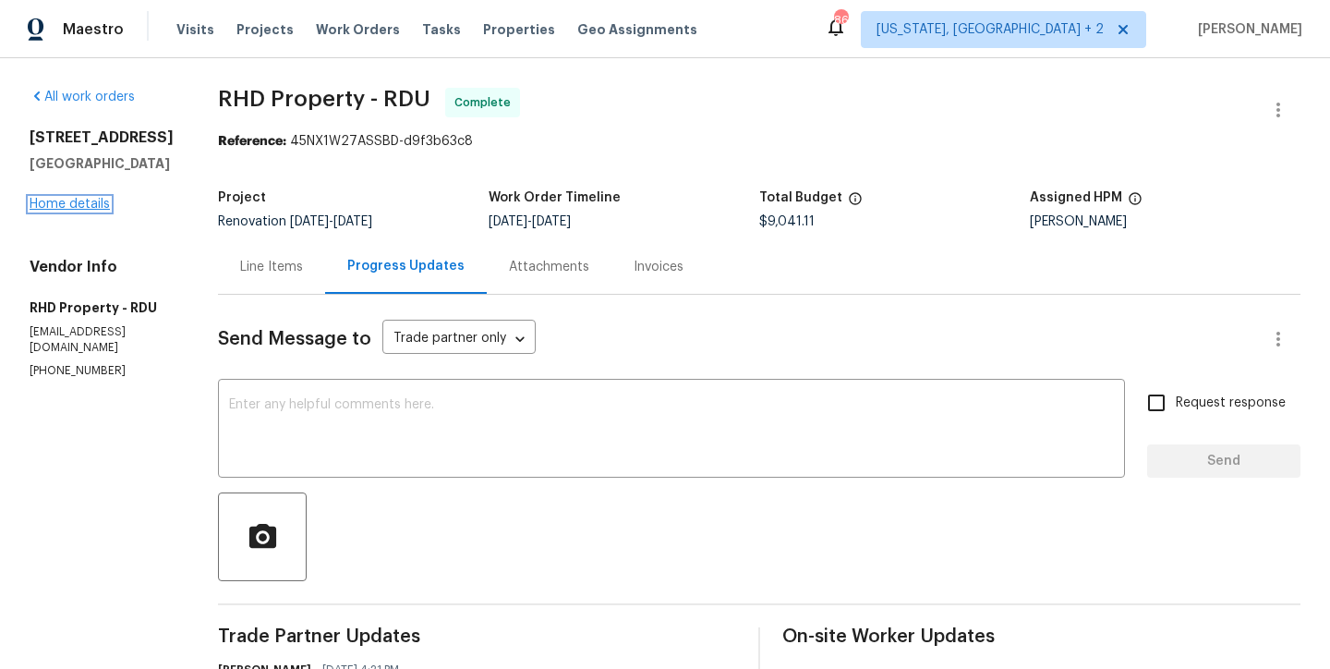
click at [90, 202] on link "Home details" at bounding box center [70, 204] width 80 height 13
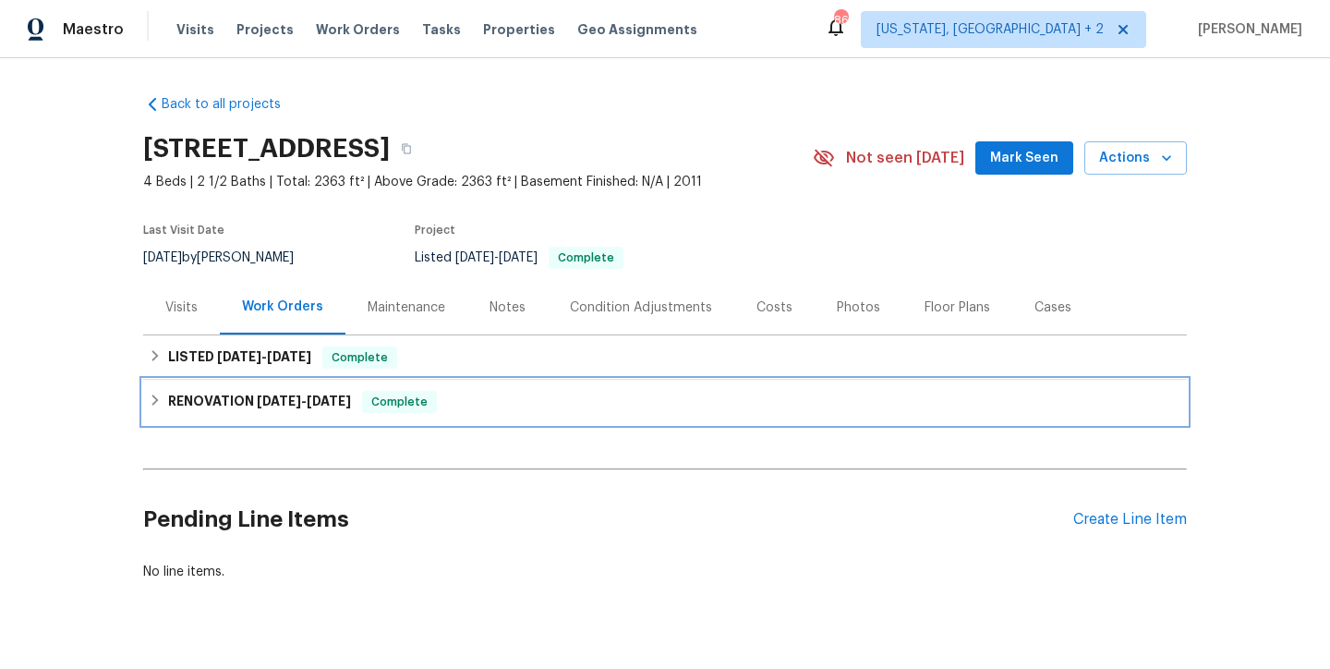
click at [149, 399] on icon at bounding box center [155, 399] width 13 height 13
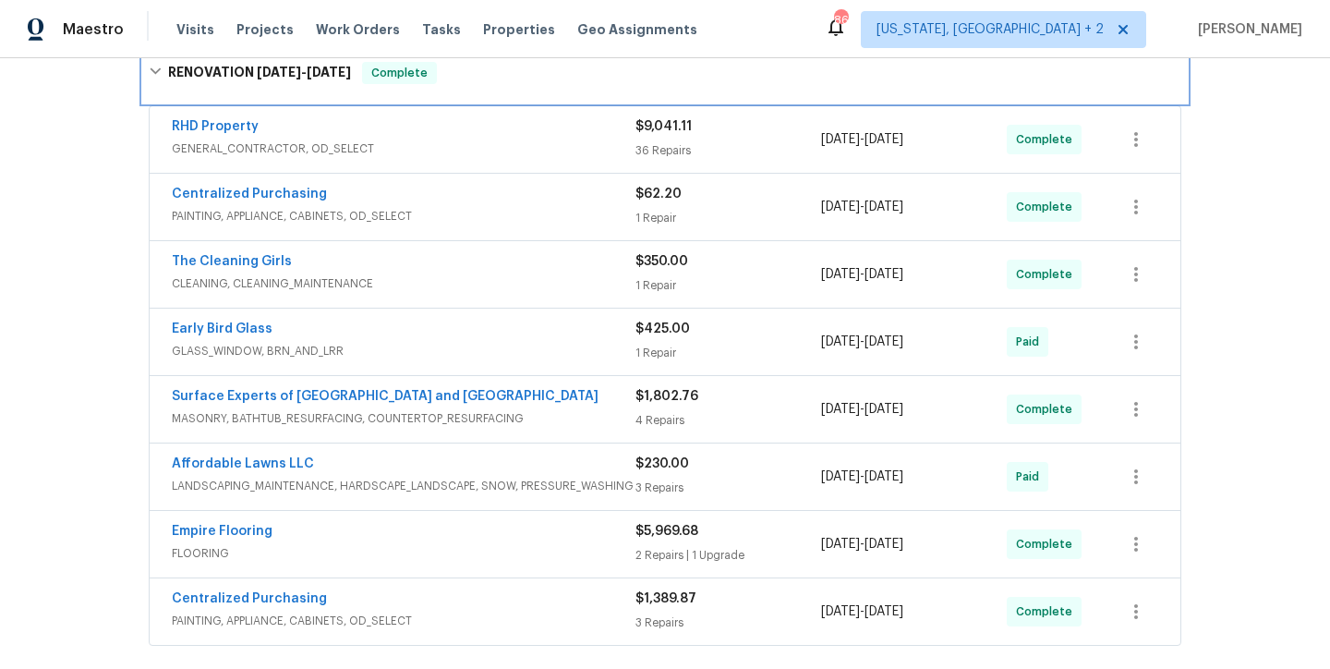
scroll to position [350, 0]
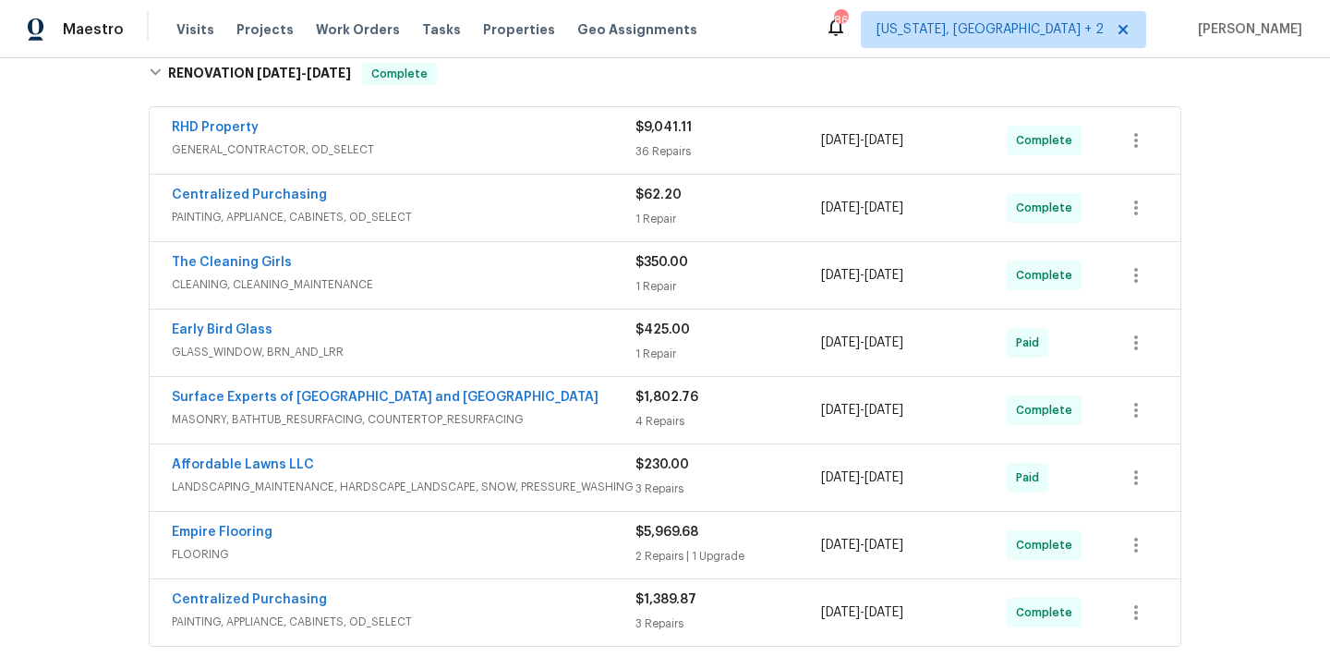
click at [79, 278] on div "Back to all projects 1217 Golden Eagle Dr, Durham, NC 27704 4 Beds | 2 1/2 Bath…" at bounding box center [665, 363] width 1330 height 611
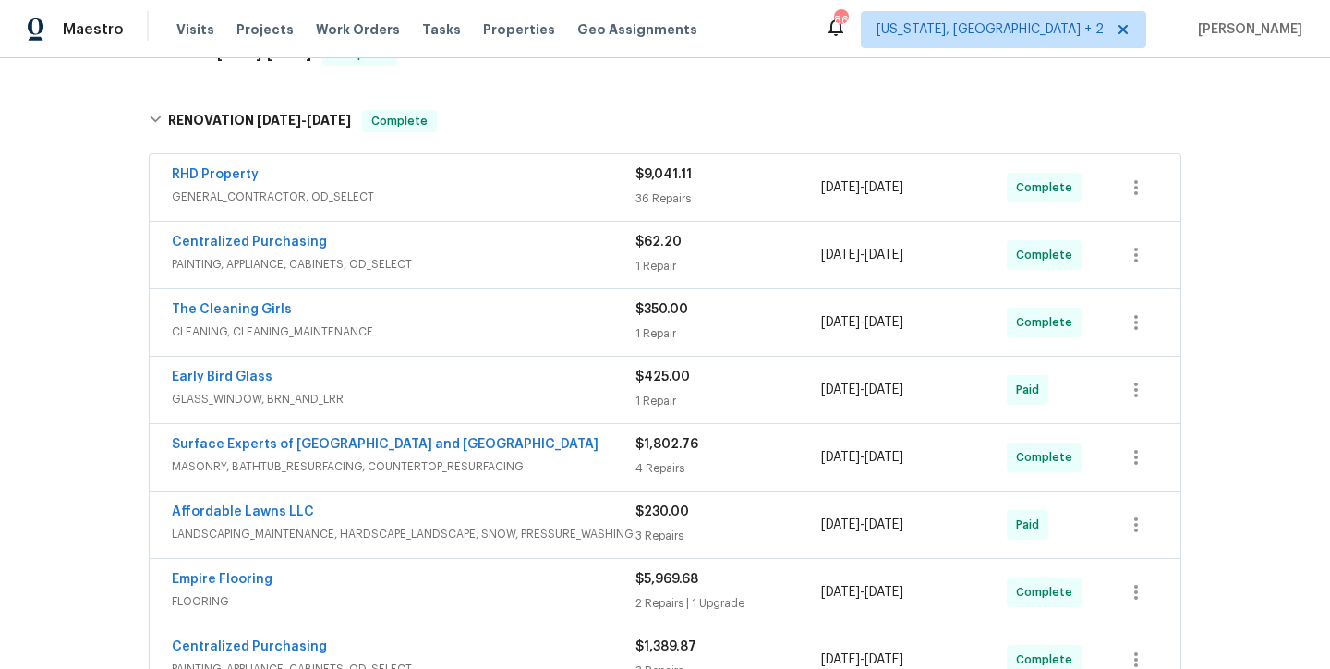
scroll to position [216, 0]
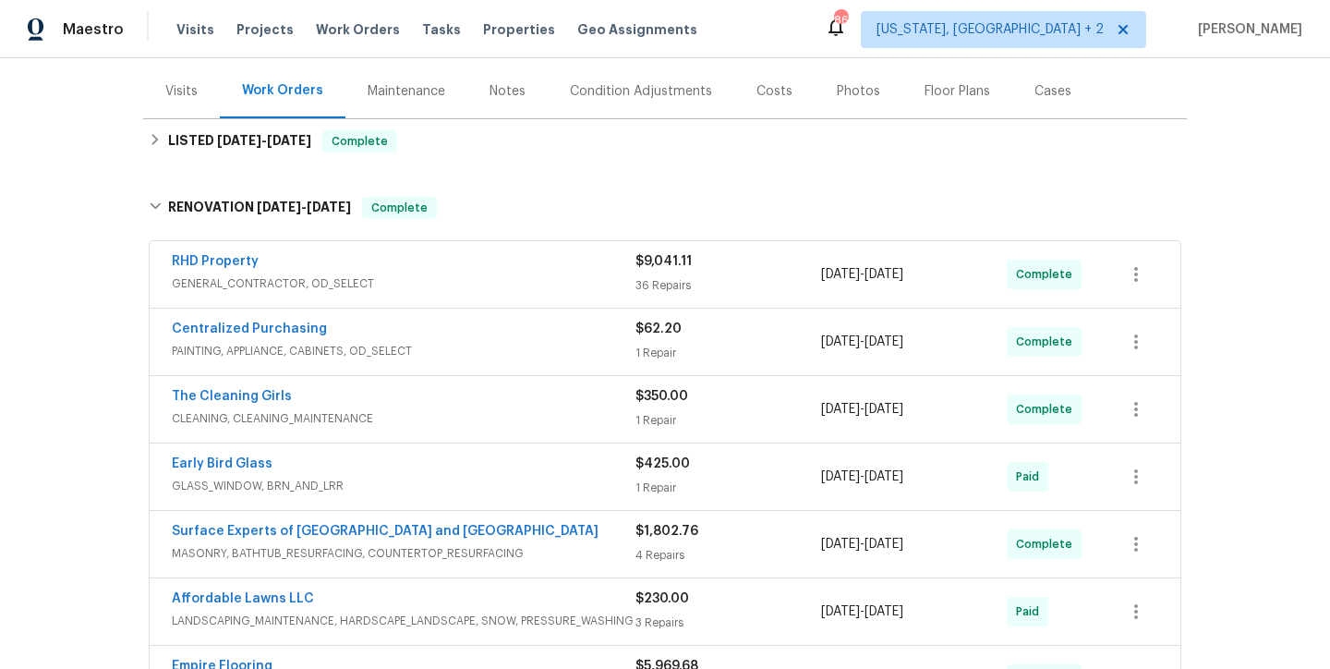
click at [97, 259] on div "Back to all projects 1217 Golden Eagle Dr, Durham, NC 27704 4 Beds | 2 1/2 Bath…" at bounding box center [665, 363] width 1330 height 611
click at [222, 260] on link "RHD Property" at bounding box center [215, 261] width 87 height 13
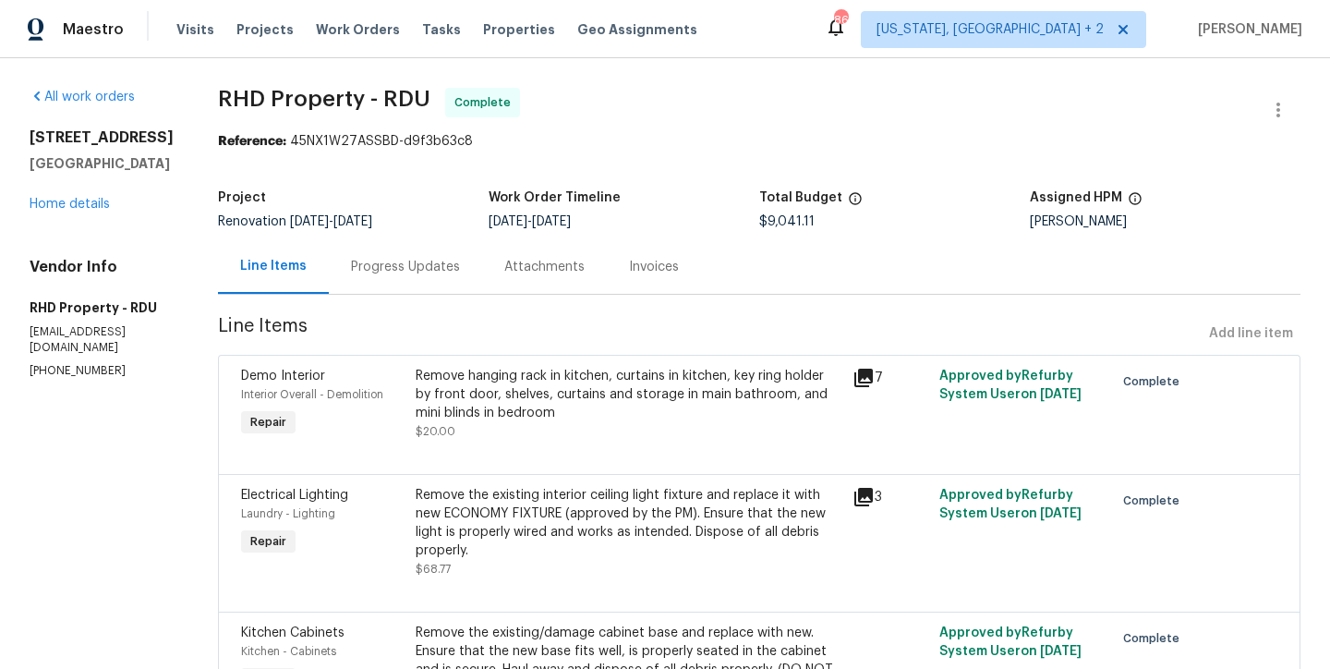
click at [727, 45] on div "Maestro Visits Projects Work Orders Tasks Properties Geo Assignments 86 [US_STA…" at bounding box center [665, 29] width 1330 height 58
click at [417, 271] on div "Progress Updates" at bounding box center [405, 267] width 109 height 18
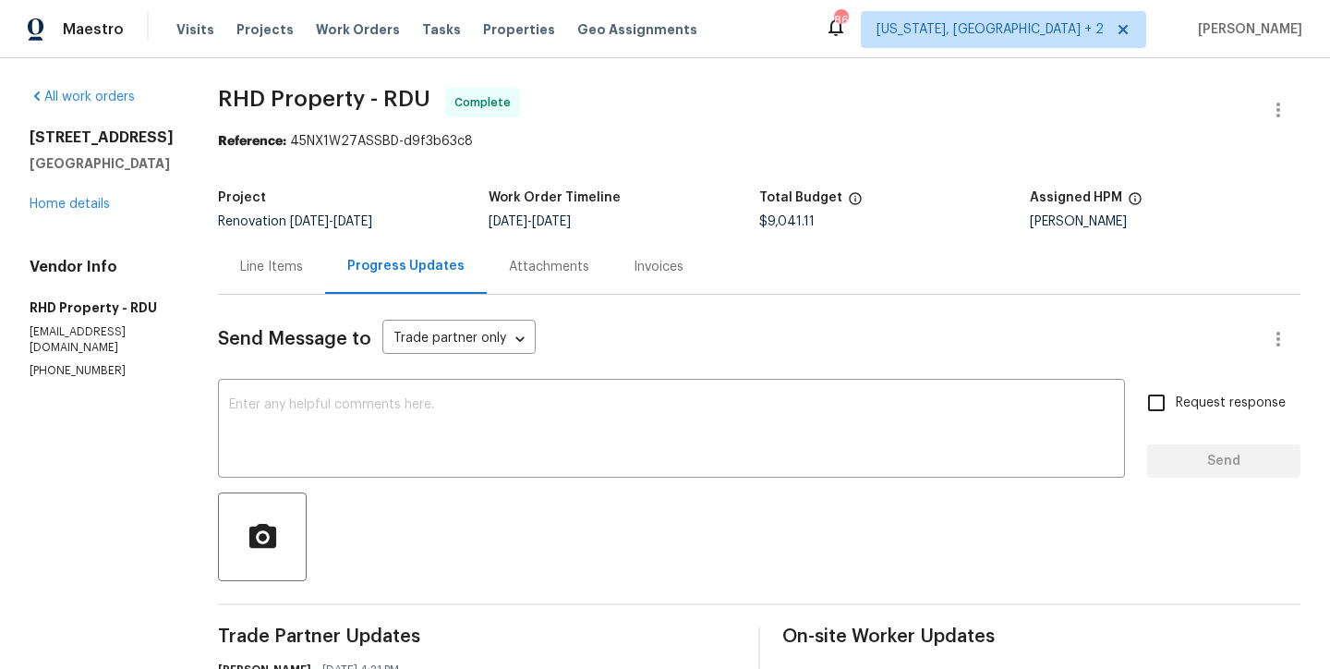
click at [281, 272] on div "Line Items" at bounding box center [271, 267] width 63 height 18
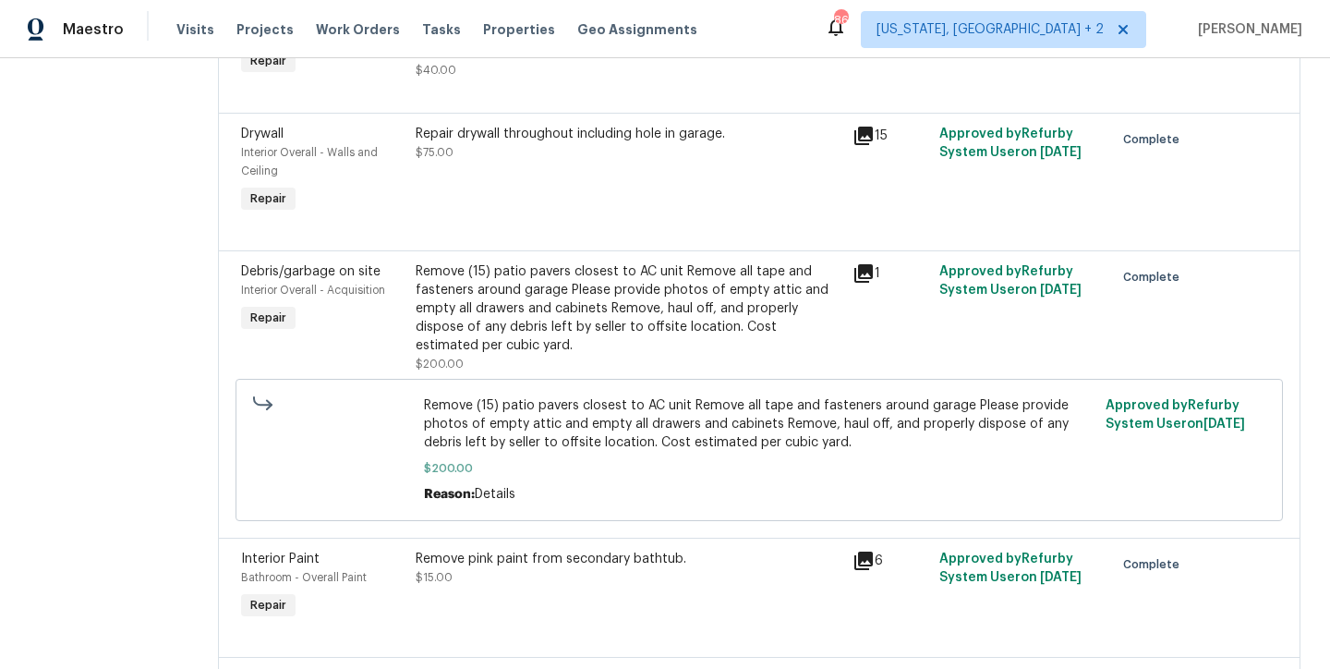
scroll to position [2190, 0]
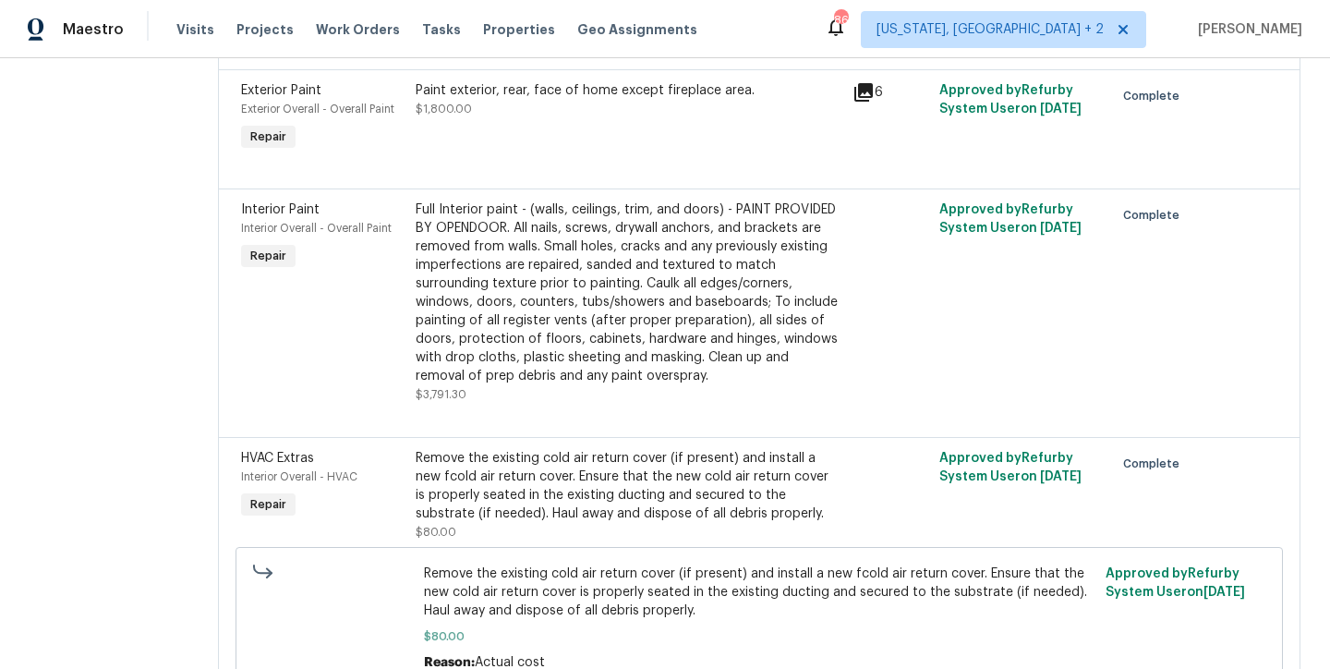
scroll to position [0, 0]
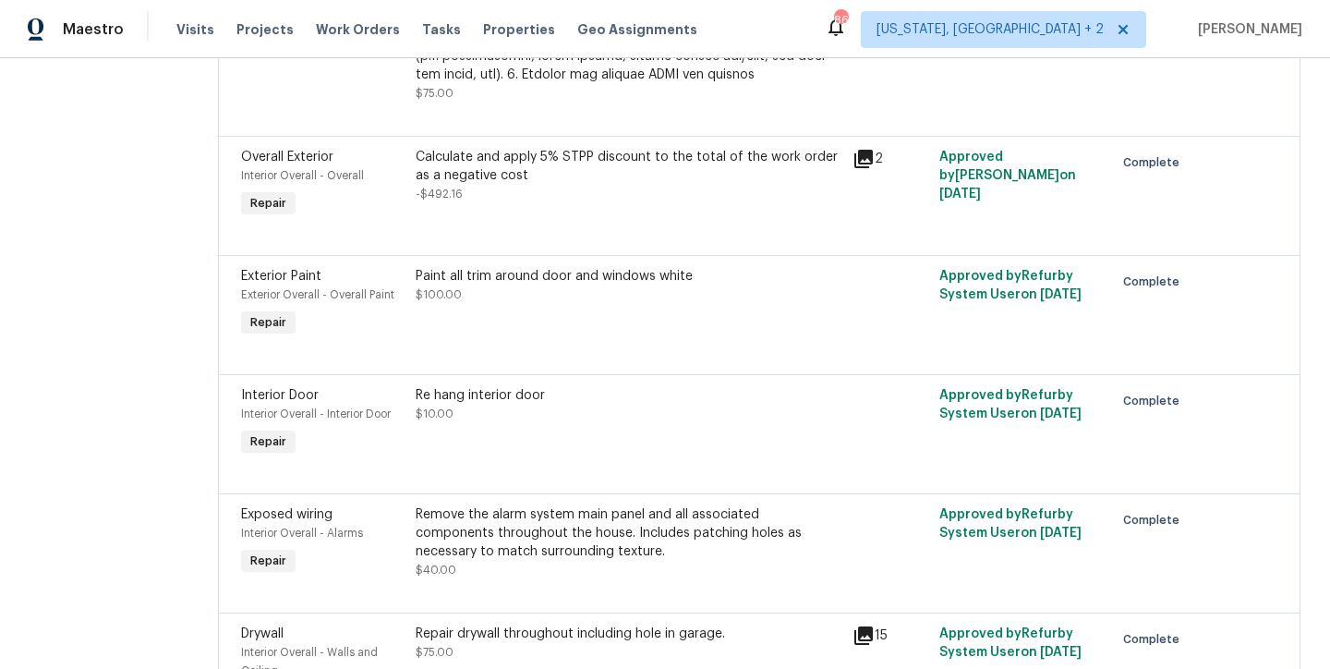
scroll to position [1654, 0]
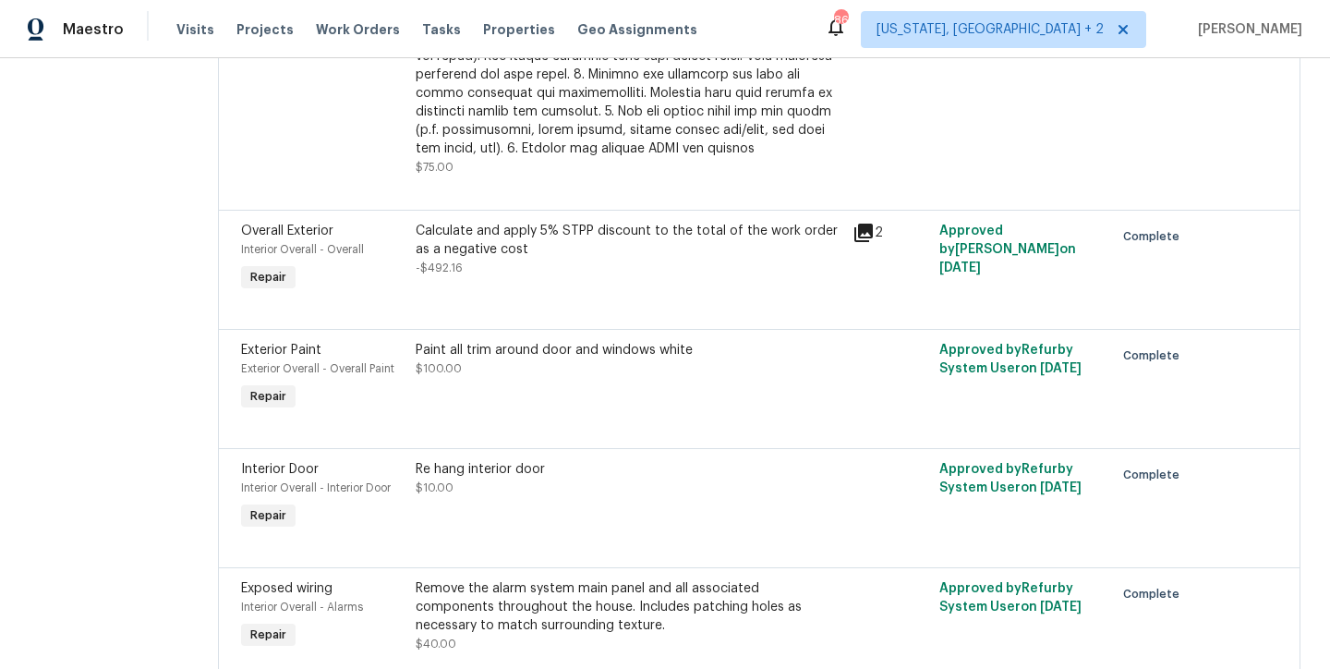
click at [447, 273] on span "-$492.16" at bounding box center [439, 267] width 47 height 11
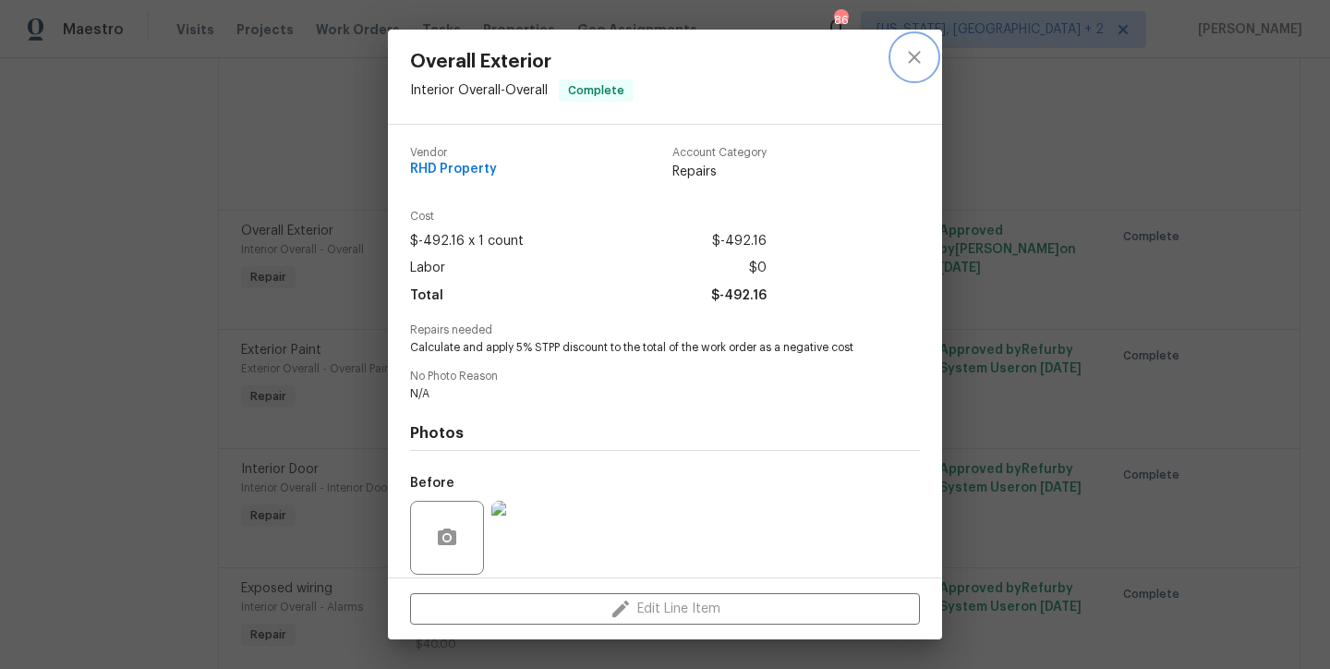
click at [913, 57] on icon "close" at bounding box center [914, 57] width 12 height 12
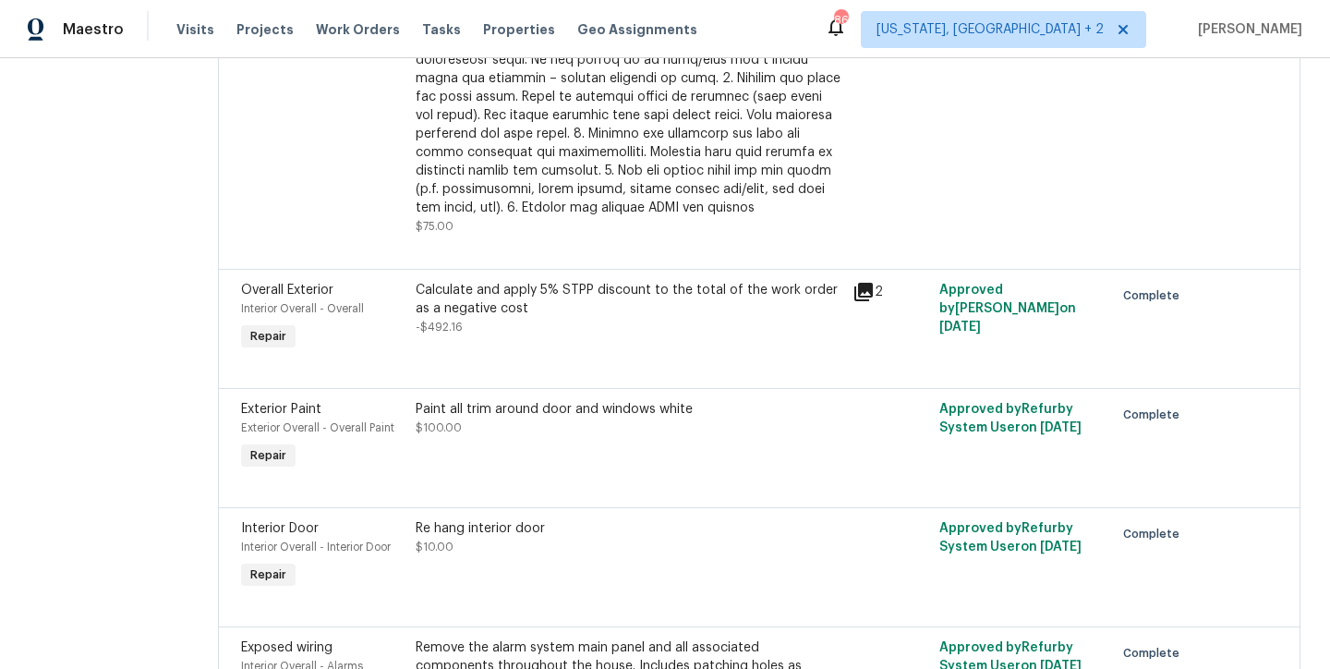
scroll to position [1589, 0]
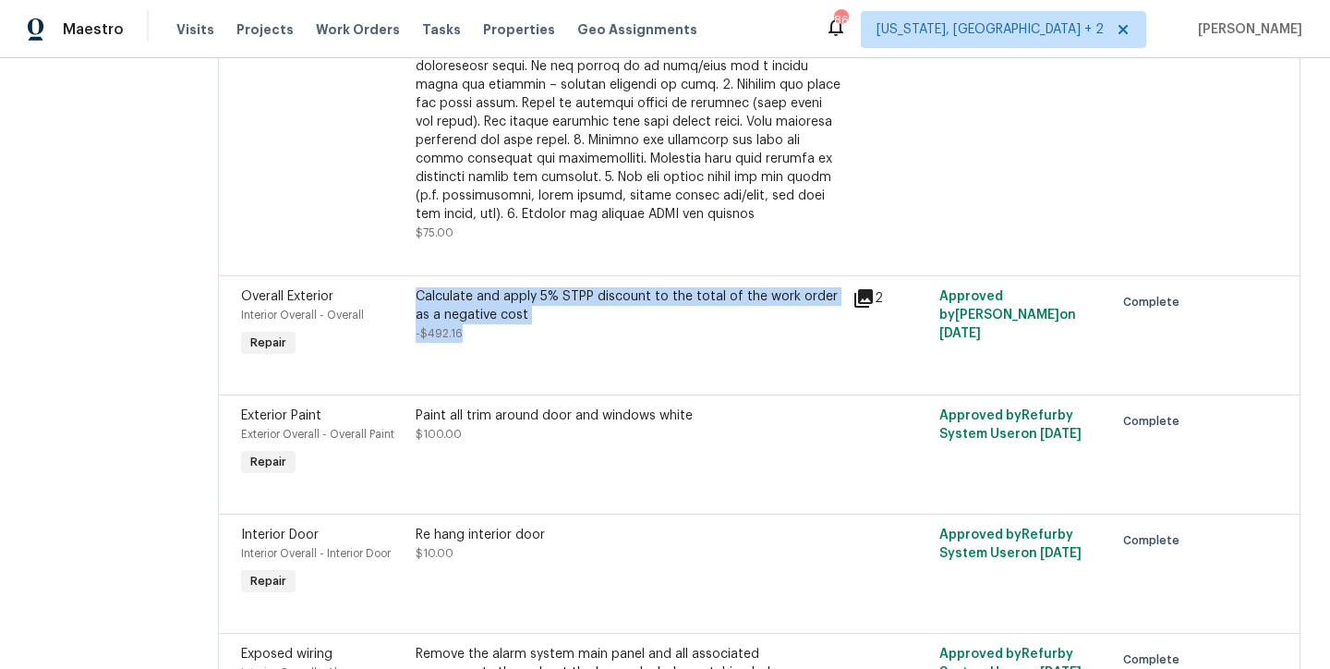
drag, startPoint x: 478, startPoint y: 371, endPoint x: 416, endPoint y: 367, distance: 63.0
click at [416, 367] on div "Overall Exterior Interior Overall - Overall Repair Calculate and apply 5% STPP …" at bounding box center [759, 324] width 1047 height 85
click at [463, 339] on span "-$492.16" at bounding box center [439, 333] width 47 height 11
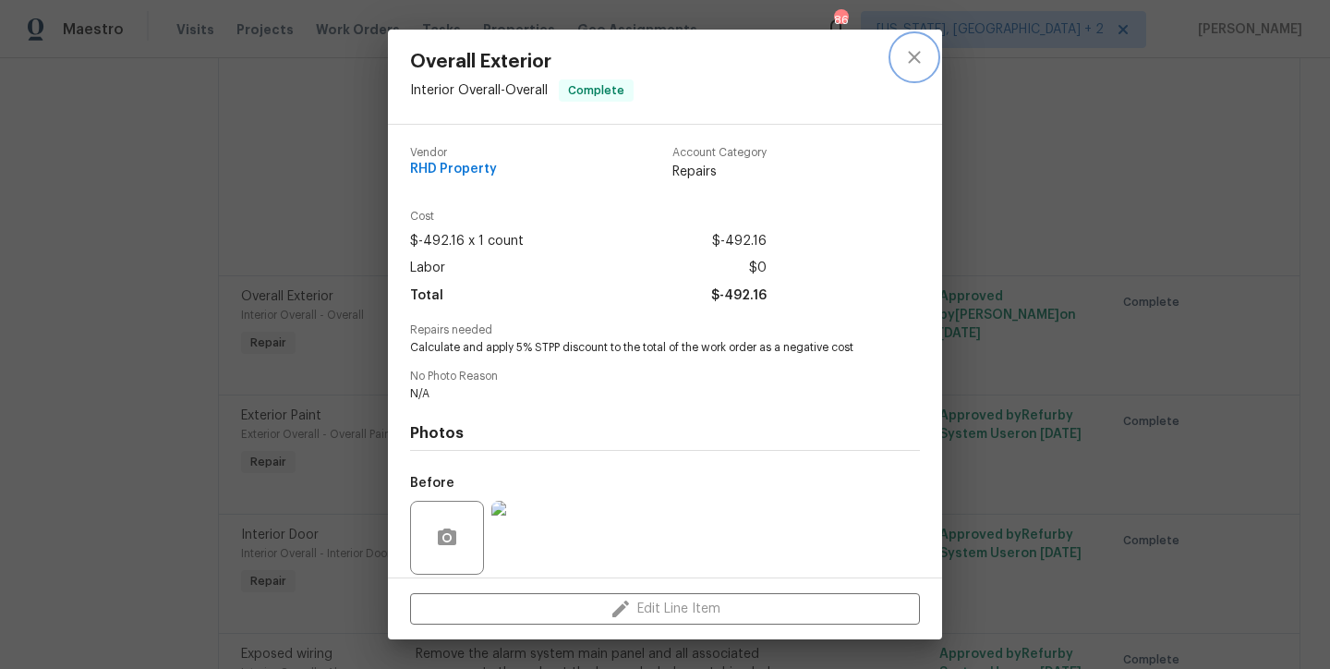
click at [915, 54] on icon "close" at bounding box center [914, 57] width 22 height 22
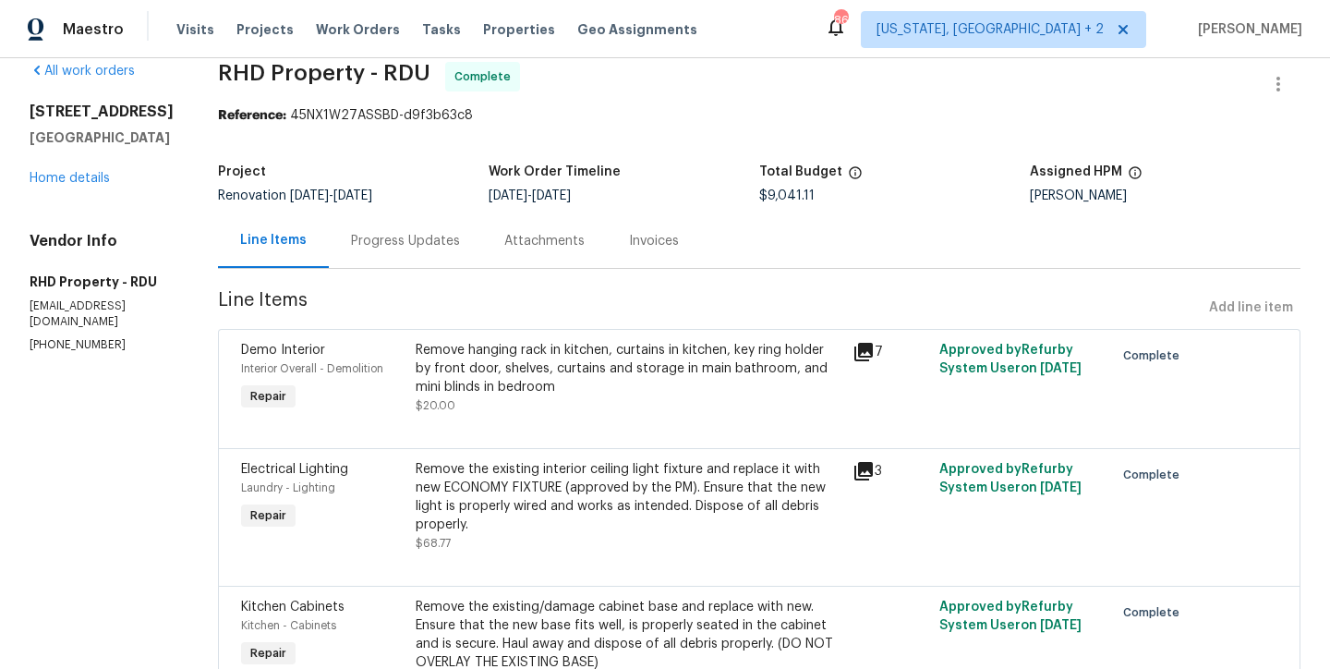
scroll to position [0, 0]
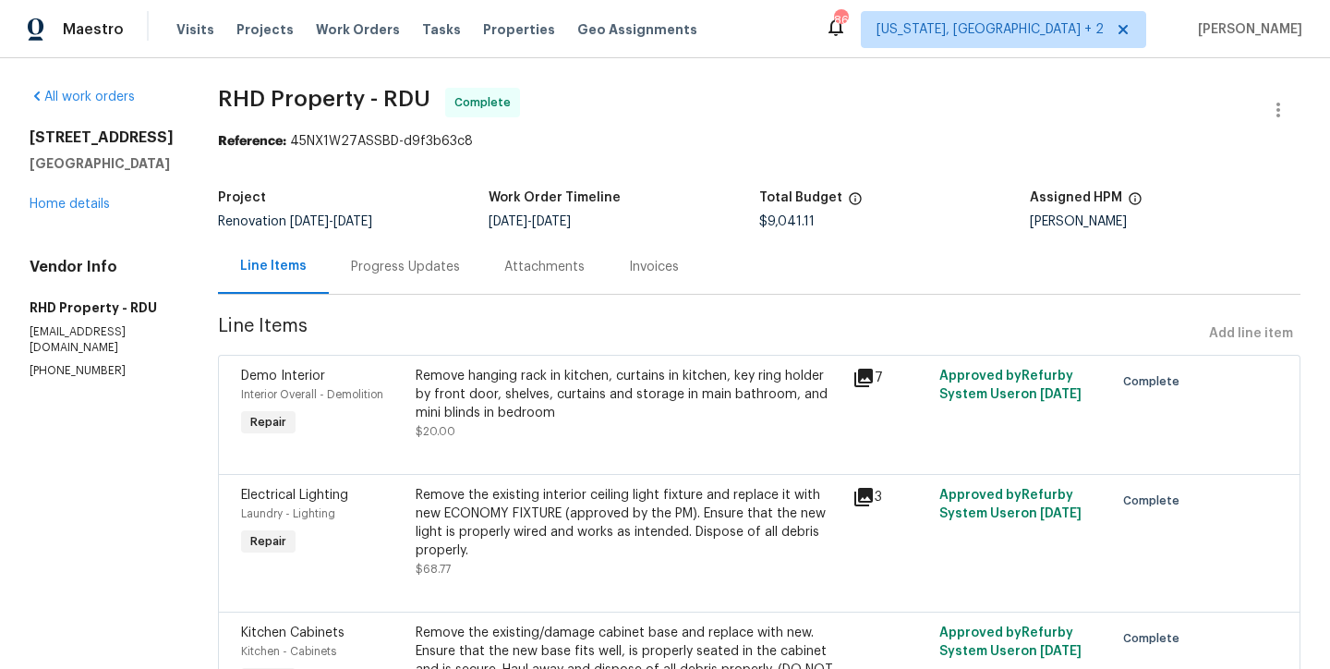
click at [84, 236] on div "All work orders [STREET_ADDRESS][PERSON_NAME] Home details Vendor Info RHD Prop…" at bounding box center [102, 233] width 144 height 291
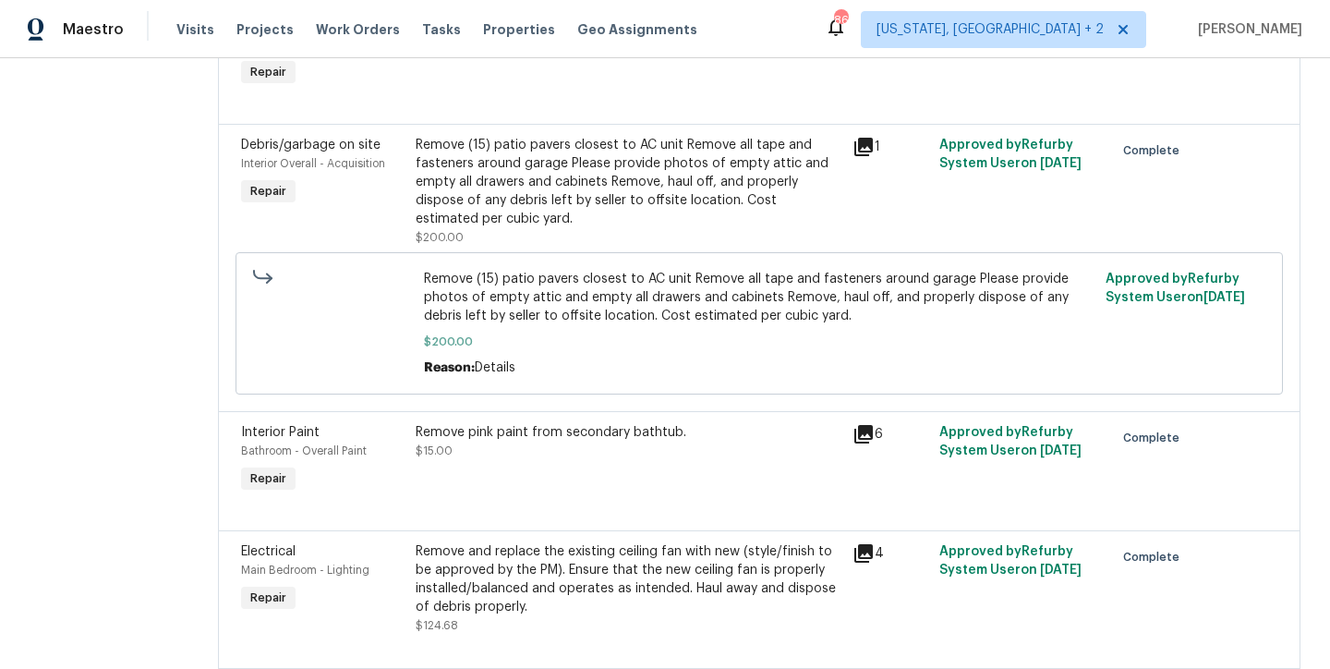
scroll to position [1719, 0]
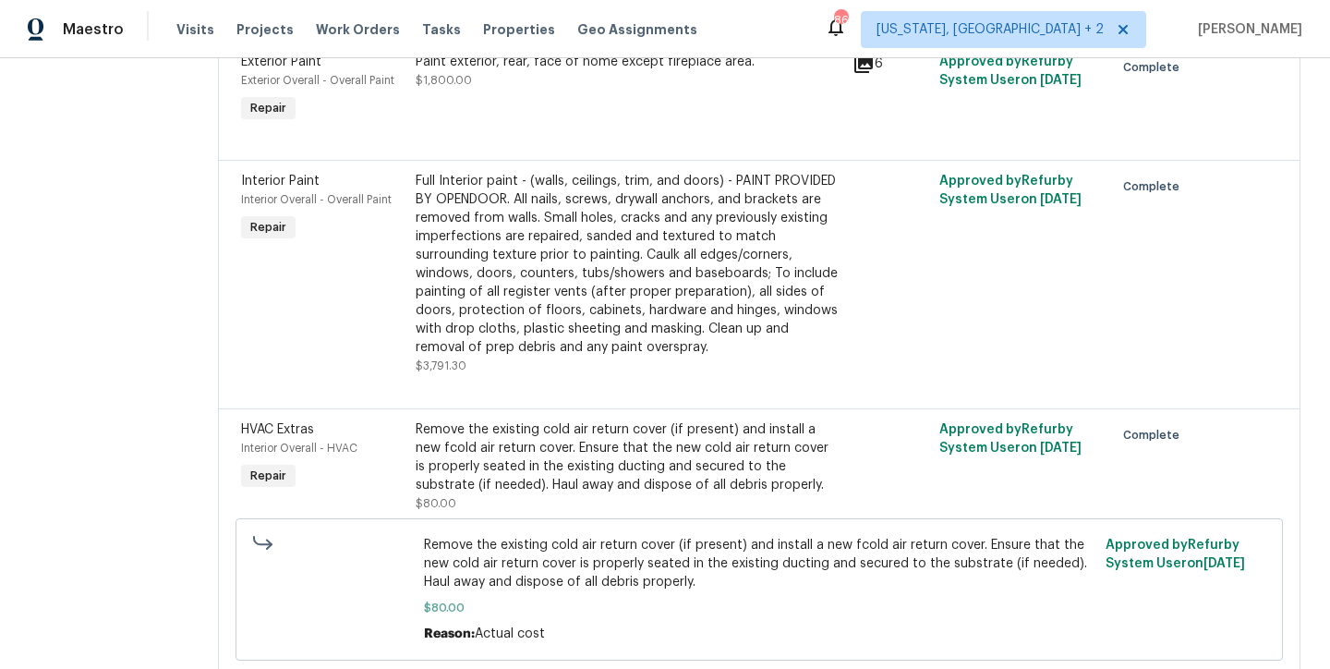
scroll to position [0, 0]
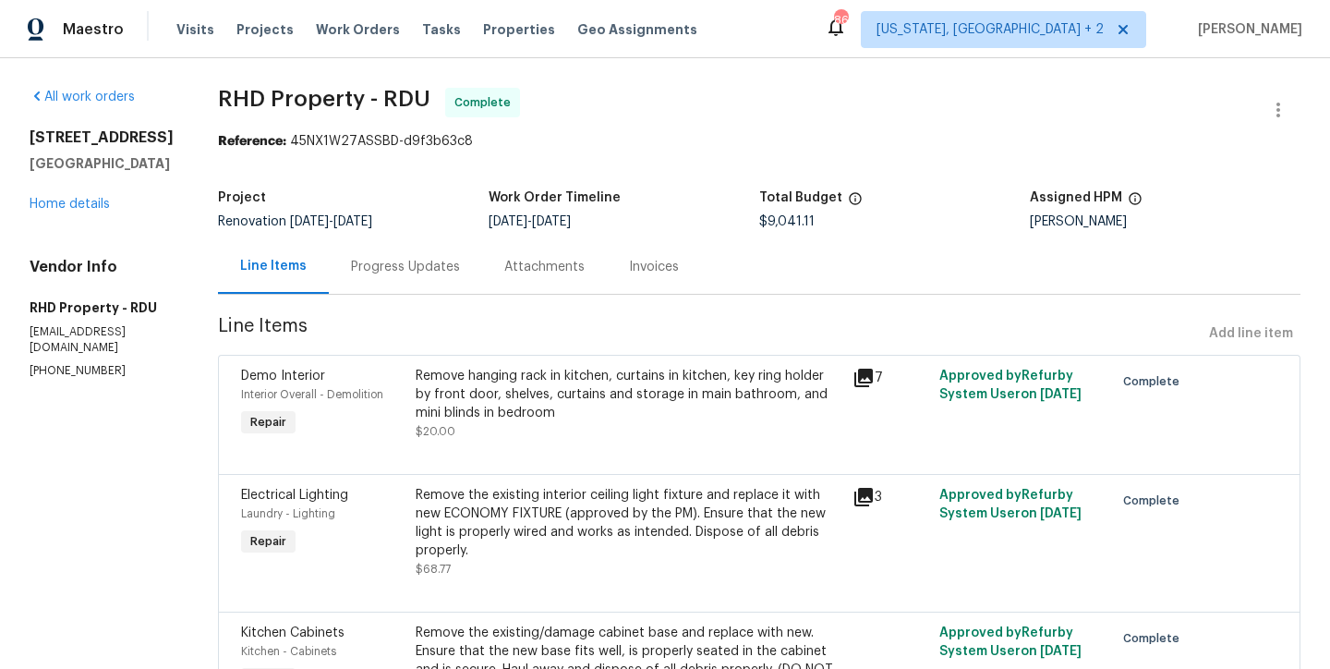
click at [706, 123] on span "RHD Property - RDU Complete" at bounding box center [737, 110] width 1038 height 44
click at [174, 91] on div "All work orders" at bounding box center [102, 97] width 144 height 18
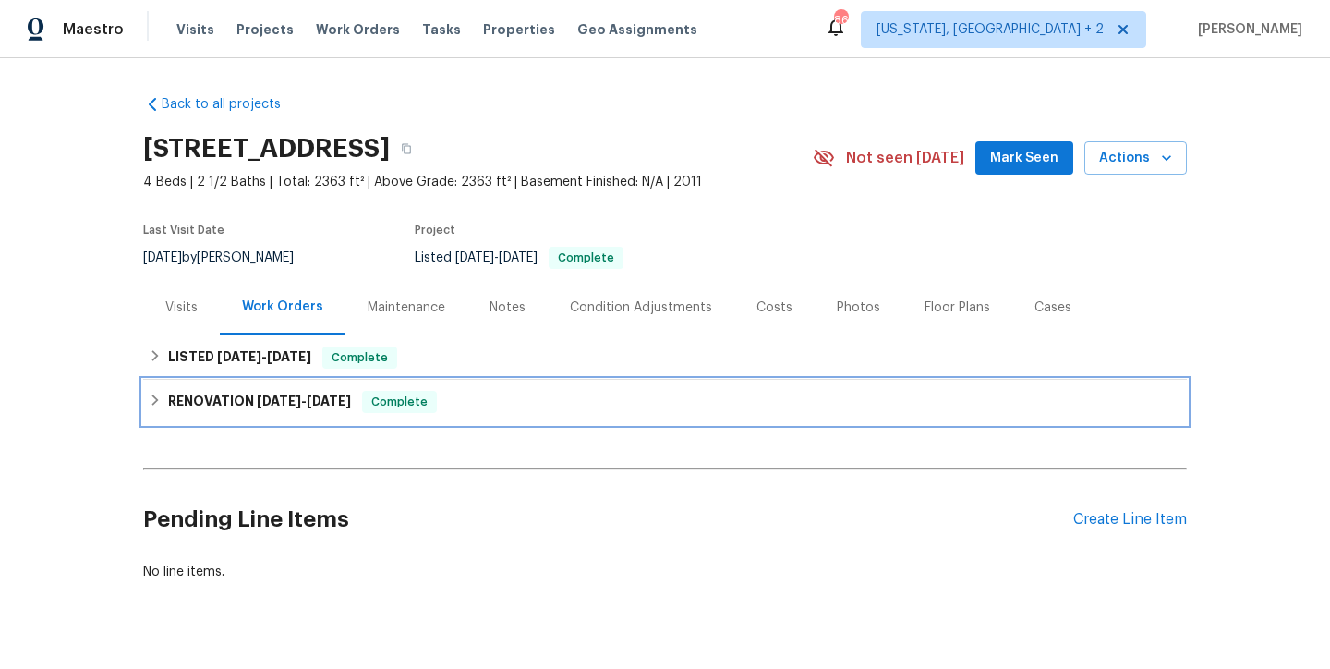
click at [152, 396] on icon at bounding box center [155, 399] width 6 height 11
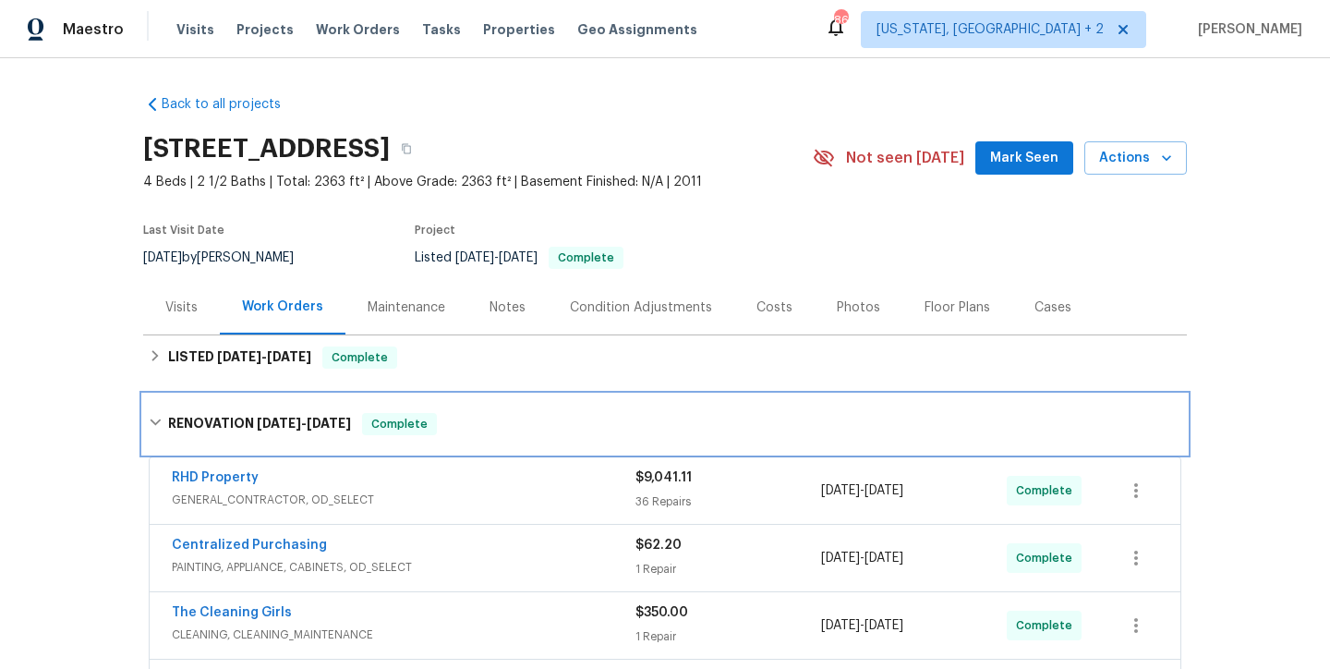
scroll to position [364, 0]
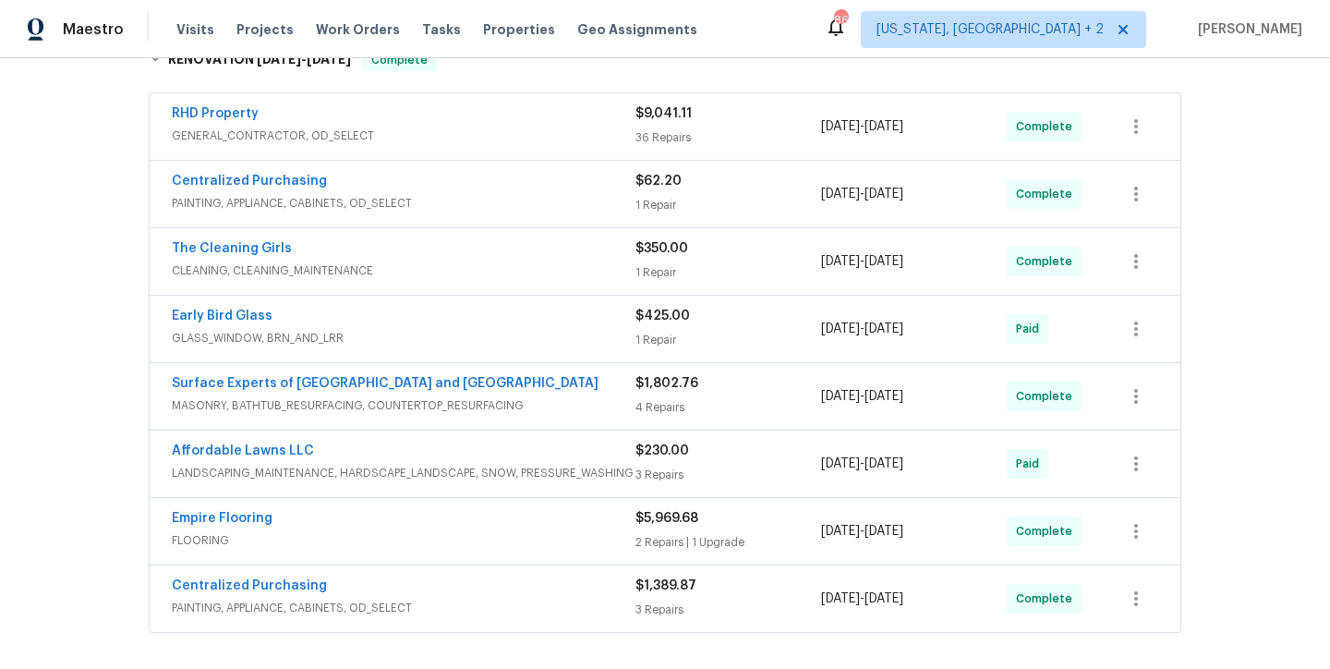
click at [184, 103] on div "RHD Property GENERAL_CONTRACTOR, OD_SELECT $9,041.11 36 Repairs 9/4/2025 - 9/12…" at bounding box center [665, 126] width 1031 height 67
click at [199, 120] on span "RHD Property" at bounding box center [215, 113] width 87 height 18
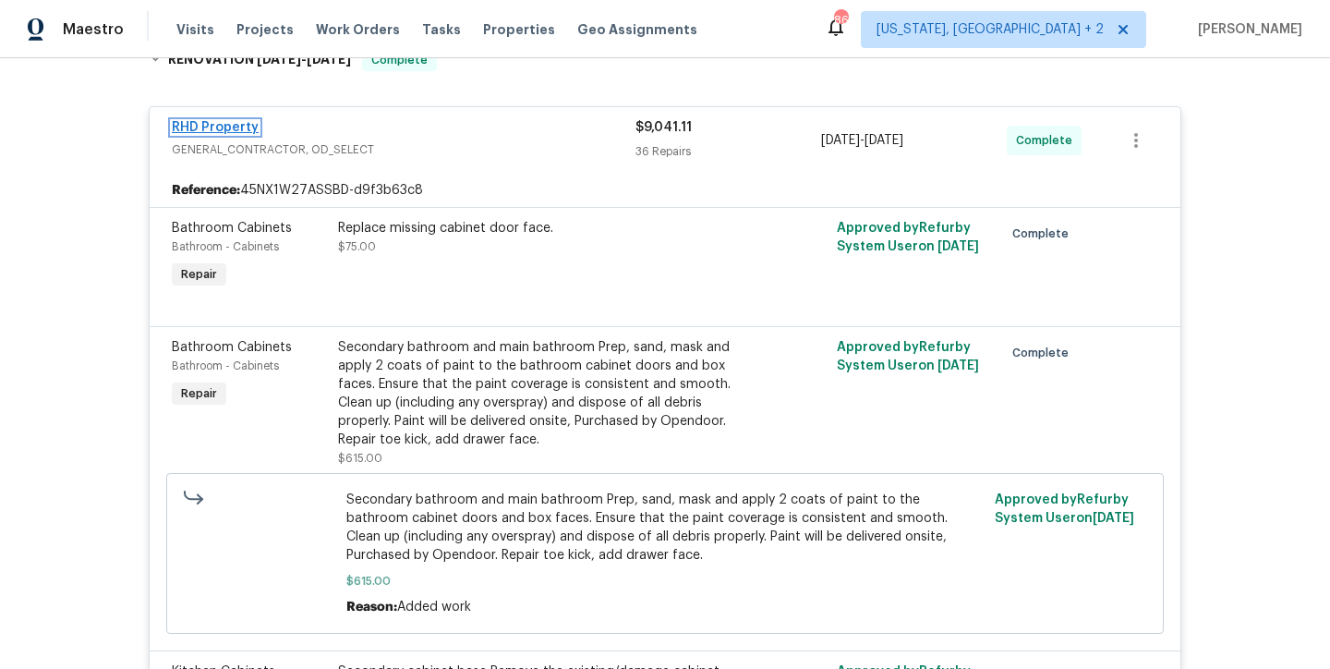
click at [209, 131] on link "RHD Property" at bounding box center [215, 127] width 87 height 13
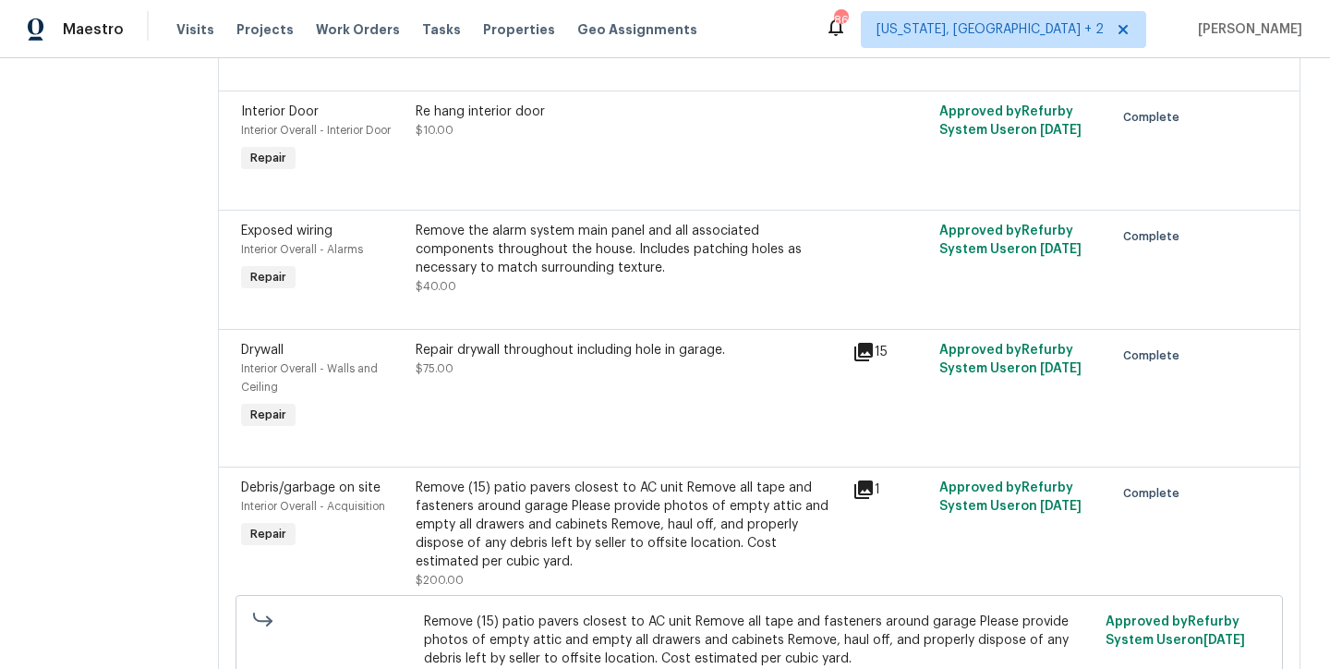
scroll to position [2011, 0]
click at [499, 122] on div "Re hang interior door" at bounding box center [629, 112] width 426 height 18
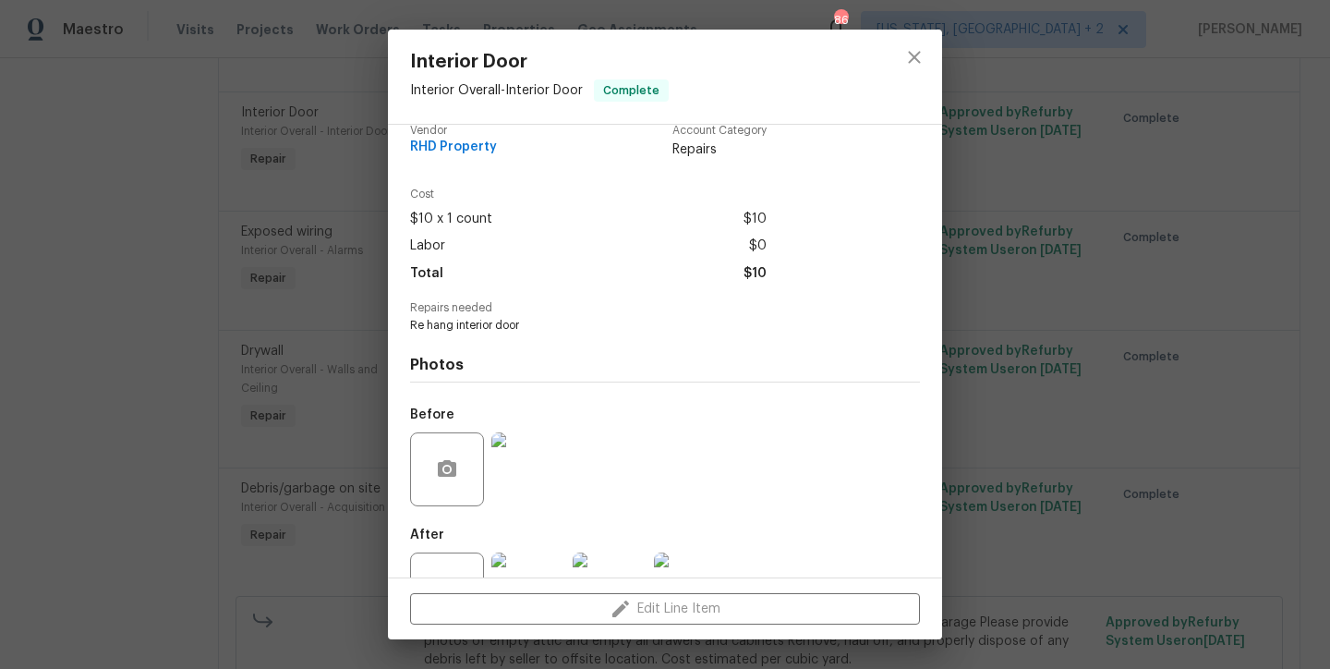
scroll to position [90, 0]
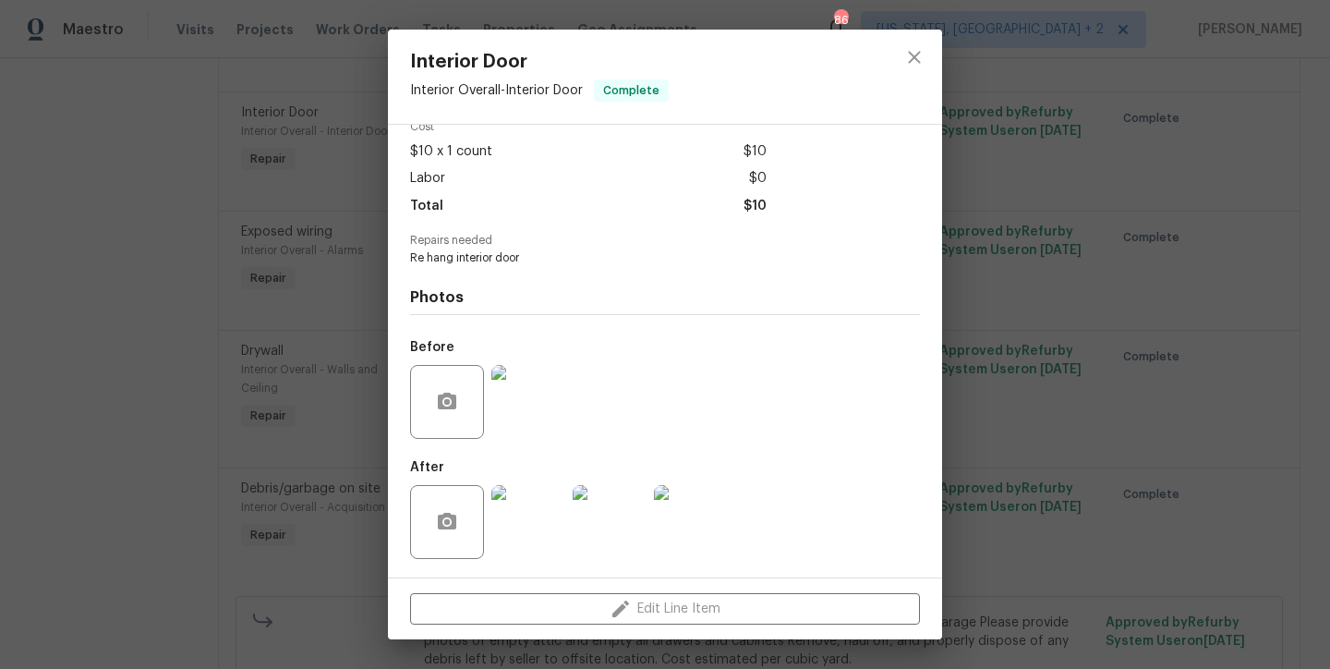
click at [514, 410] on img at bounding box center [528, 402] width 74 height 74
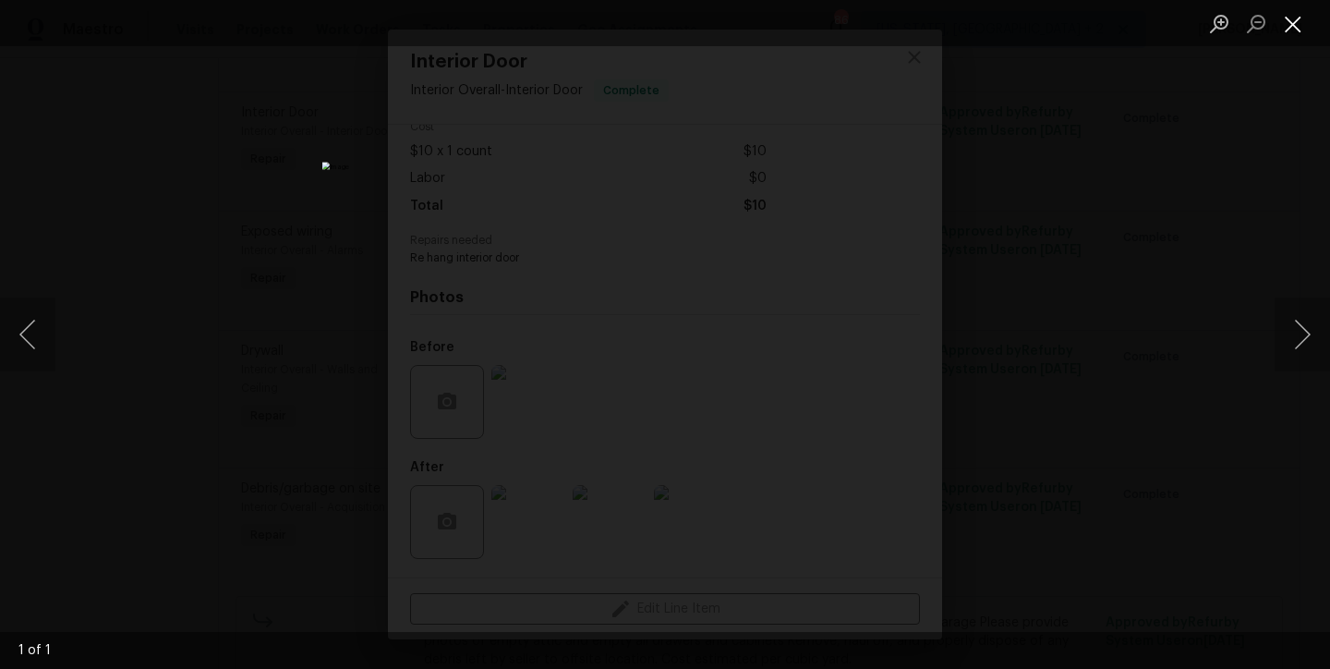
click at [1291, 20] on button "Close lightbox" at bounding box center [1293, 23] width 37 height 32
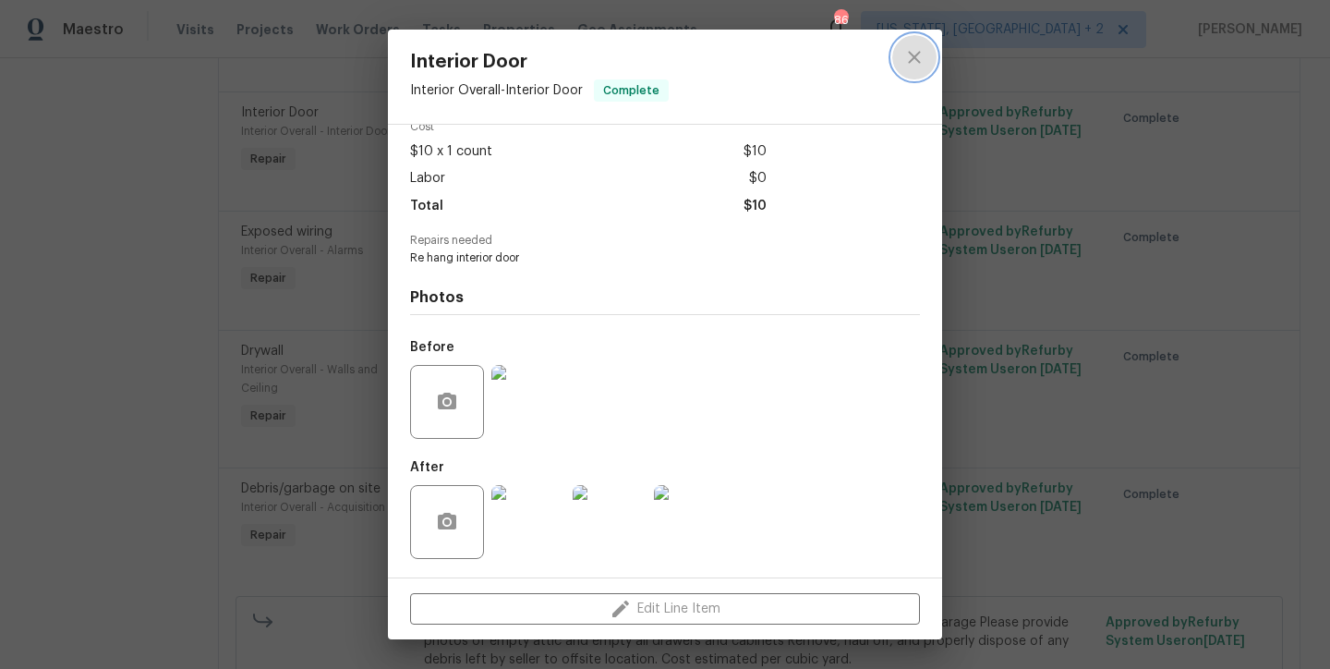
click at [912, 54] on icon "close" at bounding box center [914, 57] width 22 height 22
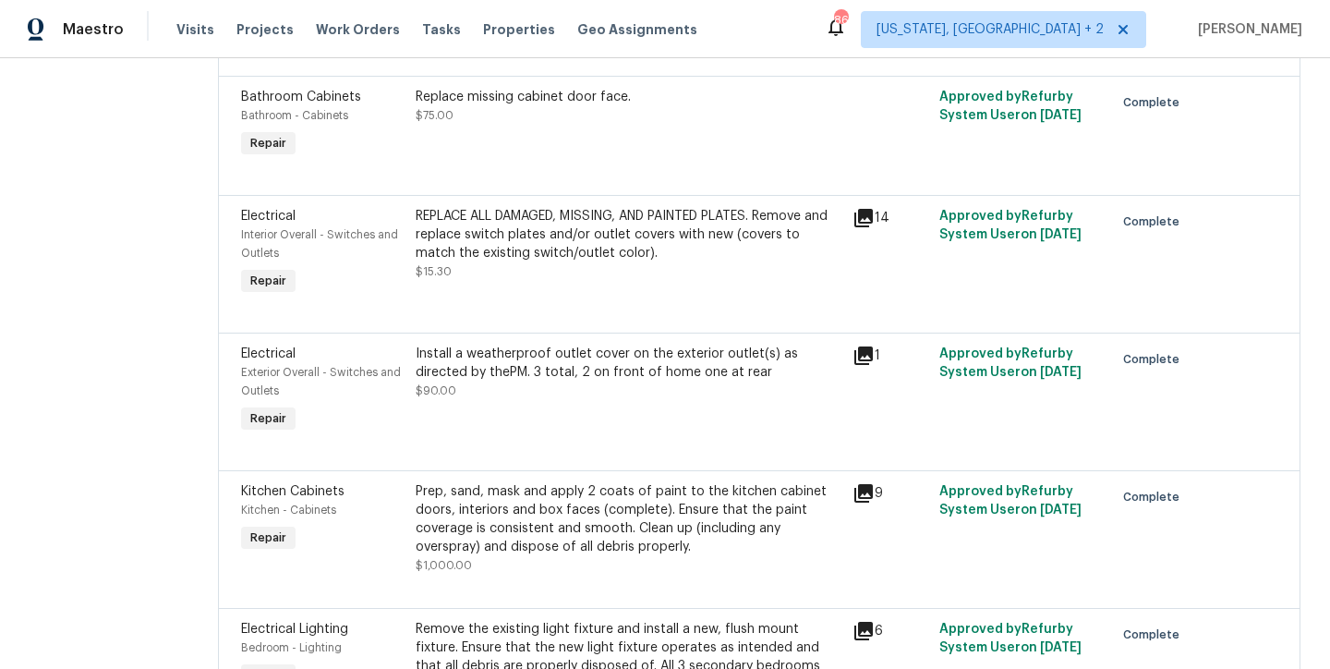
scroll to position [4051, 0]
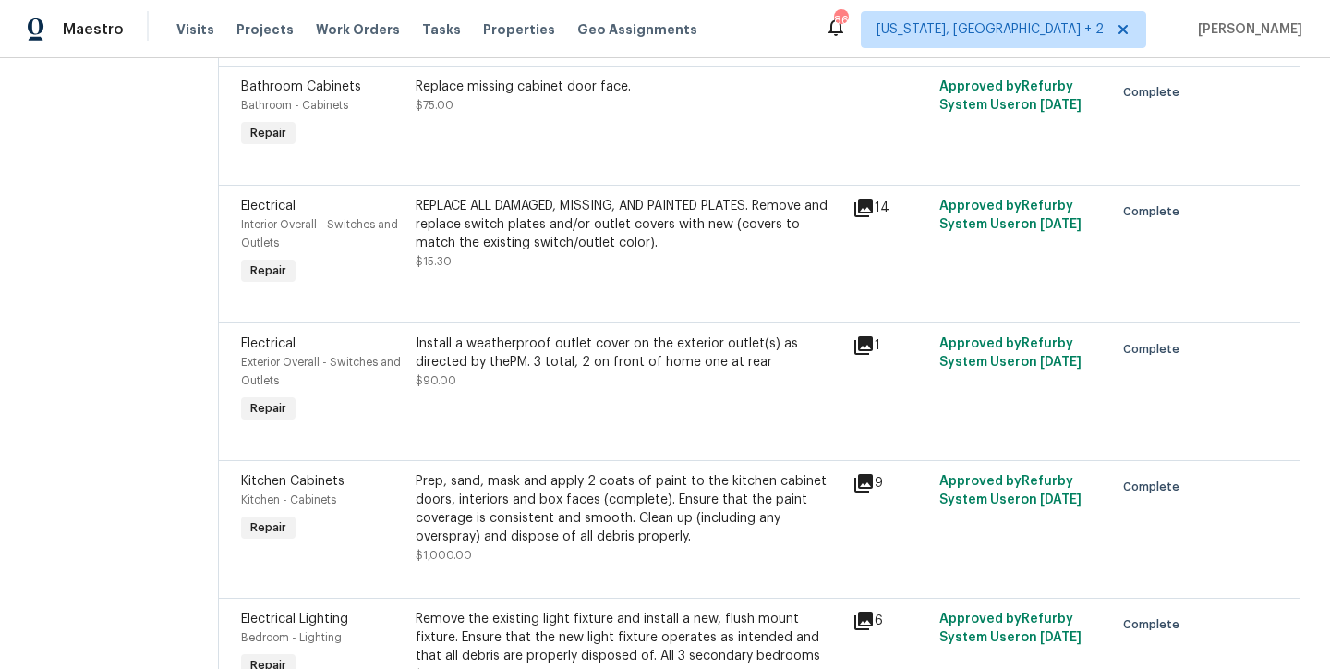
click at [532, 252] on div "REPLACE ALL DAMAGED, MISSING, AND PAINTED PLATES. Remove and replace switch pla…" at bounding box center [629, 224] width 426 height 55
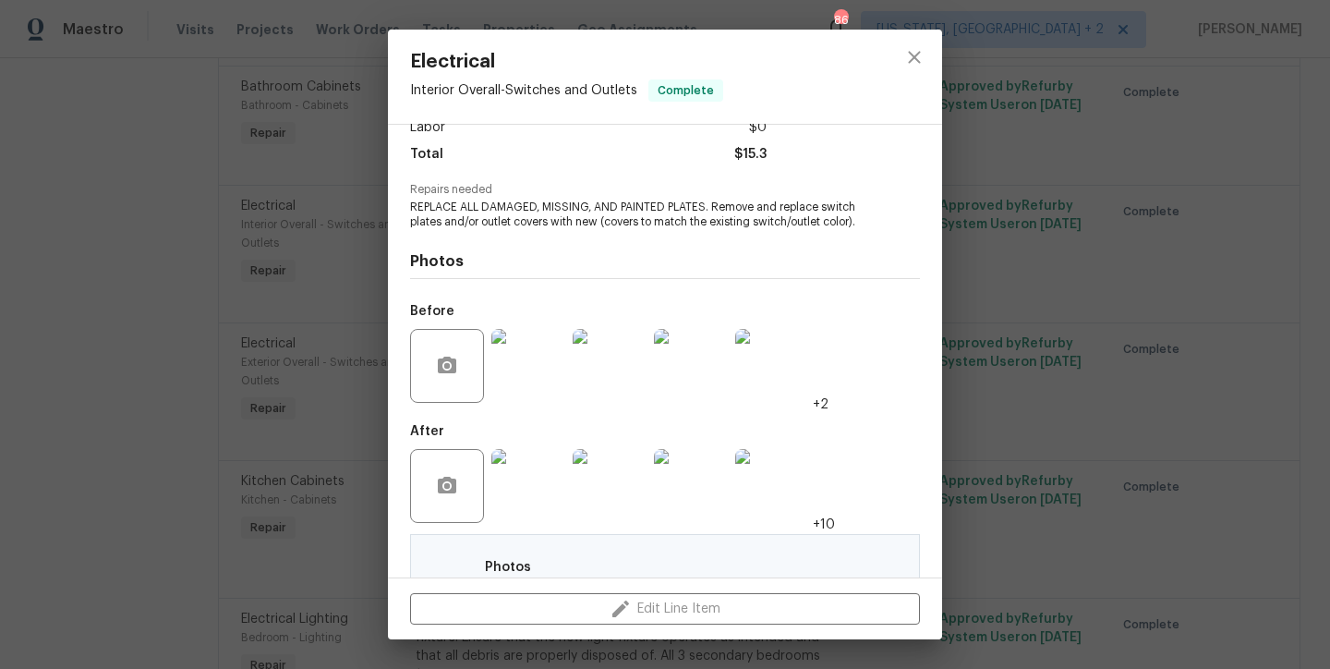
scroll to position [291, 0]
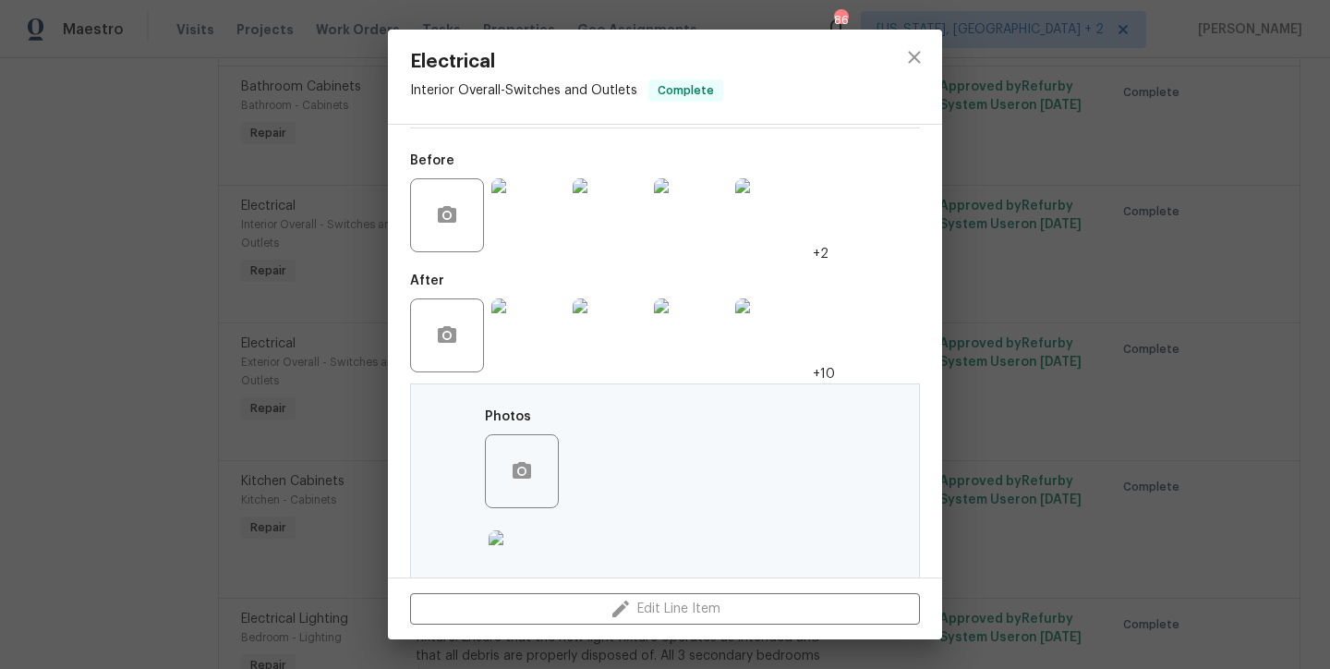
click at [513, 234] on img at bounding box center [528, 215] width 74 height 74
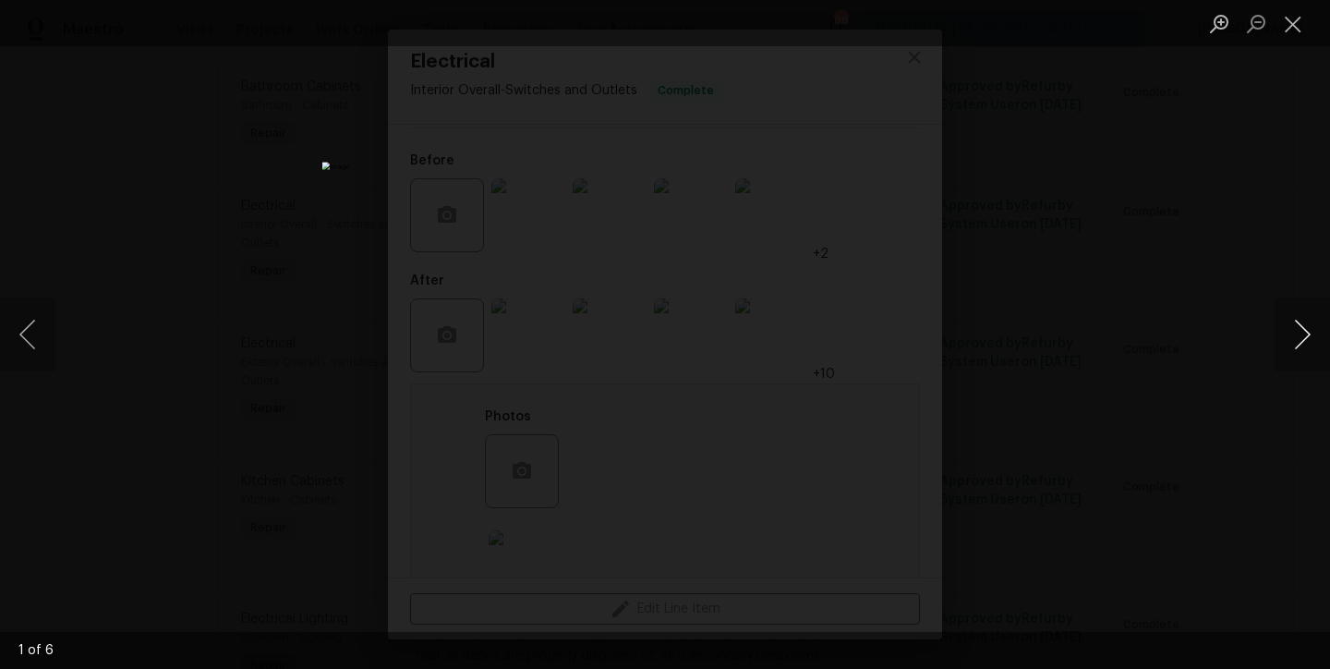
click at [1300, 333] on button "Next image" at bounding box center [1302, 334] width 55 height 74
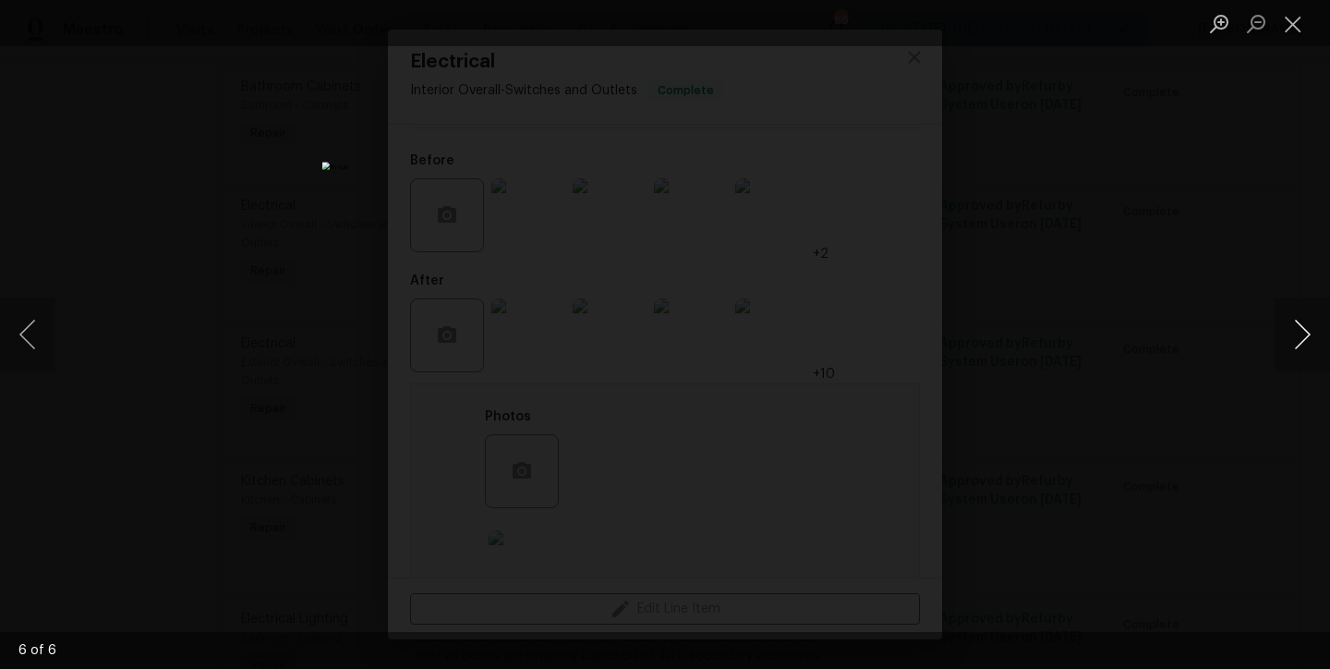
click at [1300, 333] on button "Next image" at bounding box center [1302, 334] width 55 height 74
click at [1295, 17] on button "Close lightbox" at bounding box center [1293, 23] width 37 height 32
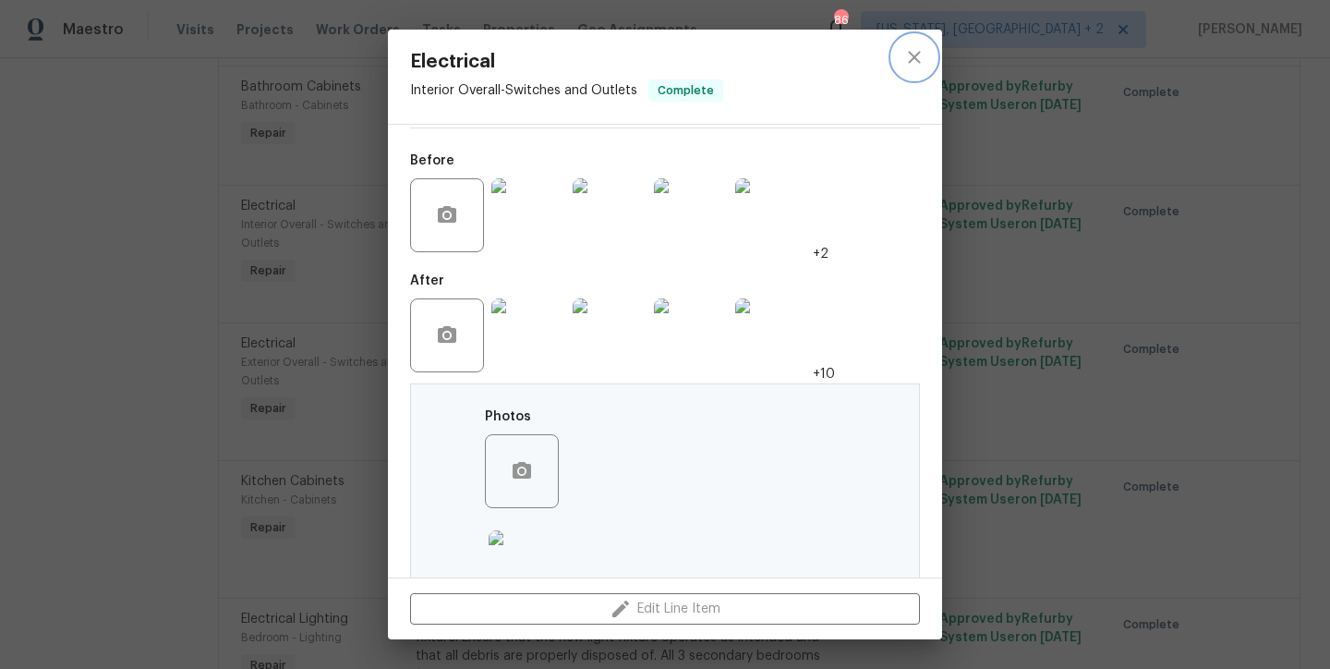
click at [919, 60] on icon "close" at bounding box center [914, 57] width 22 height 22
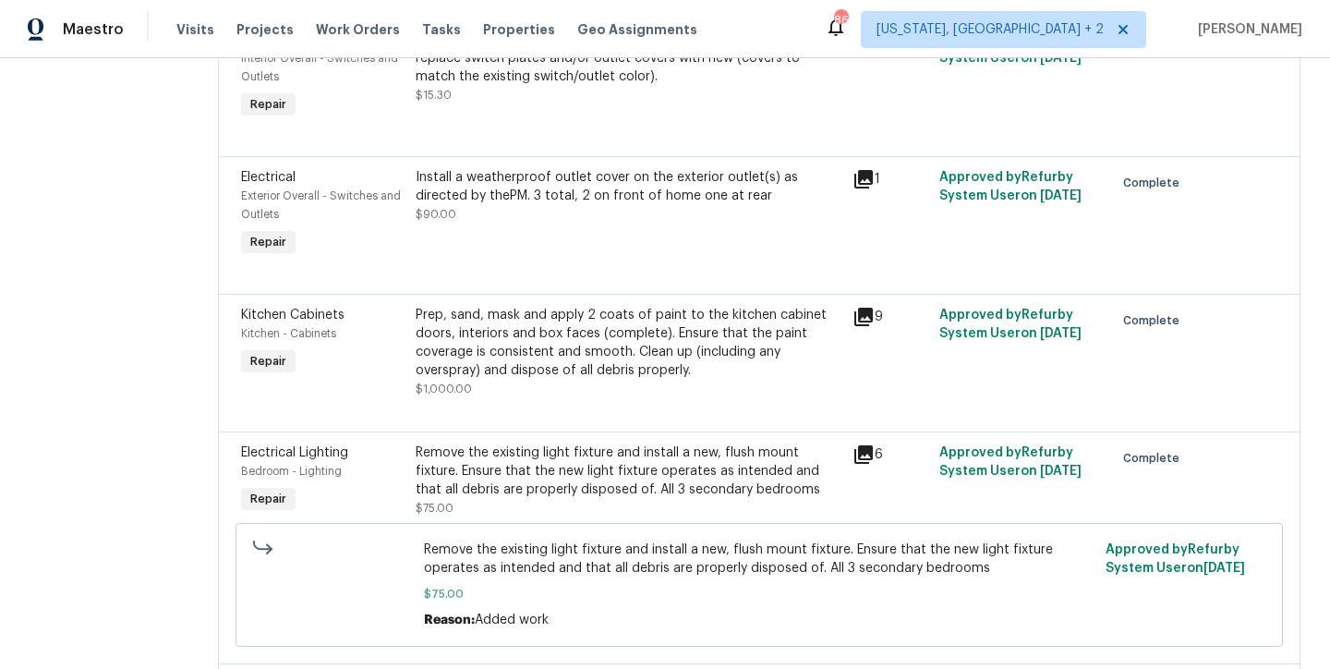
scroll to position [4046, 0]
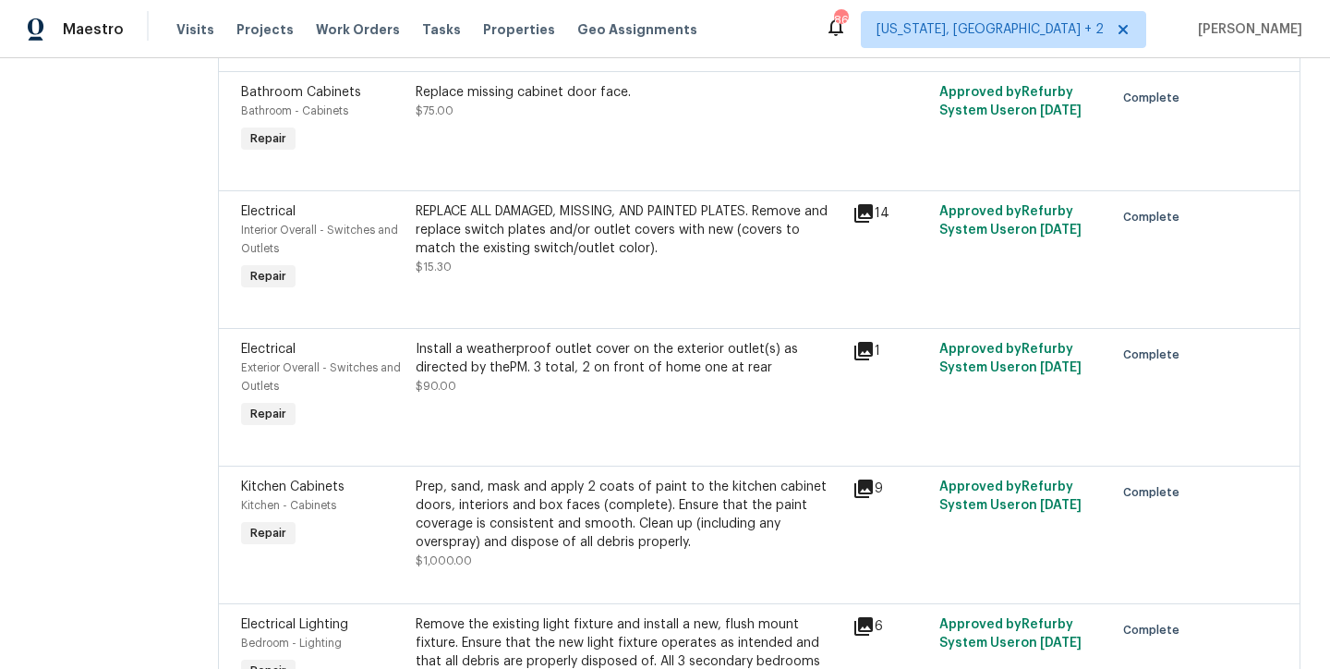
click at [501, 258] on div "REPLACE ALL DAMAGED, MISSING, AND PAINTED PLATES. Remove and replace switch pla…" at bounding box center [629, 229] width 426 height 55
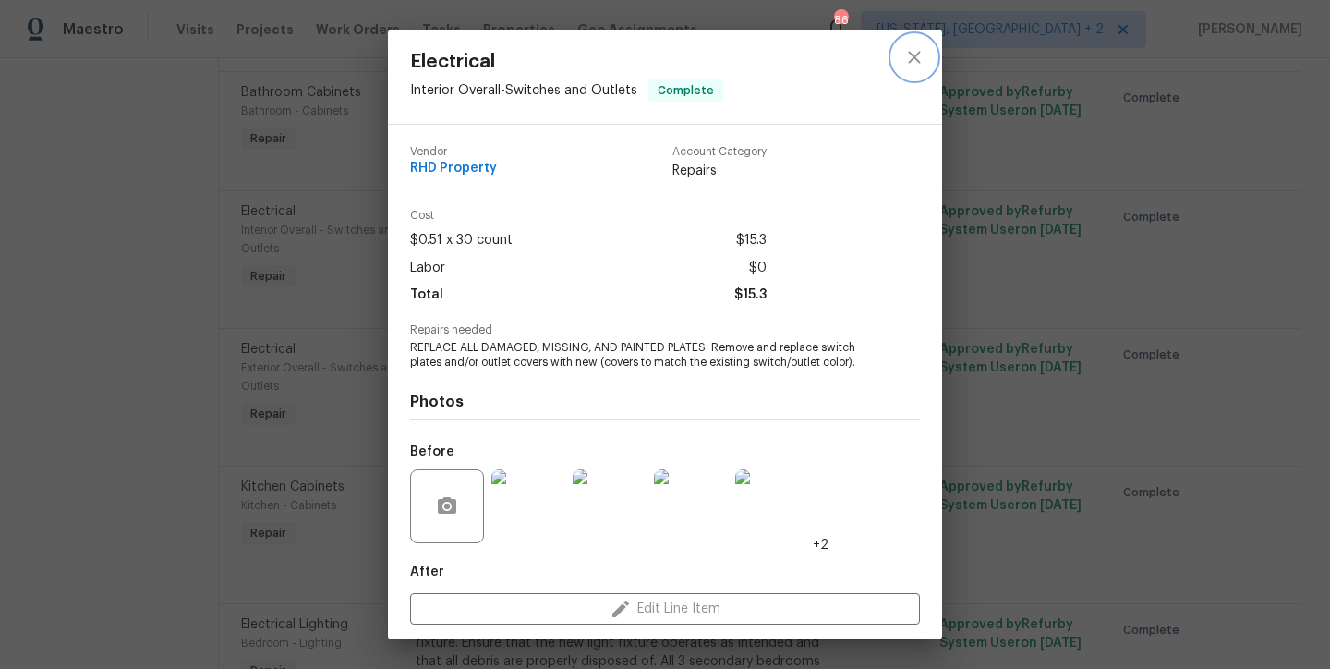
click at [912, 64] on icon "close" at bounding box center [914, 57] width 22 height 22
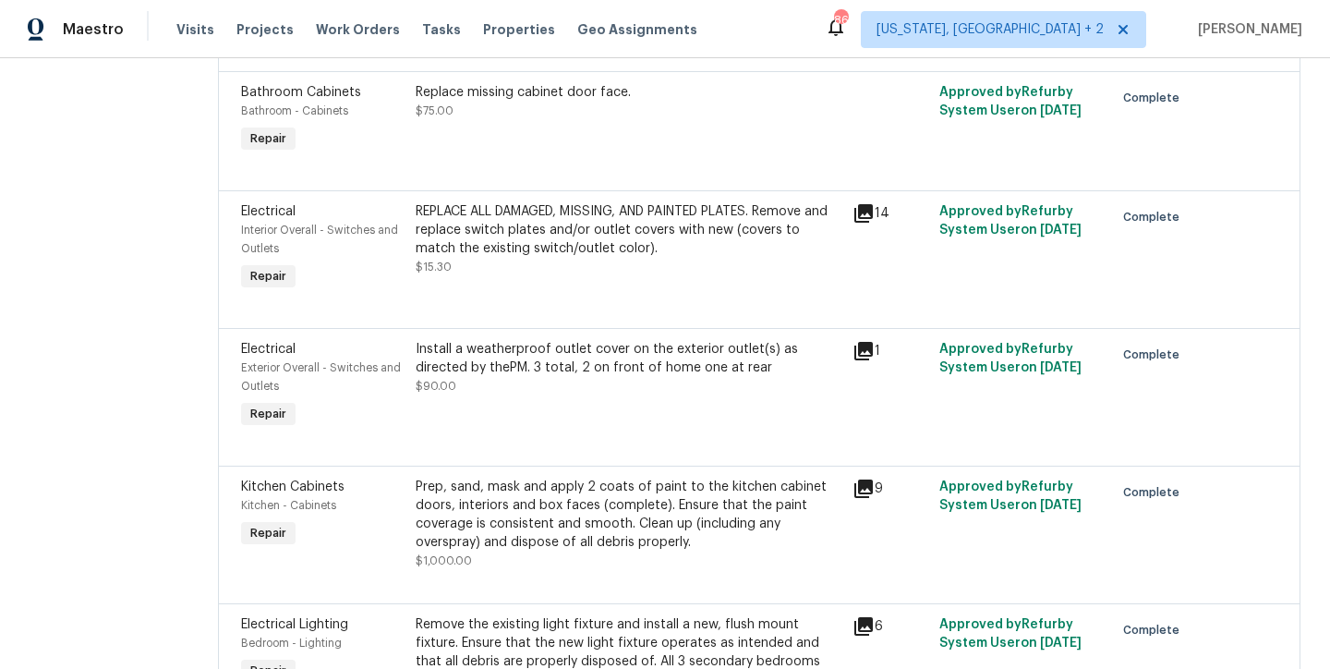
click at [519, 258] on div "REPLACE ALL DAMAGED, MISSING, AND PAINTED PLATES. Remove and replace switch pla…" at bounding box center [629, 229] width 426 height 55
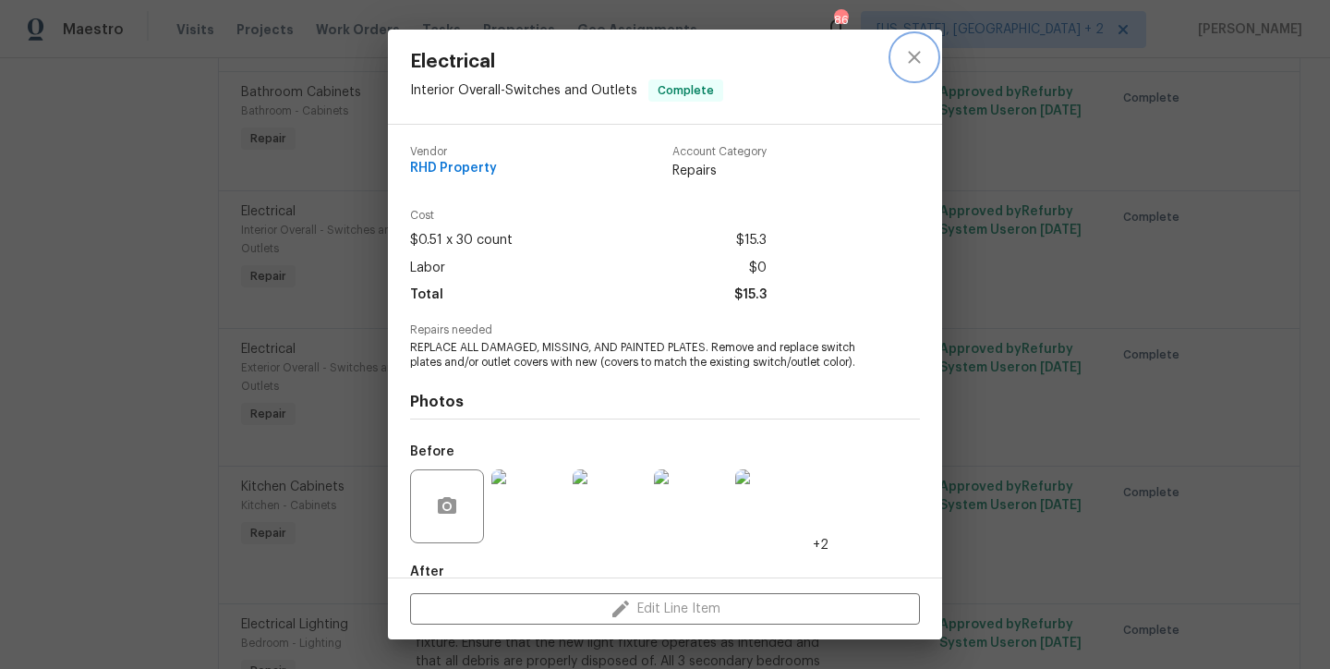
click at [914, 58] on icon "close" at bounding box center [914, 57] width 12 height 12
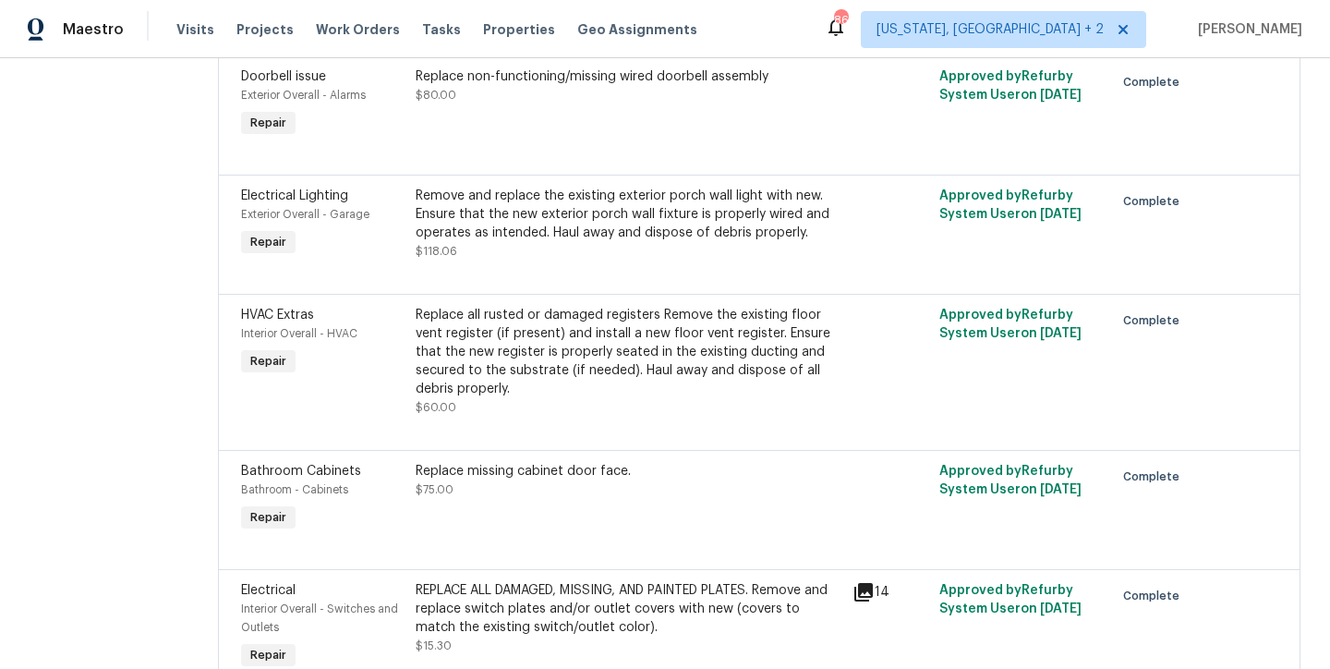
scroll to position [4039, 0]
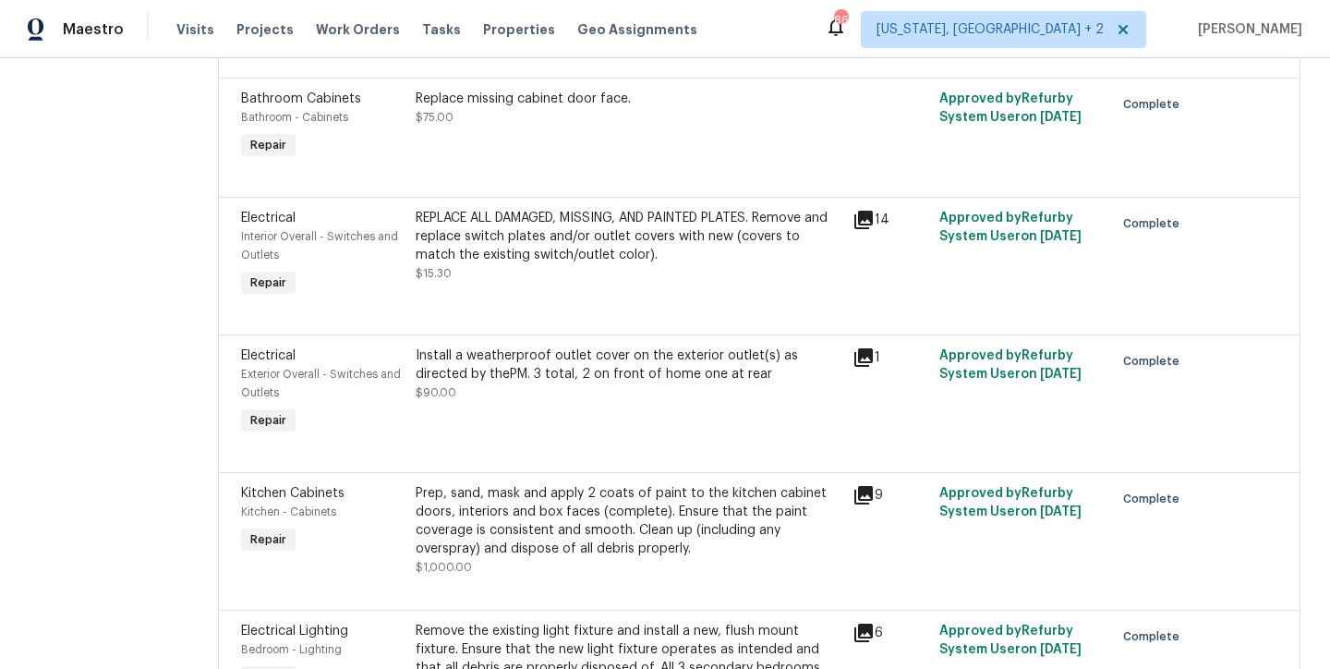
click at [527, 264] on div "REPLACE ALL DAMAGED, MISSING, AND PAINTED PLATES. Remove and replace switch pla…" at bounding box center [629, 236] width 426 height 55
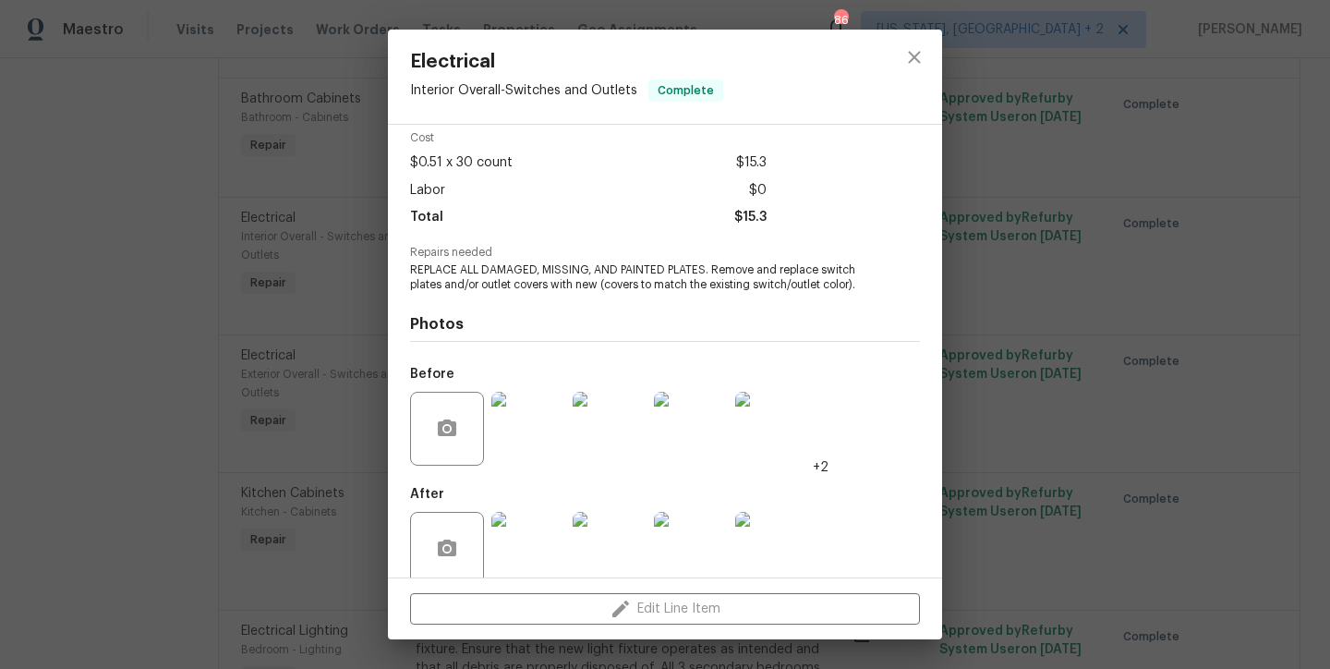
scroll to position [164, 0]
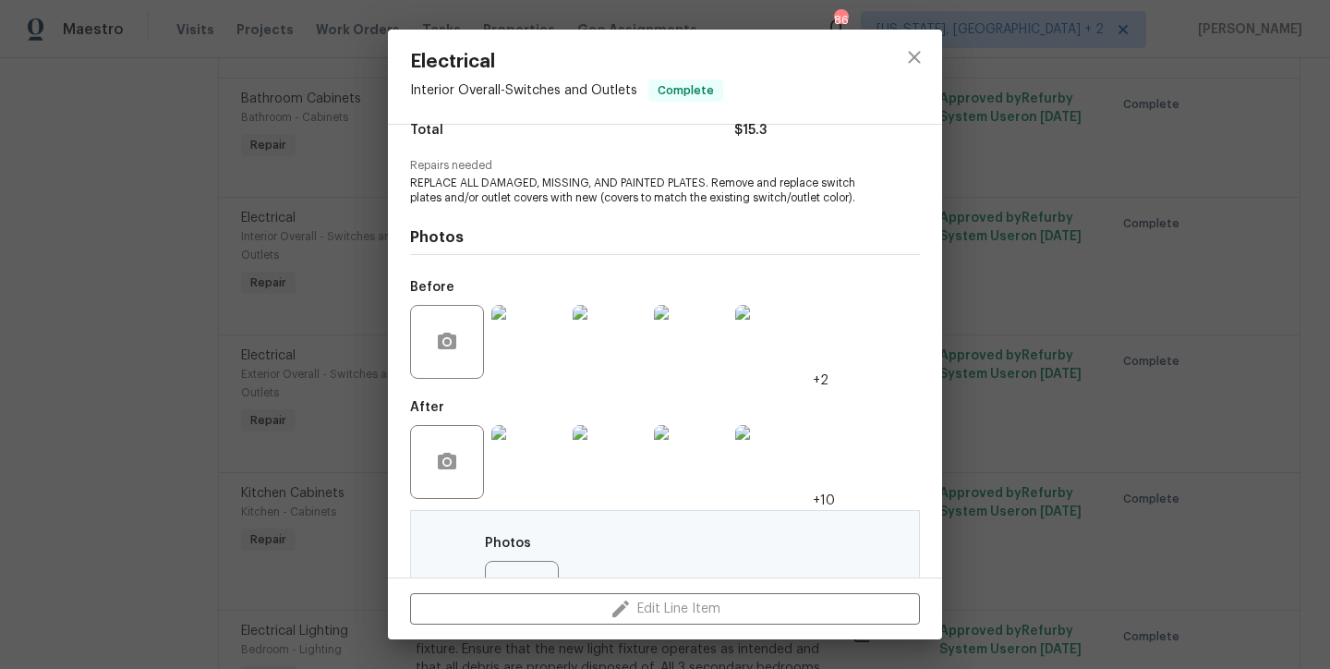
click at [513, 457] on img at bounding box center [528, 462] width 74 height 74
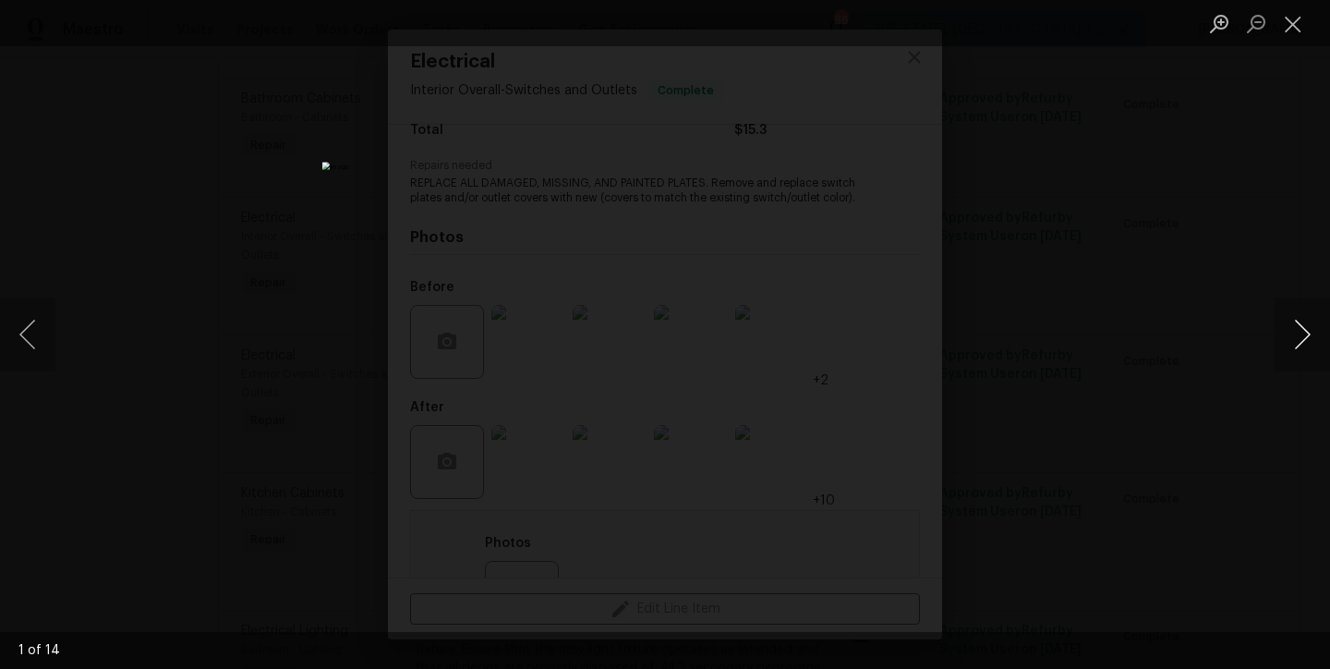
click at [1304, 333] on button "Next image" at bounding box center [1302, 334] width 55 height 74
click at [1300, 25] on button "Close lightbox" at bounding box center [1293, 23] width 37 height 32
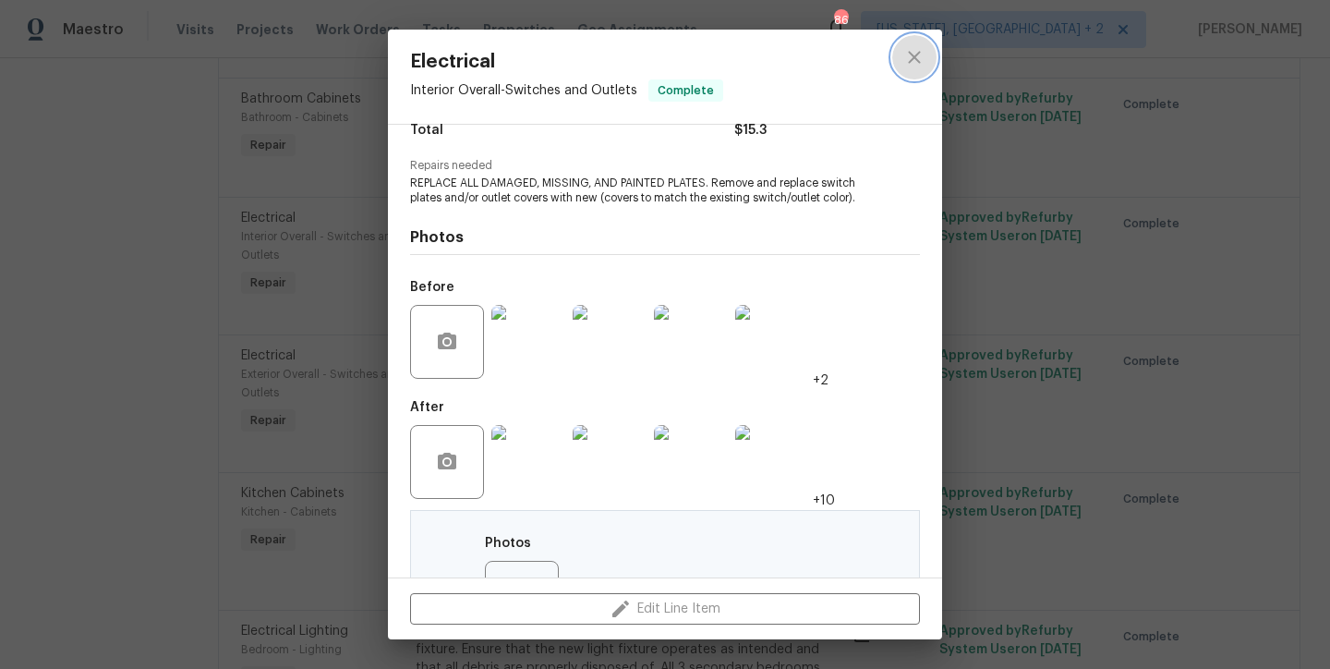
click at [916, 53] on icon "close" at bounding box center [914, 57] width 22 height 22
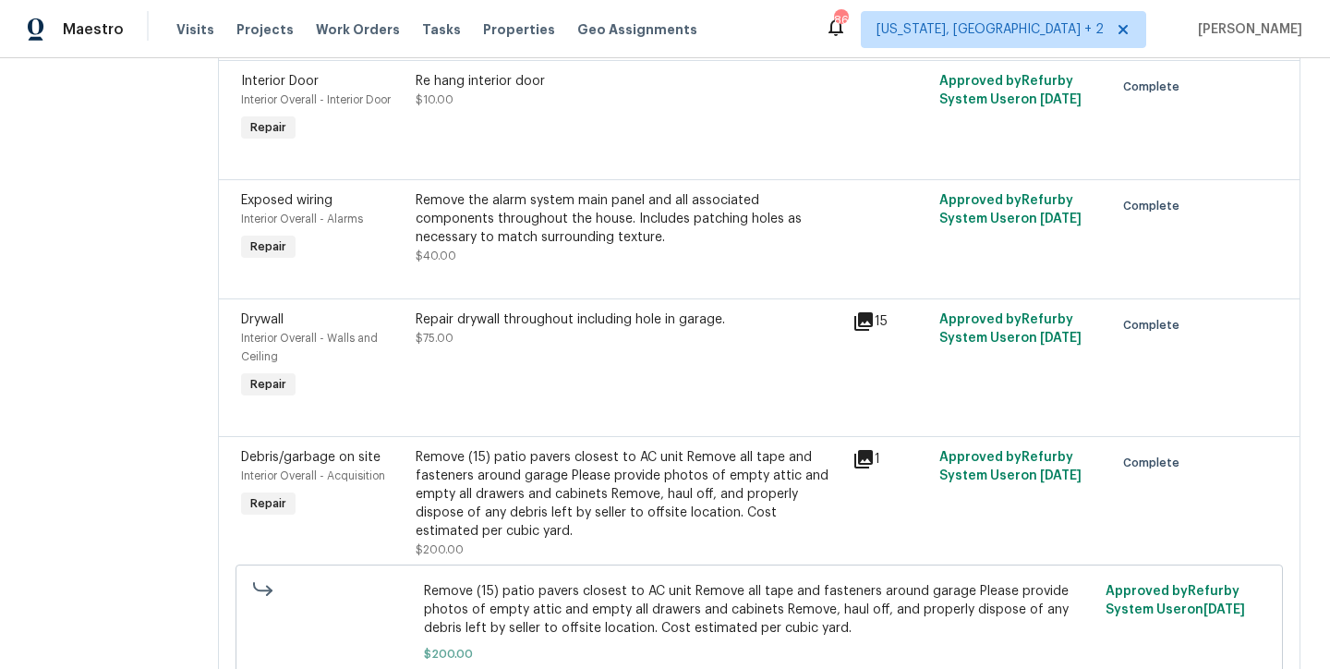
scroll to position [1877, 0]
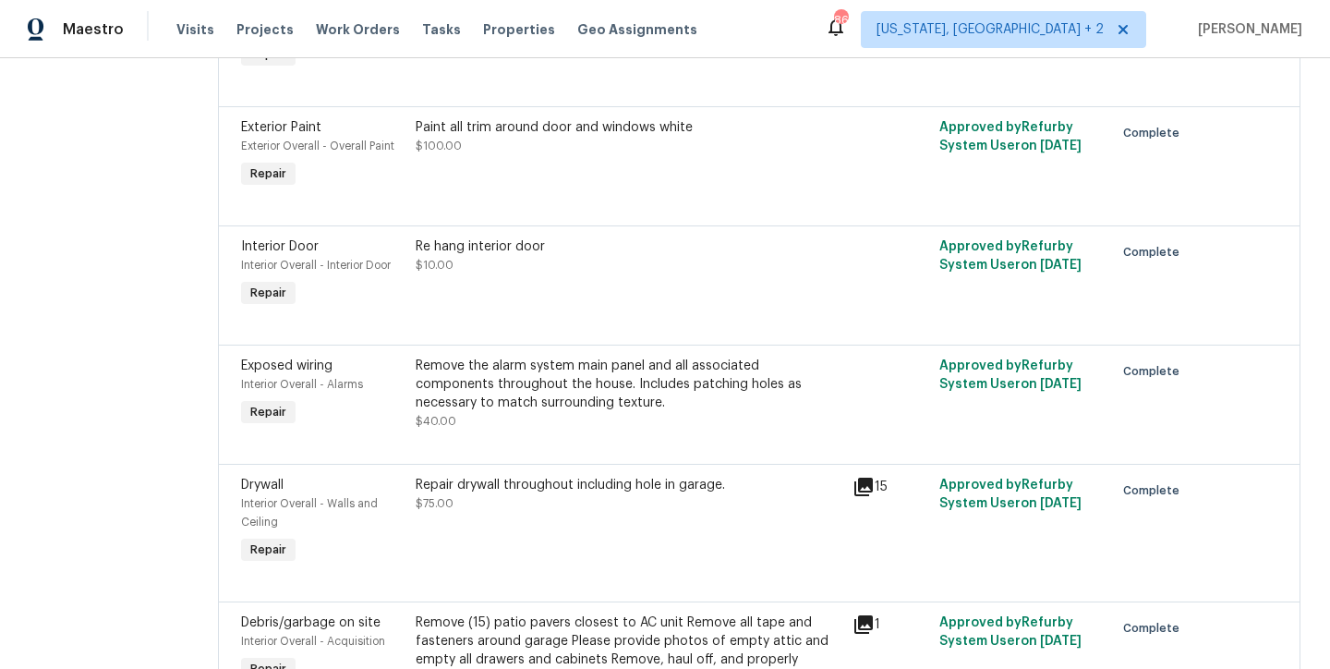
click at [472, 256] on div "Re hang interior door" at bounding box center [629, 246] width 426 height 18
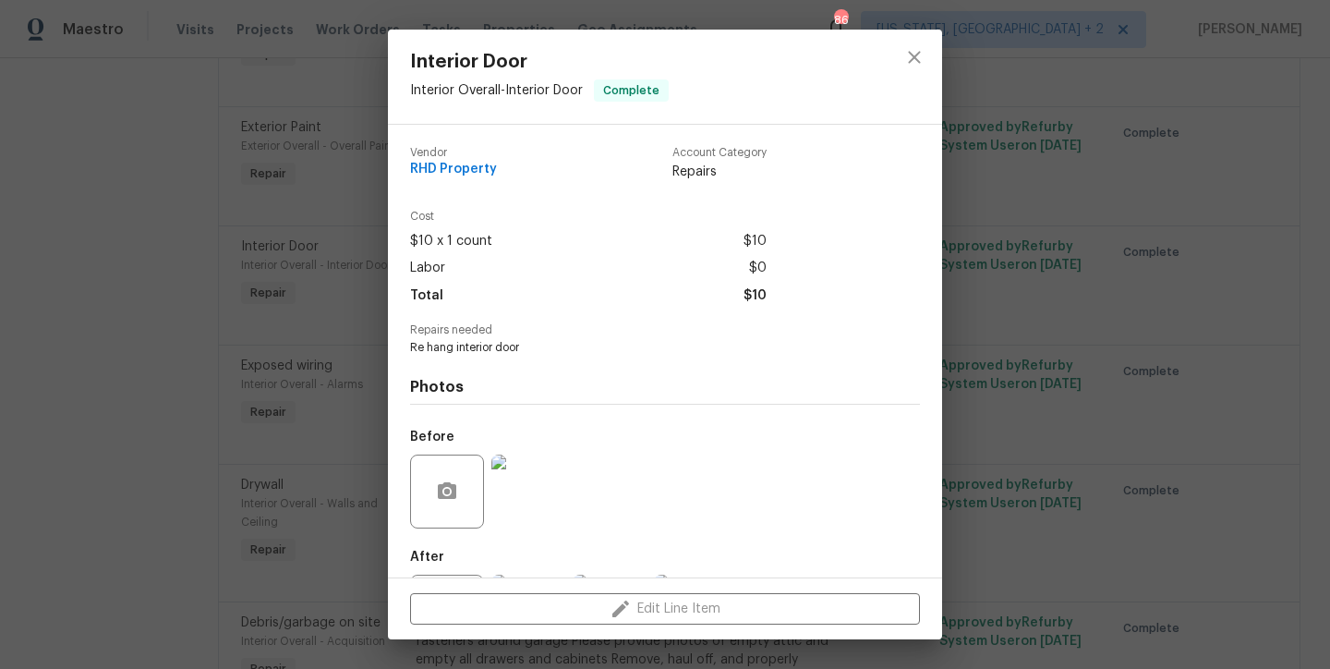
scroll to position [90, 0]
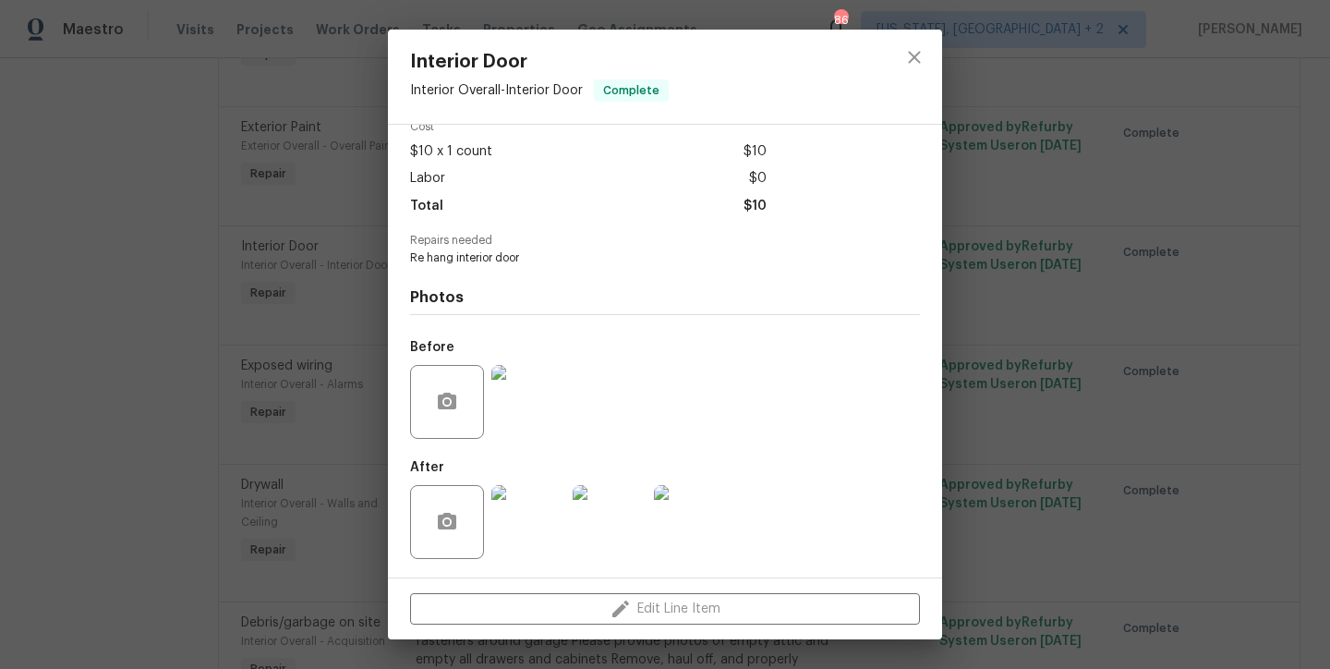
click at [531, 529] on img at bounding box center [528, 522] width 74 height 74
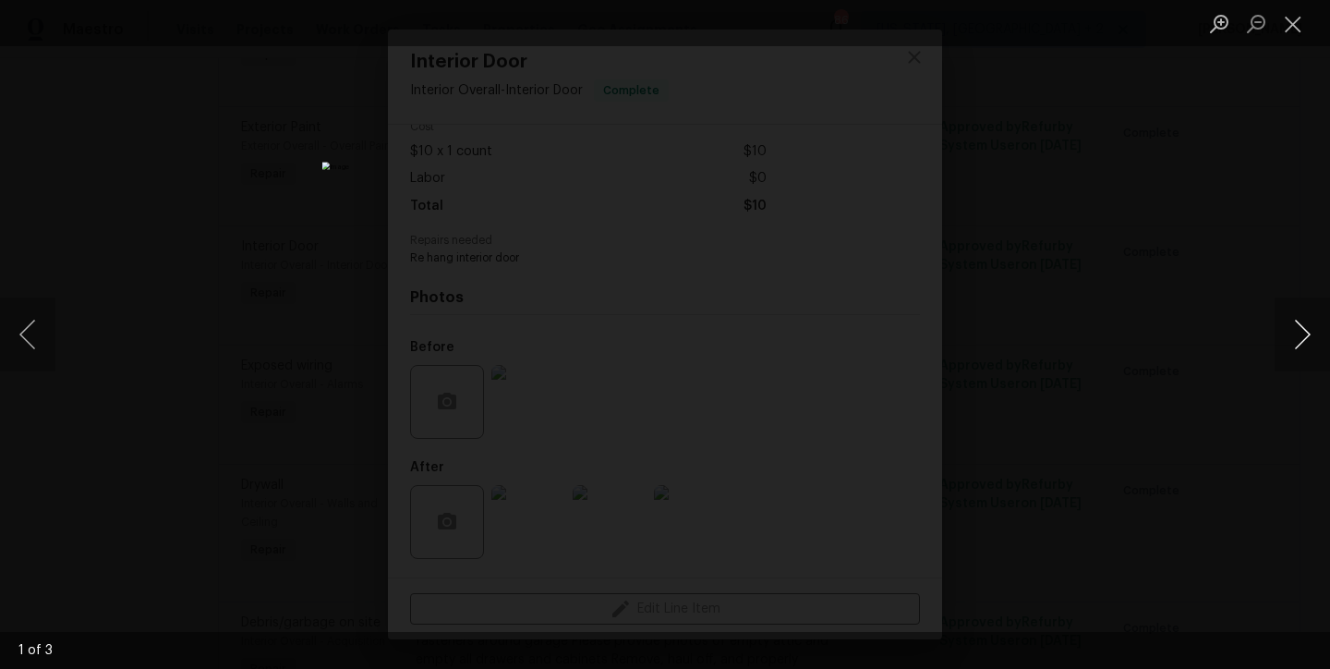
click at [1308, 325] on button "Next image" at bounding box center [1302, 334] width 55 height 74
click at [1305, 329] on button "Next image" at bounding box center [1302, 334] width 55 height 74
click at [1293, 26] on button "Close lightbox" at bounding box center [1293, 23] width 37 height 32
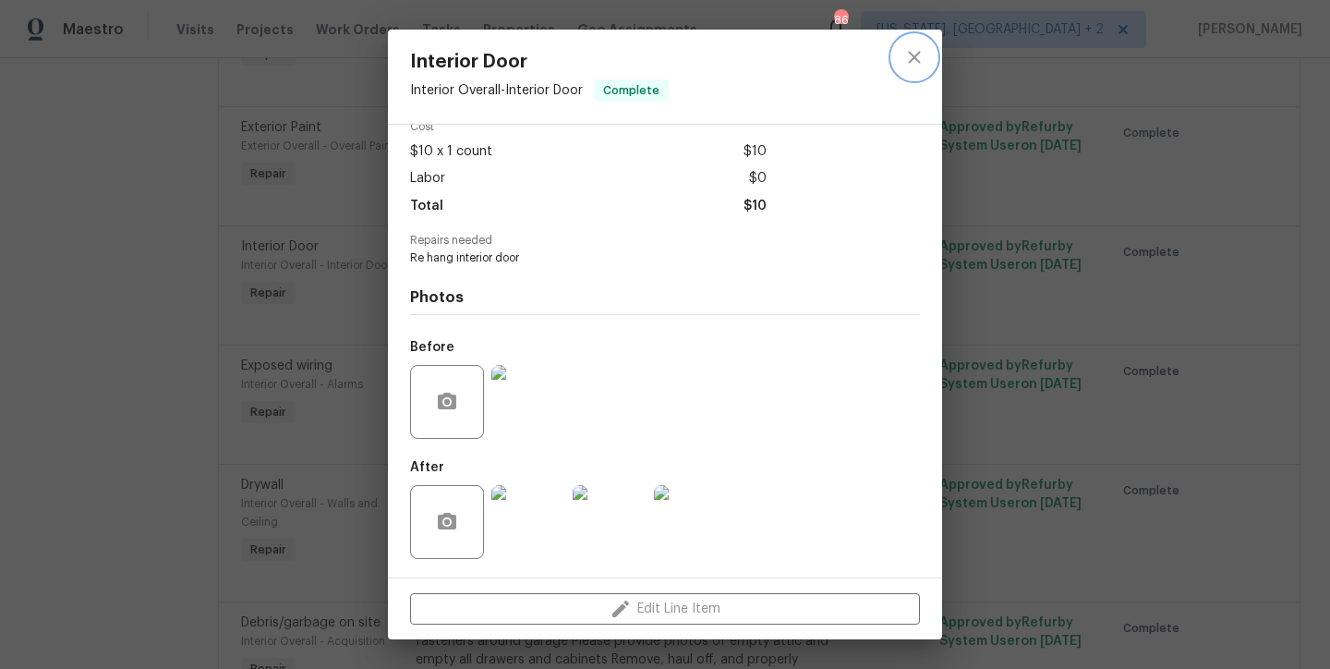
click at [917, 56] on icon "close" at bounding box center [914, 57] width 22 height 22
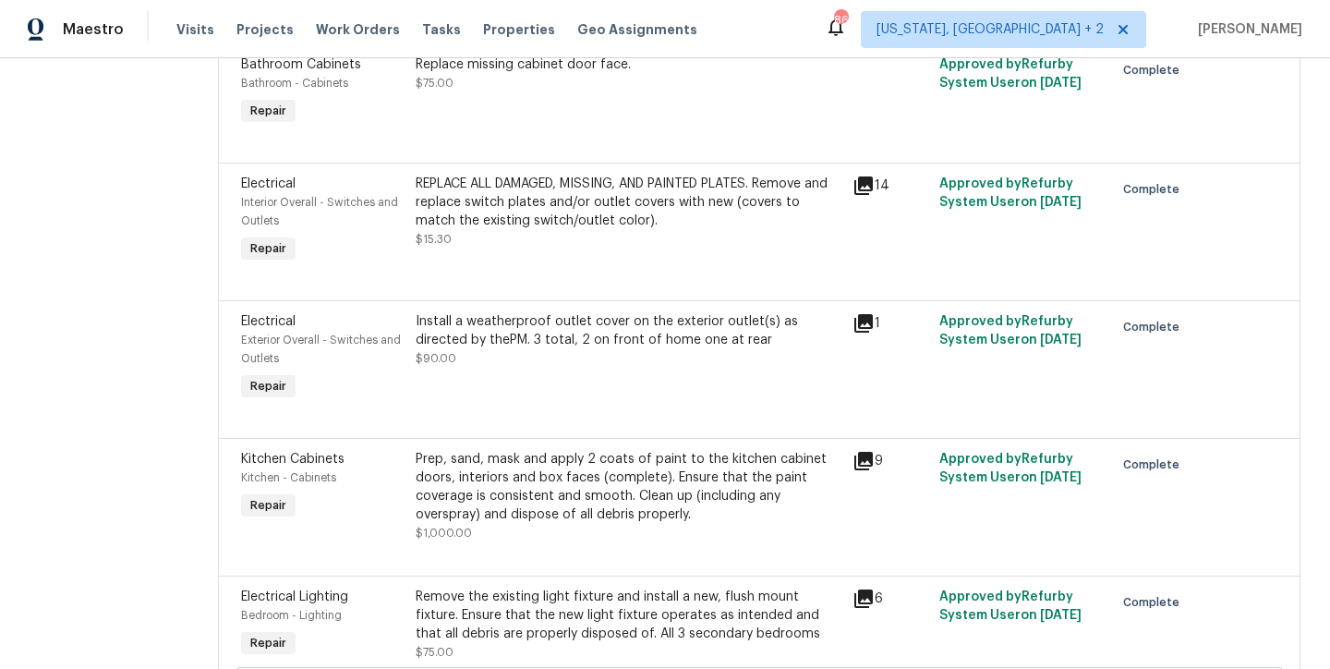
scroll to position [4164, 0]
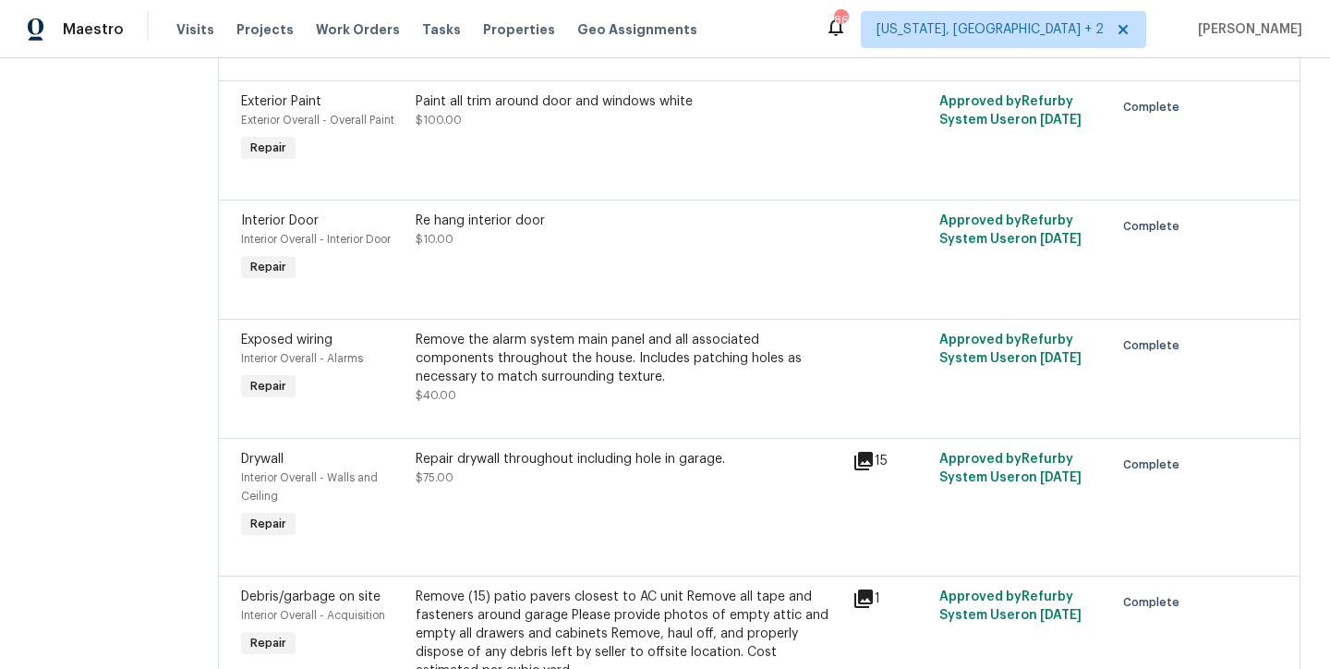
scroll to position [1868, 0]
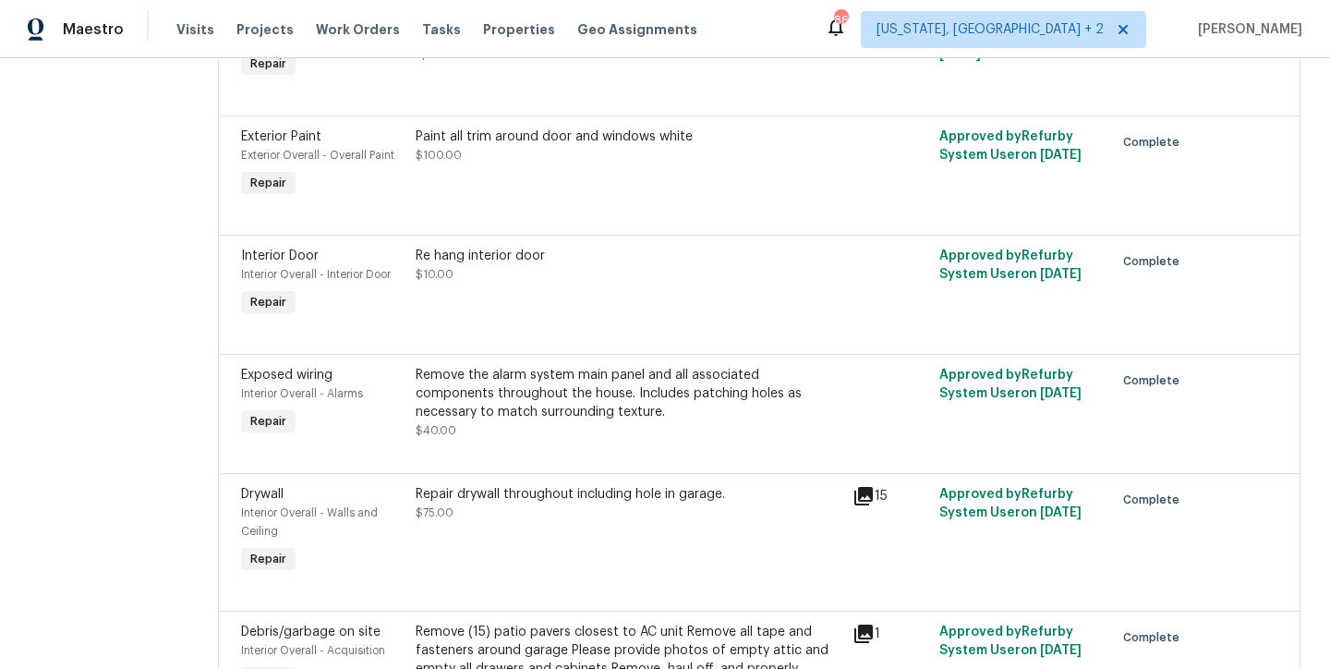
click at [521, 284] on div "Re hang interior door $10.00" at bounding box center [629, 265] width 426 height 37
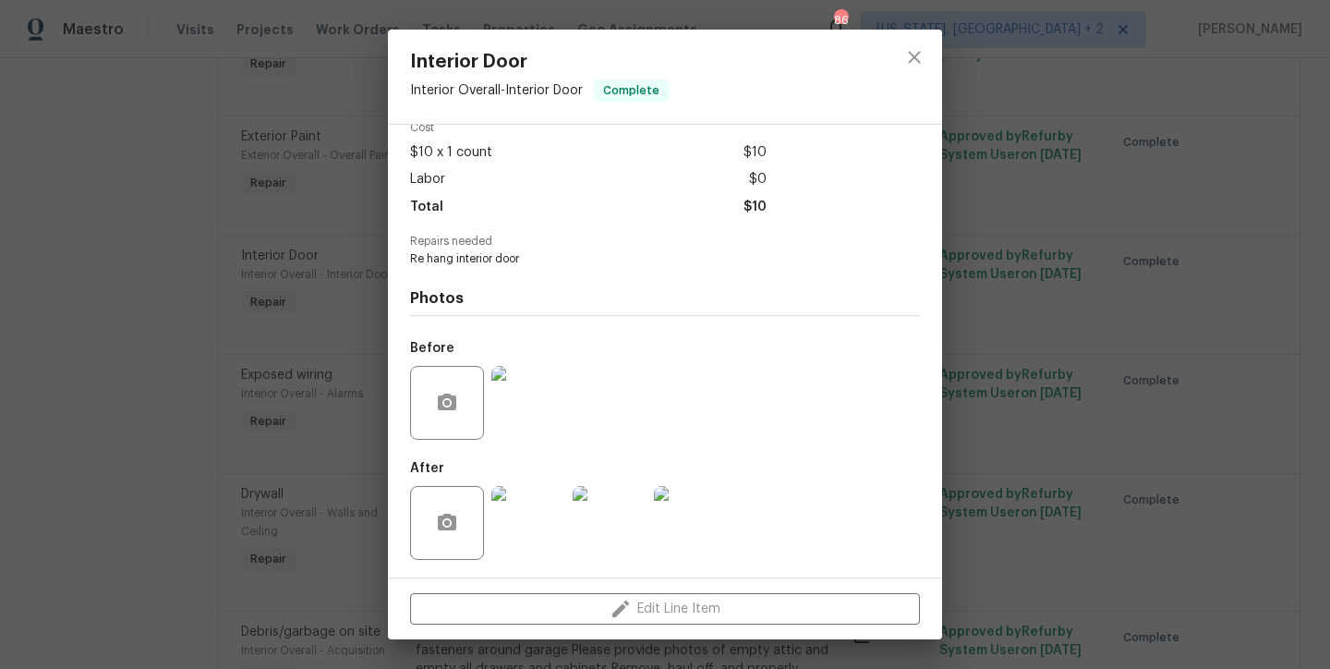
scroll to position [90, 0]
click at [535, 535] on img at bounding box center [528, 522] width 74 height 74
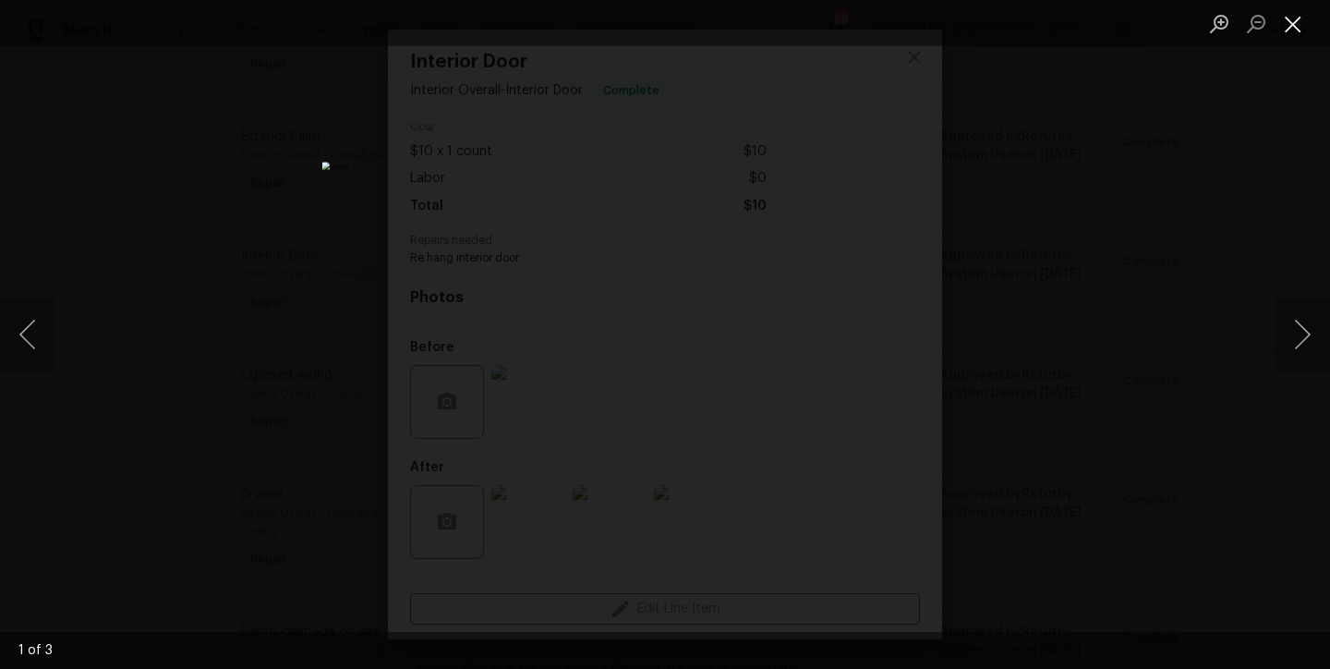
click at [1293, 23] on button "Close lightbox" at bounding box center [1293, 23] width 37 height 32
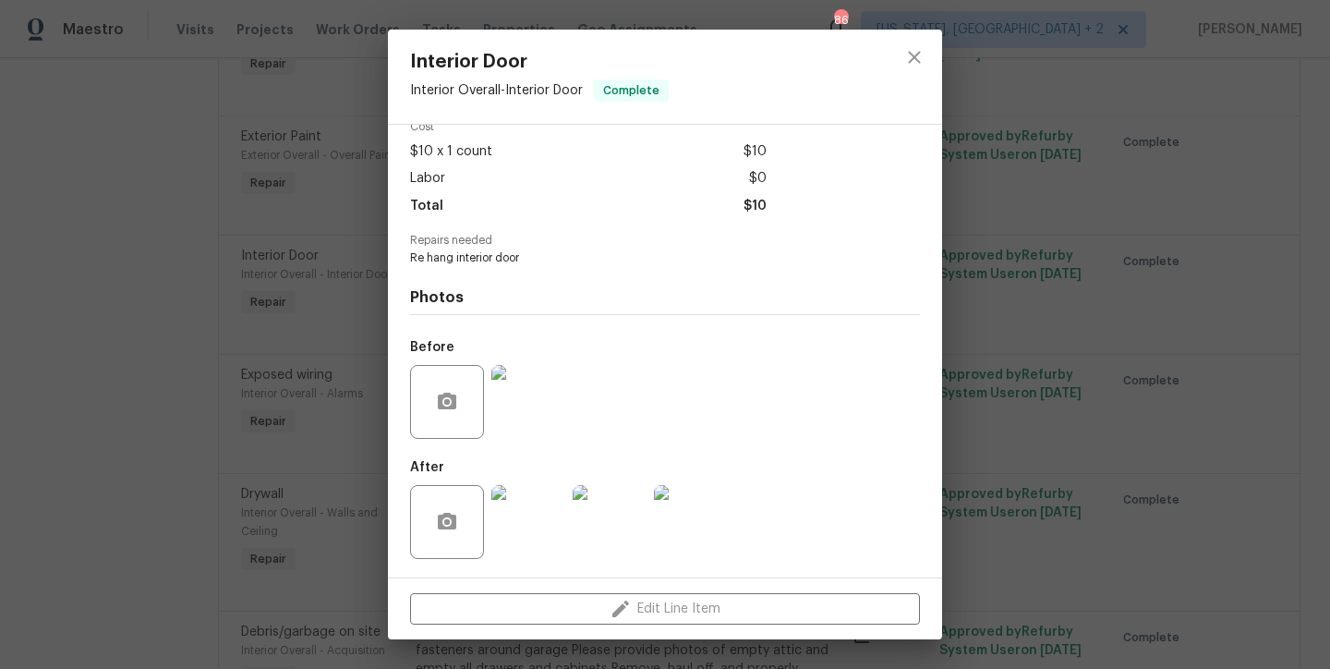
click at [531, 356] on div at bounding box center [528, 402] width 81 height 96
click at [520, 401] on img at bounding box center [528, 402] width 74 height 74
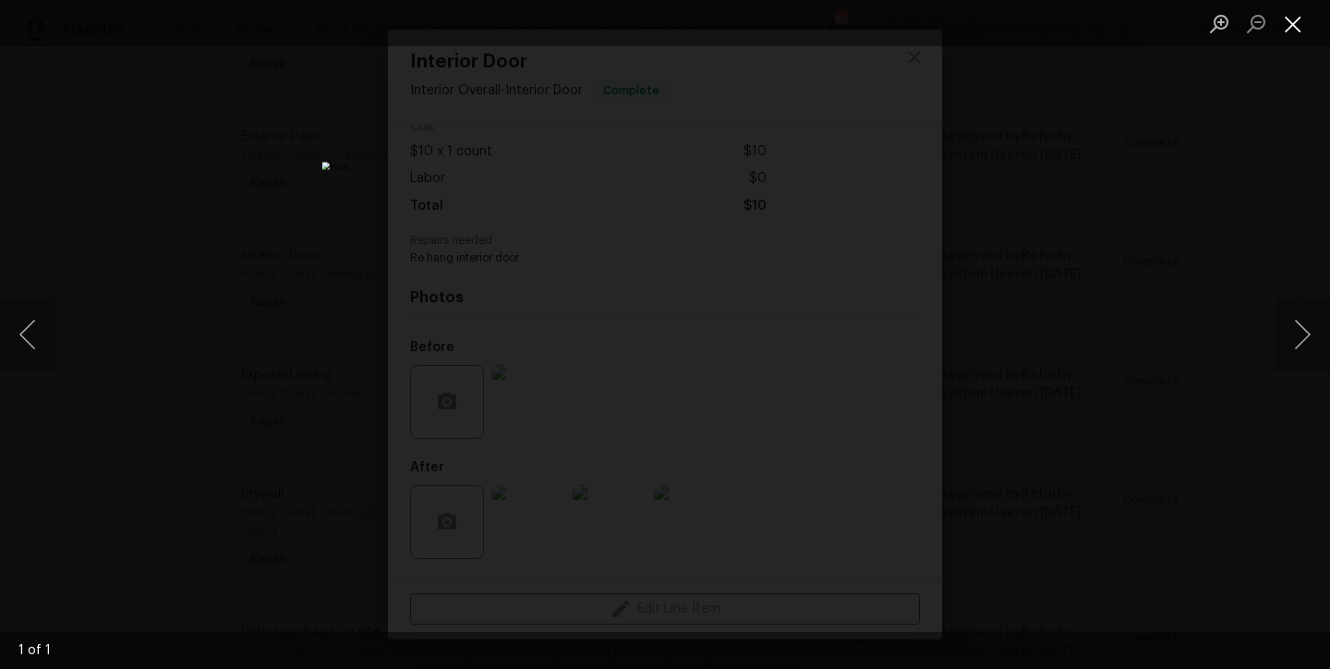
click at [1293, 20] on button "Close lightbox" at bounding box center [1293, 23] width 37 height 32
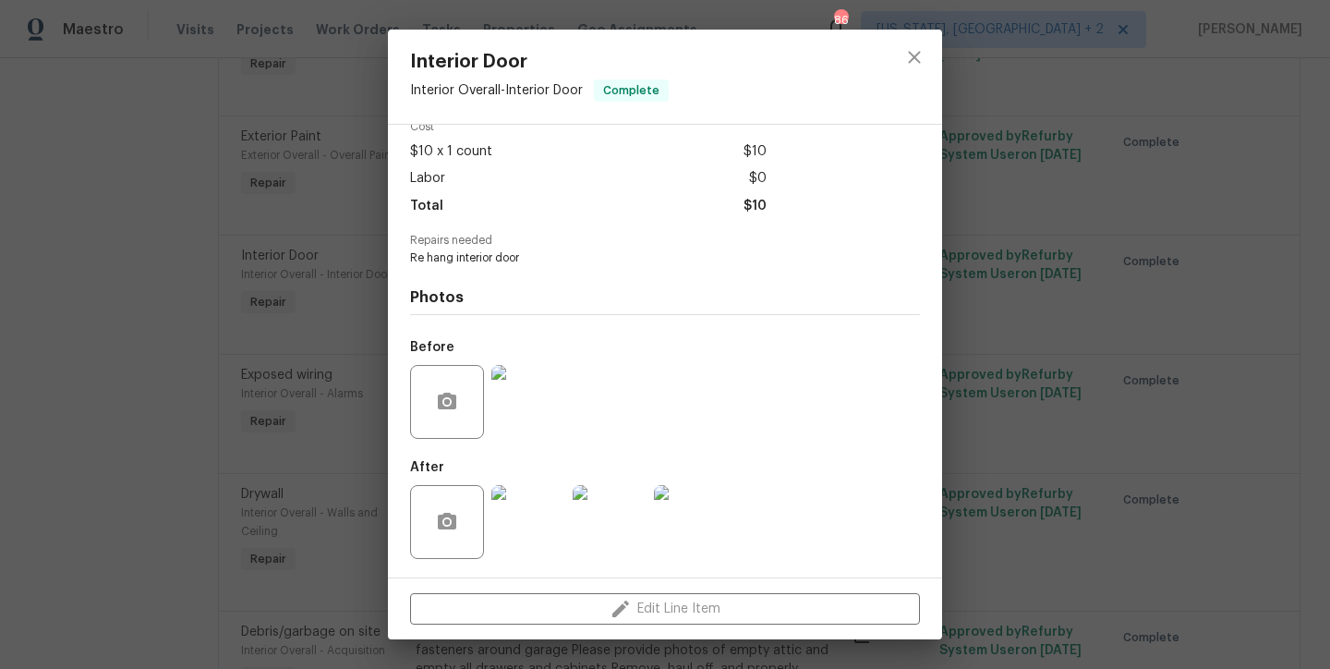
click at [616, 405] on div "Before" at bounding box center [665, 390] width 510 height 120
click at [912, 62] on icon "close" at bounding box center [914, 57] width 22 height 22
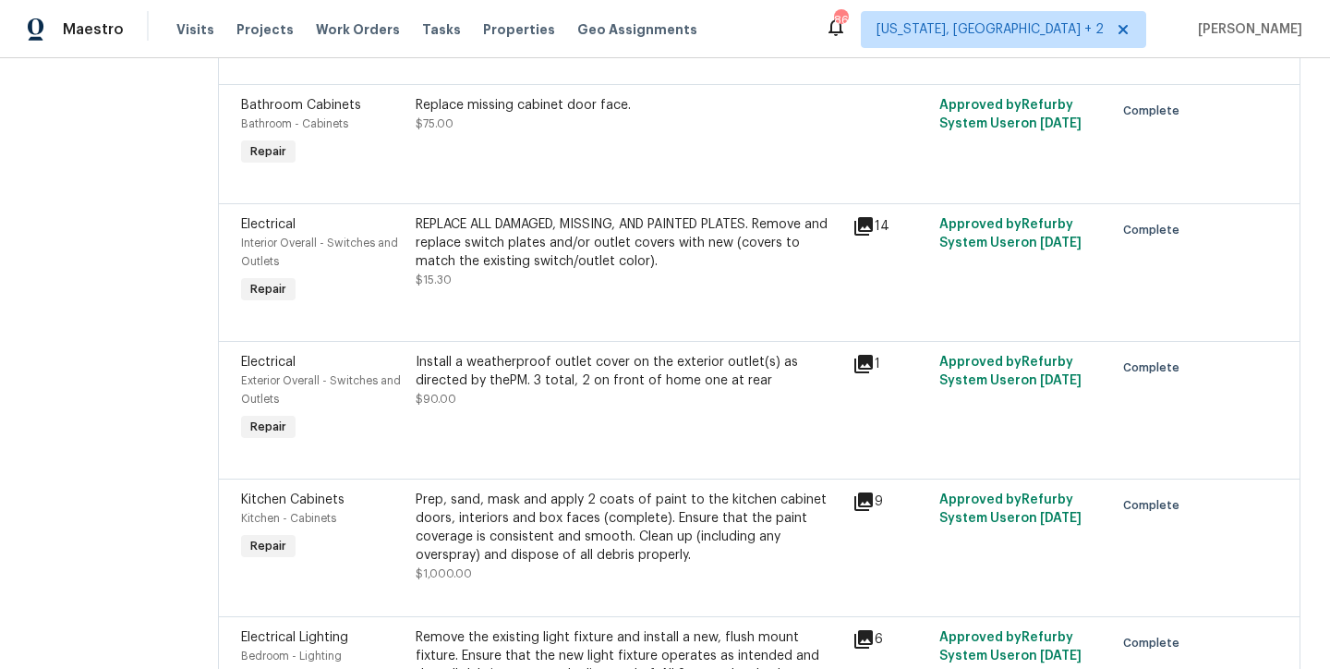
scroll to position [4056, 0]
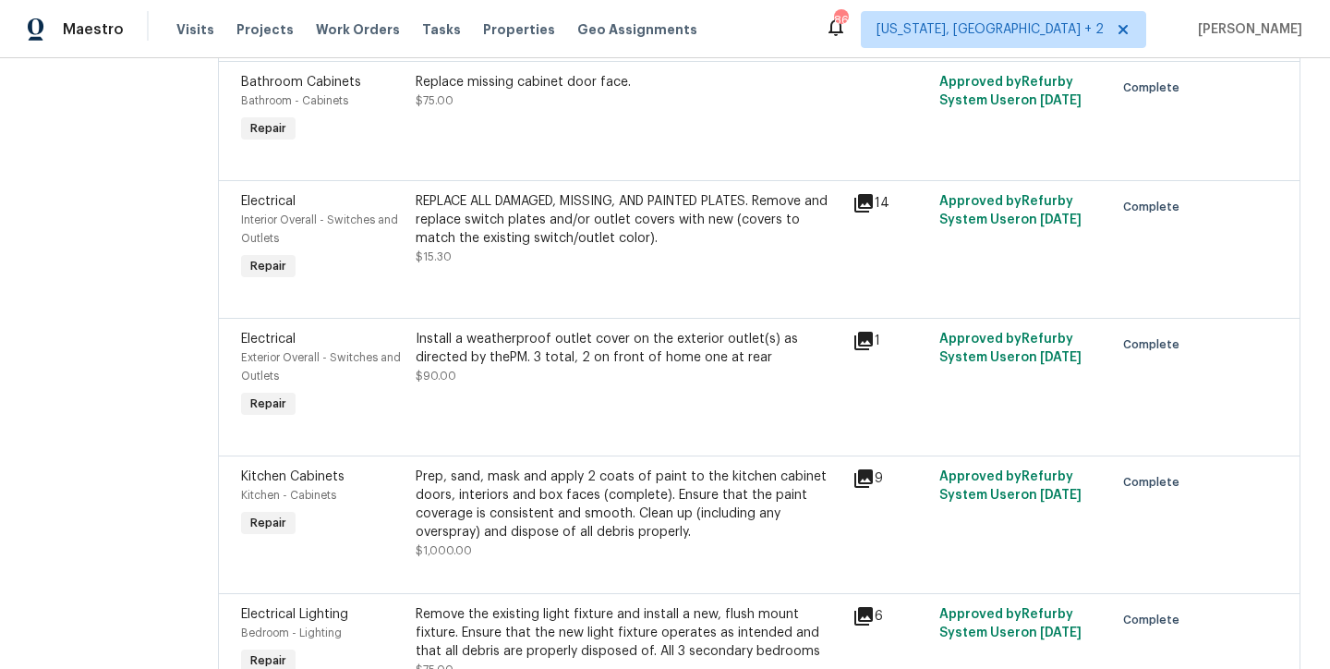
click at [554, 248] on div "REPLACE ALL DAMAGED, MISSING, AND PAINTED PLATES. Remove and replace switch pla…" at bounding box center [629, 219] width 426 height 55
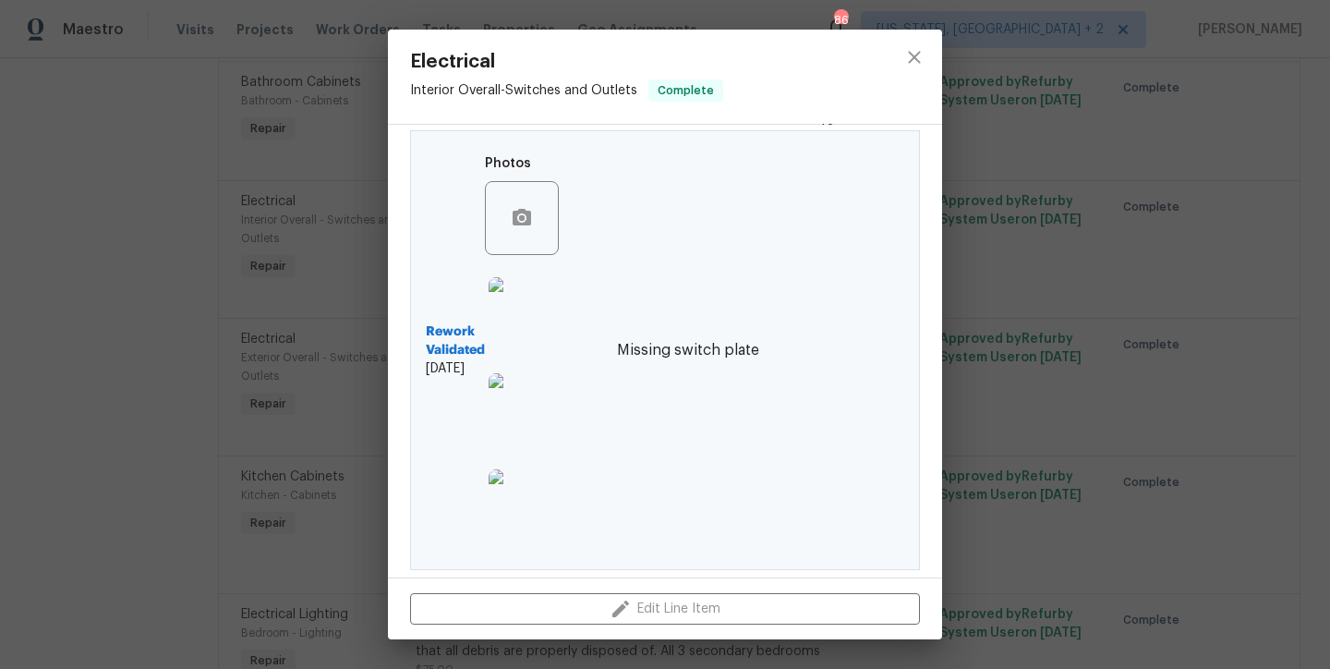
scroll to position [0, 0]
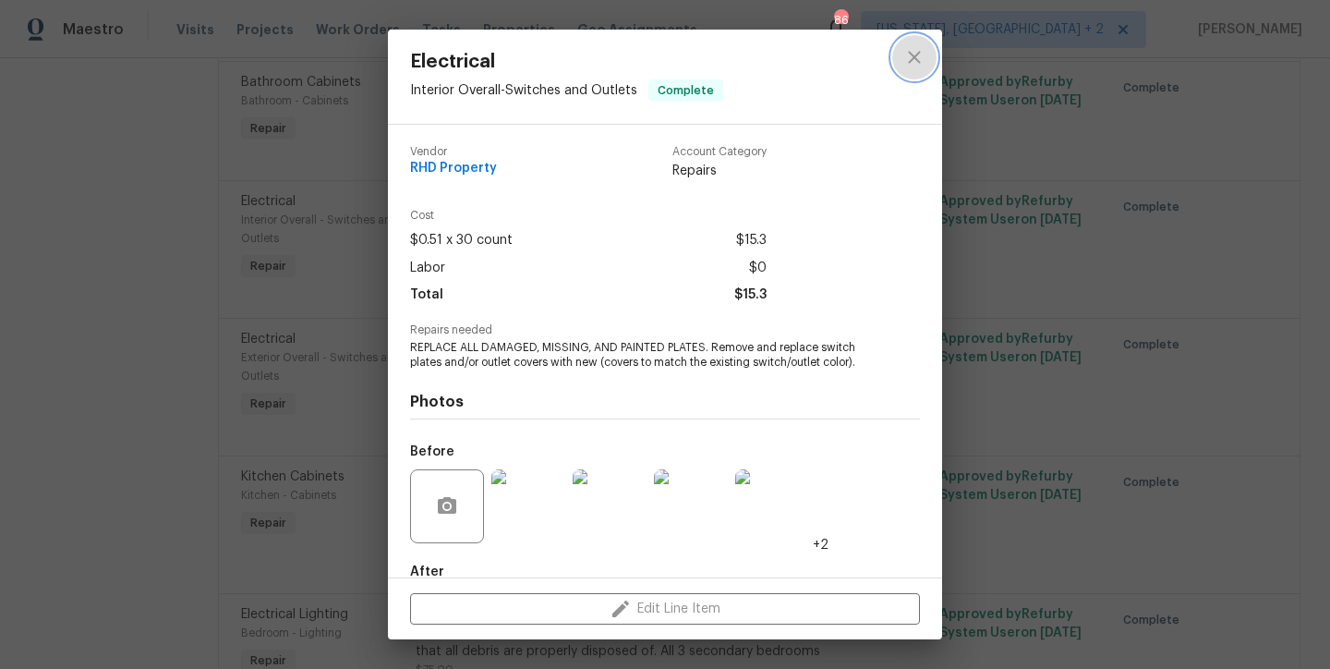
click at [915, 60] on icon "close" at bounding box center [914, 57] width 22 height 22
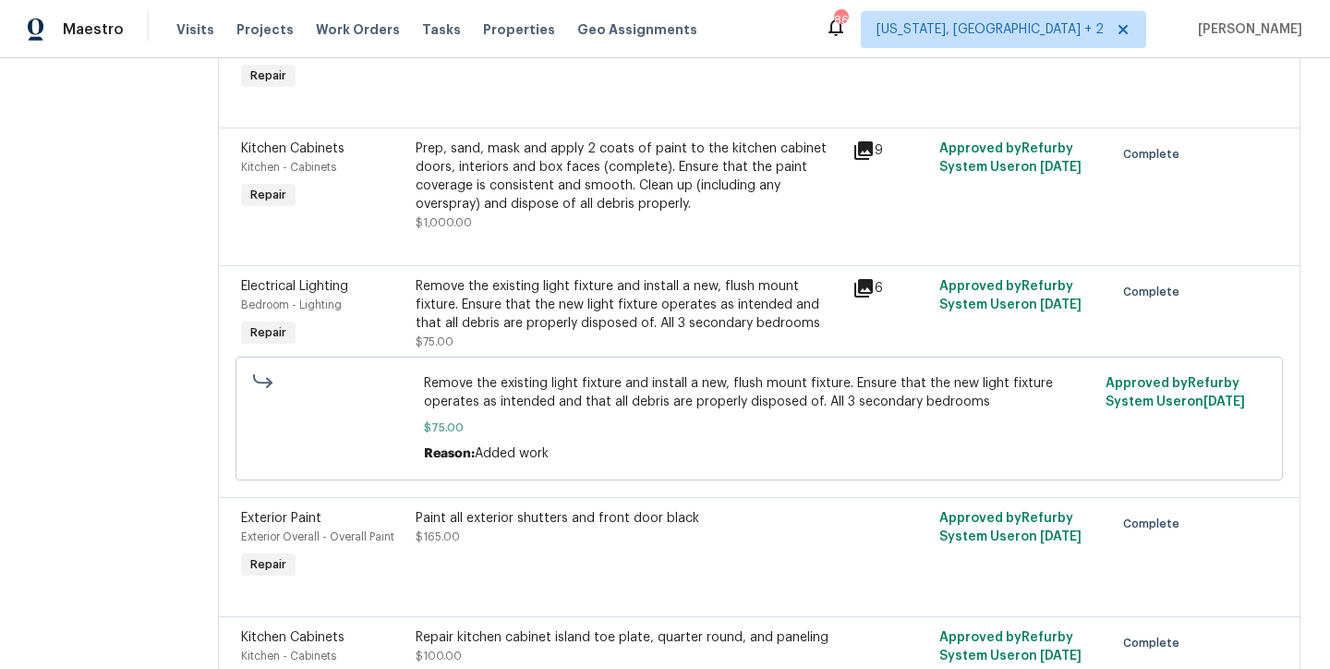
scroll to position [4517, 0]
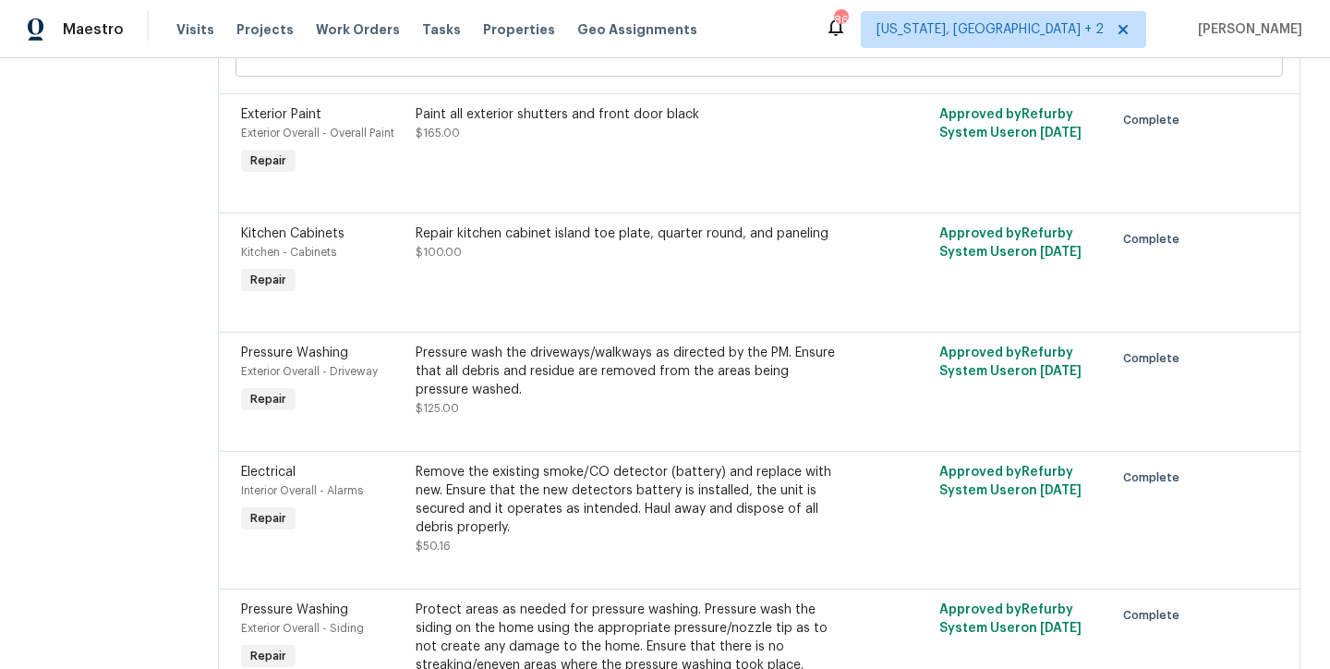
scroll to position [4728, 0]
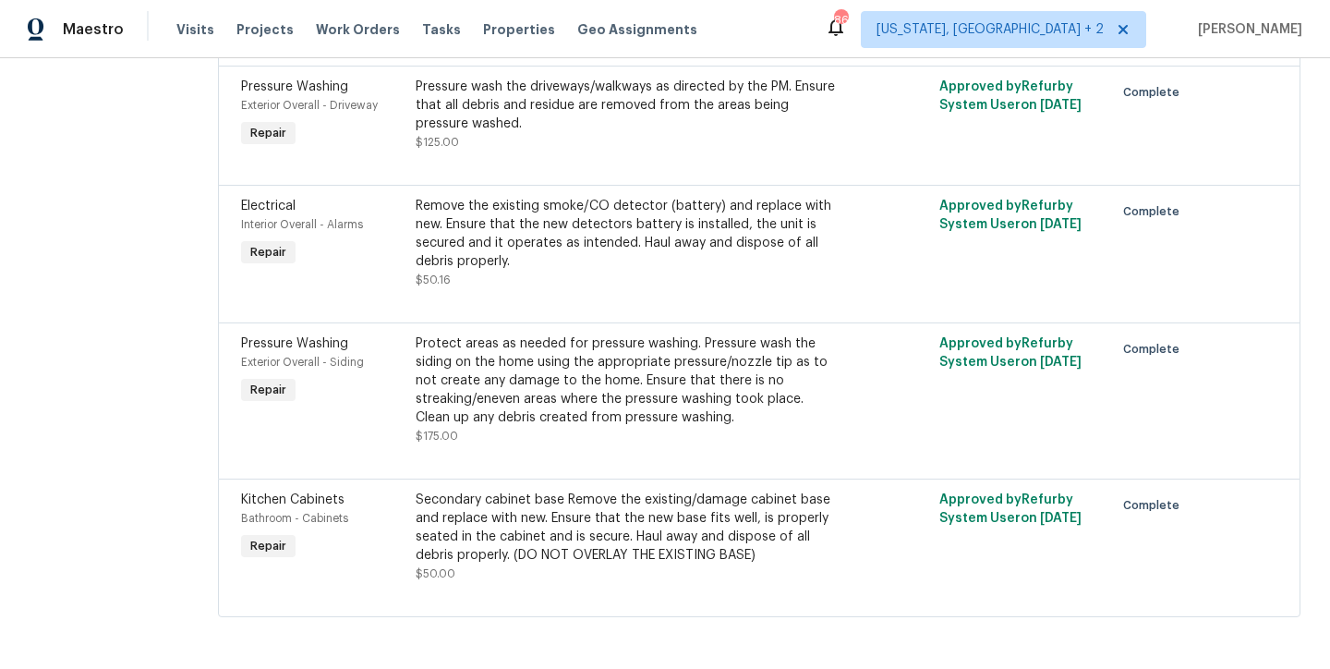
scroll to position [4979, 0]
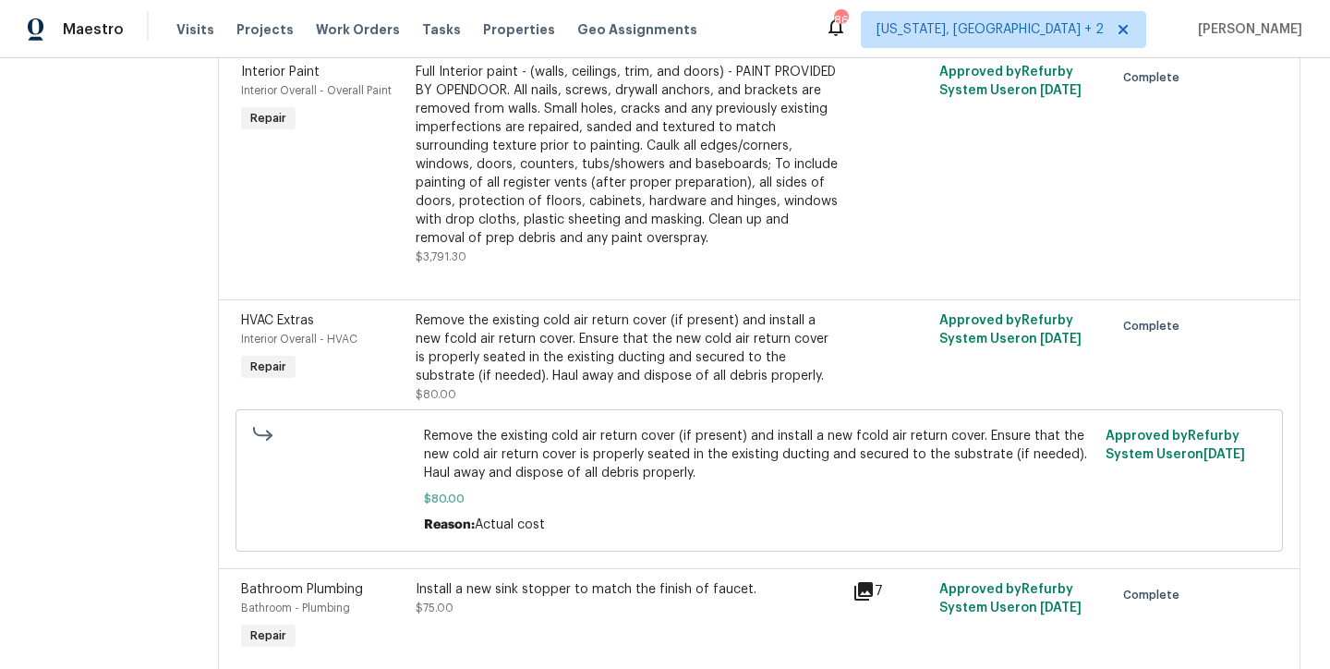
scroll to position [0, 0]
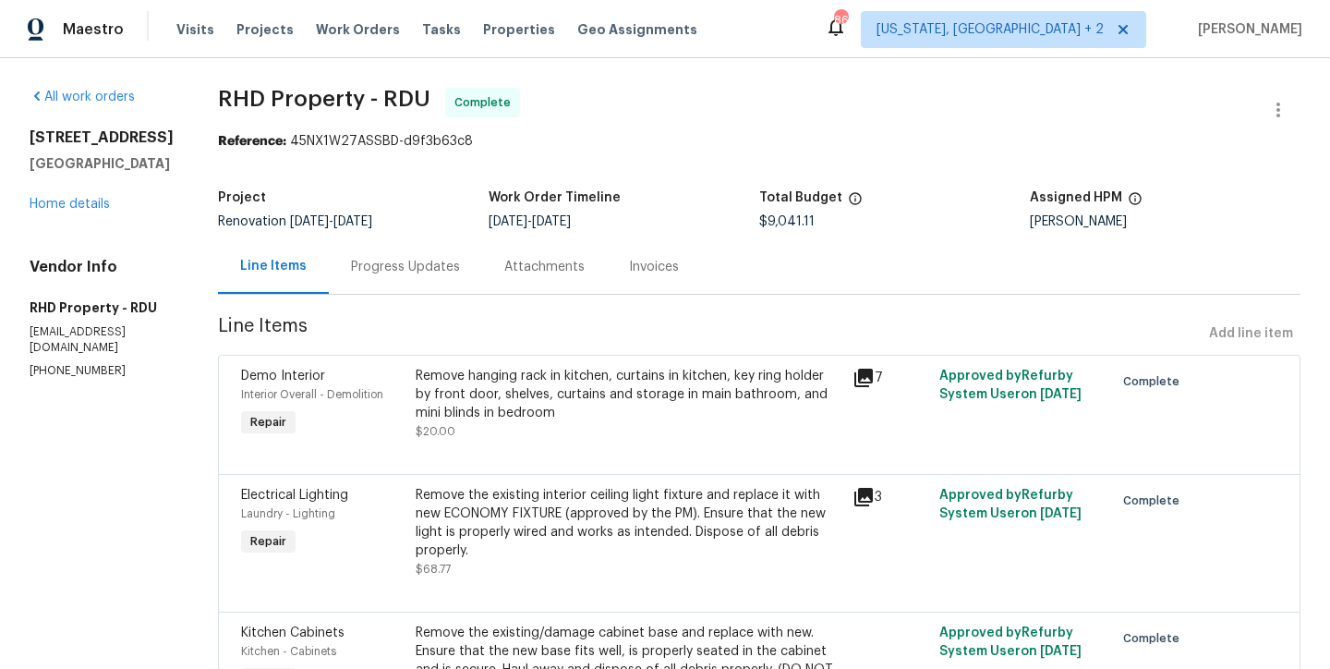
click at [646, 117] on span "RHD Property - RDU Complete" at bounding box center [737, 110] width 1038 height 44
click at [720, 48] on div "Maestro Visits Projects Work Orders Tasks Properties Geo Assignments 86 Washing…" at bounding box center [665, 29] width 1330 height 58
click at [171, 201] on div "1217 Golden Eagle Dr Durham, NC 27704 Home details" at bounding box center [102, 170] width 144 height 85
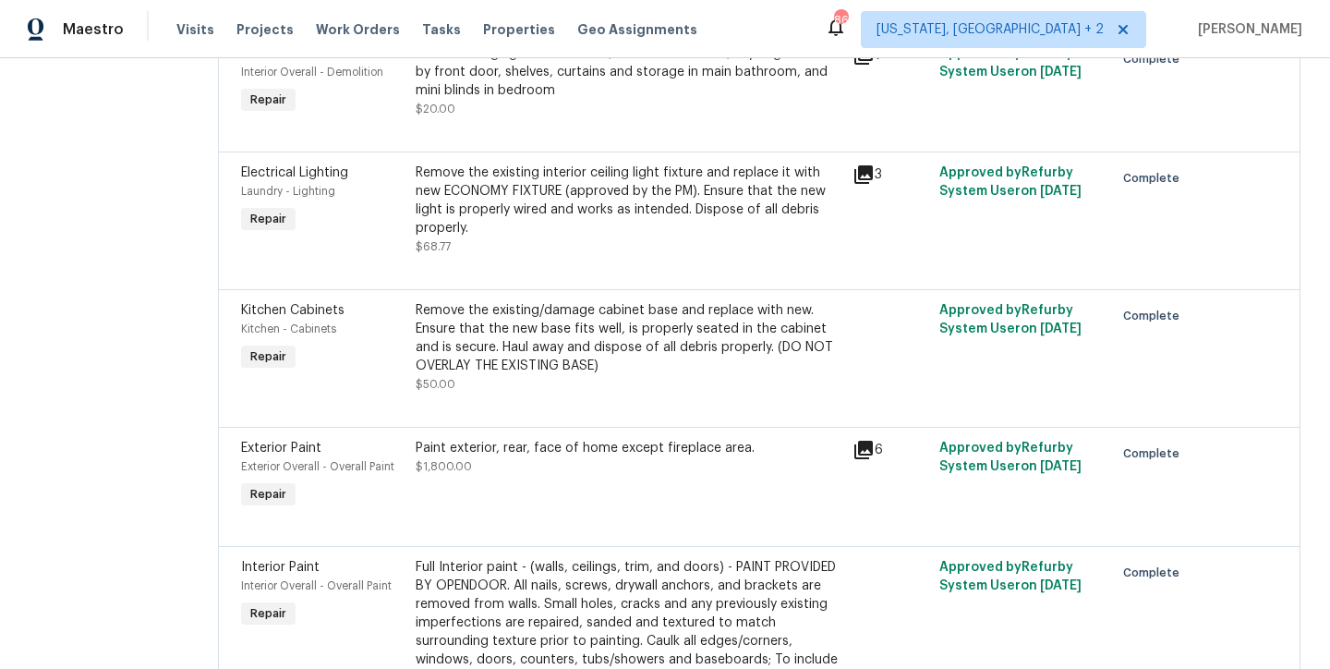
scroll to position [319, 0]
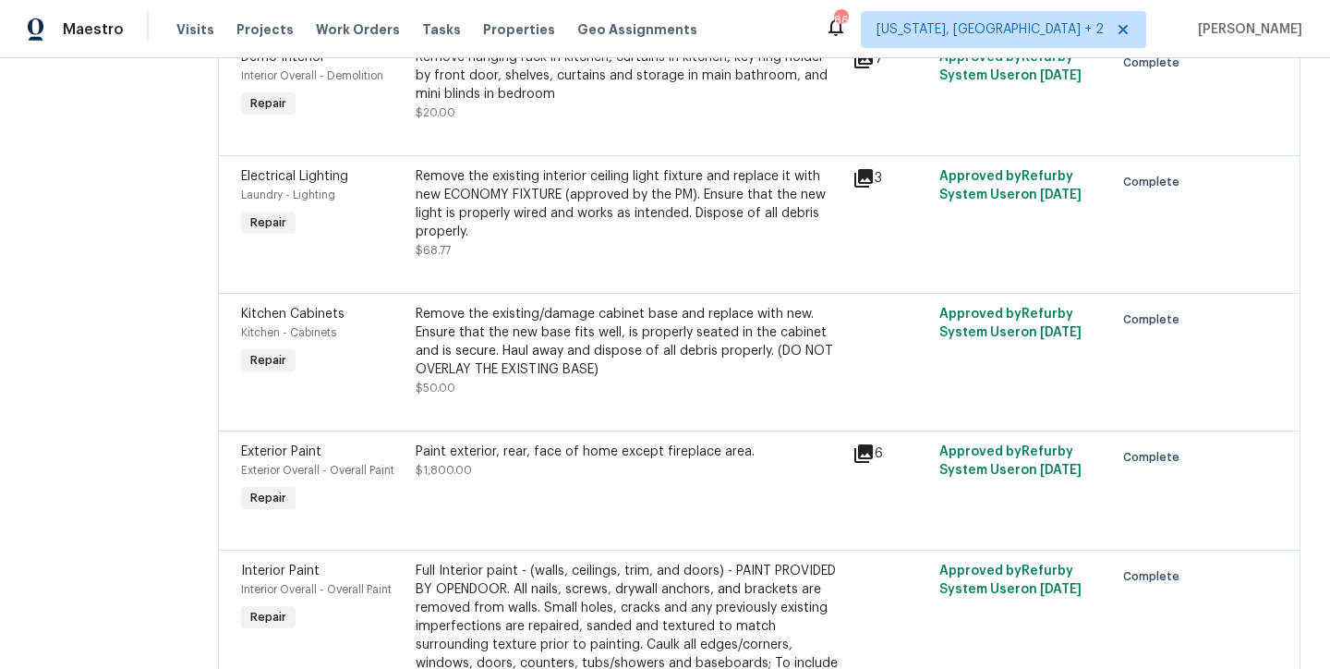
click at [782, 174] on div "Remove the existing interior ceiling light fixture and replace it with new ECON…" at bounding box center [629, 204] width 426 height 74
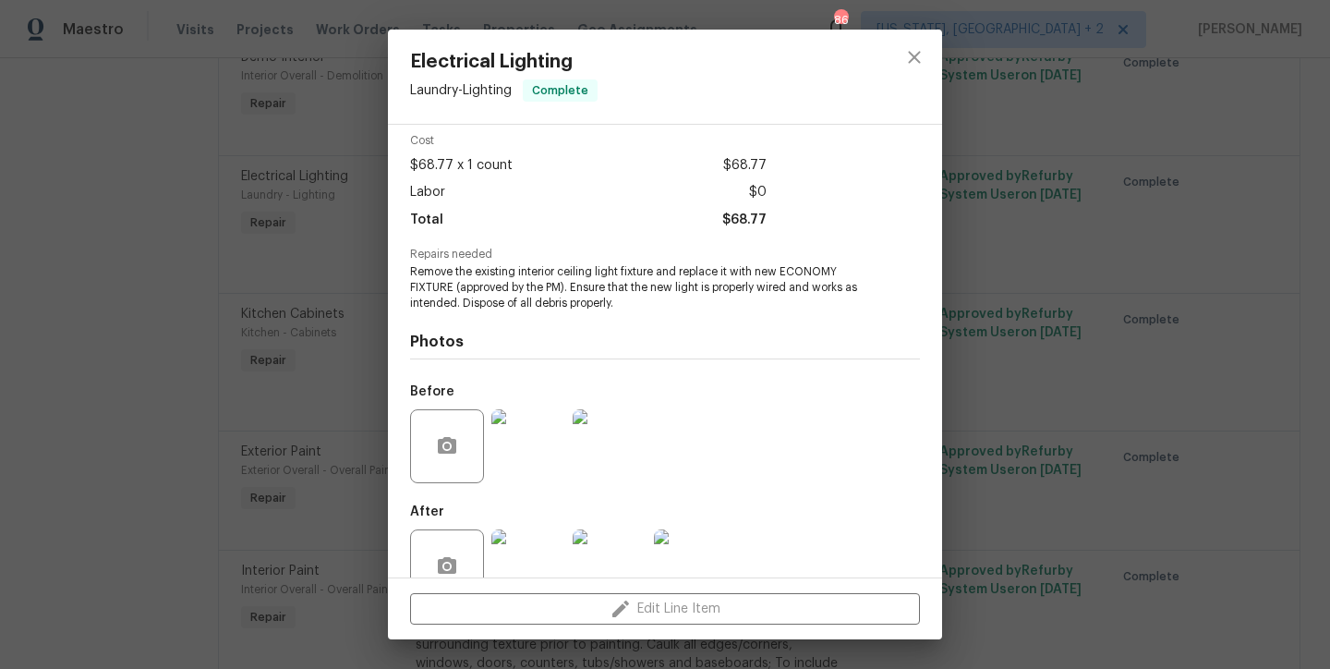
scroll to position [120, 0]
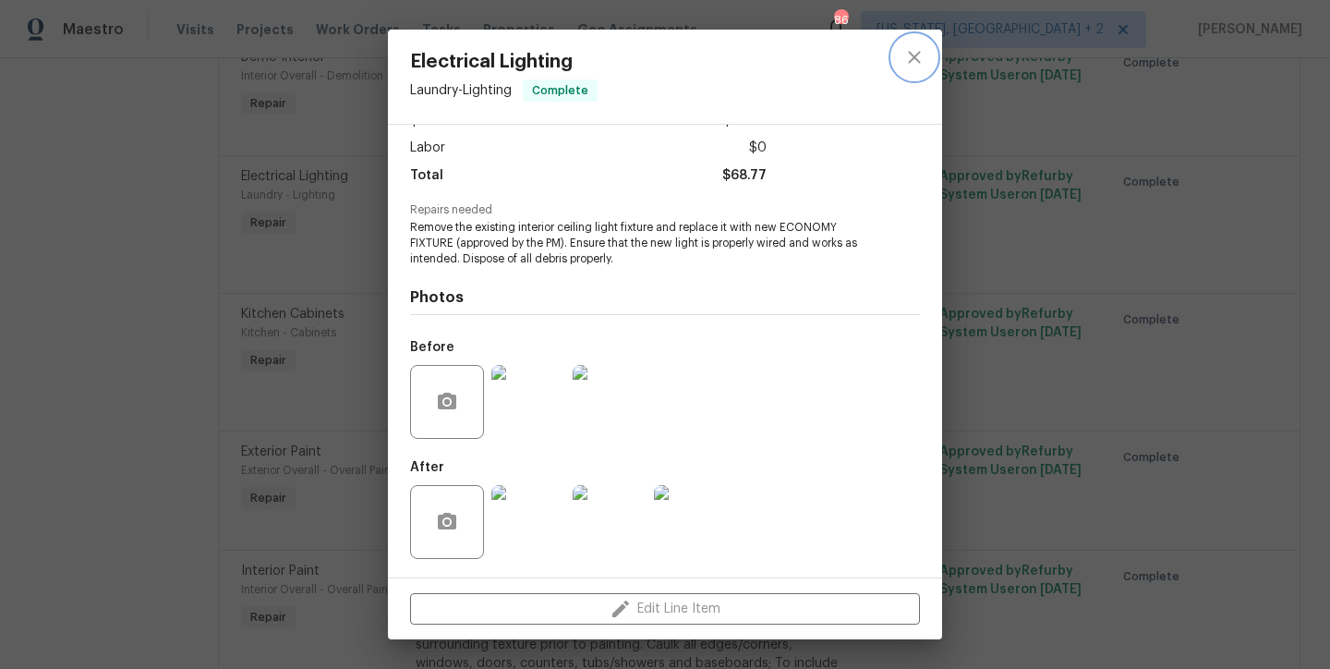
click at [914, 61] on icon "close" at bounding box center [914, 57] width 22 height 22
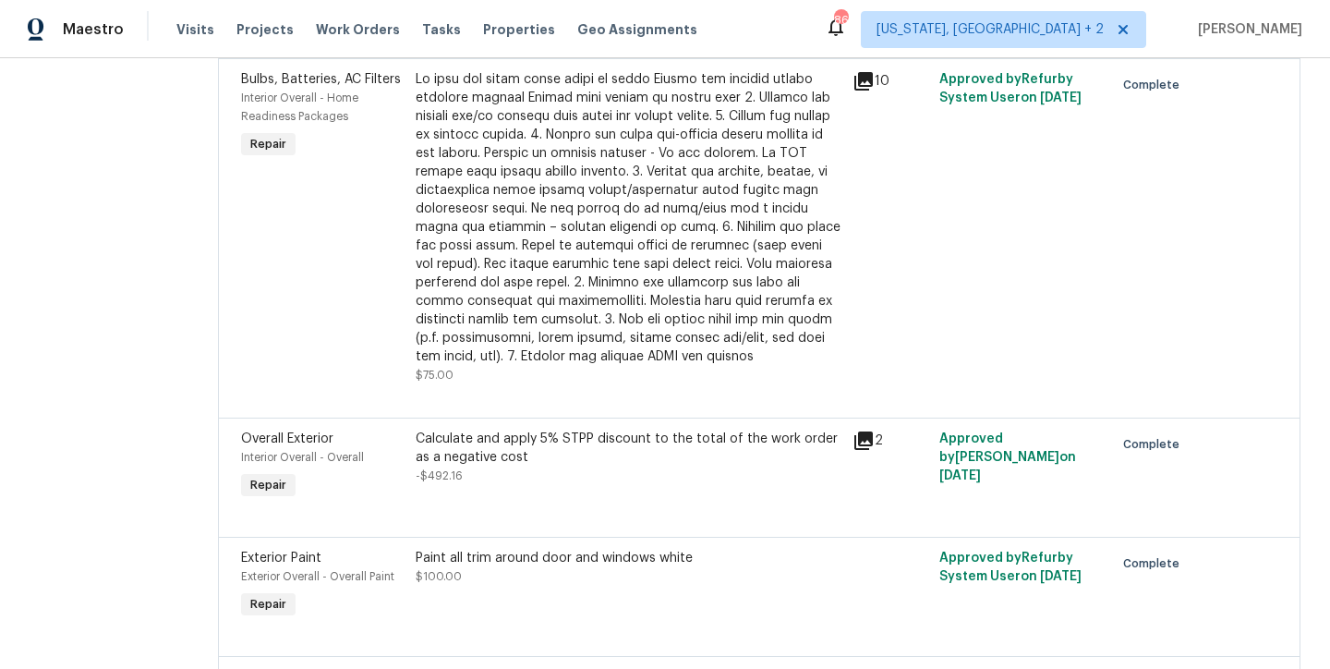
scroll to position [1805, 0]
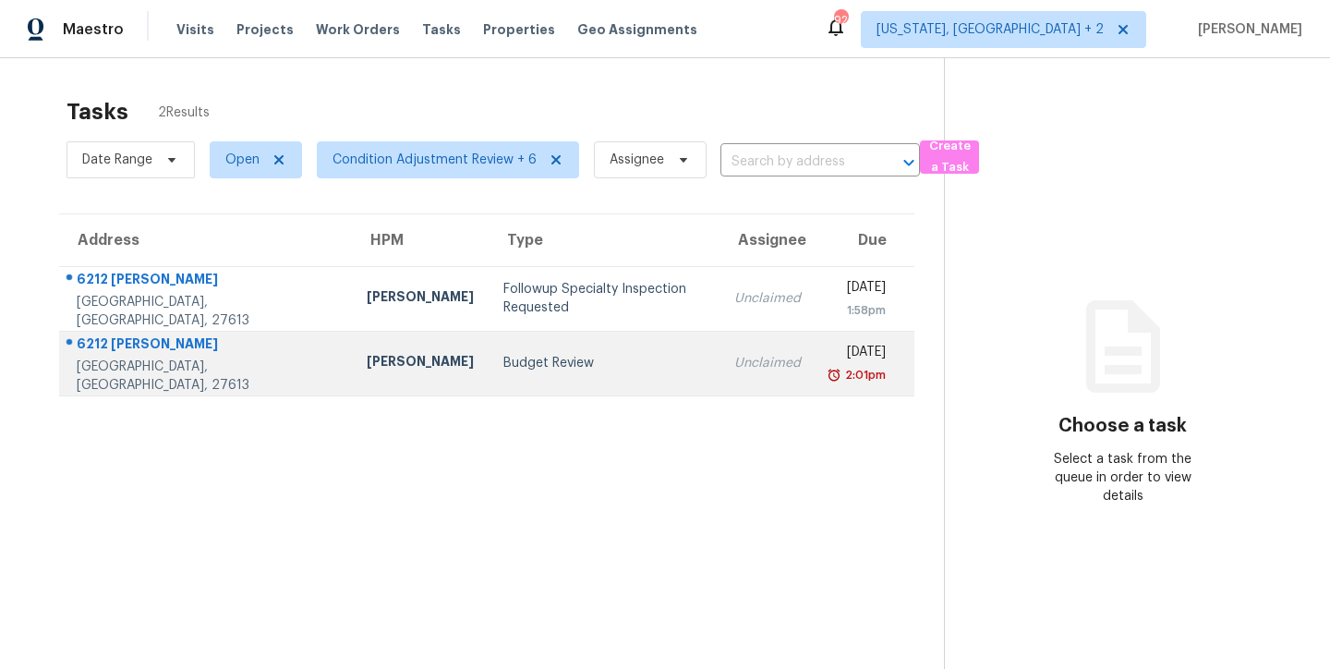
click at [489, 382] on td "Budget Review" at bounding box center [605, 363] width 232 height 65
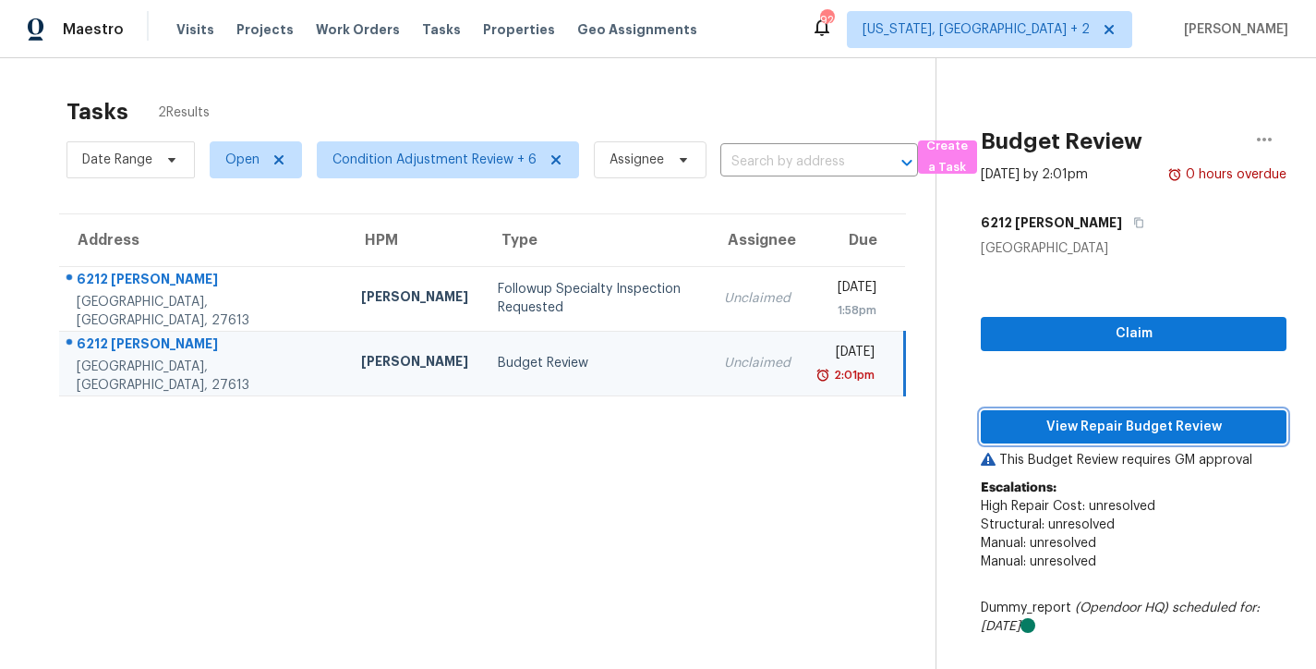
click at [1138, 422] on span "View Repair Budget Review" at bounding box center [1134, 427] width 276 height 23
